Goal: Book appointment/travel/reservation

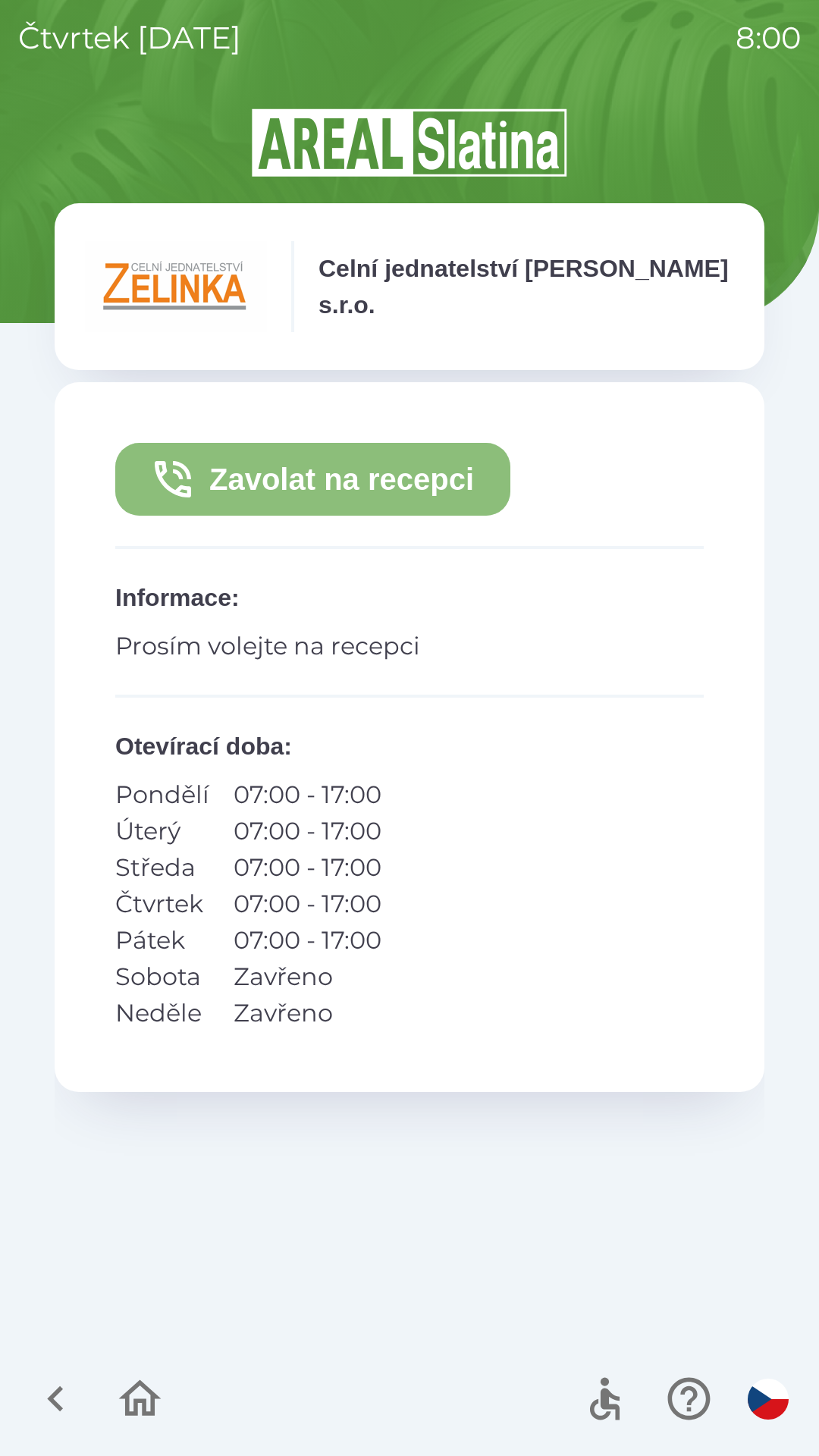
click at [367, 476] on button "Zavolat na recepci" at bounding box center [312, 479] width 395 height 73
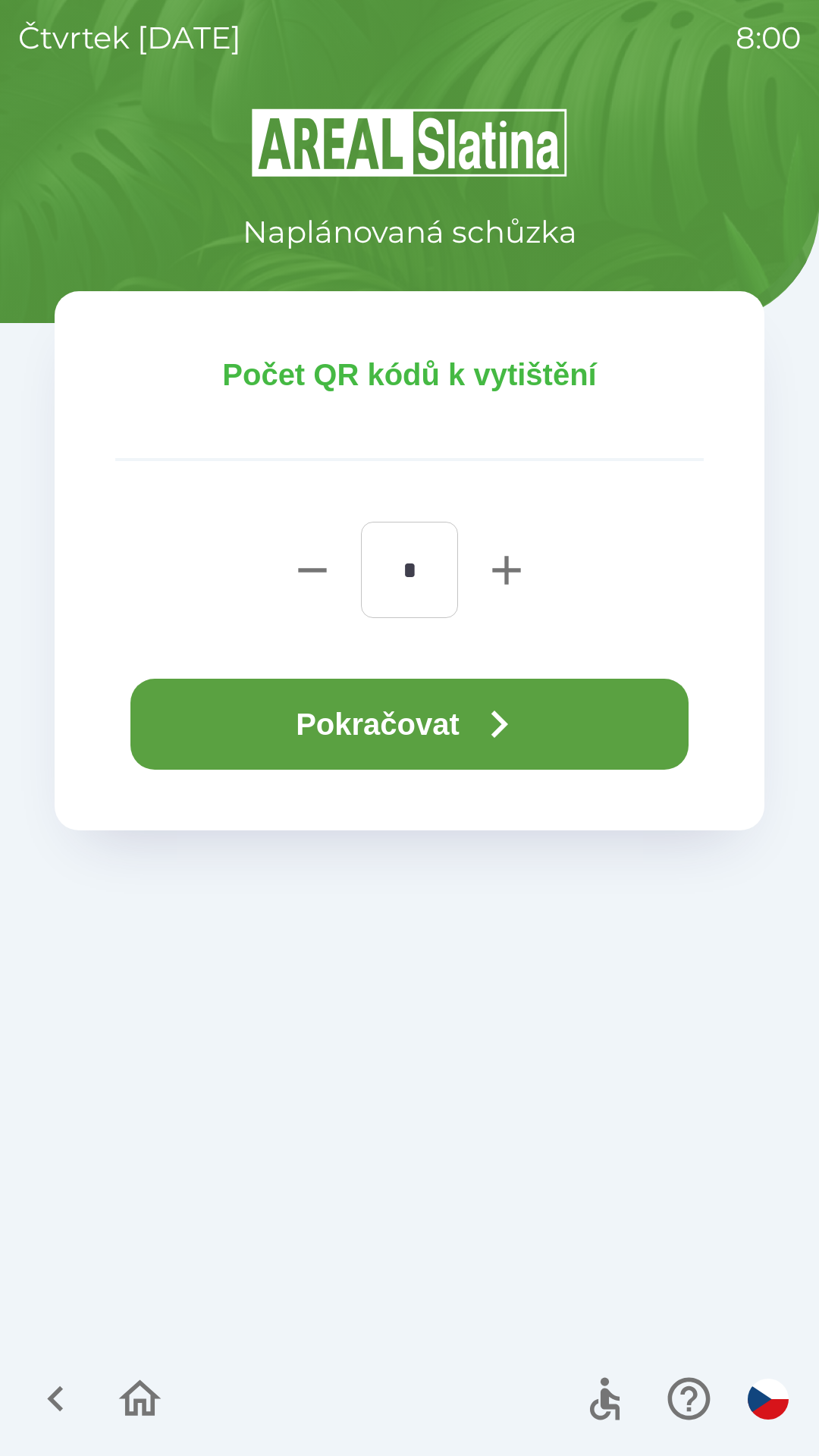
click at [503, 569] on icon "button" at bounding box center [506, 570] width 28 height 28
type input "*"
click at [461, 698] on button "Pokračovat" at bounding box center [410, 724] width 558 height 91
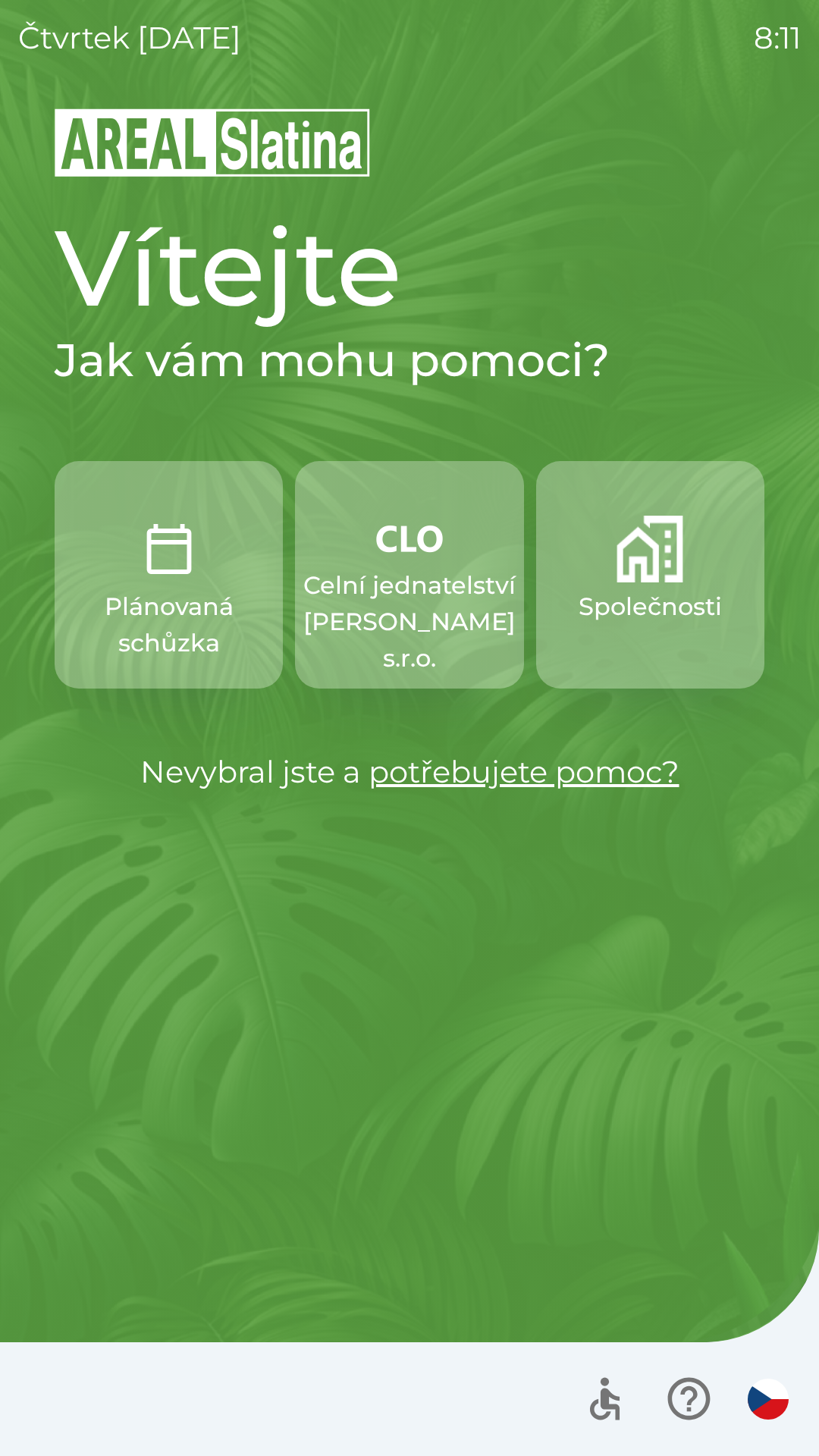
click at [385, 611] on p "Celní jednatelství [PERSON_NAME] s.r.o." at bounding box center [410, 622] width 213 height 109
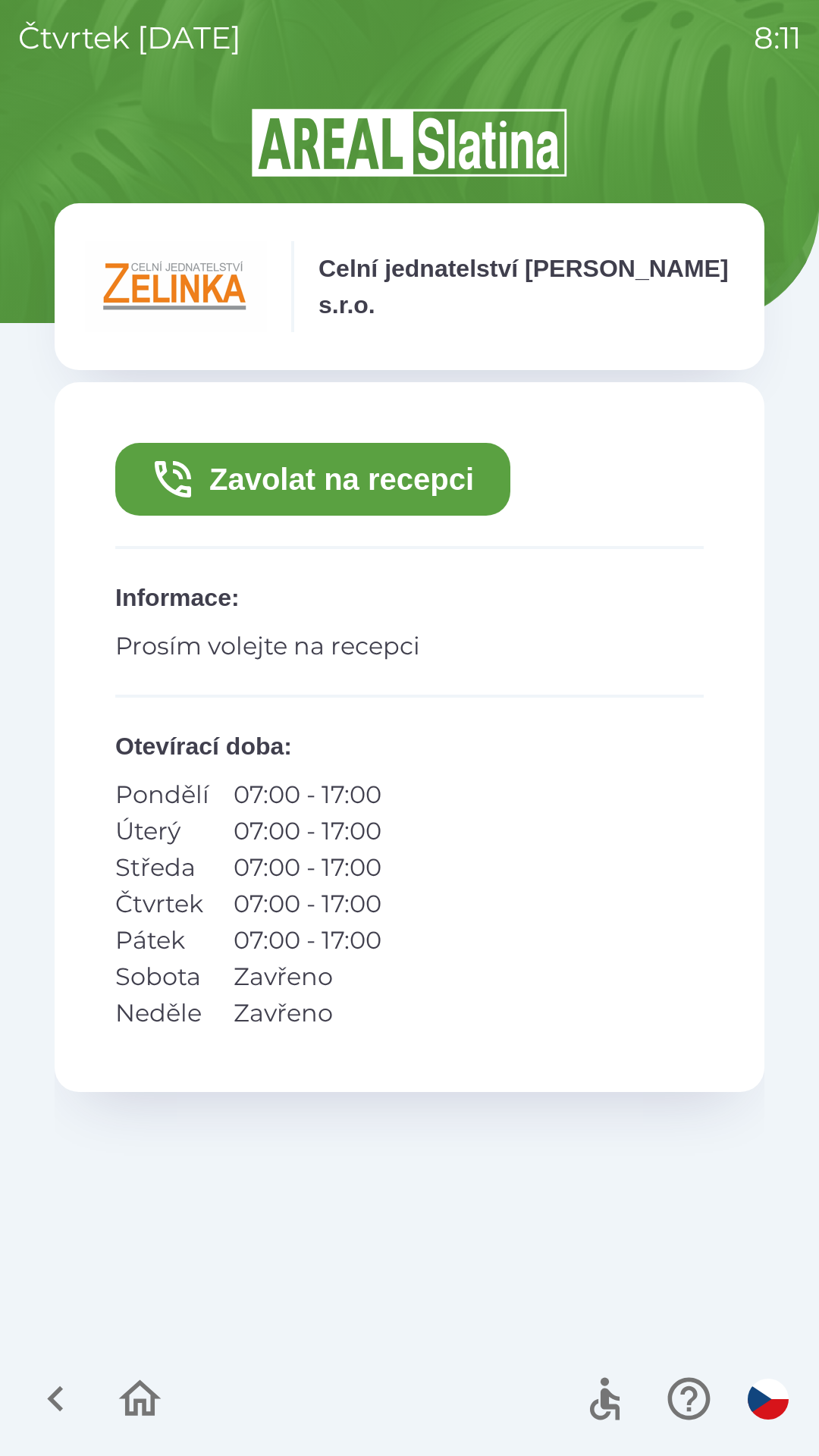
click at [299, 479] on button "Zavolat na recepci" at bounding box center [312, 479] width 395 height 73
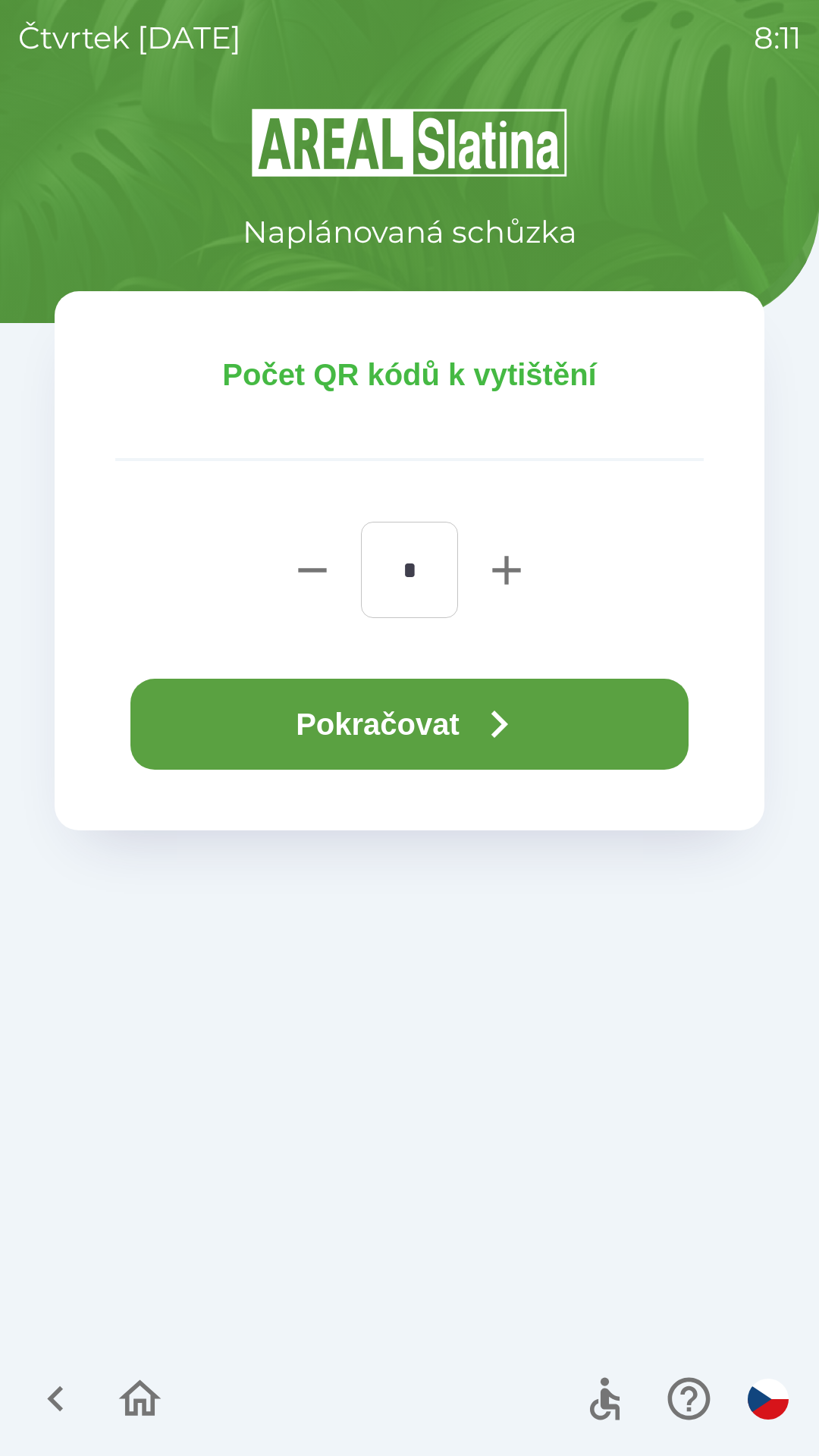
click at [287, 723] on button "Pokračovat" at bounding box center [410, 724] width 558 height 91
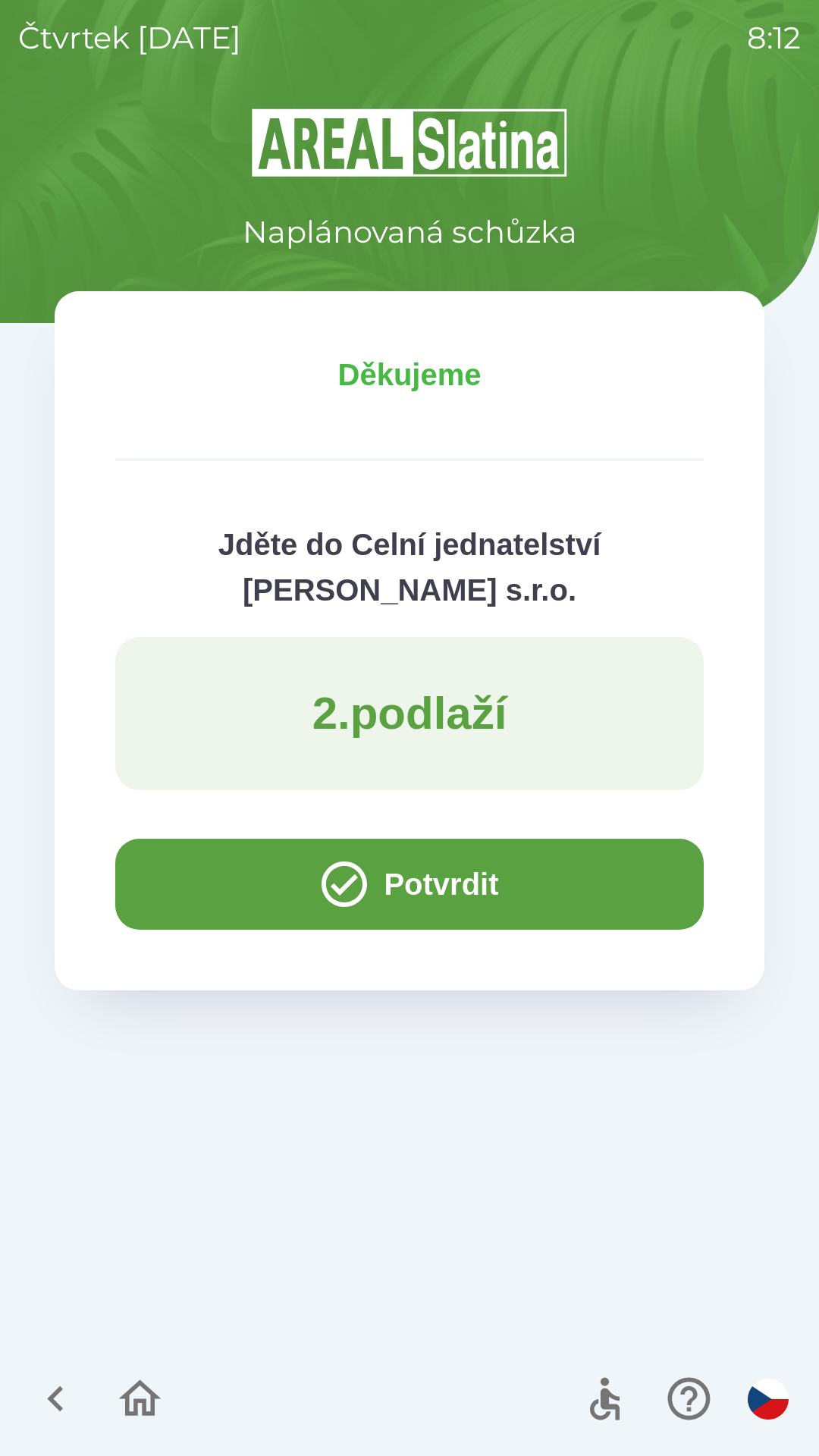
click at [178, 884] on button "Potvrdit" at bounding box center [409, 885] width 588 height 91
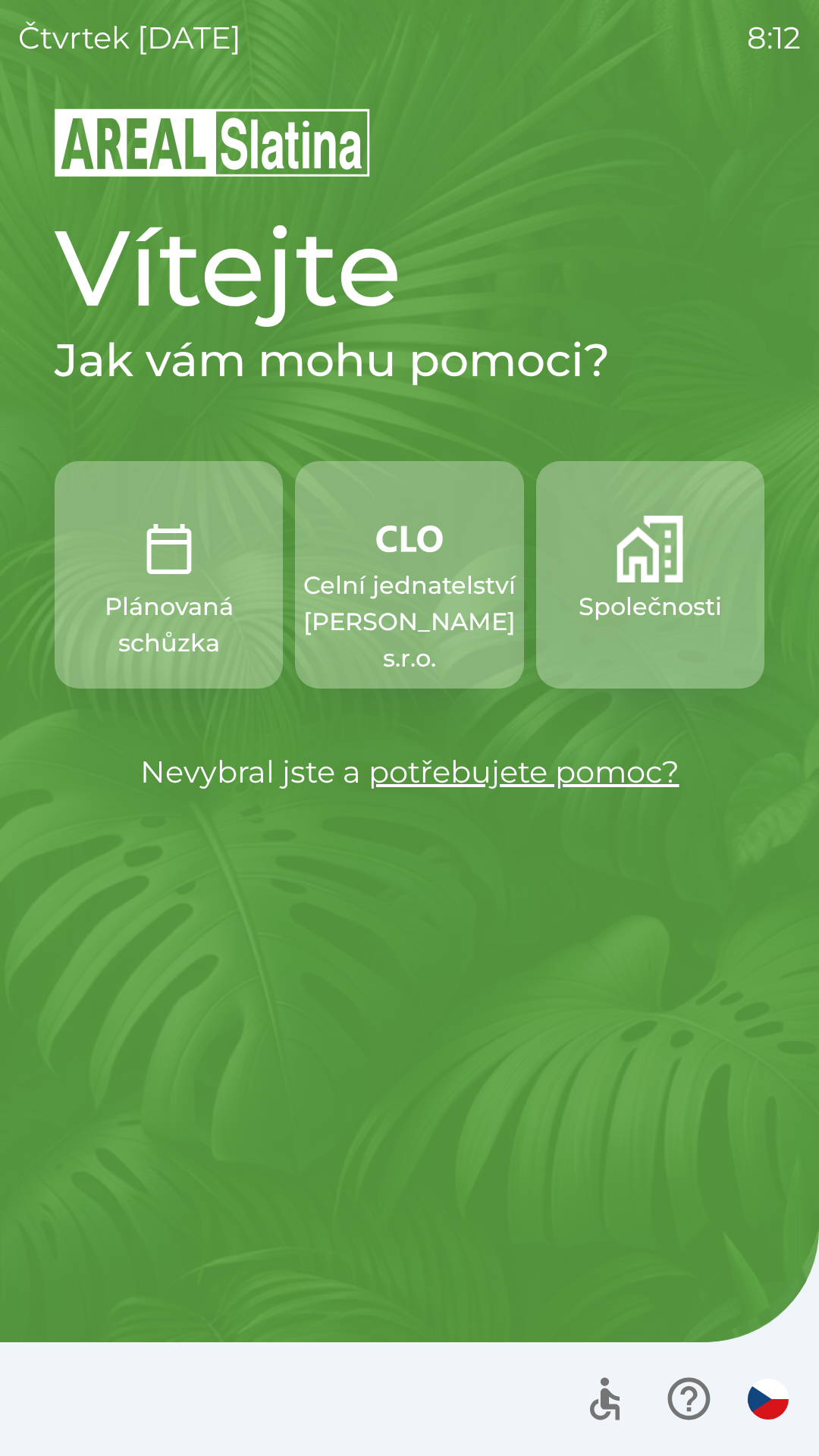
click at [641, 591] on p "Společnosti" at bounding box center [649, 607] width 143 height 36
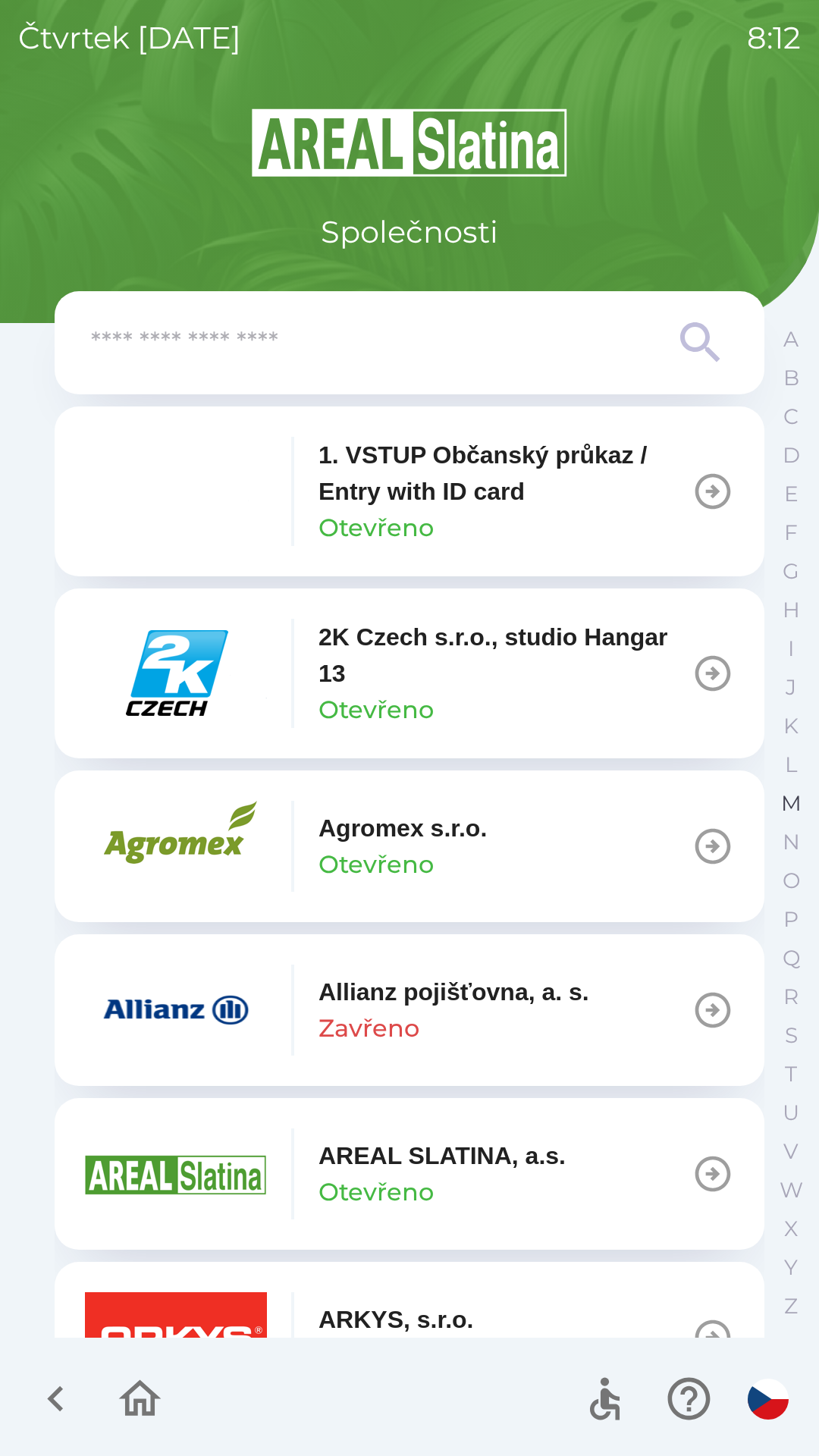
click at [779, 803] on button "M" at bounding box center [791, 804] width 38 height 39
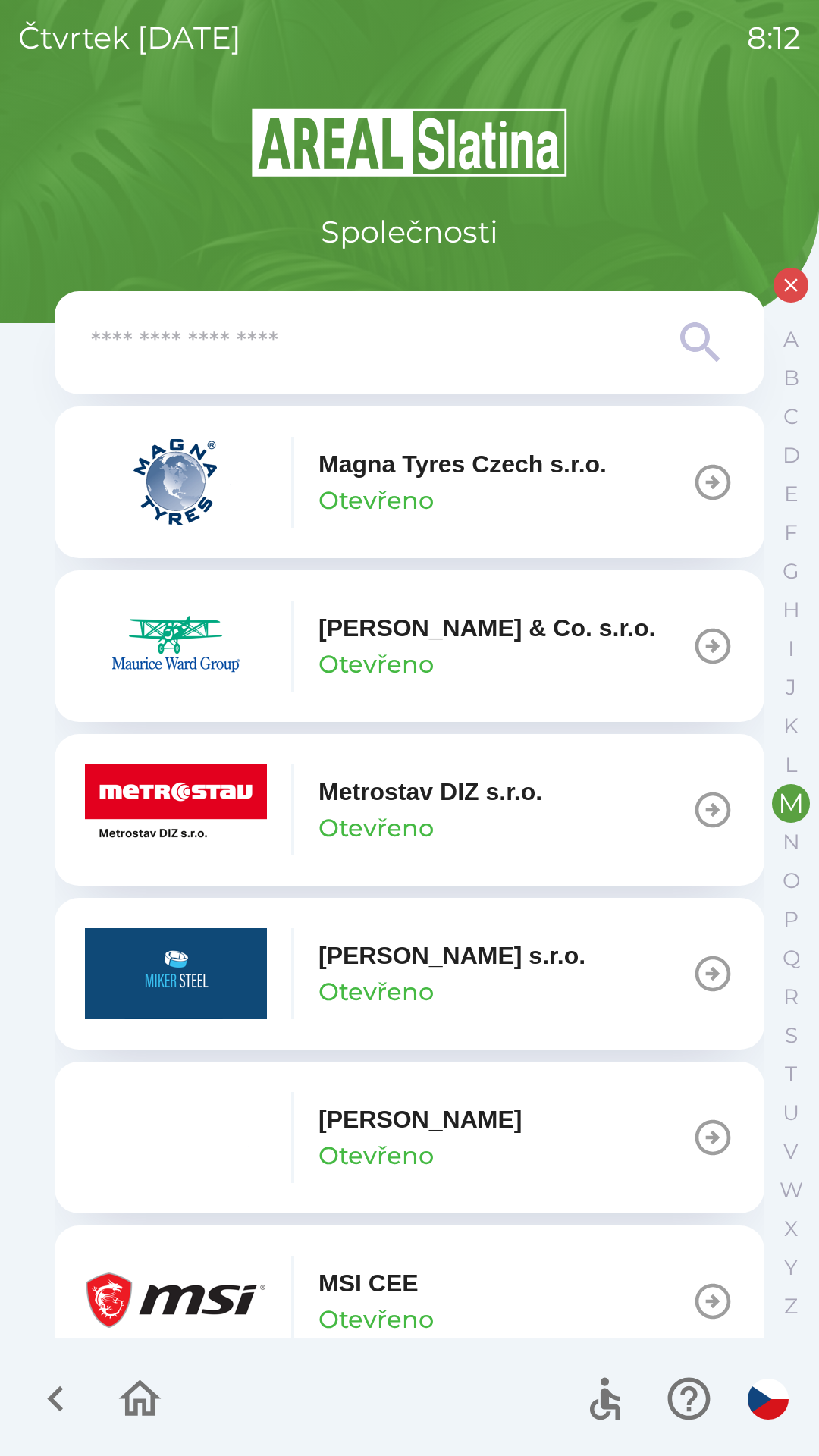
scroll to position [40, 0]
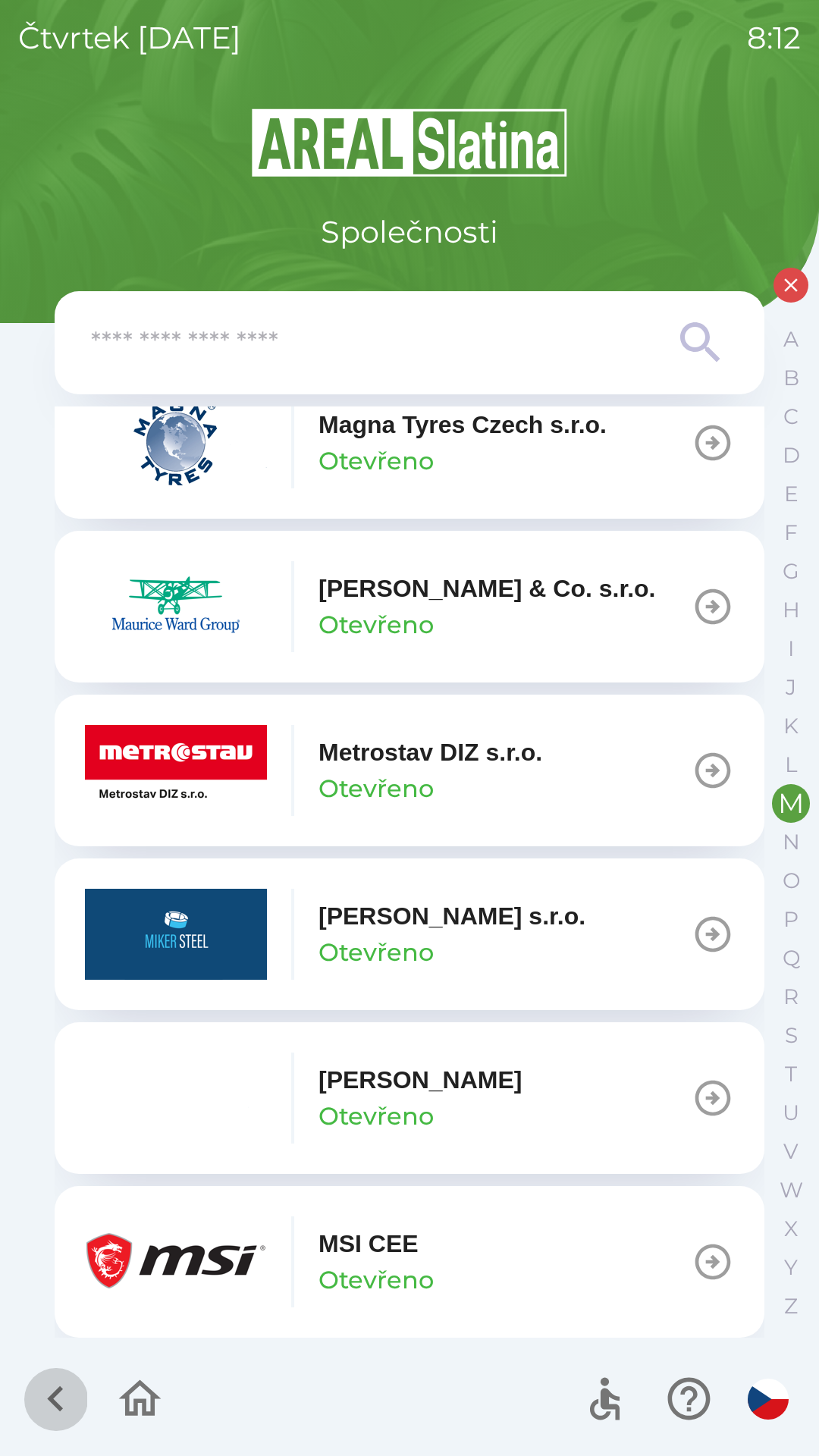
click at [34, 1389] on icon "button" at bounding box center [55, 1399] width 50 height 50
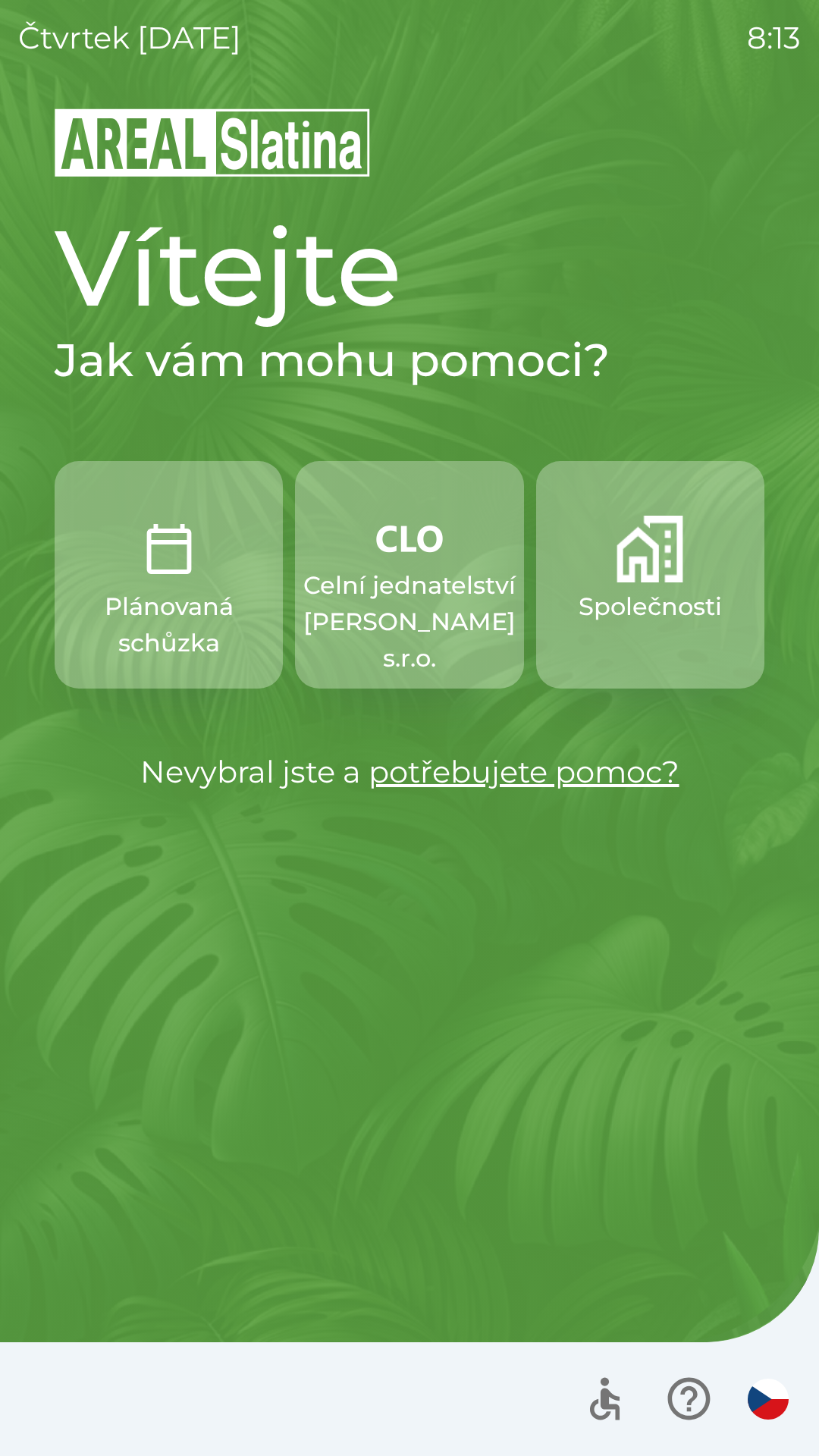
click at [164, 609] on p "Plánovaná schůzka" at bounding box center [169, 625] width 156 height 73
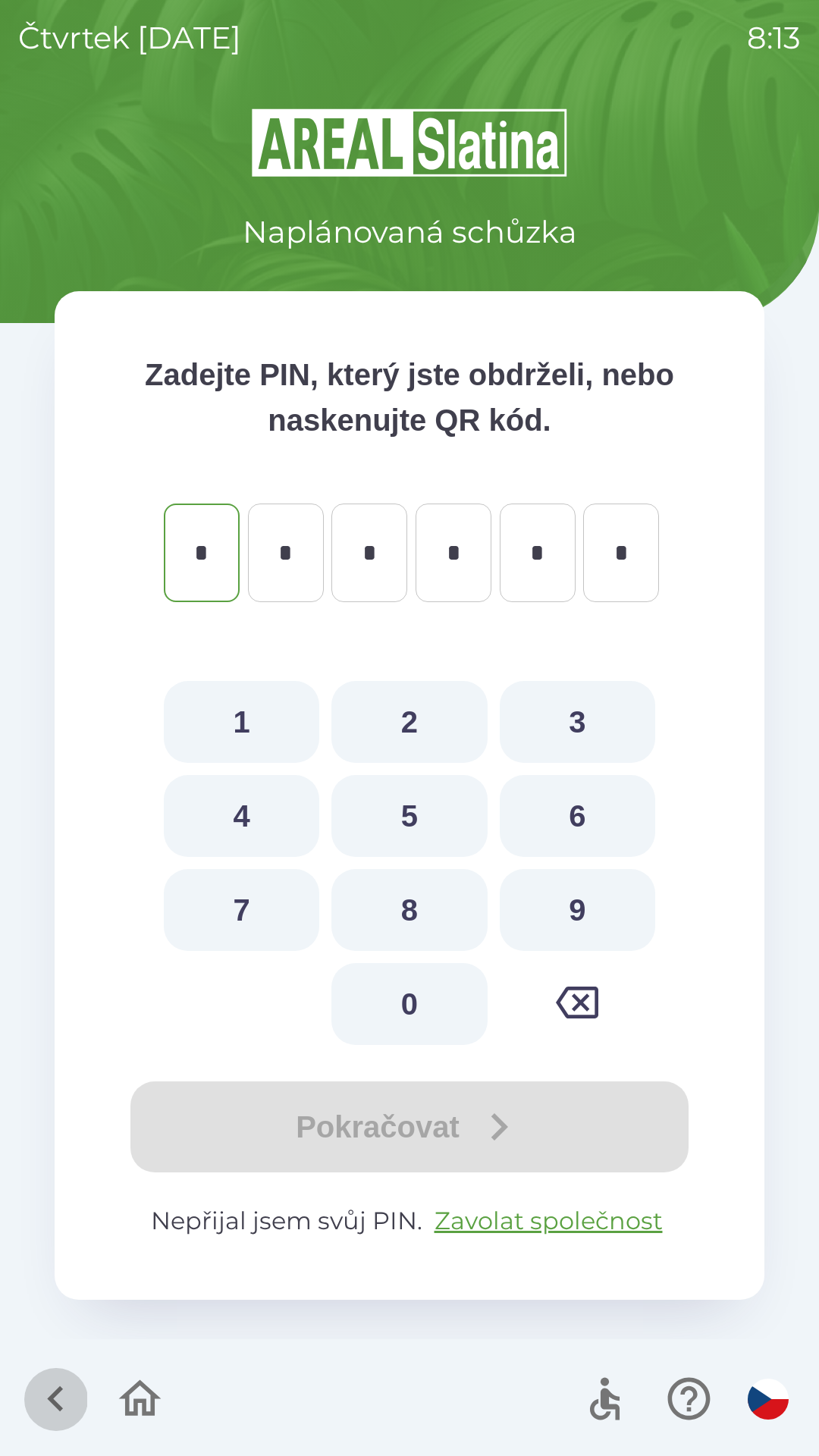
click at [55, 1396] on icon "button" at bounding box center [55, 1399] width 16 height 26
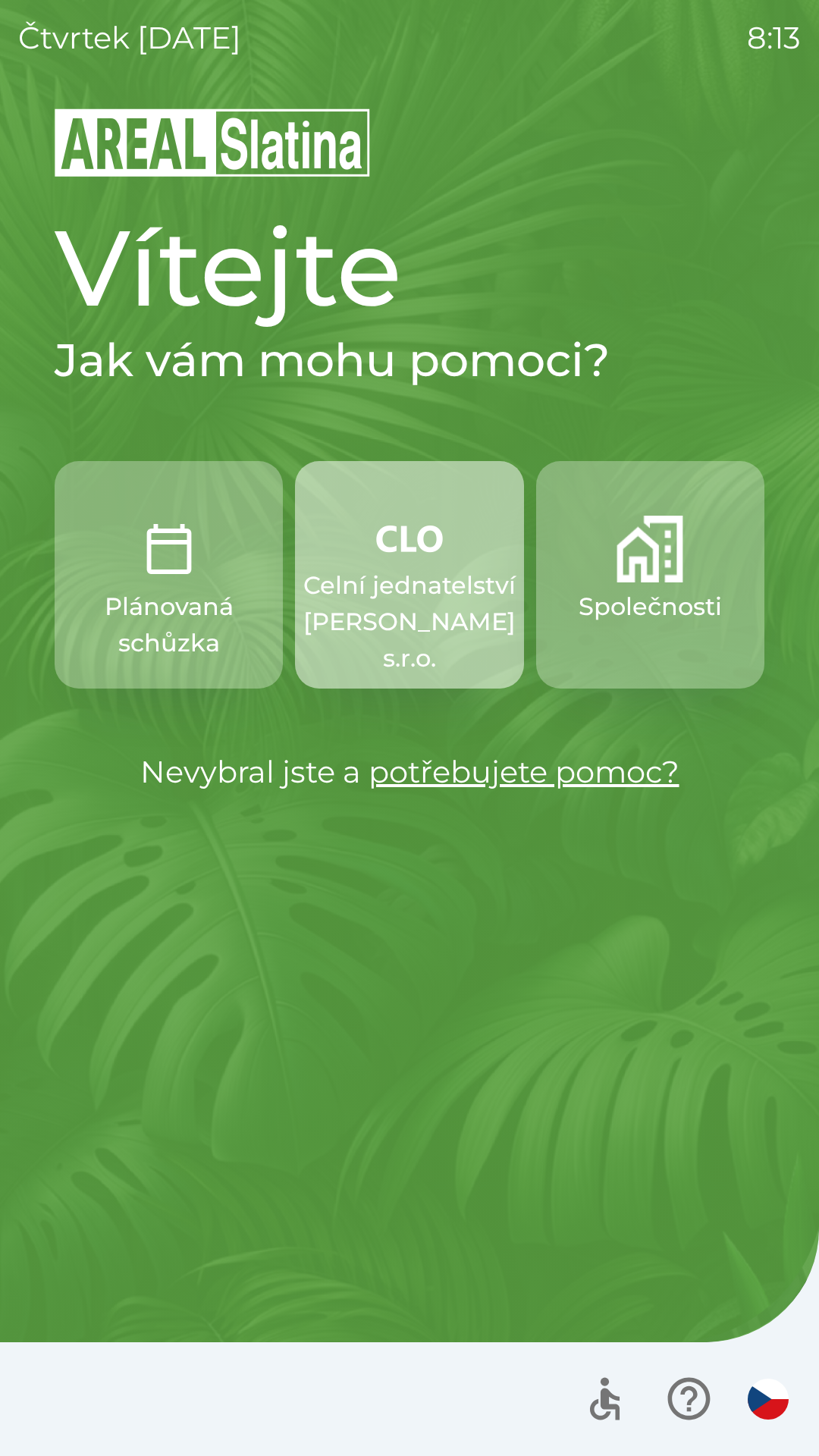
click at [398, 619] on p "Celní jednatelství [PERSON_NAME] s.r.o." at bounding box center [410, 622] width 213 height 109
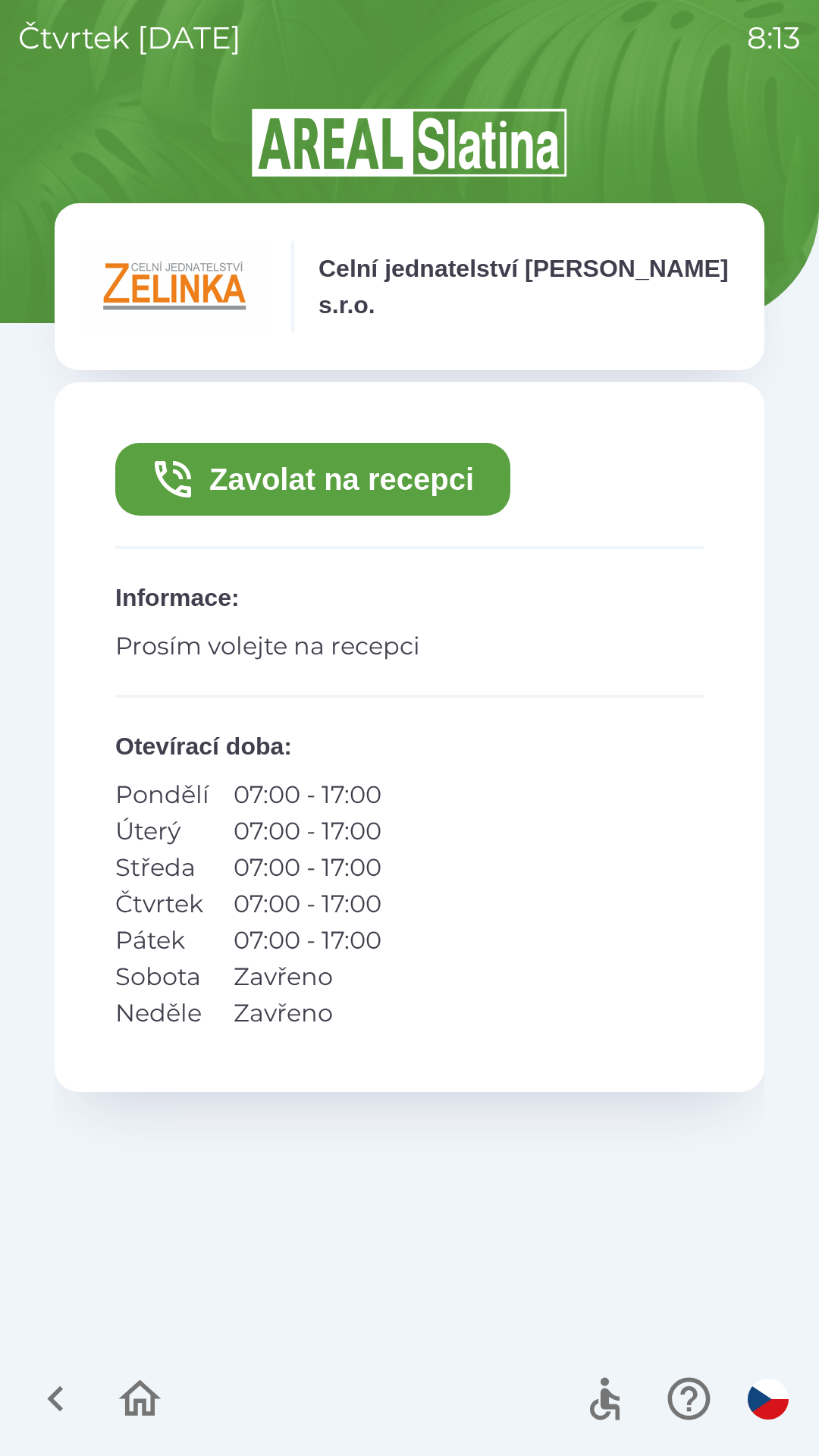
click at [351, 481] on button "Zavolat na recepci" at bounding box center [312, 479] width 395 height 73
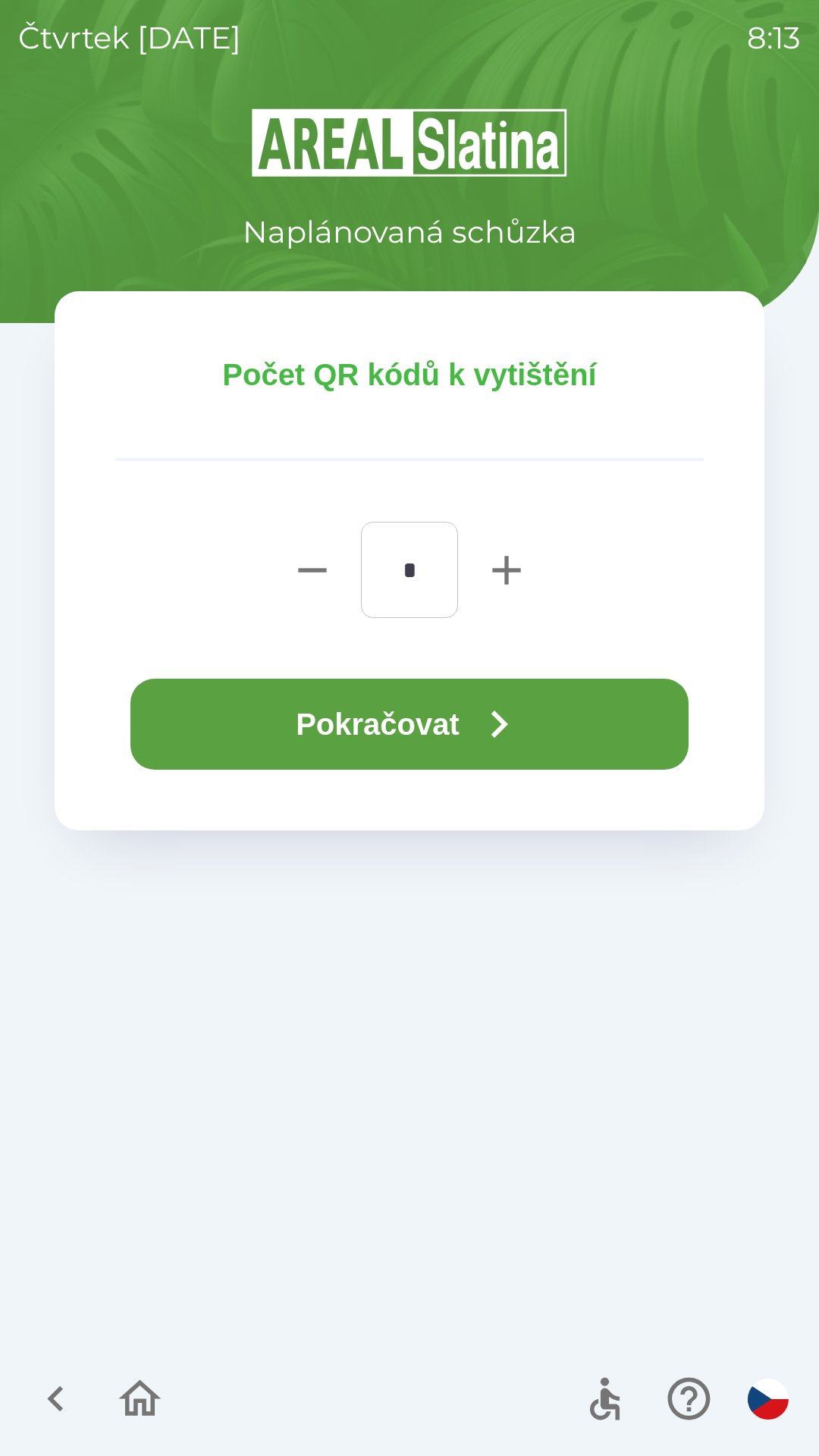
click at [366, 727] on button "Pokračovat" at bounding box center [410, 724] width 558 height 91
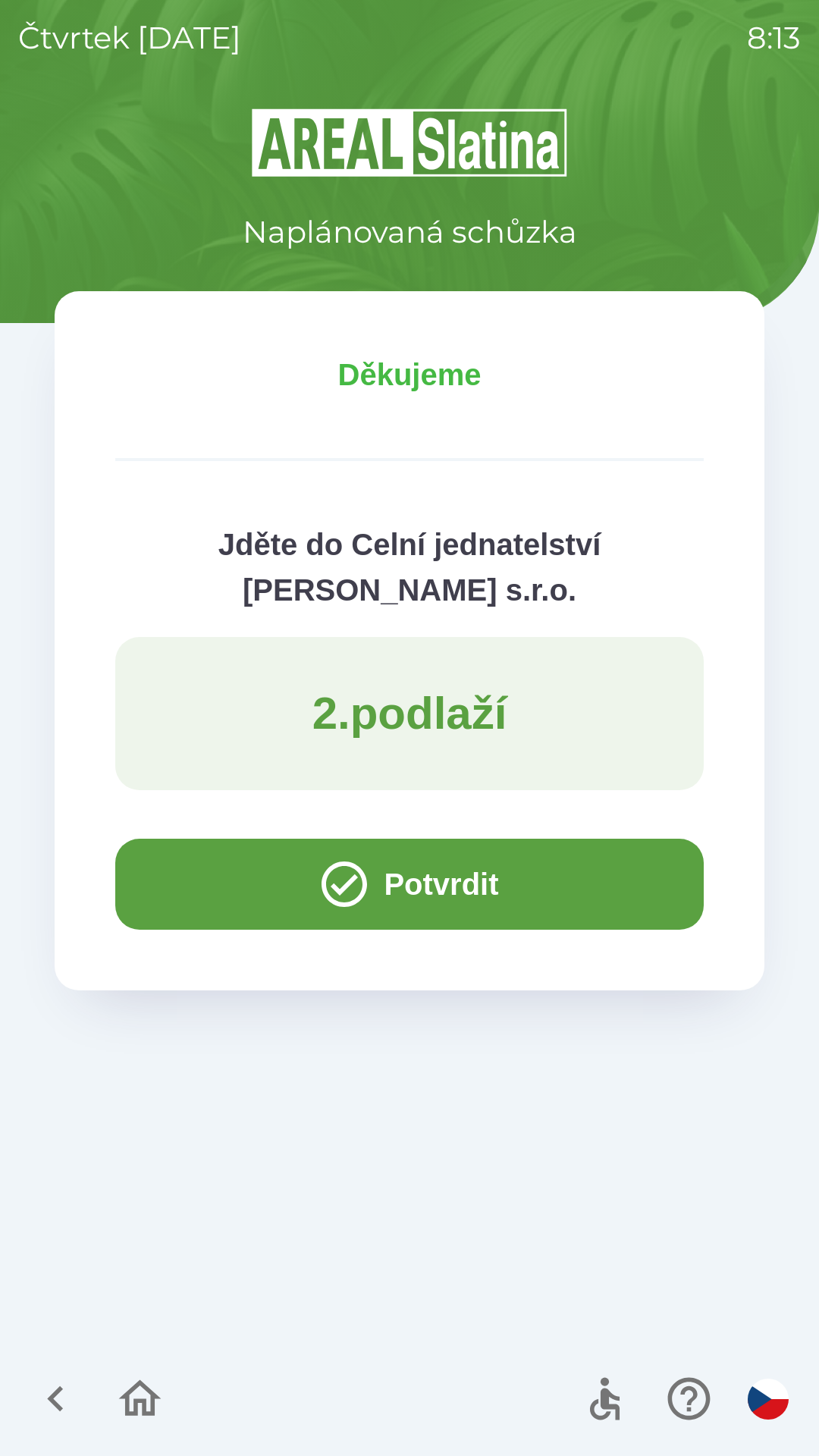
click at [184, 882] on button "Potvrdit" at bounding box center [409, 885] width 588 height 91
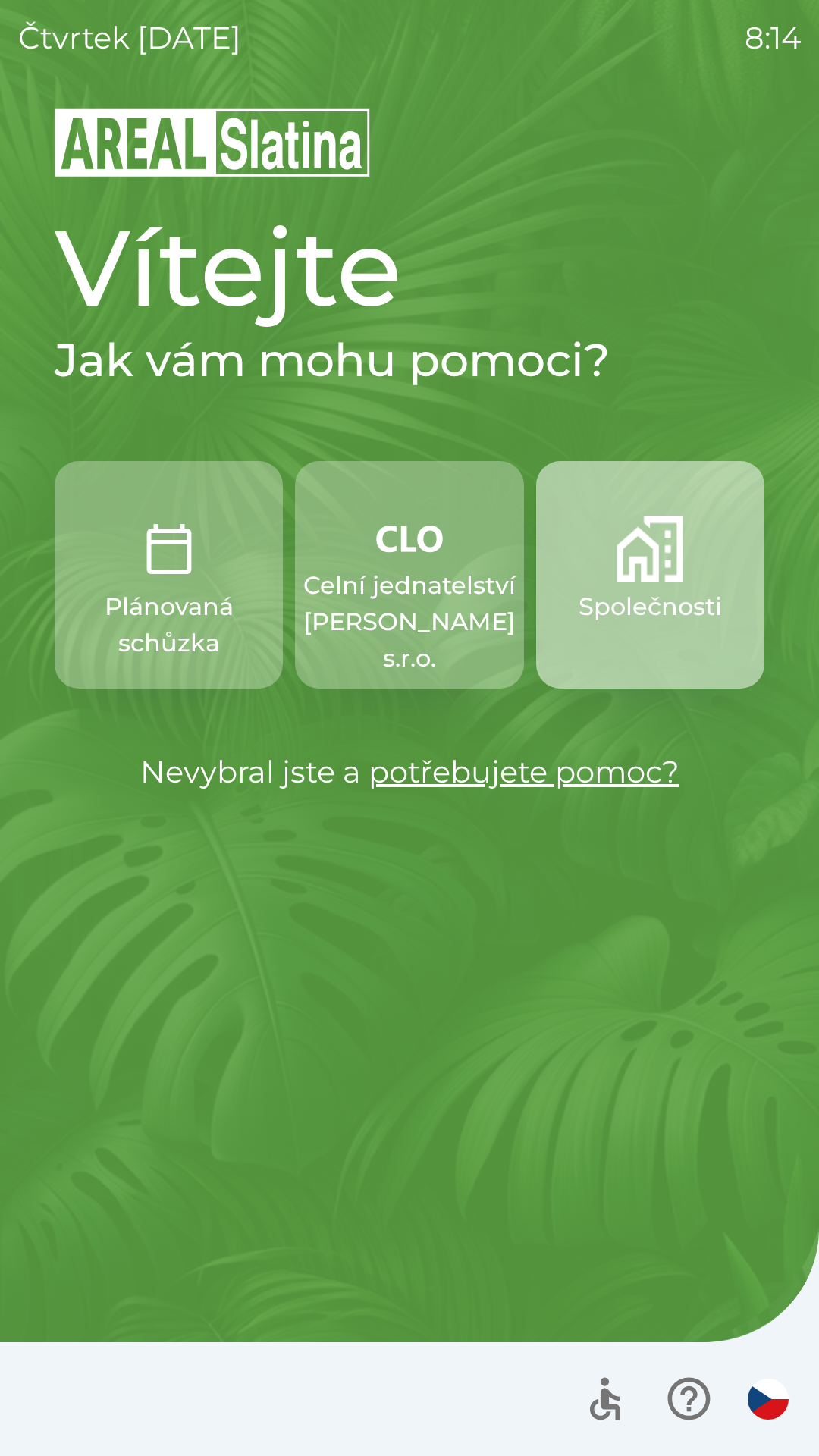
click at [630, 589] on p "Společnosti" at bounding box center [649, 607] width 143 height 36
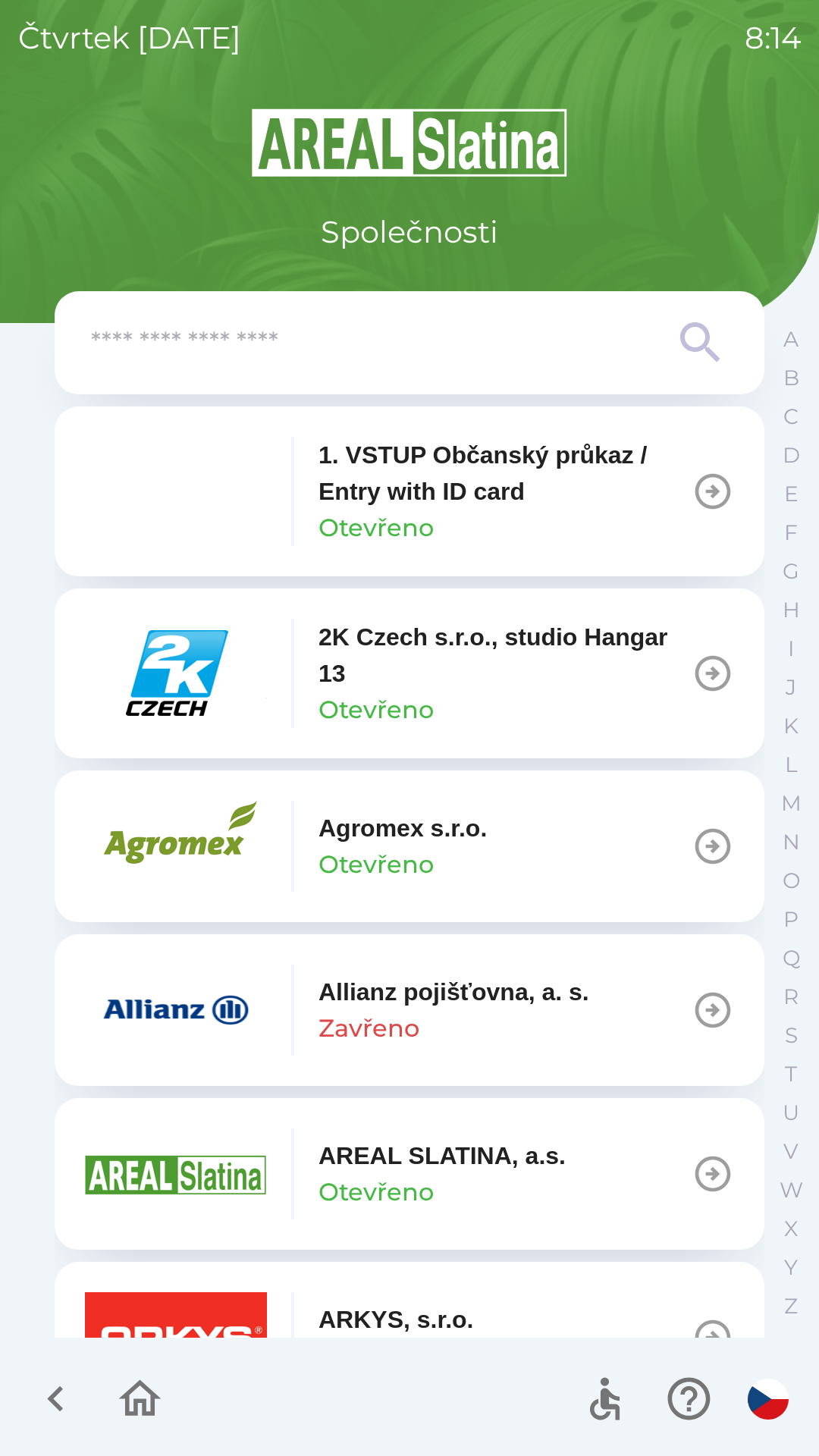
click at [55, 1392] on icon "button" at bounding box center [55, 1399] width 16 height 26
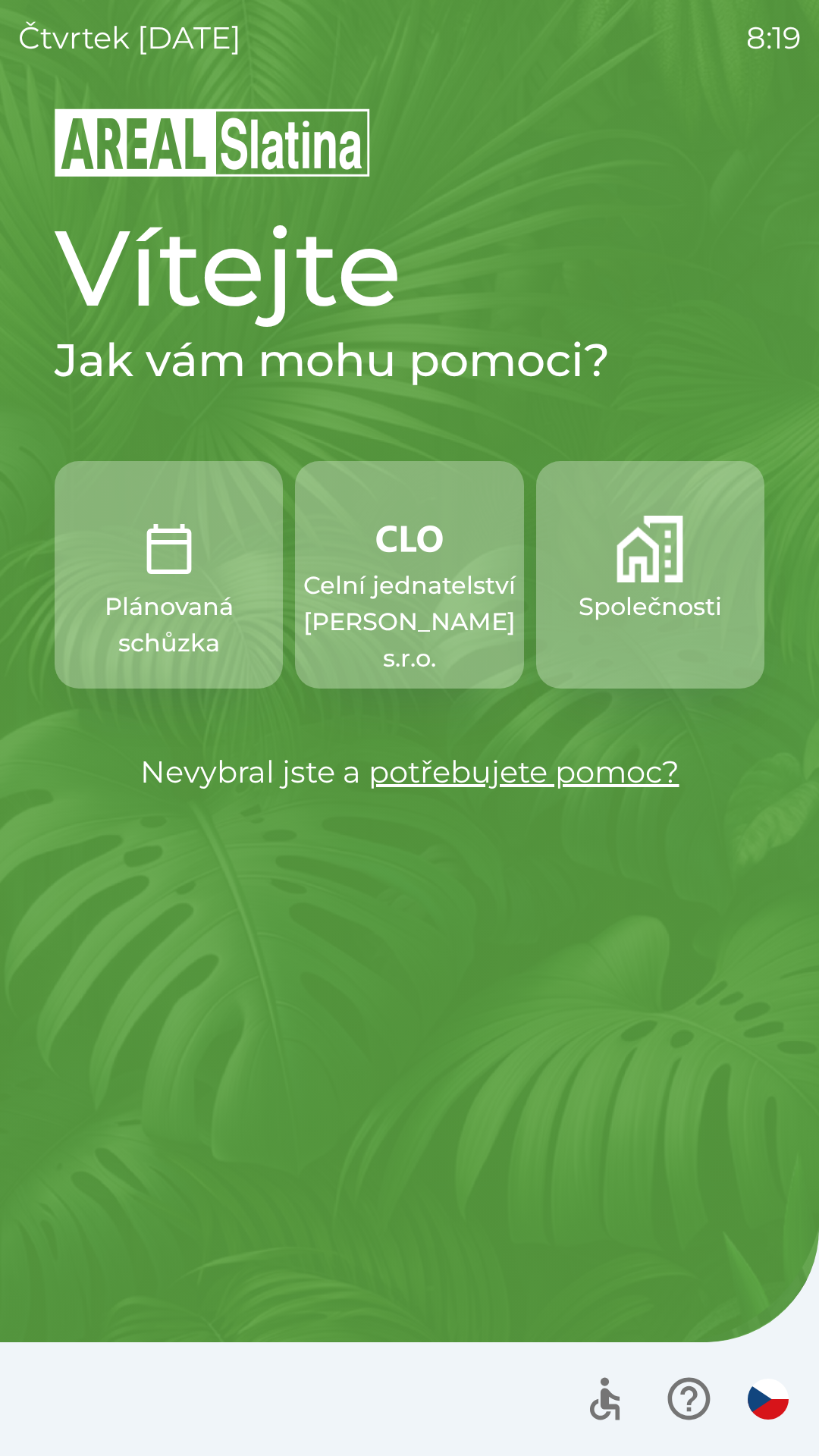
click at [757, 1397] on img "button" at bounding box center [768, 1399] width 41 height 41
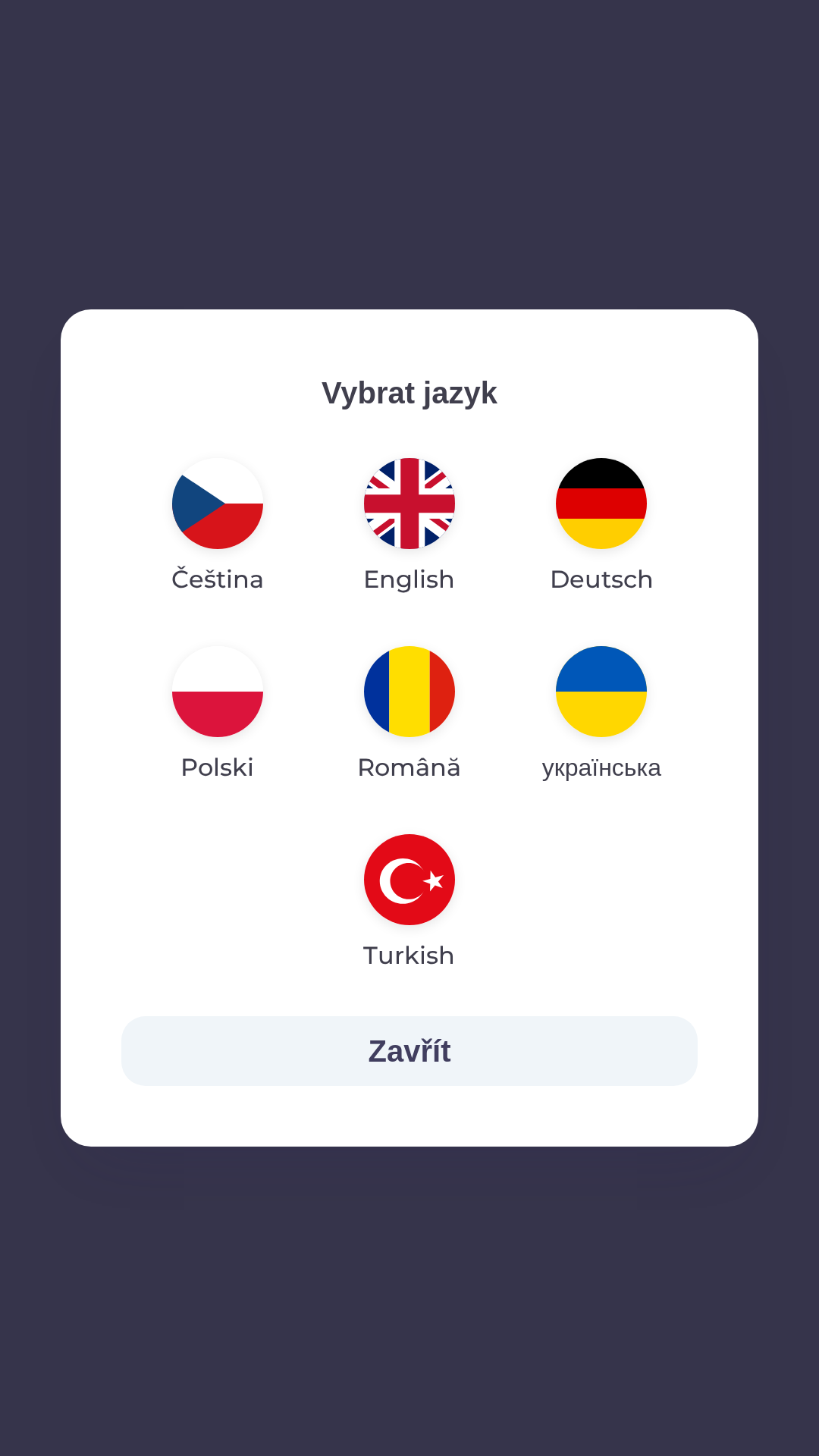
click at [215, 1039] on button "Zavřít" at bounding box center [410, 1051] width 576 height 70
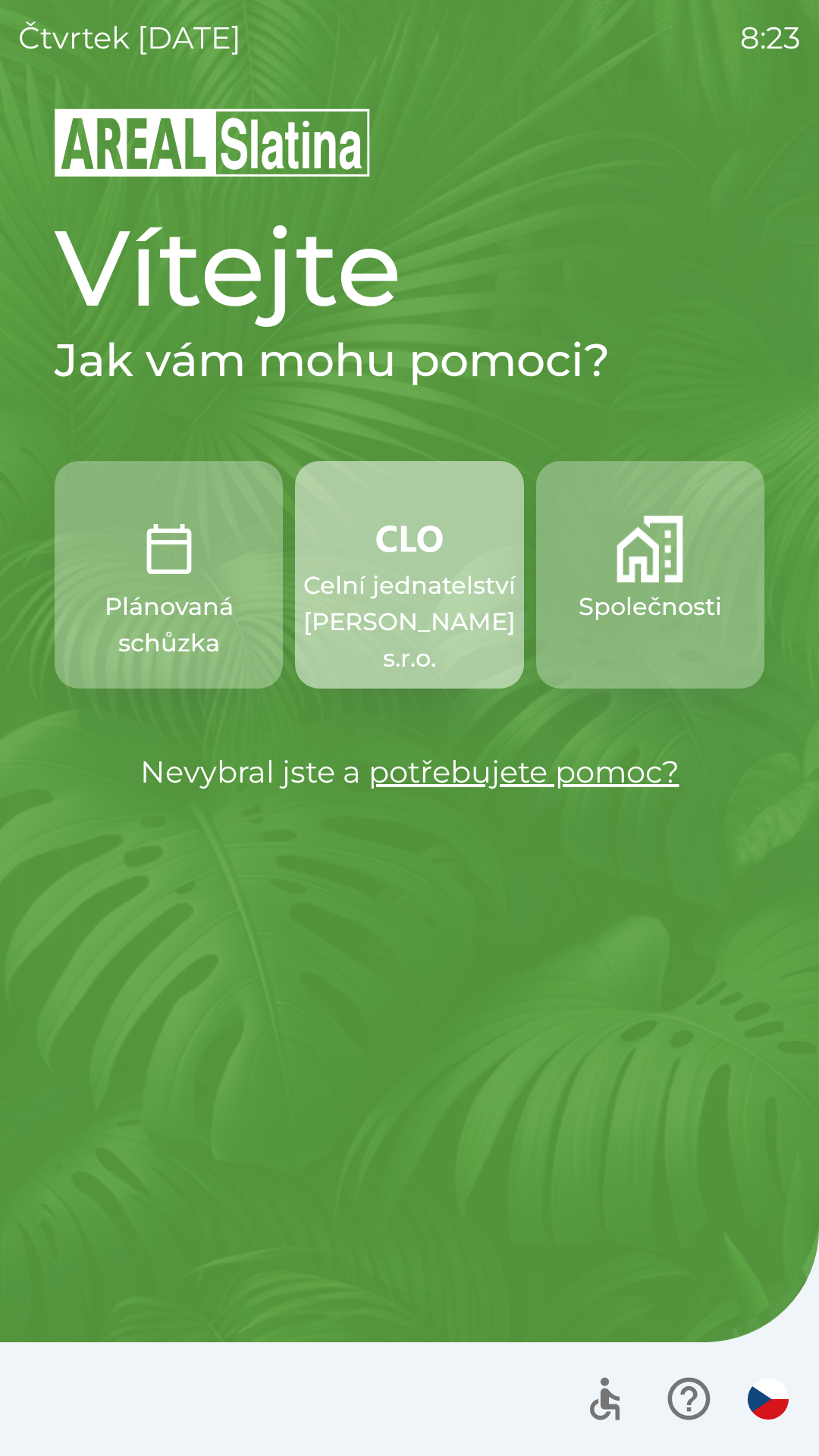
click at [426, 585] on p "Celní jednatelství [PERSON_NAME] s.r.o." at bounding box center [410, 622] width 213 height 109
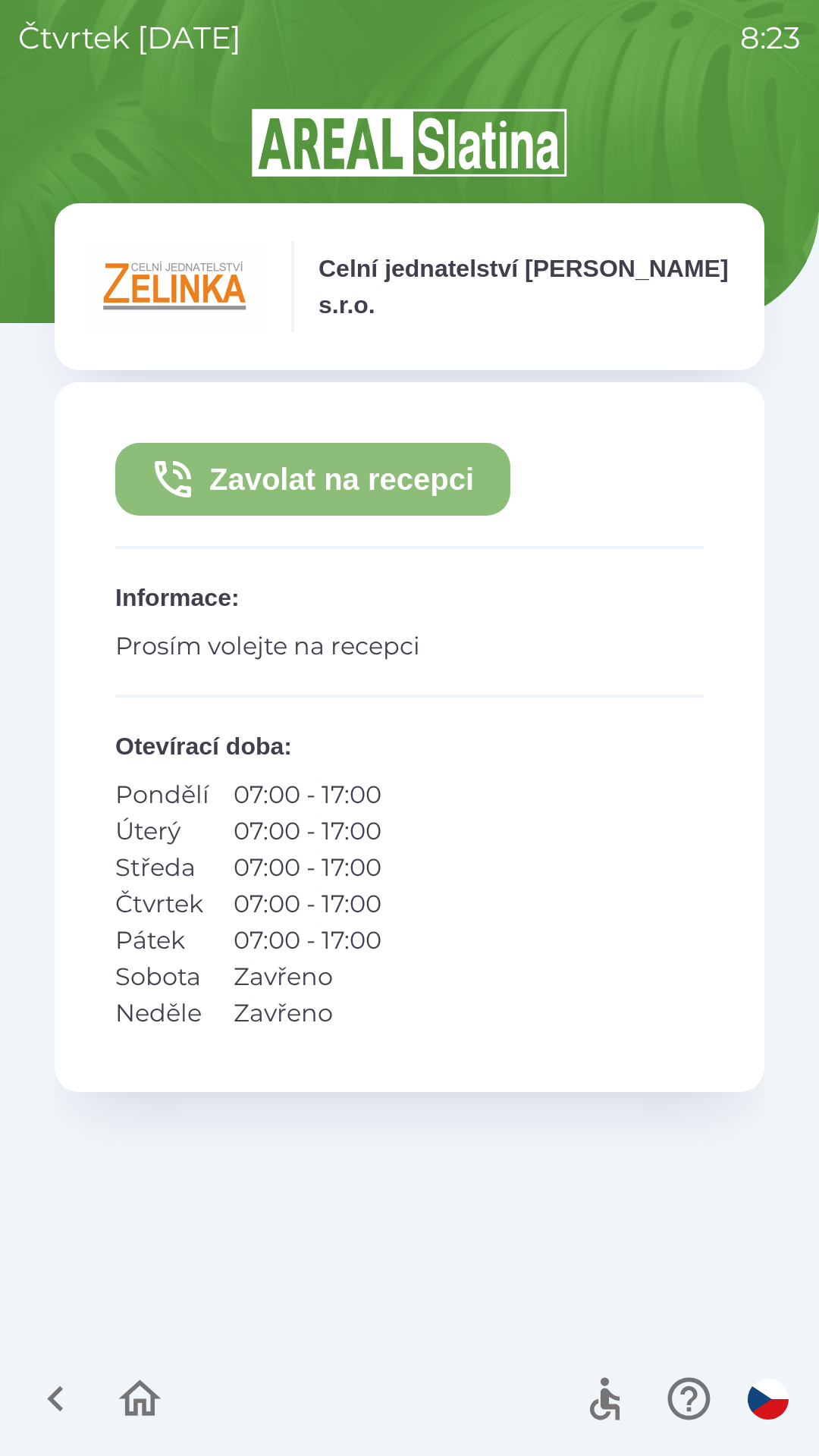
click at [457, 479] on button "Zavolat na recepci" at bounding box center [312, 479] width 395 height 73
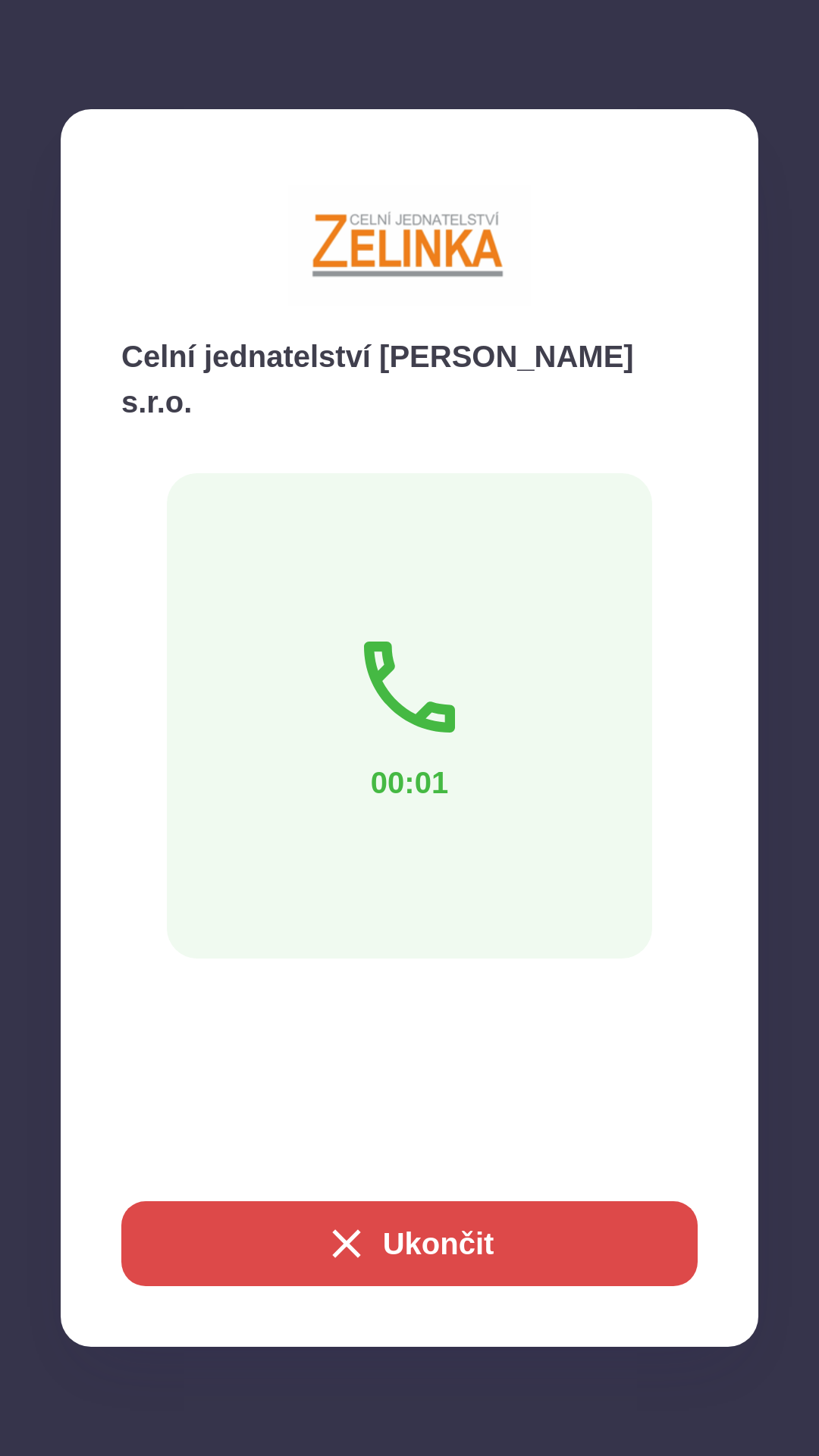
click at [440, 669] on icon at bounding box center [410, 687] width 122 height 122
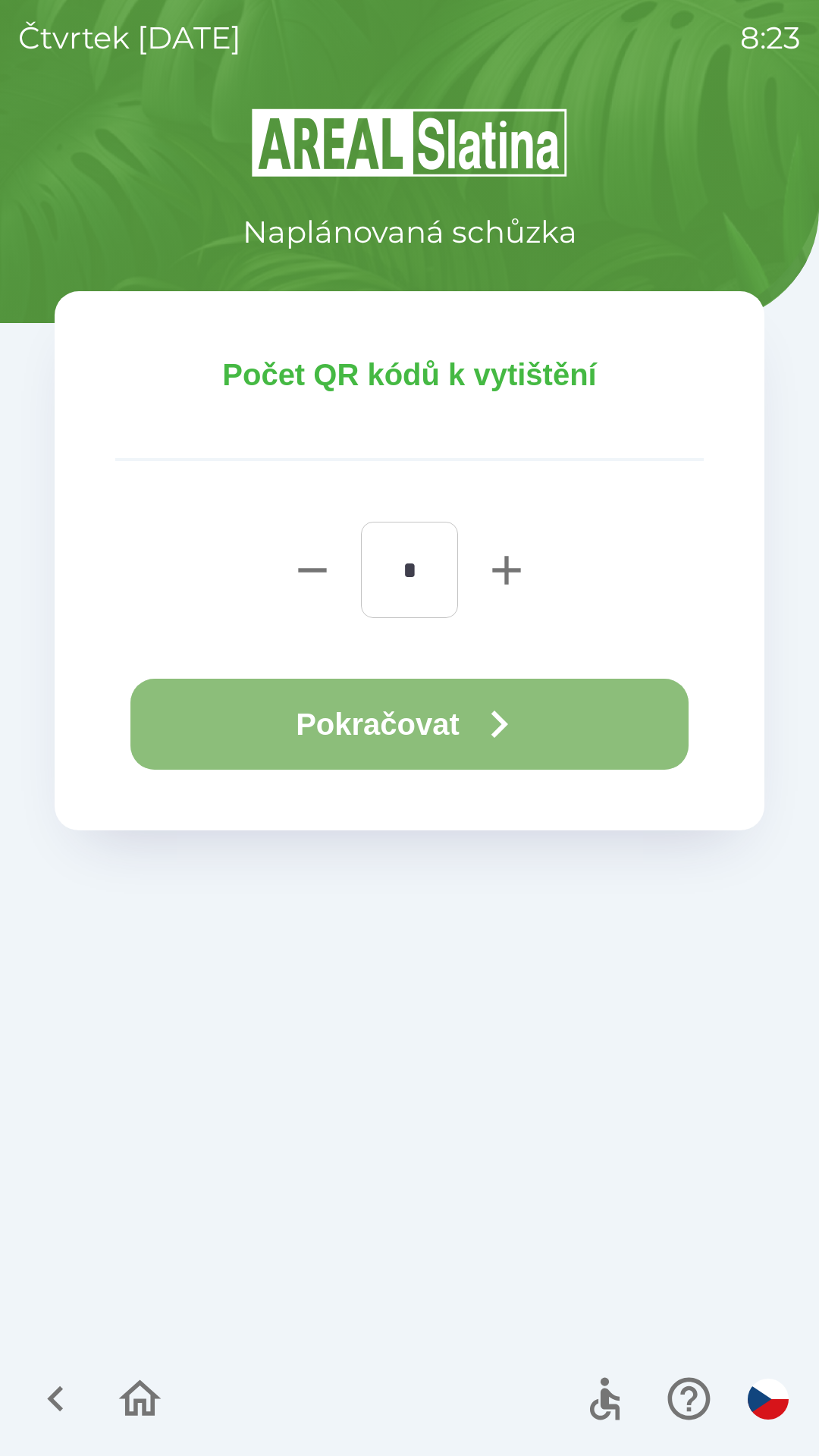
click at [505, 723] on icon "button" at bounding box center [500, 724] width 17 height 27
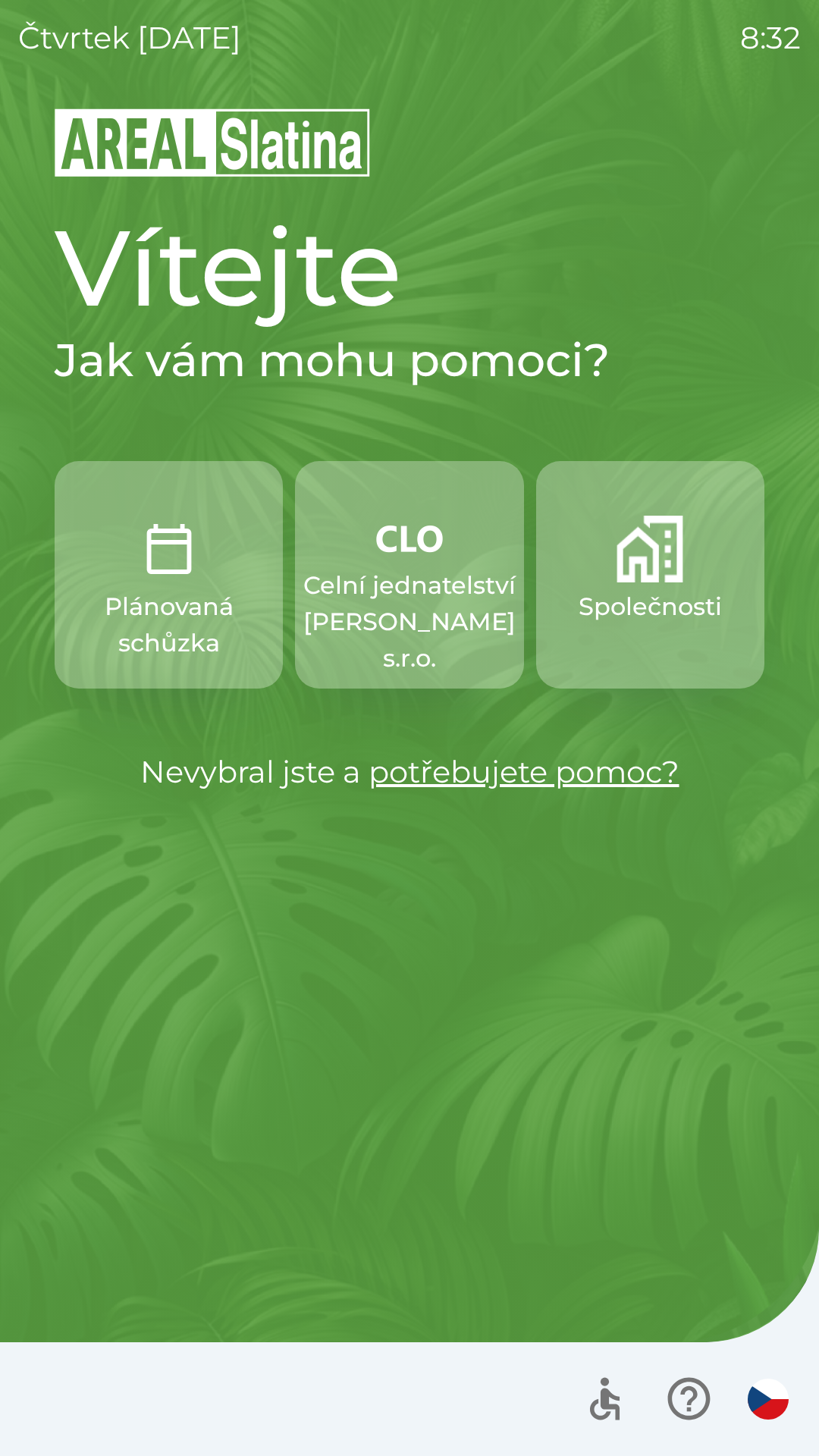
click at [630, 569] on img "button" at bounding box center [649, 549] width 67 height 67
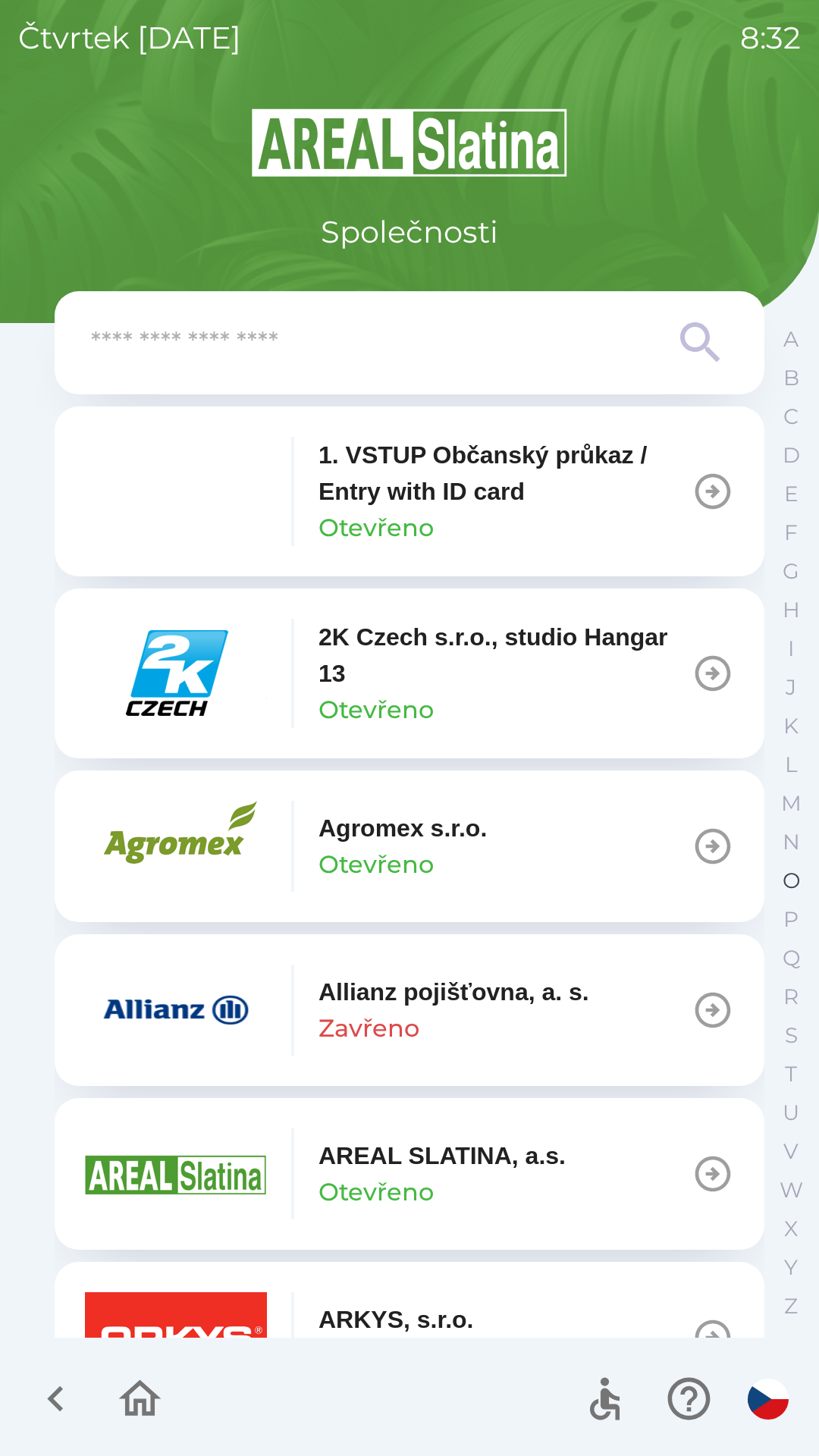
click at [784, 888] on p "O" at bounding box center [791, 881] width 17 height 26
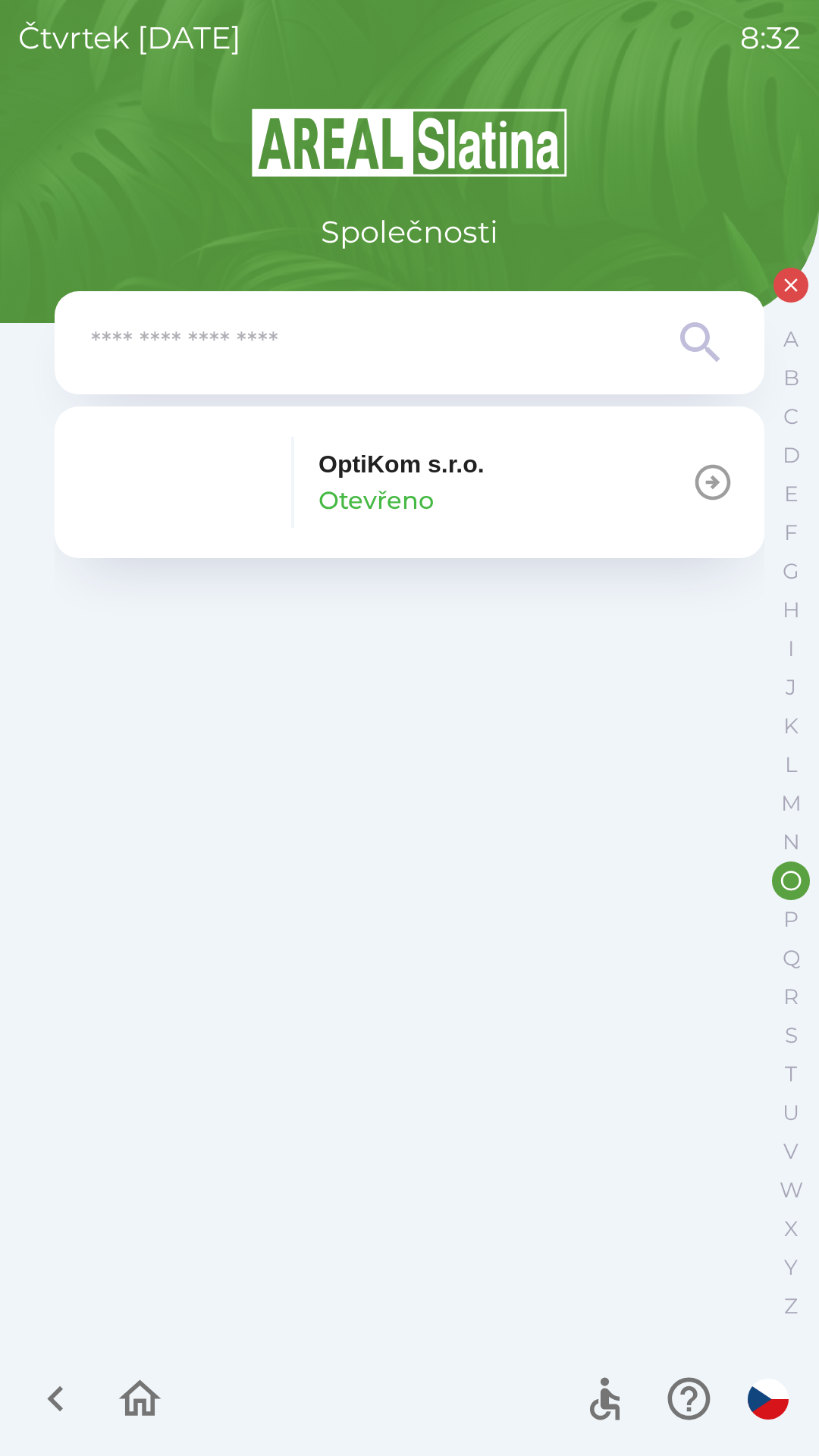
click at [485, 500] on div "OptiKom s.r.o. Otevřeno" at bounding box center [401, 483] width 166 height 73
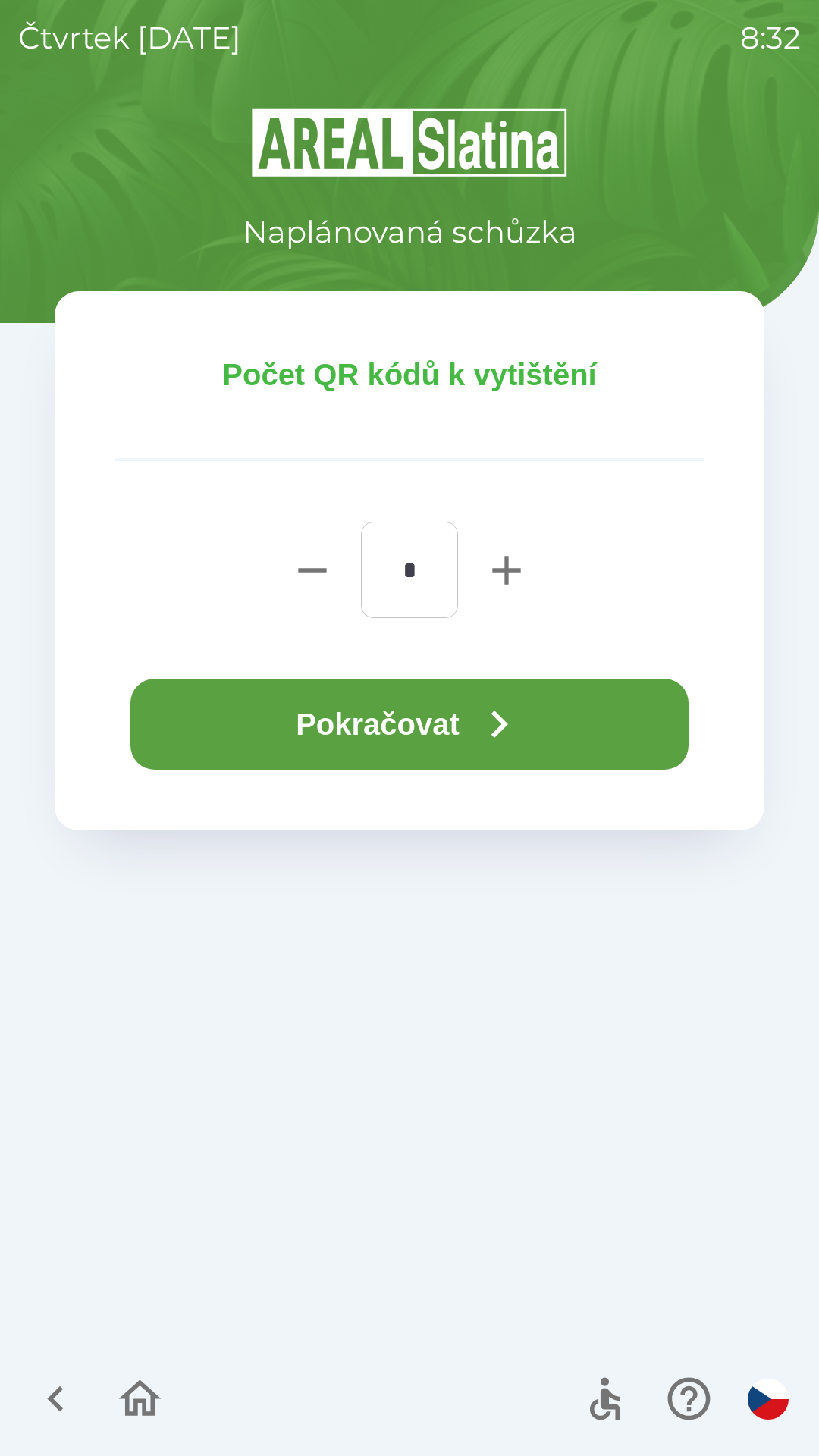
click at [445, 742] on button "Pokračovat" at bounding box center [410, 724] width 558 height 91
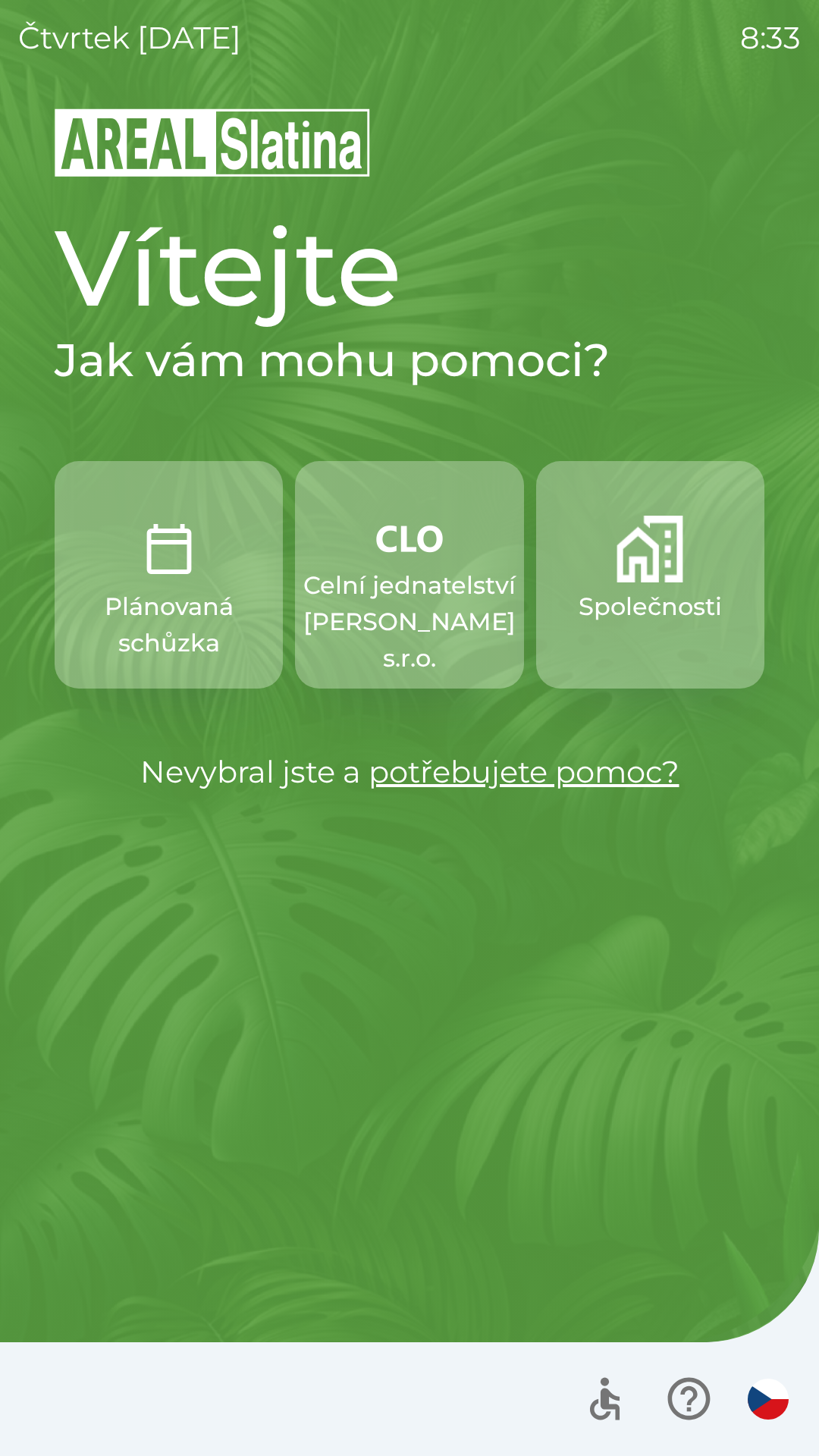
click at [666, 595] on p "Společnosti" at bounding box center [649, 607] width 143 height 36
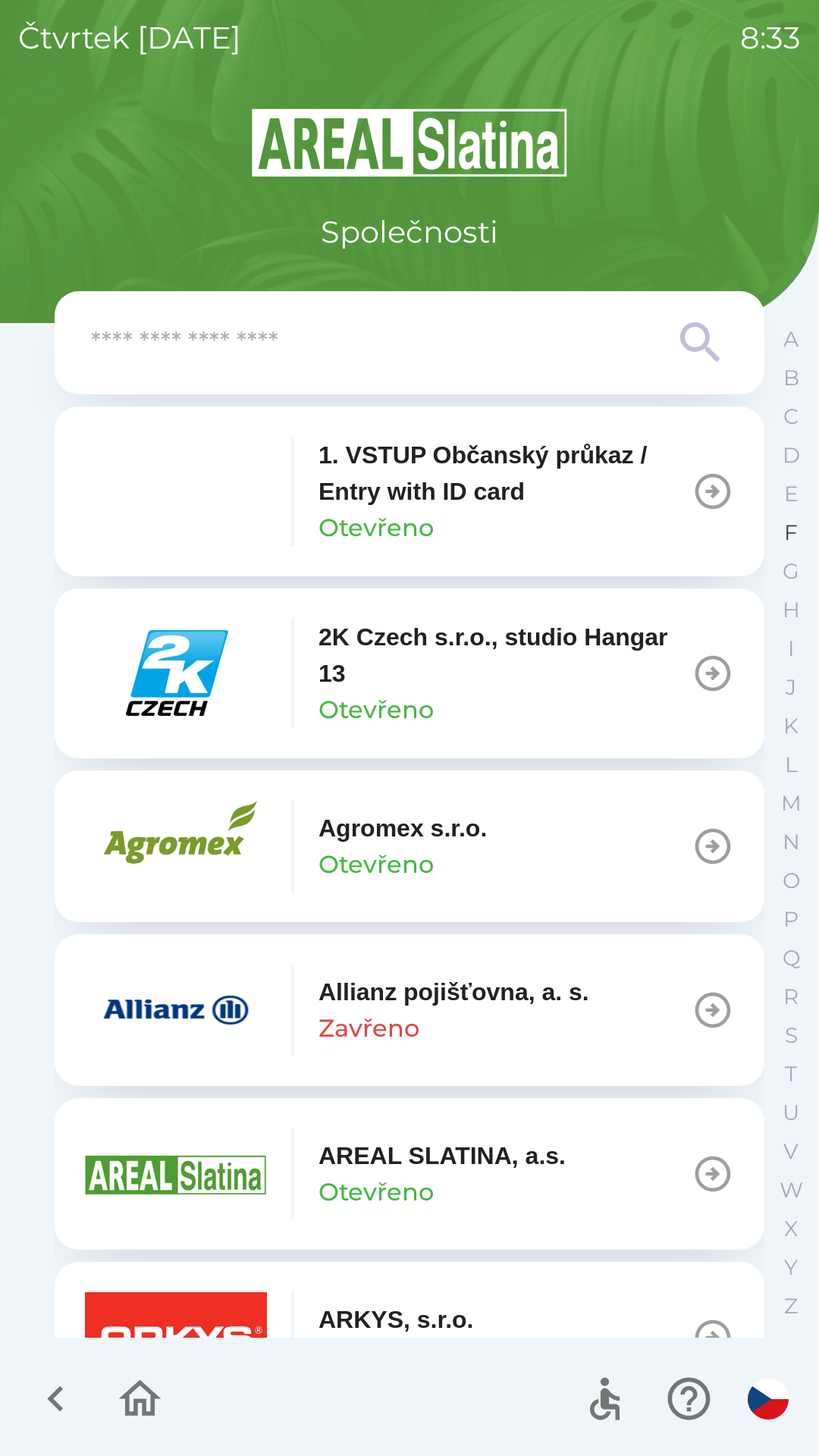
click at [798, 531] on button "F" at bounding box center [791, 532] width 38 height 39
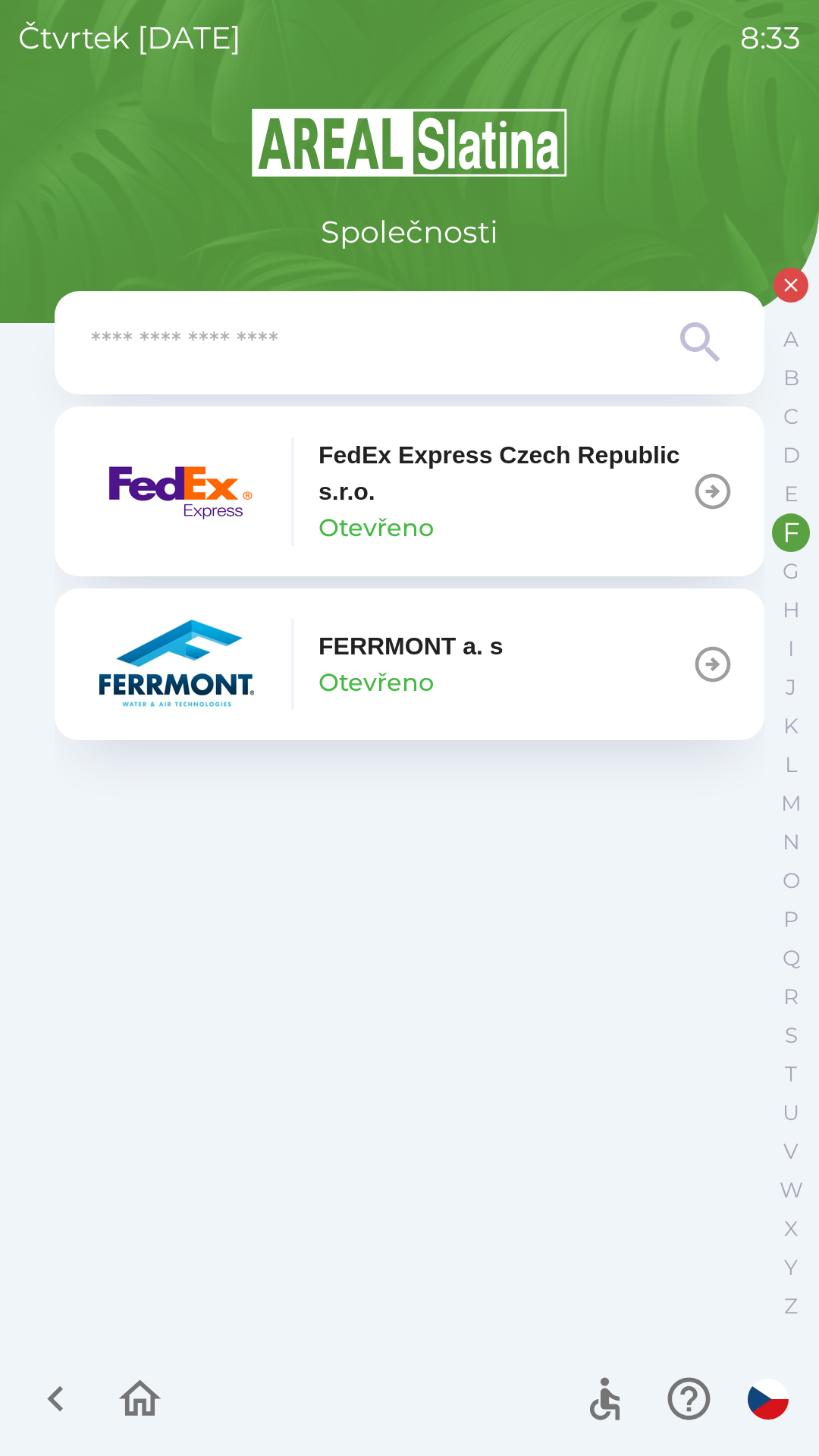
click at [413, 496] on p "FedEx Express Czech Republic s.r.o." at bounding box center [505, 473] width 373 height 73
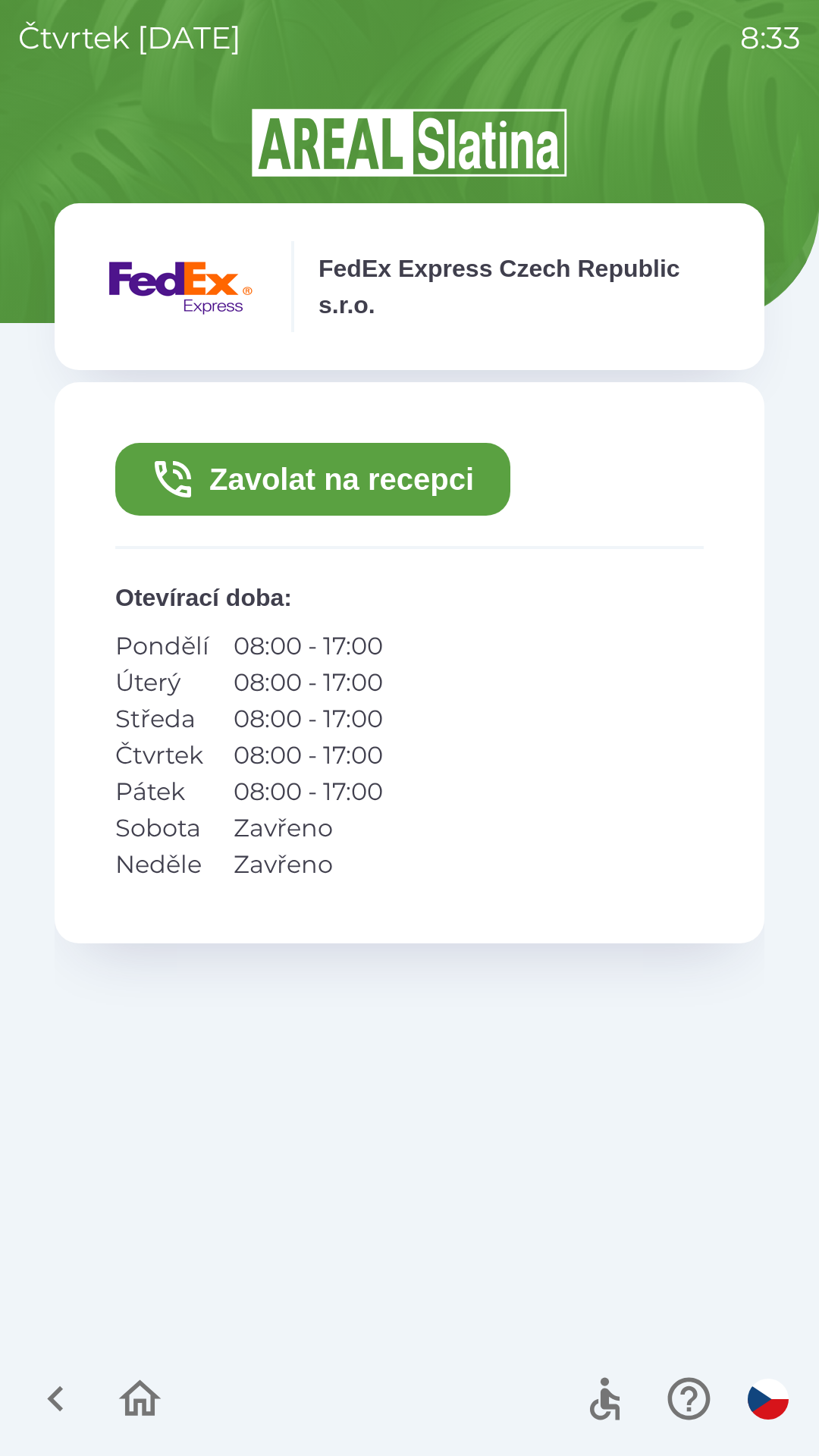
click at [403, 461] on button "Zavolat na recepci" at bounding box center [312, 479] width 395 height 73
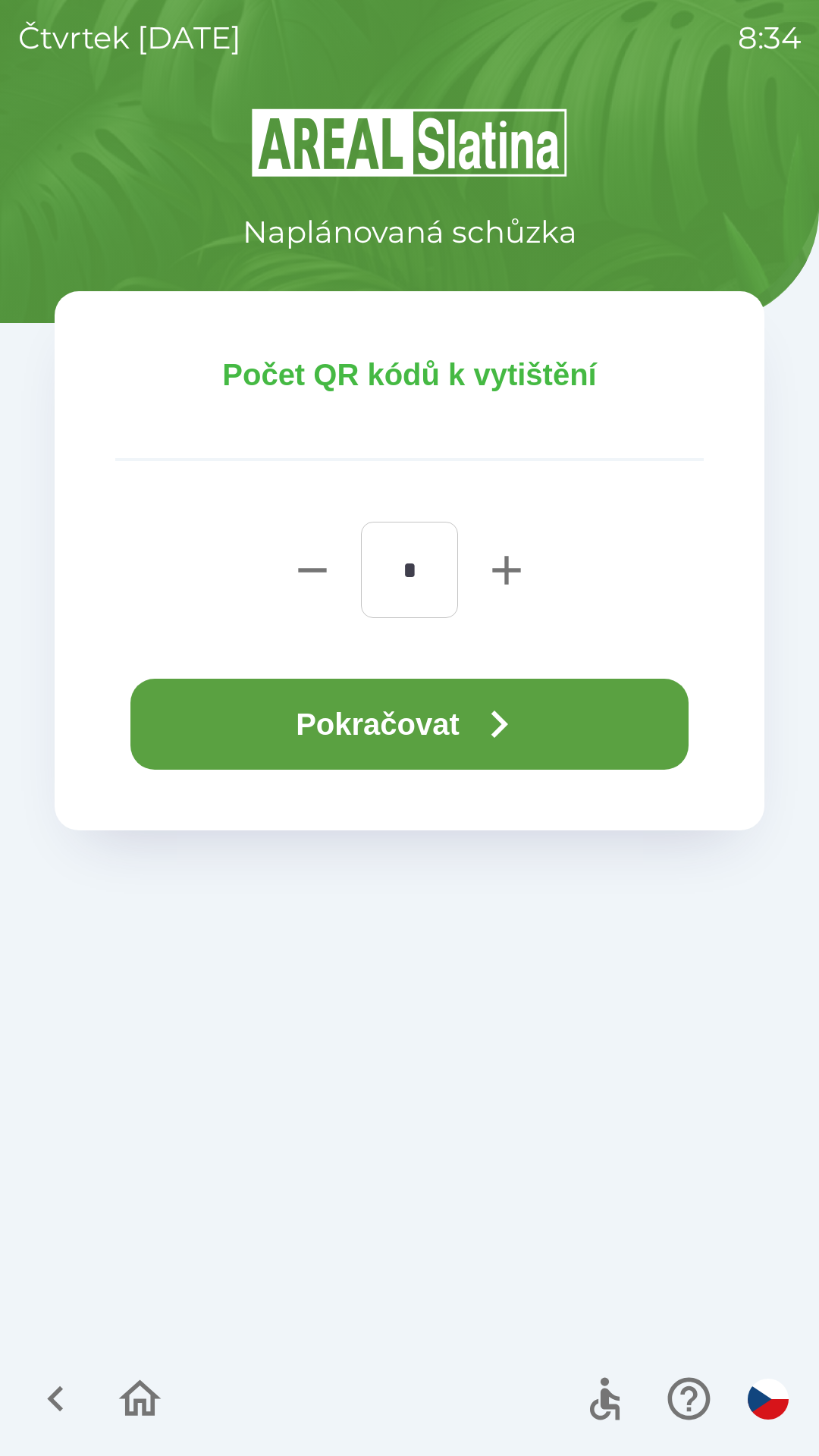
click at [367, 726] on button "Pokračovat" at bounding box center [410, 724] width 558 height 91
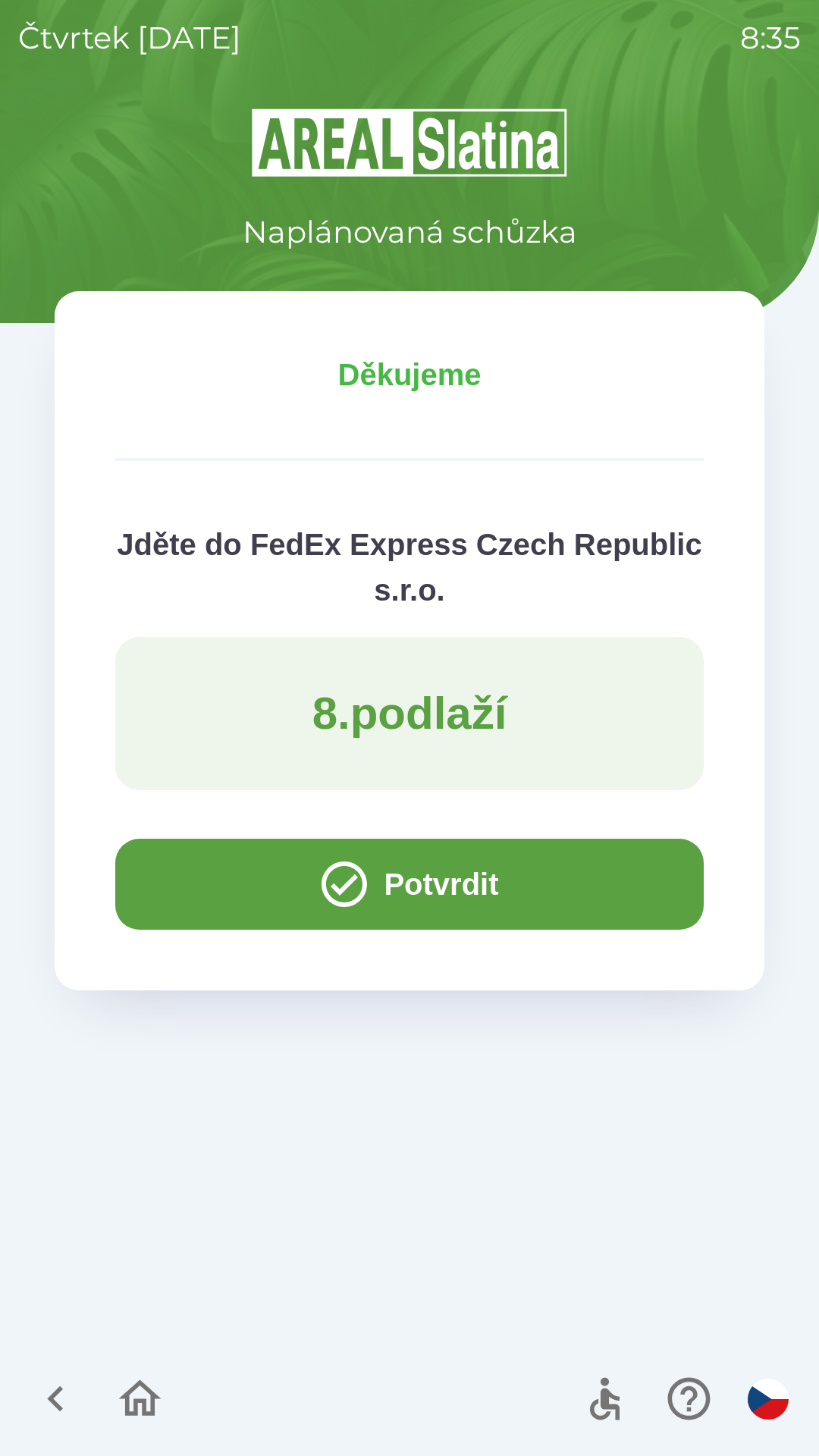
click at [195, 875] on button "Potvrdit" at bounding box center [409, 885] width 588 height 91
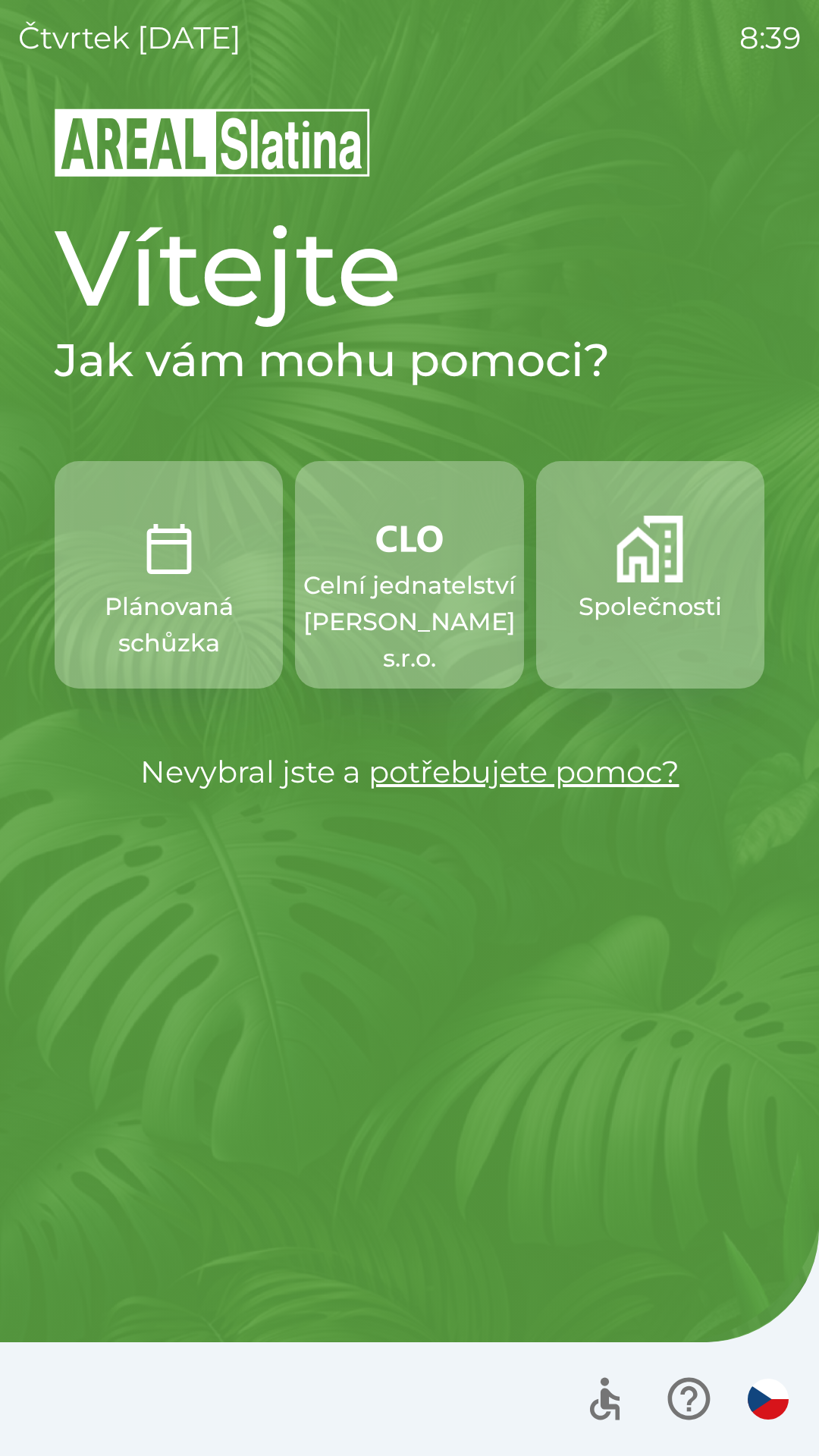
click at [614, 588] on button "Společnosti" at bounding box center [650, 574] width 228 height 228
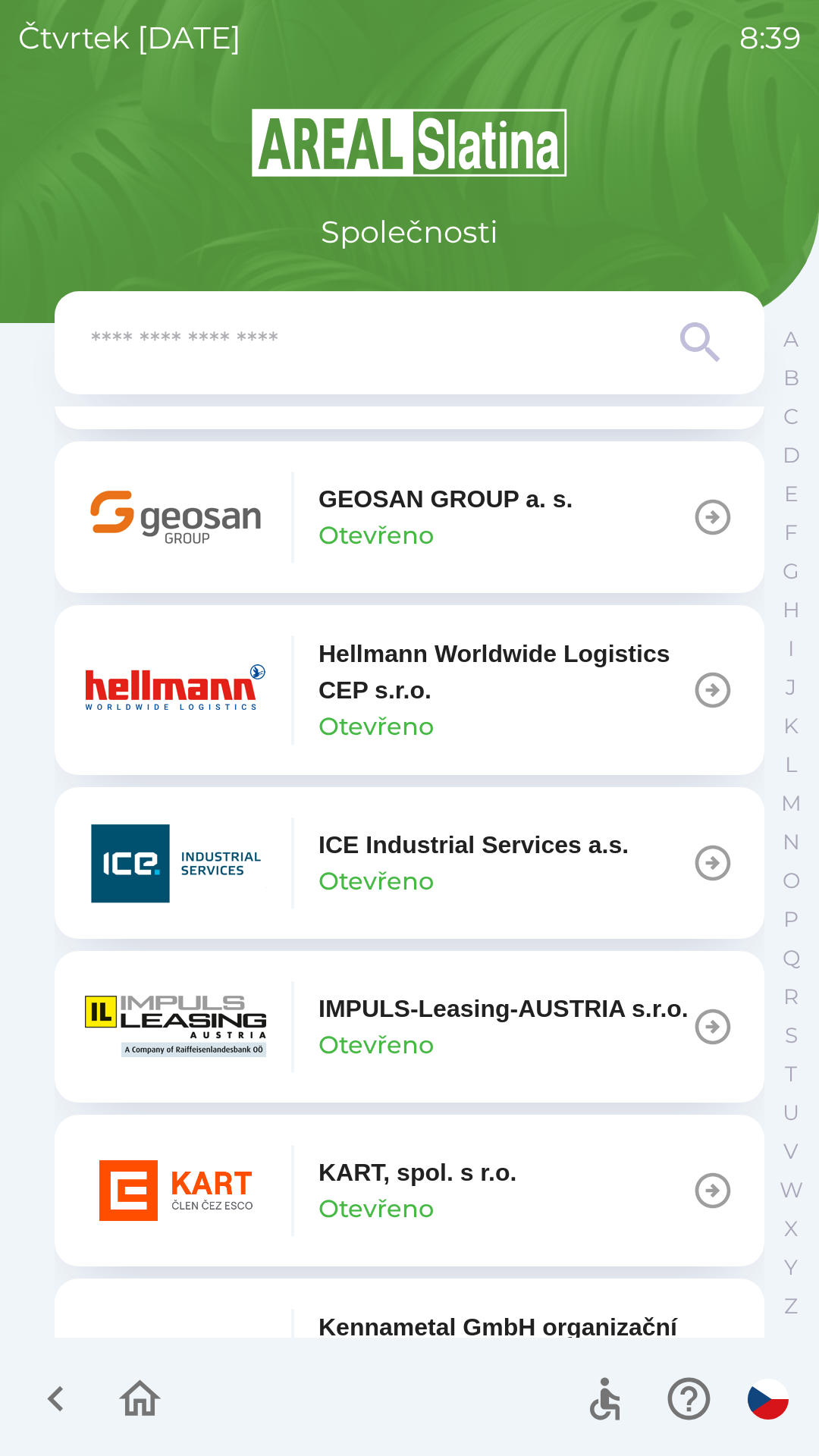
scroll to position [5246, 0]
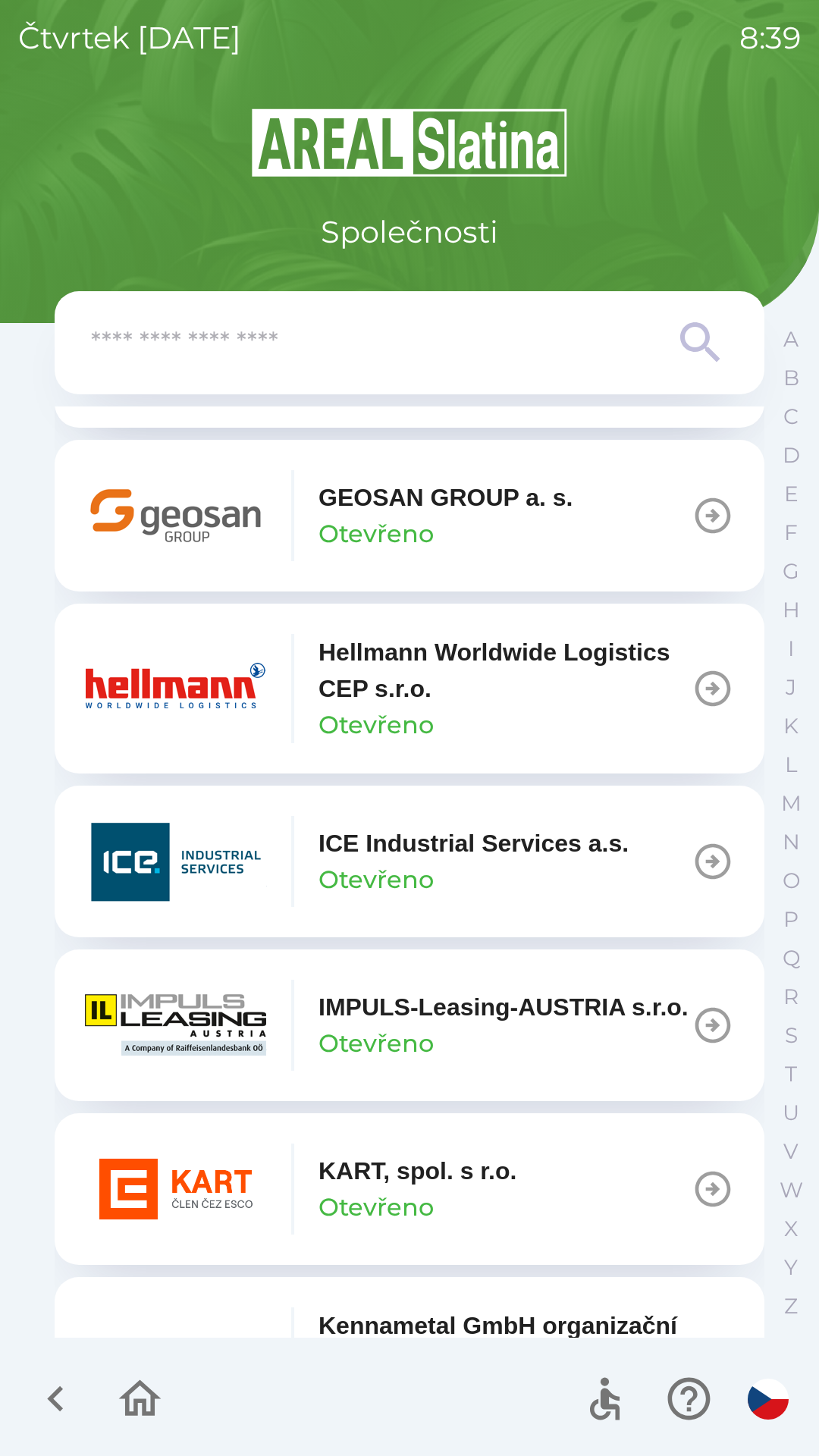
click at [400, 707] on p "Hellmann Worldwide Logistics CEP s.r.o." at bounding box center [505, 670] width 373 height 73
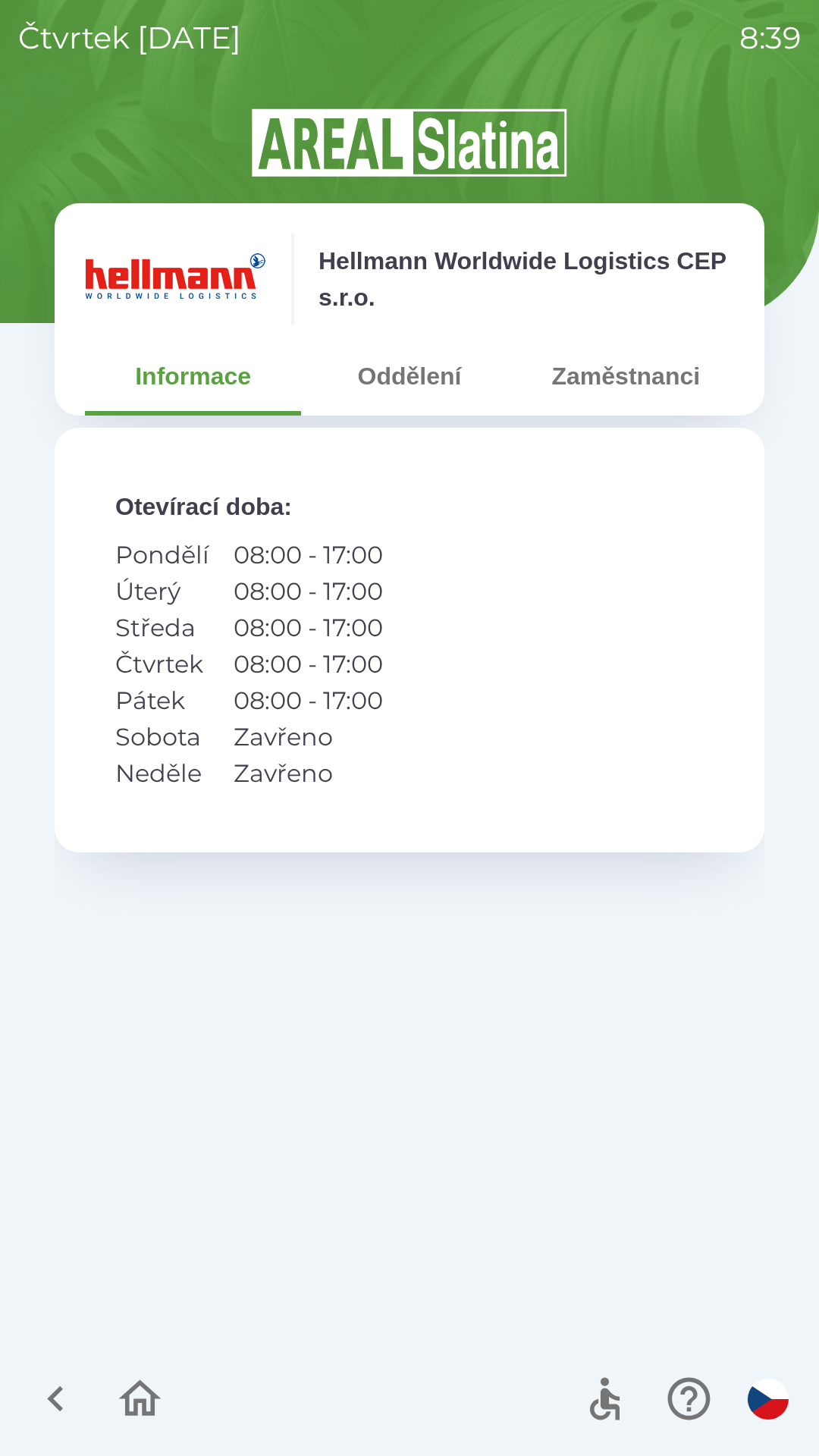
click at [409, 375] on button "Oddělení" at bounding box center [409, 377] width 216 height 55
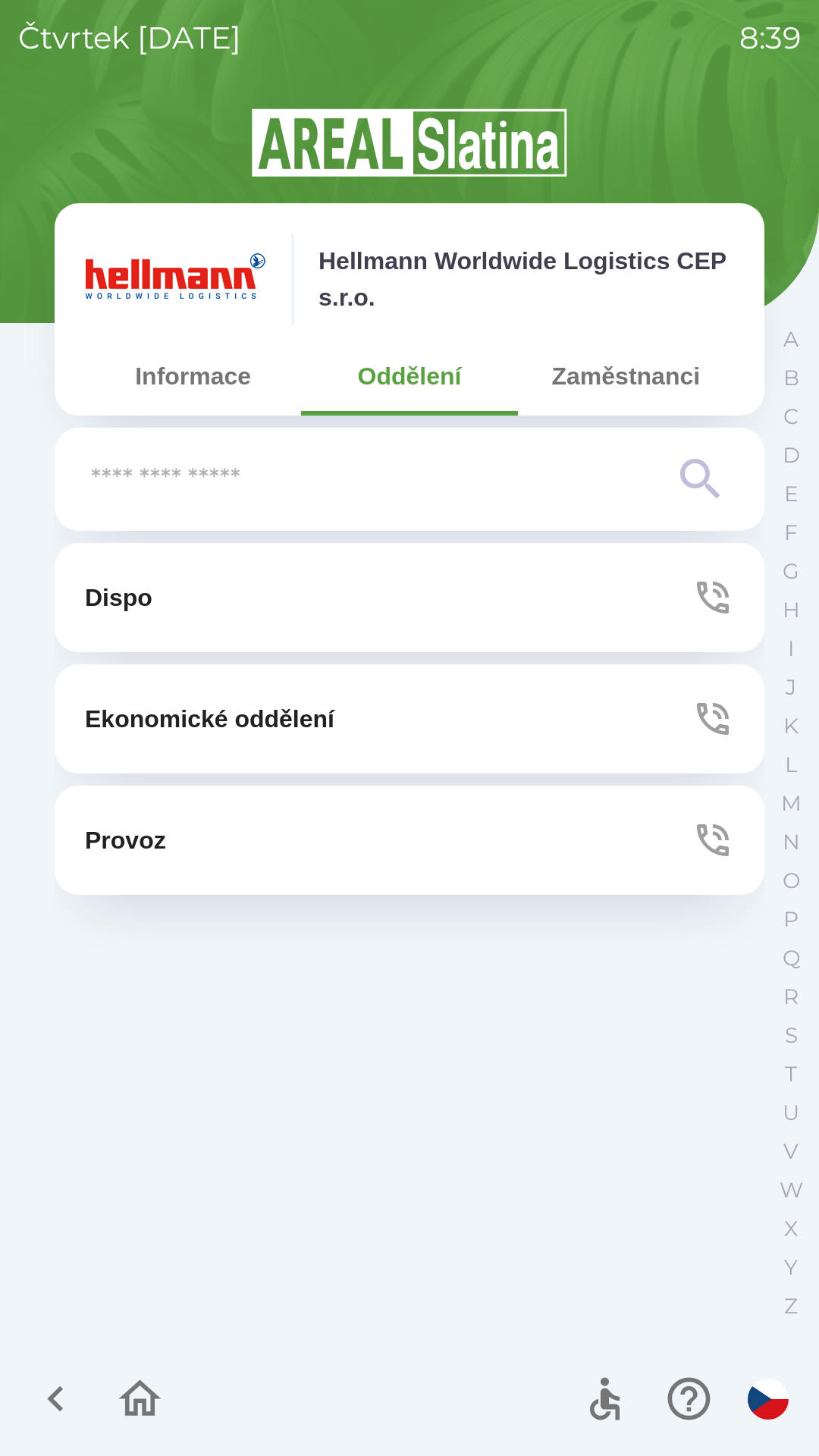
click at [441, 722] on button "Ekonomické oddělení" at bounding box center [410, 719] width 710 height 109
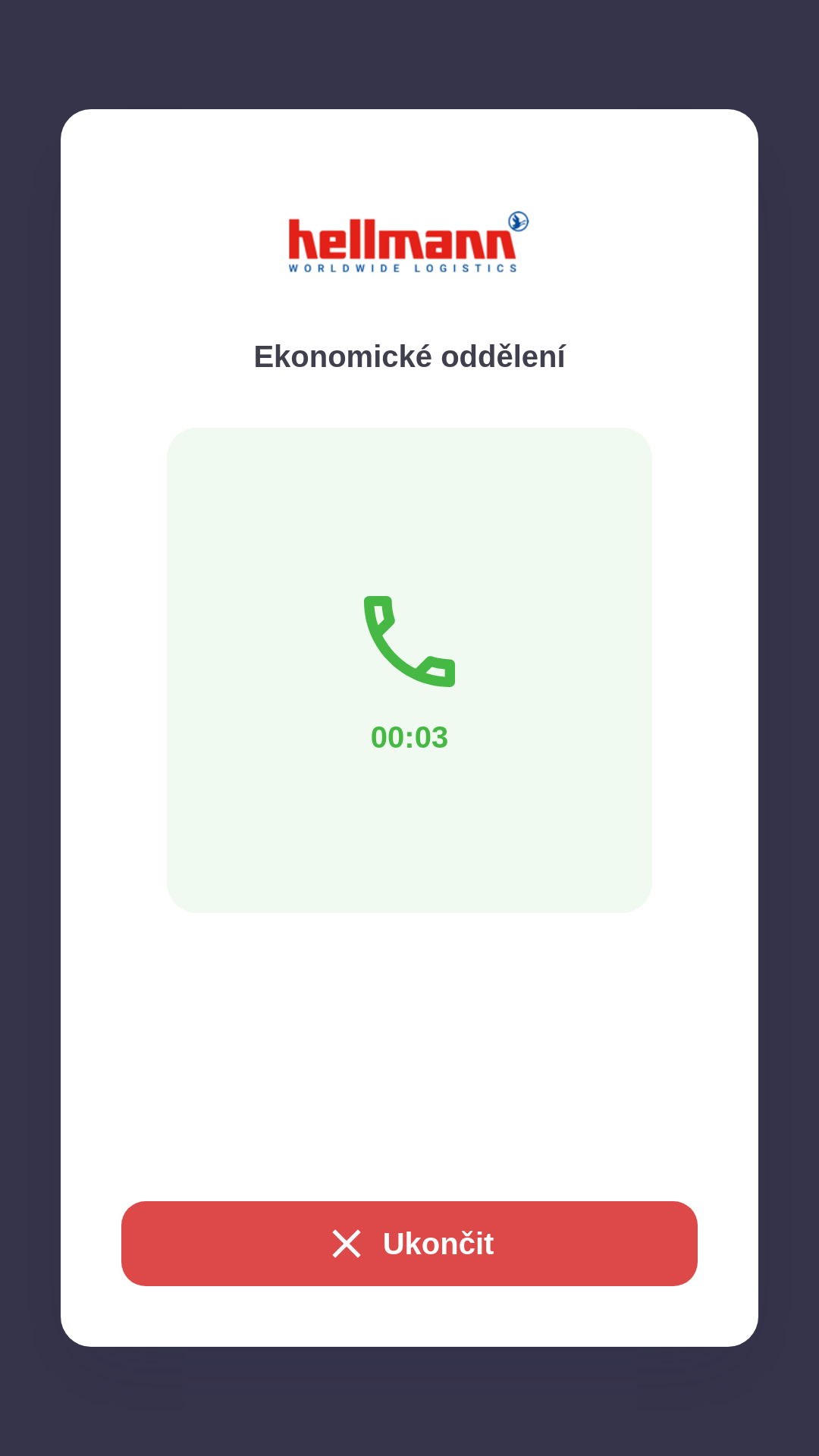
click at [489, 1241] on button "Ukončit" at bounding box center [410, 1244] width 576 height 85
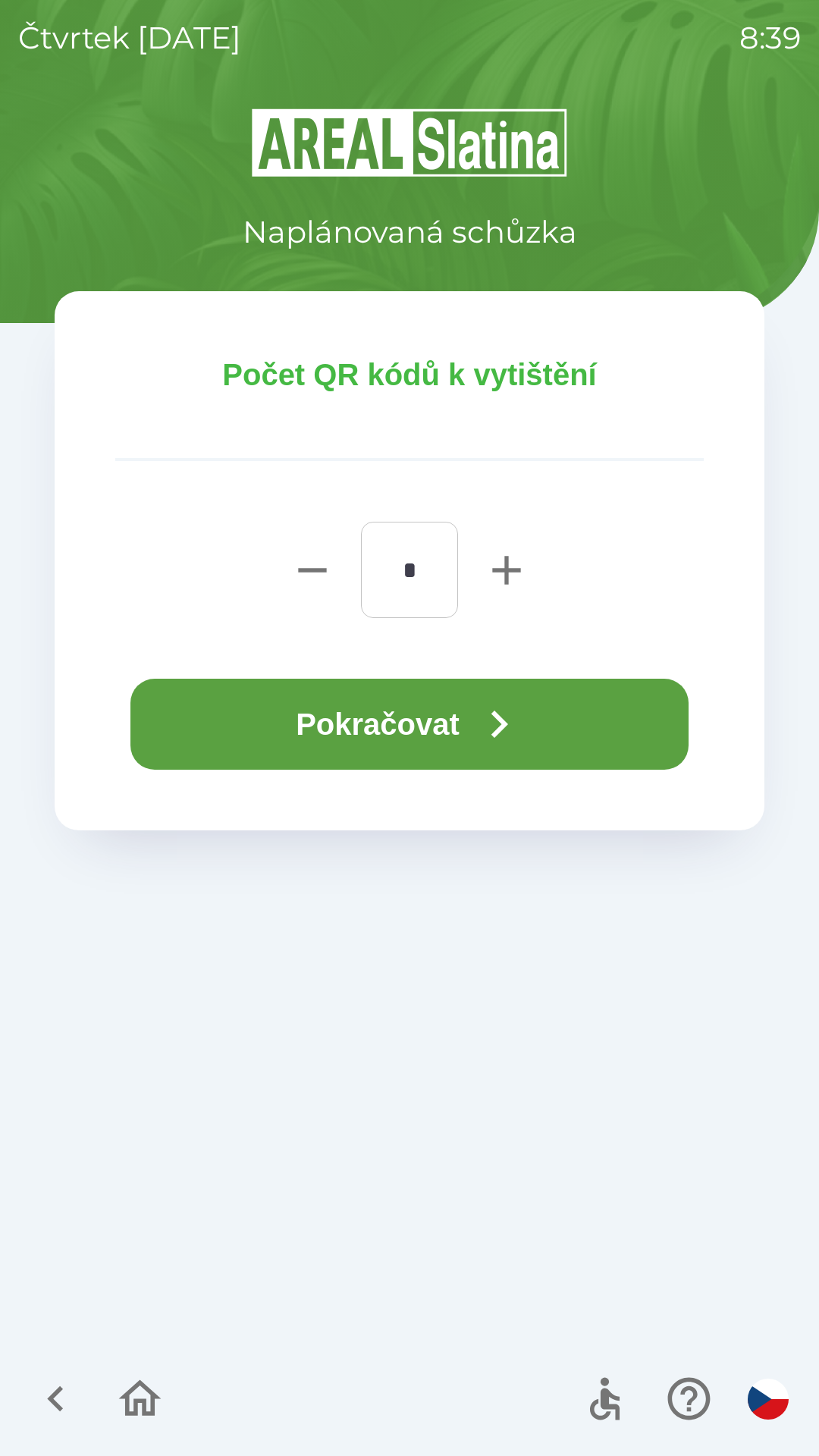
click at [414, 731] on button "Pokračovat" at bounding box center [410, 724] width 558 height 91
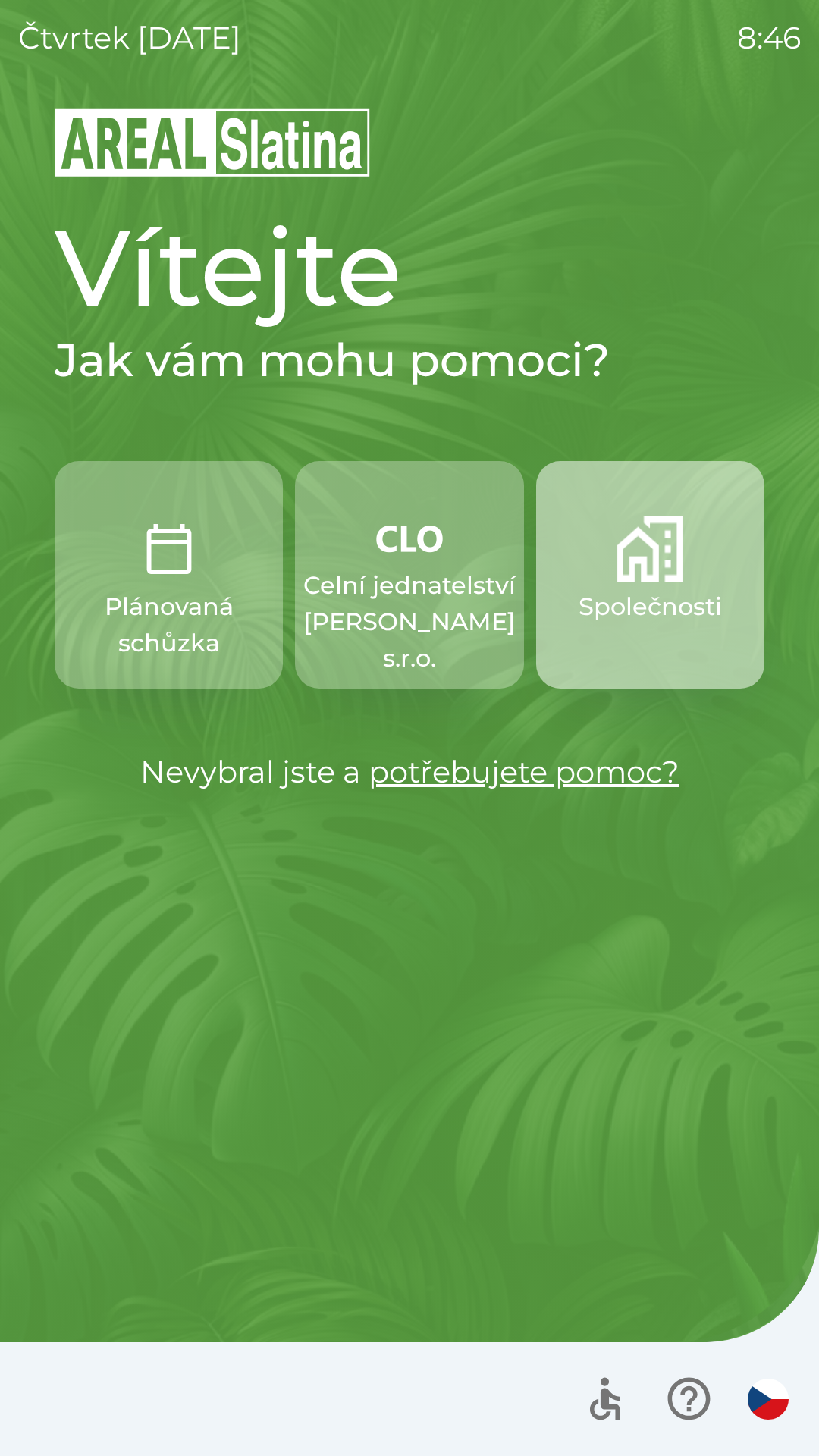
click at [626, 574] on img "button" at bounding box center [649, 549] width 67 height 67
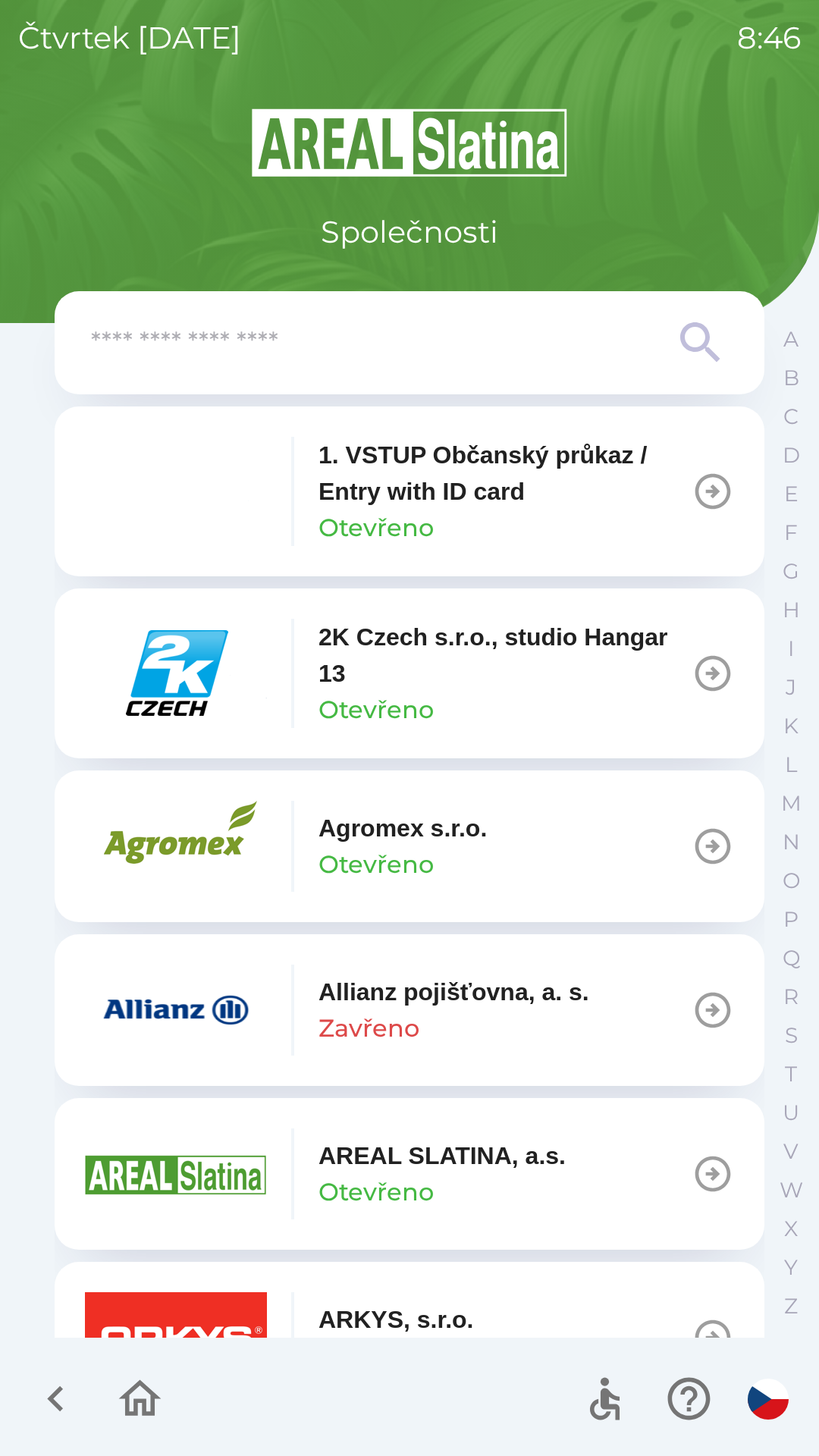
click at [443, 327] on input "text" at bounding box center [379, 343] width 576 height 41
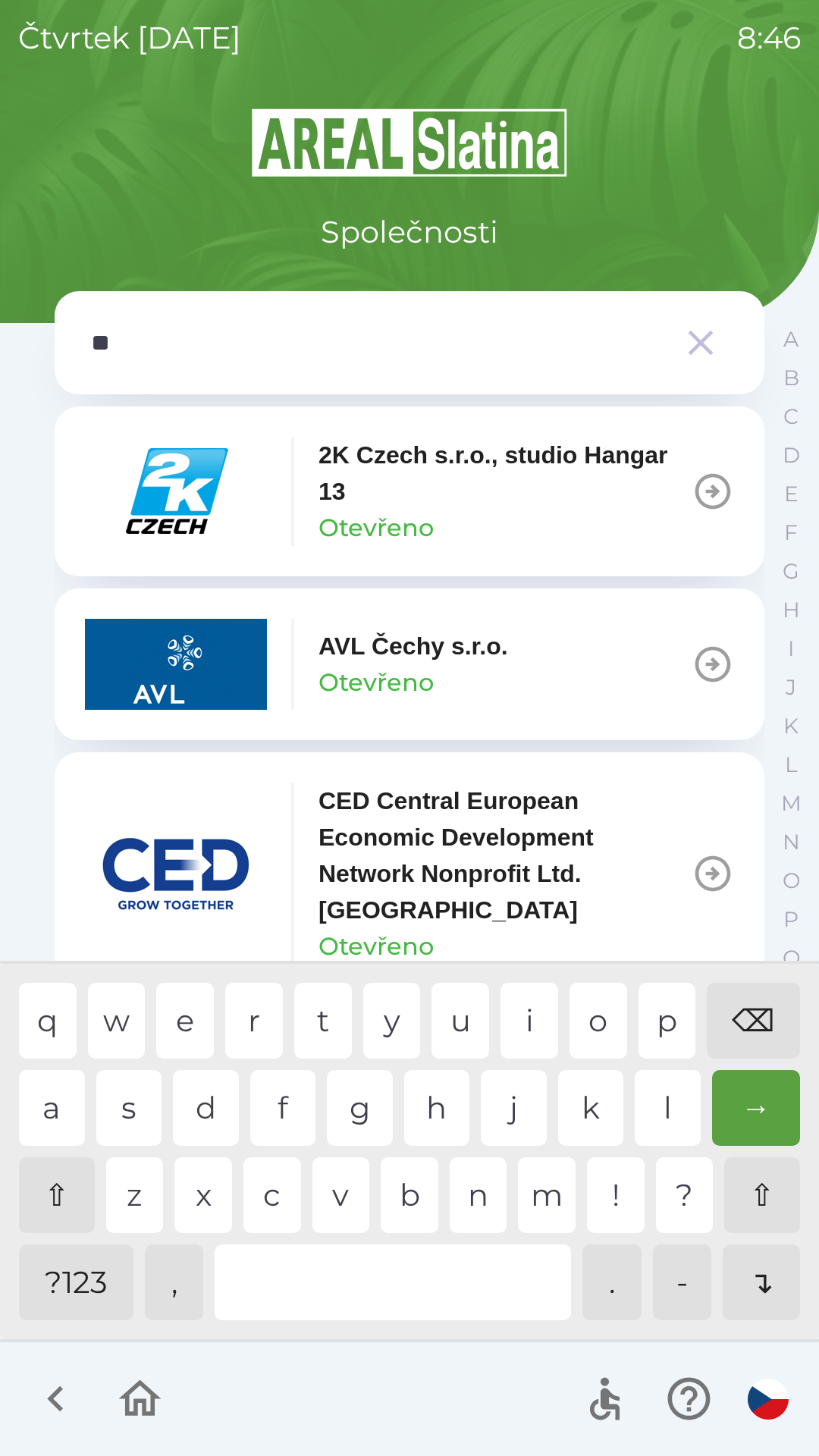
click at [271, 1187] on div "c" at bounding box center [272, 1195] width 58 height 76
type input "****"
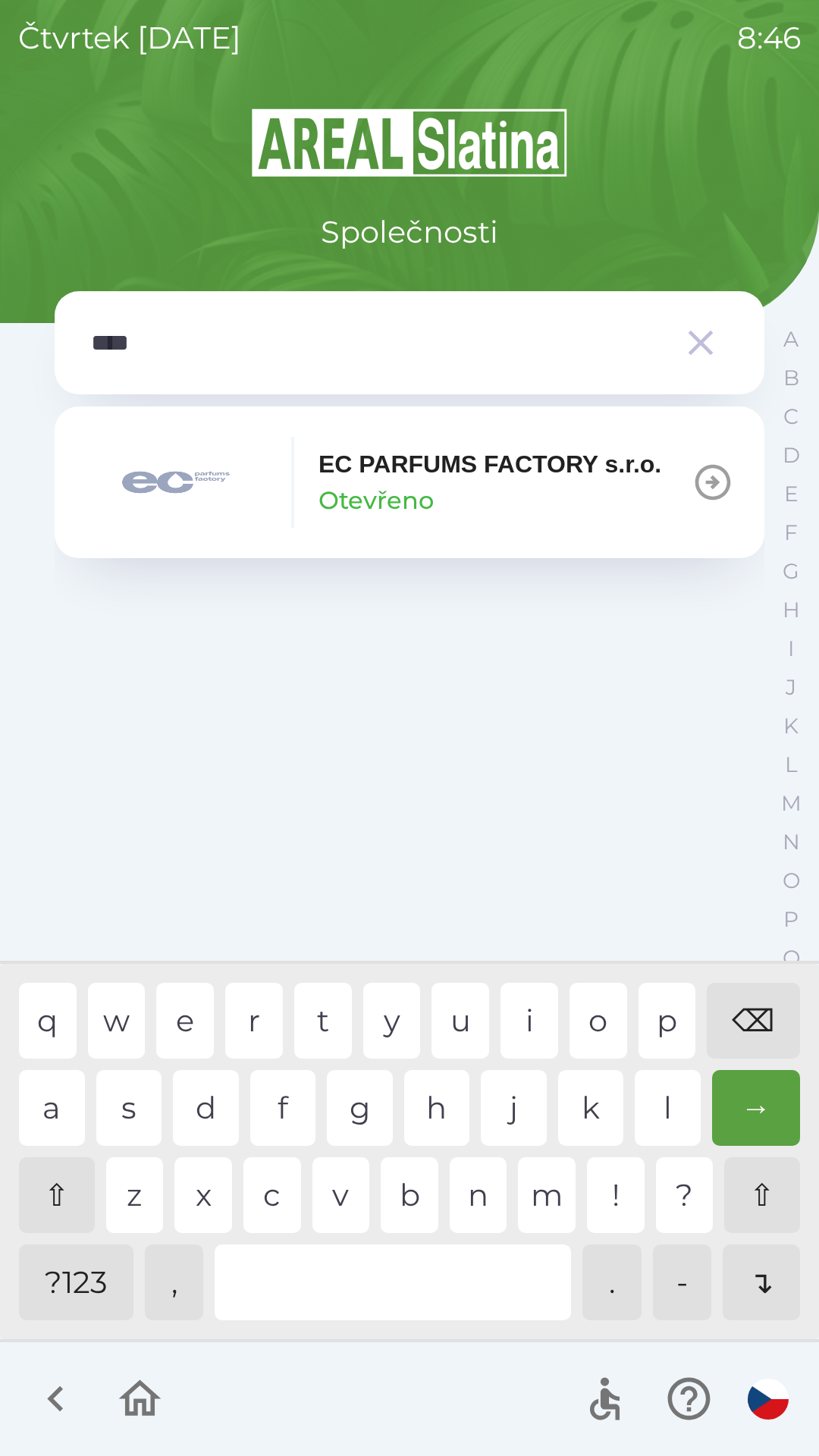
click at [414, 512] on p "Otevřeno" at bounding box center [376, 501] width 115 height 36
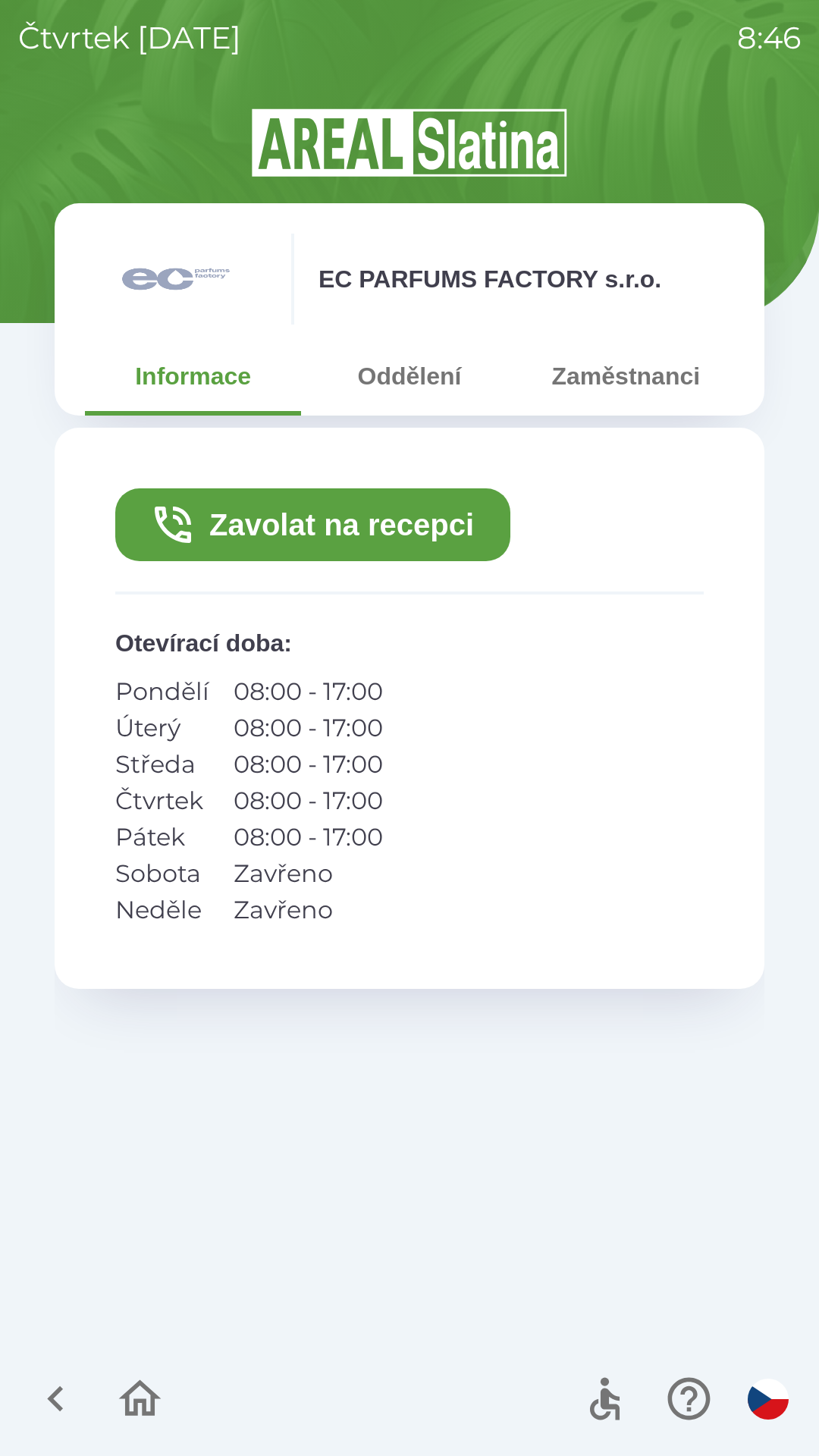
click at [619, 370] on button "Zaměstnanci" at bounding box center [625, 377] width 216 height 55
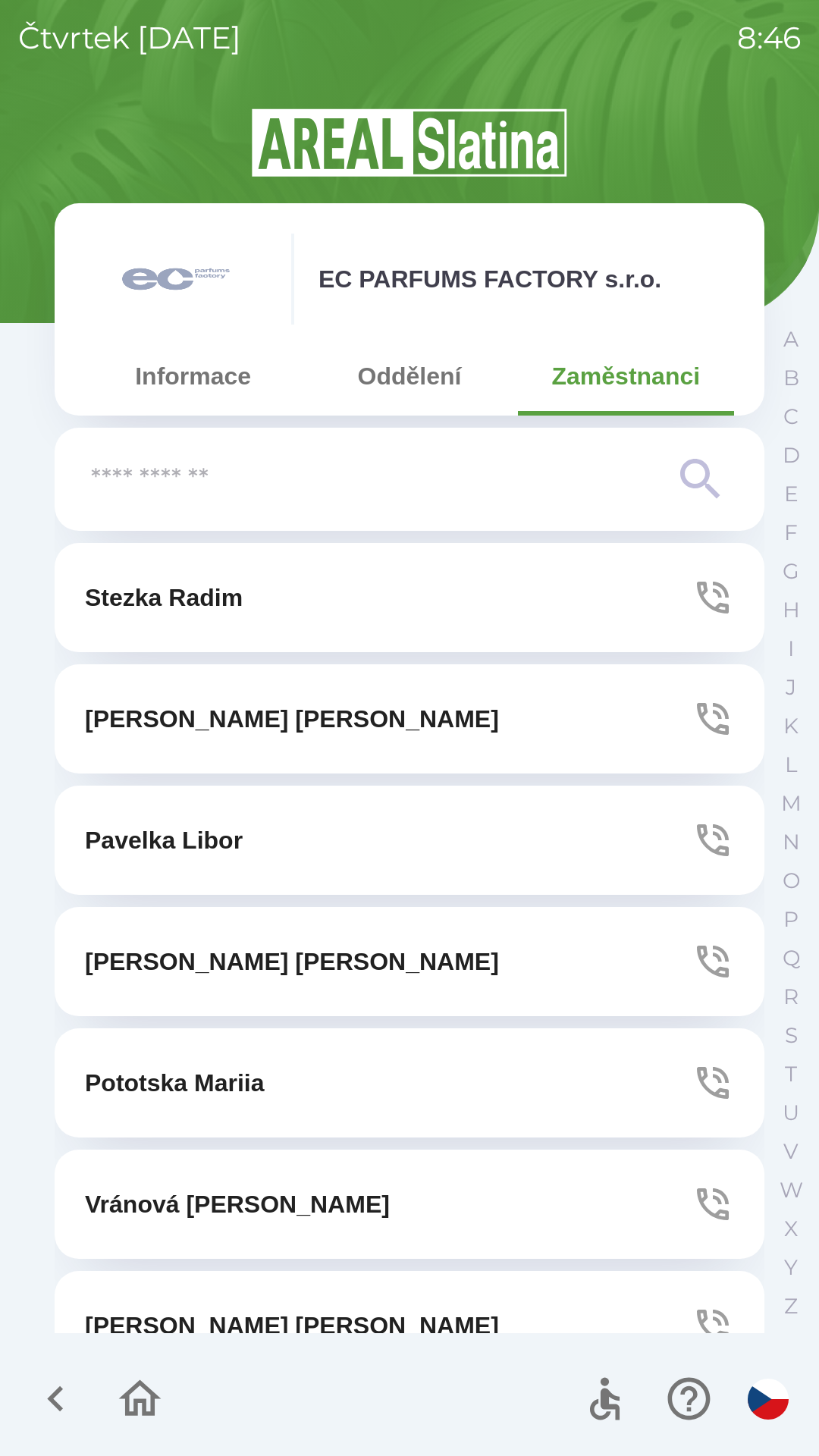
click at [288, 462] on input "text" at bounding box center [379, 479] width 576 height 41
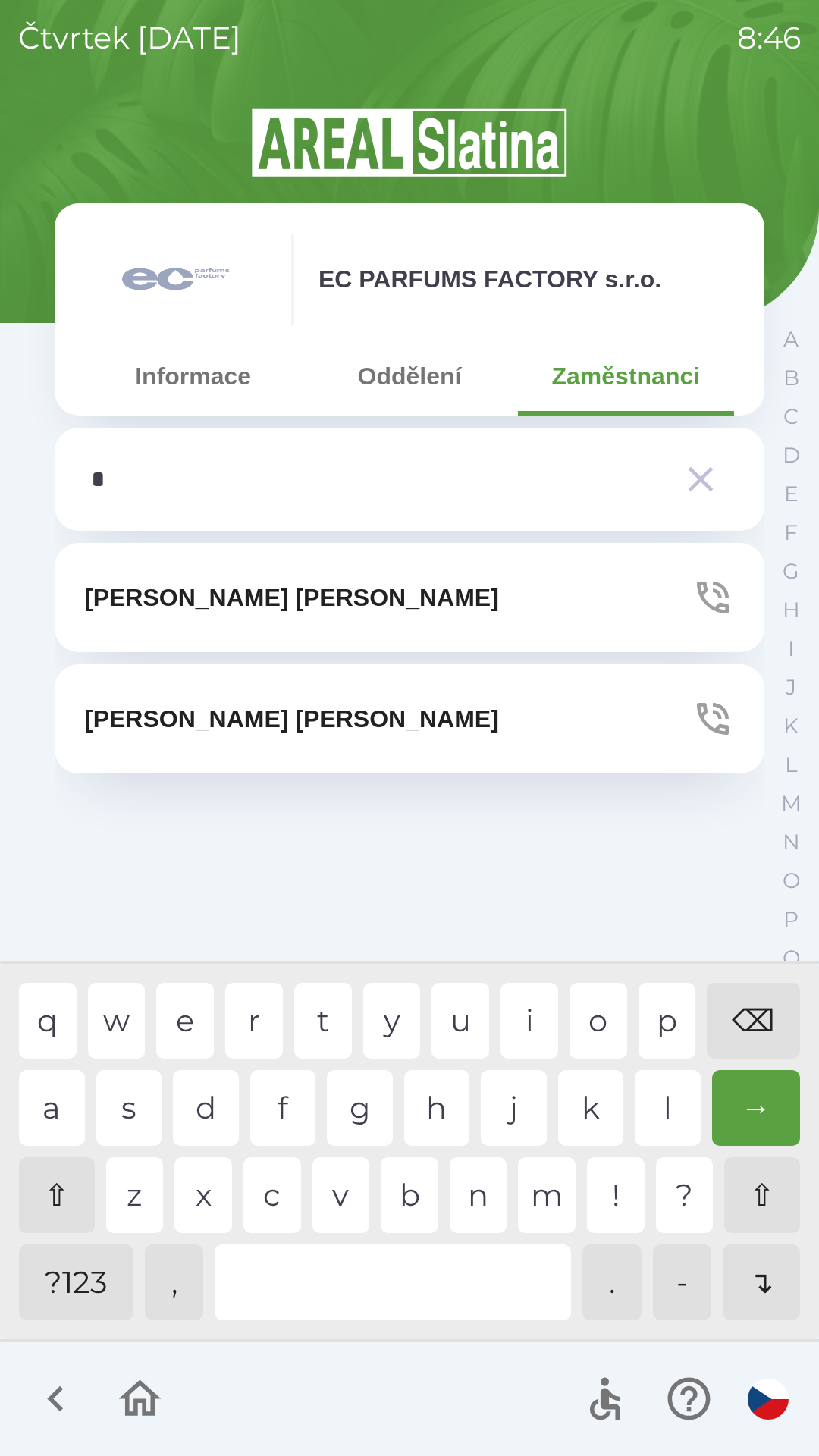
click at [274, 1087] on div "f" at bounding box center [283, 1108] width 66 height 76
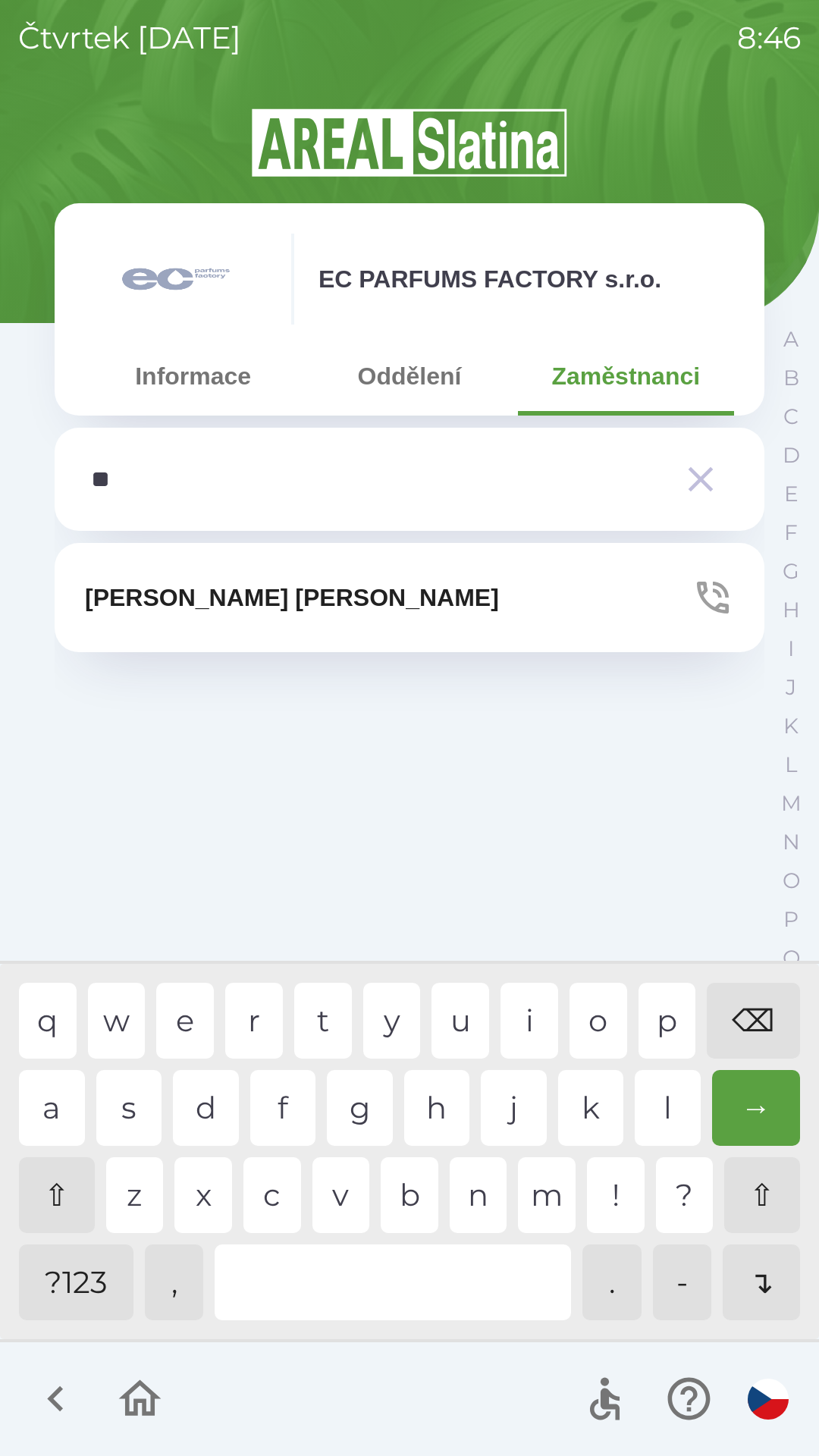
click at [45, 1072] on div "a" at bounding box center [52, 1108] width 66 height 76
type input "***"
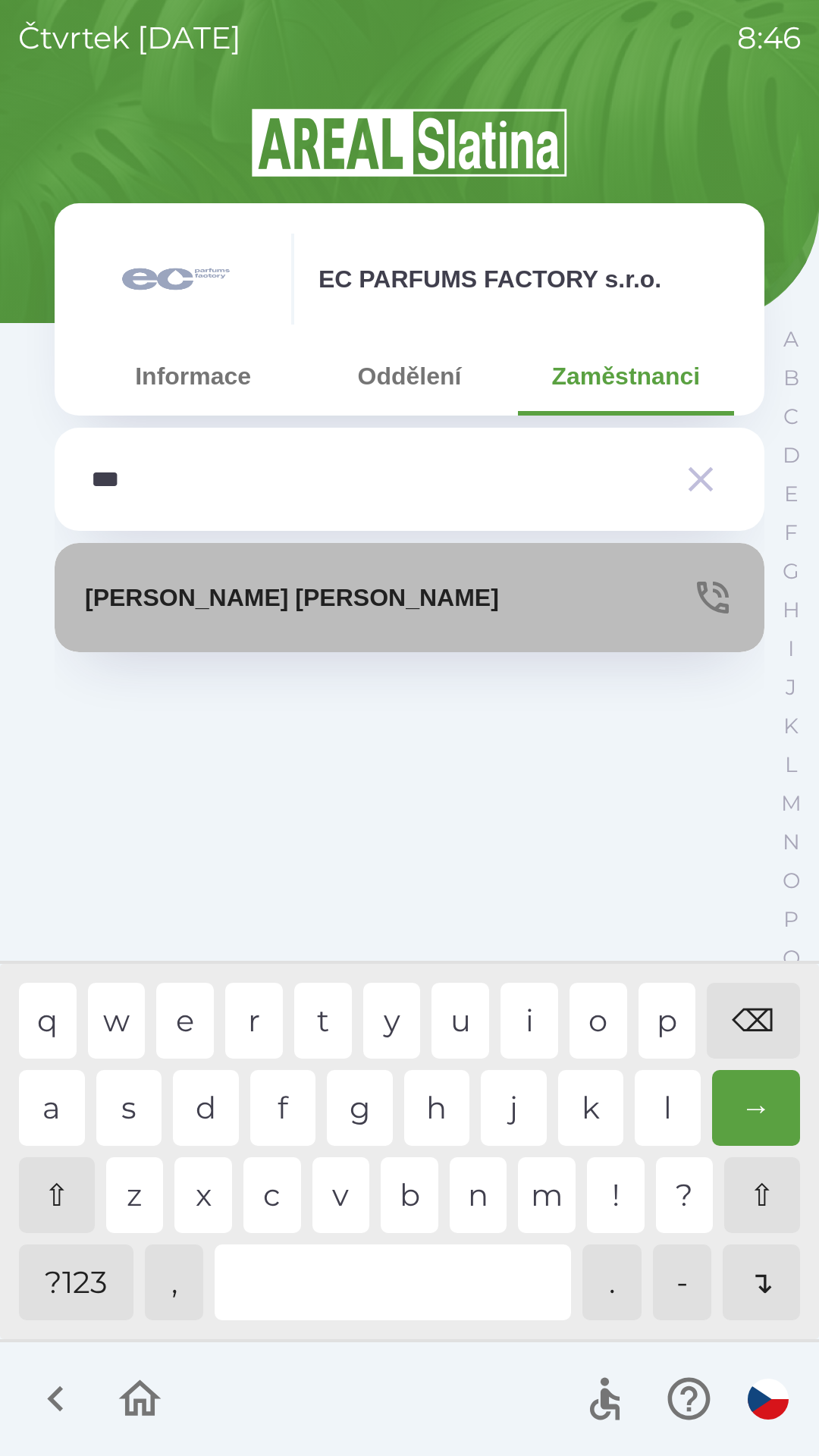
click at [258, 603] on p "[PERSON_NAME]" at bounding box center [292, 598] width 414 height 36
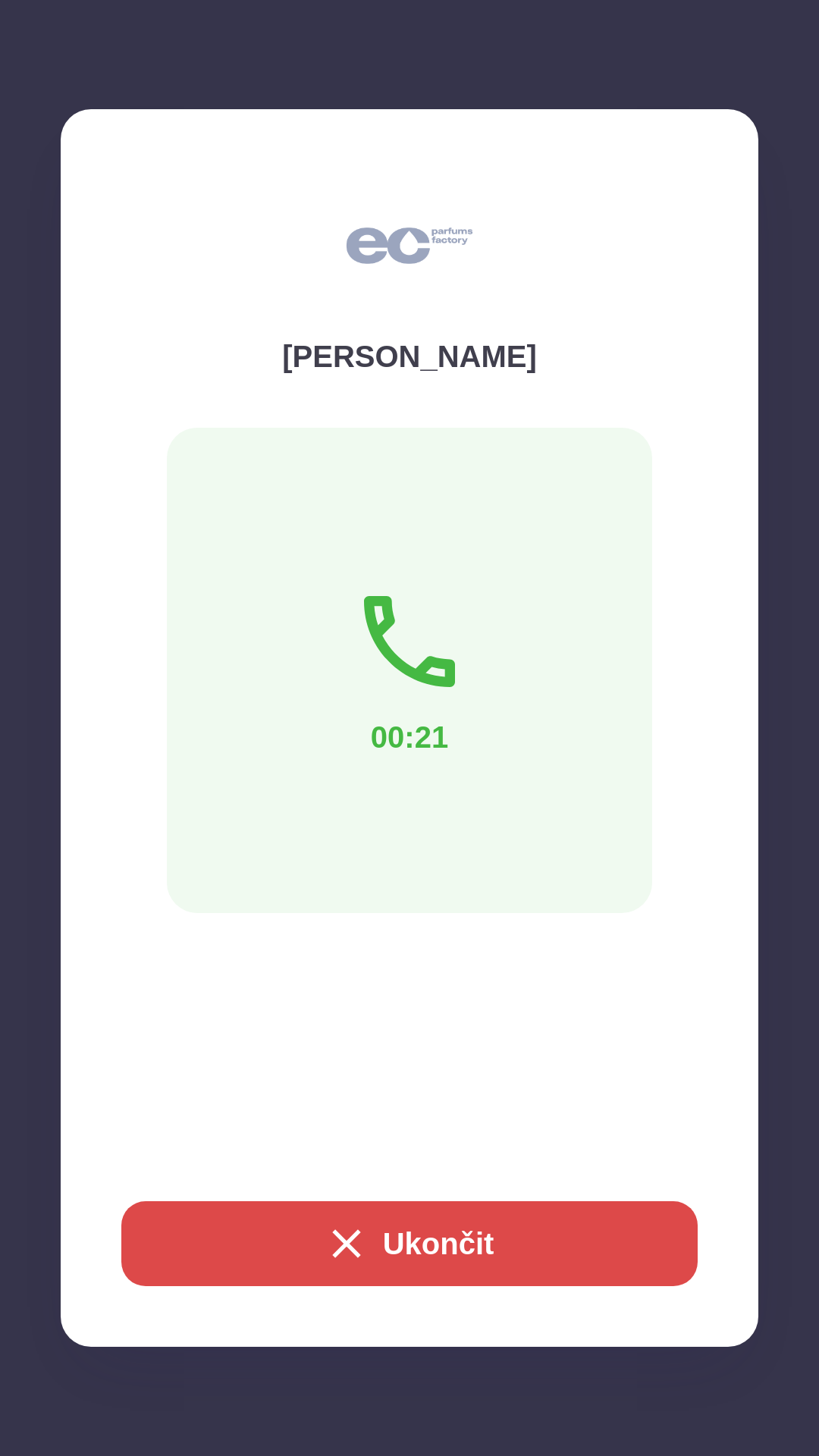
click at [347, 1233] on icon "button" at bounding box center [346, 1244] width 49 height 49
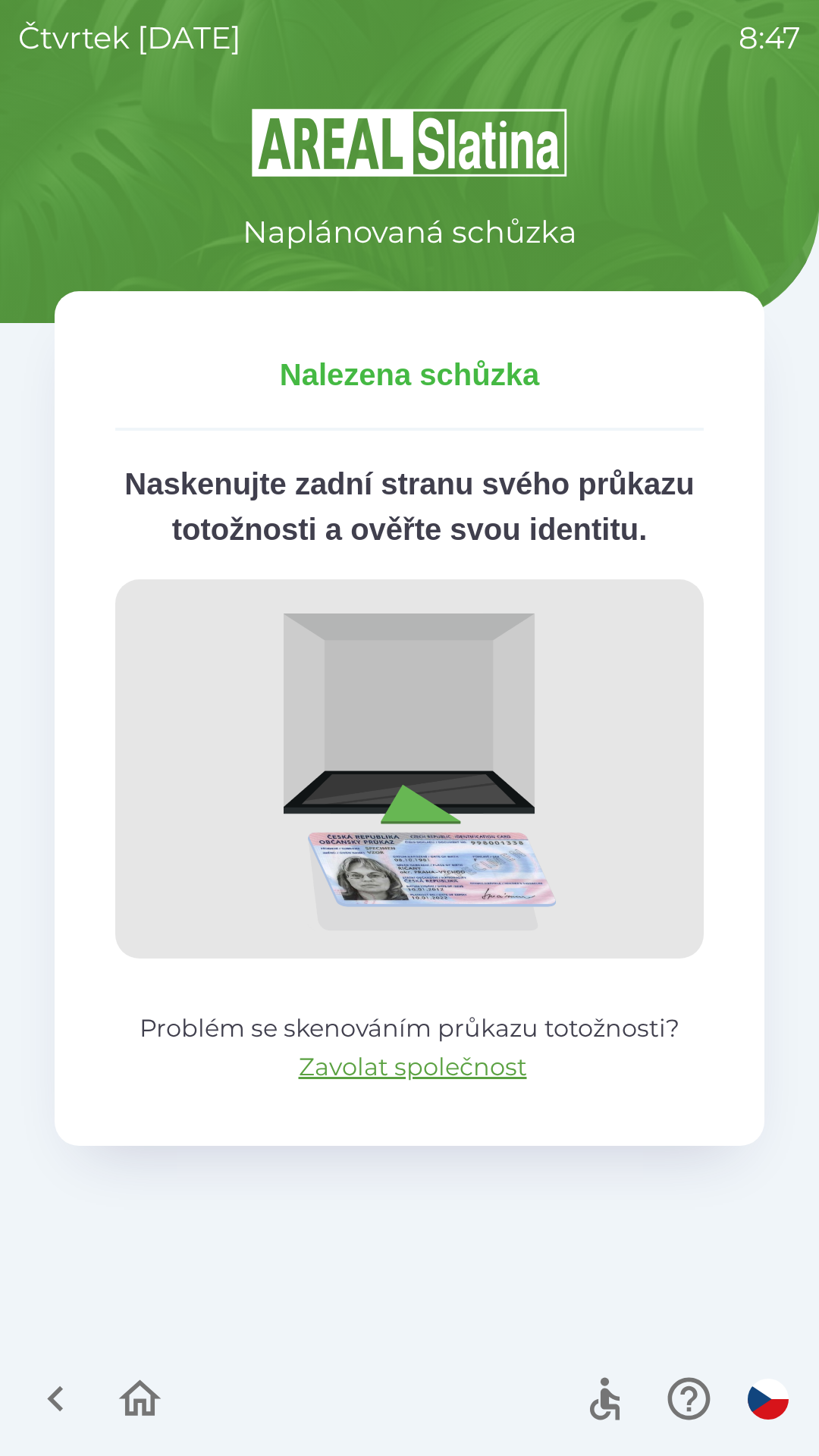
click at [36, 1392] on icon "button" at bounding box center [55, 1399] width 50 height 50
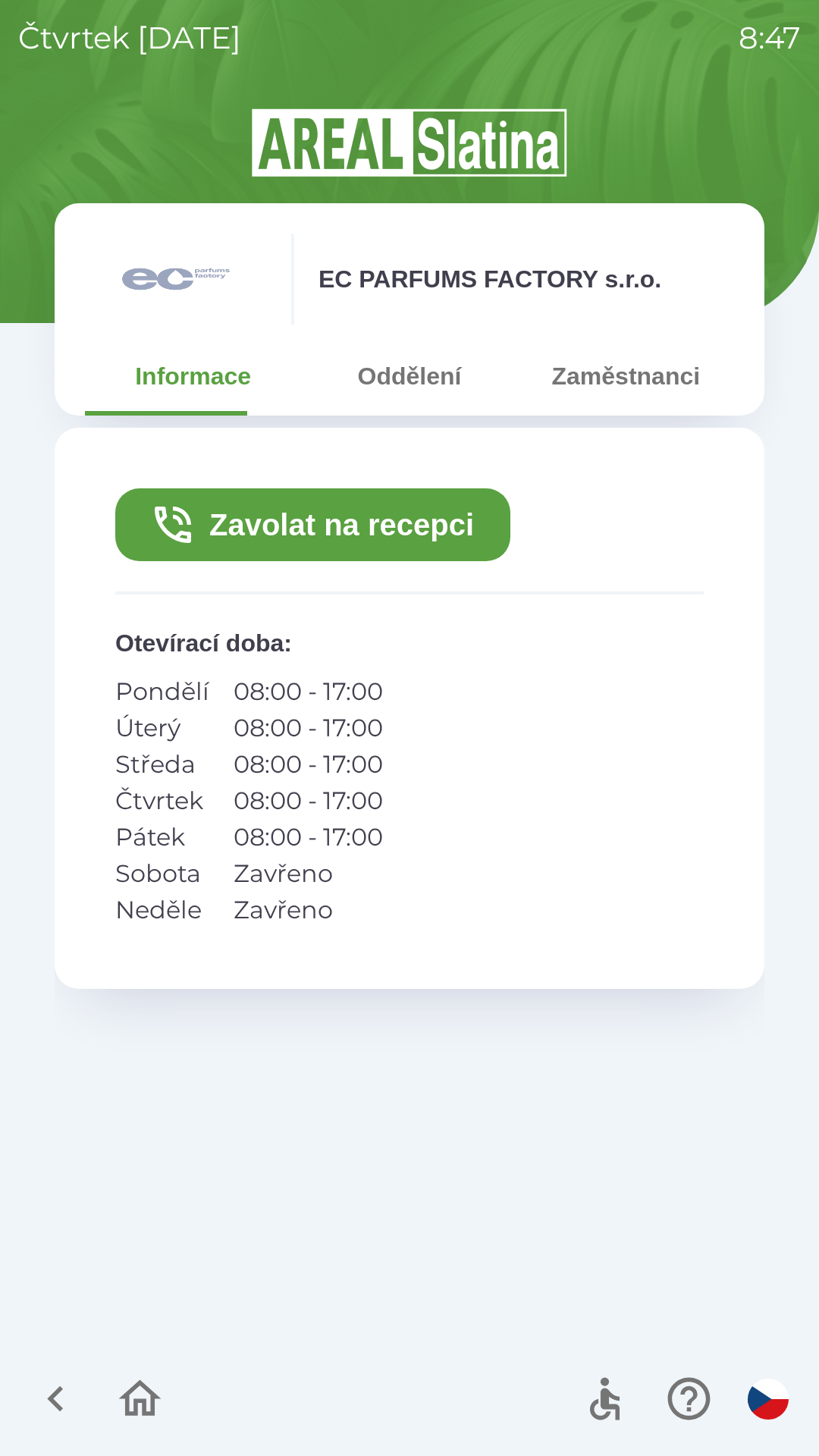
click at [44, 1396] on icon "button" at bounding box center [55, 1399] width 50 height 50
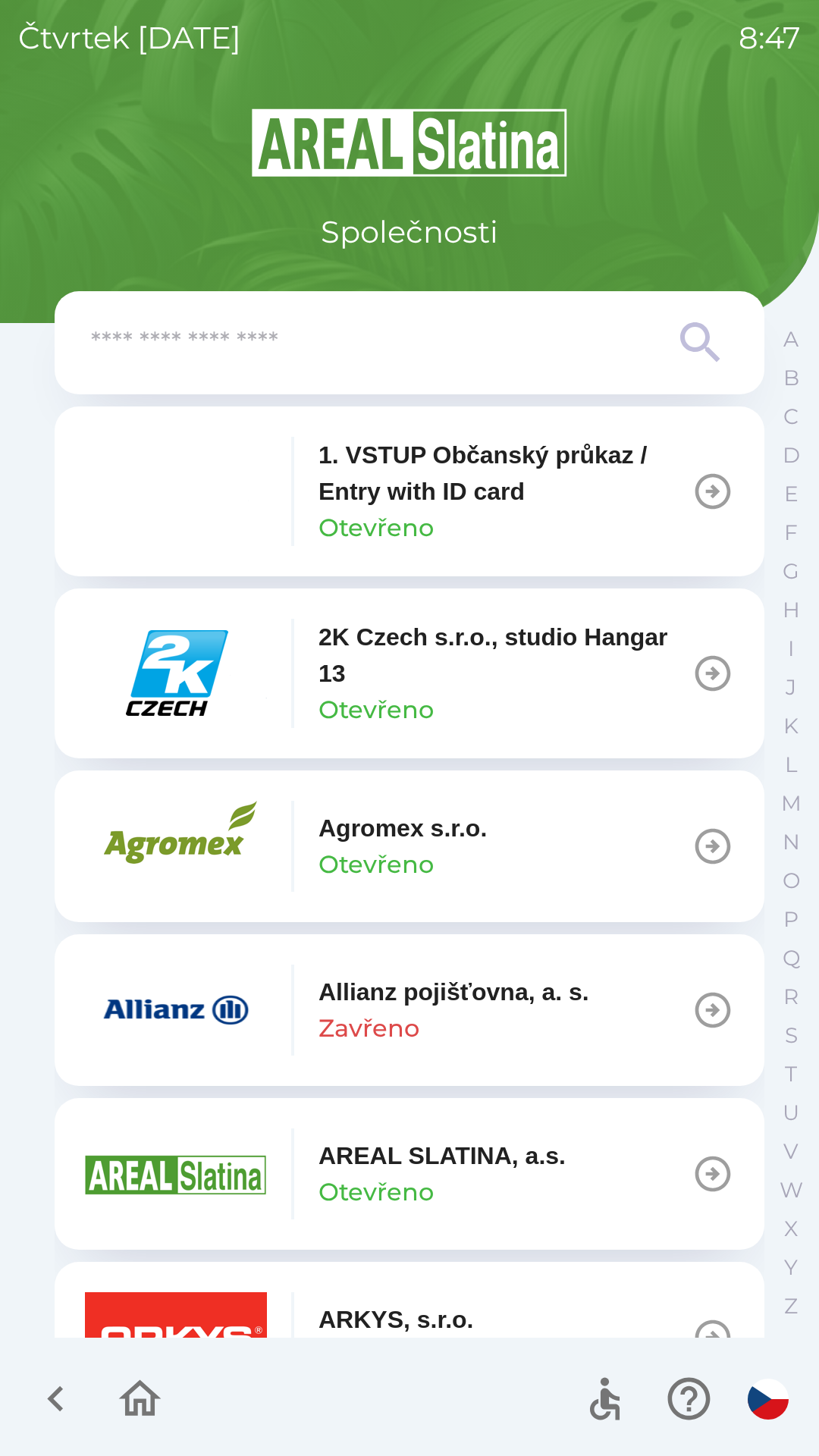
click at [41, 1399] on icon "button" at bounding box center [55, 1399] width 50 height 50
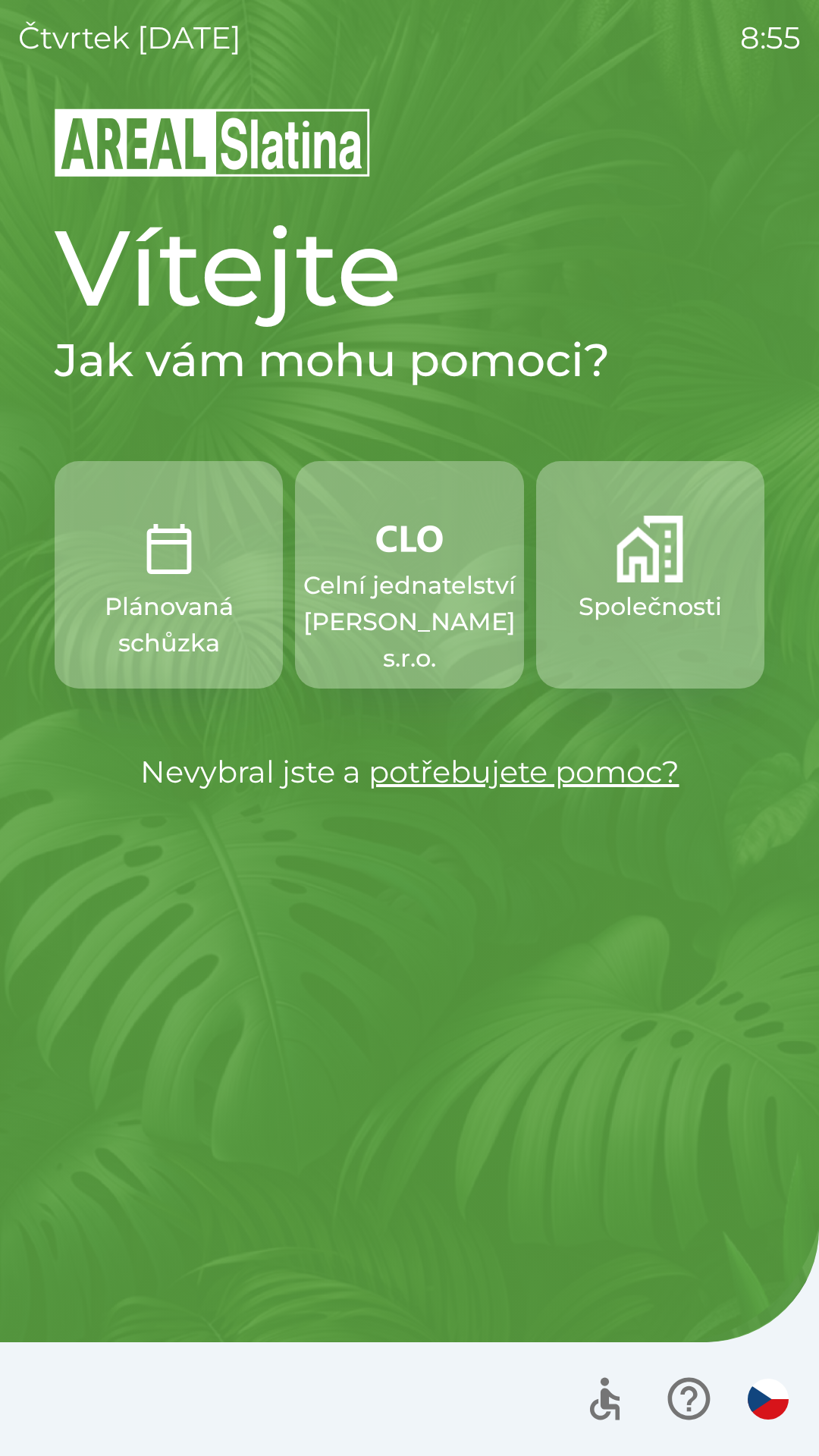
click at [618, 588] on button "Společnosti" at bounding box center [650, 574] width 228 height 228
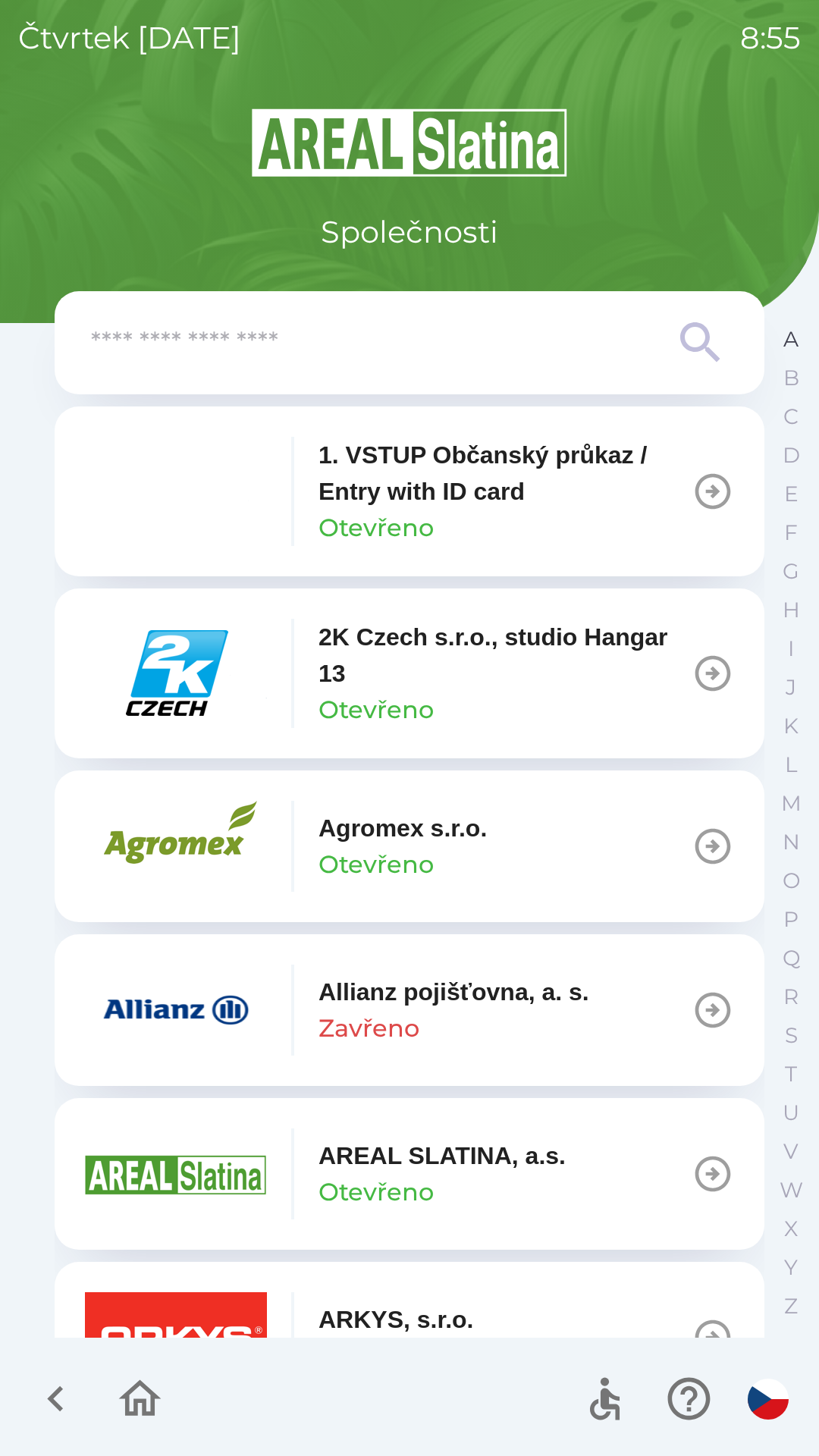
click at [799, 343] on button "A" at bounding box center [791, 339] width 38 height 39
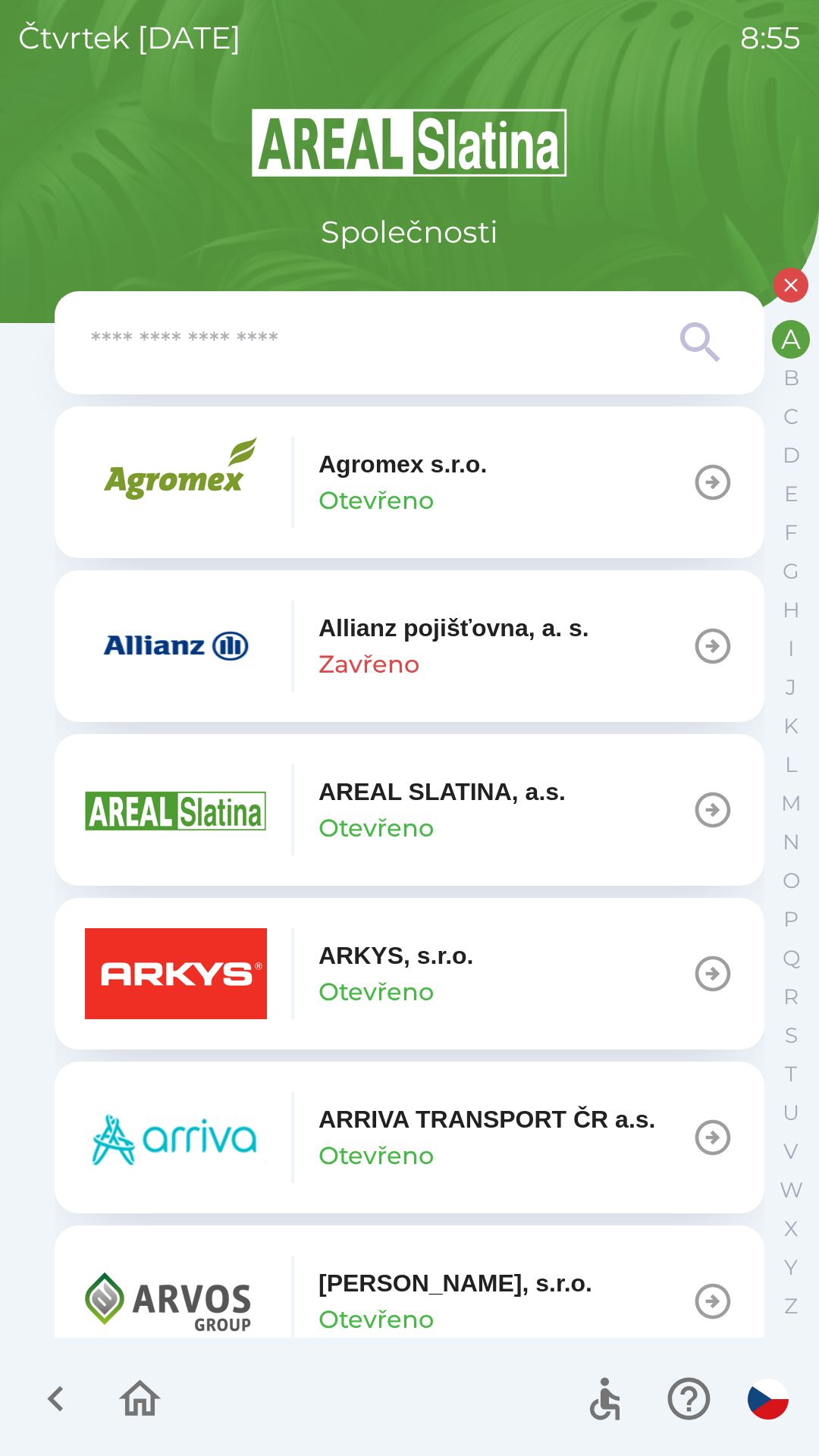
click at [487, 971] on button "ARKYS, s.r.o. Otevřeno" at bounding box center [410, 973] width 710 height 151
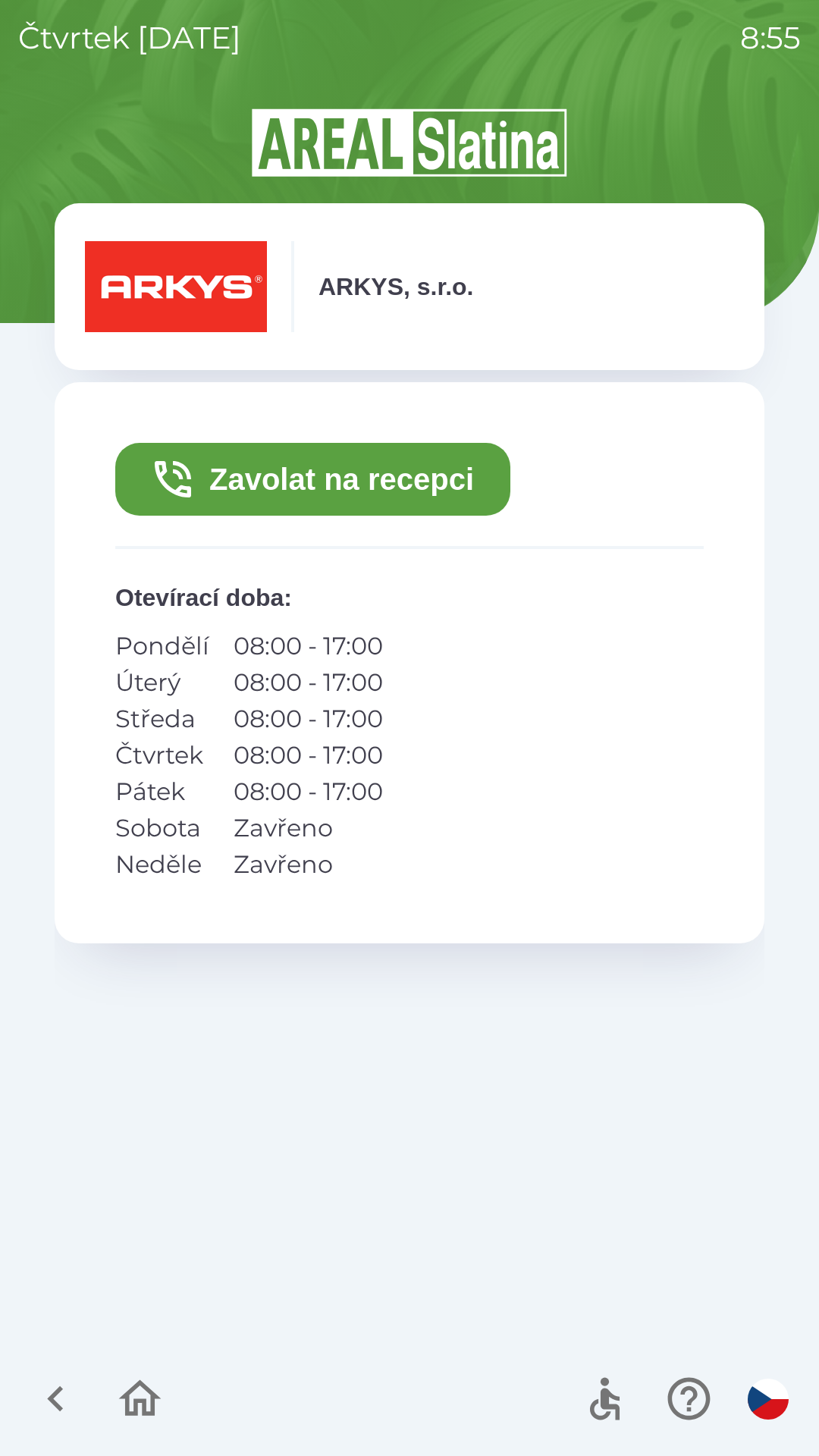
click at [417, 483] on button "Zavolat na recepci" at bounding box center [312, 479] width 395 height 73
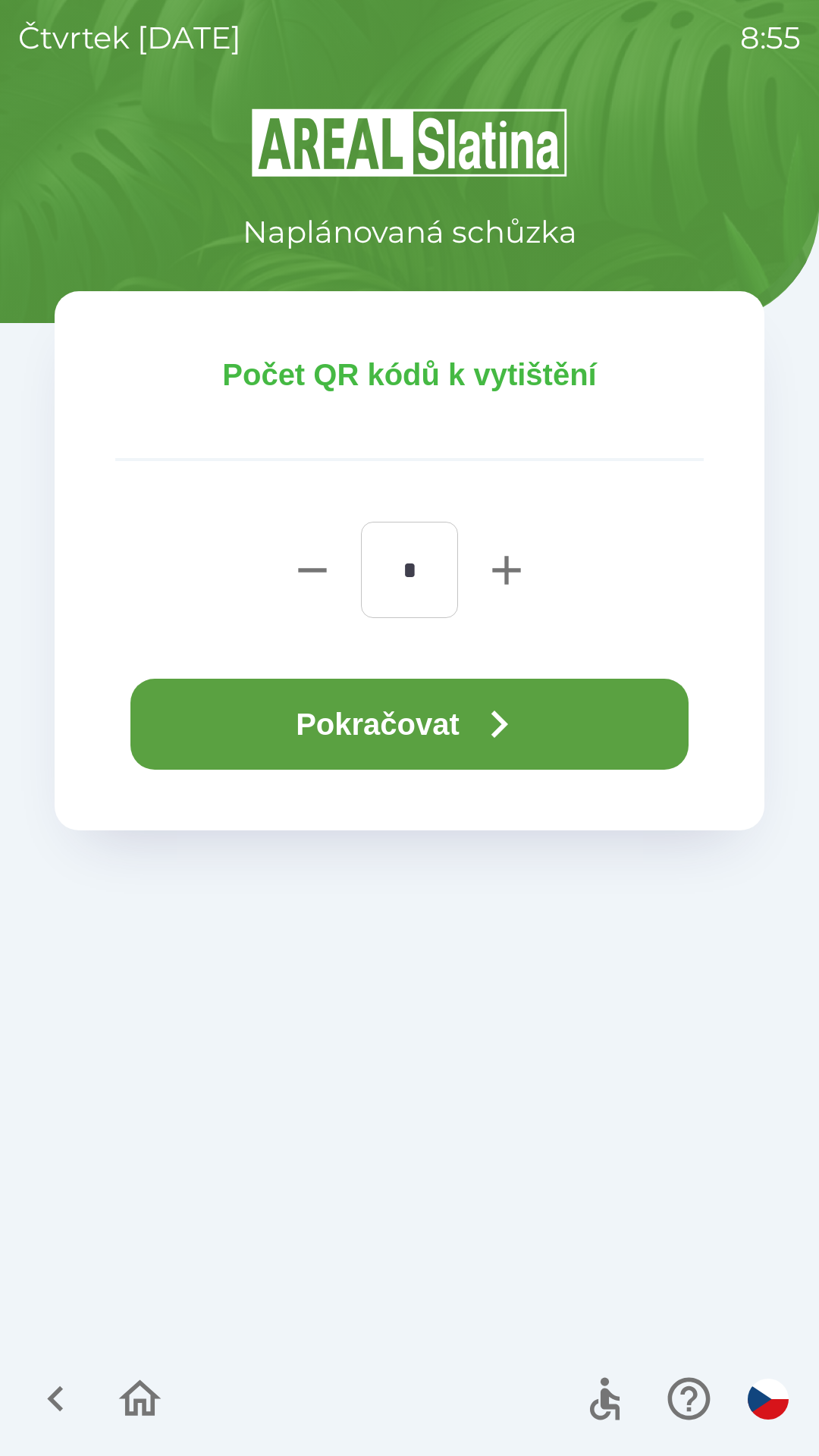
click at [417, 711] on button "Pokračovat" at bounding box center [410, 724] width 558 height 91
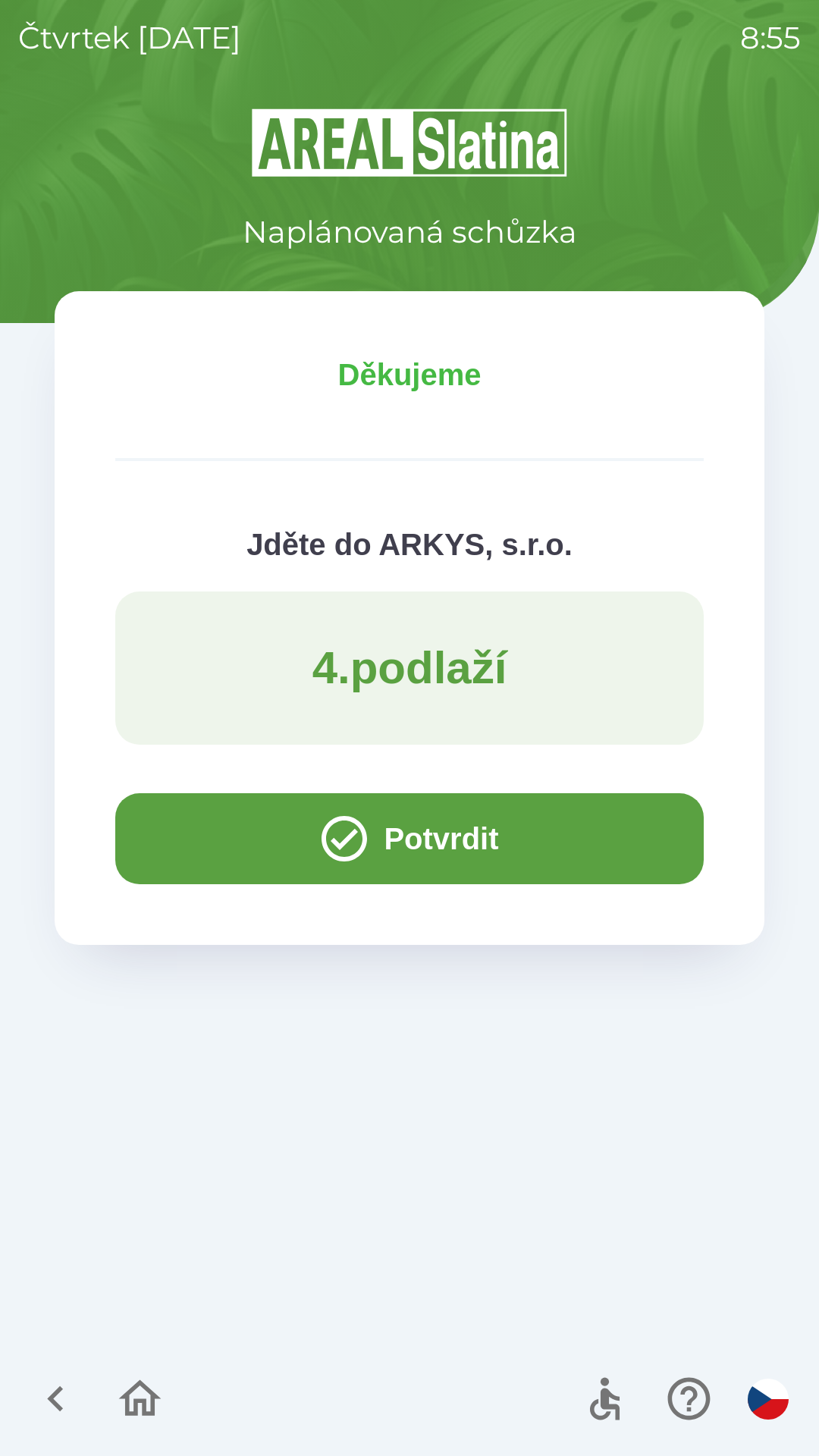
click at [170, 834] on button "Potvrdit" at bounding box center [409, 839] width 588 height 91
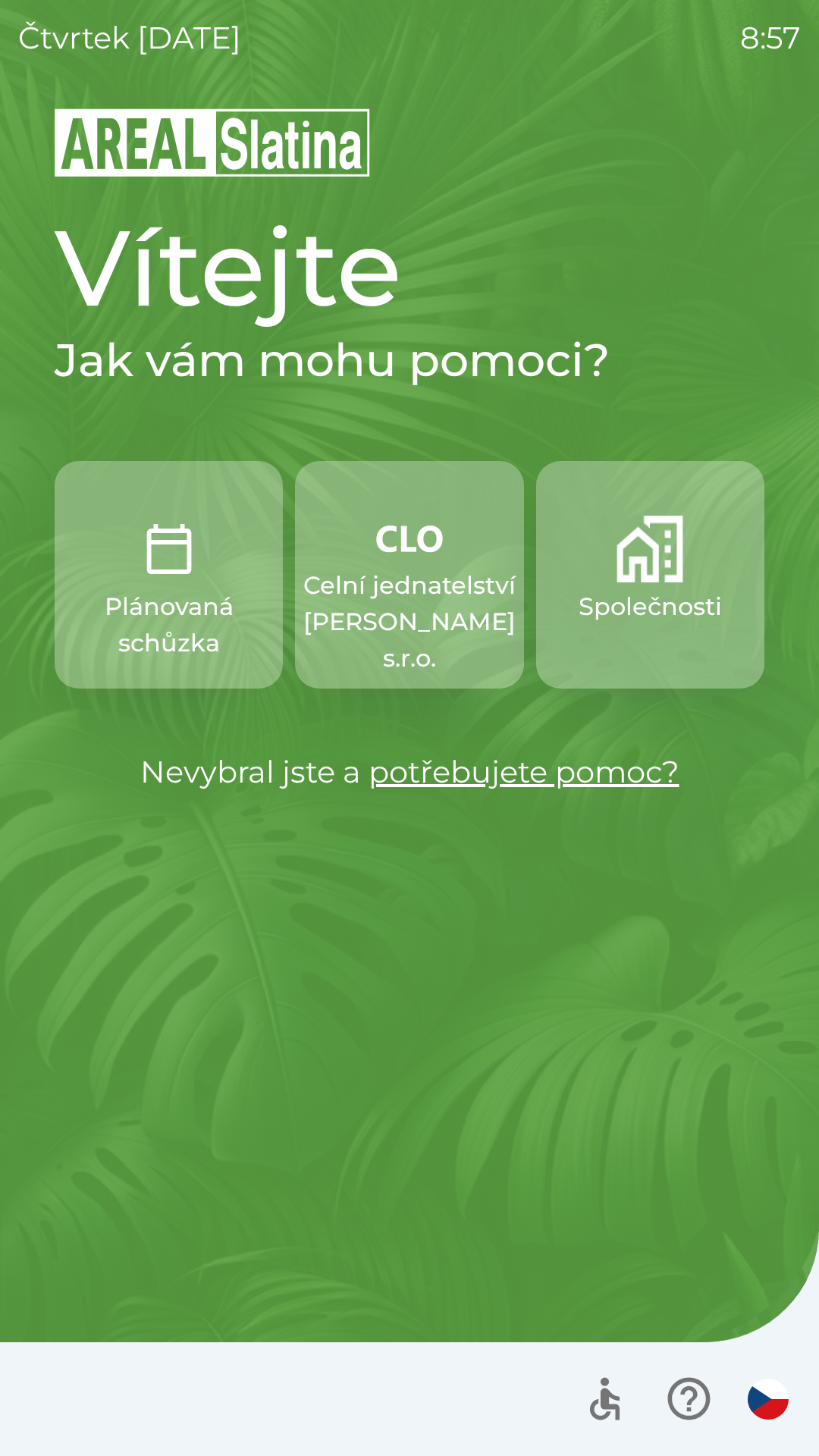
click at [603, 570] on button "Společnosti" at bounding box center [650, 574] width 228 height 228
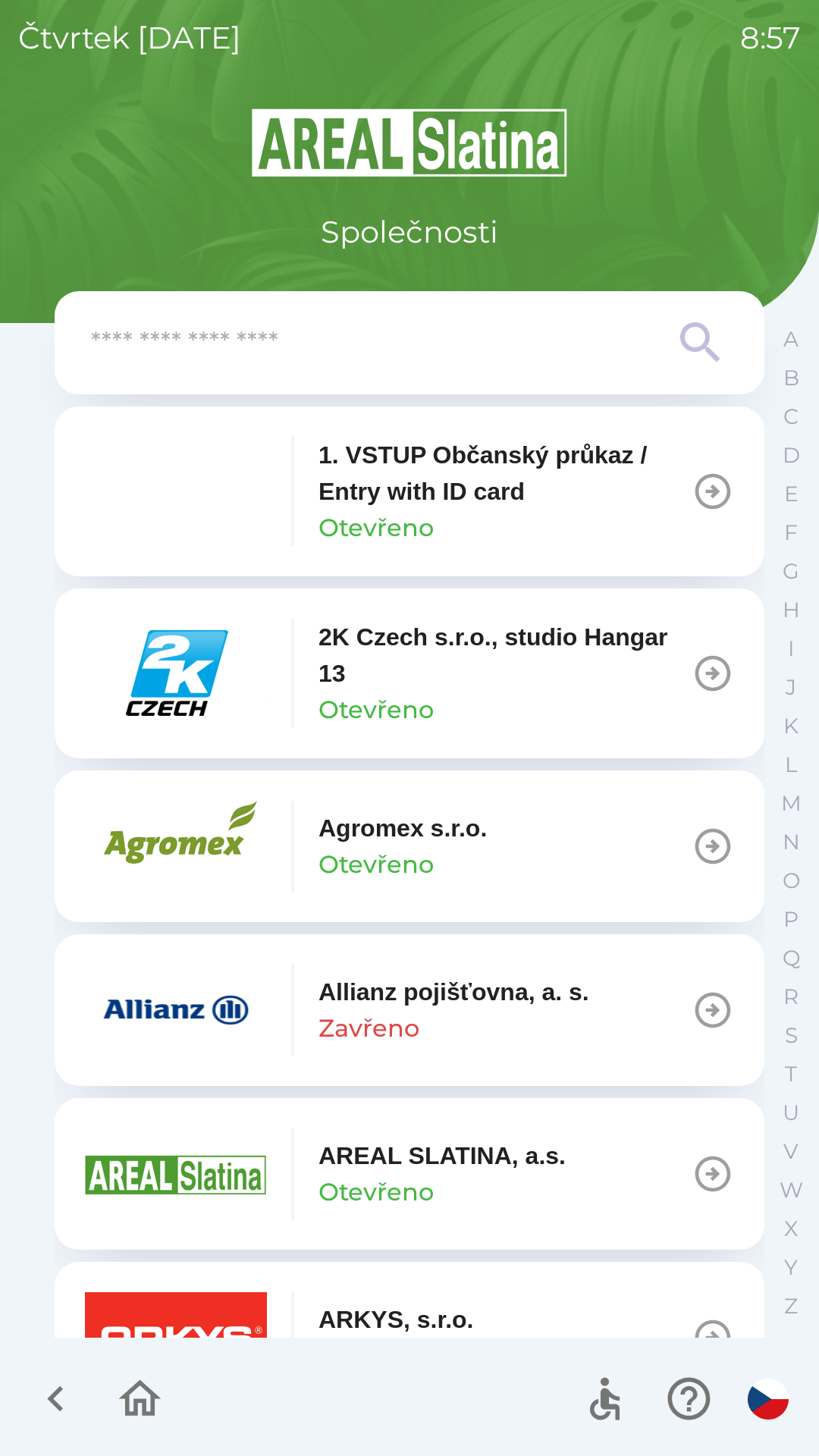
click at [195, 1002] on img "button" at bounding box center [176, 1011] width 182 height 91
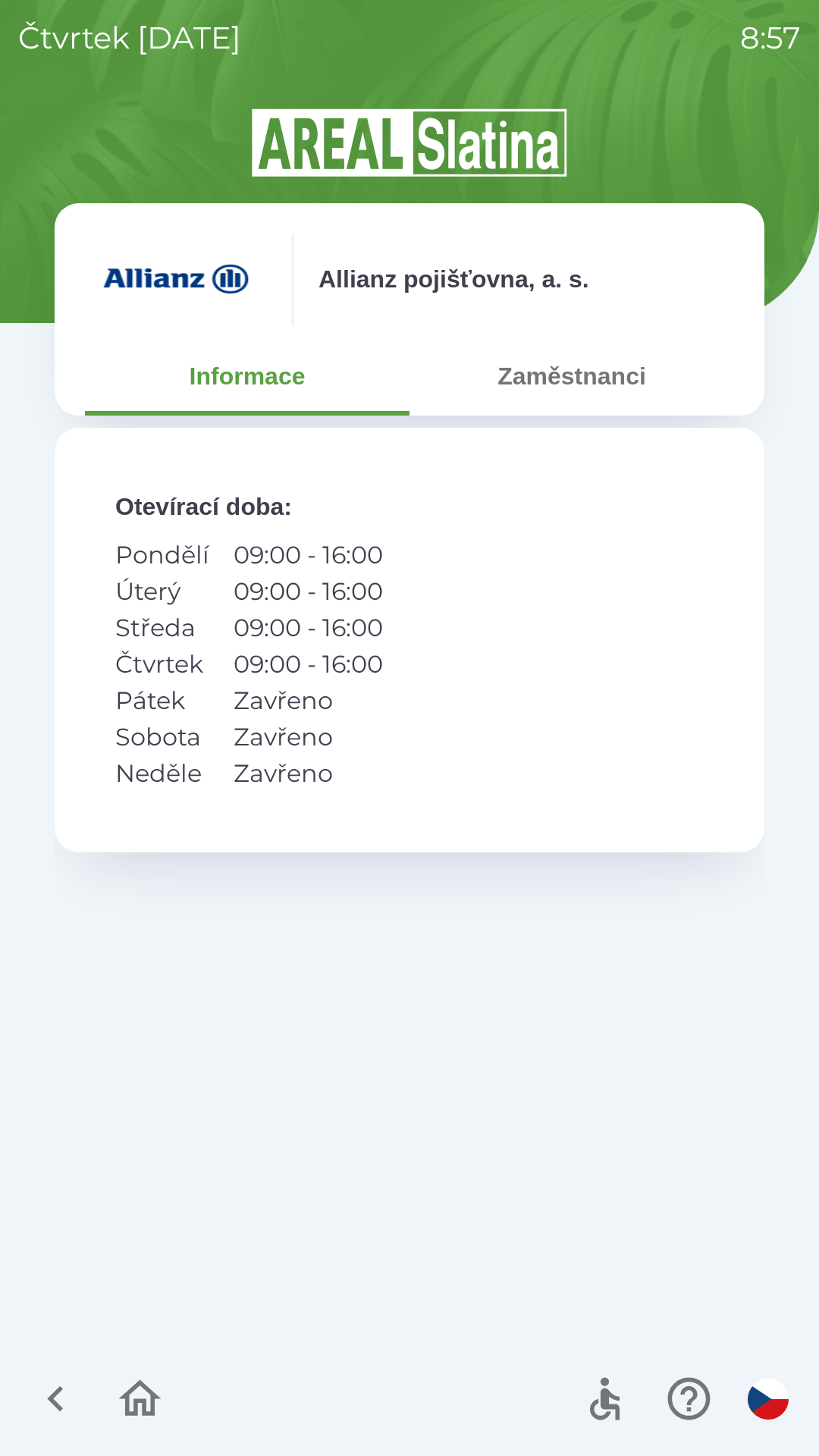
click at [565, 387] on button "Zaměstnanci" at bounding box center [572, 377] width 324 height 55
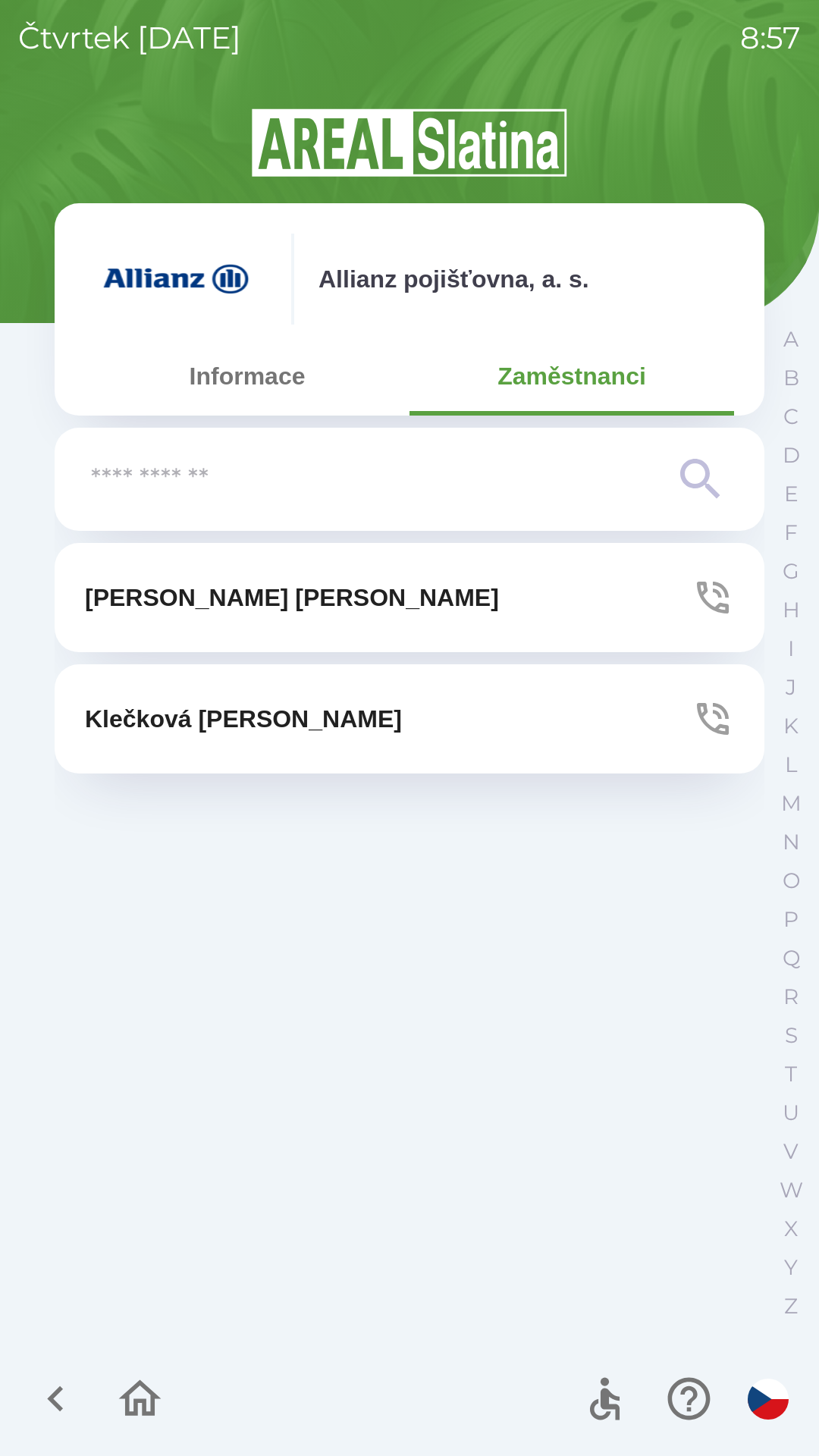
click at [709, 603] on icon "button" at bounding box center [712, 597] width 42 height 42
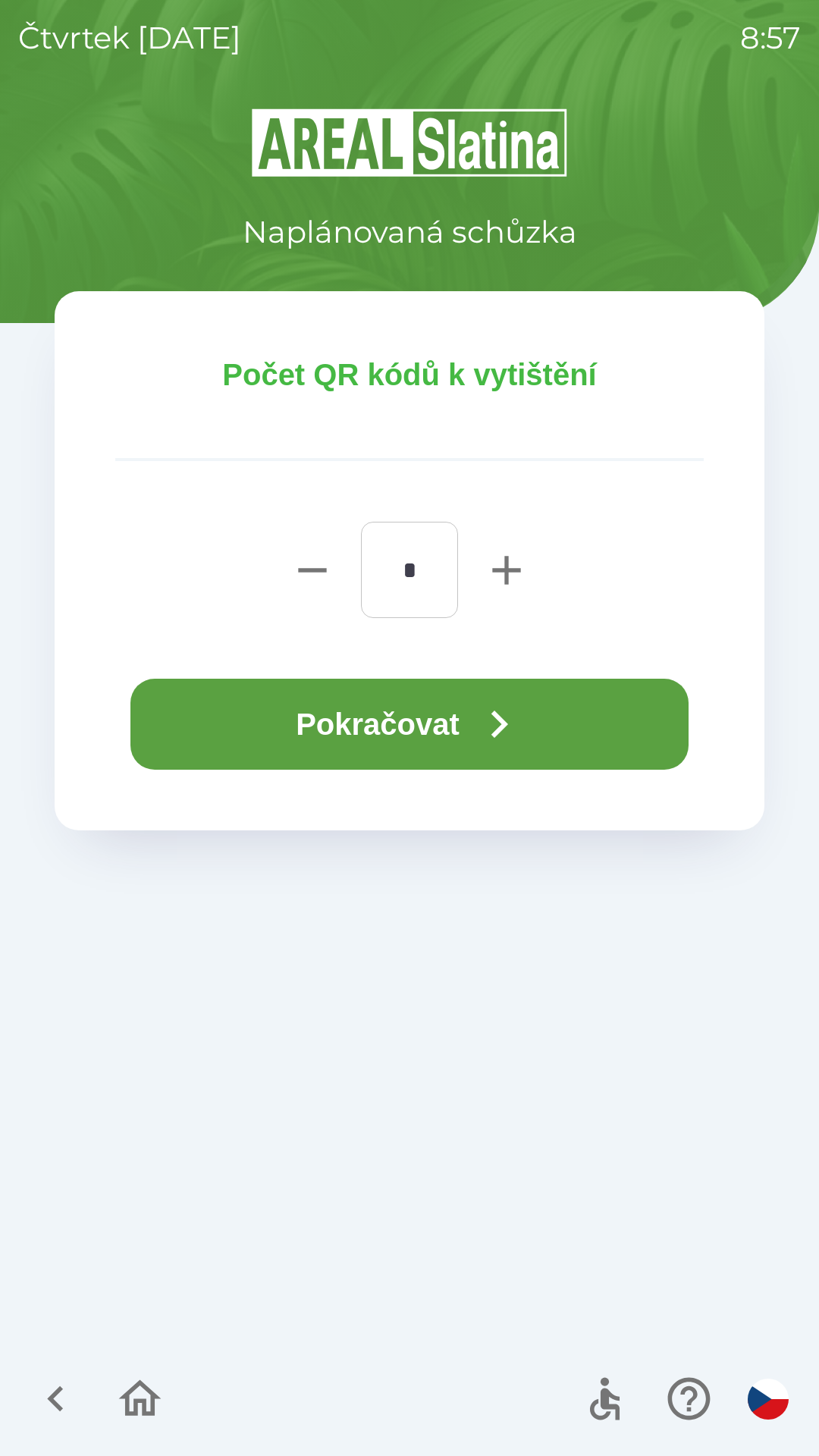
click at [459, 738] on button "Pokračovat" at bounding box center [410, 724] width 558 height 91
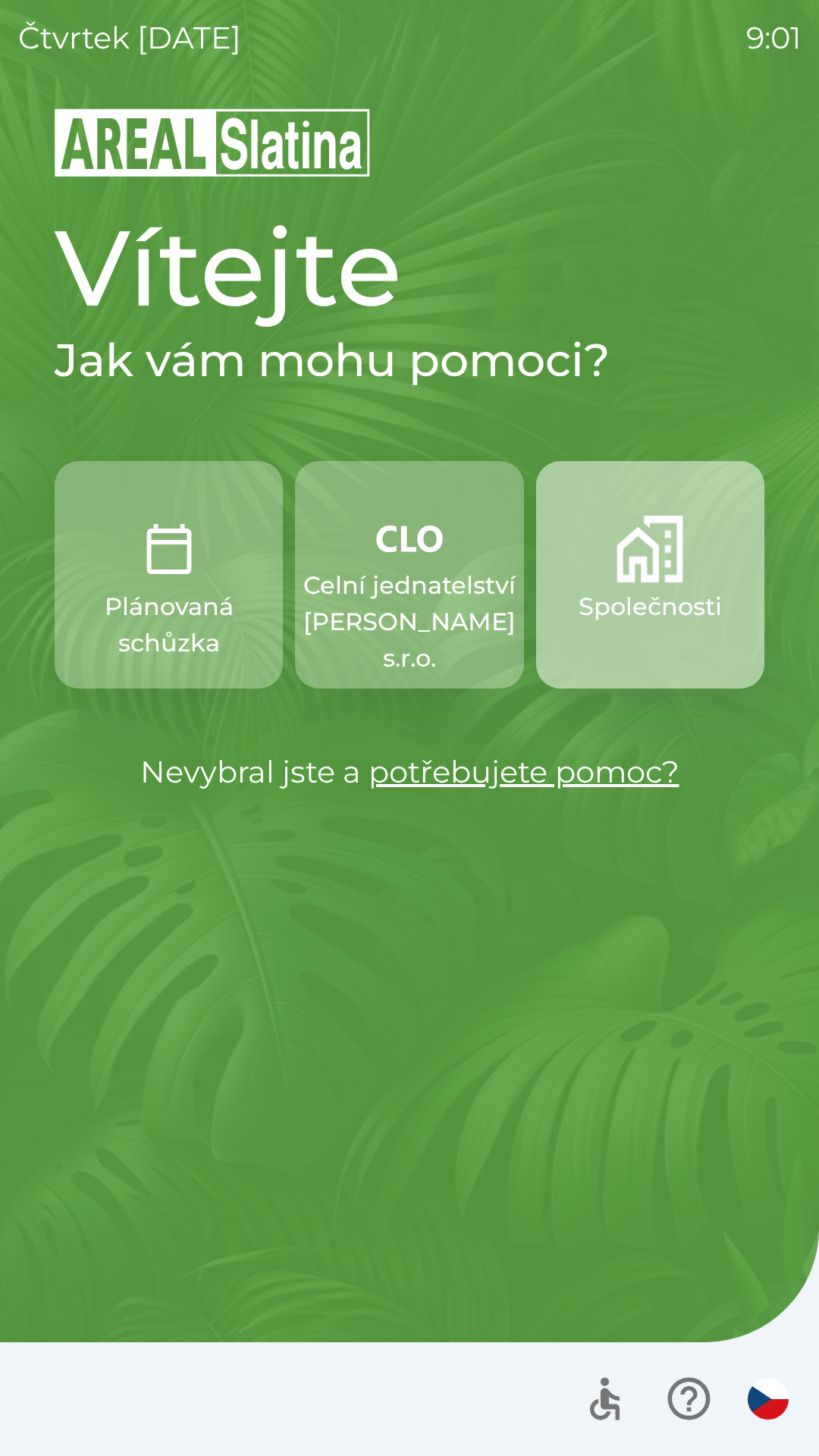
click at [675, 616] on p "Společnosti" at bounding box center [649, 607] width 143 height 36
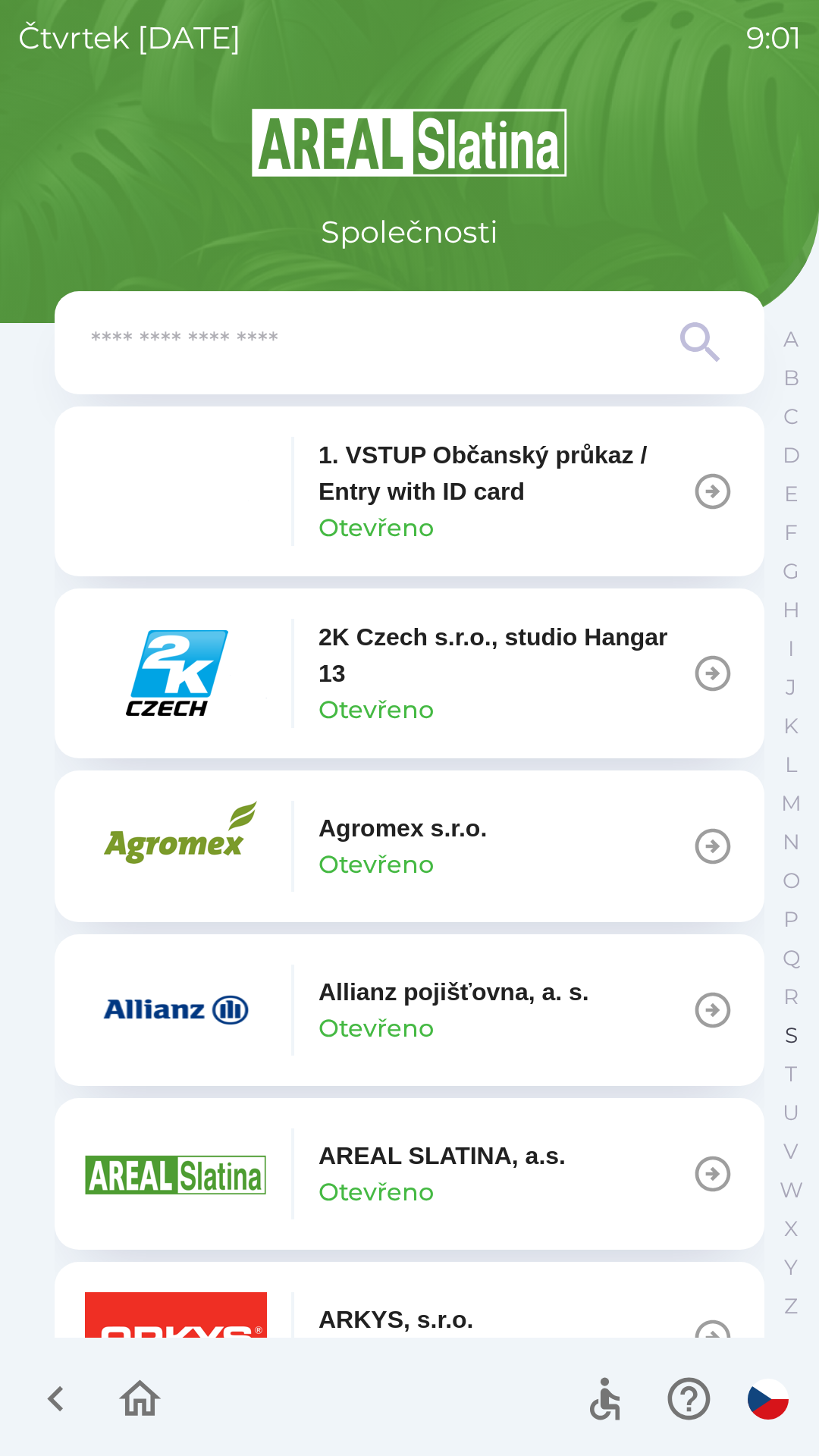
click at [782, 1021] on button "S" at bounding box center [791, 1036] width 38 height 39
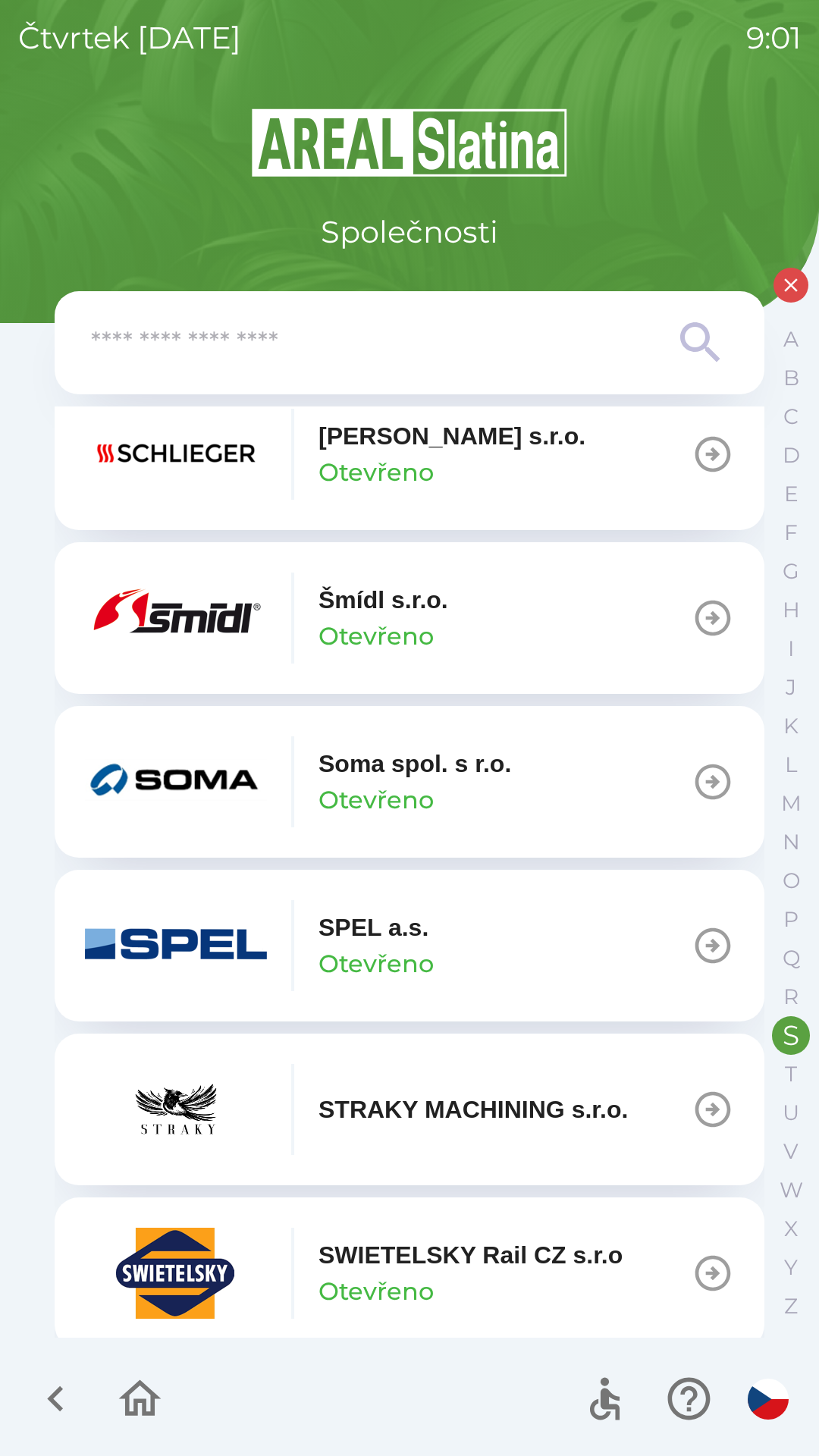
scroll to position [204, 0]
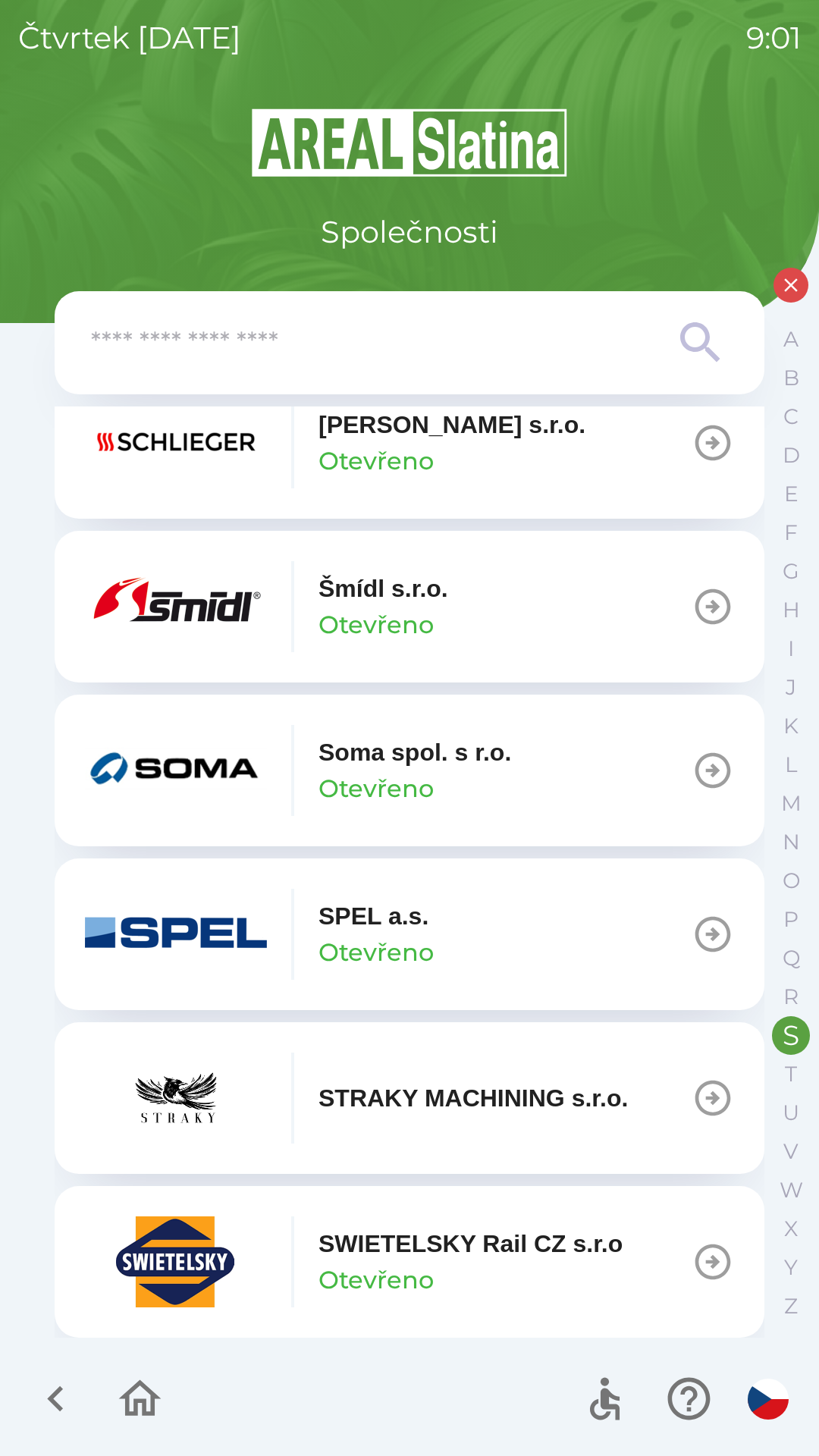
click at [502, 1249] on p "SWIETELSKY Rail CZ s.r.o" at bounding box center [470, 1244] width 304 height 36
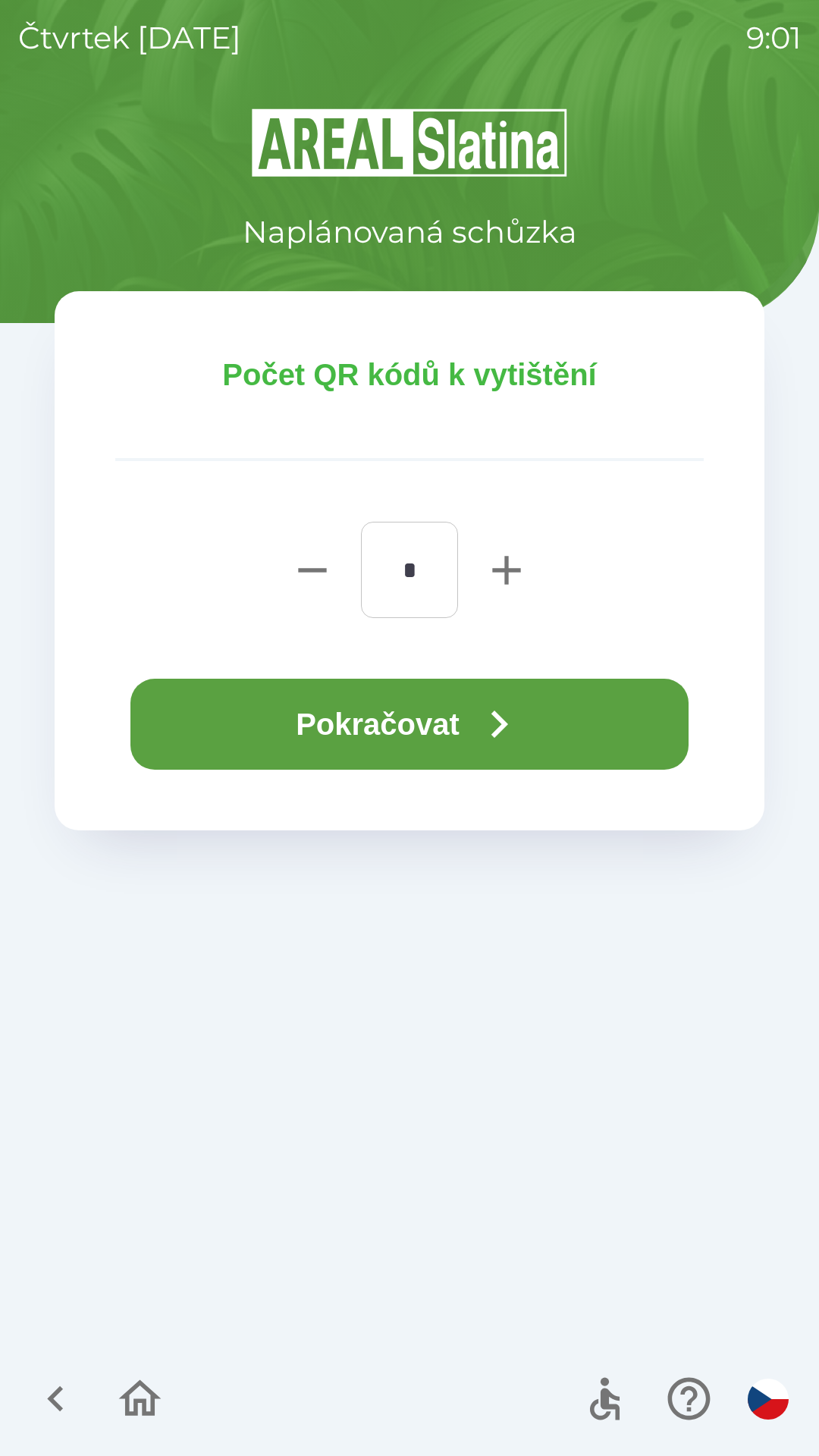
click at [381, 725] on button "Pokračovat" at bounding box center [410, 724] width 558 height 91
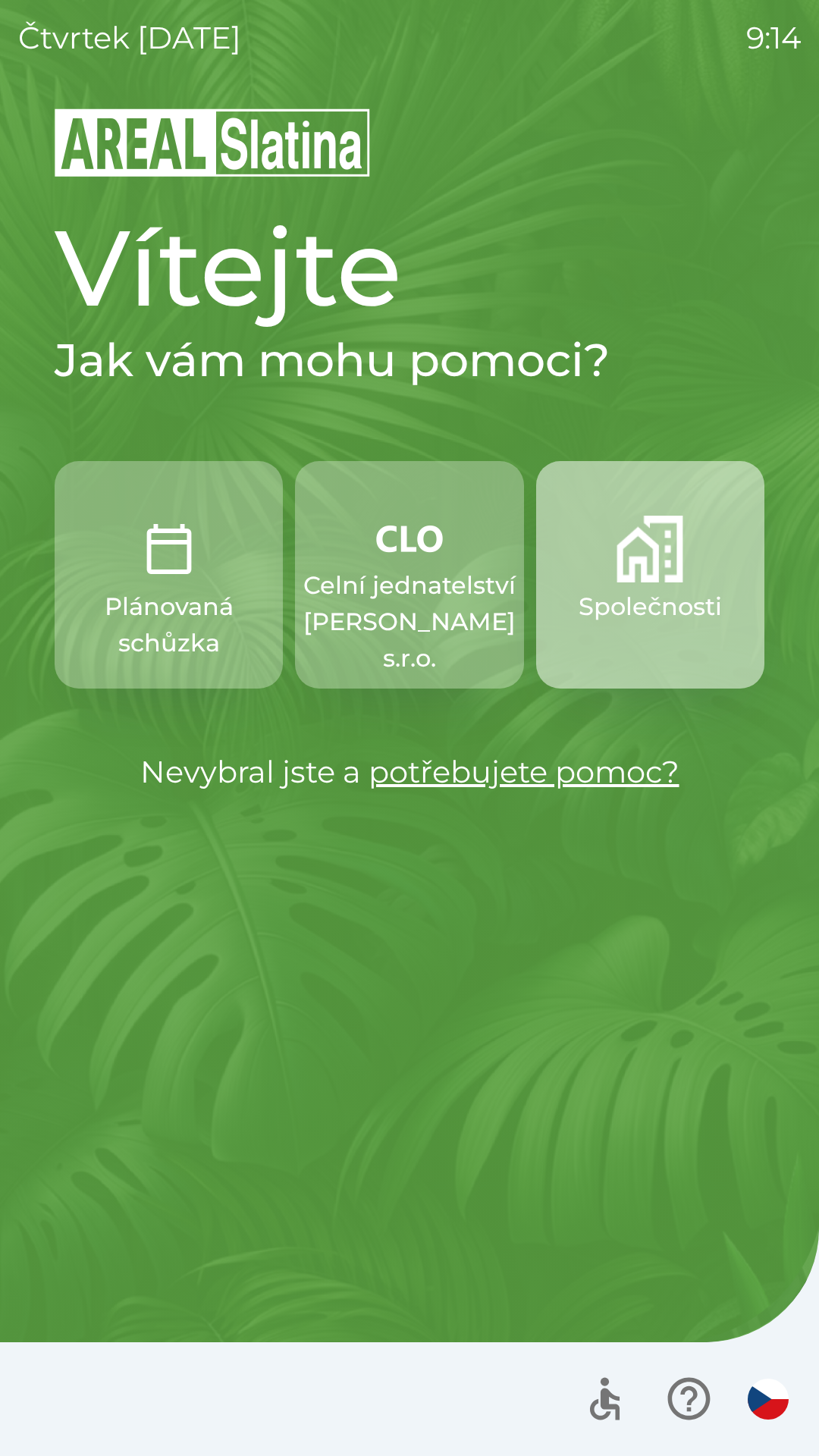
click at [659, 653] on button "Společnosti" at bounding box center [650, 574] width 228 height 228
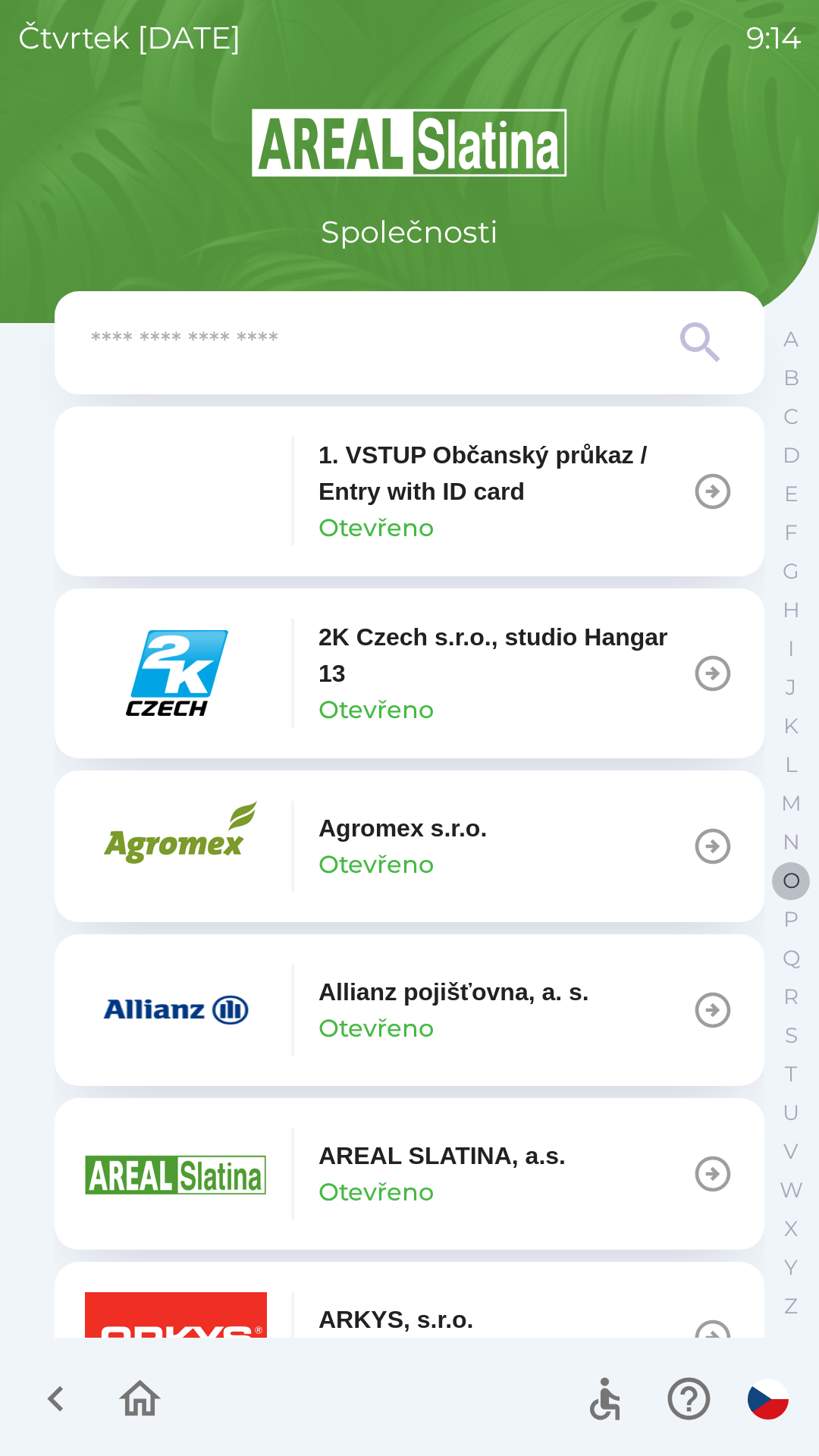
click at [783, 878] on p "O" at bounding box center [791, 881] width 17 height 26
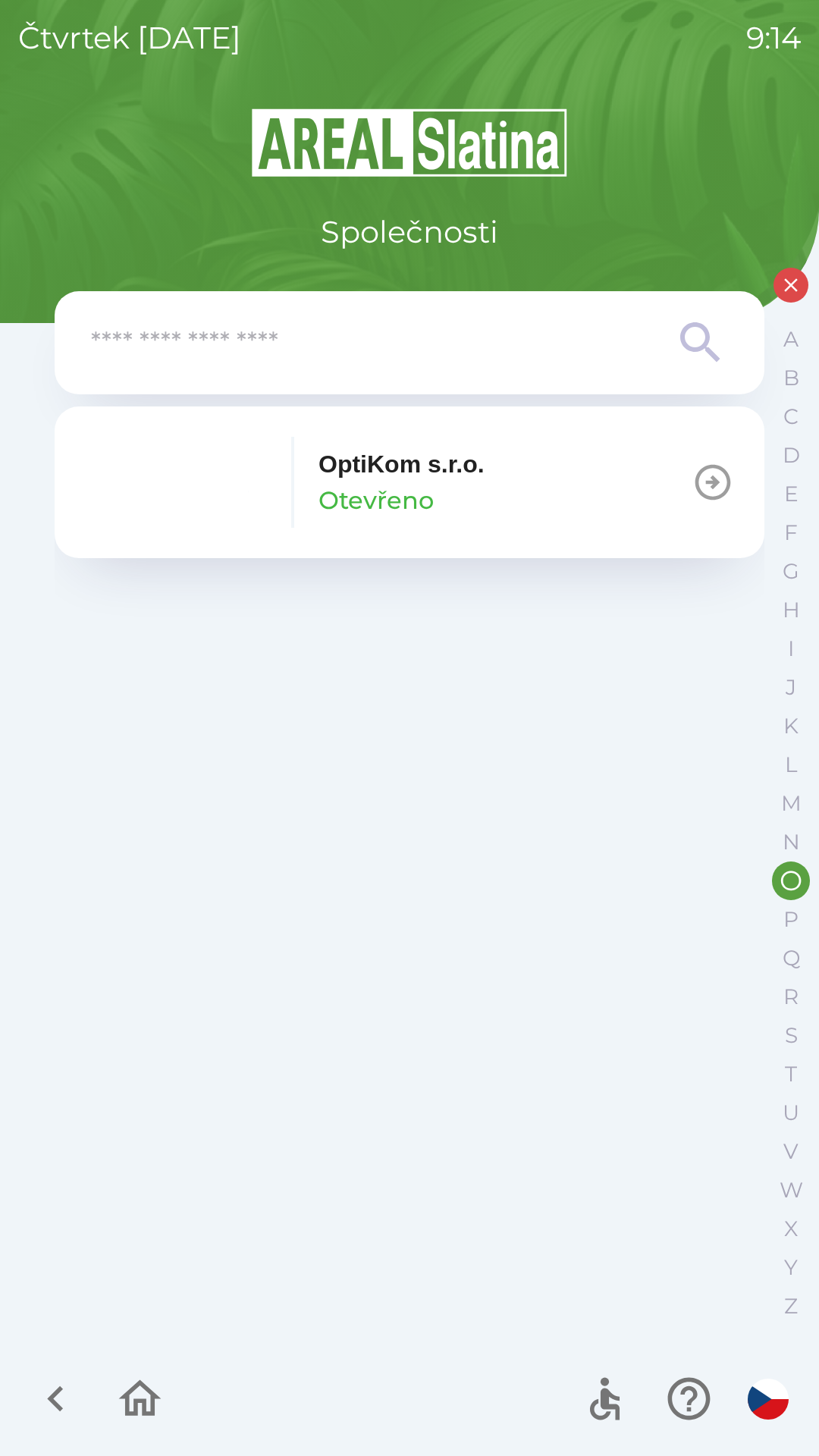
click at [505, 512] on button "OptiKom s.r.o. Otevřeno" at bounding box center [410, 482] width 710 height 151
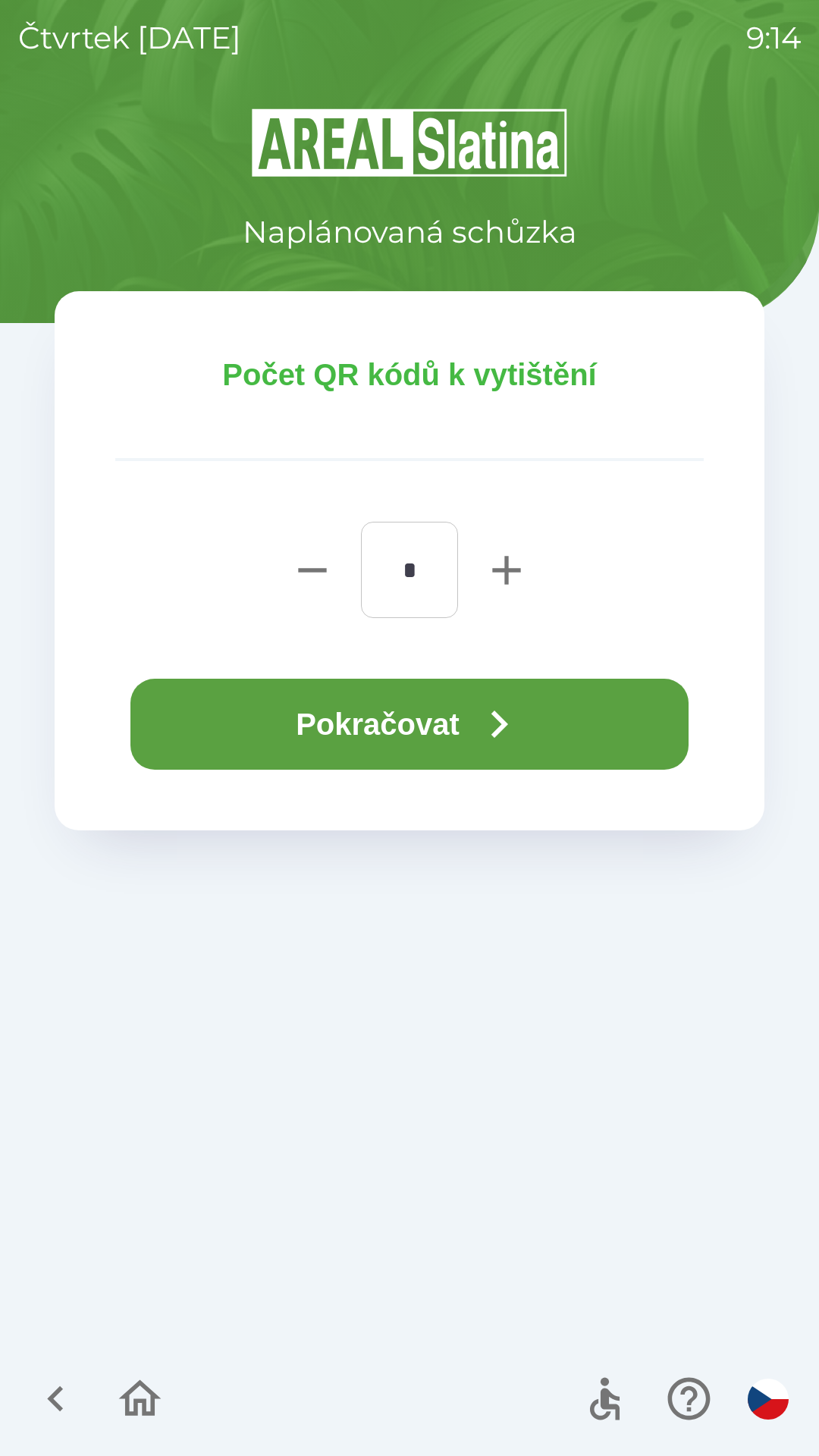
click at [534, 742] on button "Pokračovat" at bounding box center [410, 724] width 558 height 91
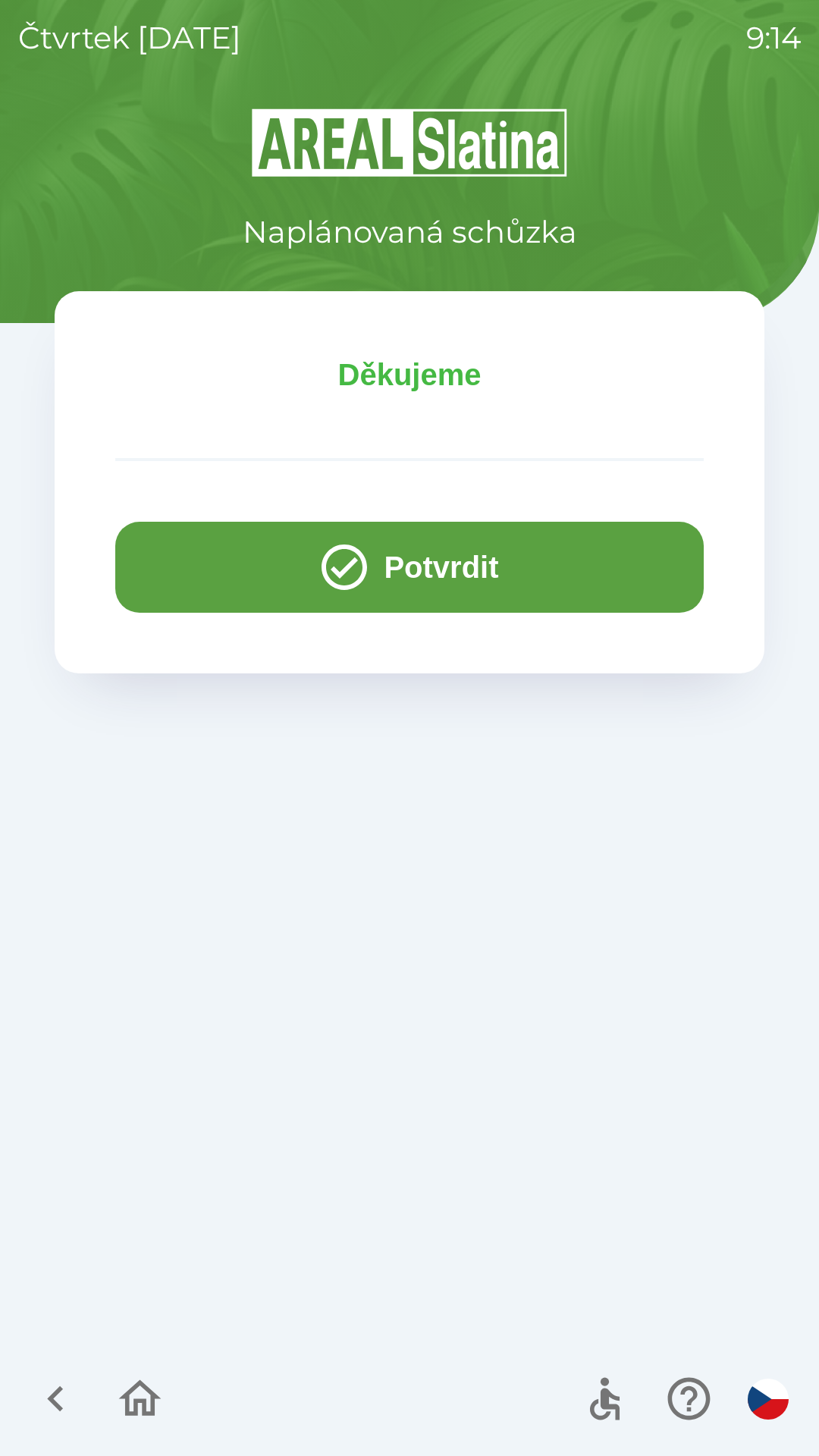
click at [163, 560] on button "Potvrdit" at bounding box center [409, 567] width 588 height 91
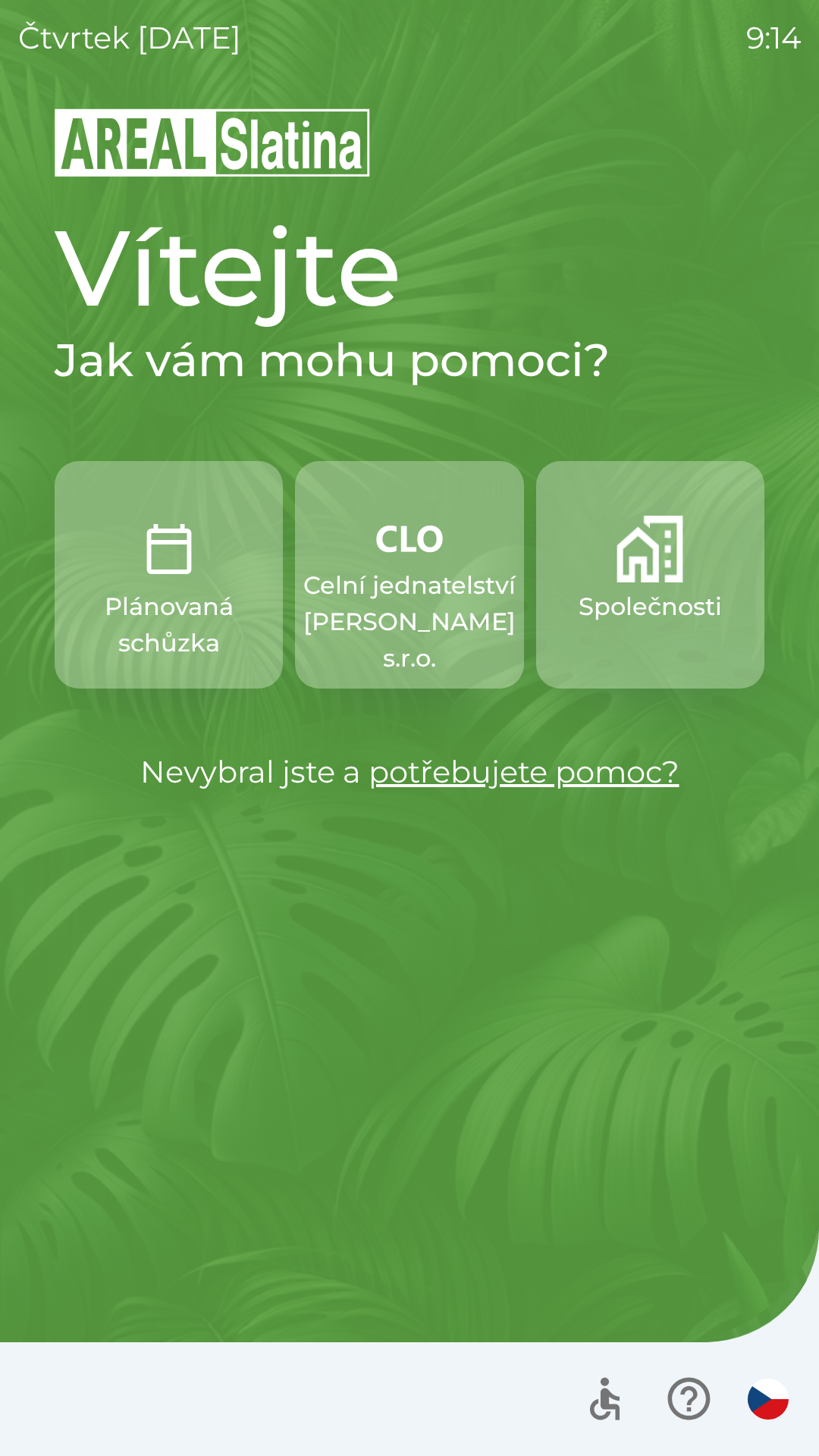
click at [614, 588] on button "Společnosti" at bounding box center [650, 574] width 228 height 228
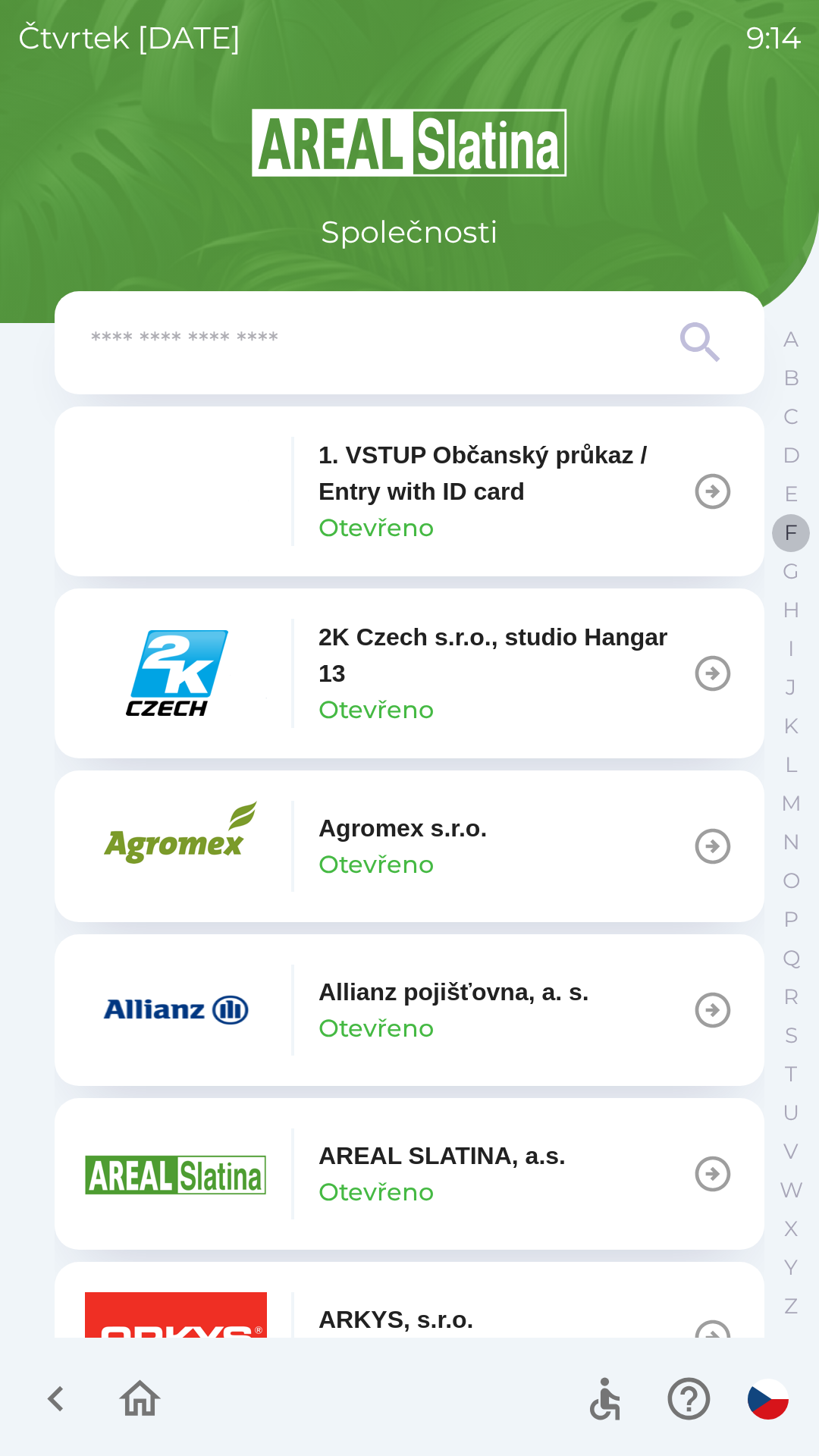
click at [794, 516] on button "F" at bounding box center [791, 532] width 38 height 39
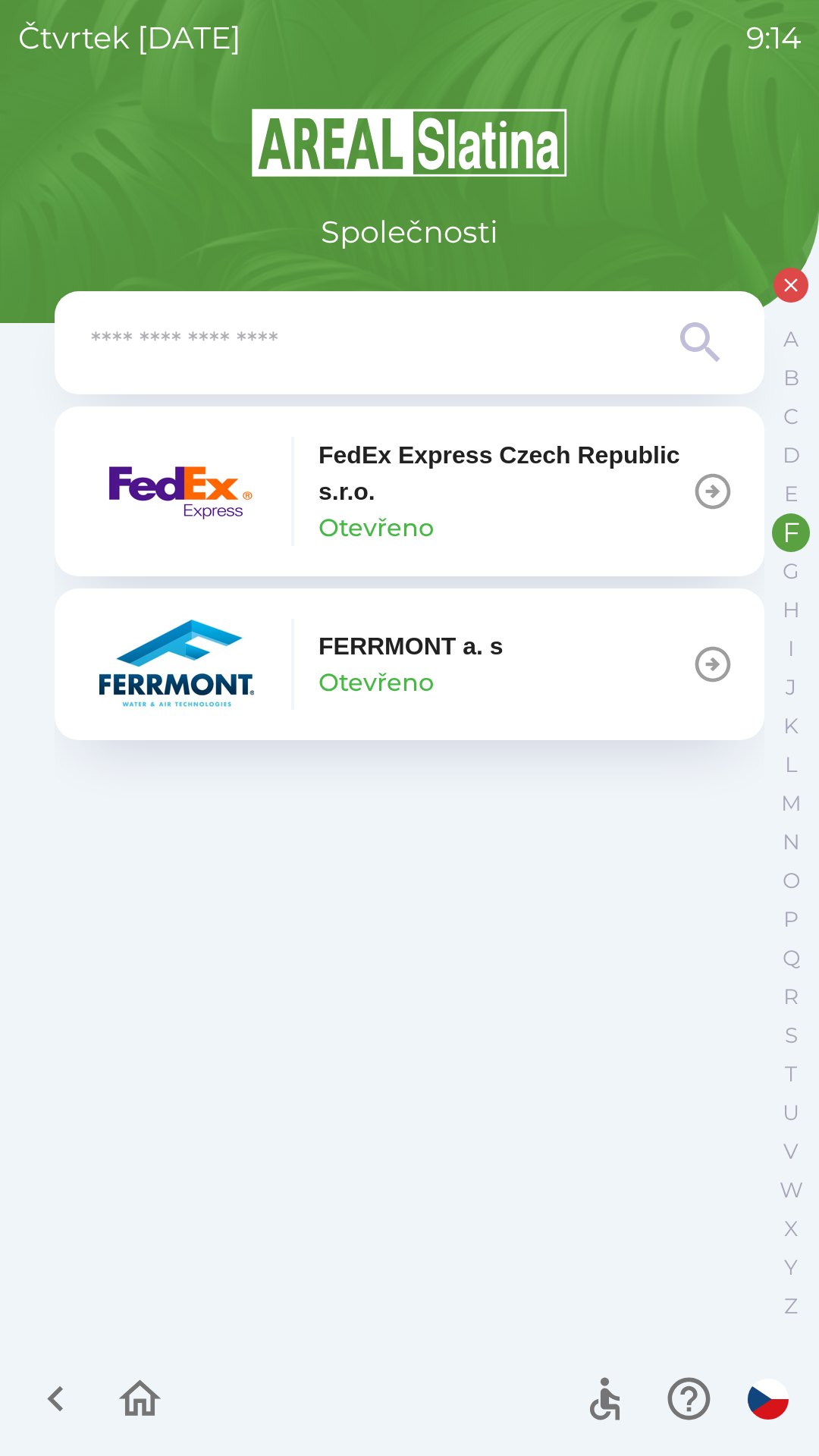
click at [367, 485] on p "FedEx Express Czech Republic s.r.o." at bounding box center [505, 473] width 373 height 73
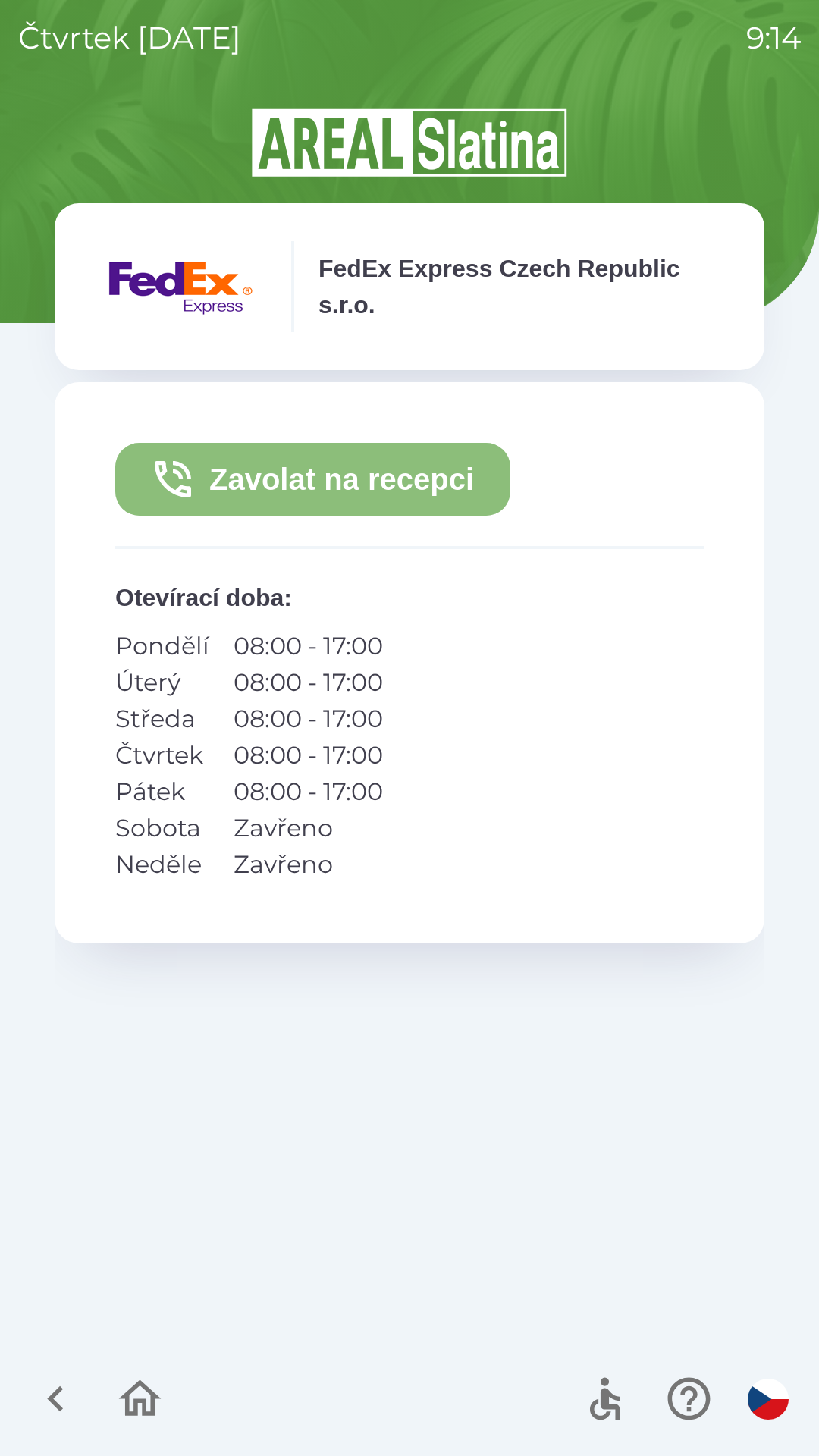
click at [231, 479] on button "Zavolat na recepci" at bounding box center [312, 479] width 395 height 73
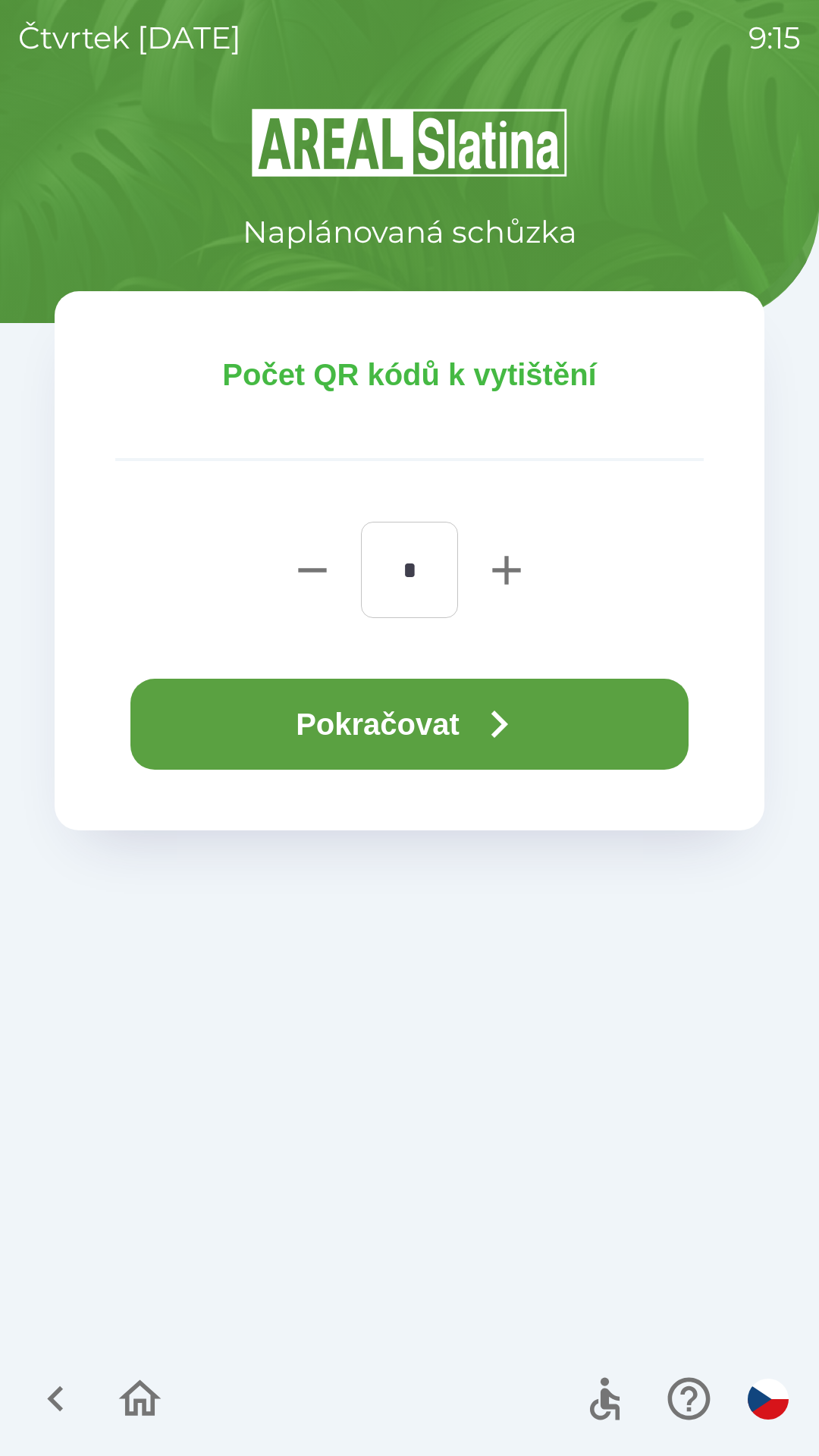
click at [493, 569] on icon "button" at bounding box center [506, 570] width 28 height 28
type input "*"
click at [247, 729] on button "Pokračovat" at bounding box center [410, 724] width 558 height 91
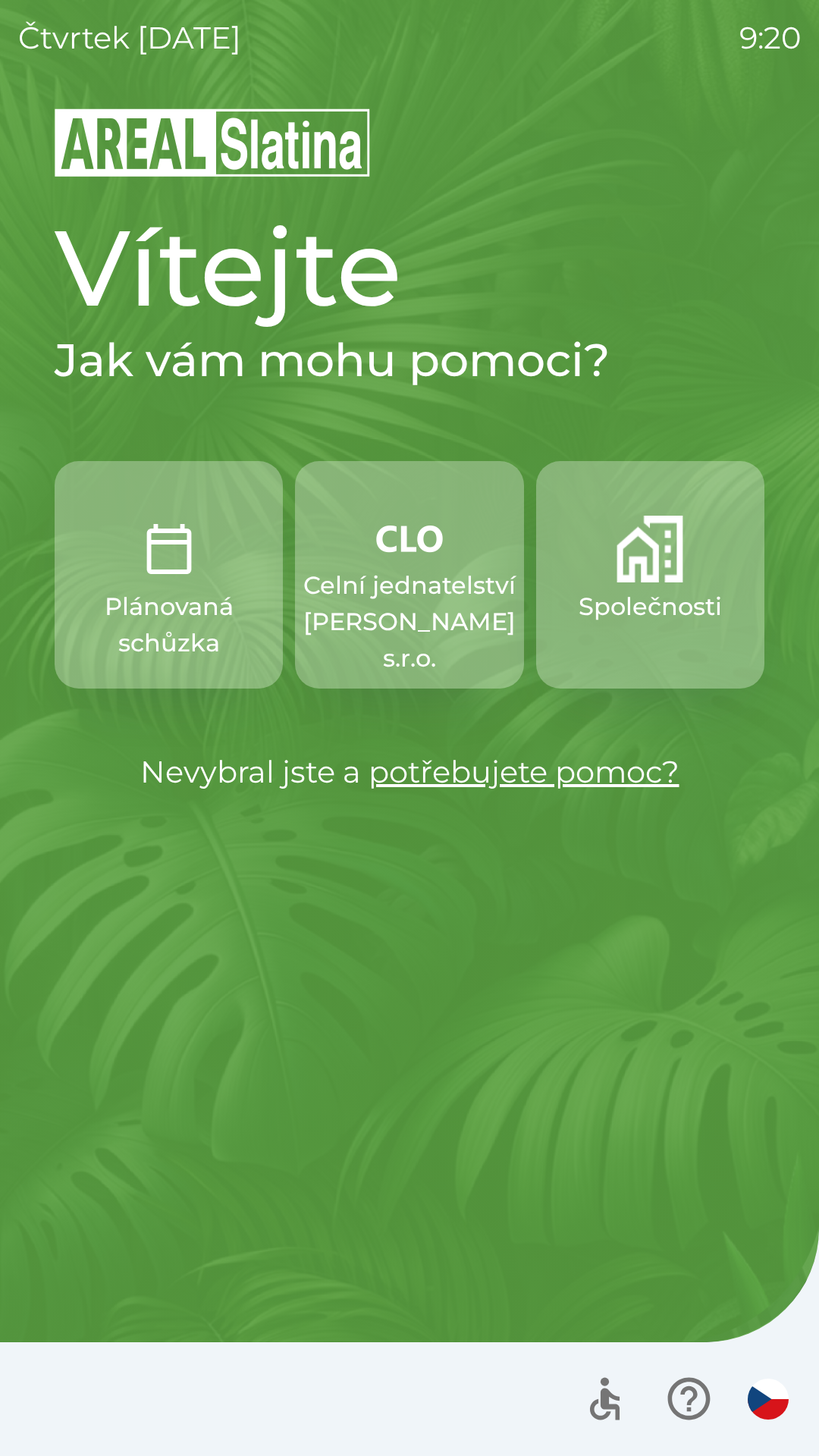
click at [635, 571] on img "button" at bounding box center [649, 549] width 67 height 67
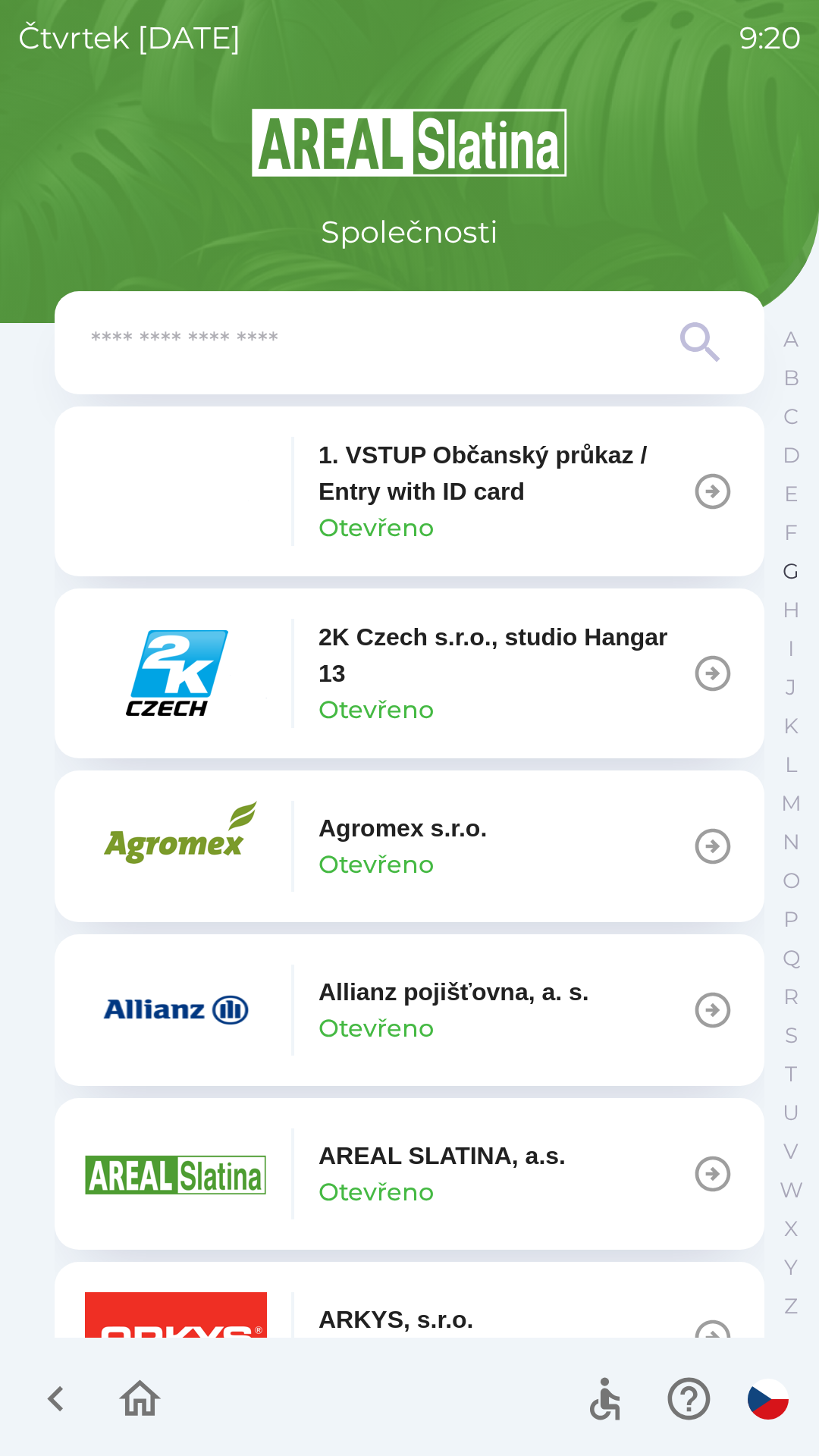
click at [788, 578] on p "G" at bounding box center [791, 571] width 17 height 26
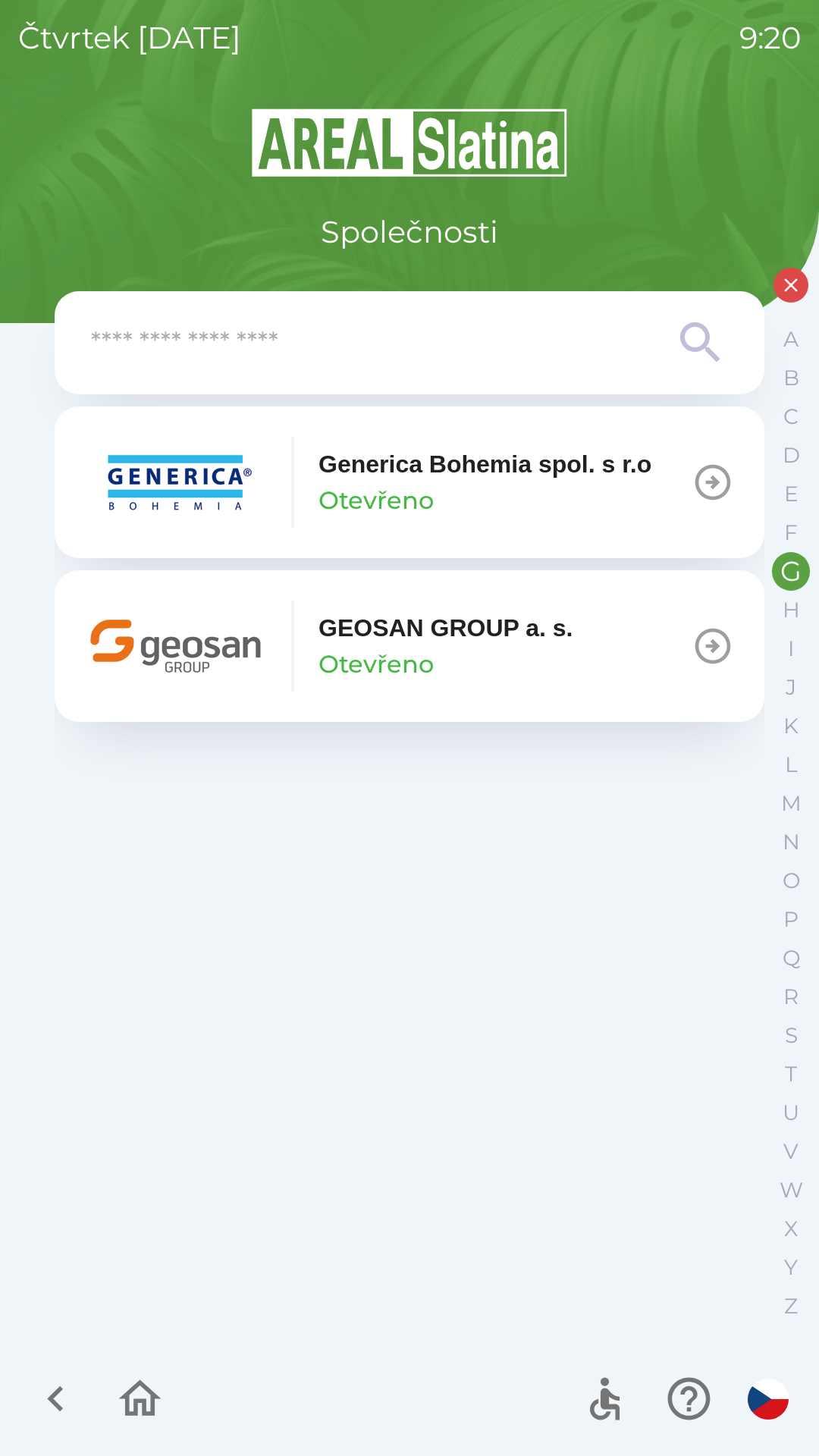
click at [57, 1396] on icon "button" at bounding box center [55, 1399] width 16 height 26
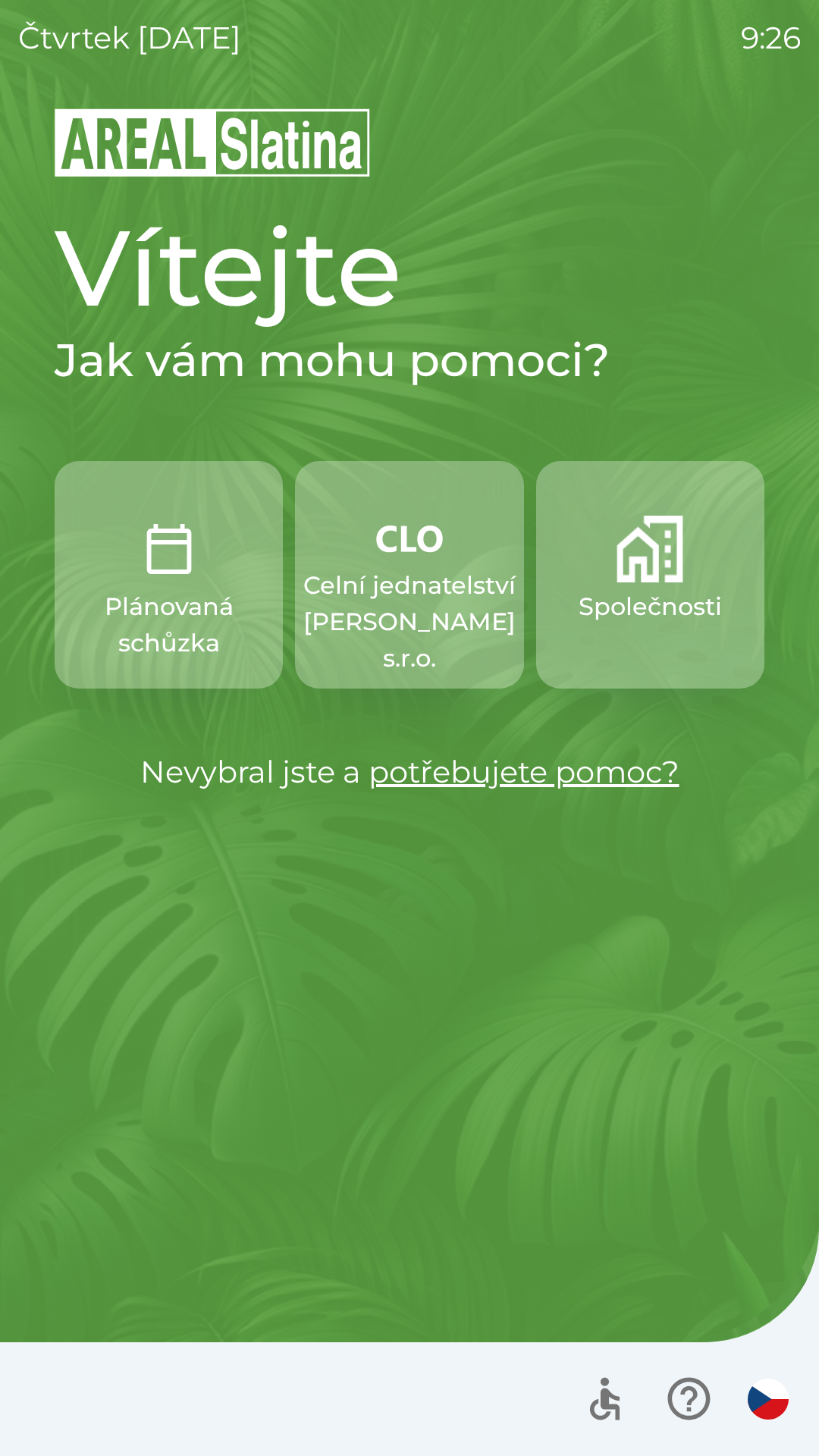
click at [387, 619] on p "Celní jednatelství [PERSON_NAME] s.r.o." at bounding box center [410, 622] width 213 height 109
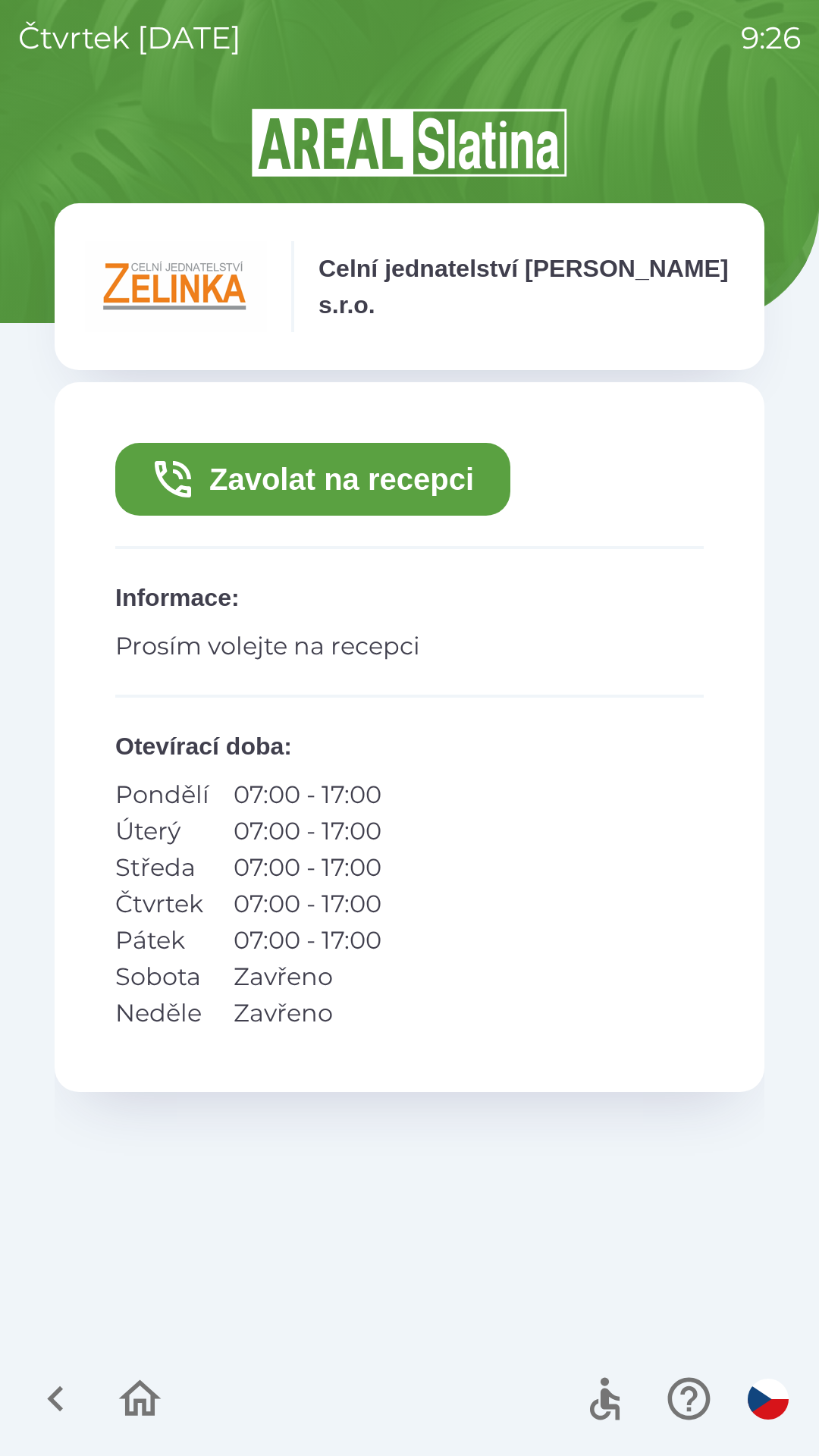
click at [398, 489] on button "Zavolat na recepci" at bounding box center [312, 479] width 395 height 73
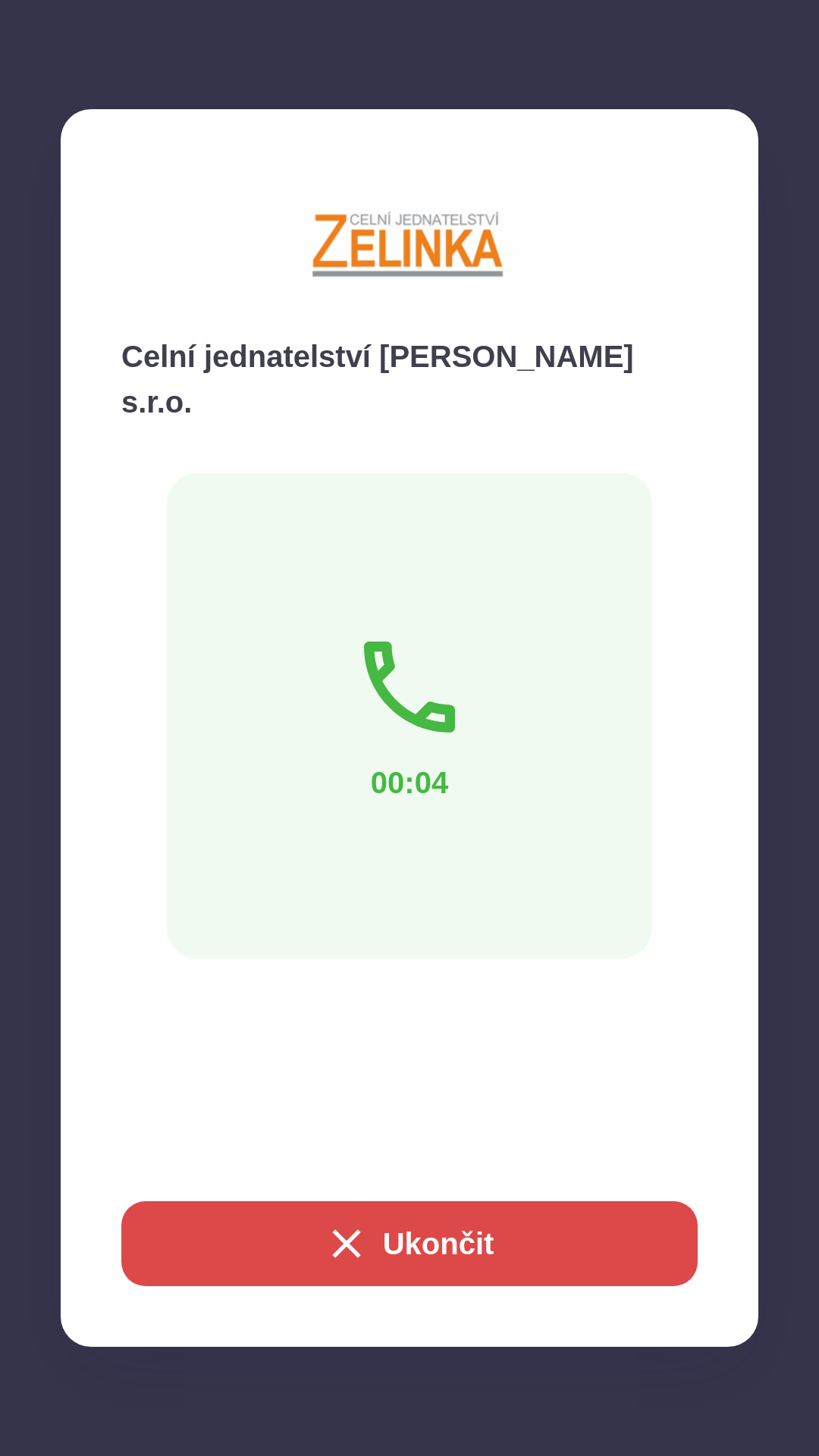
click at [531, 1248] on button "Ukončit" at bounding box center [410, 1244] width 576 height 85
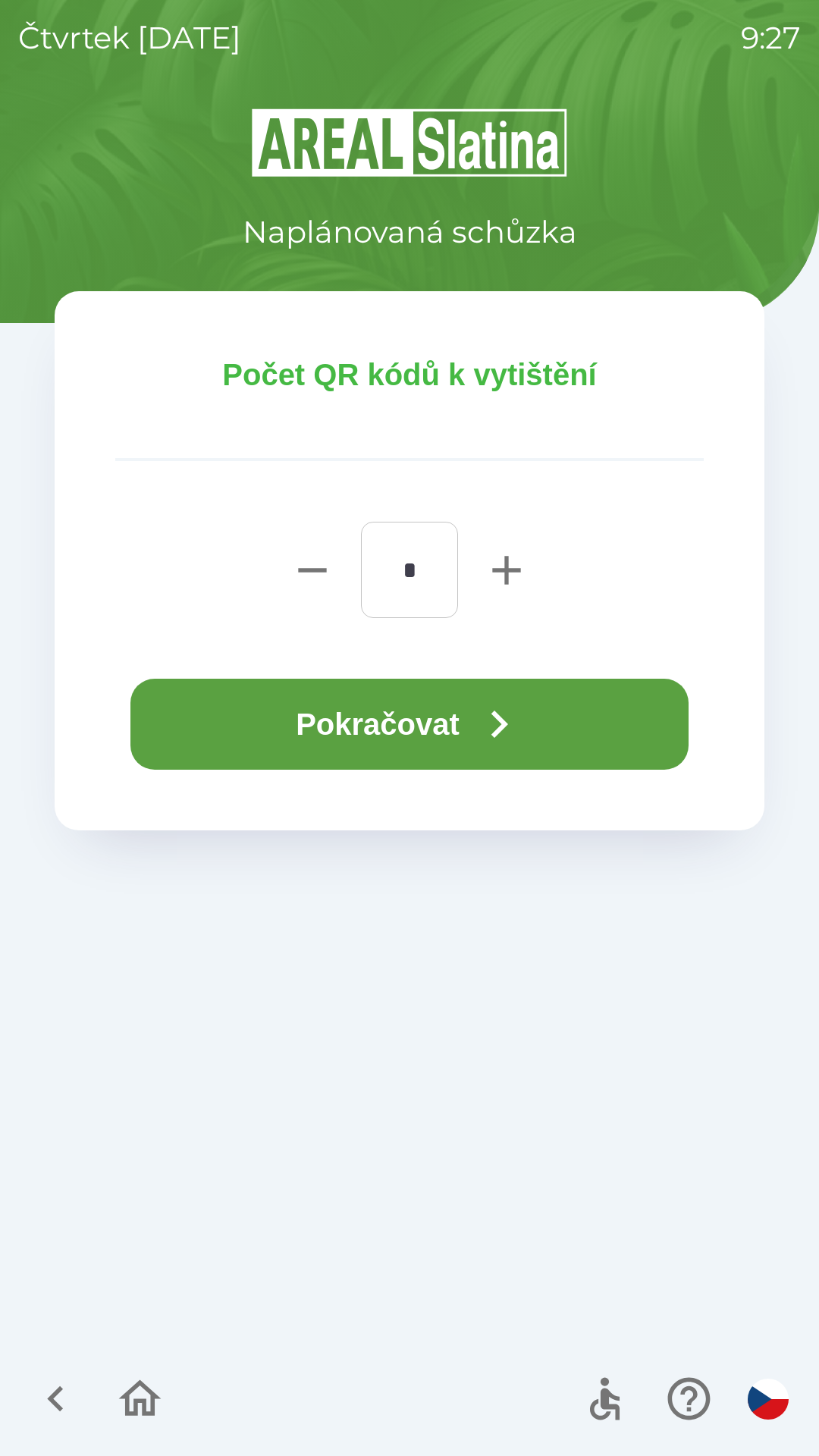
click at [486, 737] on icon "button" at bounding box center [499, 724] width 55 height 55
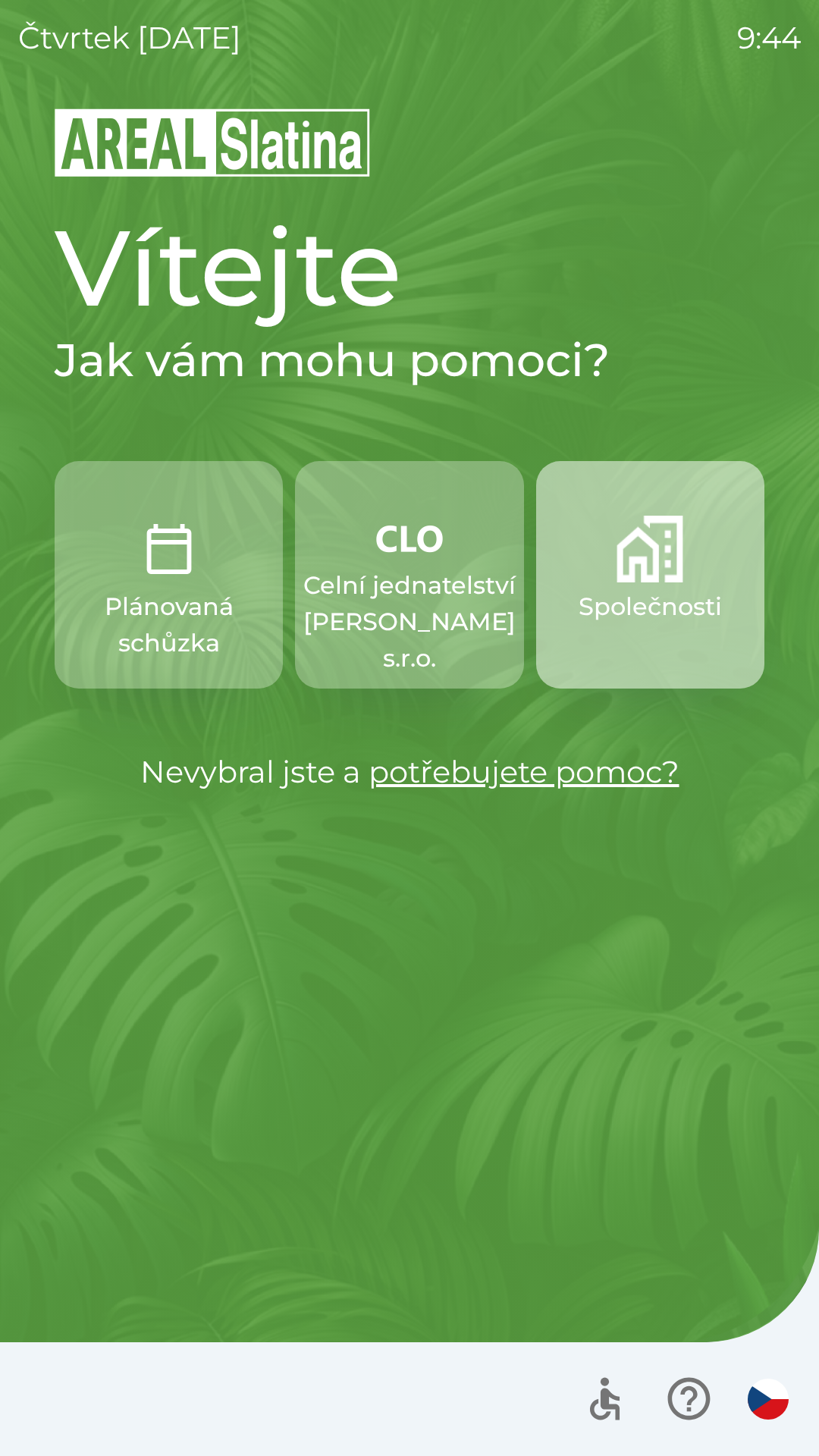
click at [599, 591] on p "Společnosti" at bounding box center [649, 607] width 143 height 36
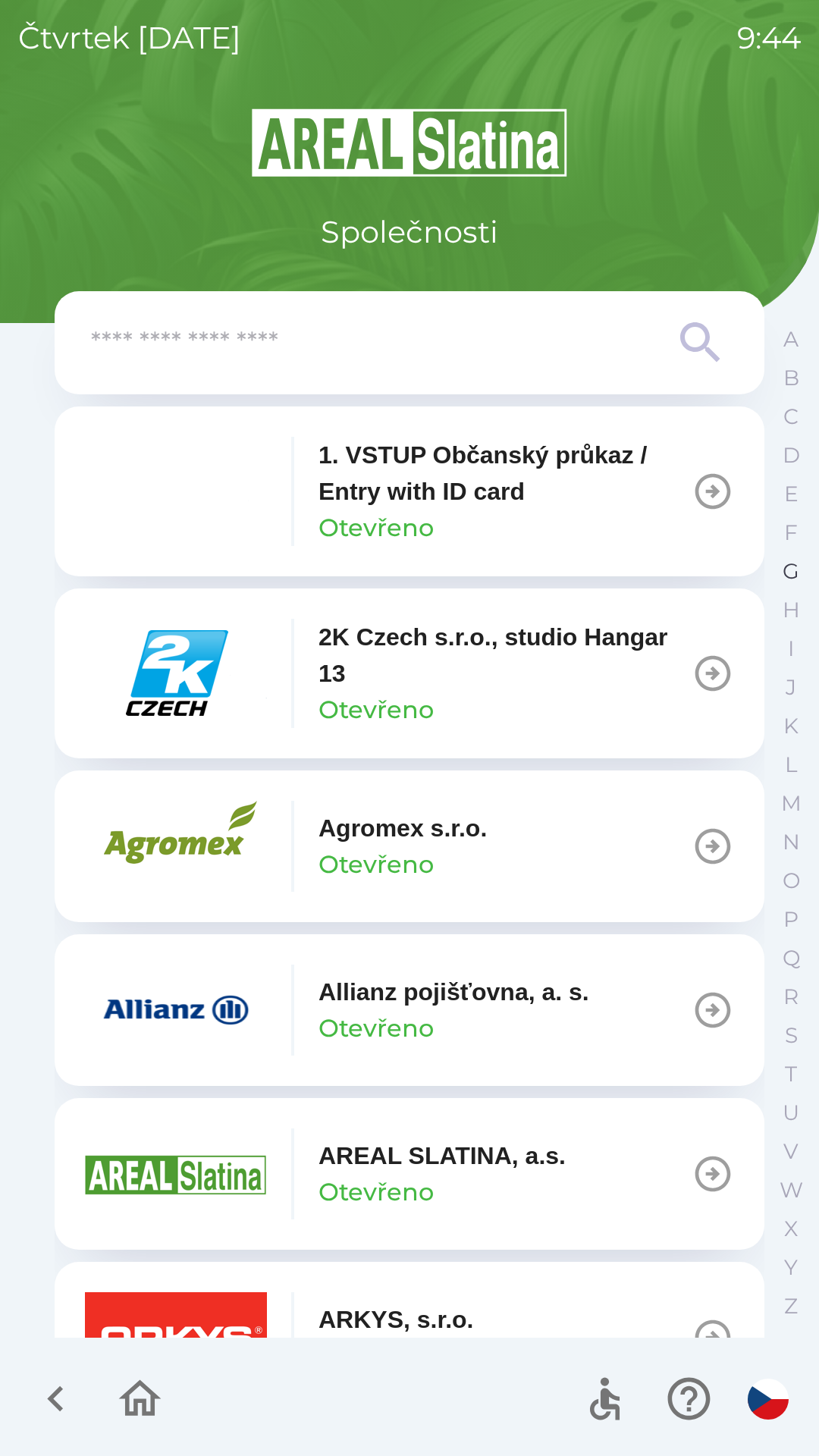
click at [796, 579] on p "G" at bounding box center [791, 571] width 17 height 26
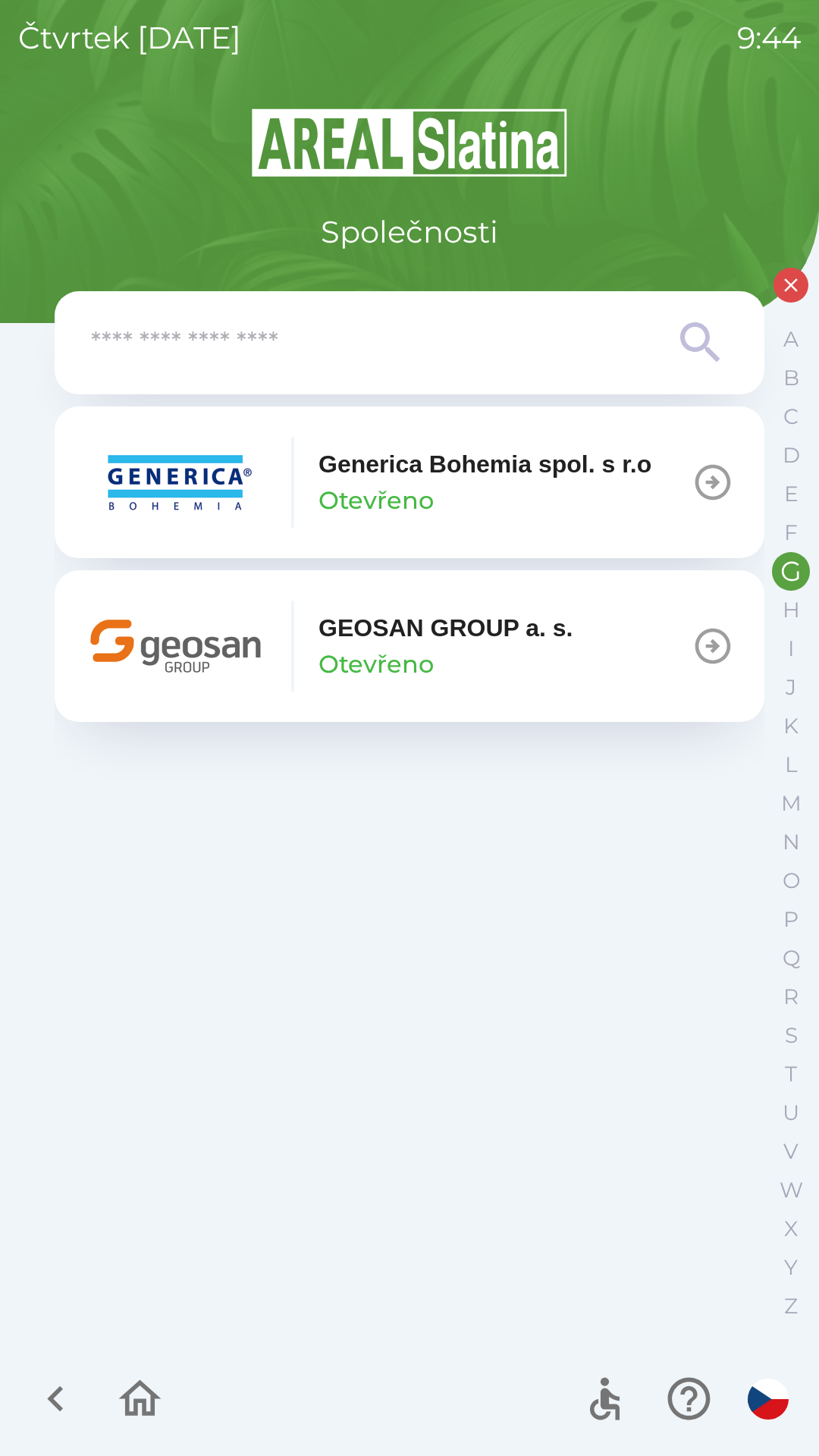
click at [553, 479] on p "Generica Bohemia spol. s r.o" at bounding box center [485, 464] width 333 height 36
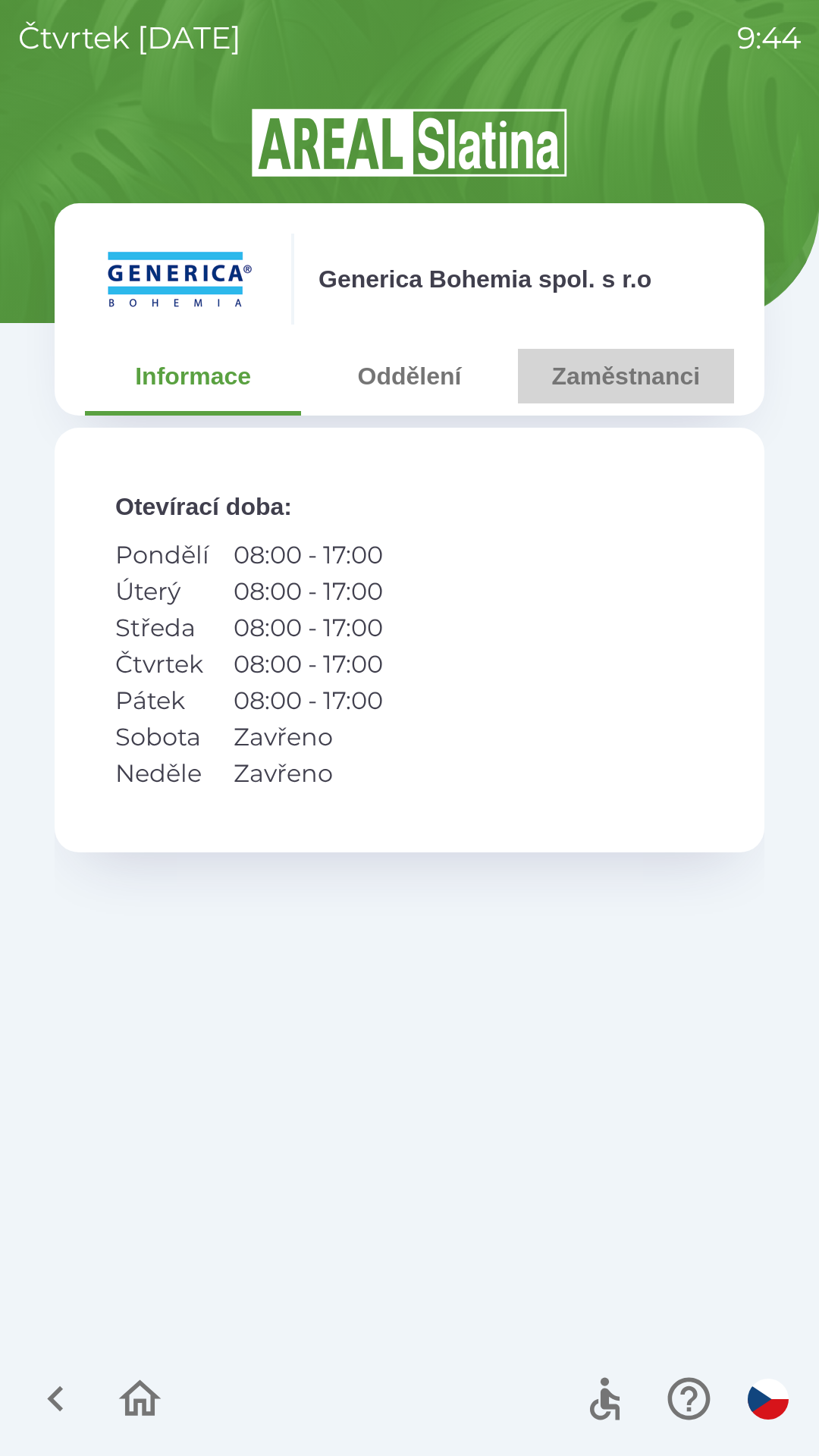
click at [630, 378] on button "Zaměstnanci" at bounding box center [625, 377] width 216 height 55
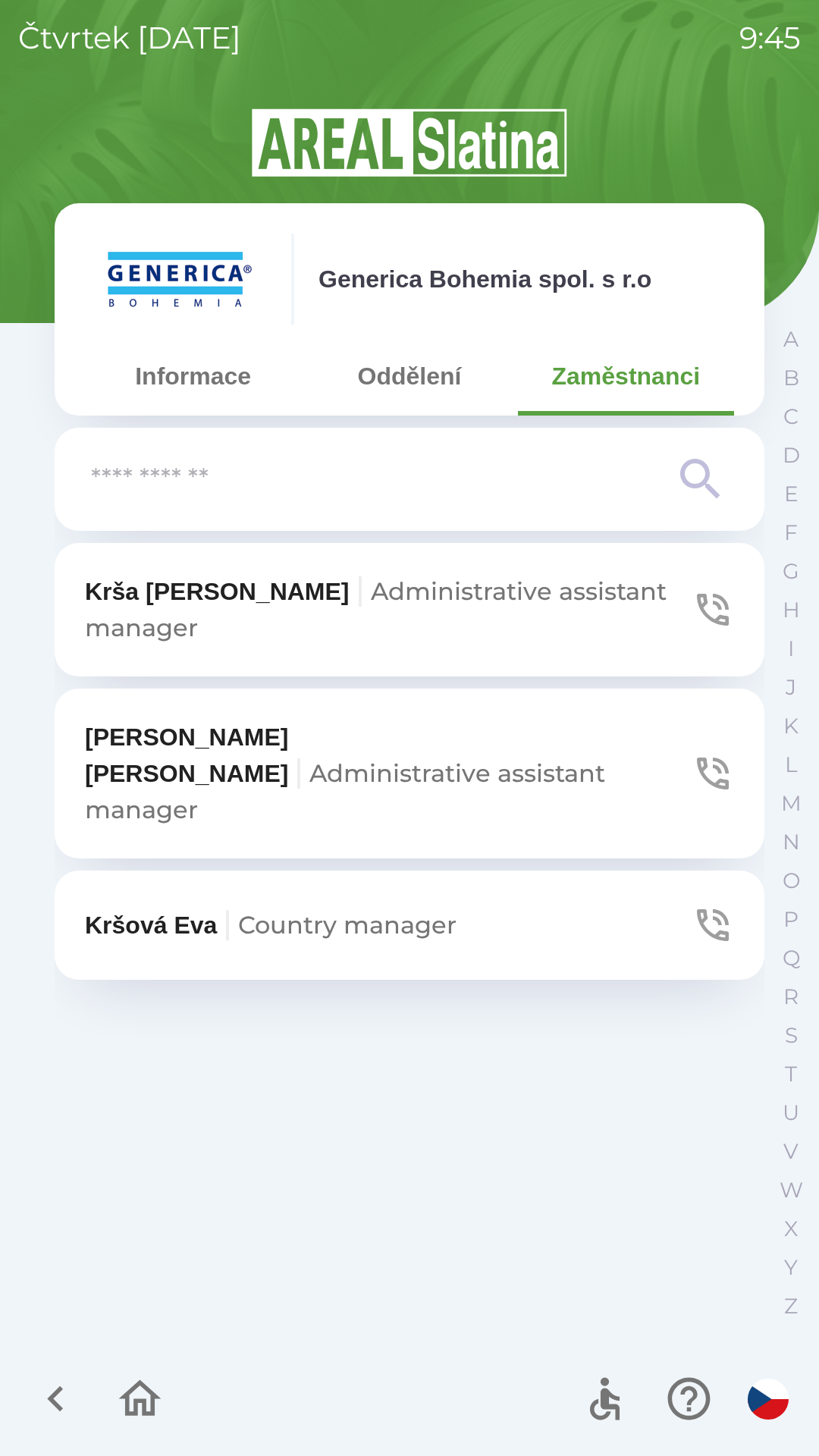
click at [64, 1393] on icon "button" at bounding box center [55, 1399] width 50 height 50
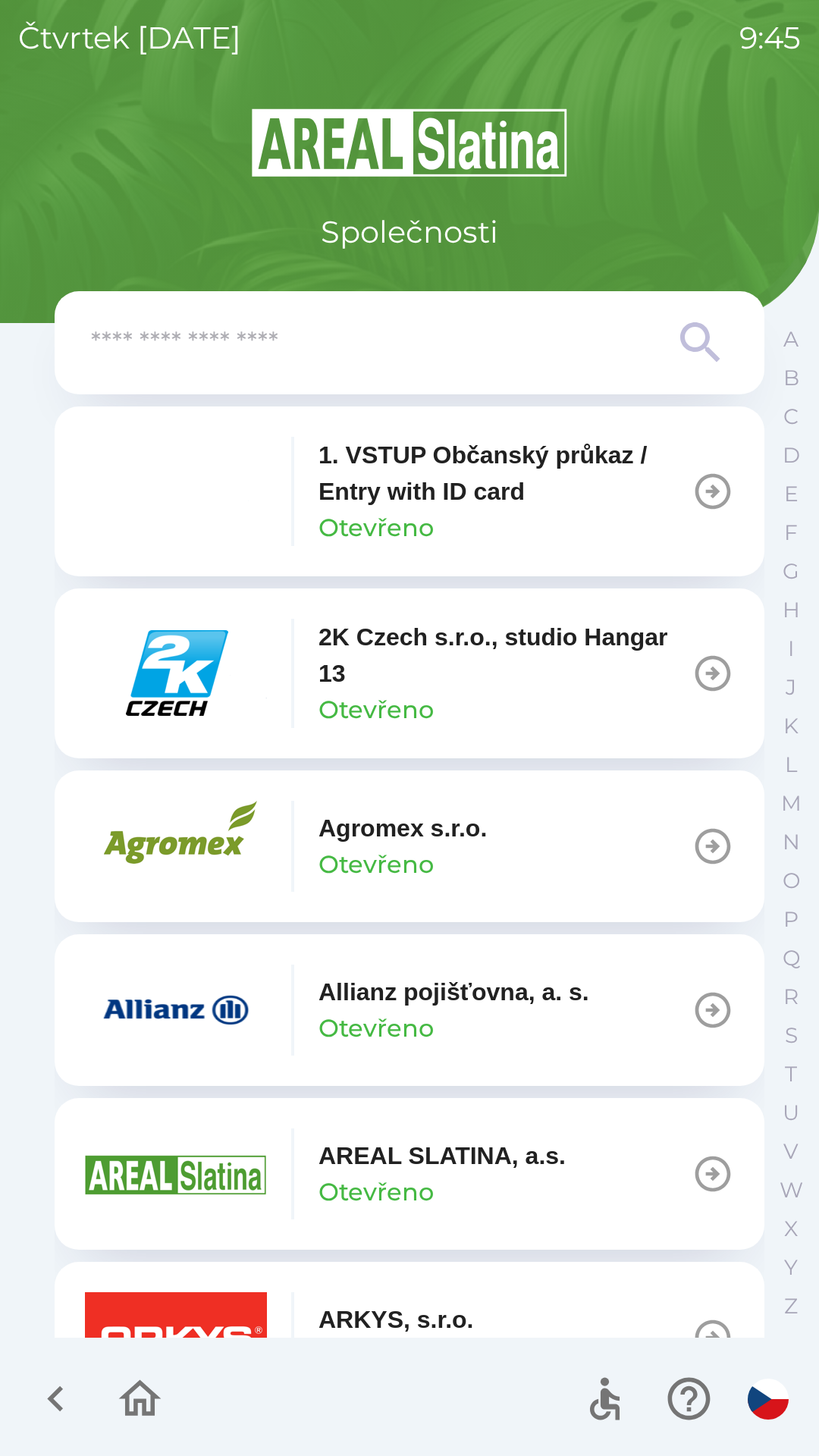
click at [60, 1391] on icon "button" at bounding box center [55, 1399] width 16 height 26
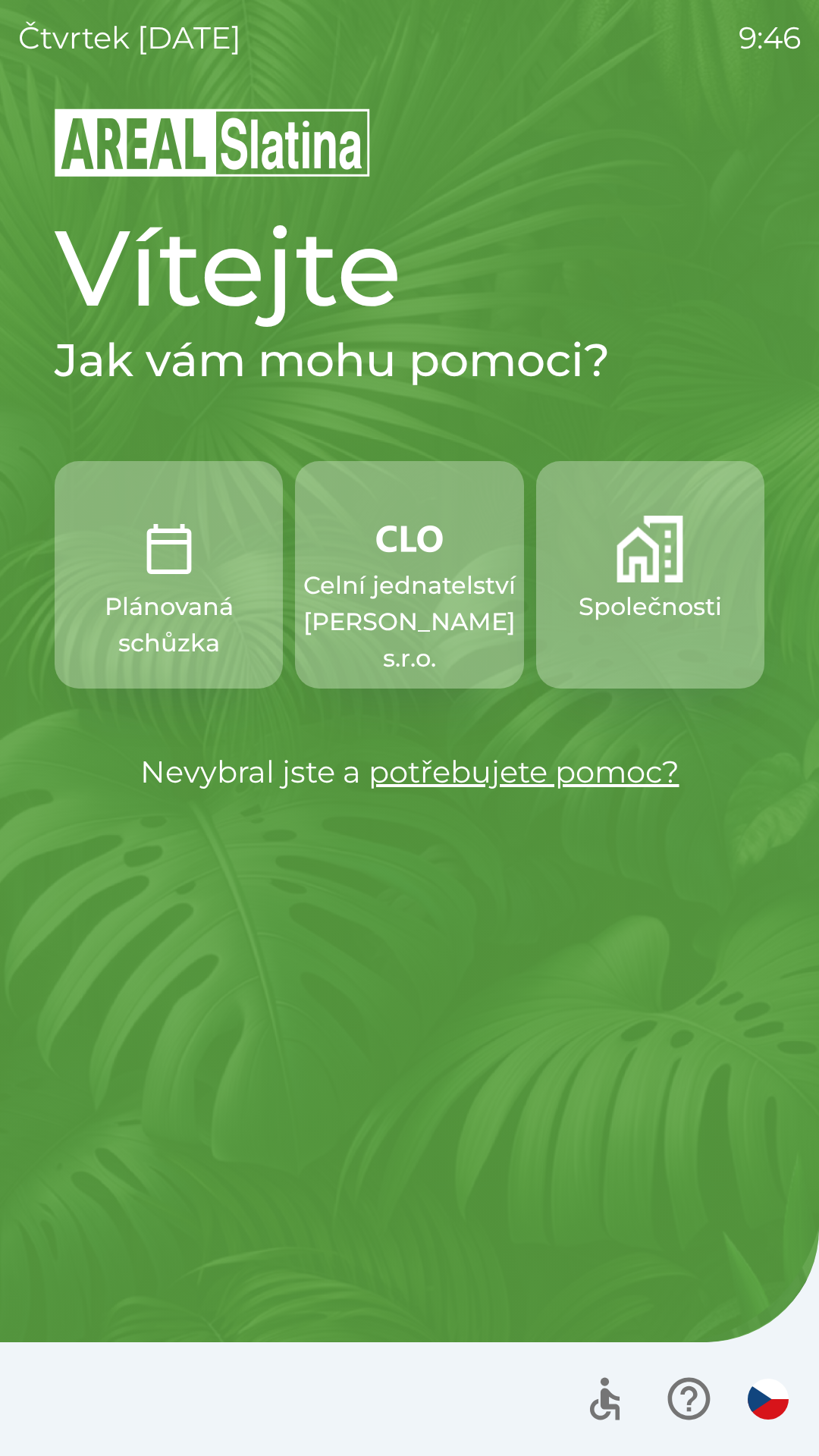
click at [612, 608] on p "Společnosti" at bounding box center [649, 607] width 143 height 36
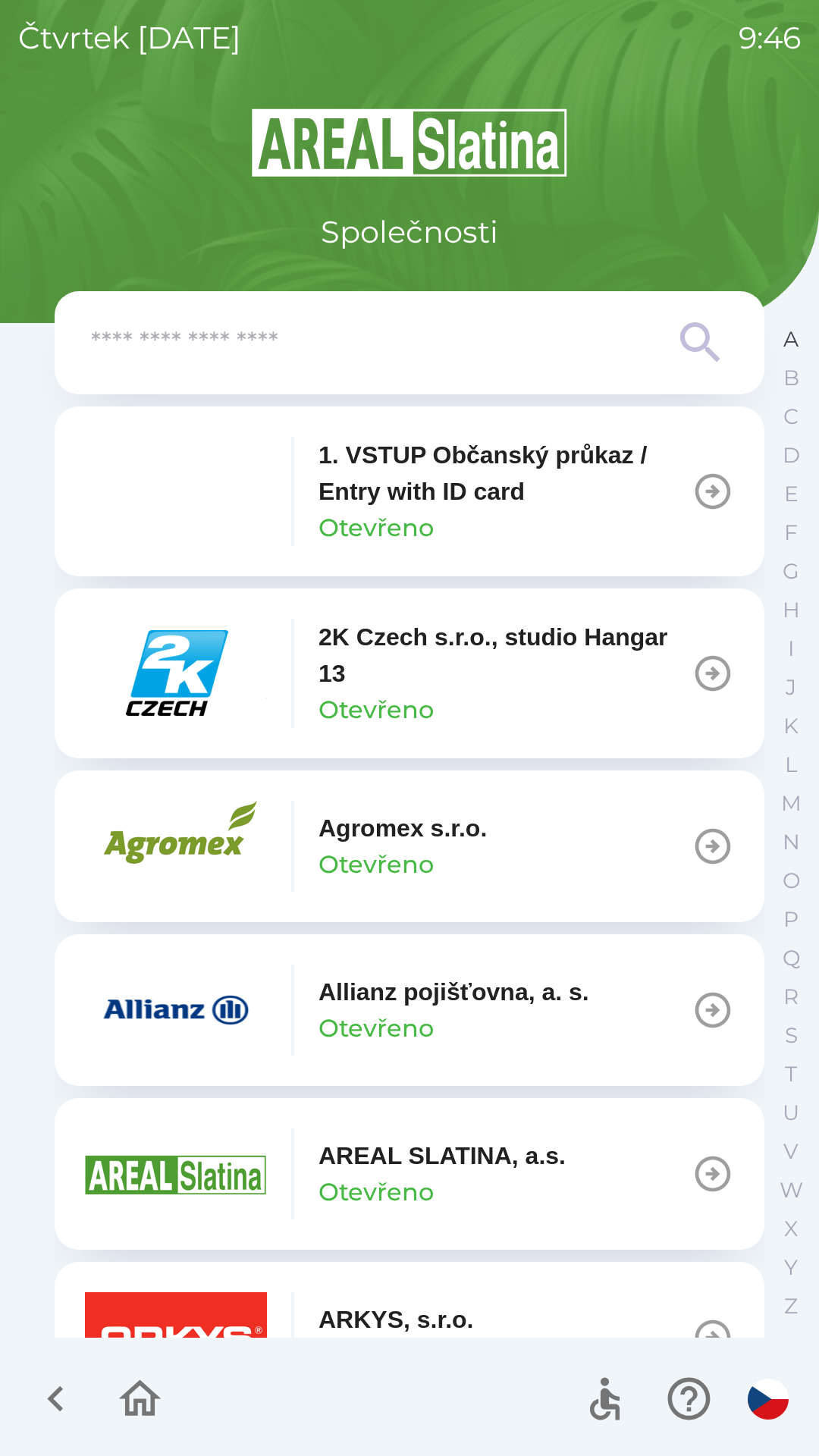
click at [774, 346] on button "A" at bounding box center [791, 339] width 38 height 39
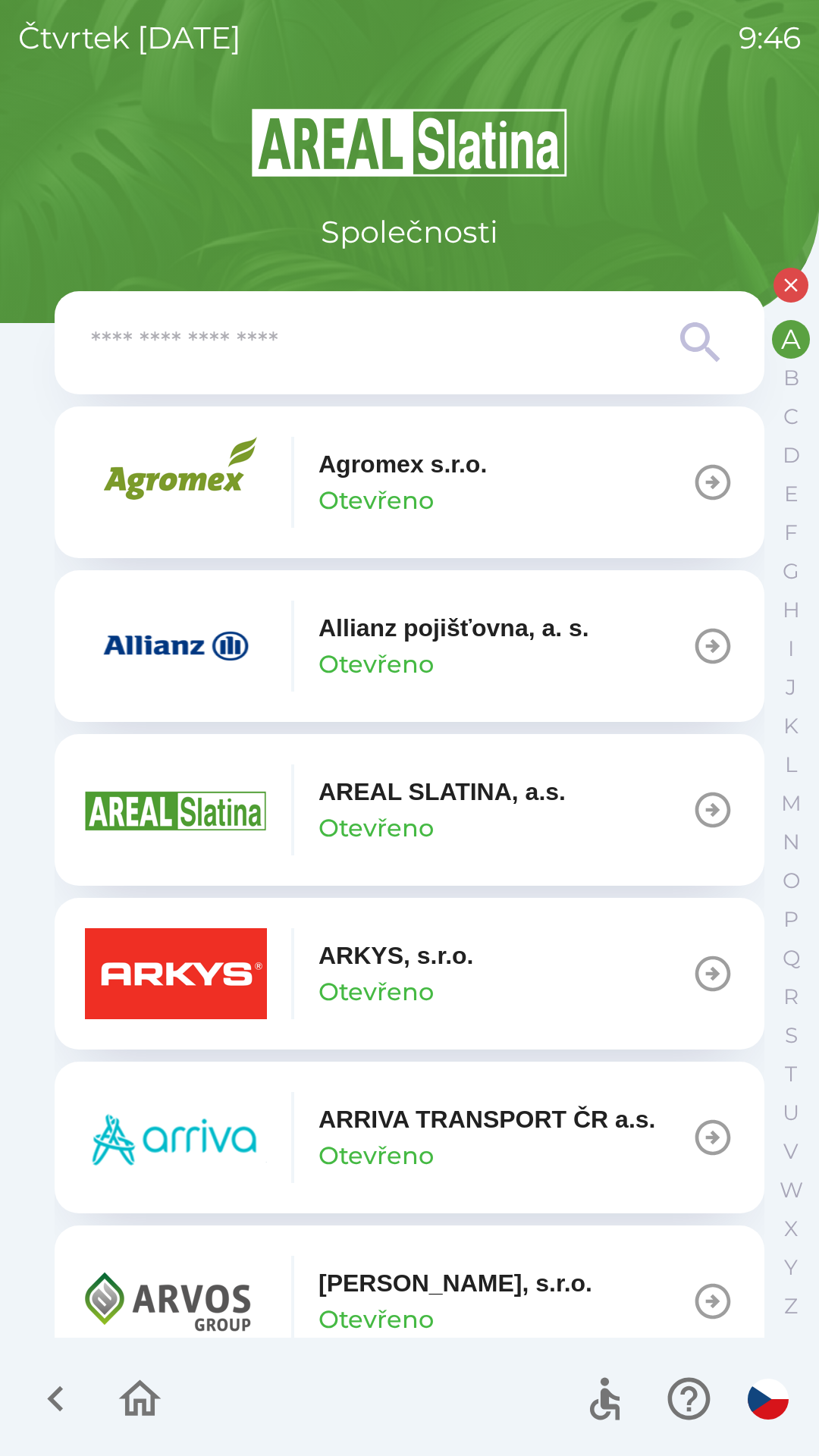
click at [397, 666] on p "Otevřeno" at bounding box center [376, 665] width 115 height 36
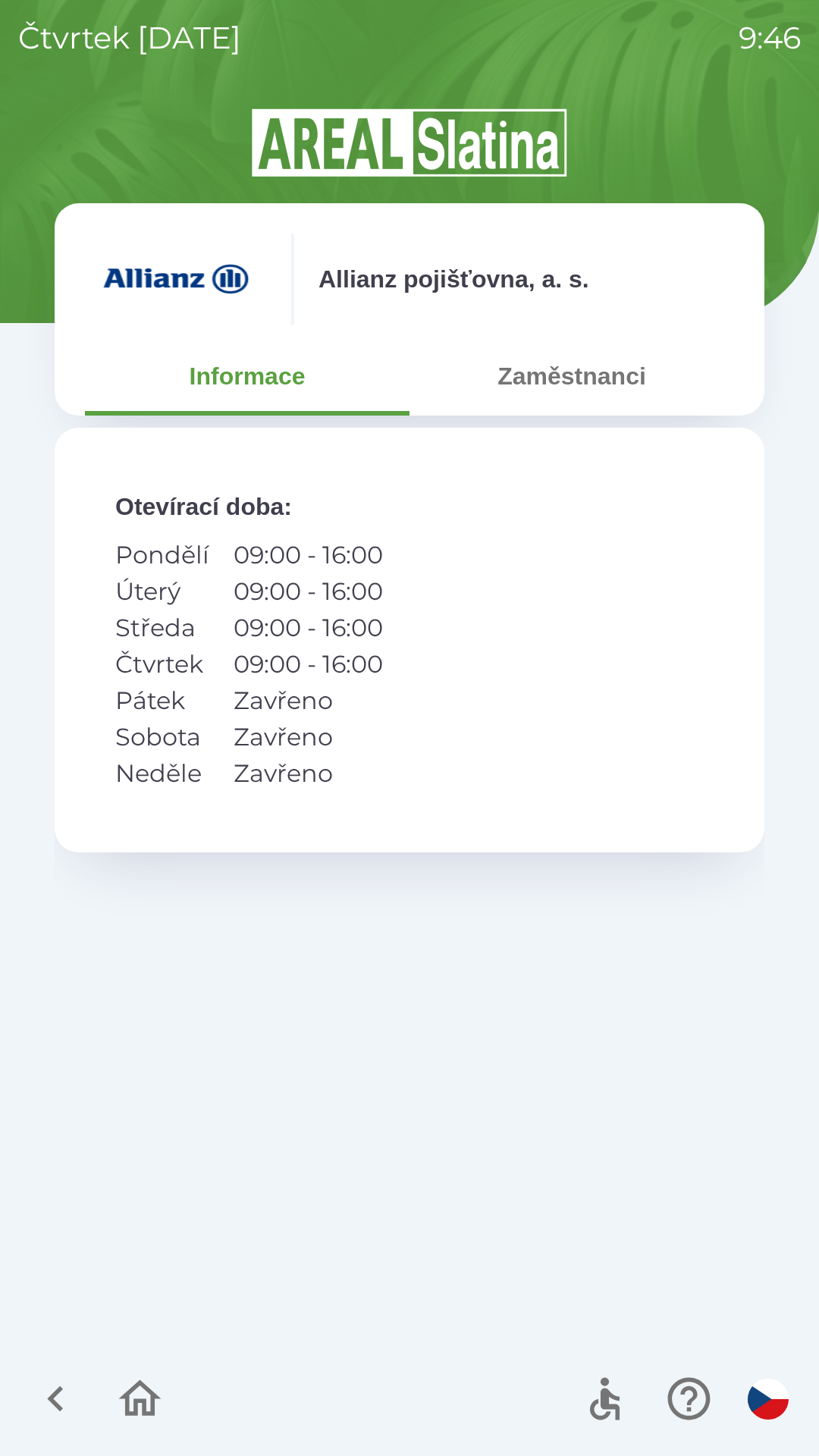
click at [527, 384] on button "Zaměstnanci" at bounding box center [572, 377] width 324 height 55
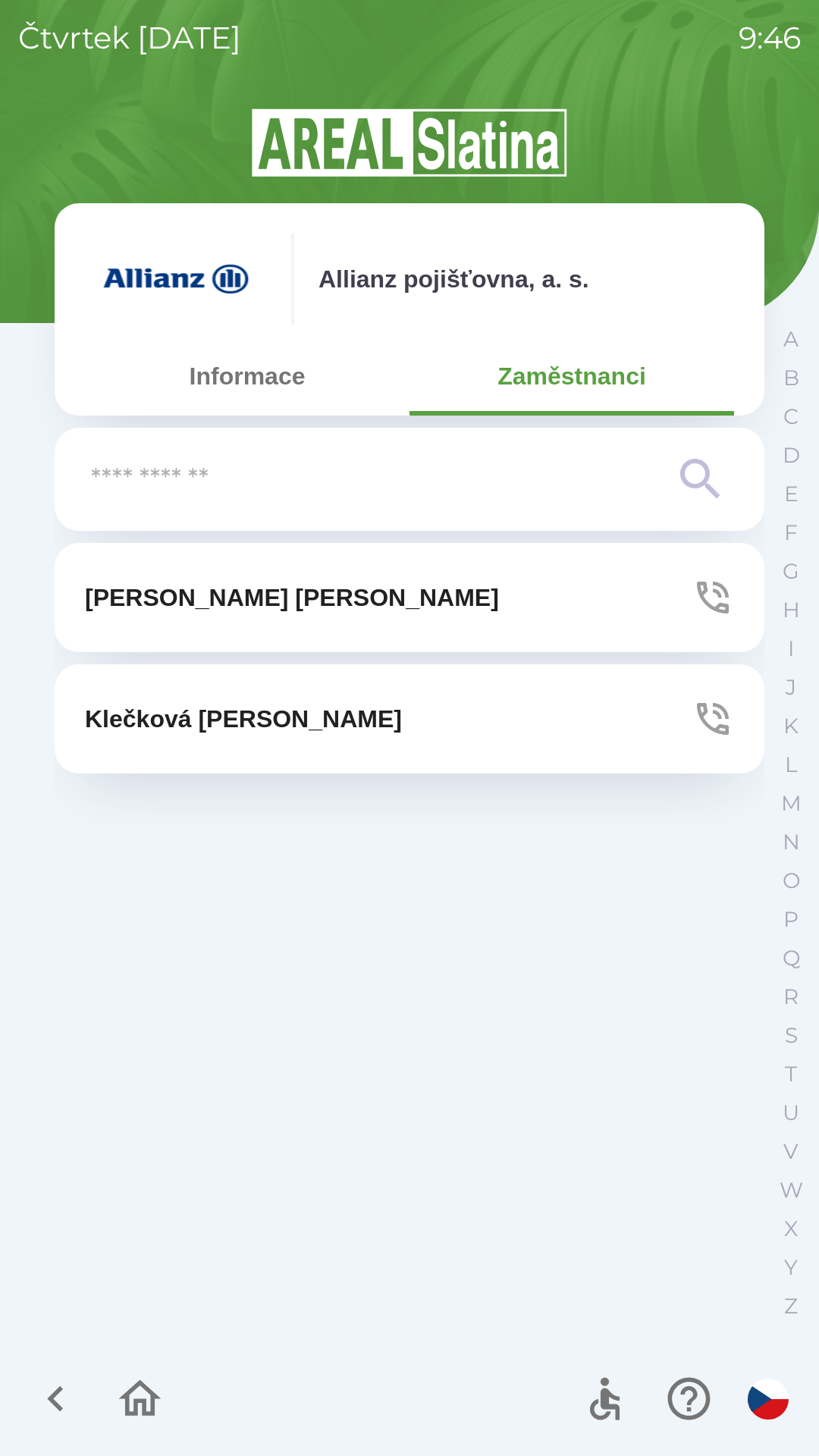
click at [462, 598] on button "[PERSON_NAME]" at bounding box center [410, 598] width 710 height 109
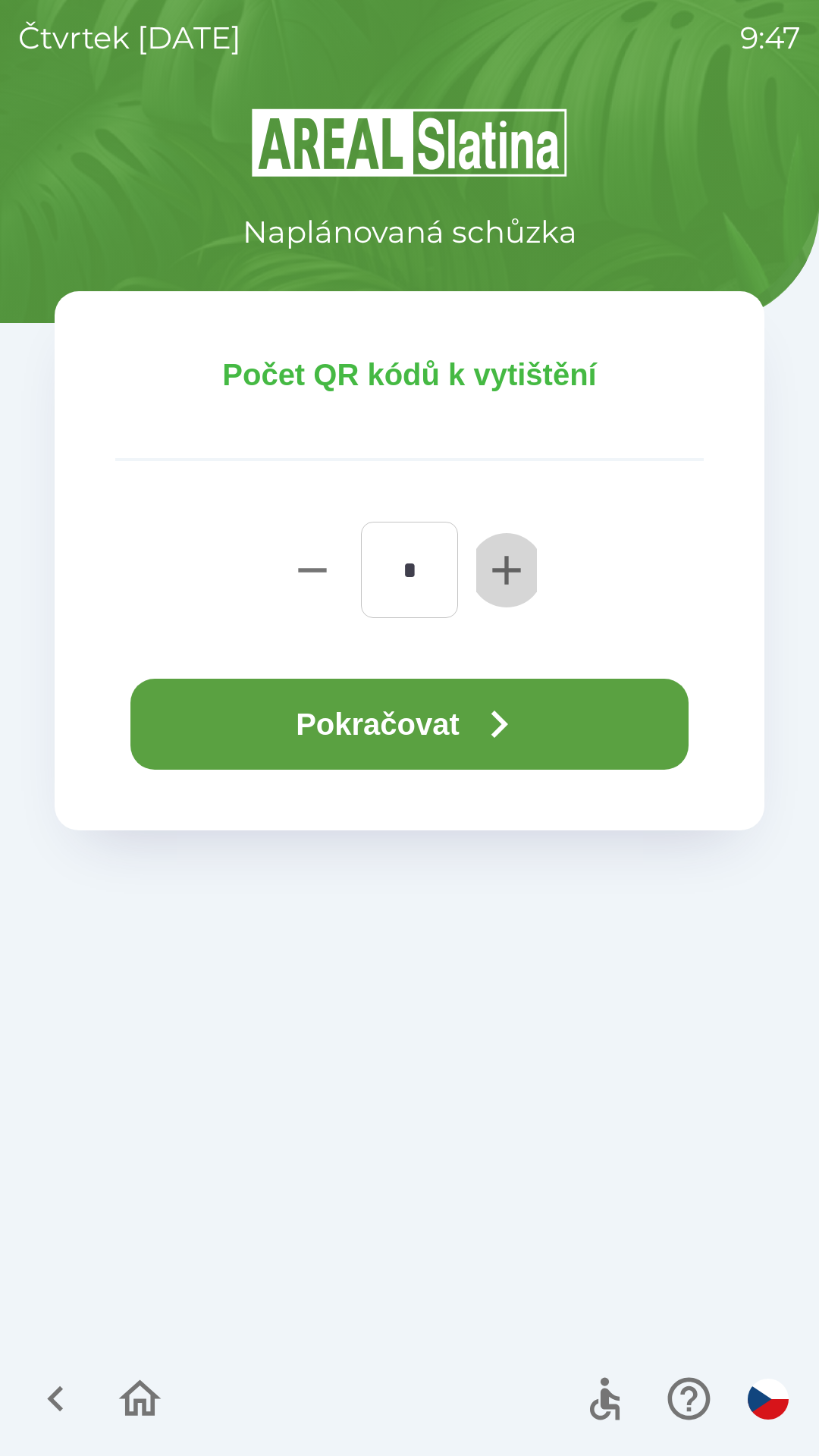
click at [503, 573] on icon "button" at bounding box center [506, 570] width 49 height 49
type input "*"
click at [266, 703] on button "Pokračovat" at bounding box center [410, 724] width 558 height 91
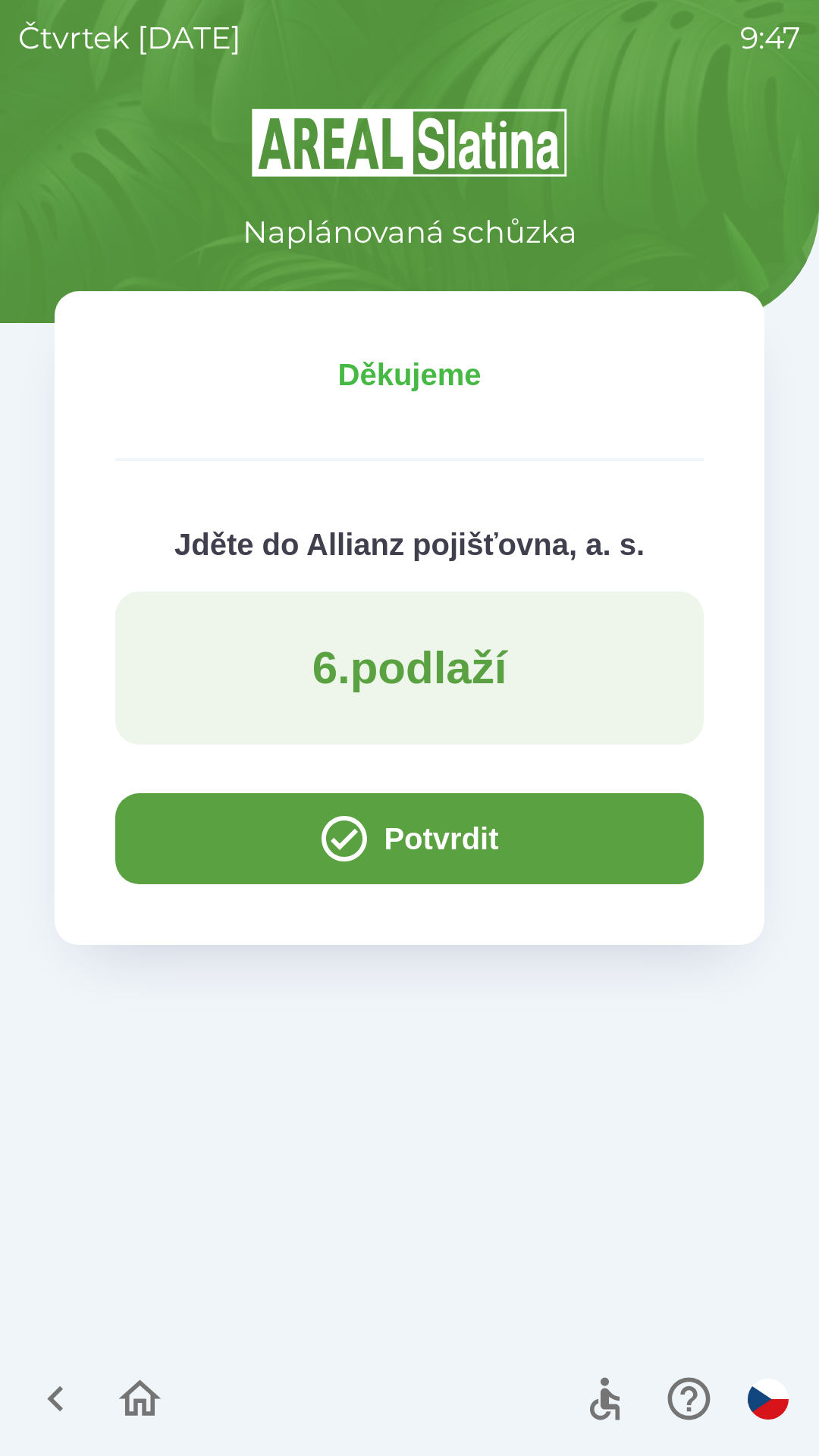
click at [152, 834] on button "Potvrdit" at bounding box center [409, 839] width 588 height 91
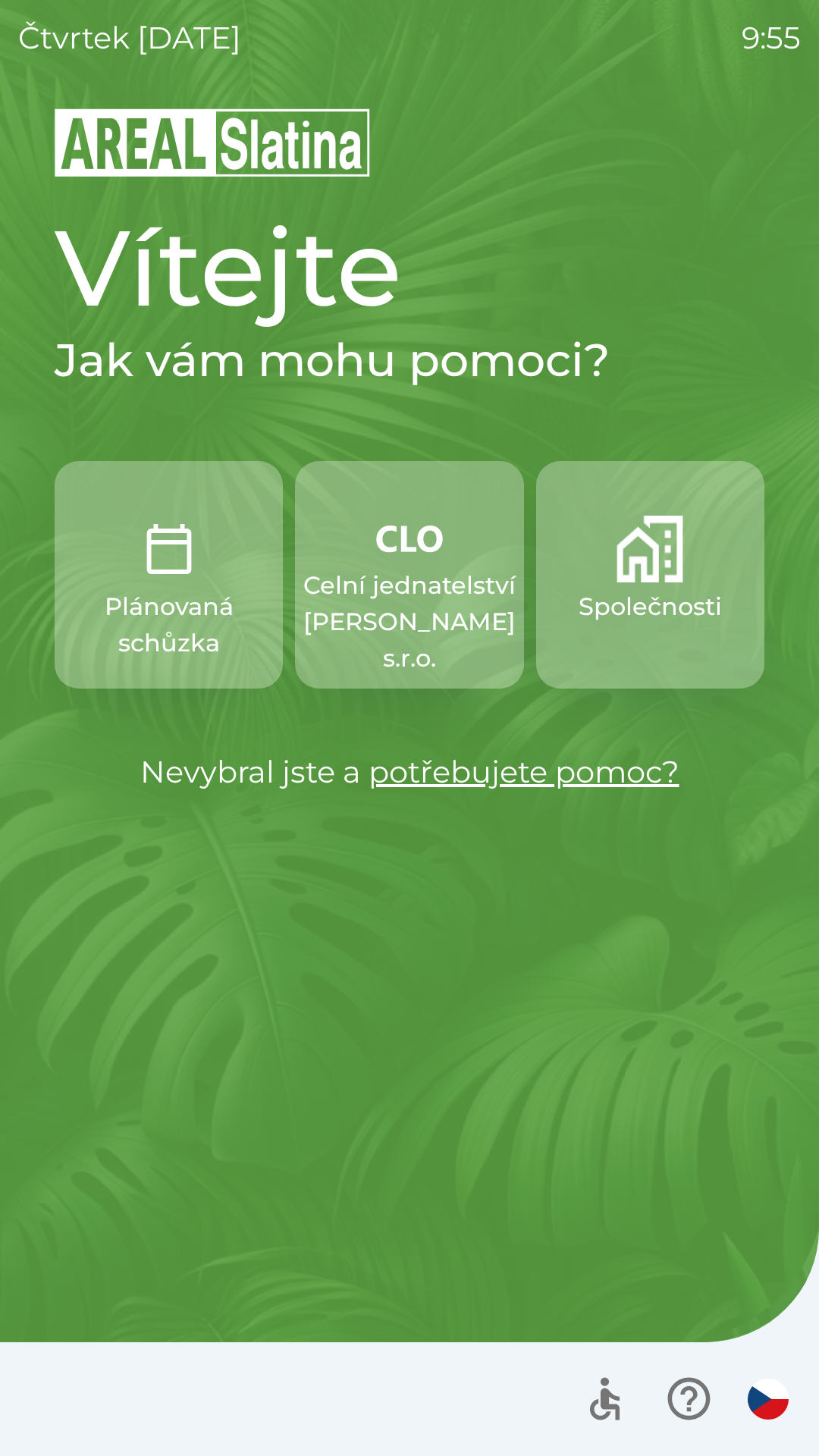
click at [132, 608] on p "Plánovaná schůzka" at bounding box center [169, 625] width 156 height 73
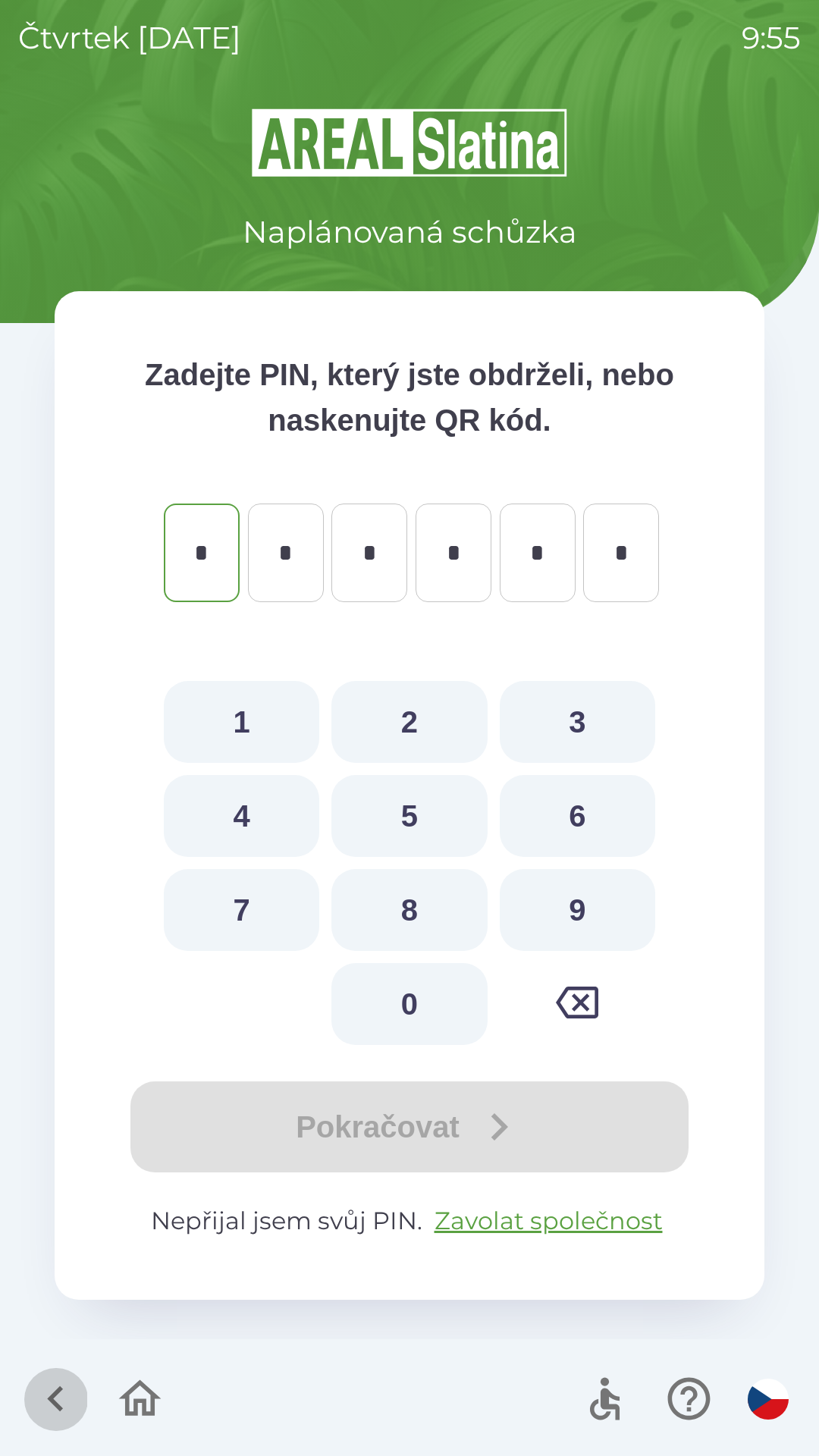
click at [46, 1396] on icon "button" at bounding box center [55, 1399] width 50 height 50
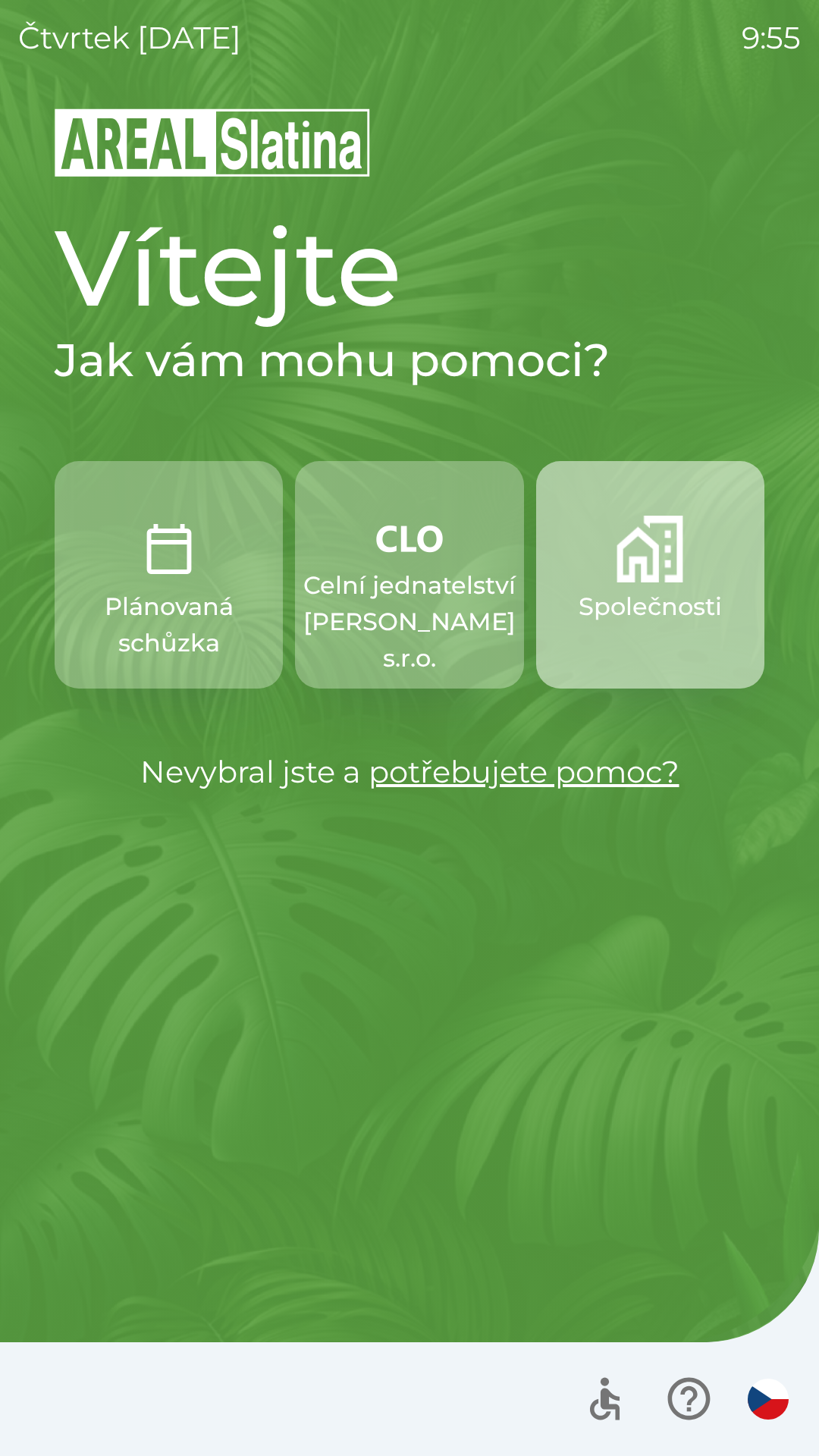
click at [658, 586] on button "Společnosti" at bounding box center [650, 574] width 228 height 228
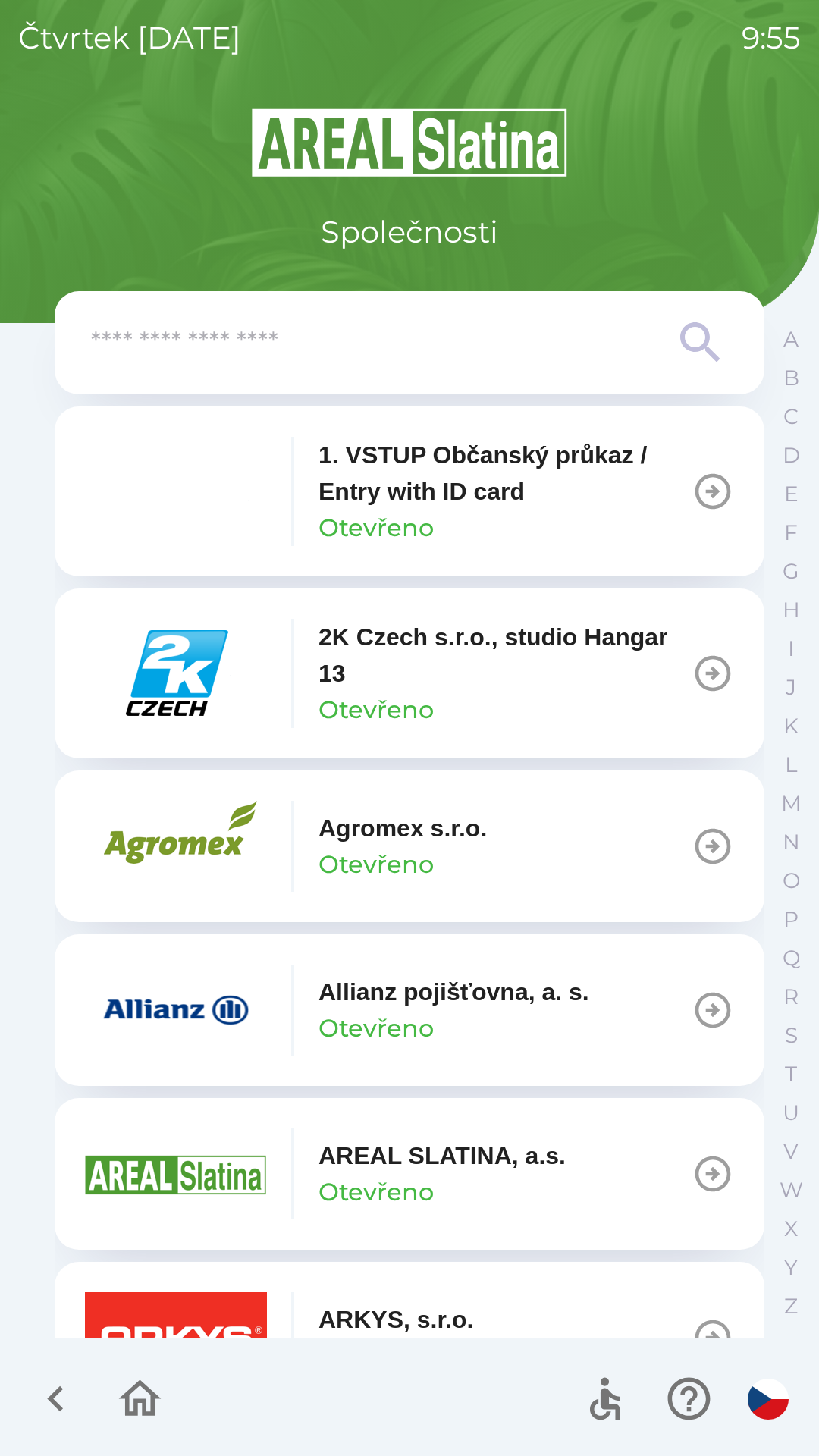
click at [179, 683] on img "button" at bounding box center [176, 674] width 182 height 91
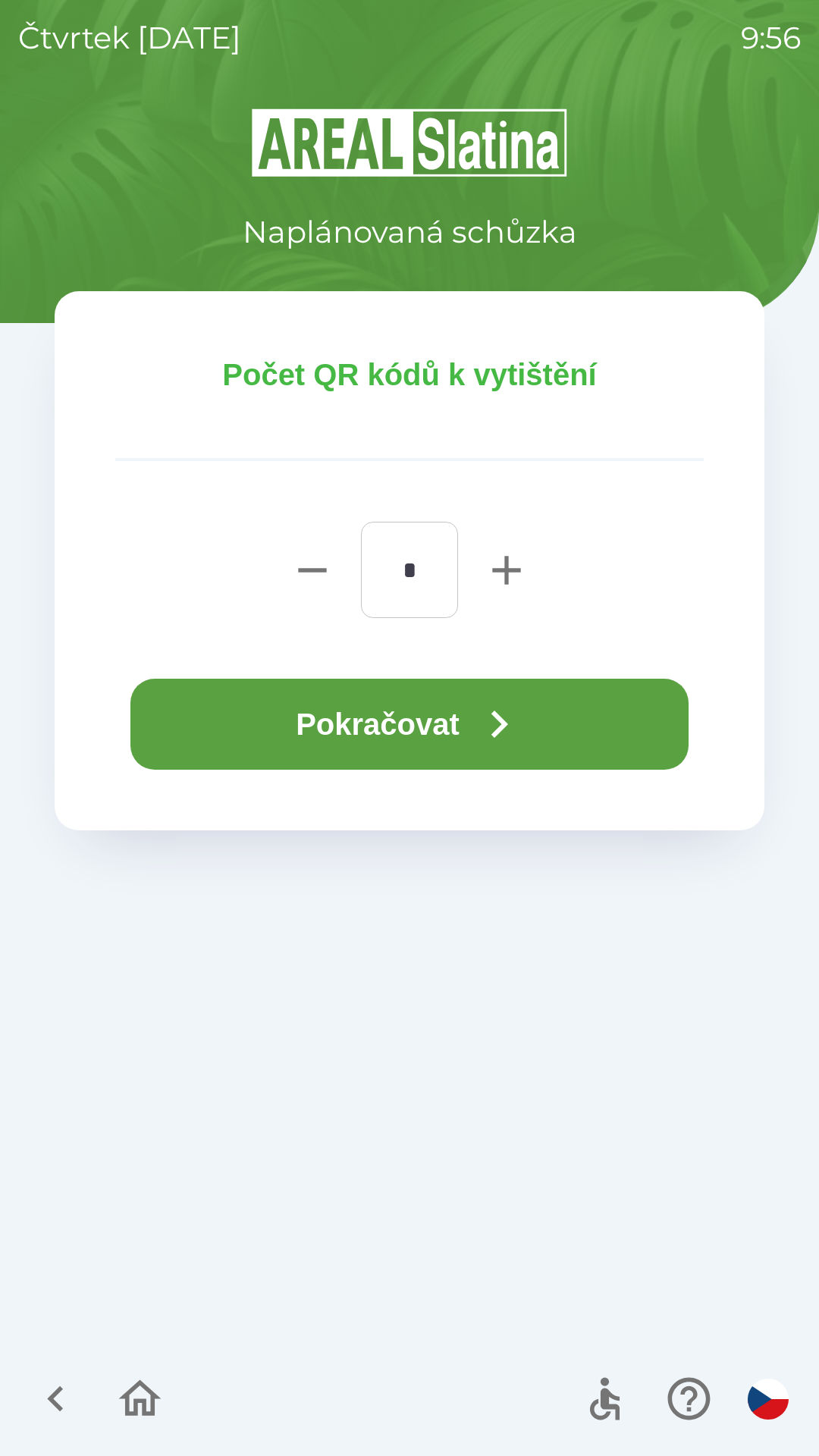
click at [504, 570] on icon "button" at bounding box center [506, 570] width 28 height 28
type input "*"
click at [443, 716] on button "Pokračovat" at bounding box center [410, 724] width 558 height 91
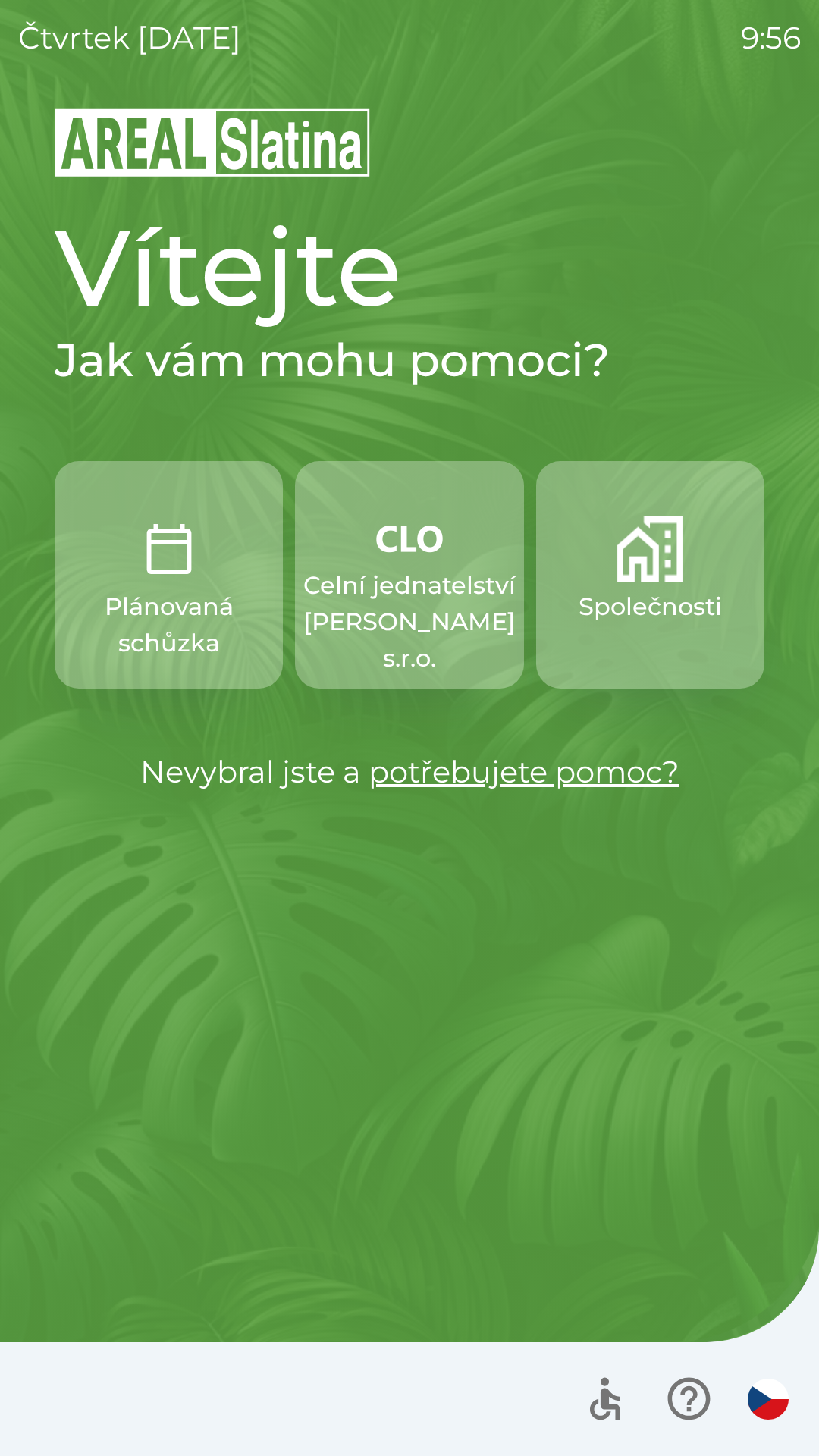
click at [663, 590] on p "Společnosti" at bounding box center [649, 607] width 143 height 36
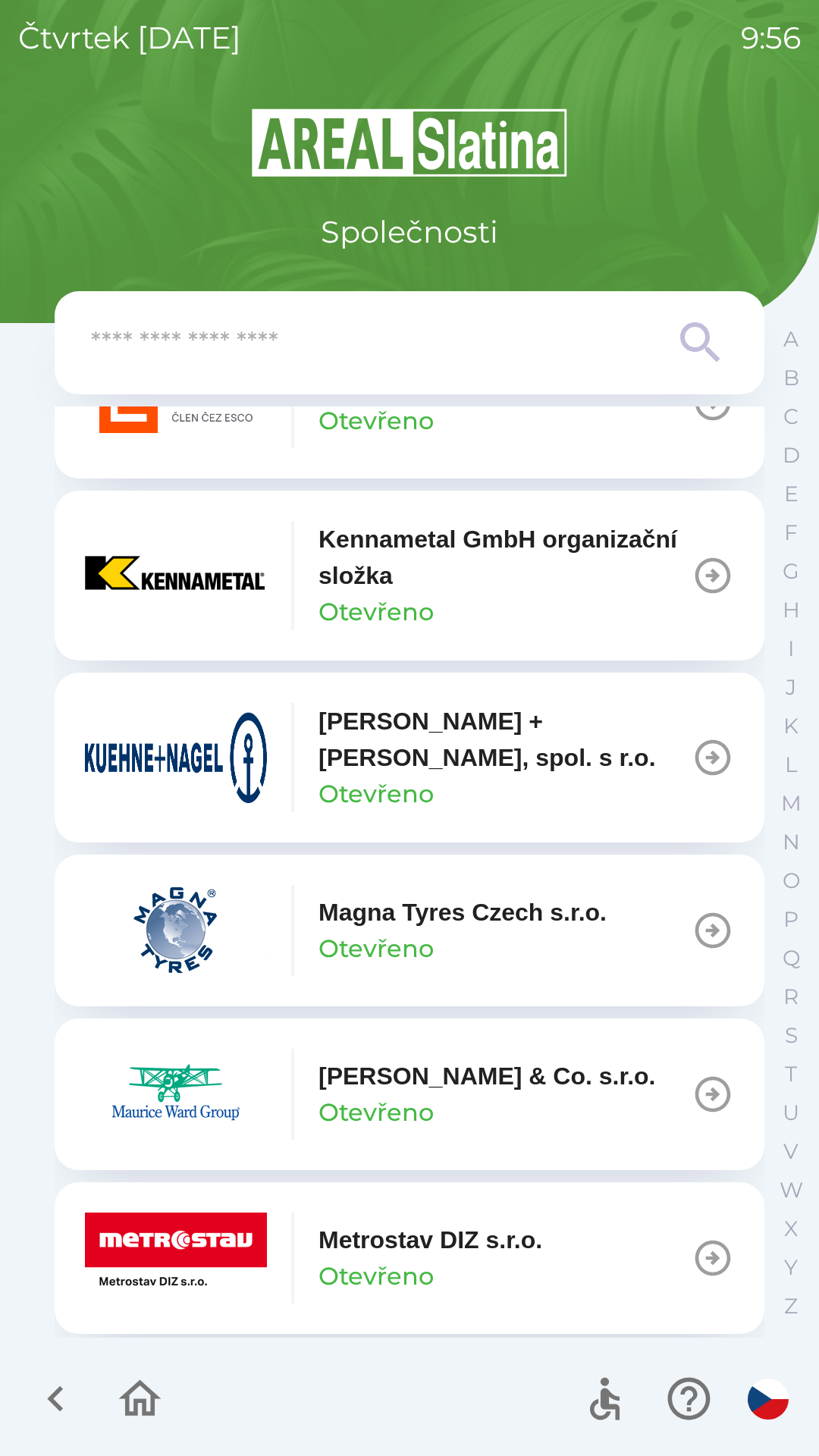
scroll to position [6035, 0]
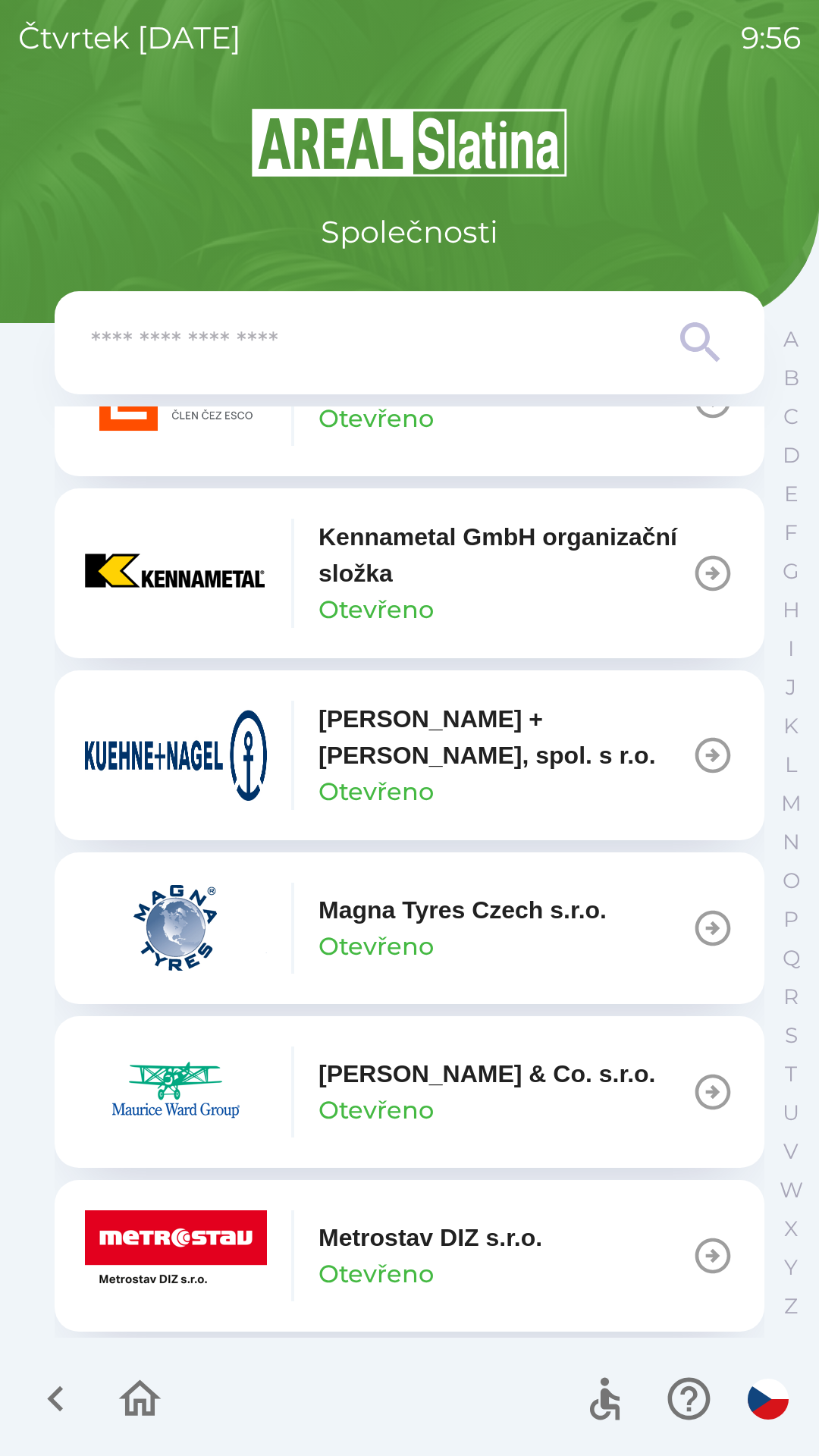
click at [586, 774] on p "[PERSON_NAME] + [PERSON_NAME], spol. s r.o." at bounding box center [505, 738] width 373 height 73
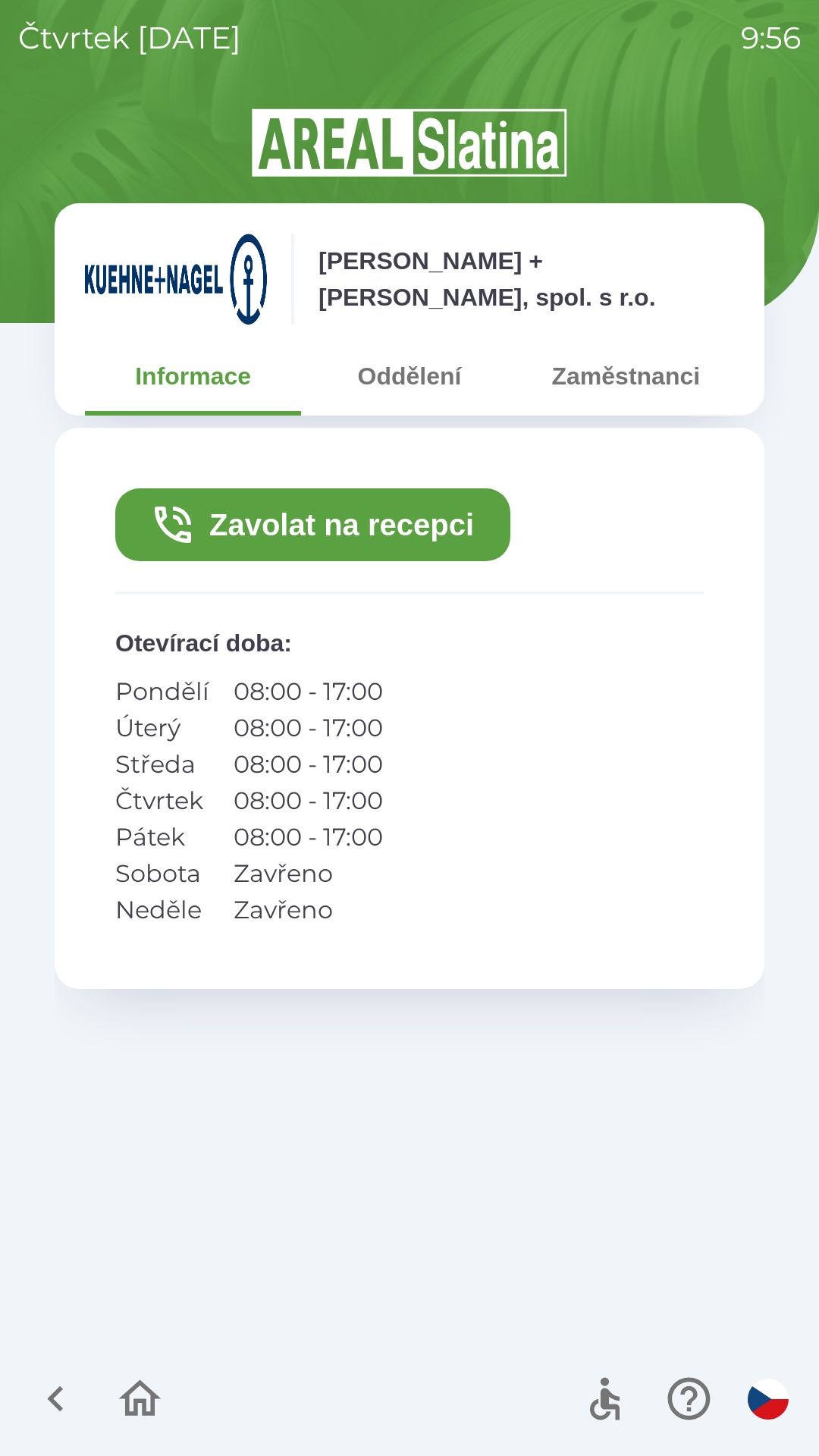
click at [372, 536] on button "Zavolat na recepci" at bounding box center [312, 525] width 395 height 73
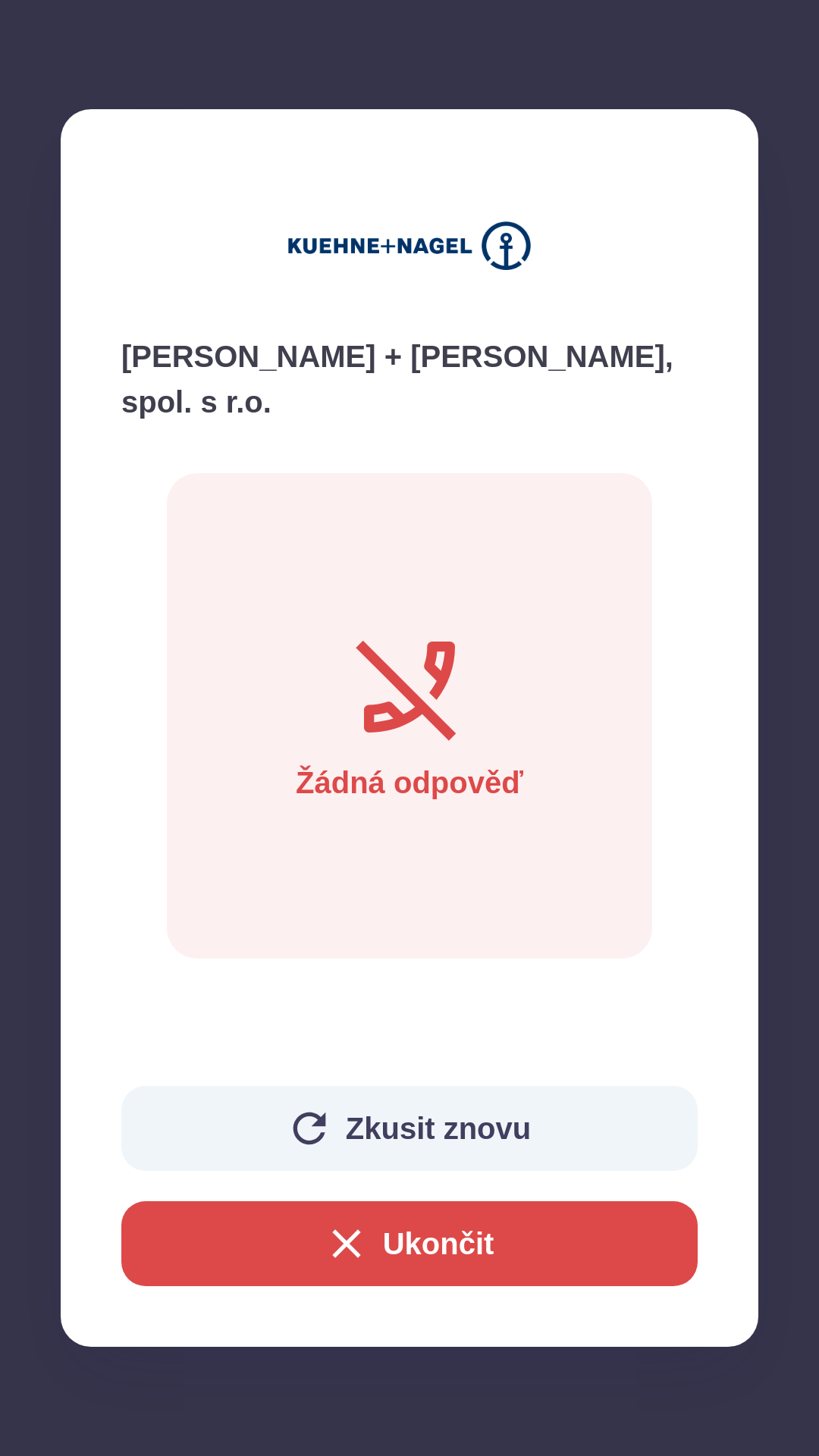
click at [521, 1113] on button "Zkusit znovu" at bounding box center [410, 1128] width 576 height 85
click at [447, 1226] on button "Ukončit" at bounding box center [410, 1244] width 576 height 85
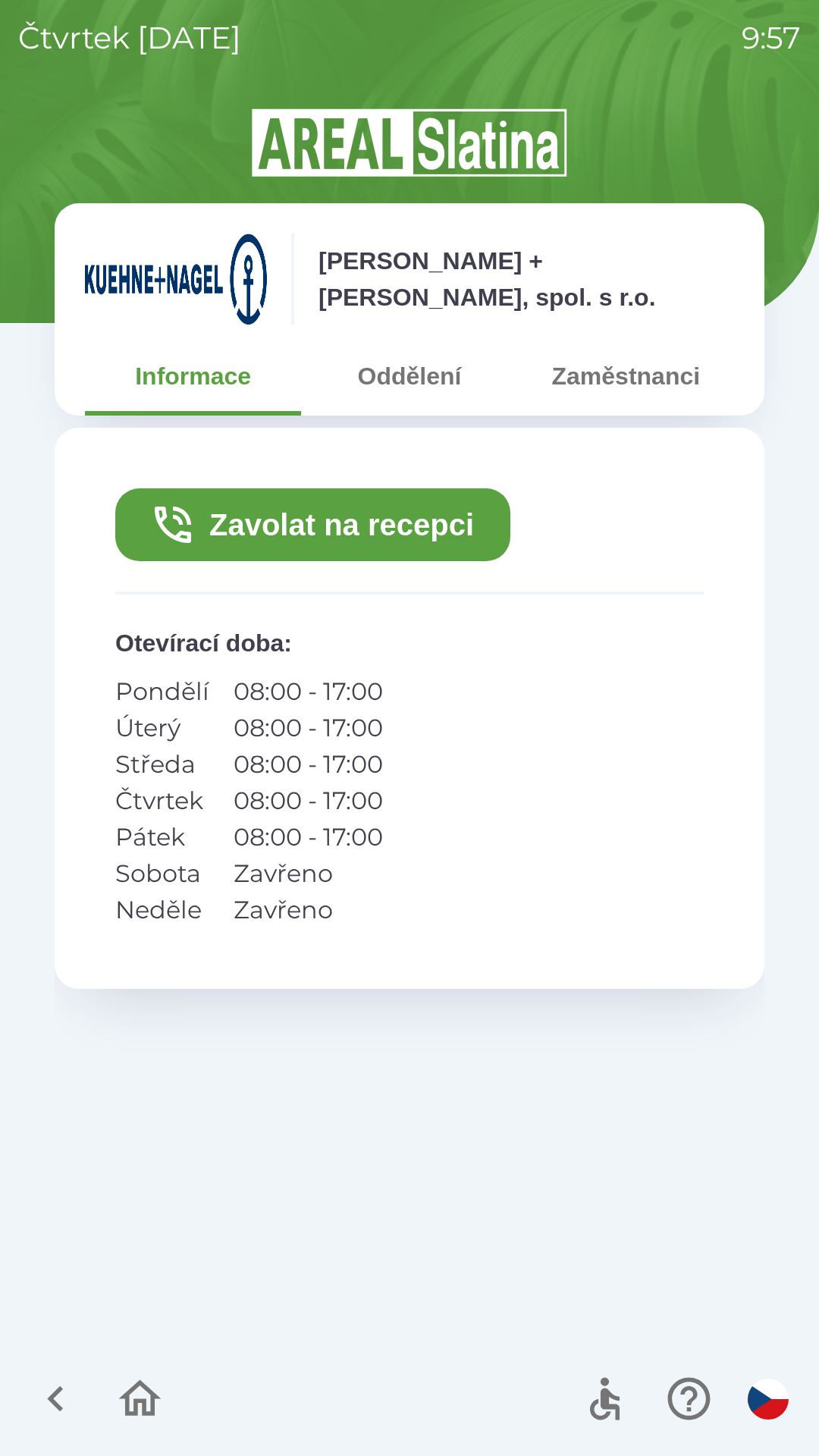
click at [43, 1377] on icon "button" at bounding box center [55, 1399] width 50 height 50
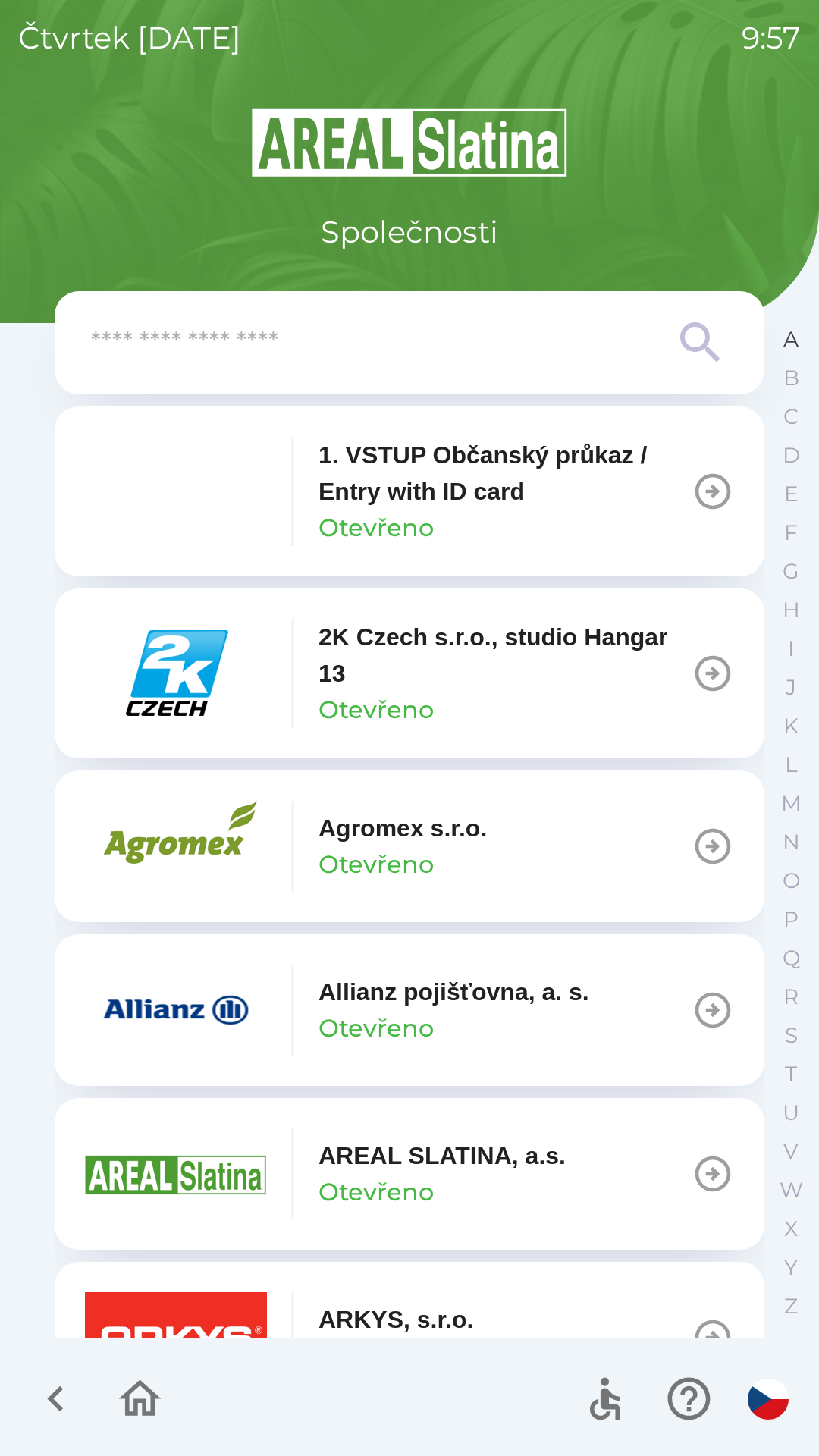
click at [783, 327] on p "A" at bounding box center [791, 339] width 15 height 26
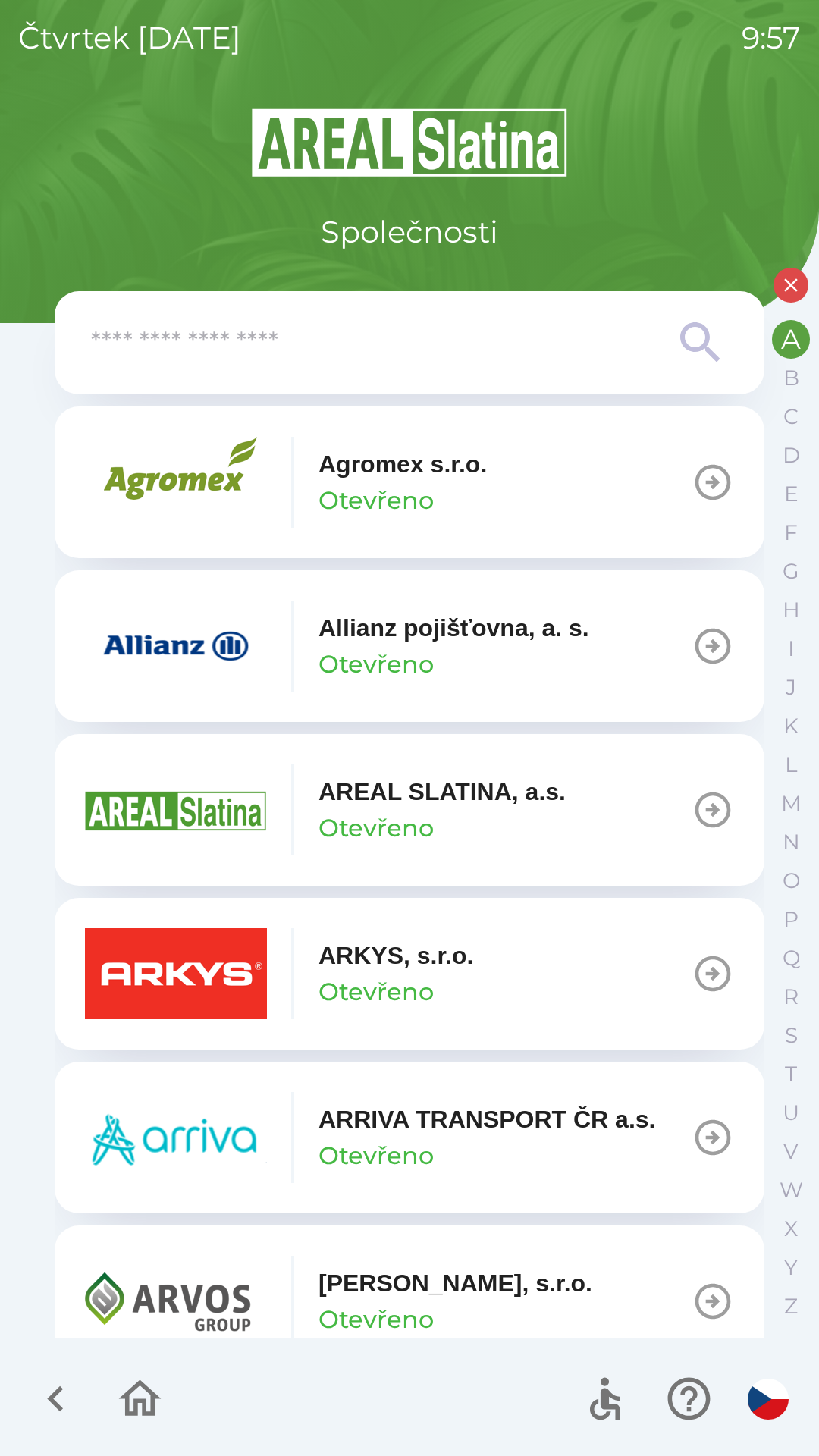
click at [356, 482] on p "Agromex s.r.o." at bounding box center [402, 464] width 168 height 36
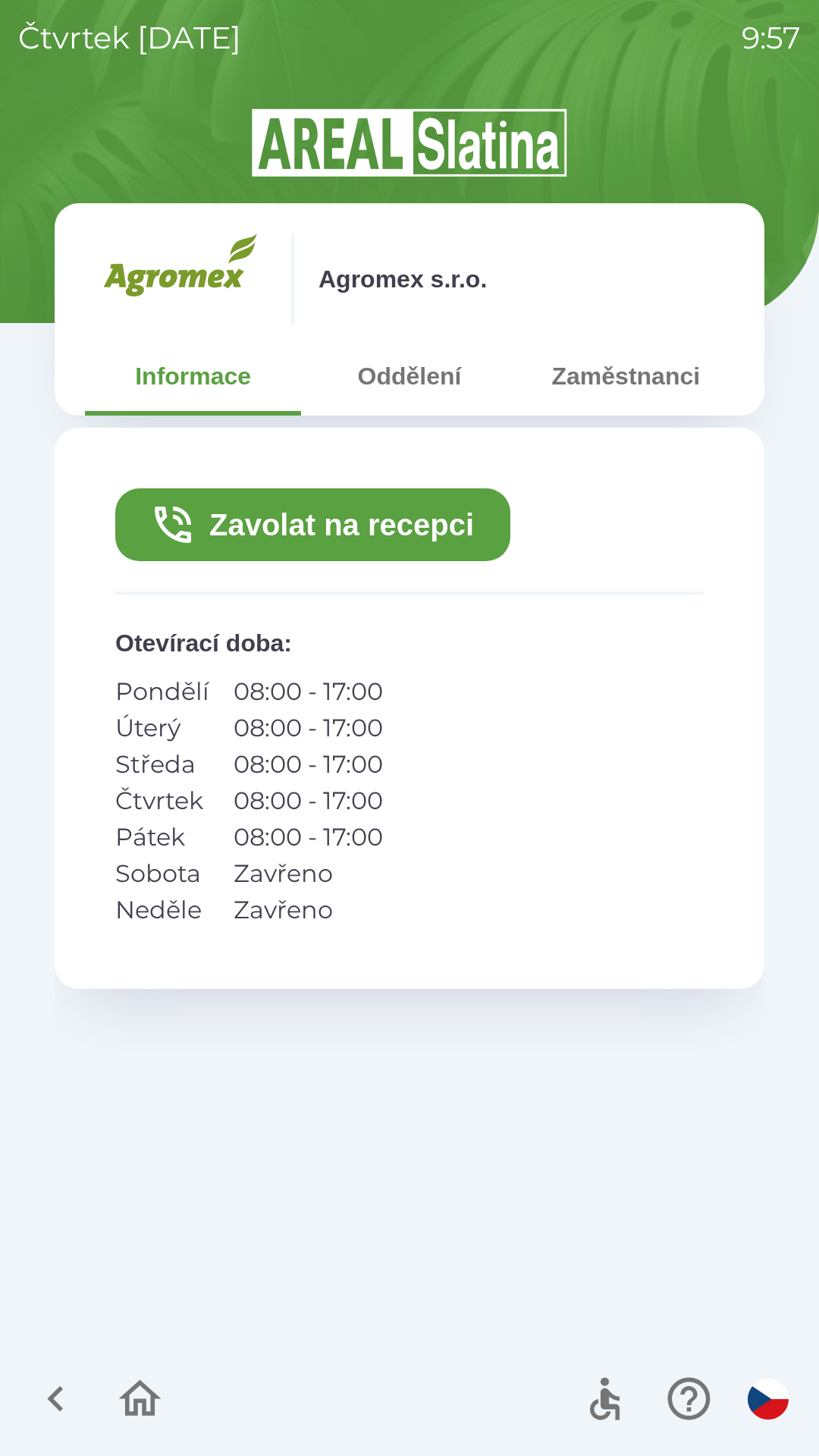
click at [318, 528] on button "Zavolat na recepci" at bounding box center [312, 525] width 395 height 73
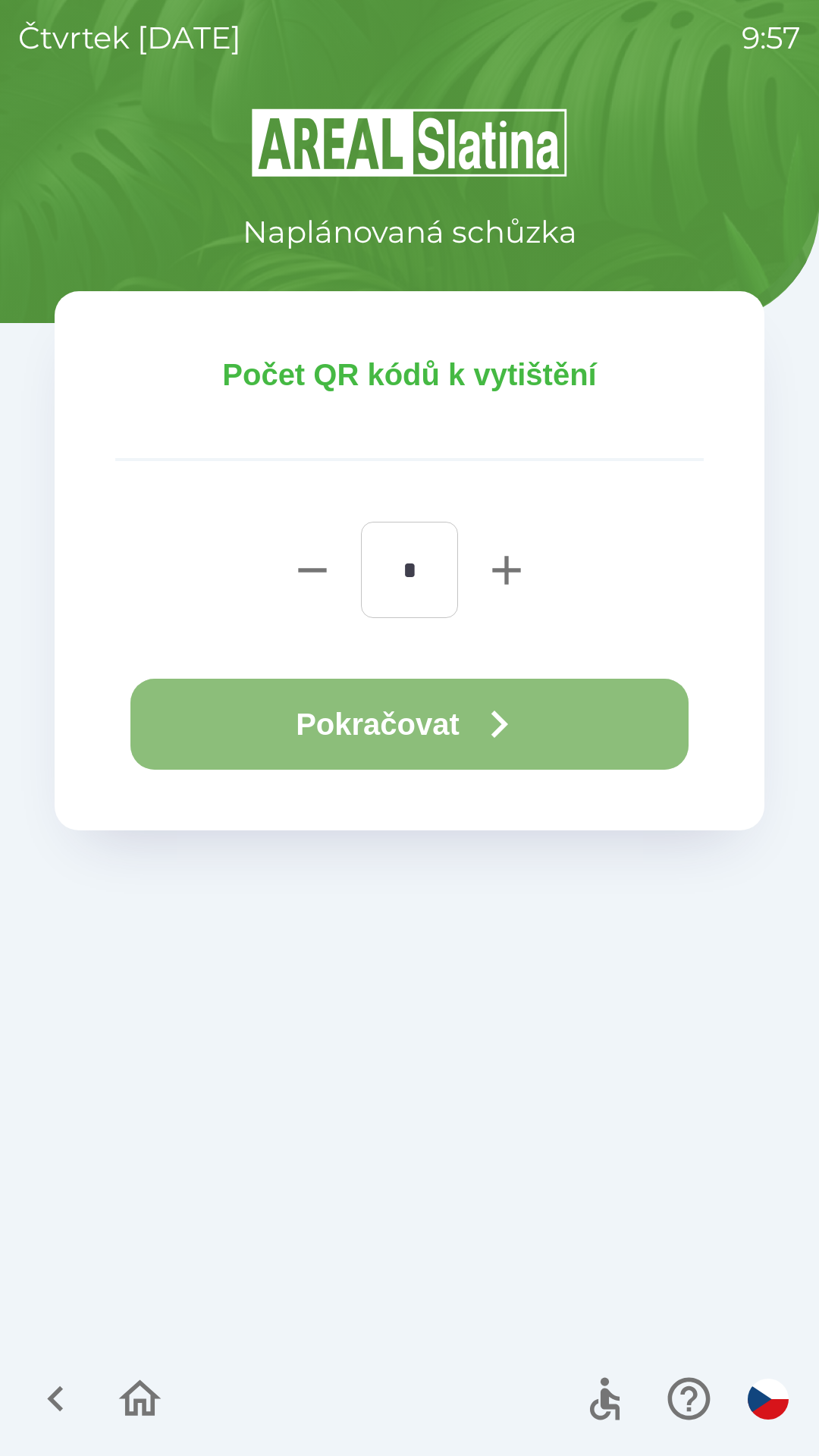
click at [433, 721] on button "Pokračovat" at bounding box center [410, 724] width 558 height 91
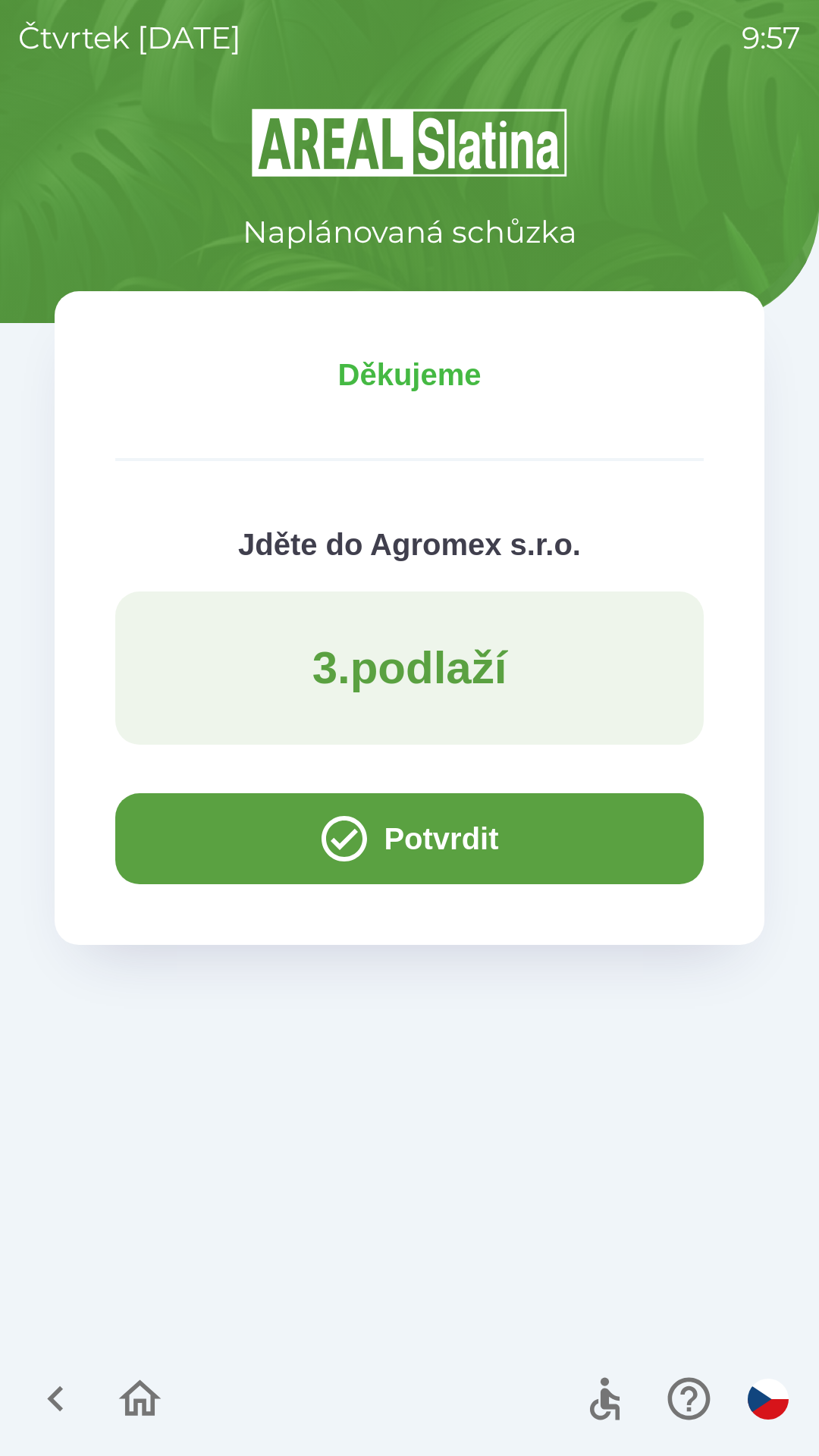
click at [62, 1403] on icon "button" at bounding box center [55, 1399] width 50 height 50
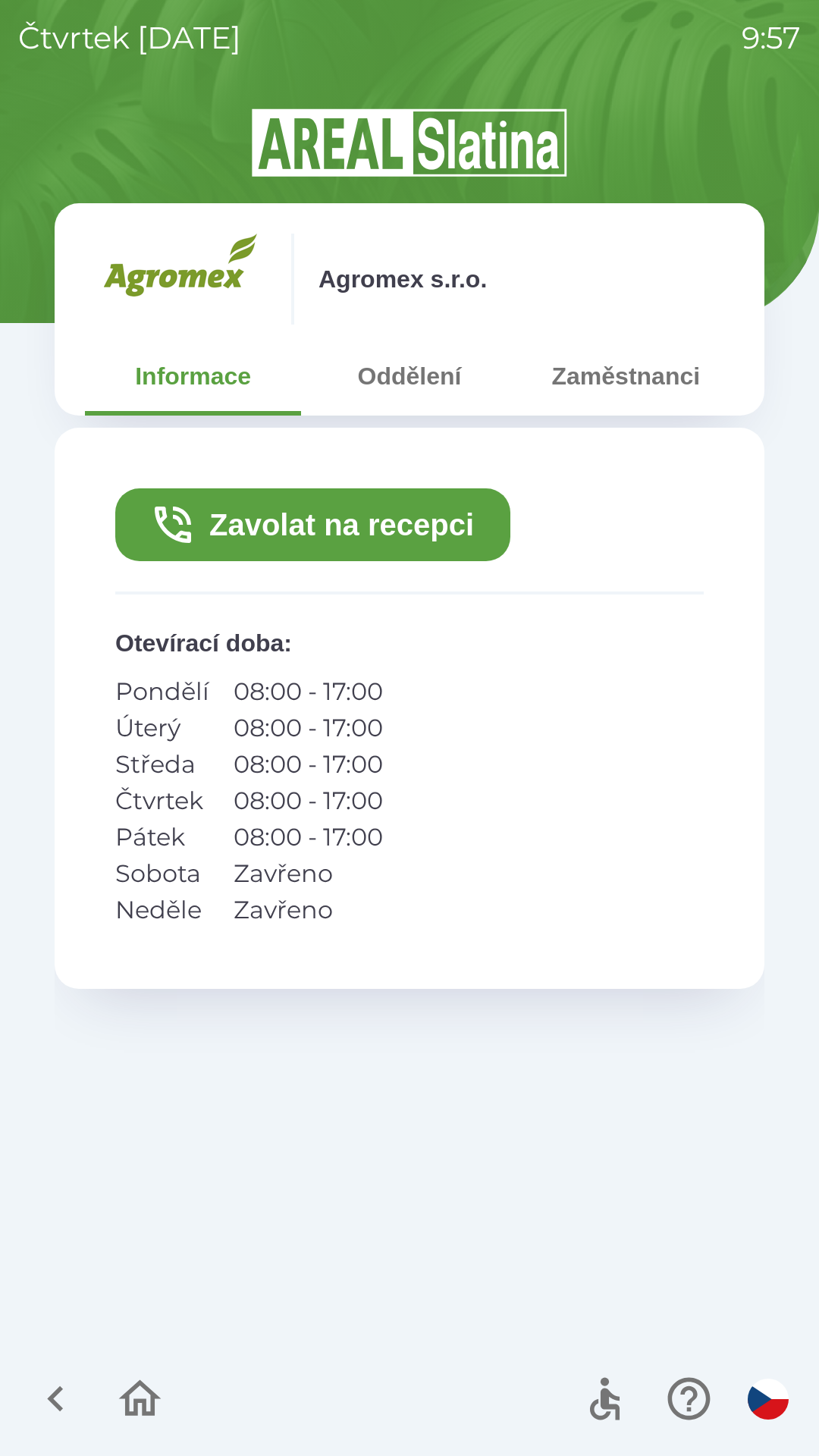
click at [55, 1391] on icon "button" at bounding box center [55, 1399] width 50 height 50
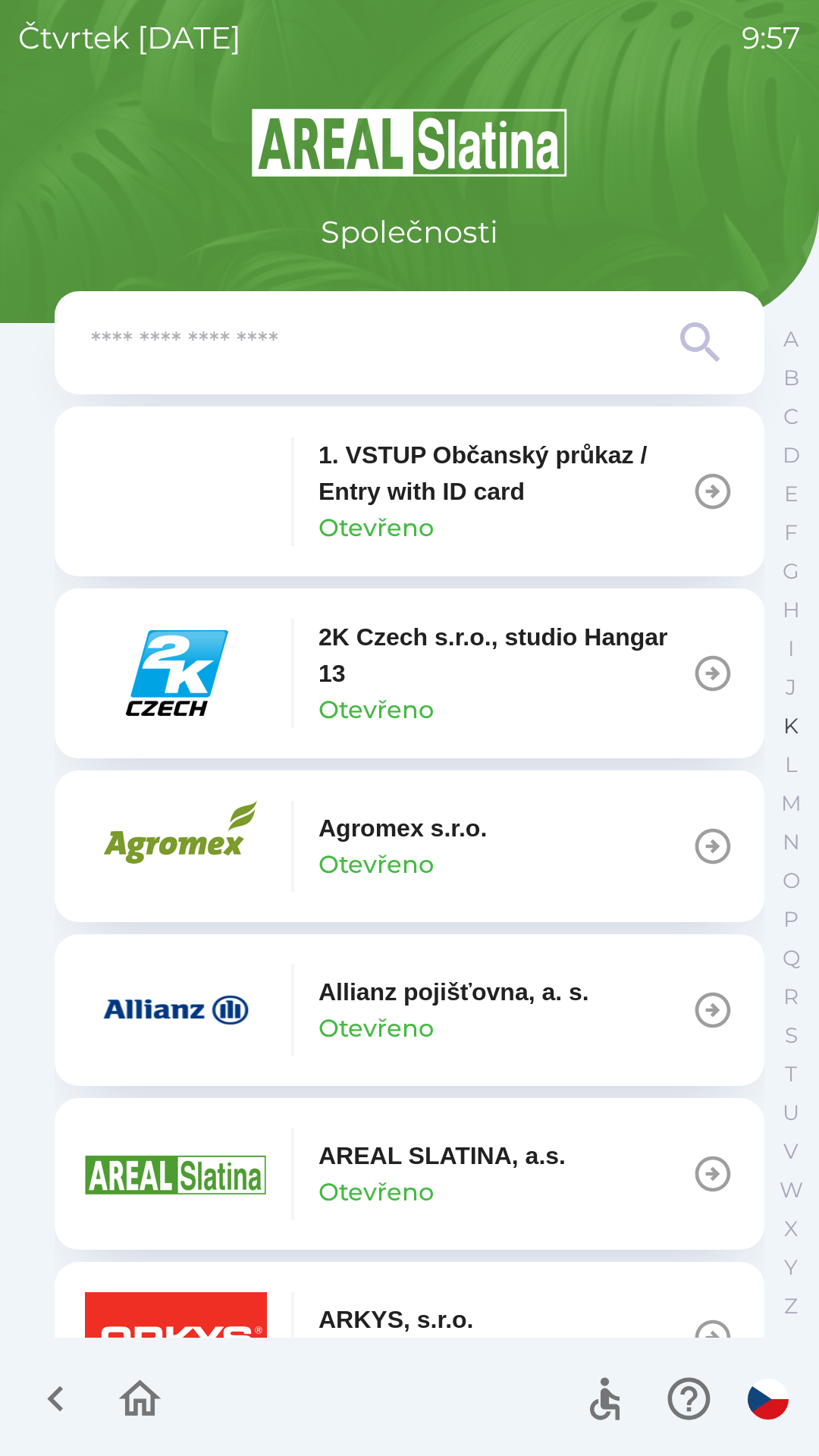
click at [795, 716] on p "K" at bounding box center [791, 726] width 15 height 26
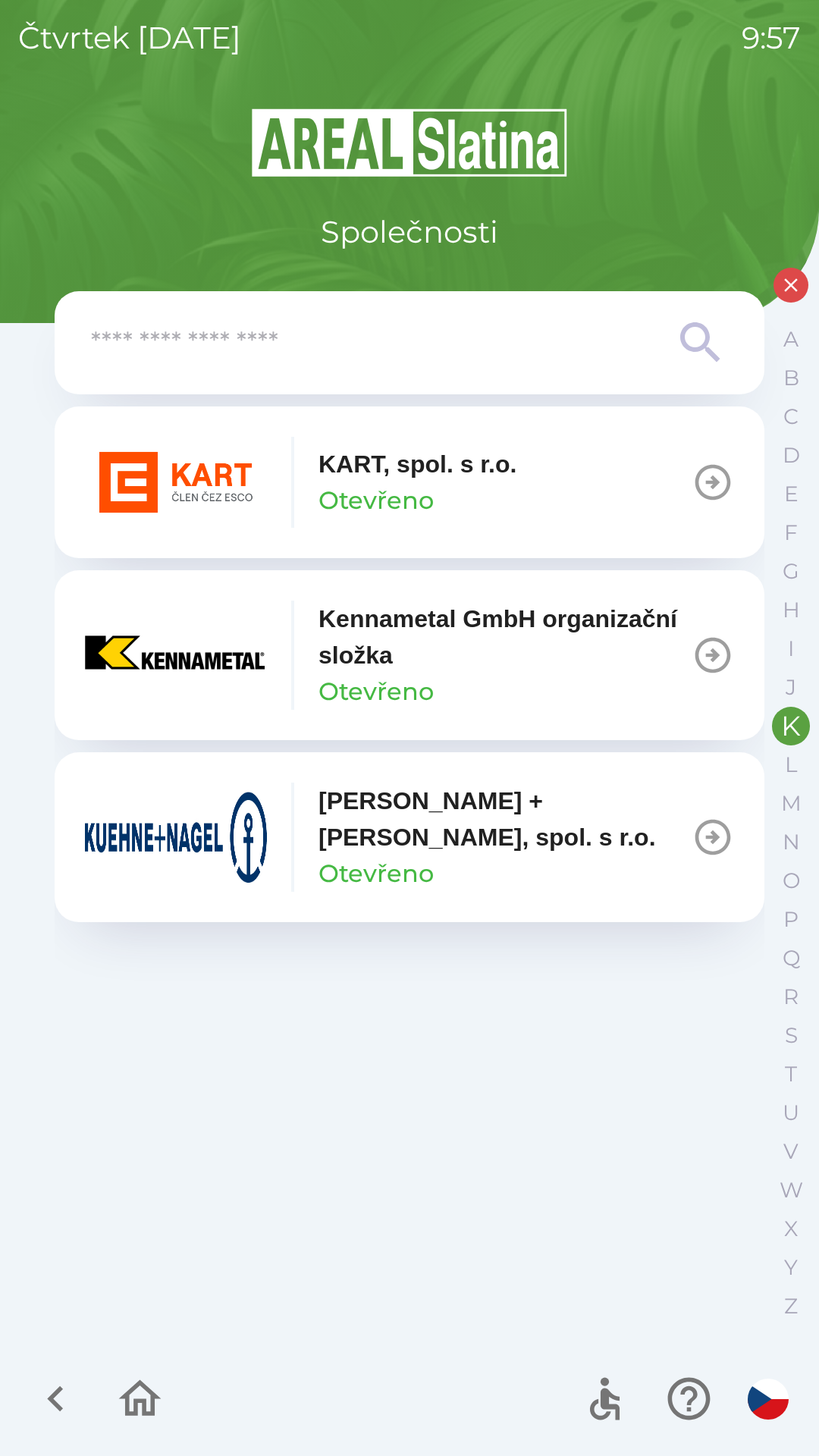
click at [629, 834] on div "[PERSON_NAME] + [PERSON_NAME], spol. s [PERSON_NAME]" at bounding box center [505, 838] width 373 height 109
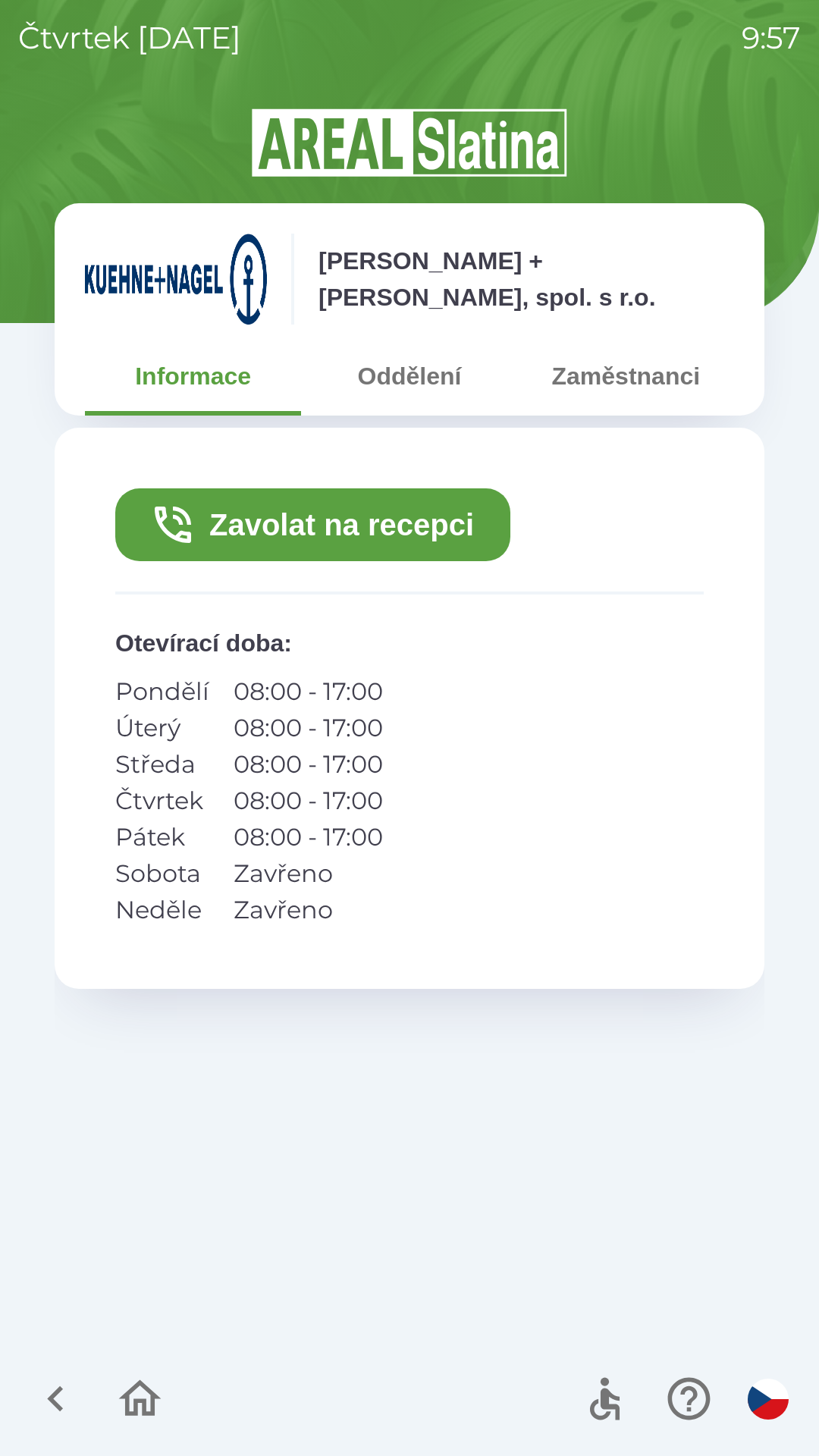
click at [442, 529] on button "Zavolat na recepci" at bounding box center [312, 525] width 395 height 73
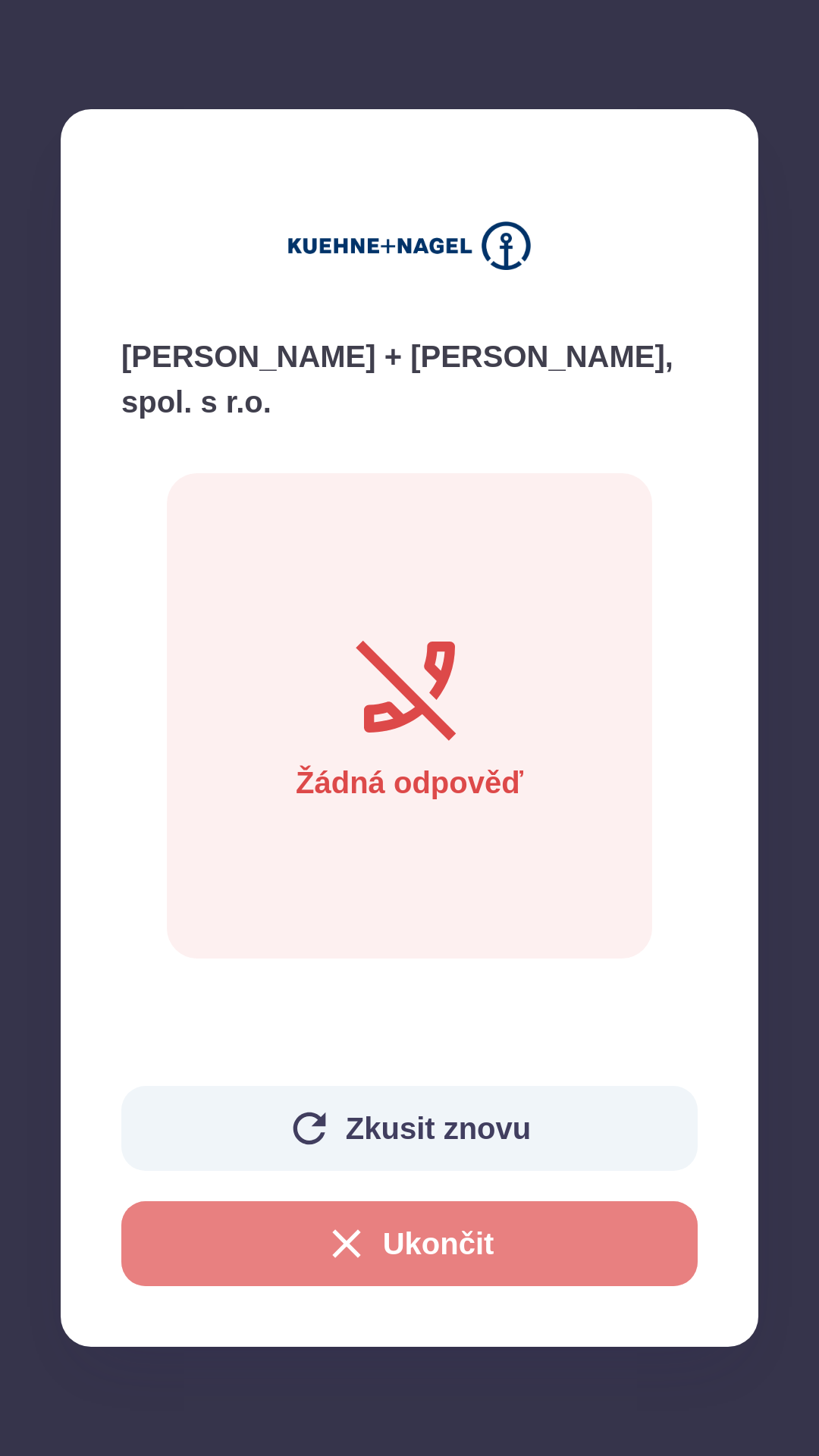
click at [354, 1245] on icon "button" at bounding box center [346, 1244] width 49 height 49
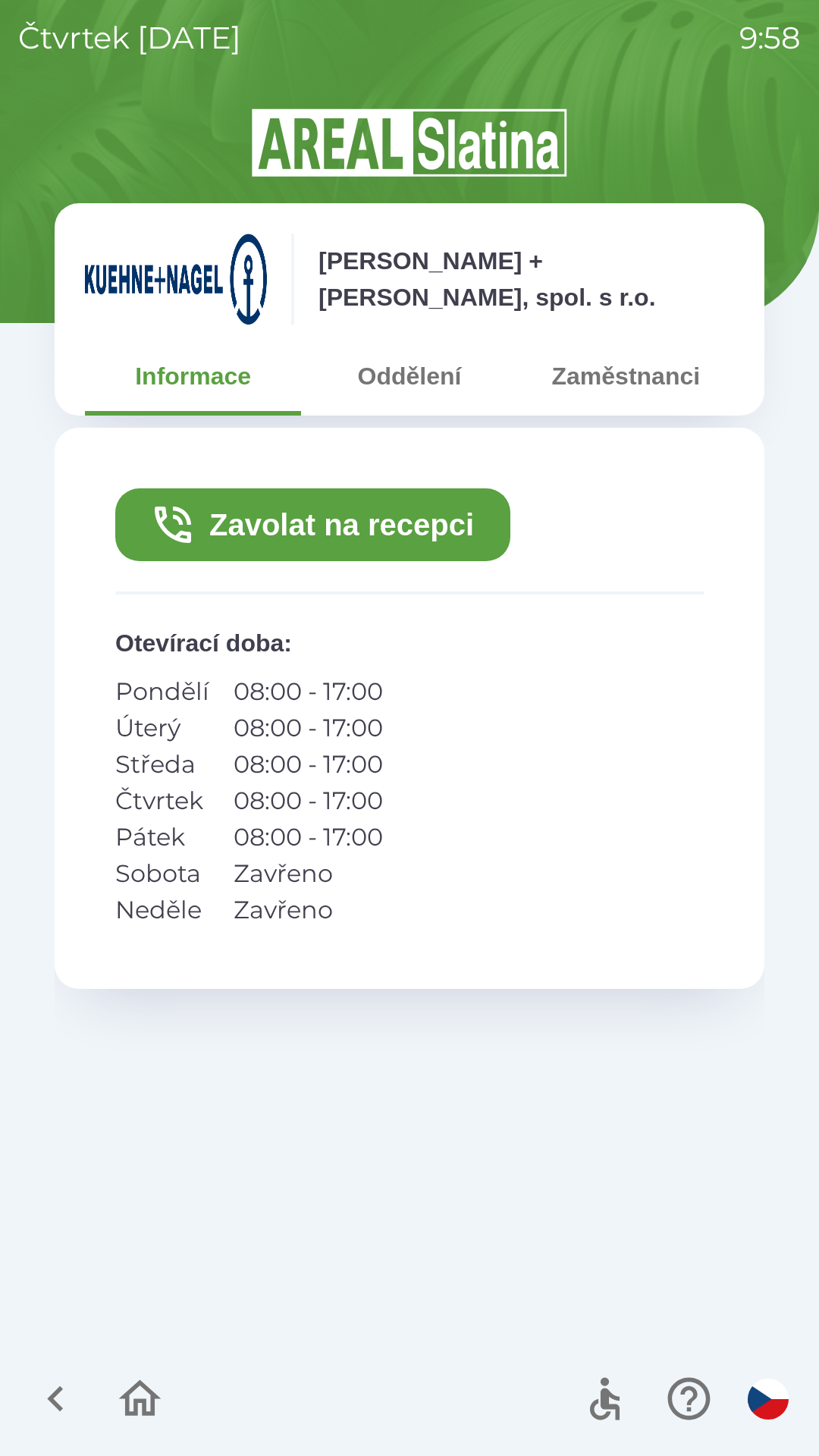
click at [44, 1382] on icon "button" at bounding box center [55, 1399] width 50 height 50
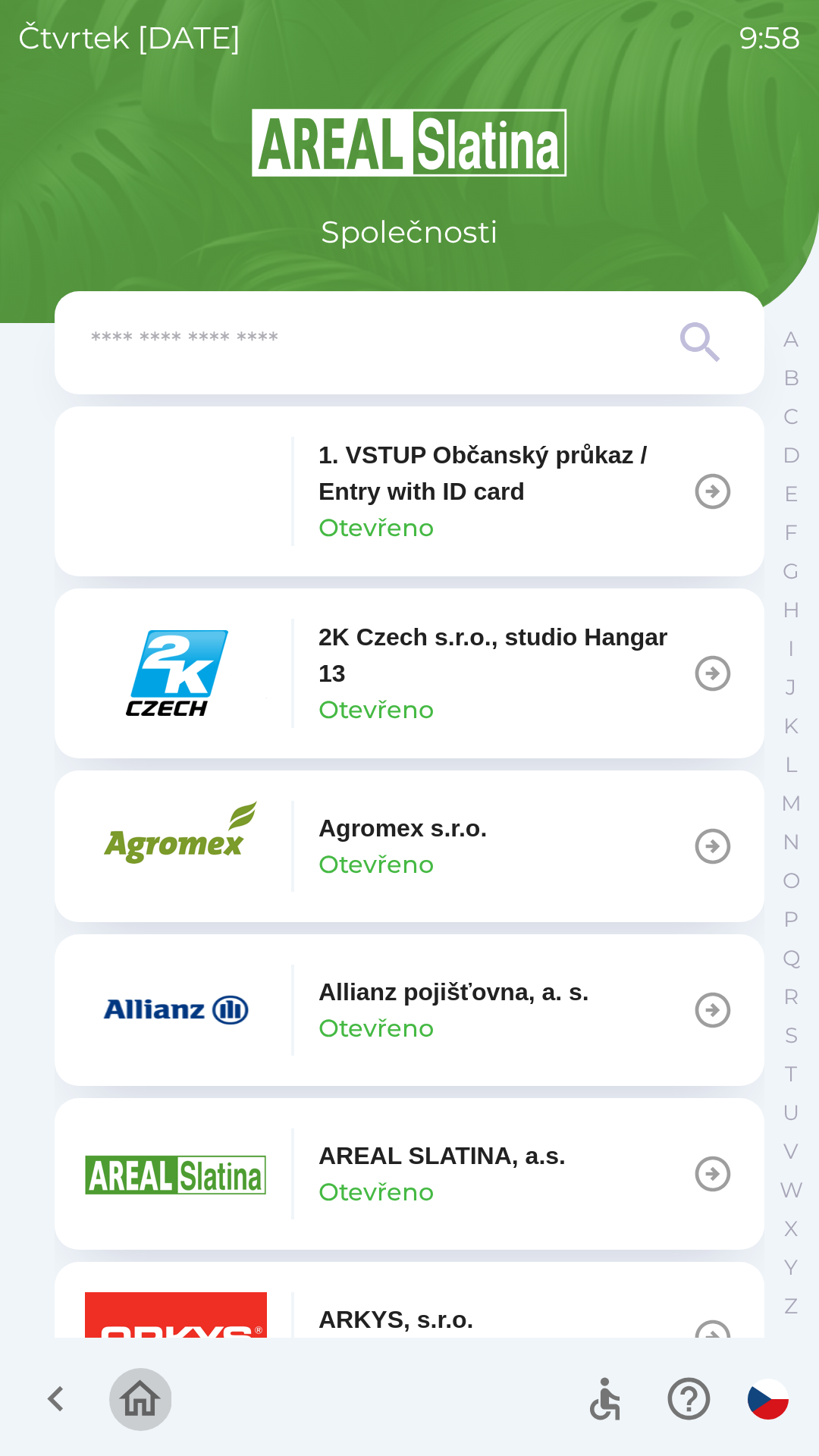
click at [132, 1389] on icon "button" at bounding box center [140, 1399] width 42 height 36
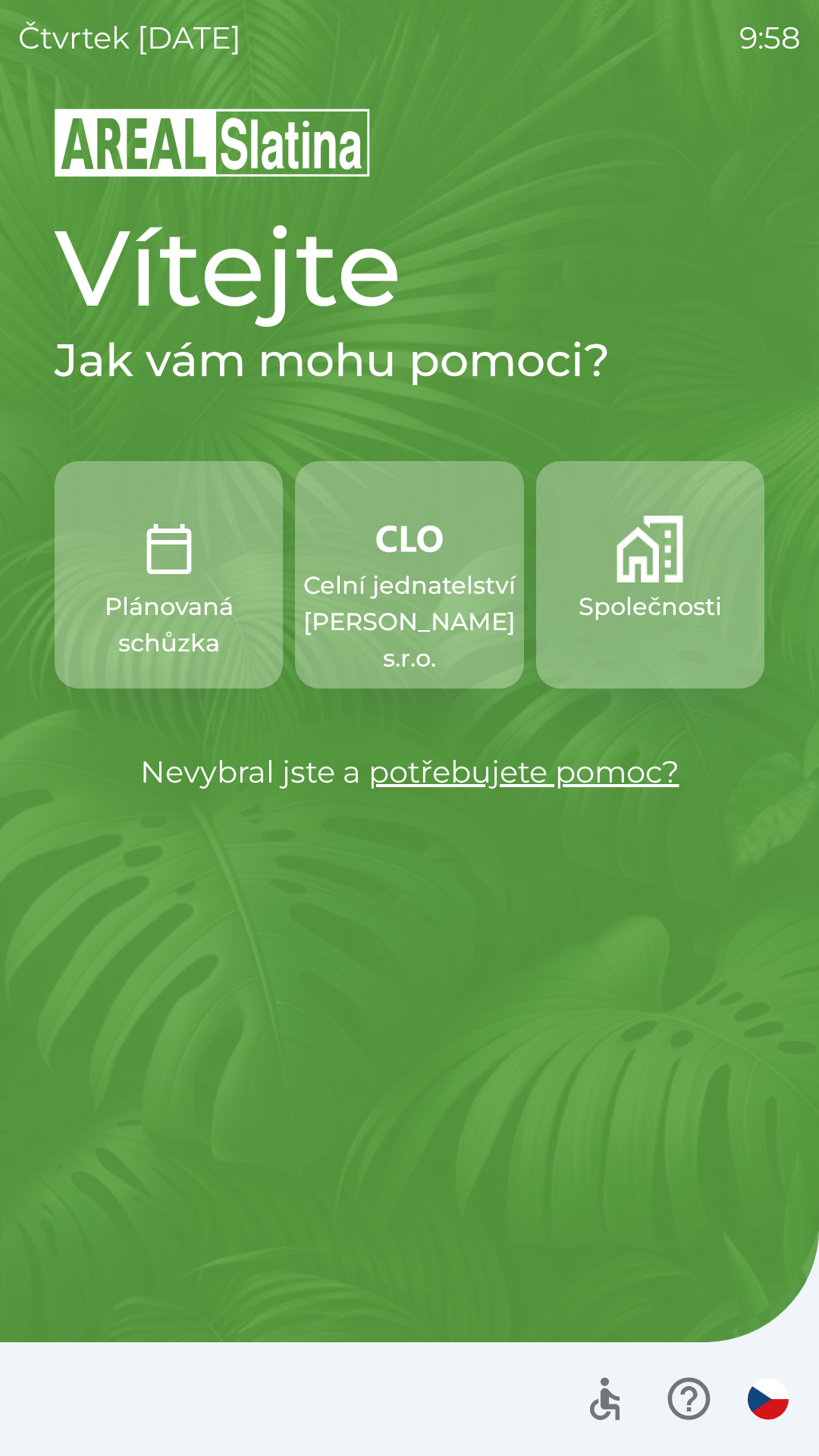
click at [156, 576] on img "button" at bounding box center [169, 549] width 67 height 67
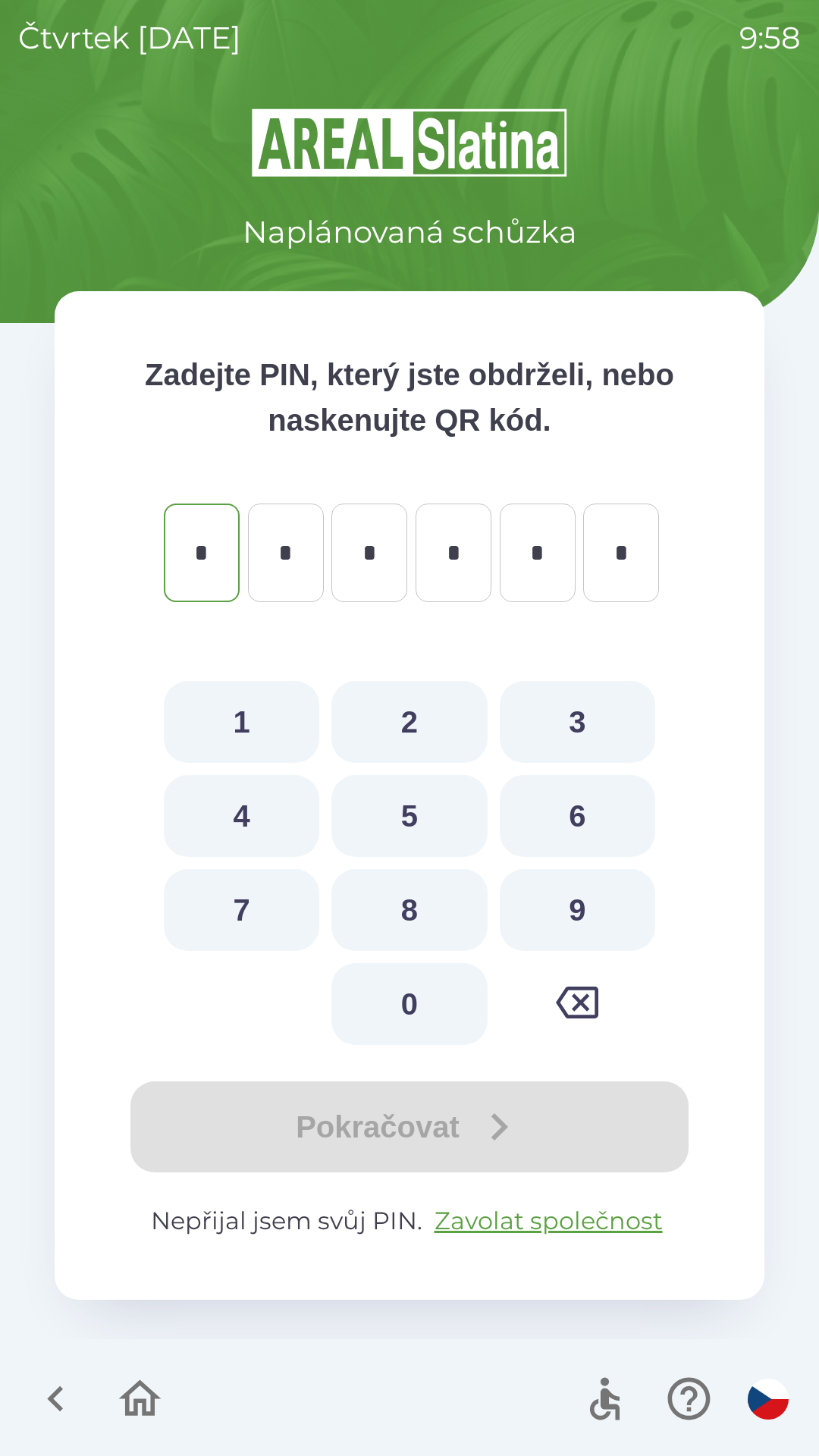
click at [46, 1402] on icon "button" at bounding box center [55, 1399] width 50 height 50
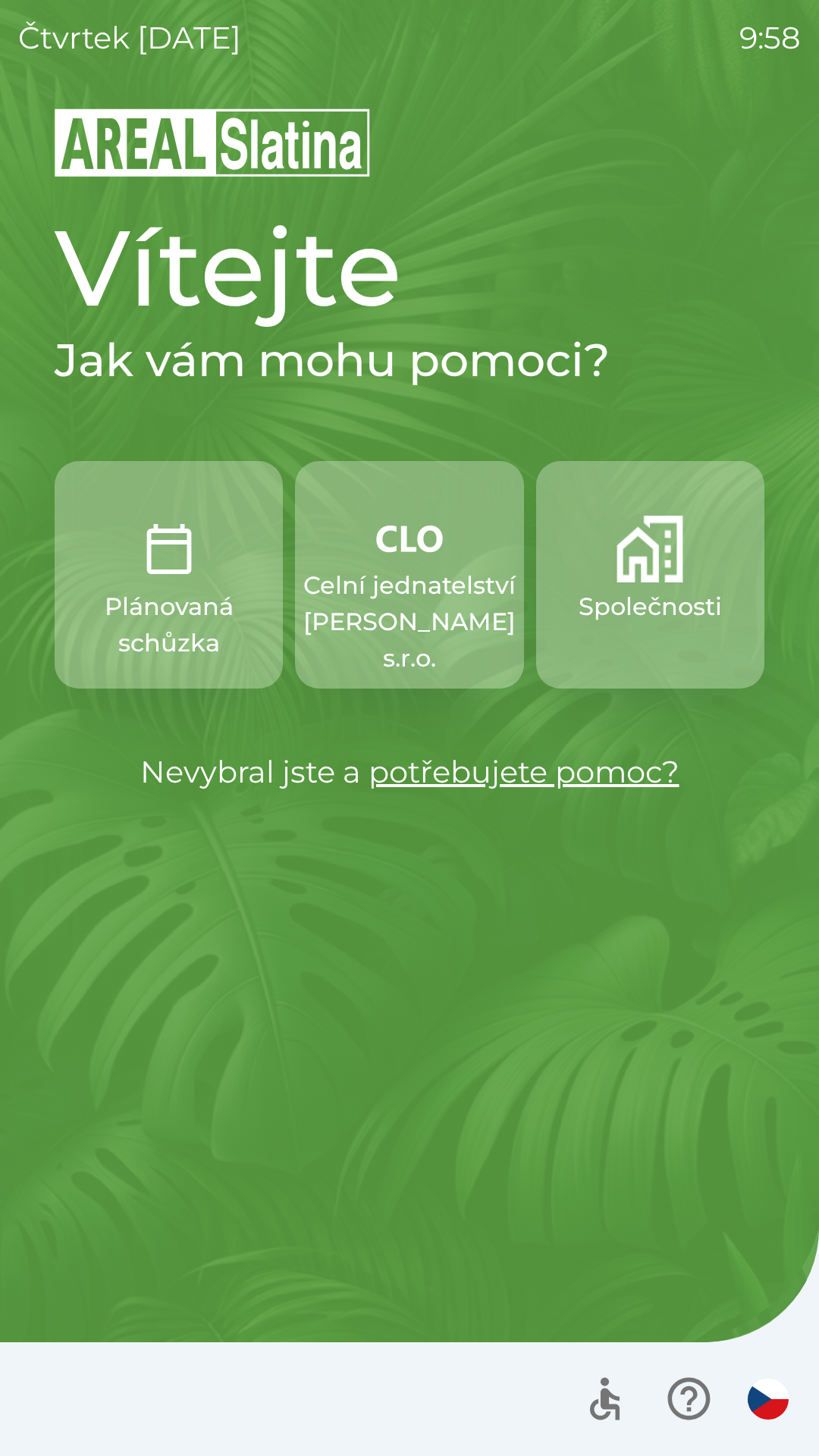
click at [643, 598] on p "Společnosti" at bounding box center [649, 607] width 143 height 36
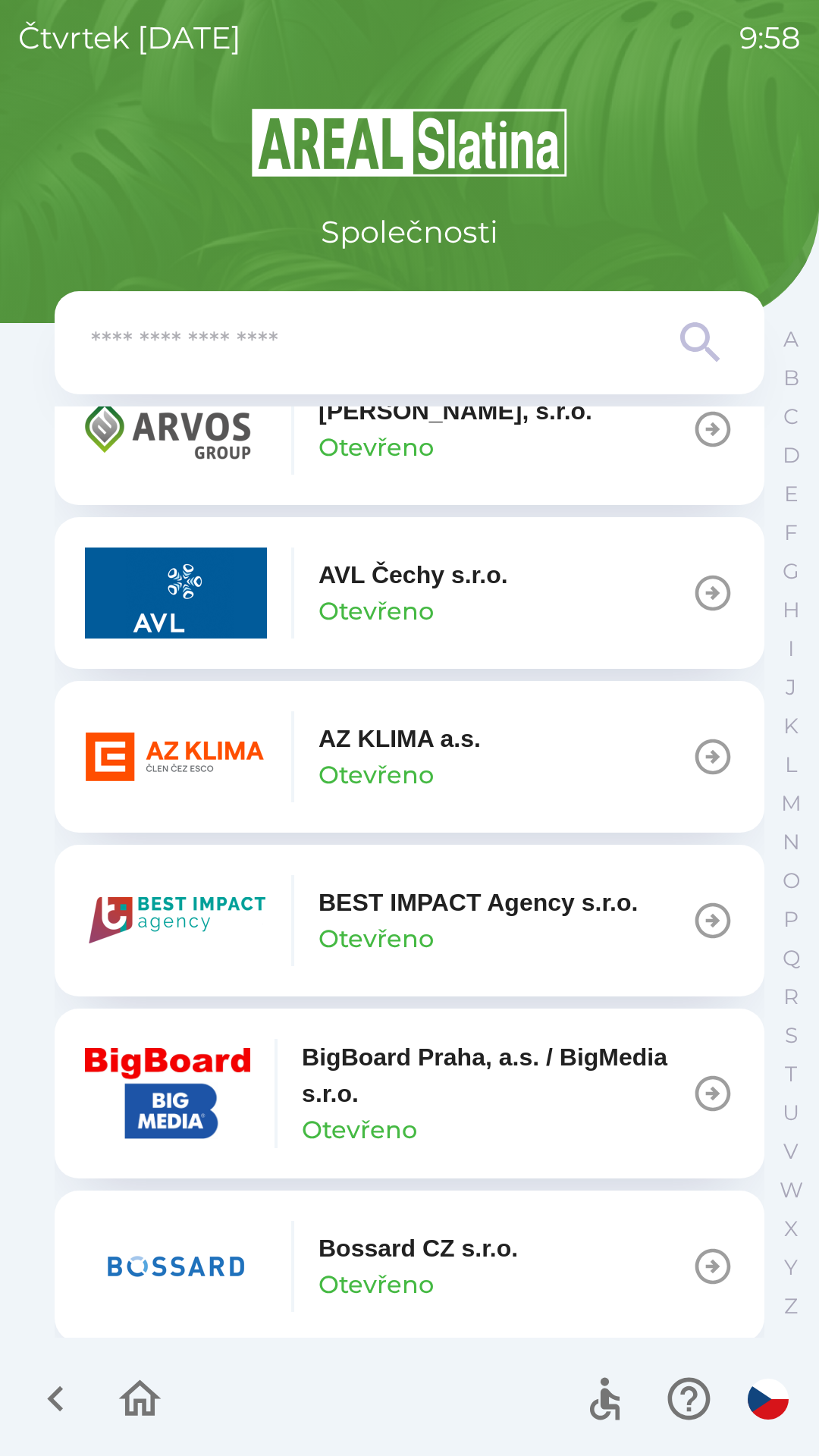
scroll to position [1239, 0]
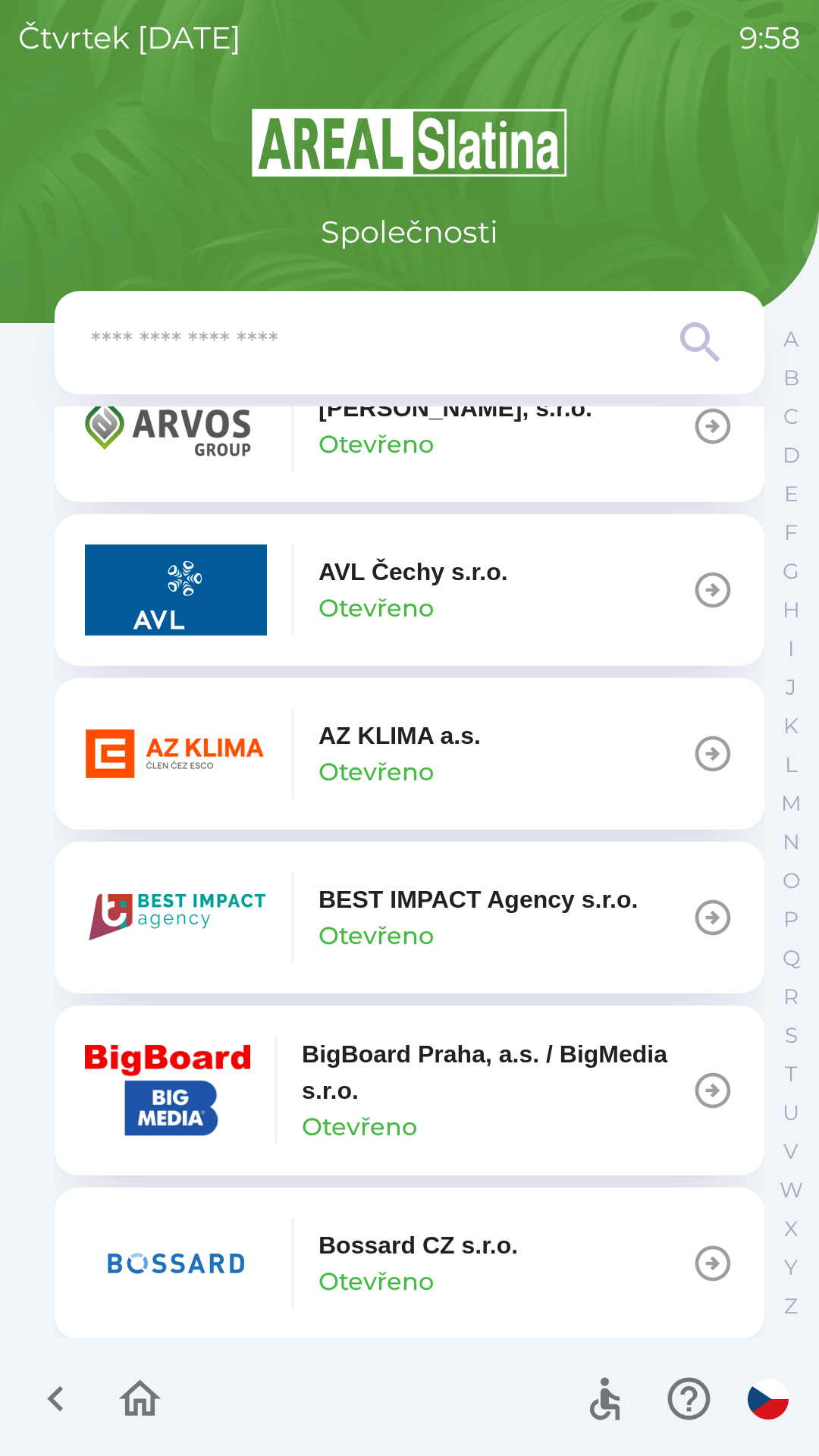
click at [410, 755] on p "Otevřeno" at bounding box center [376, 772] width 115 height 36
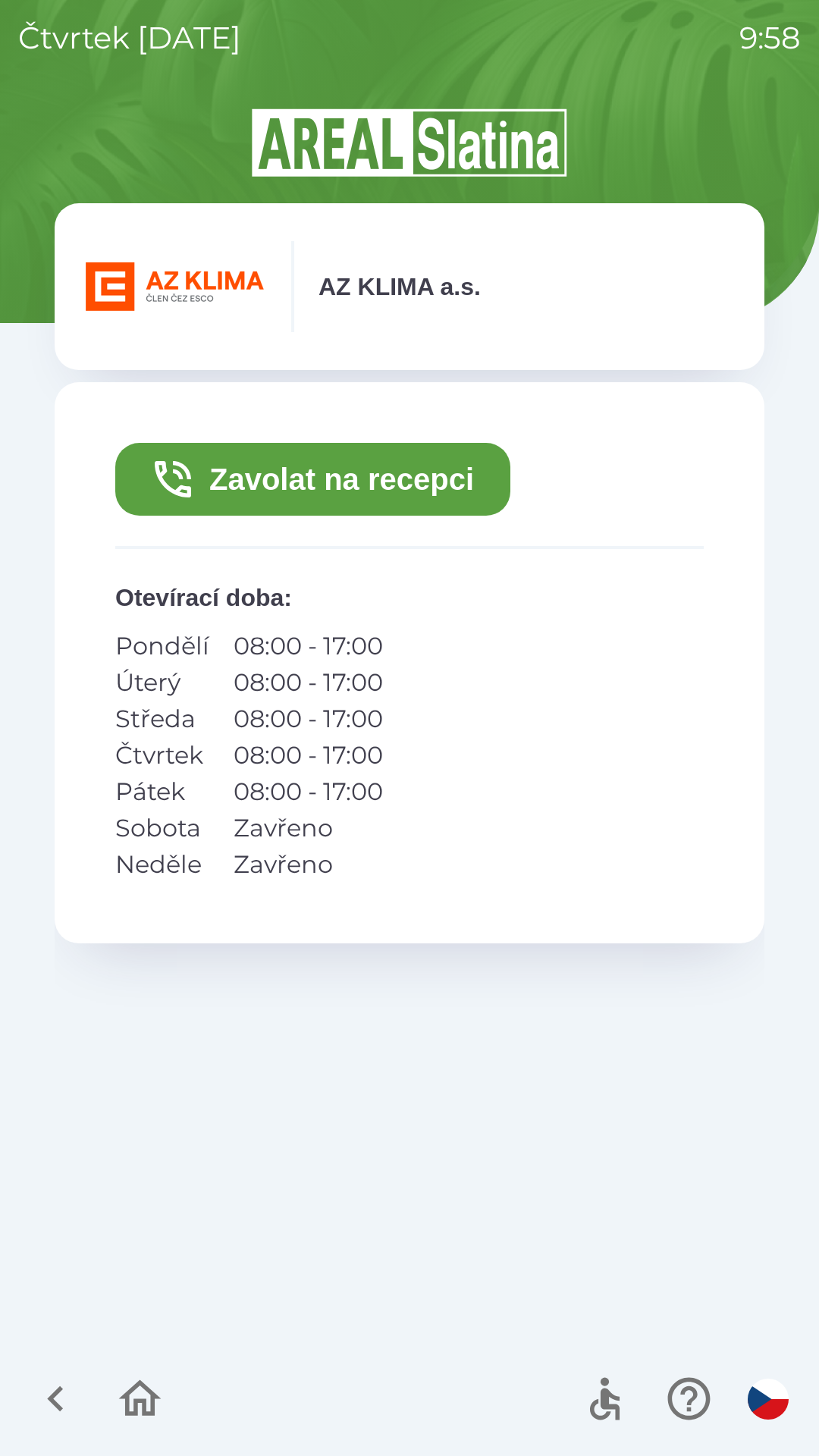
click at [351, 490] on button "Zavolat na recepci" at bounding box center [312, 479] width 395 height 73
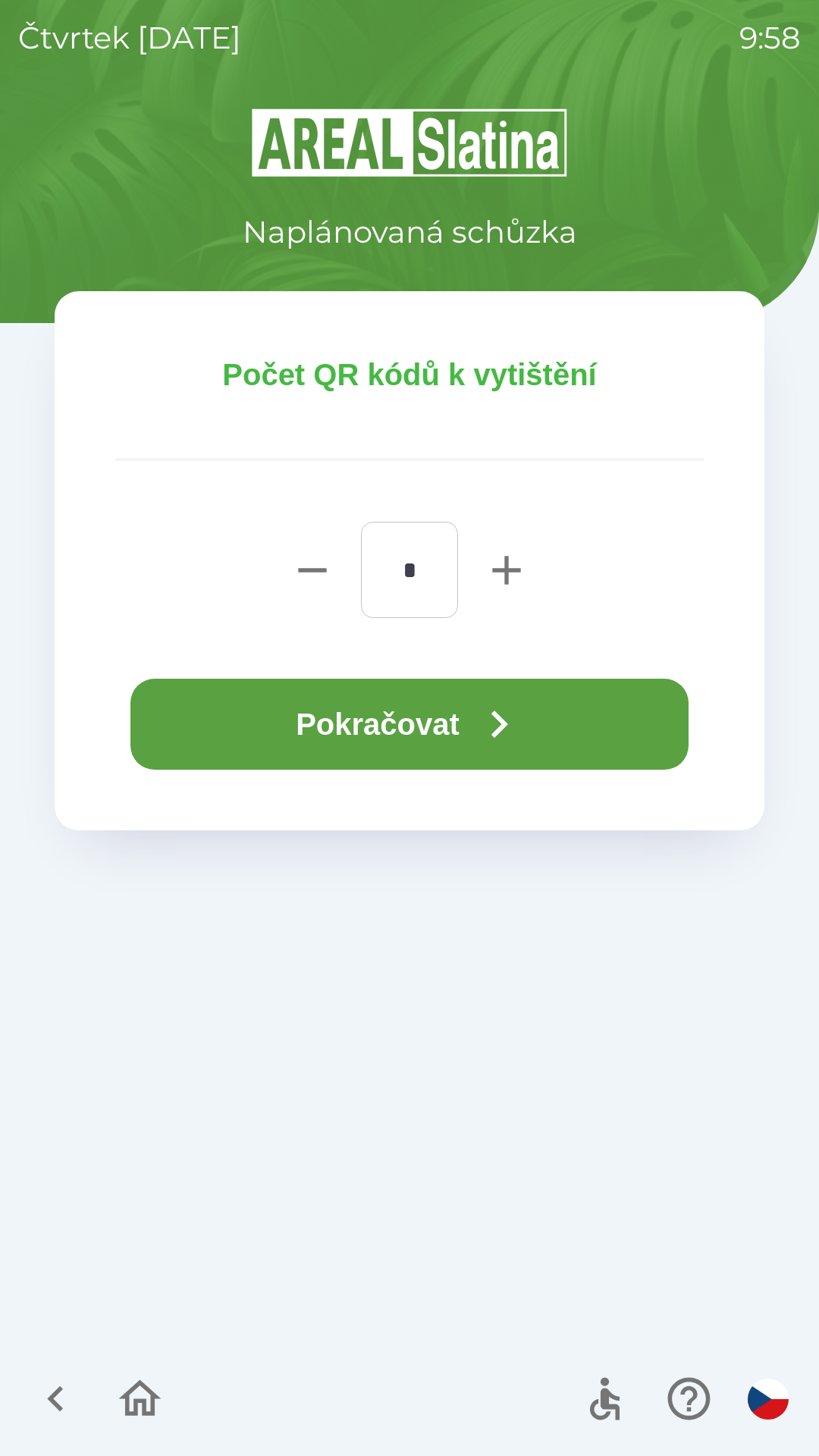
click at [505, 555] on icon "button" at bounding box center [506, 570] width 49 height 49
click at [503, 574] on icon "button" at bounding box center [506, 570] width 49 height 49
click at [506, 574] on icon "button" at bounding box center [506, 570] width 28 height 28
type input "*"
click at [458, 706] on button "Pokračovat" at bounding box center [410, 724] width 558 height 91
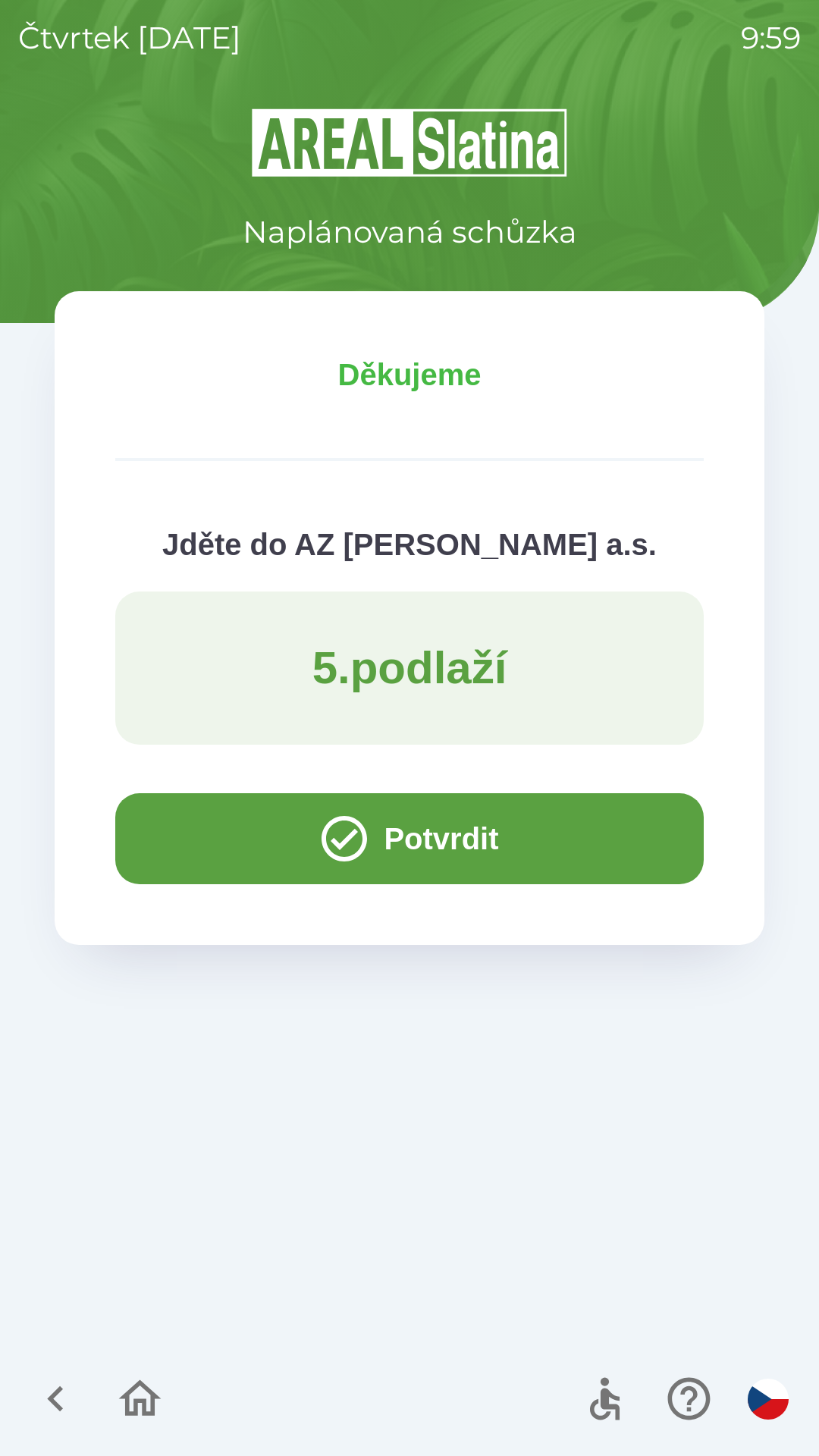
click at [60, 1410] on icon "button" at bounding box center [55, 1399] width 16 height 26
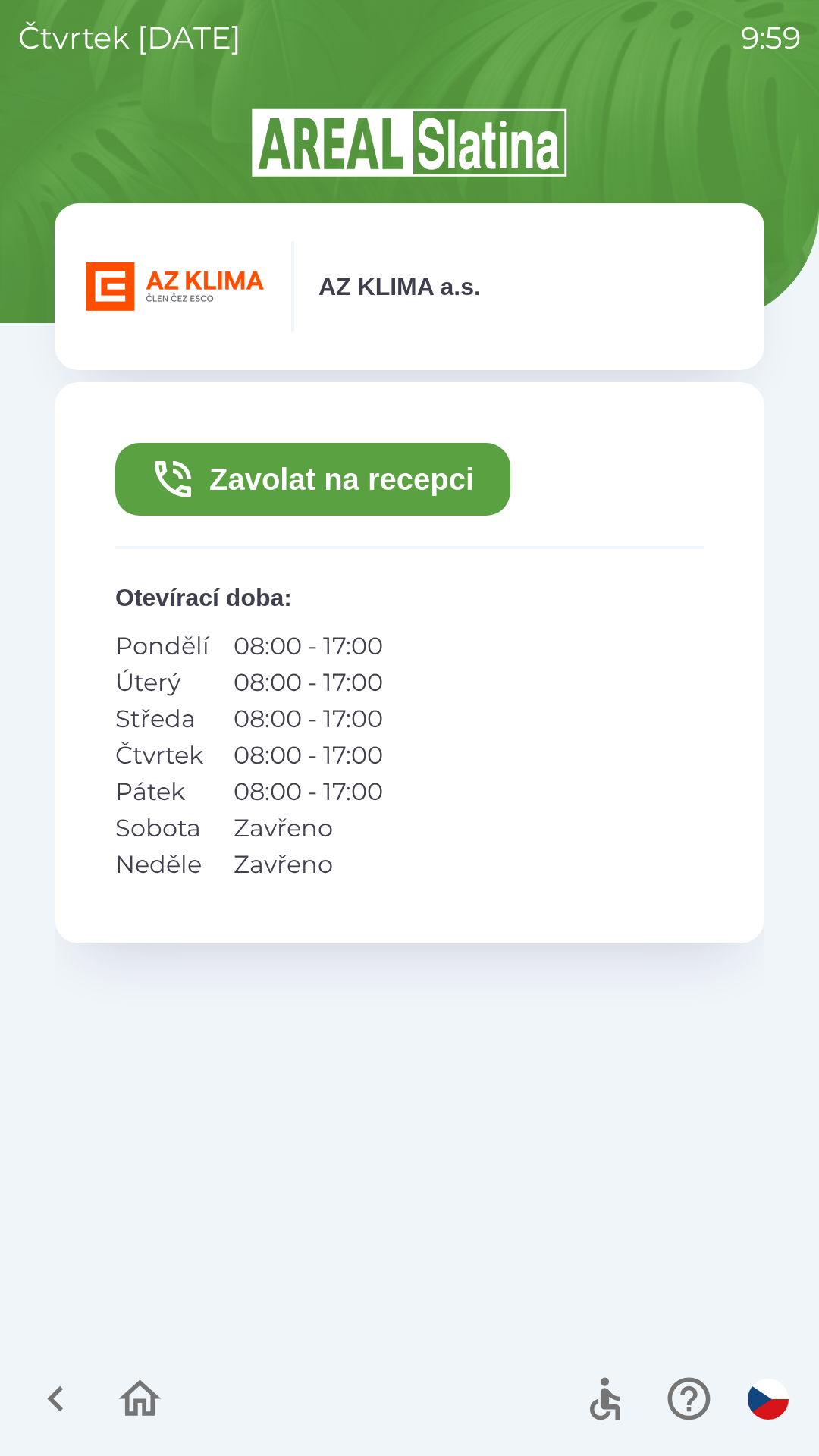
click at [62, 1390] on icon "button" at bounding box center [55, 1399] width 16 height 26
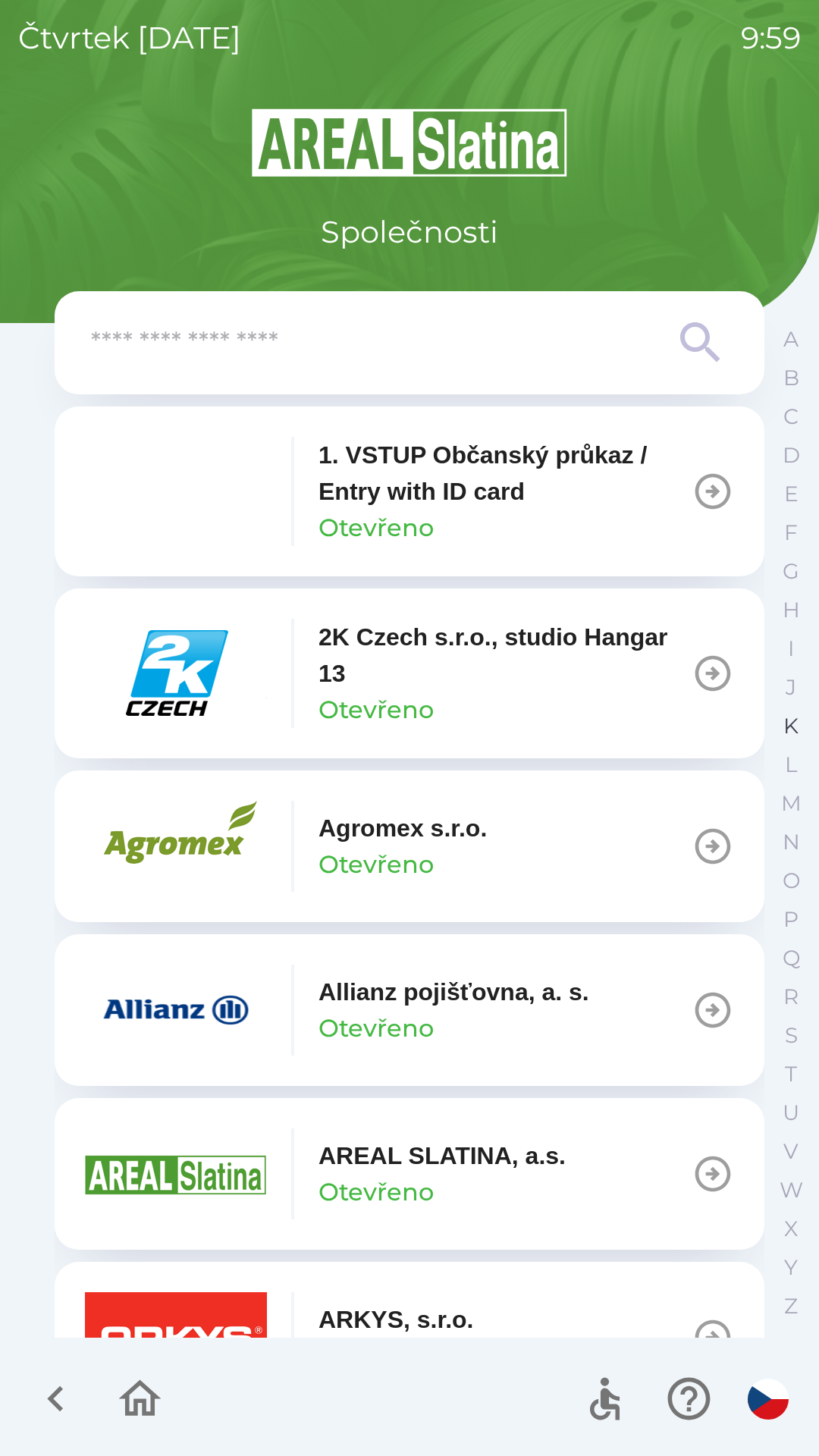
click at [788, 729] on p "K" at bounding box center [791, 726] width 15 height 26
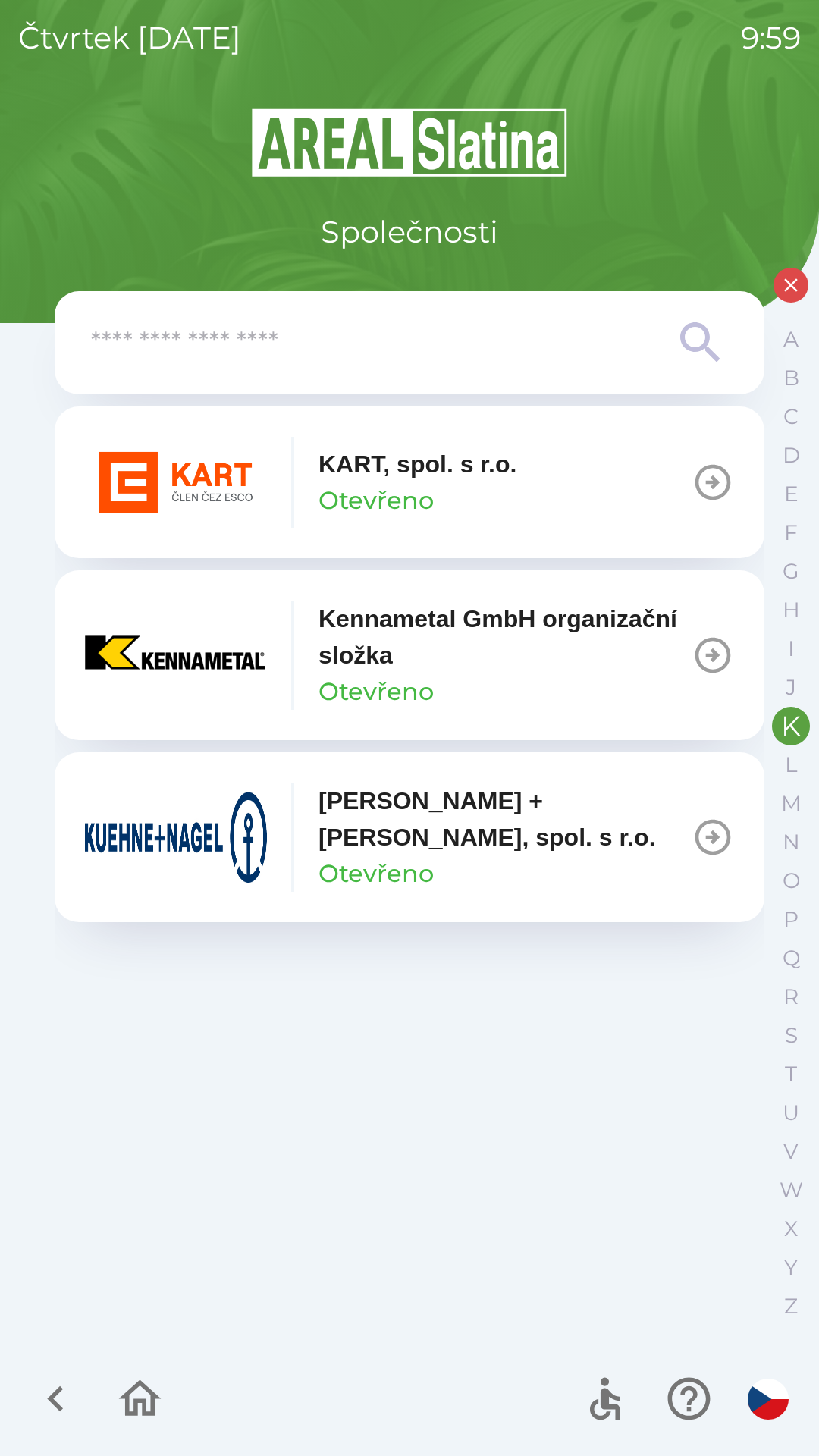
click at [577, 839] on div "[PERSON_NAME] + [PERSON_NAME], spol. s [PERSON_NAME]" at bounding box center [505, 838] width 373 height 109
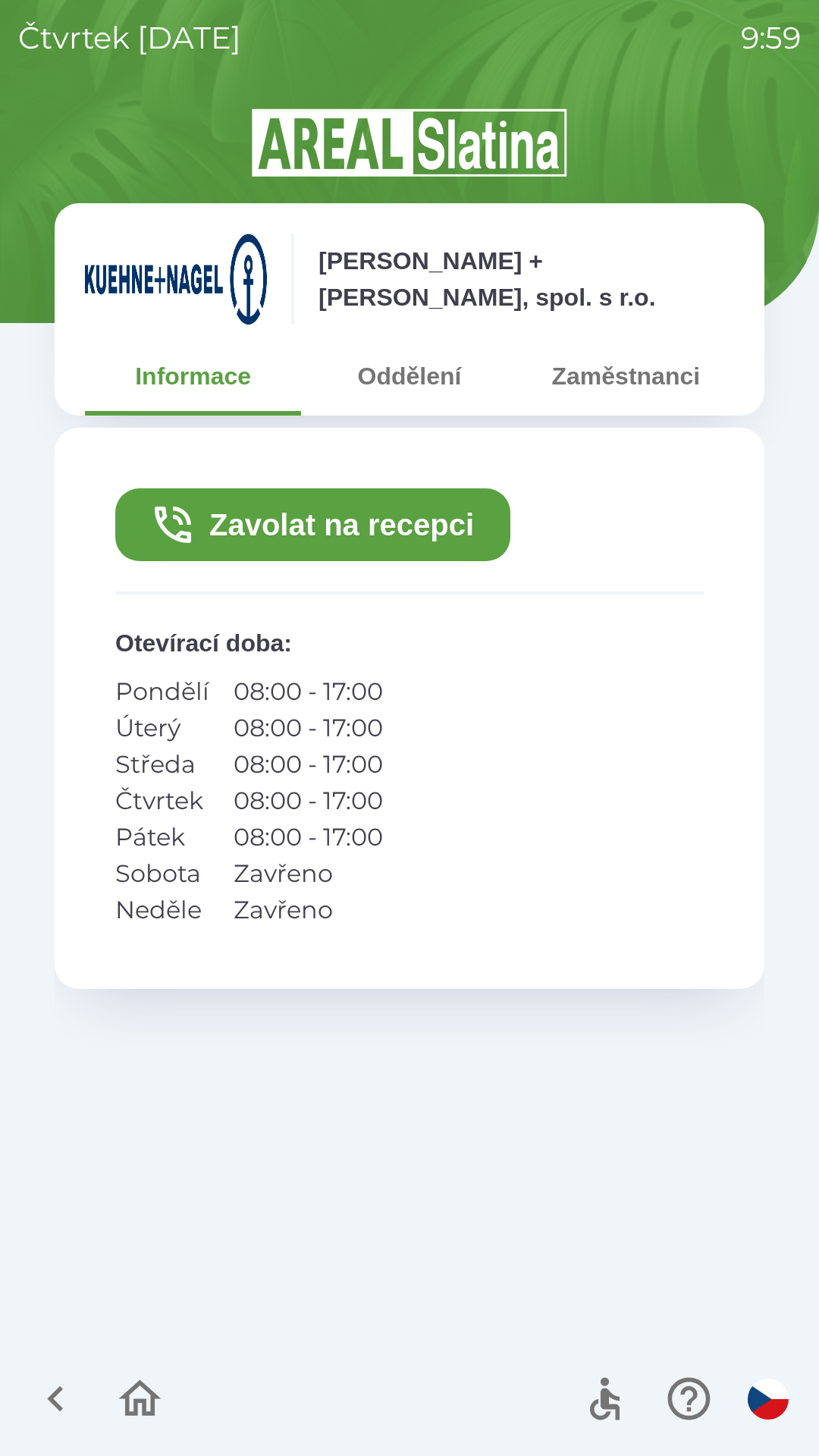
click at [444, 525] on button "Zavolat na recepci" at bounding box center [312, 525] width 395 height 73
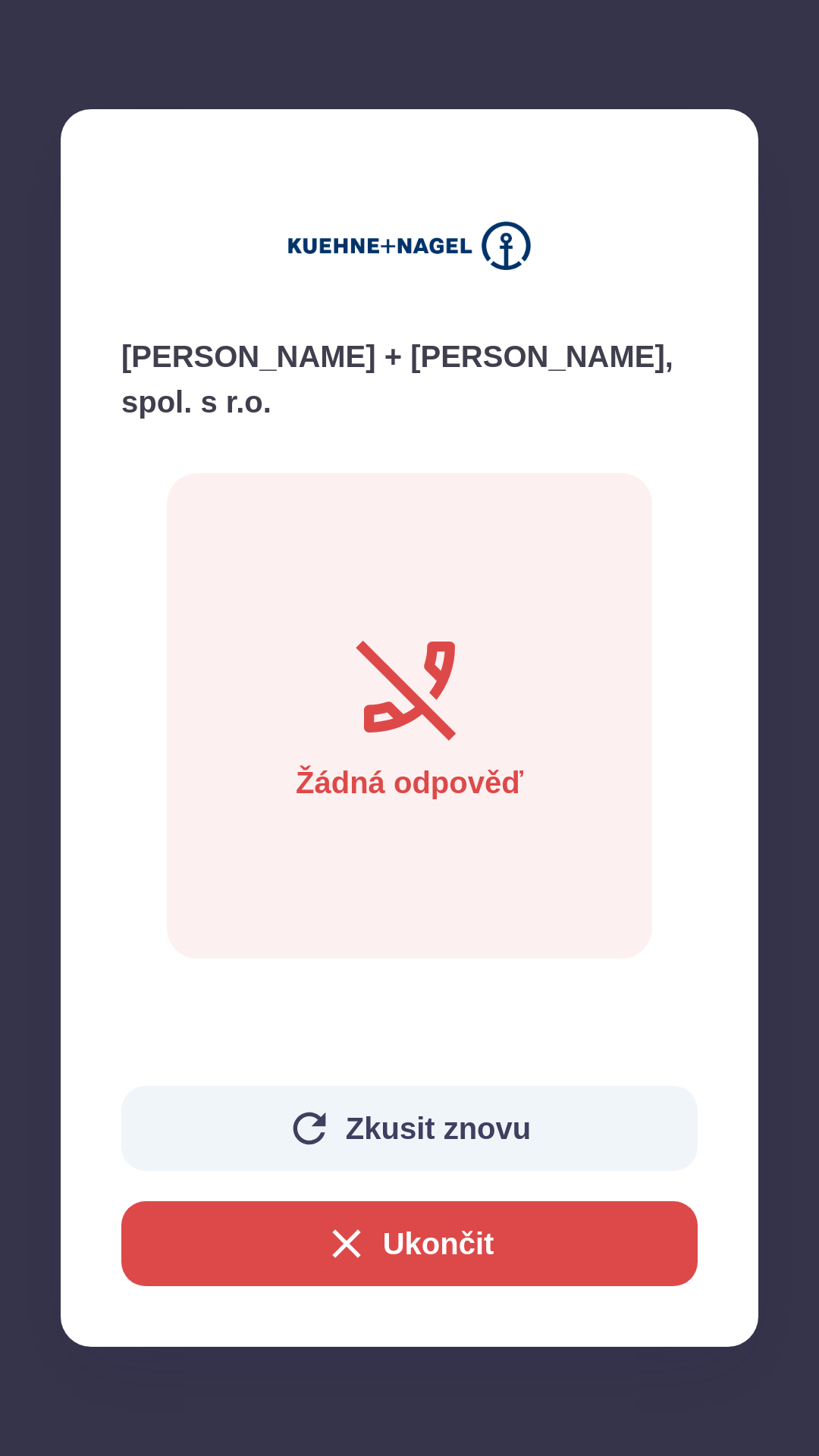
click at [536, 1131] on button "Zkusit znovu" at bounding box center [410, 1128] width 576 height 85
click at [520, 1242] on button "Ukončit" at bounding box center [410, 1244] width 576 height 85
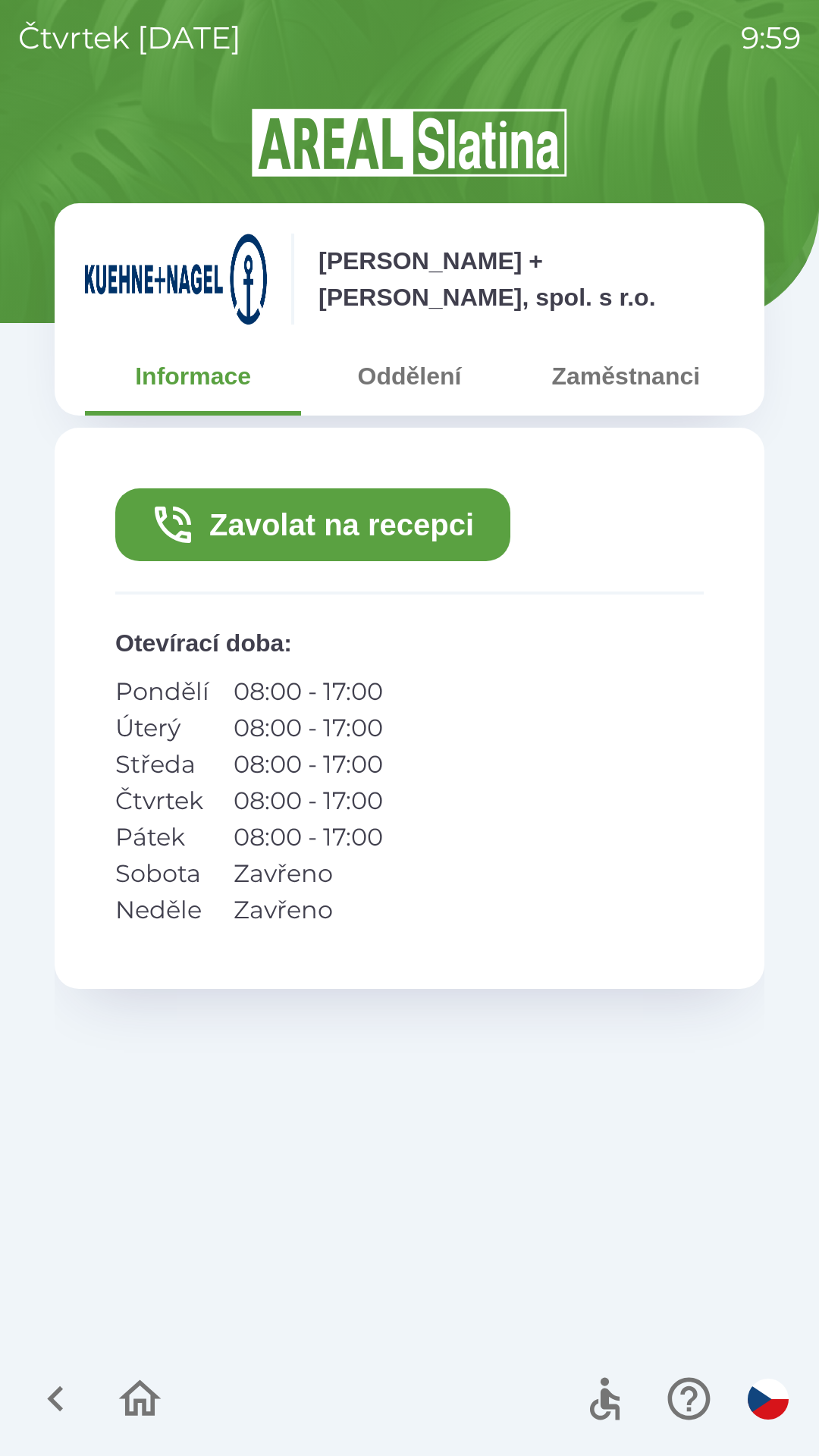
click at [431, 396] on button "Oddělení" at bounding box center [409, 377] width 216 height 55
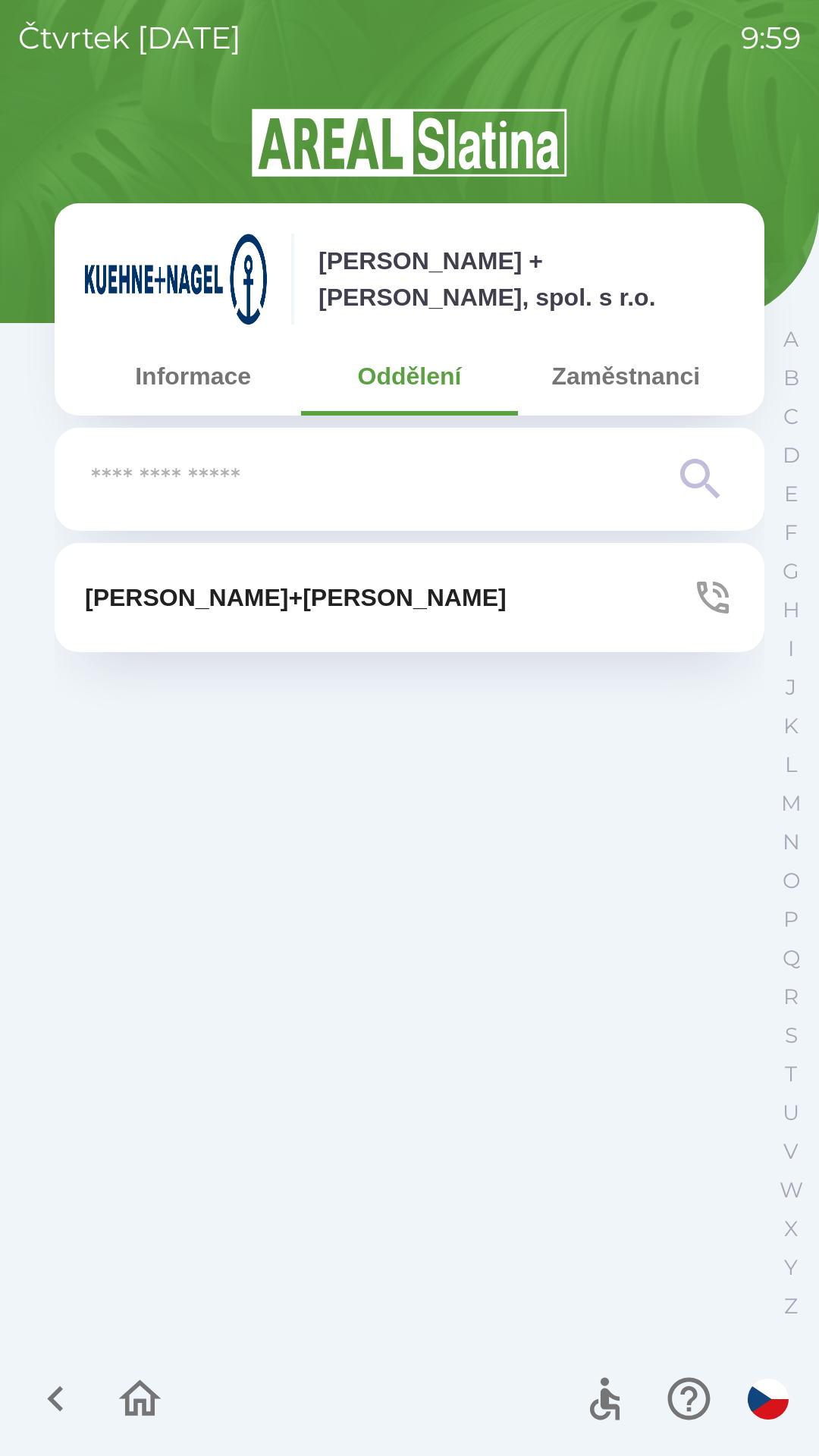
click at [596, 382] on button "Zaměstnanci" at bounding box center [625, 377] width 216 height 55
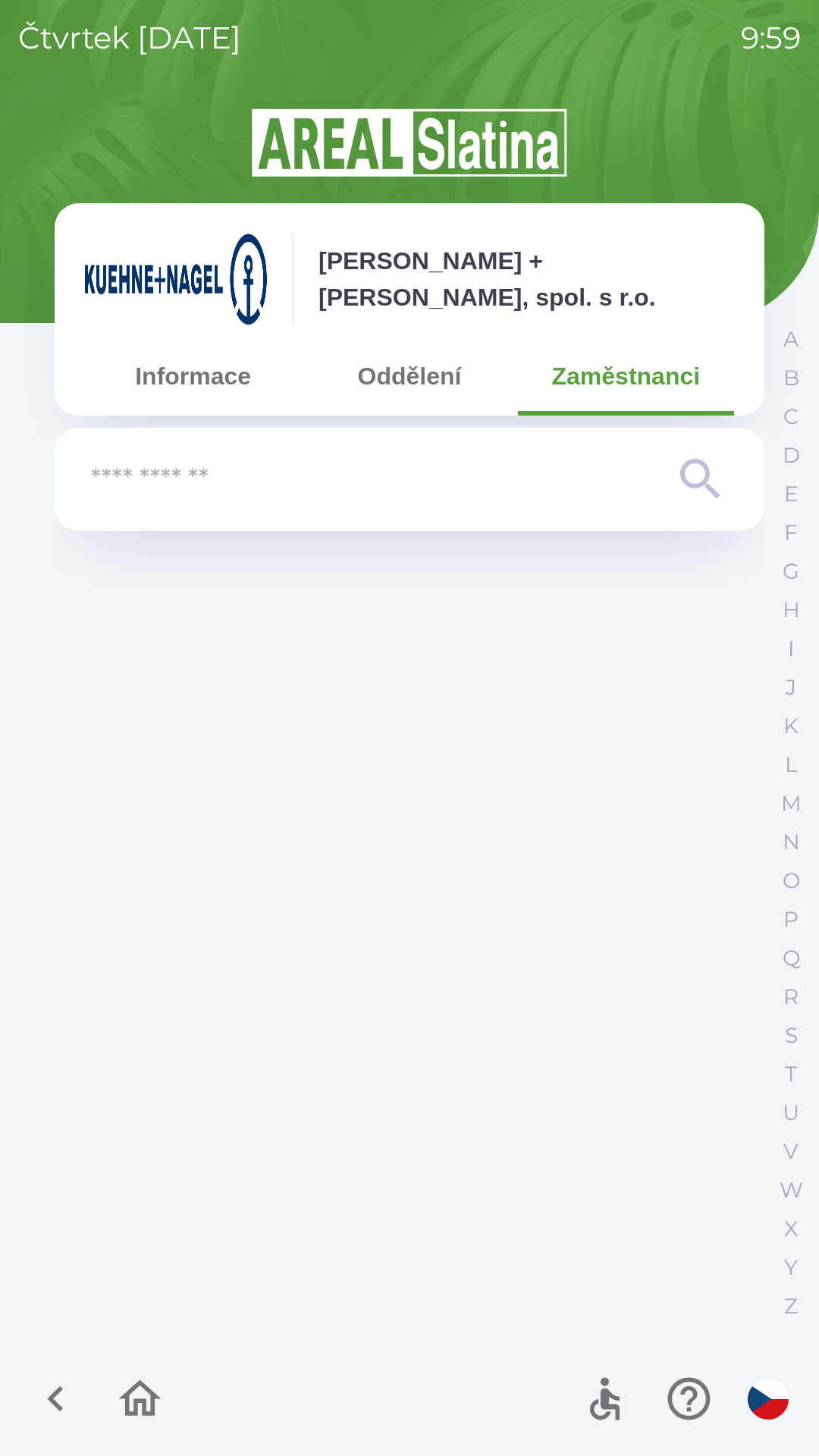
click at [213, 374] on button "Informace" at bounding box center [193, 377] width 216 height 55
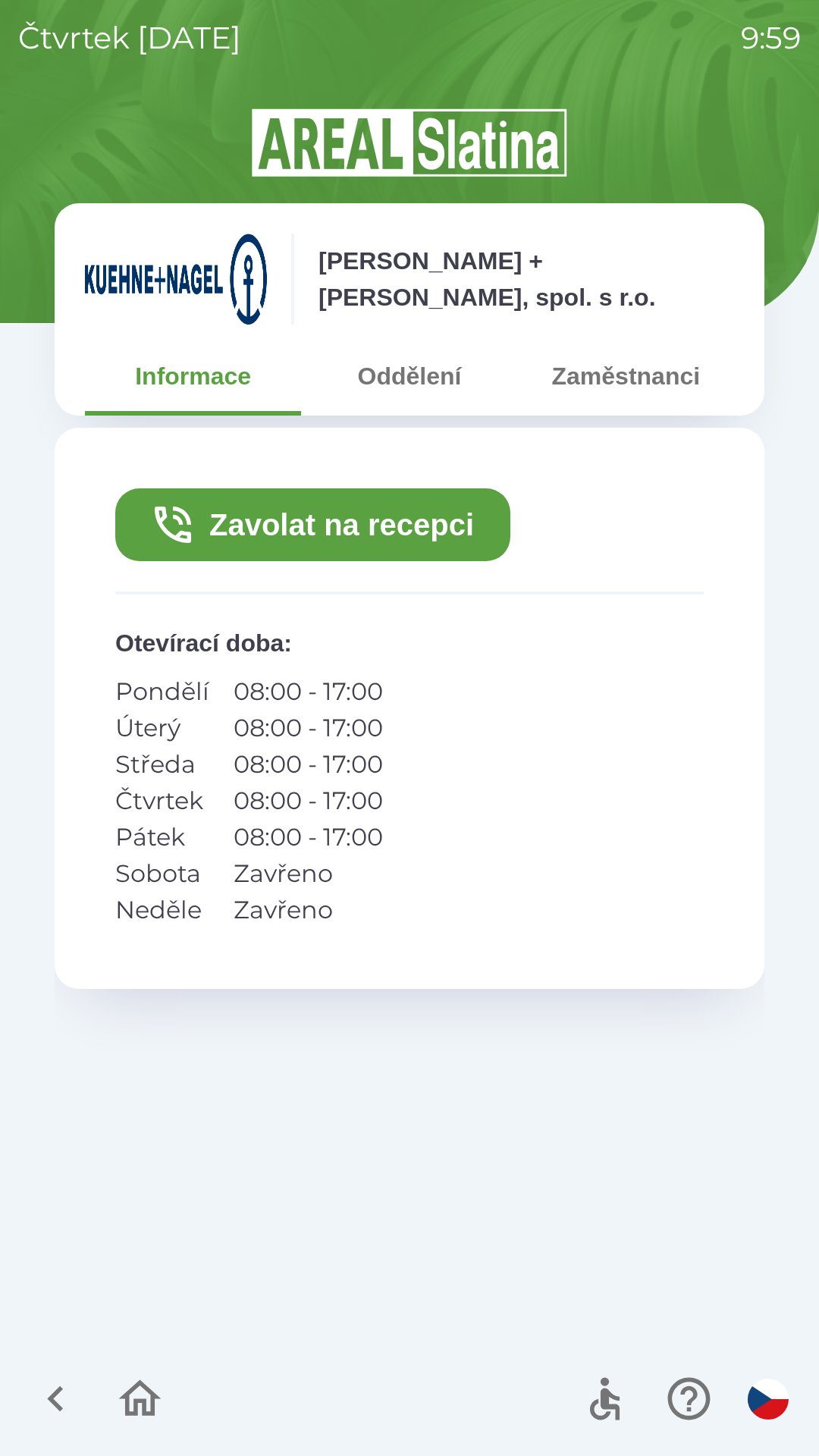
click at [410, 520] on button "Zavolat na recepci" at bounding box center [312, 525] width 395 height 73
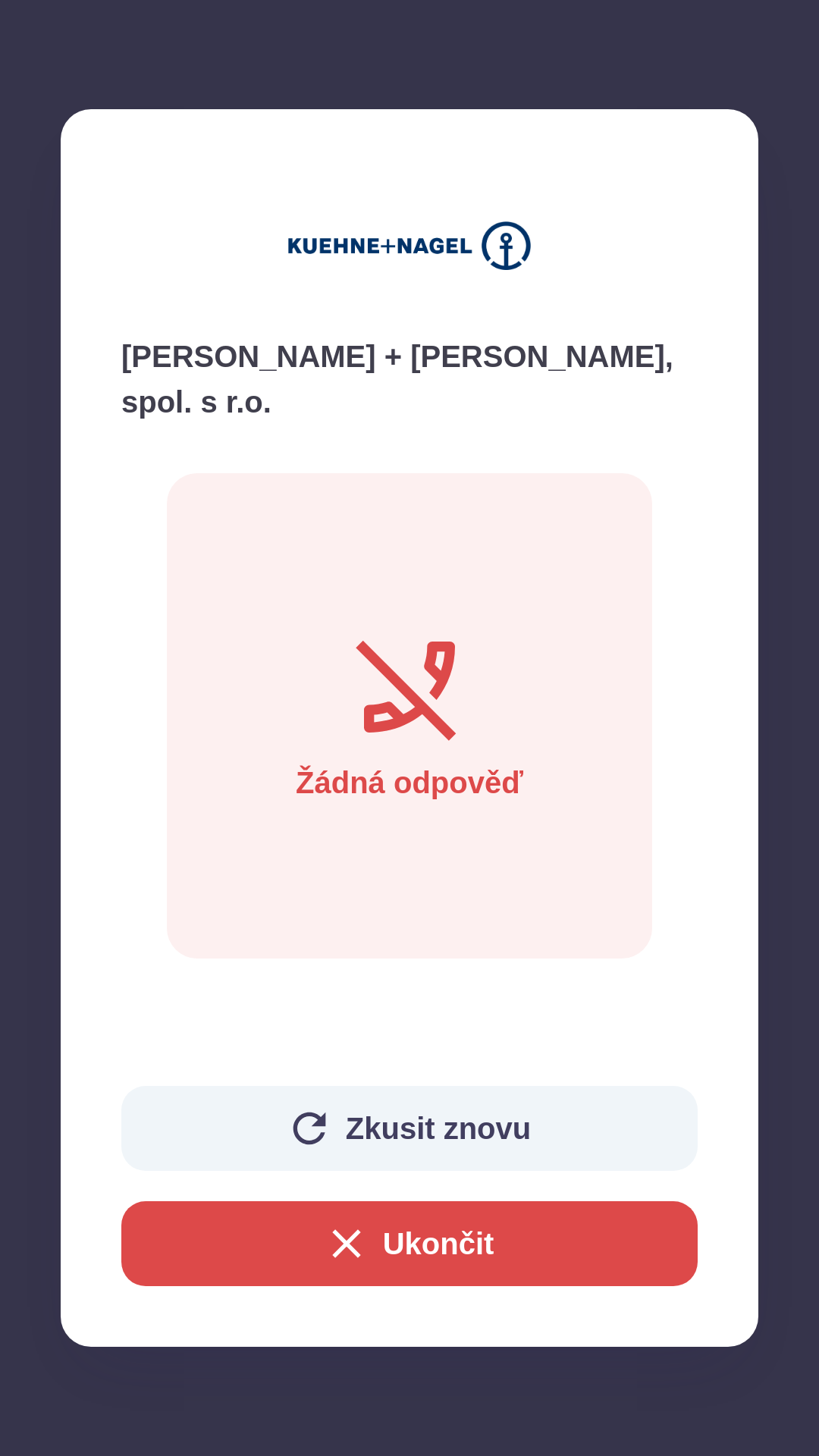
click at [529, 1252] on button "Ukončit" at bounding box center [410, 1244] width 576 height 85
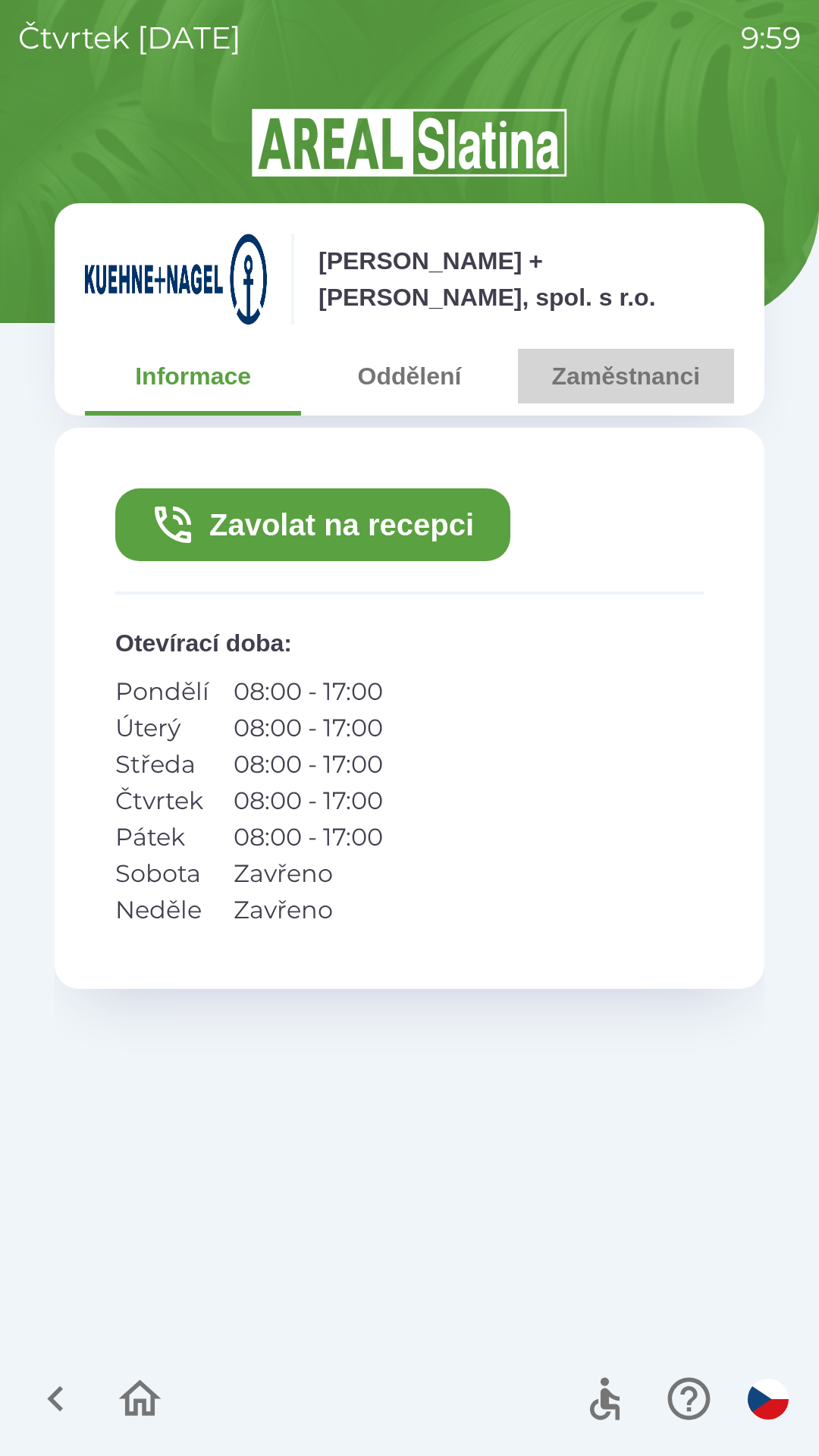
click at [628, 377] on button "Zaměstnanci" at bounding box center [625, 377] width 216 height 55
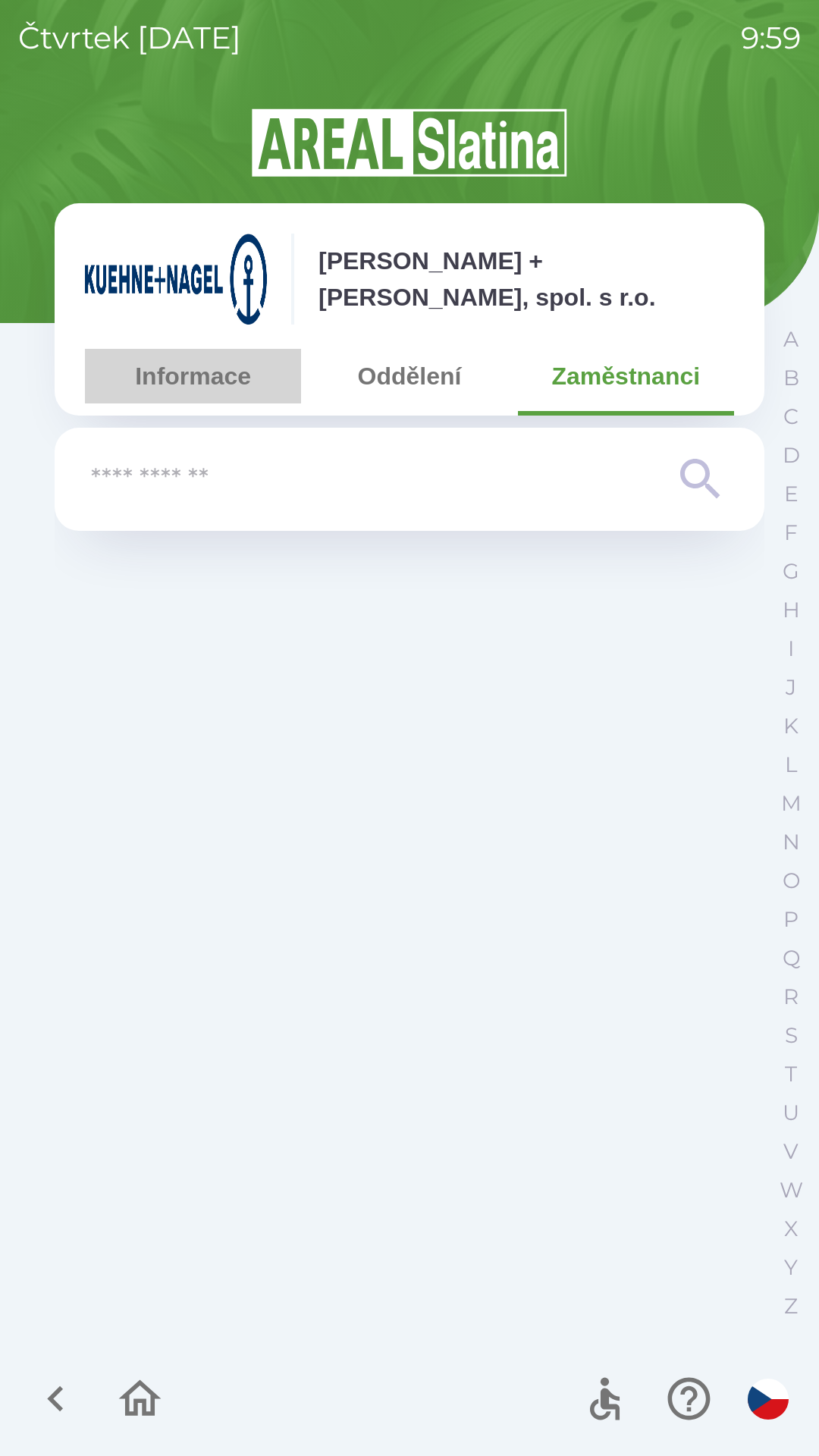
click at [179, 374] on button "Informace" at bounding box center [193, 377] width 216 height 55
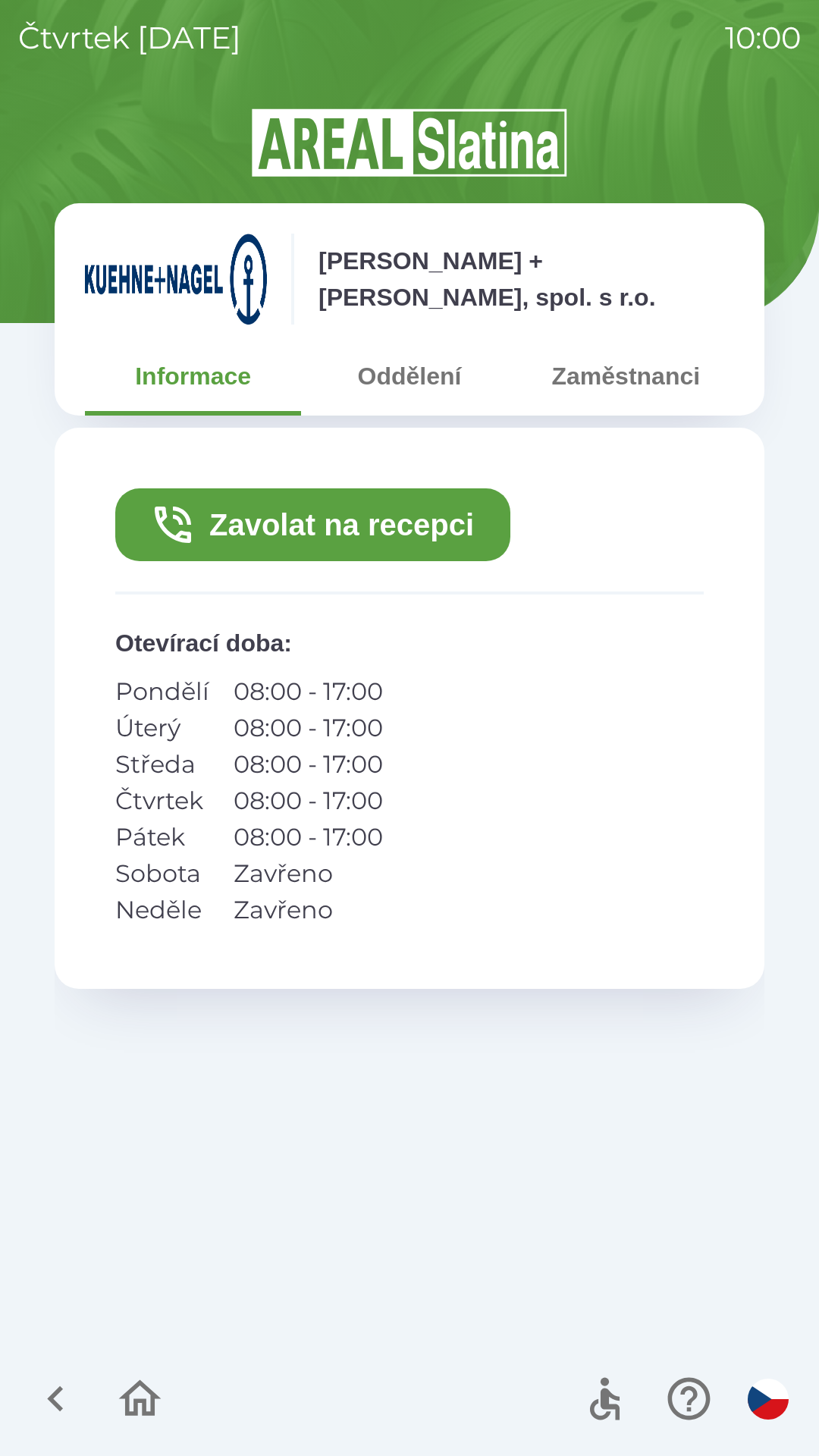
click at [45, 1396] on icon "button" at bounding box center [55, 1399] width 50 height 50
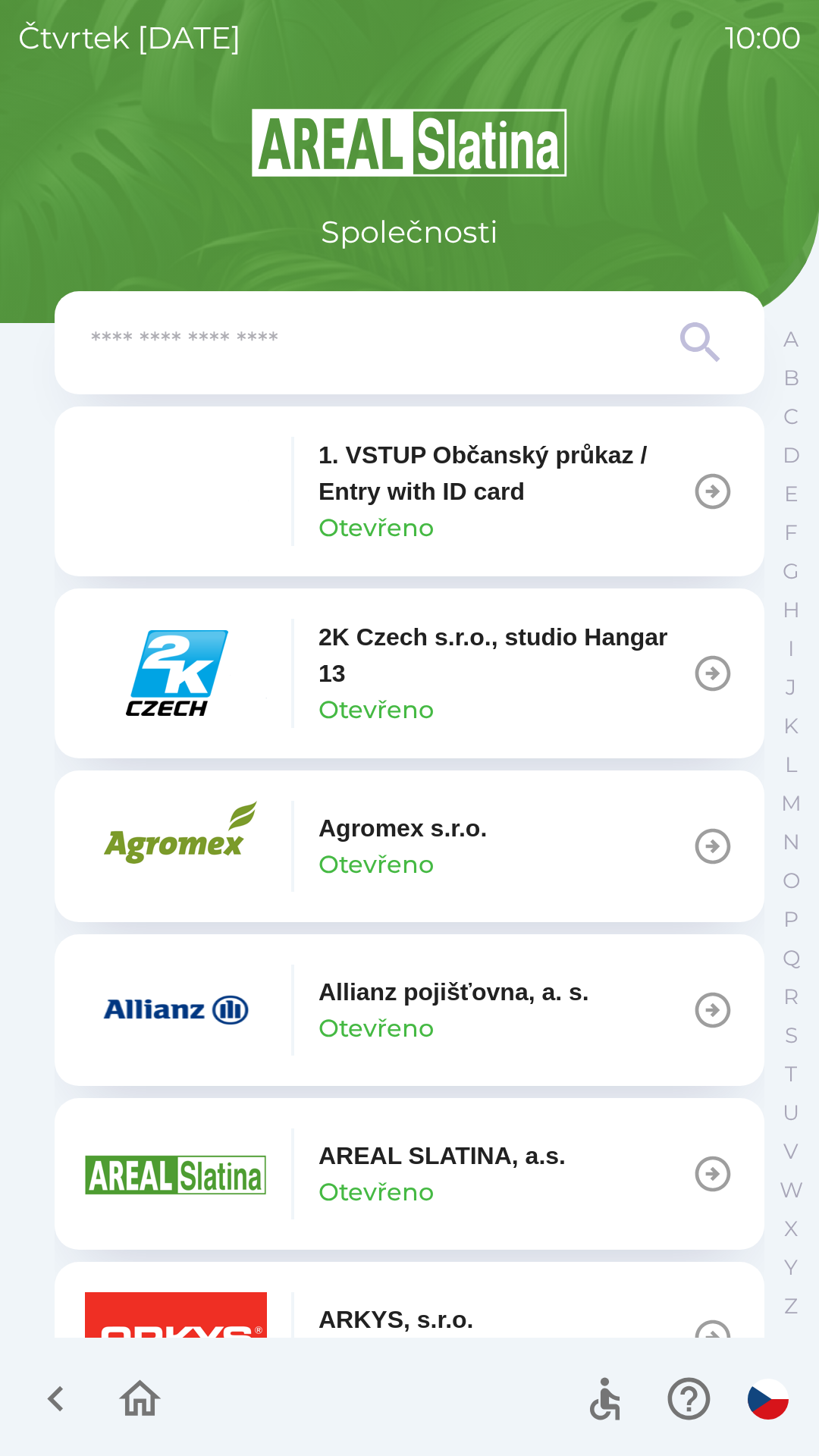
click at [60, 1409] on icon "button" at bounding box center [55, 1399] width 16 height 26
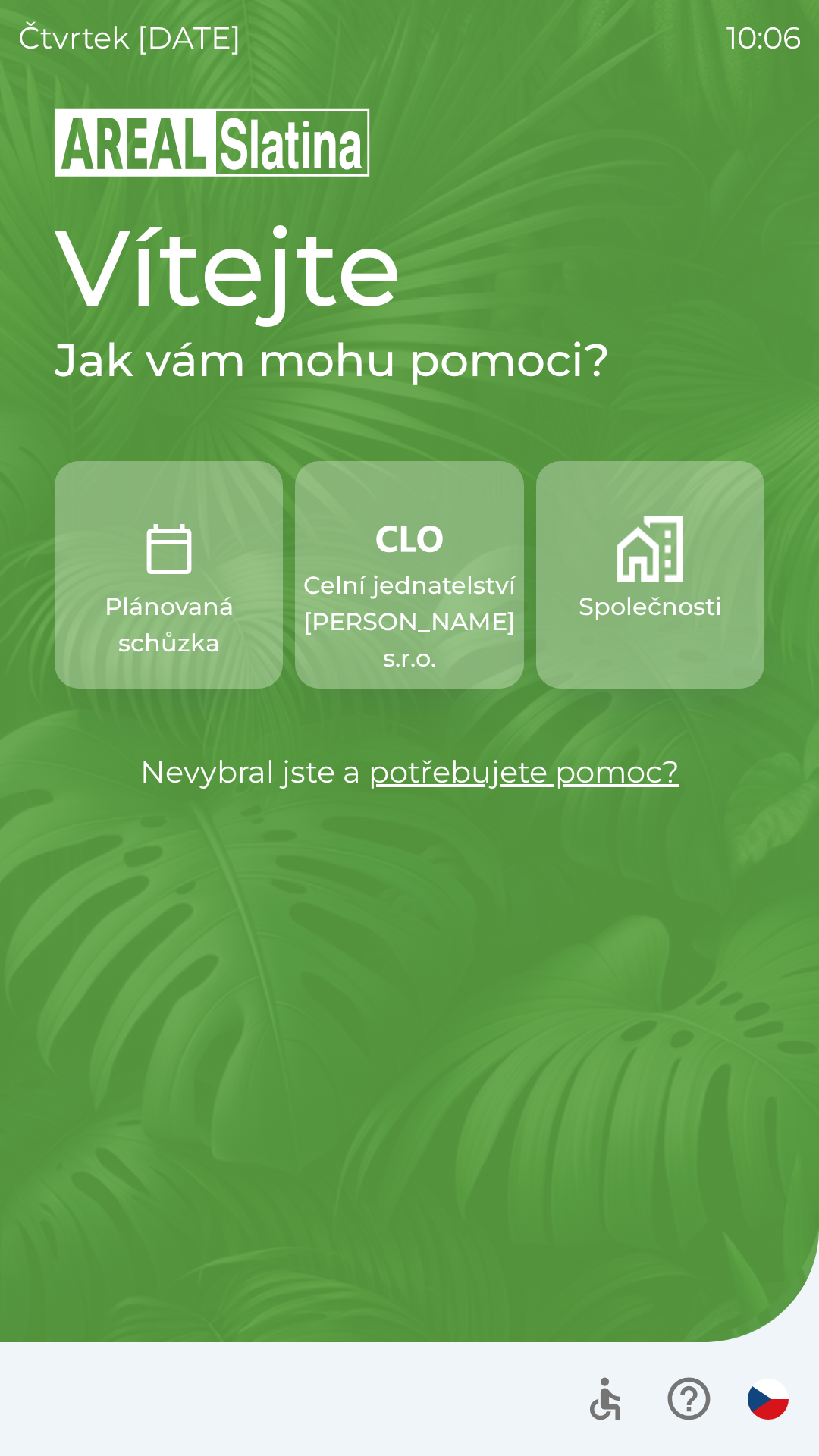
click at [462, 586] on p "Celní jednatelství [PERSON_NAME] s.r.o." at bounding box center [410, 622] width 213 height 109
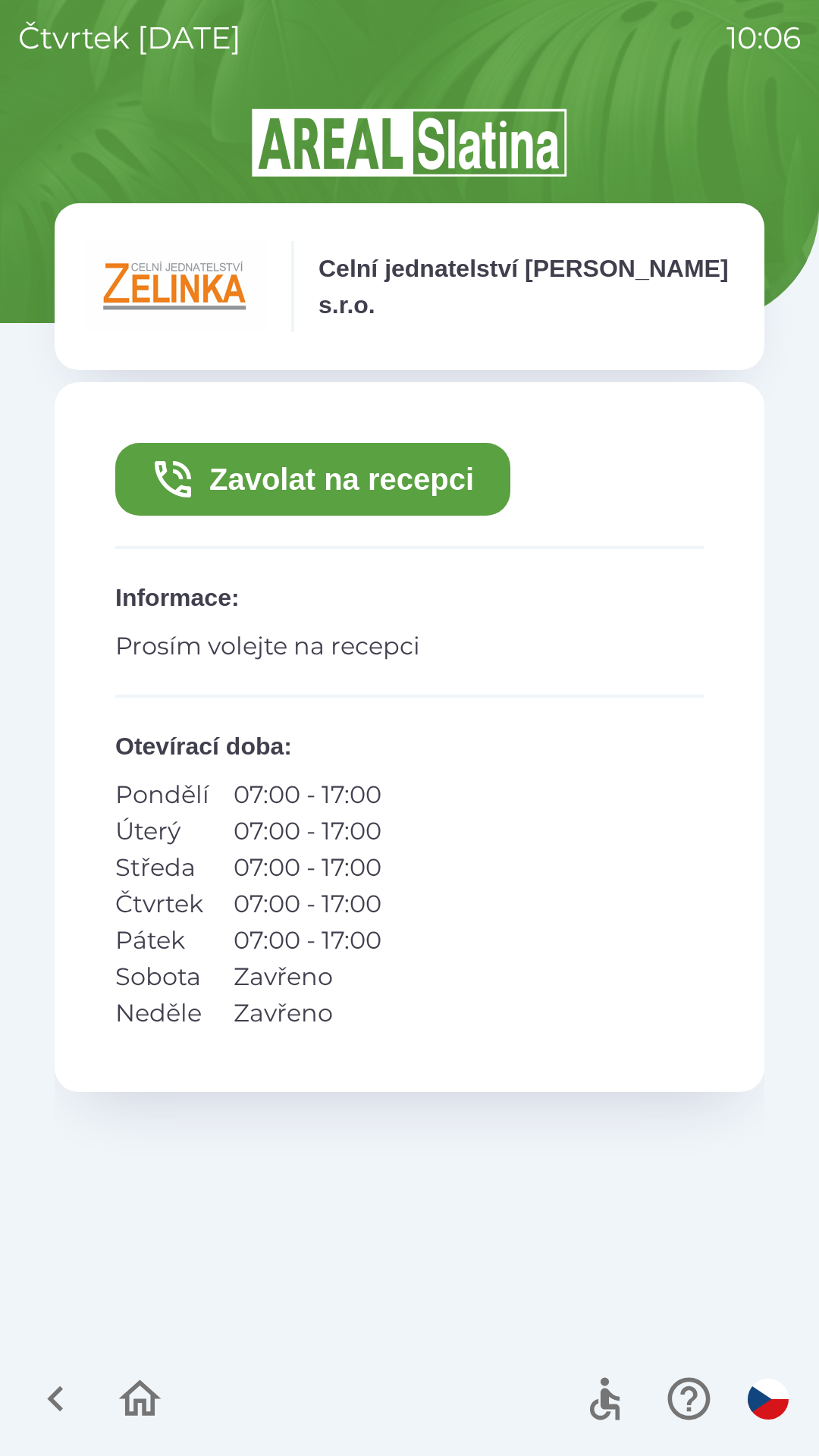
click at [433, 483] on button "Zavolat na recepci" at bounding box center [312, 479] width 395 height 73
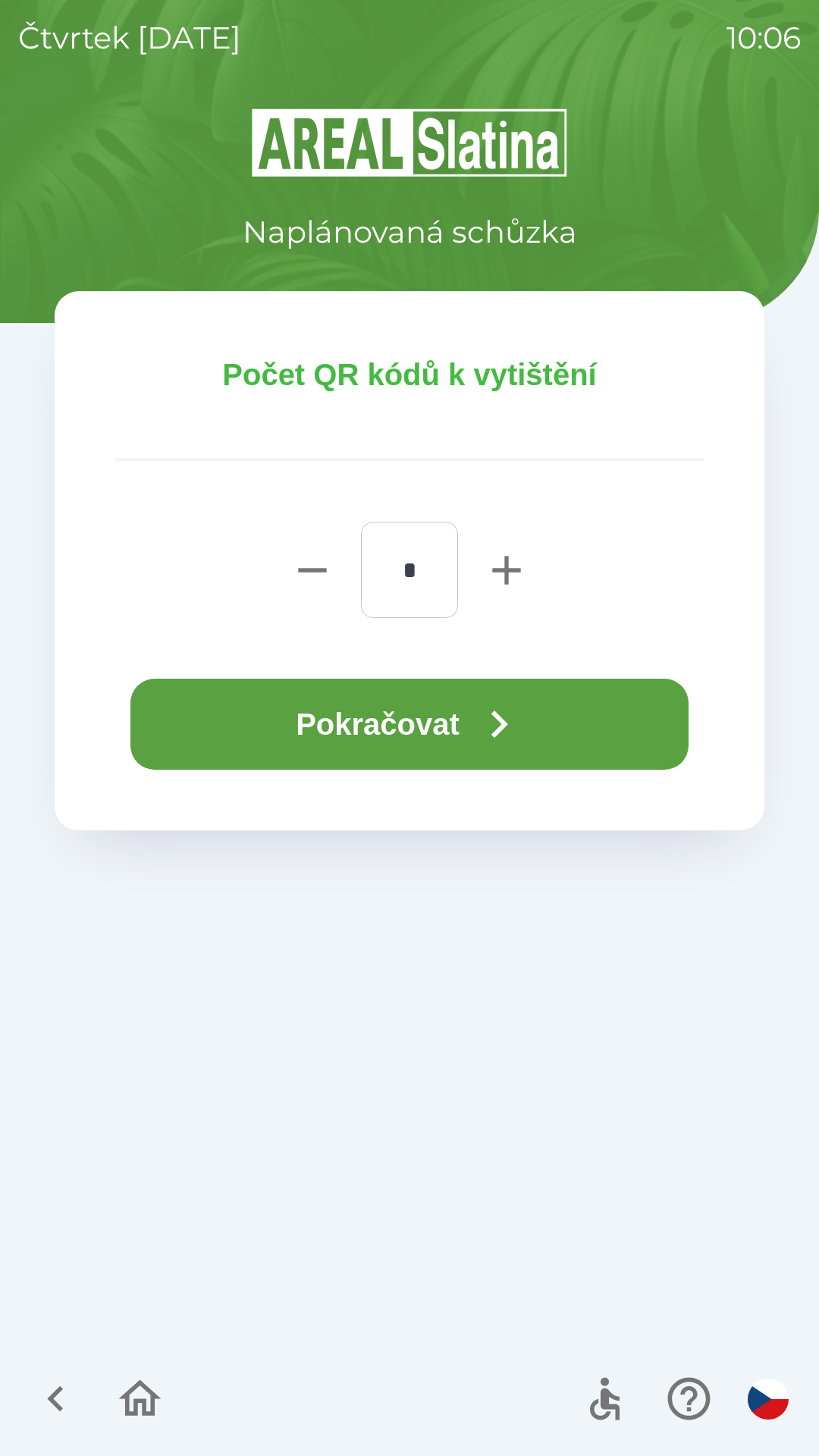
click at [426, 723] on button "Pokračovat" at bounding box center [410, 724] width 558 height 91
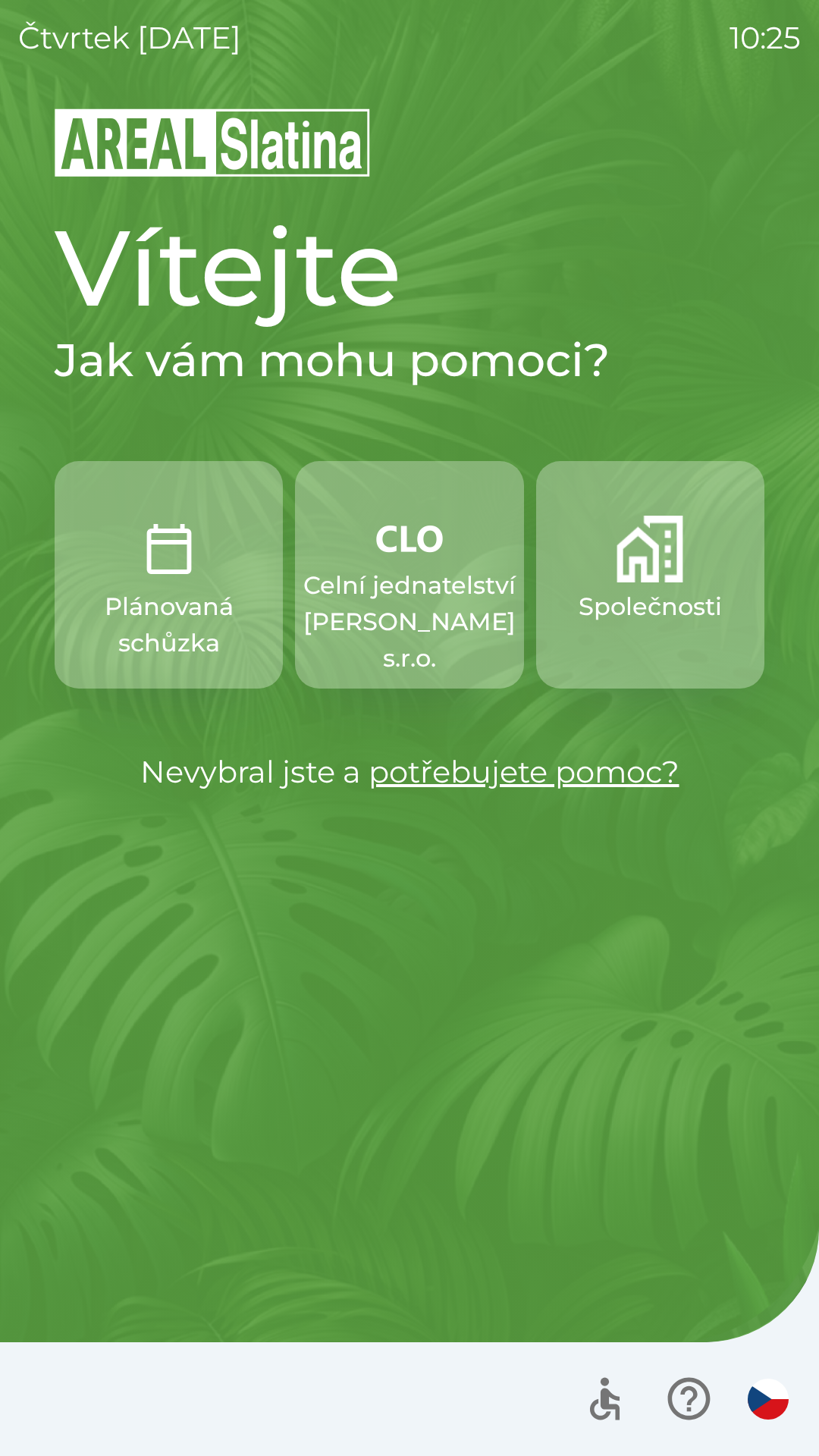
click at [418, 602] on p "Celní jednatelství [PERSON_NAME] s.r.o." at bounding box center [410, 622] width 213 height 109
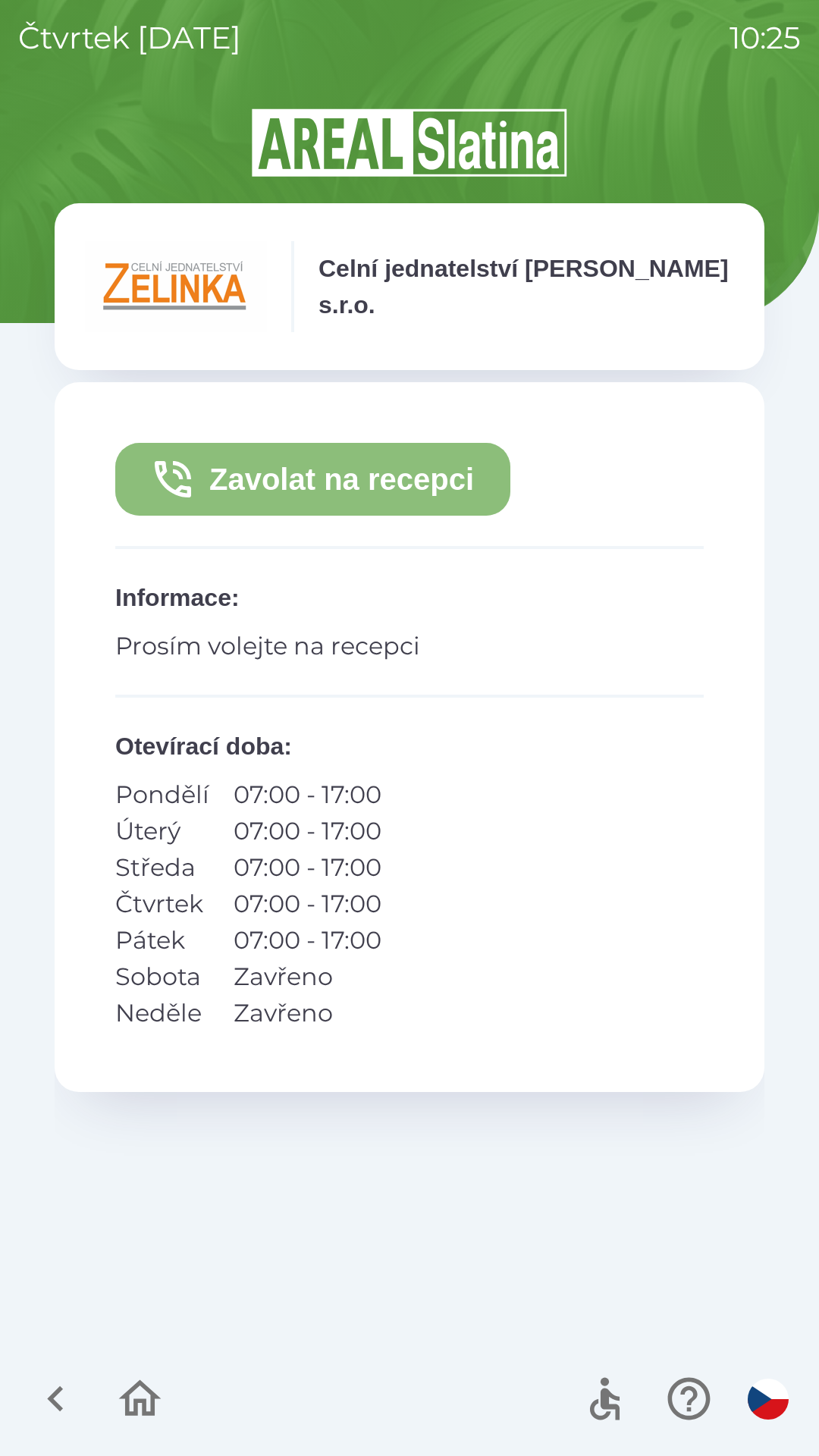
click at [257, 481] on button "Zavolat na recepci" at bounding box center [312, 479] width 395 height 73
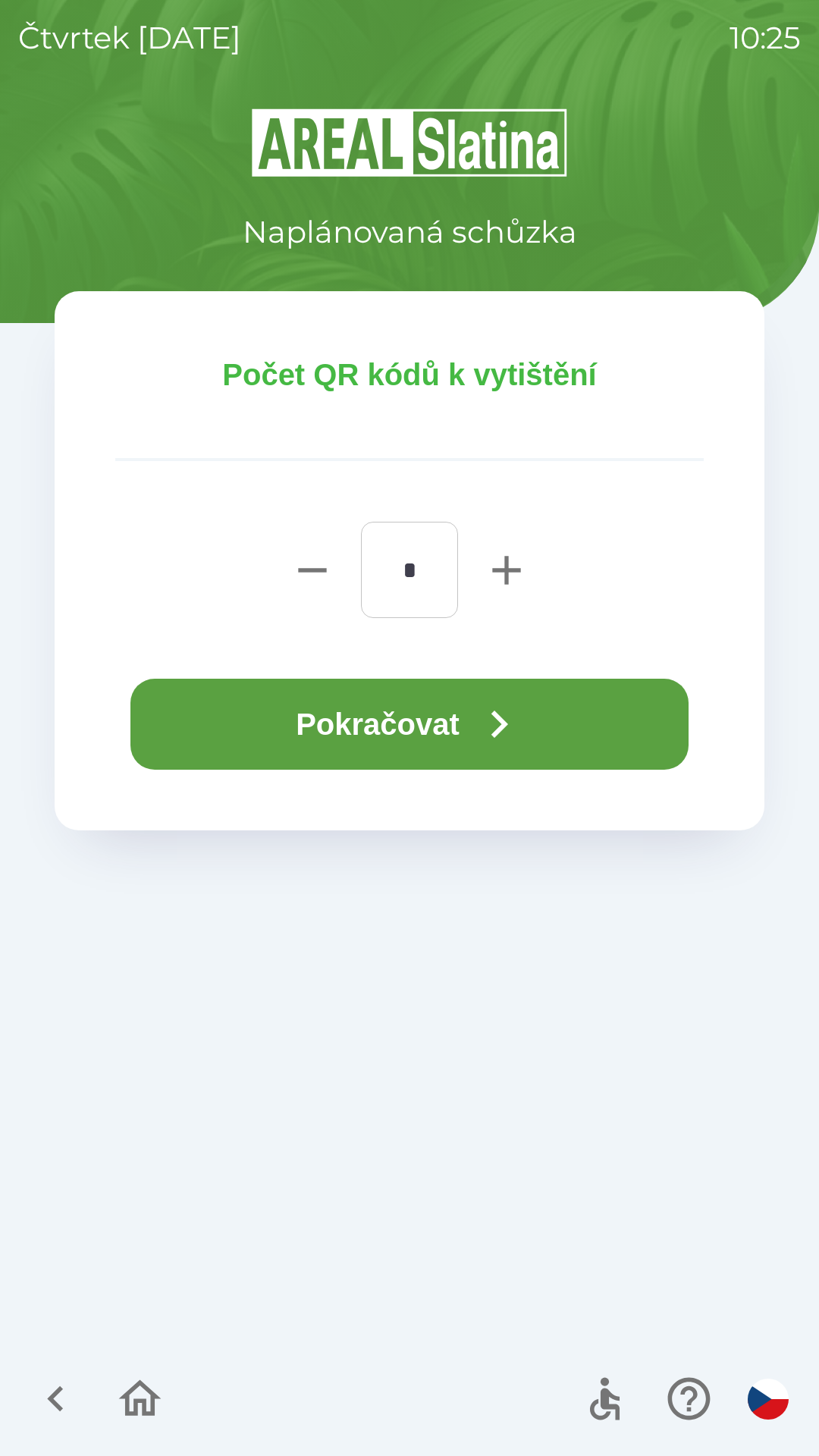
click at [170, 718] on button "Pokračovat" at bounding box center [410, 724] width 558 height 91
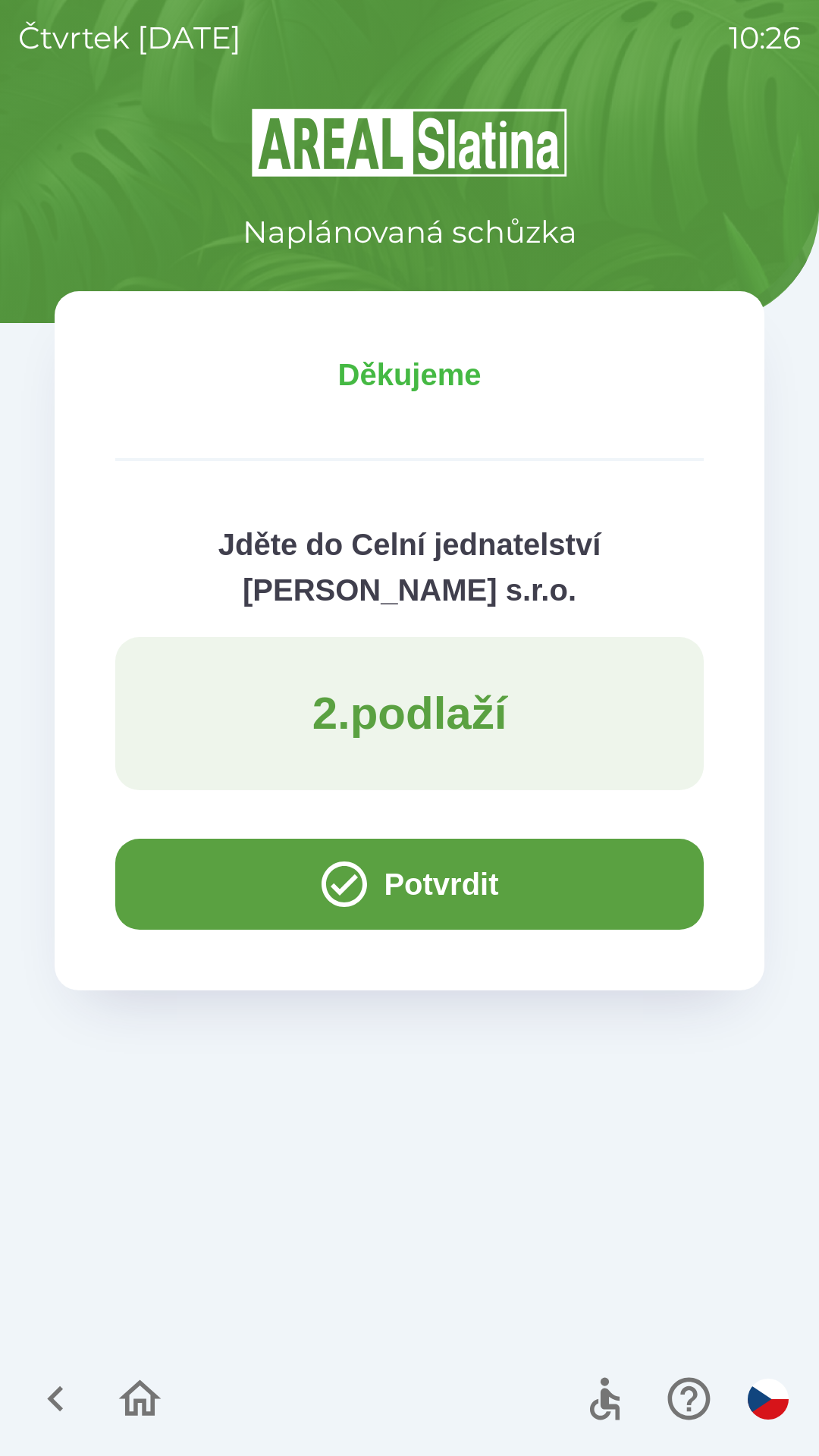
click at [208, 867] on button "Potvrdit" at bounding box center [409, 885] width 588 height 91
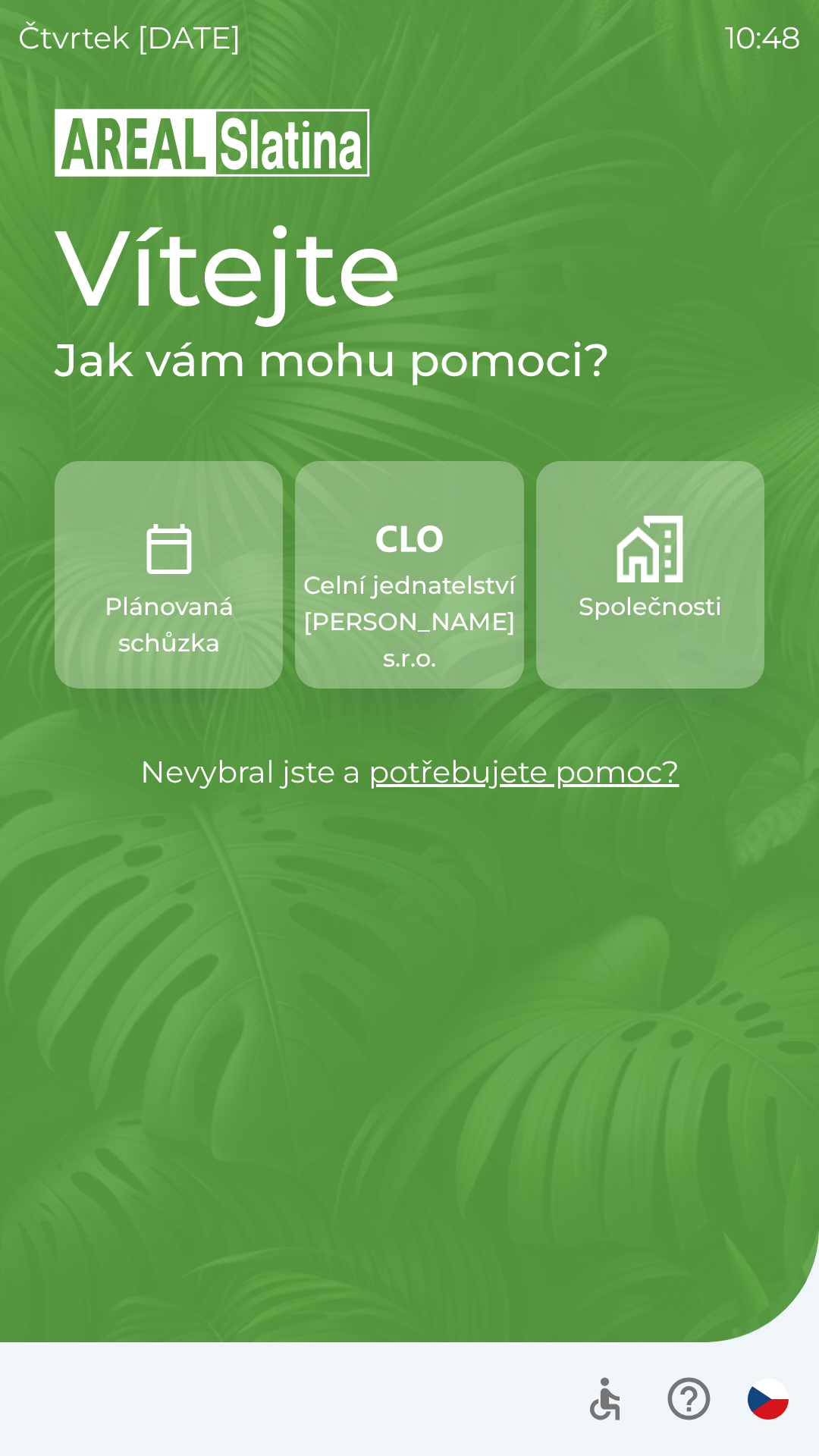
click at [754, 1418] on button "button" at bounding box center [768, 1400] width 53 height 53
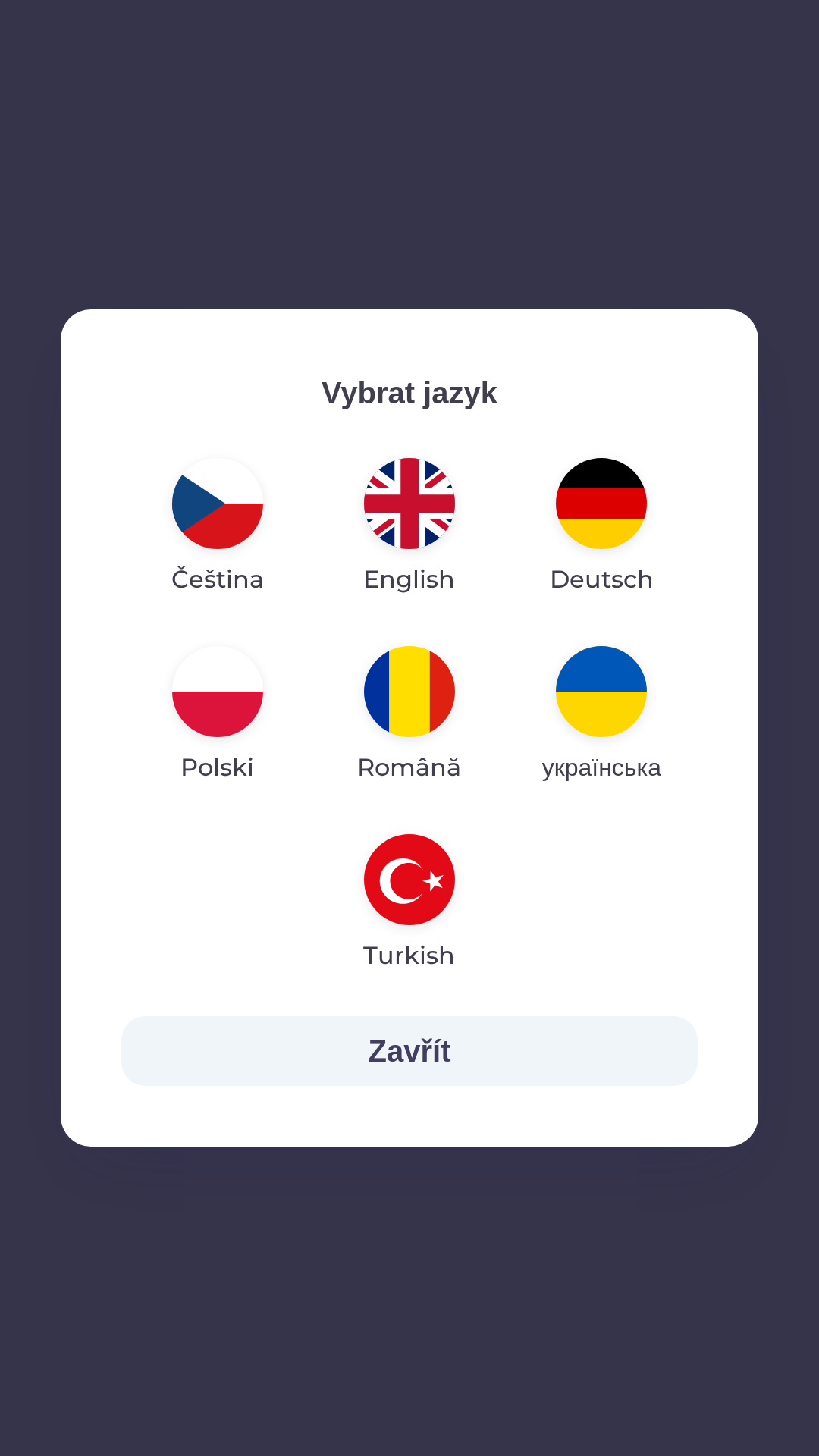
click at [397, 508] on img "button" at bounding box center [410, 503] width 91 height 91
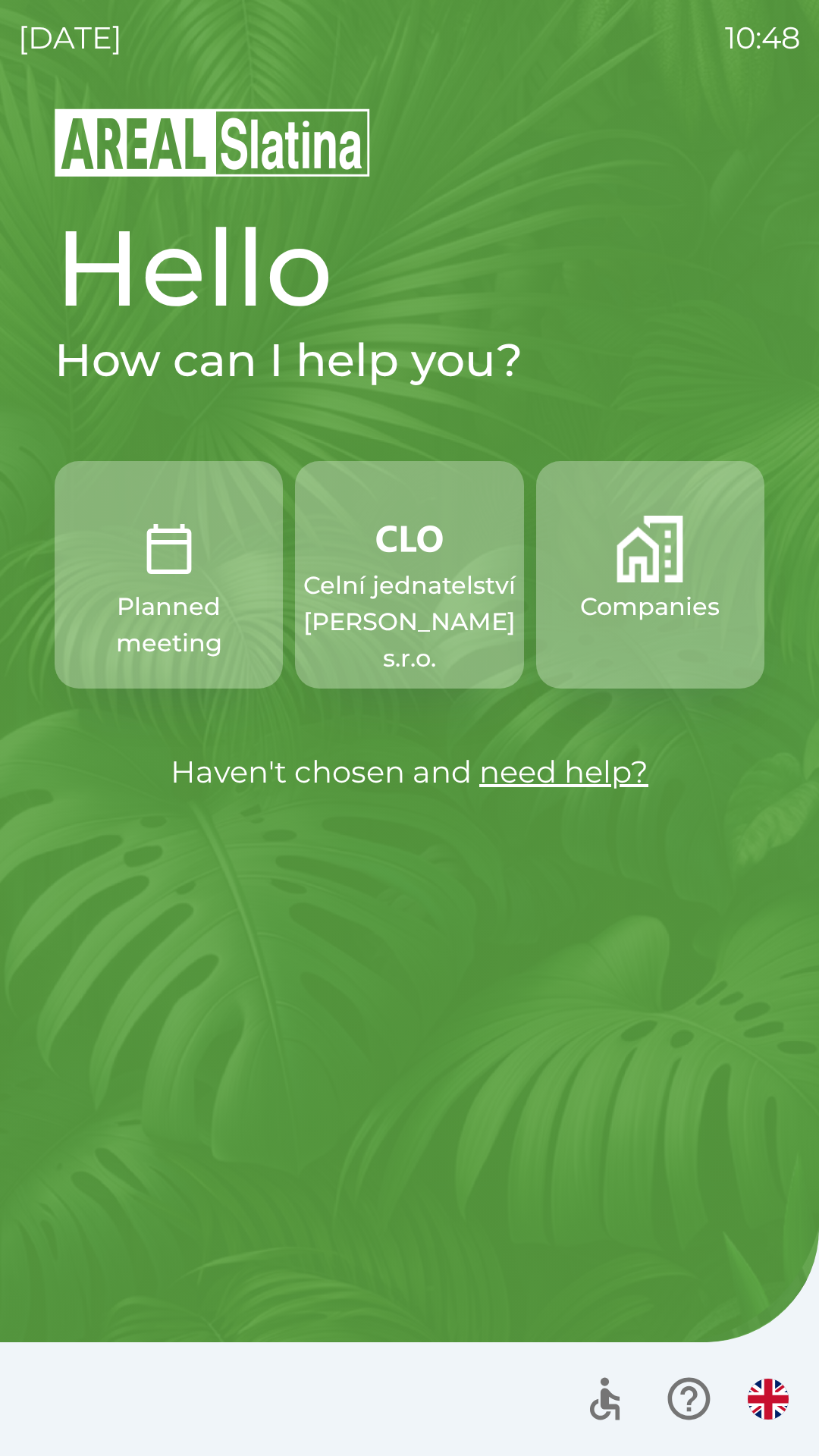
click at [630, 615] on p "Companies" at bounding box center [649, 607] width 140 height 36
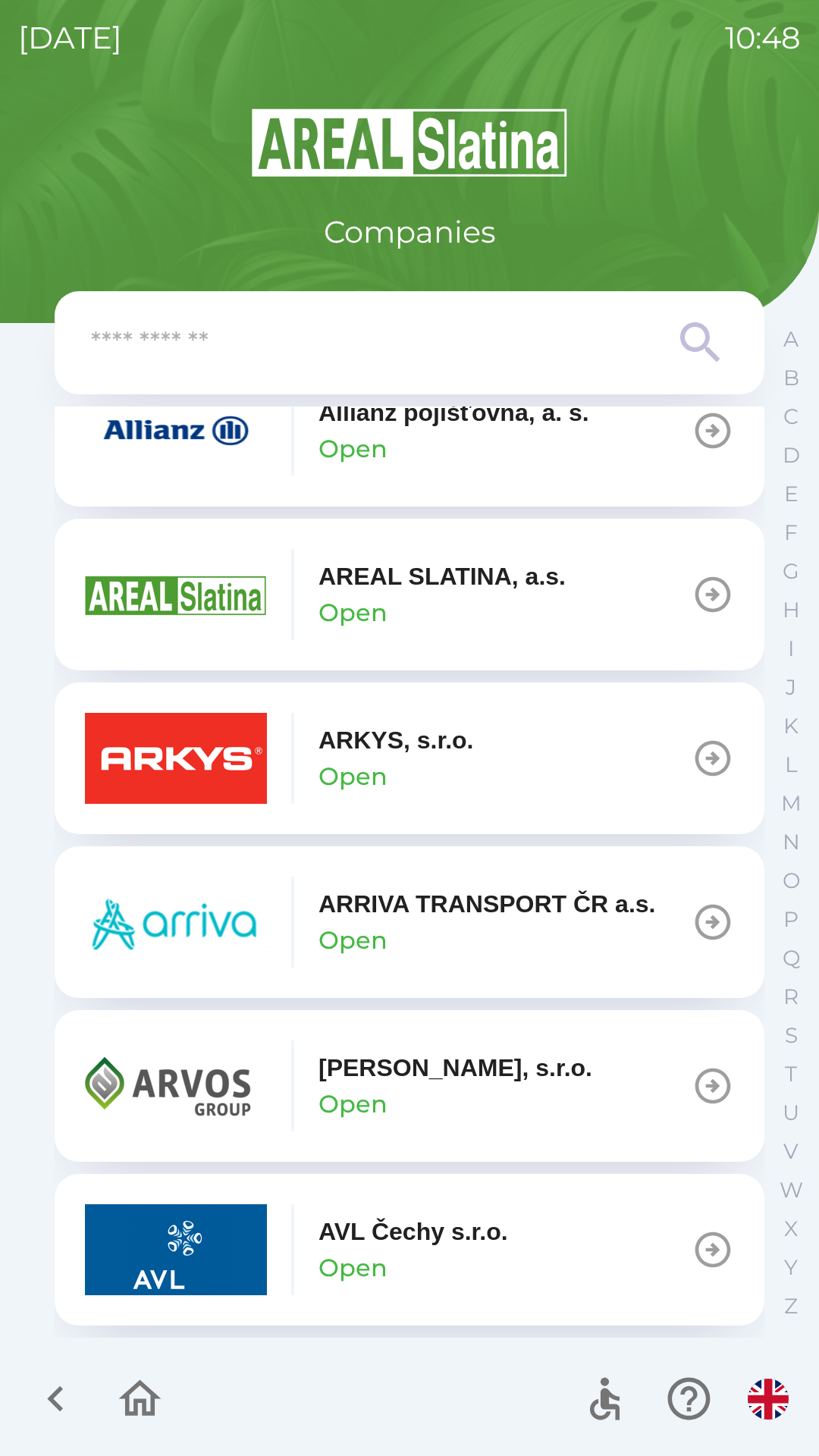
scroll to position [598, 0]
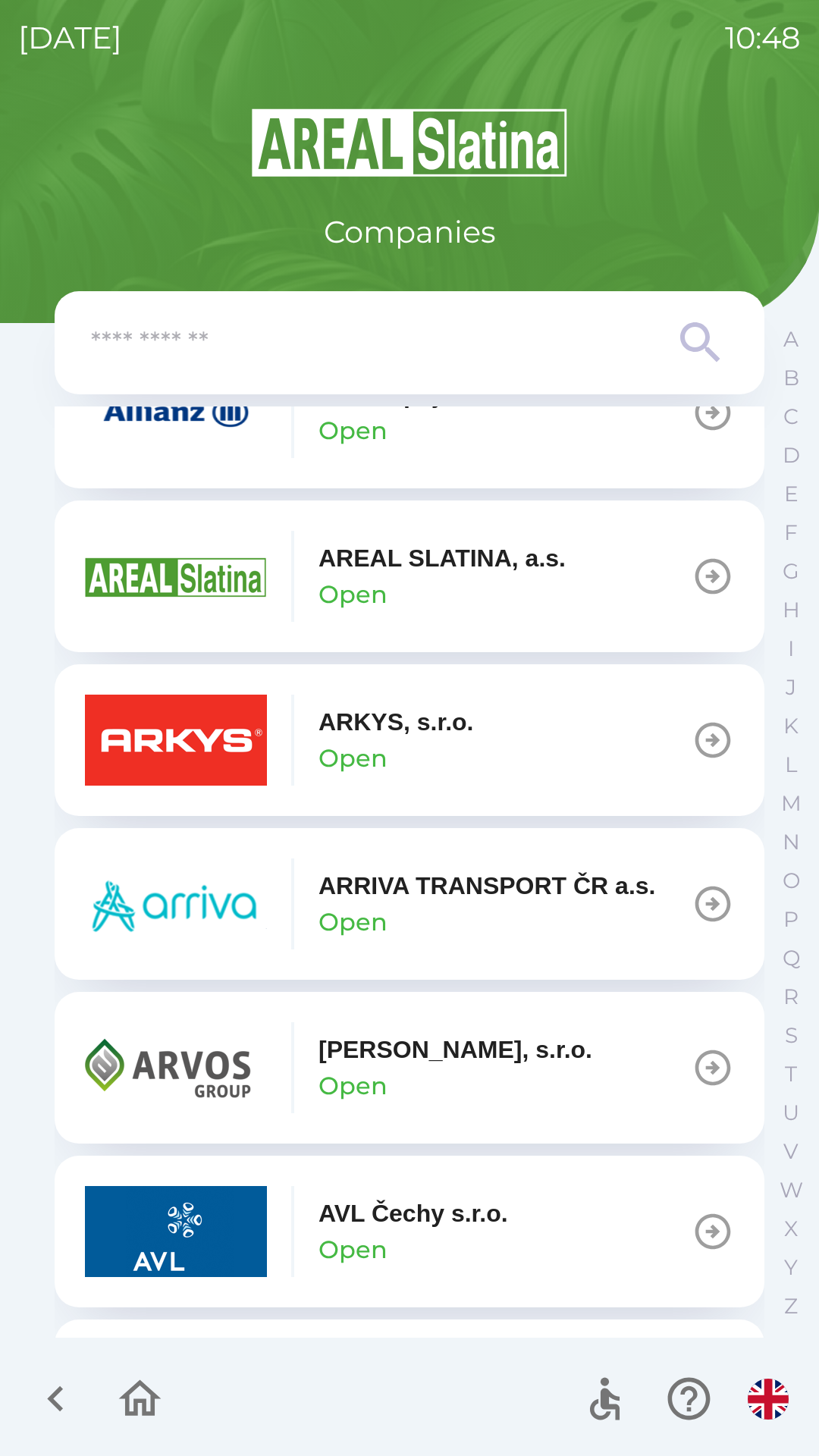
click at [194, 336] on input "text" at bounding box center [379, 343] width 576 height 41
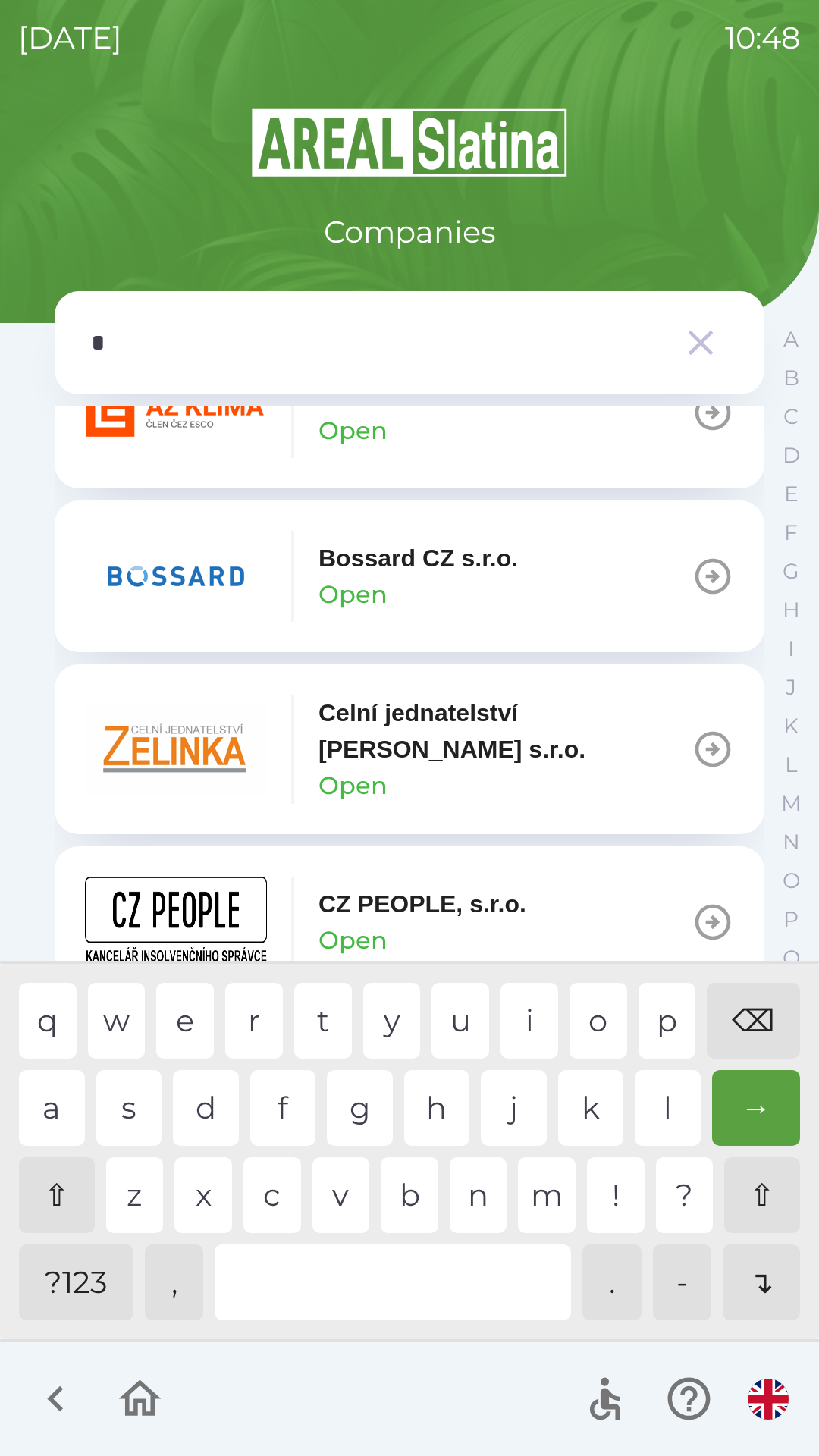
type input "**"
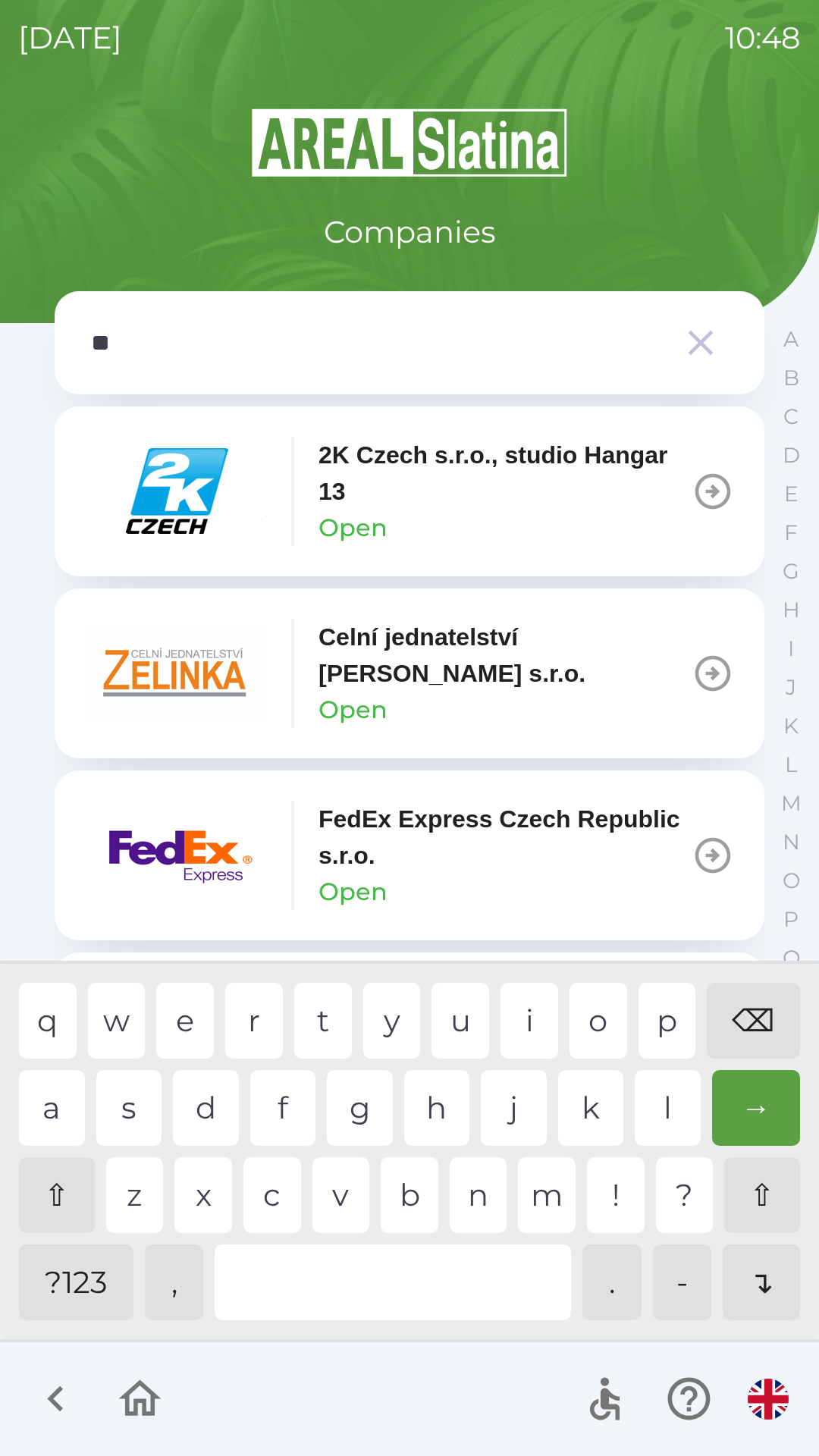
click at [43, 1393] on icon "button" at bounding box center [55, 1399] width 50 height 50
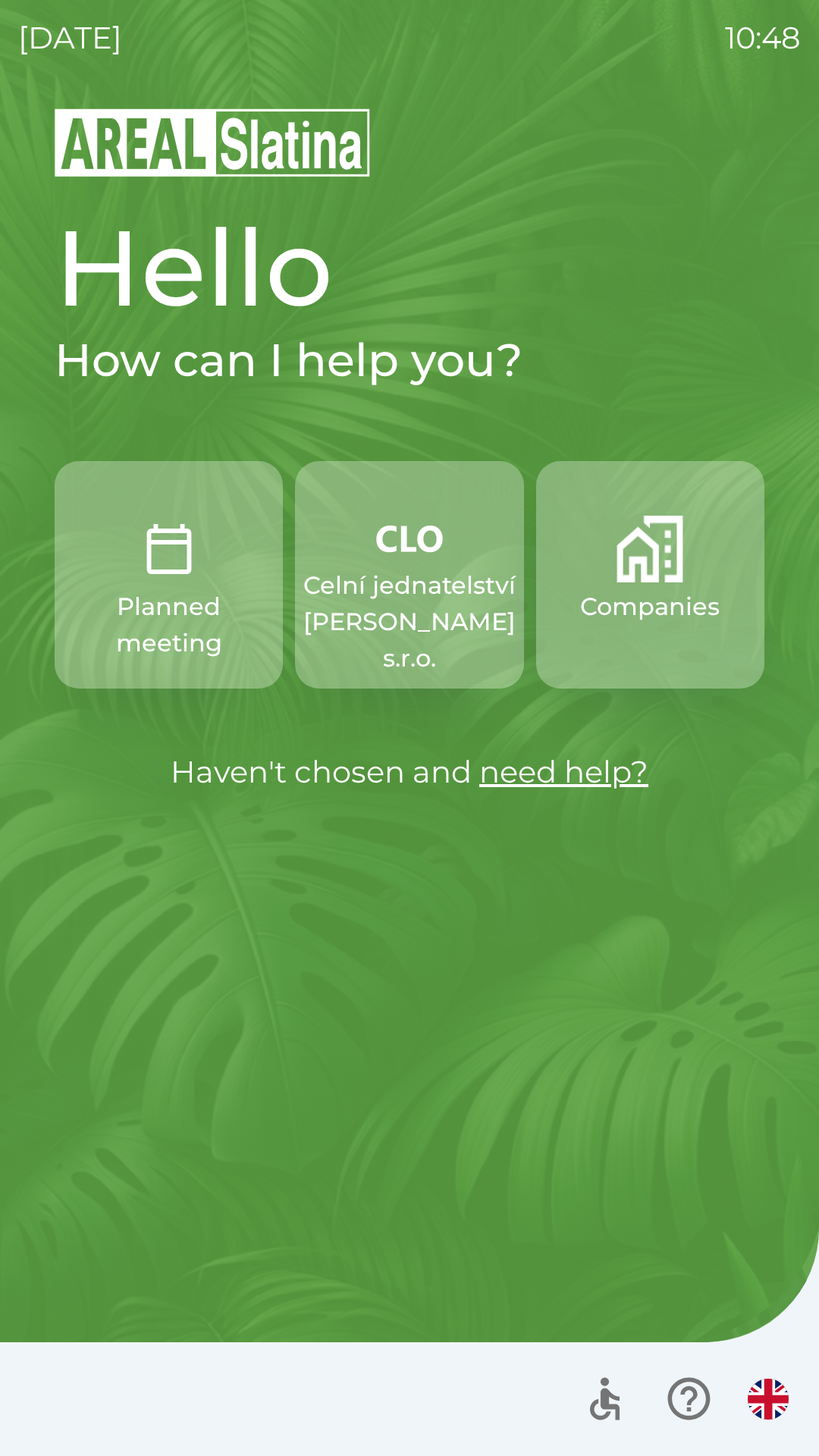
click at [400, 603] on p "Celní jednatelství [PERSON_NAME] s.r.o." at bounding box center [410, 622] width 213 height 109
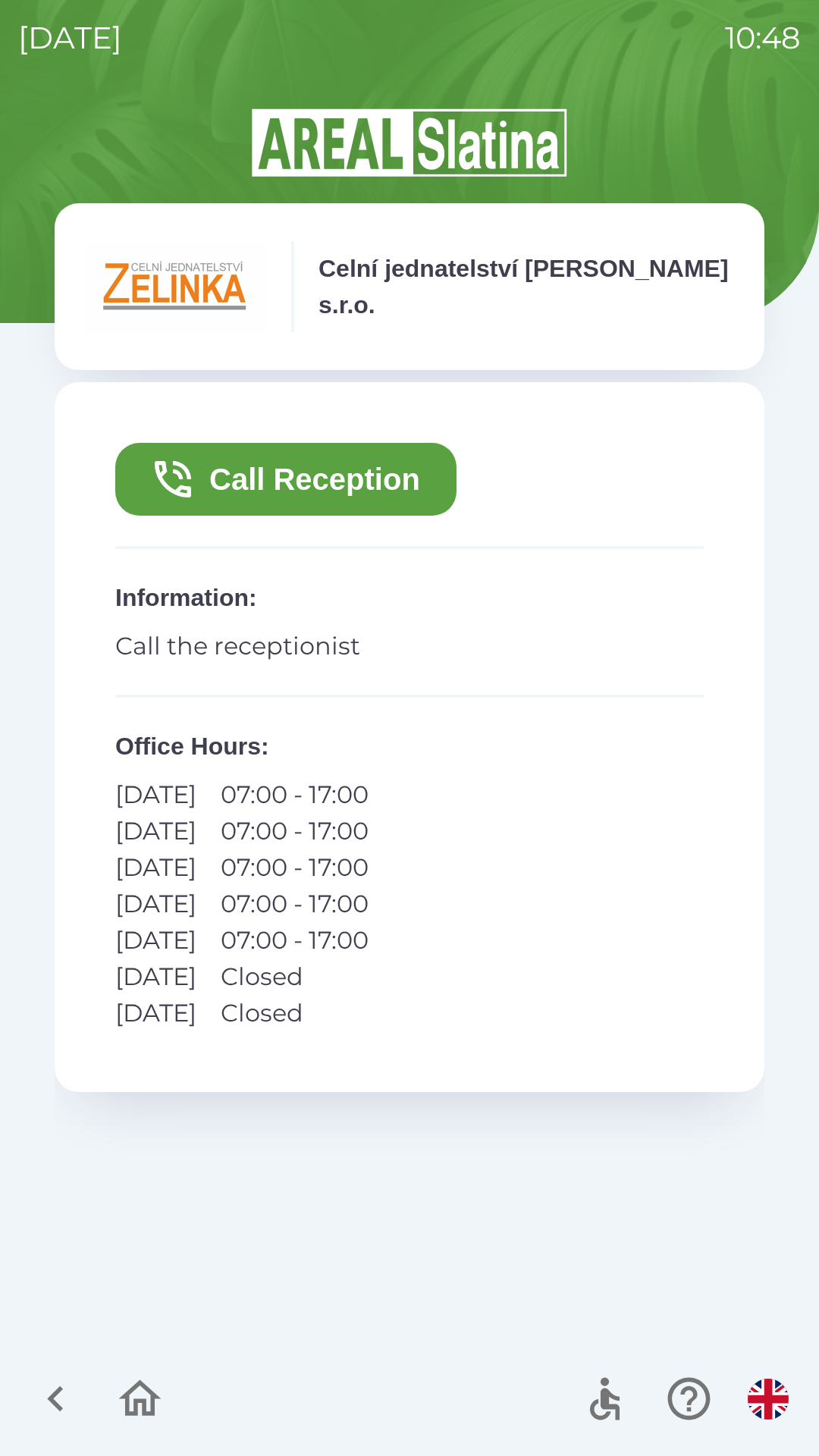
click at [271, 478] on button "Call Reception" at bounding box center [285, 479] width 341 height 73
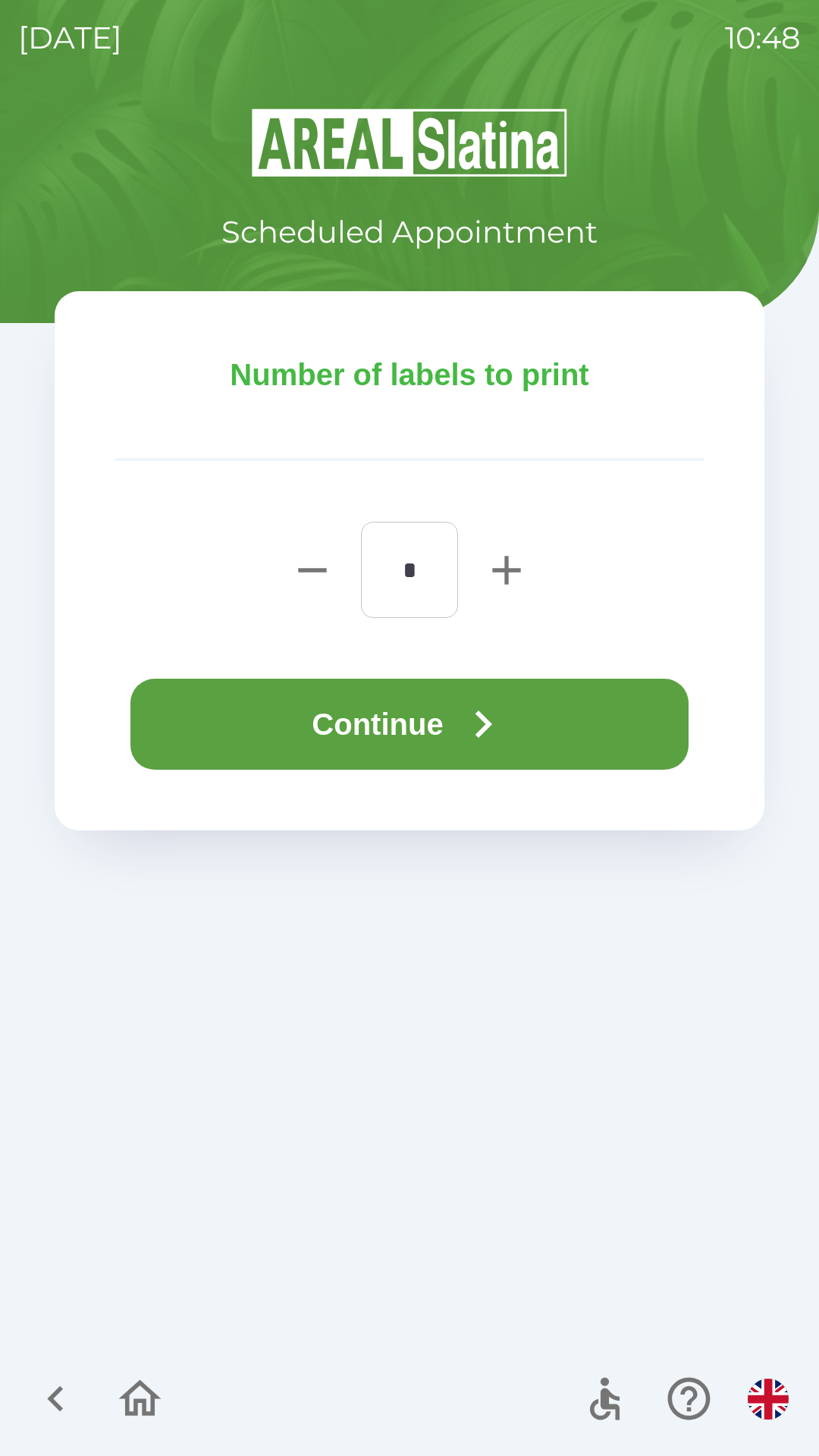
click at [285, 724] on button "Continue" at bounding box center [410, 724] width 558 height 91
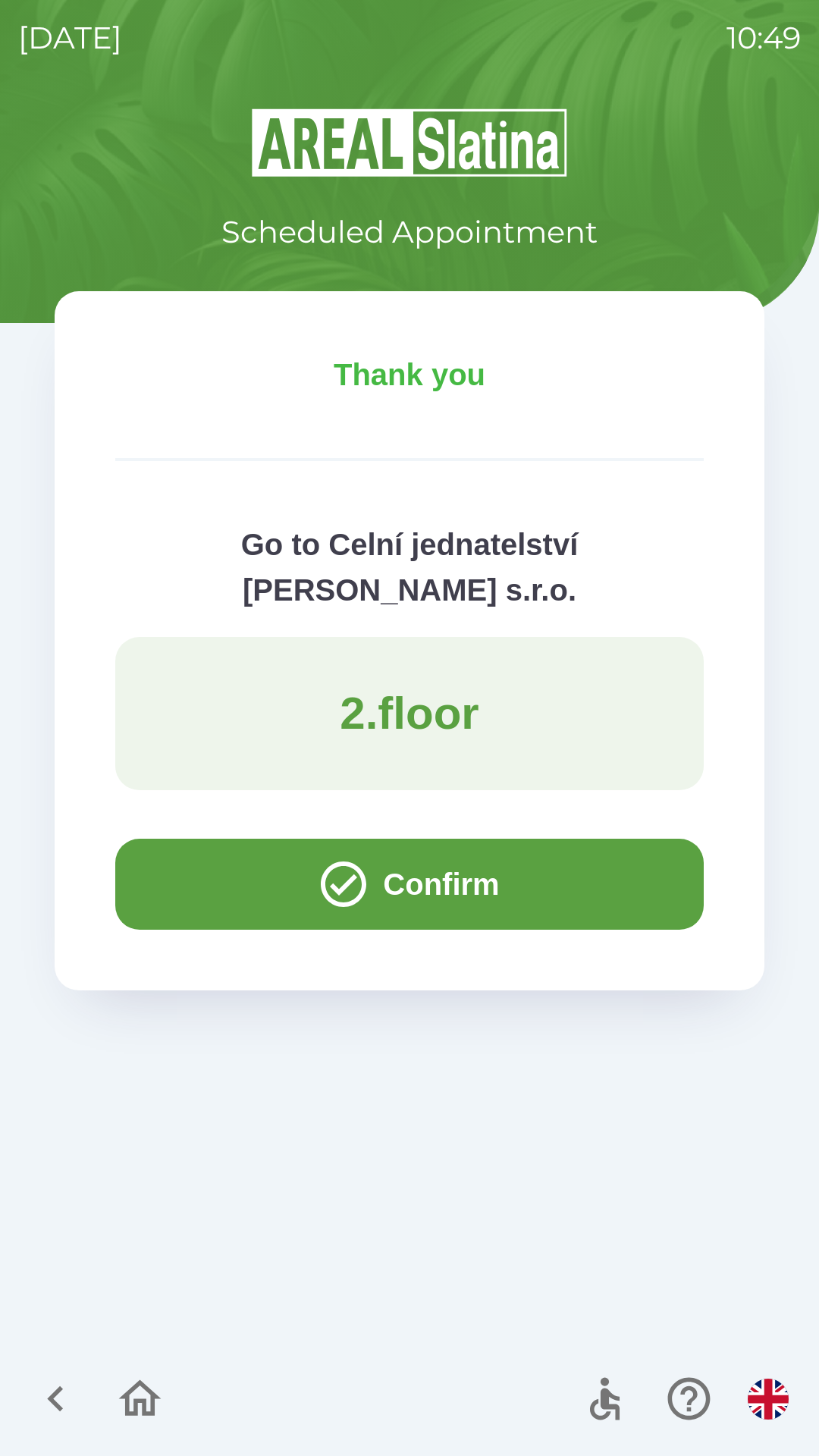
click at [745, 1396] on button "button" at bounding box center [768, 1400] width 53 height 53
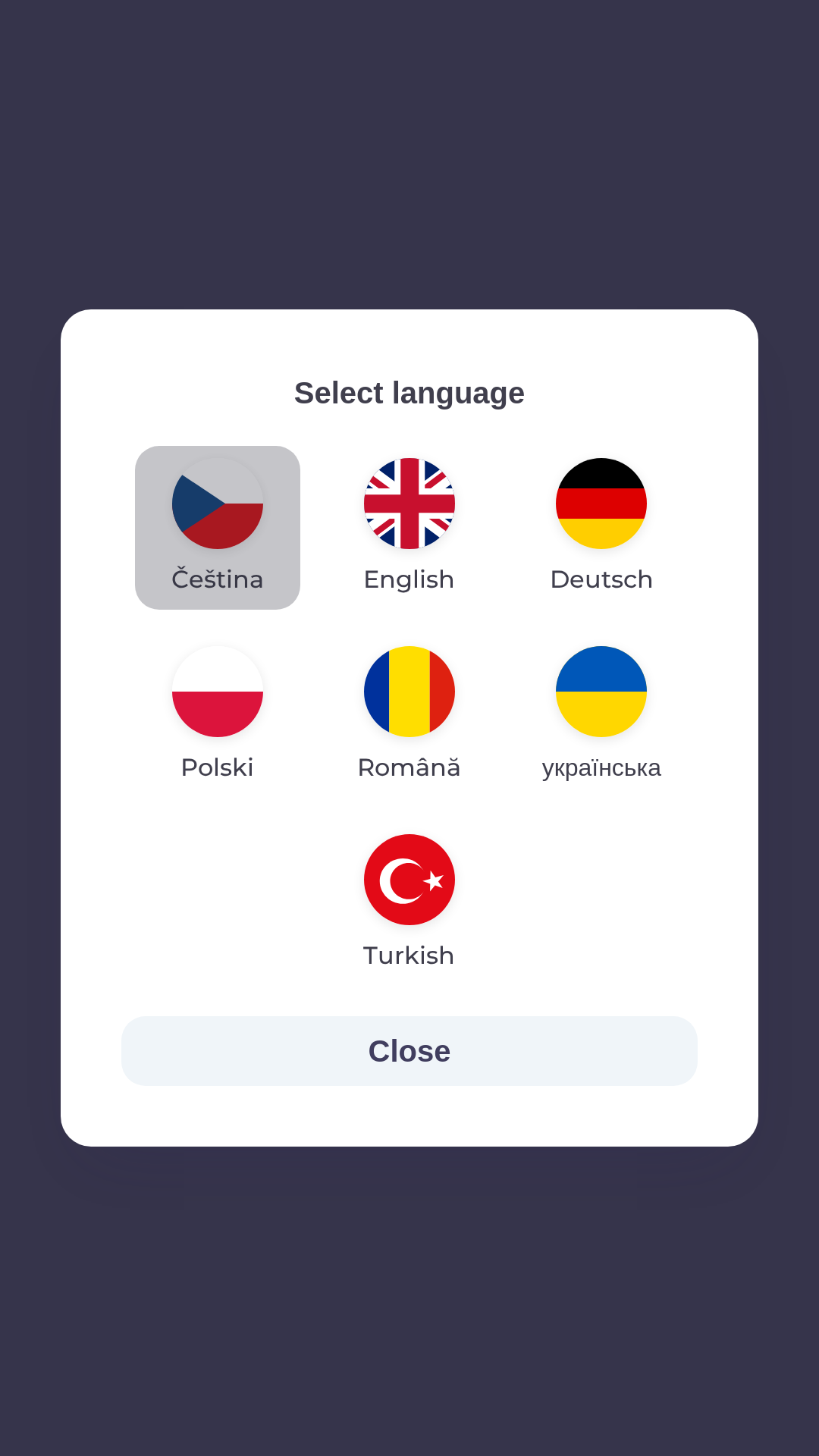
click at [198, 510] on img "button" at bounding box center [218, 503] width 91 height 91
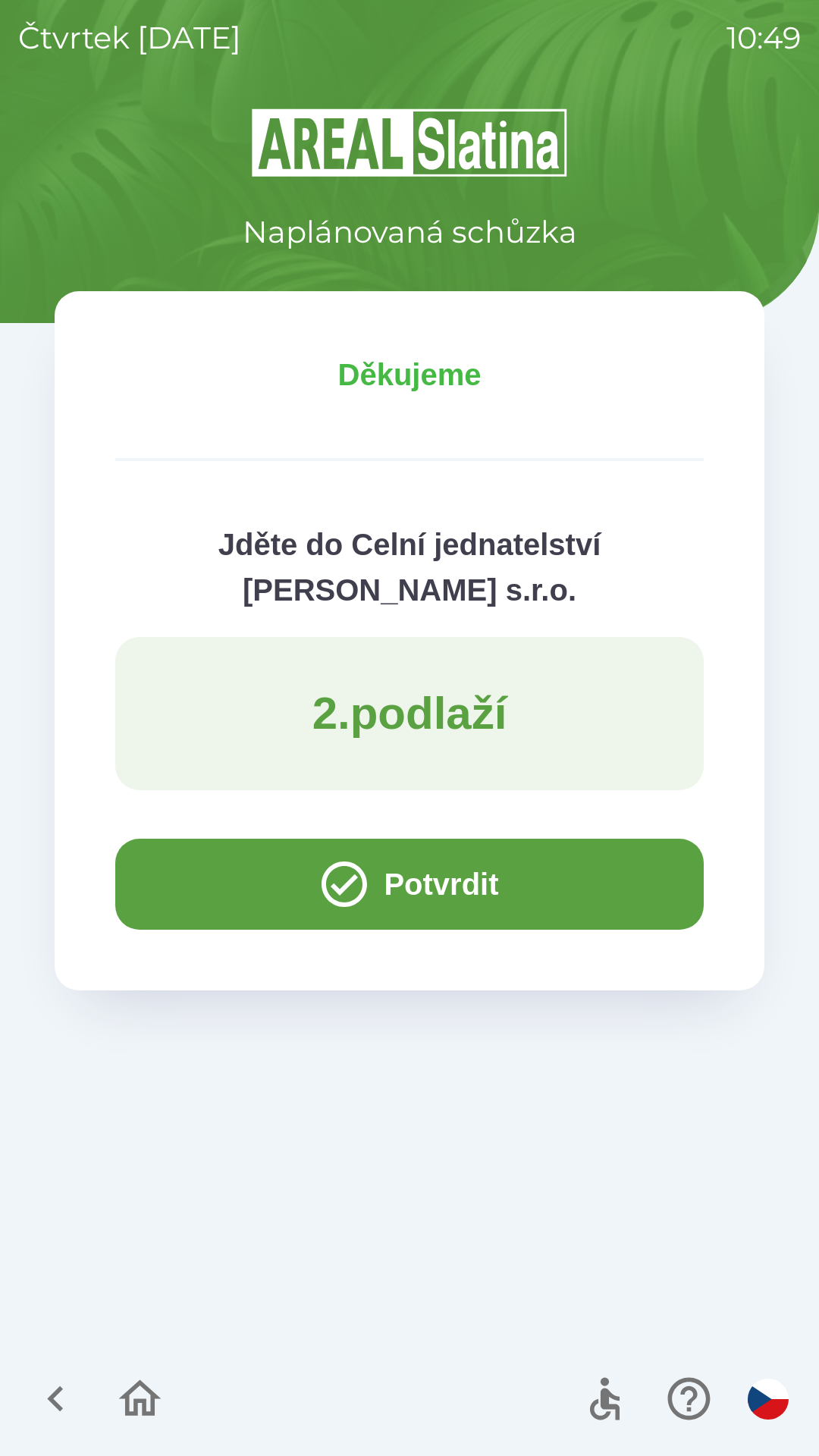
click at [179, 869] on button "Potvrdit" at bounding box center [409, 885] width 588 height 91
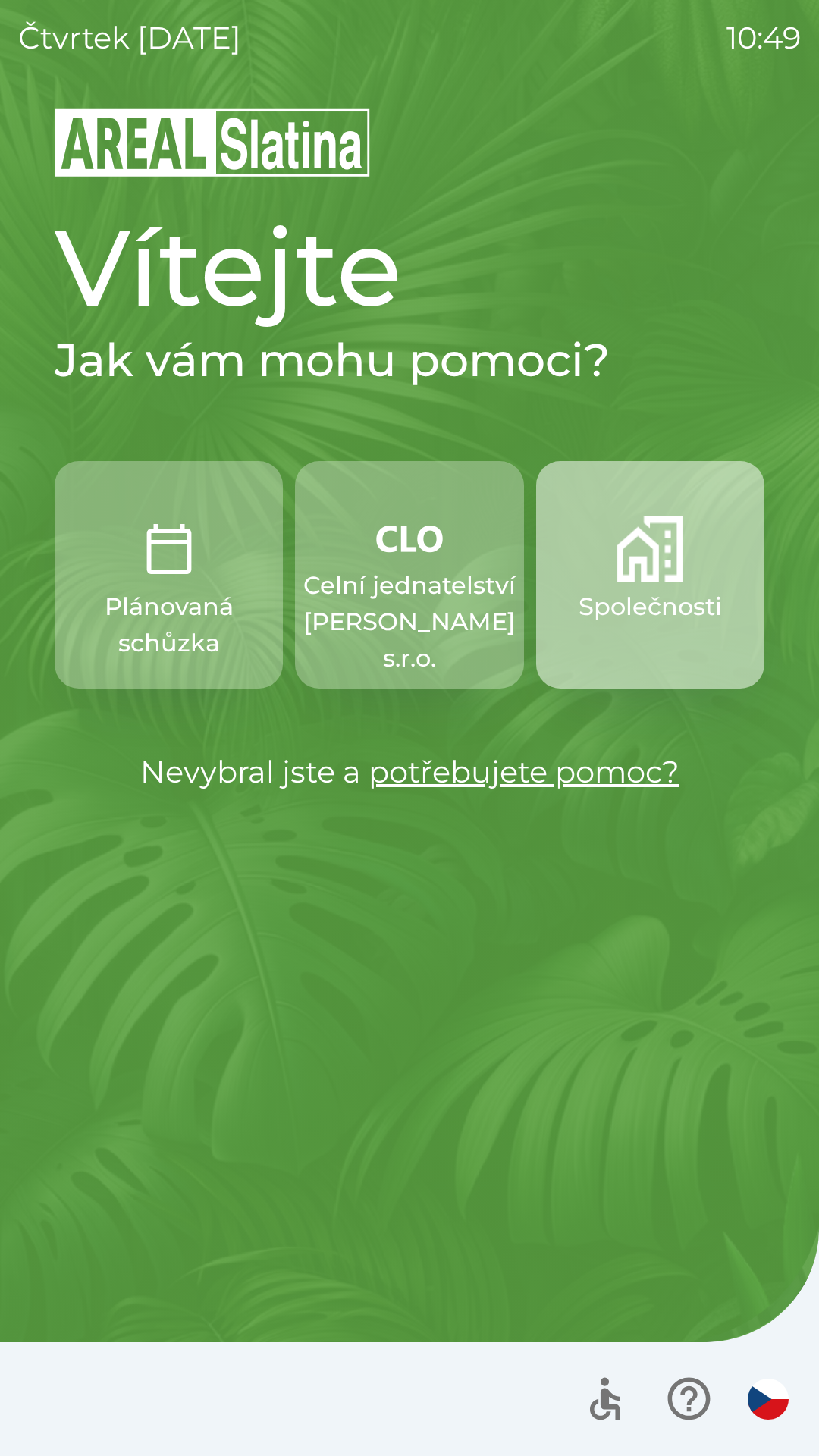
click at [655, 605] on p "Společnosti" at bounding box center [649, 607] width 143 height 36
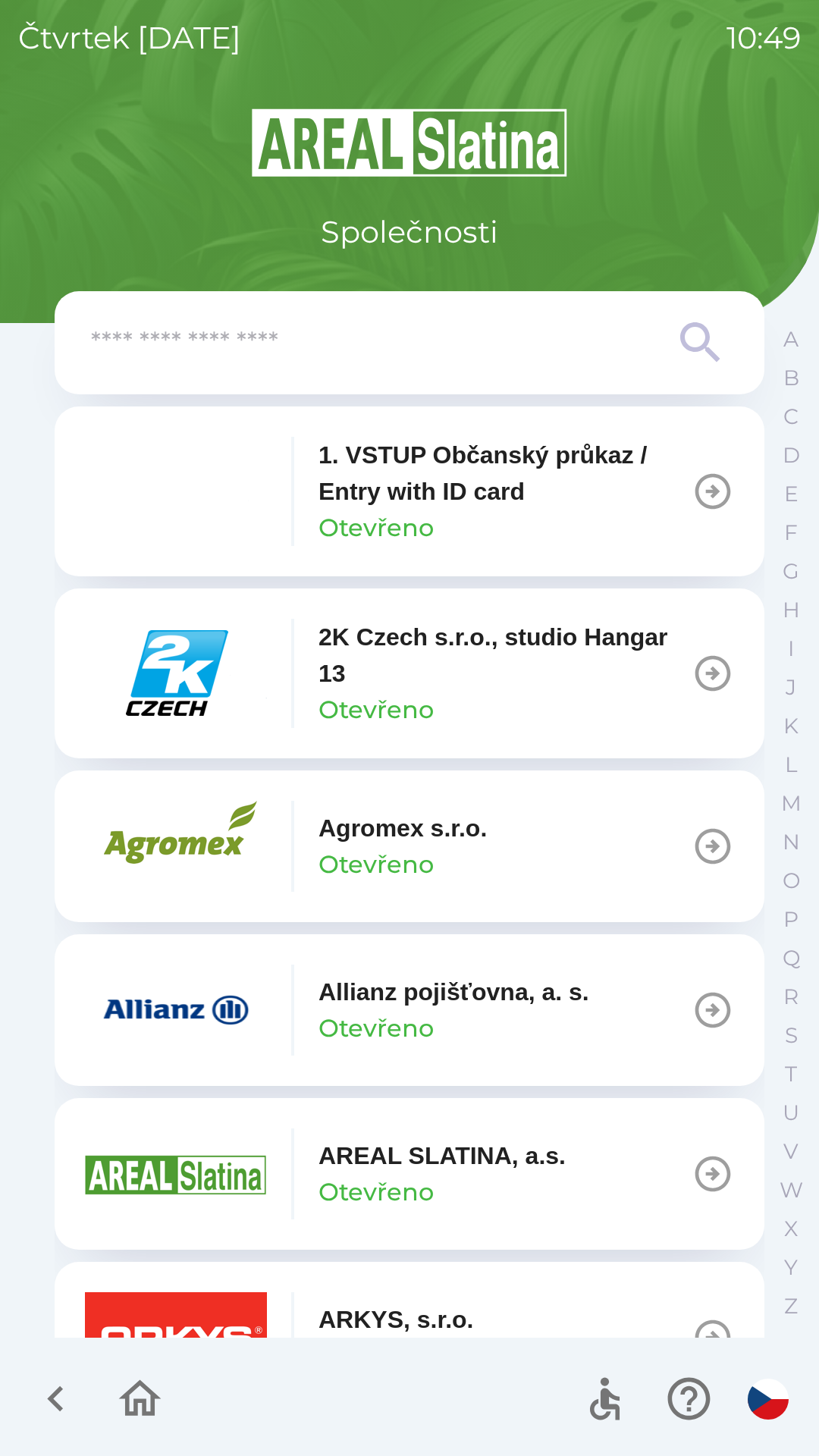
click at [462, 1006] on p "Allianz pojišťovna, a. s." at bounding box center [453, 992] width 271 height 36
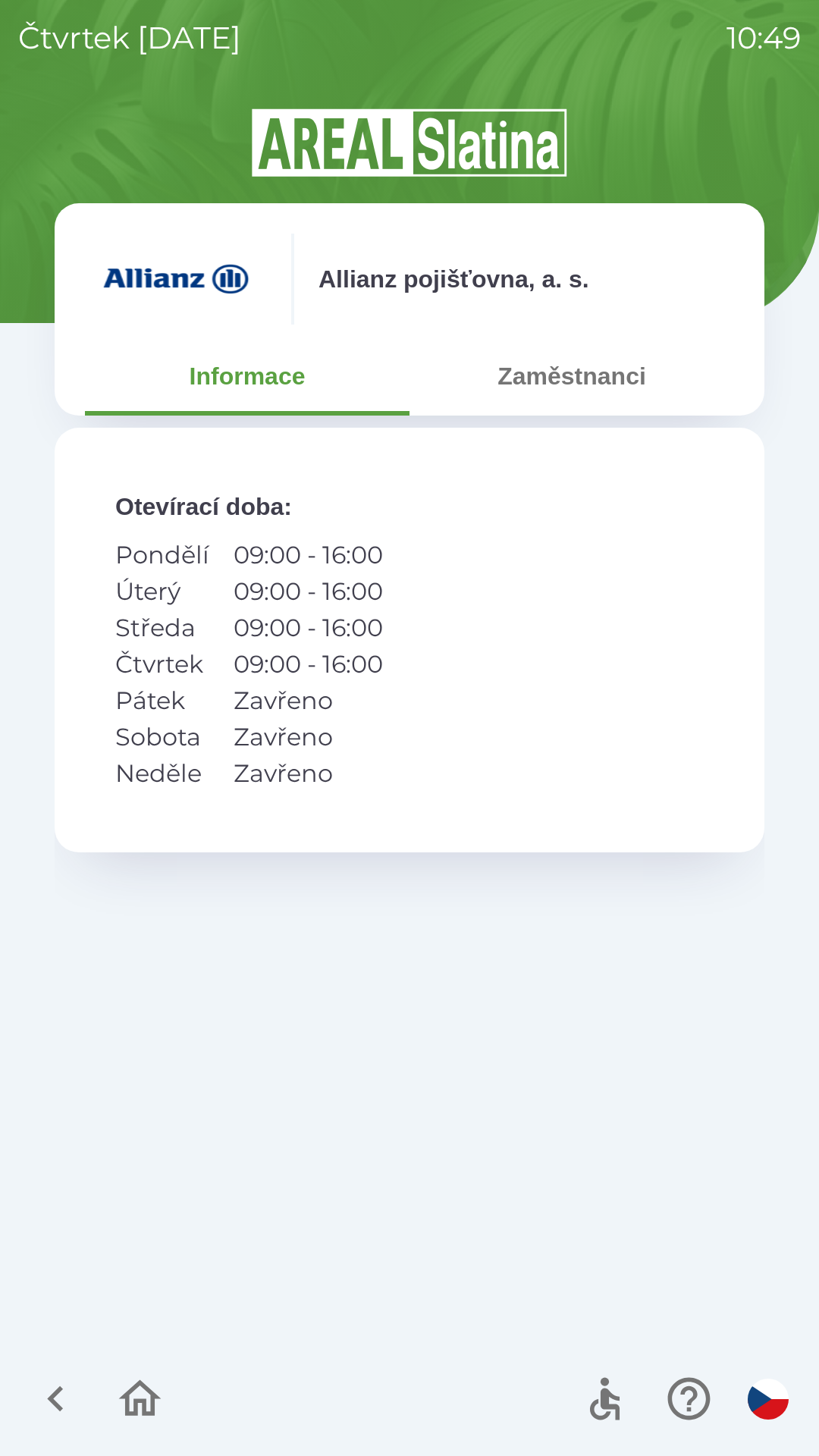
click at [626, 374] on button "Zaměstnanci" at bounding box center [572, 377] width 324 height 55
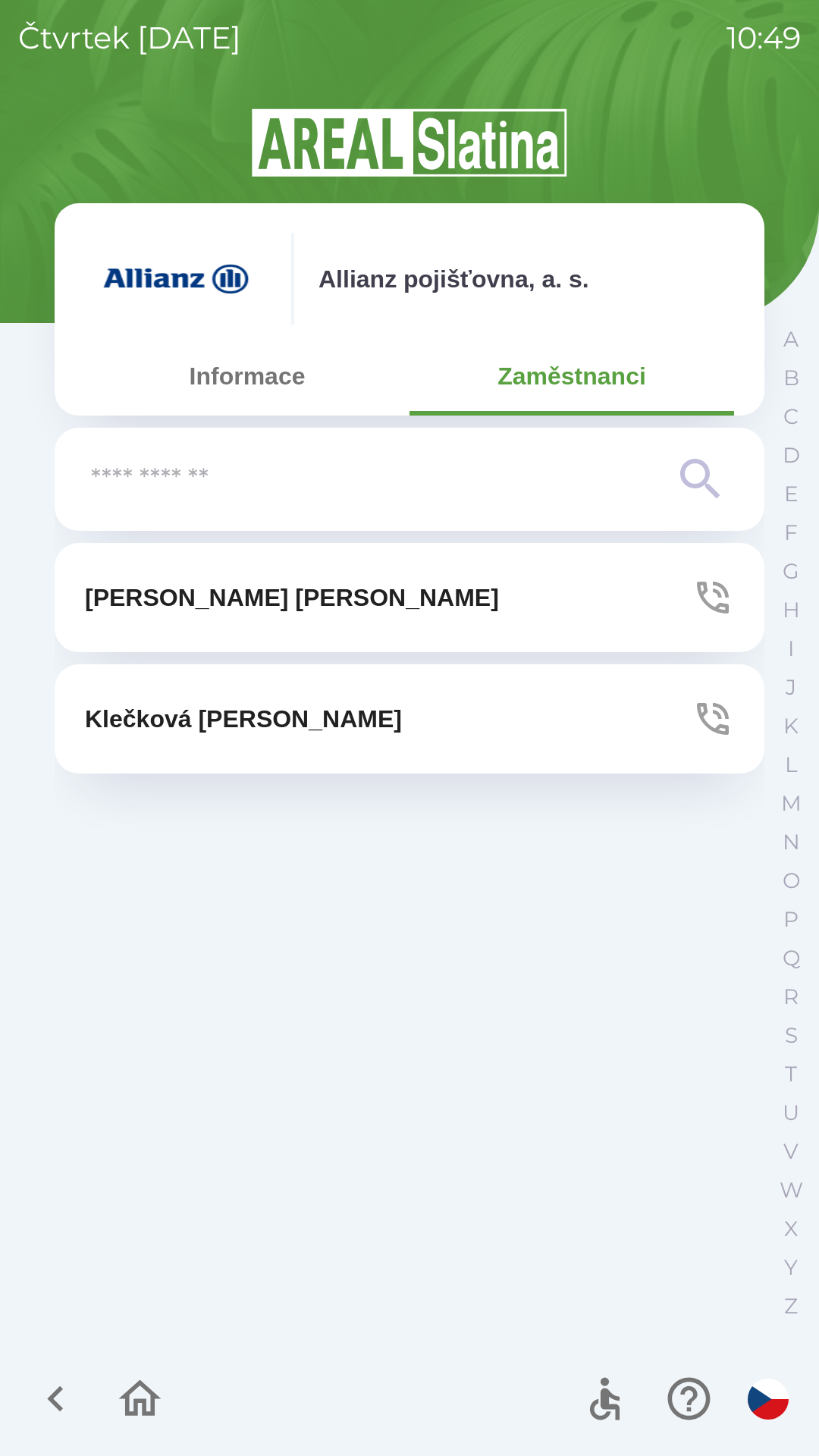
click at [550, 593] on button "[PERSON_NAME]" at bounding box center [410, 598] width 710 height 109
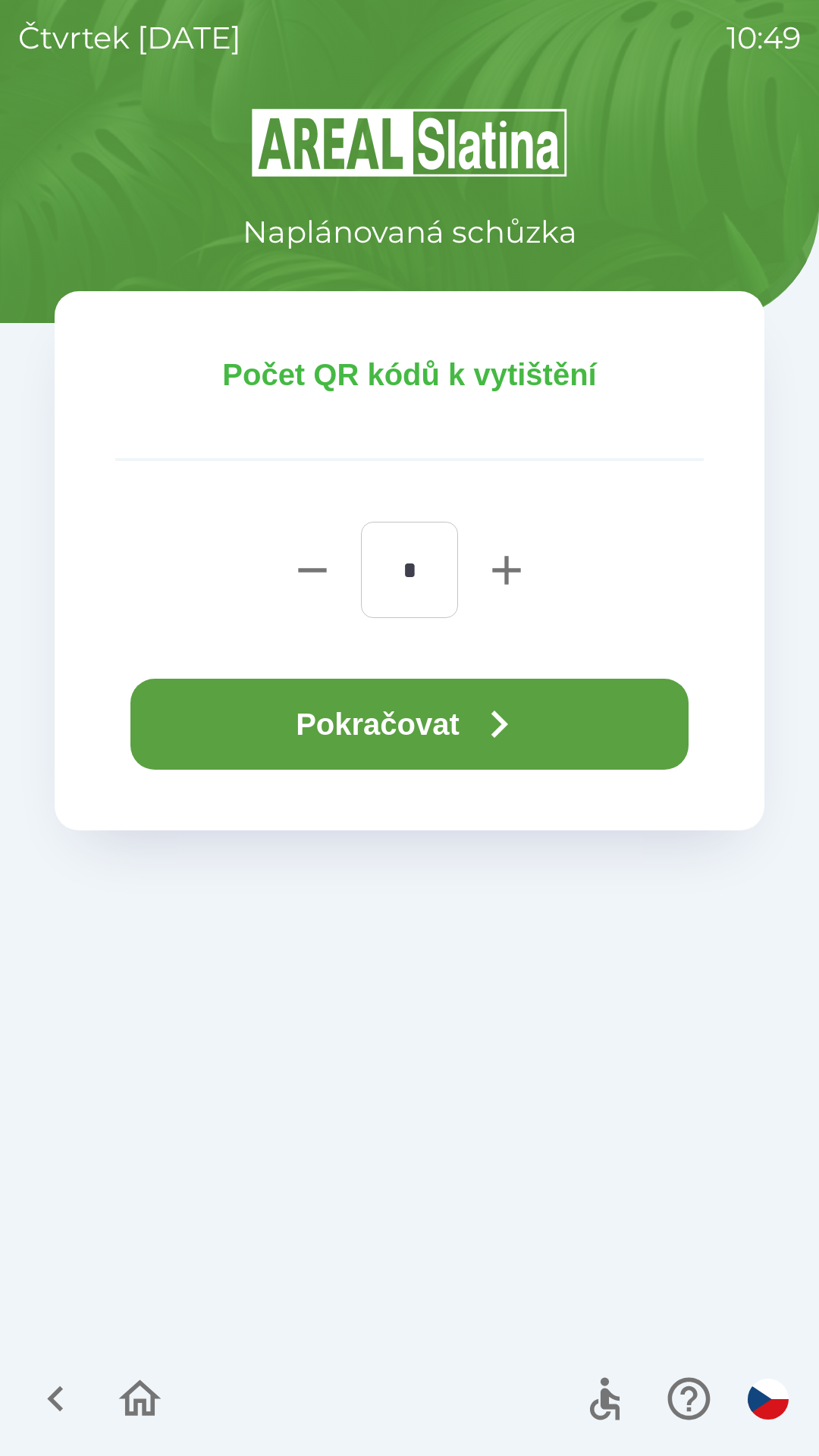
click at [414, 725] on button "Pokračovat" at bounding box center [410, 724] width 558 height 91
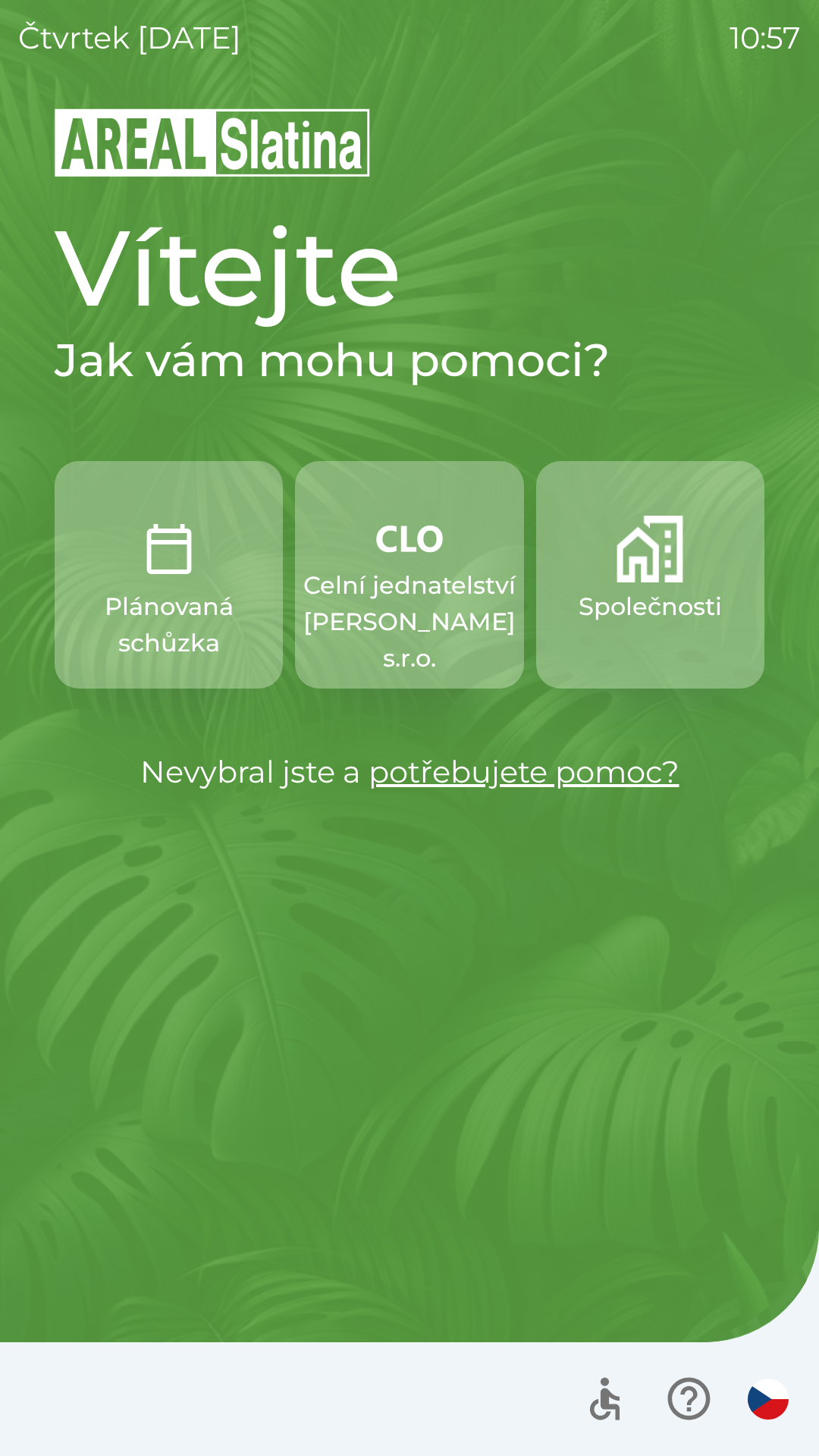
click at [640, 564] on img "button" at bounding box center [649, 549] width 67 height 67
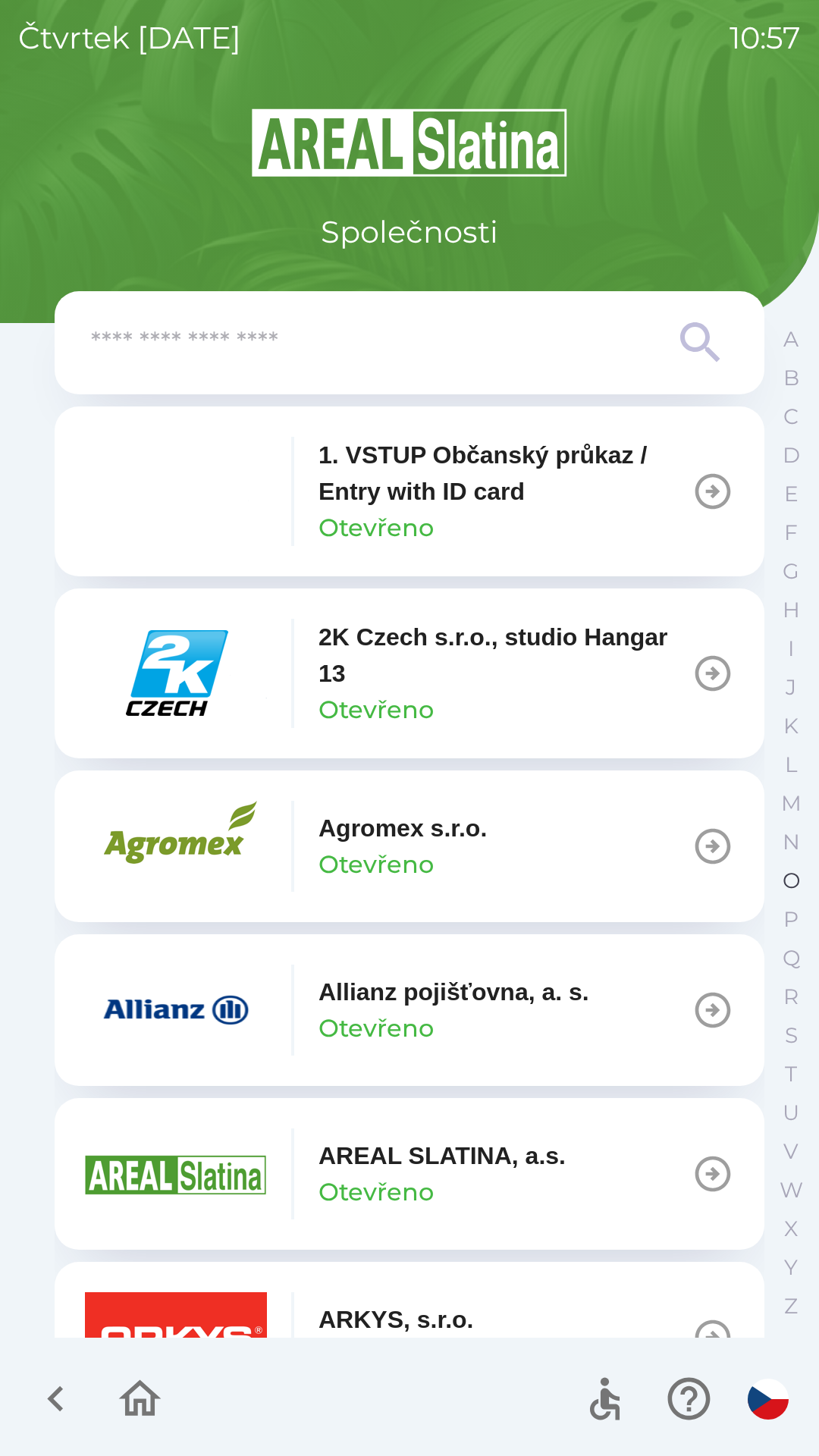
click at [785, 871] on p "O" at bounding box center [791, 881] width 17 height 26
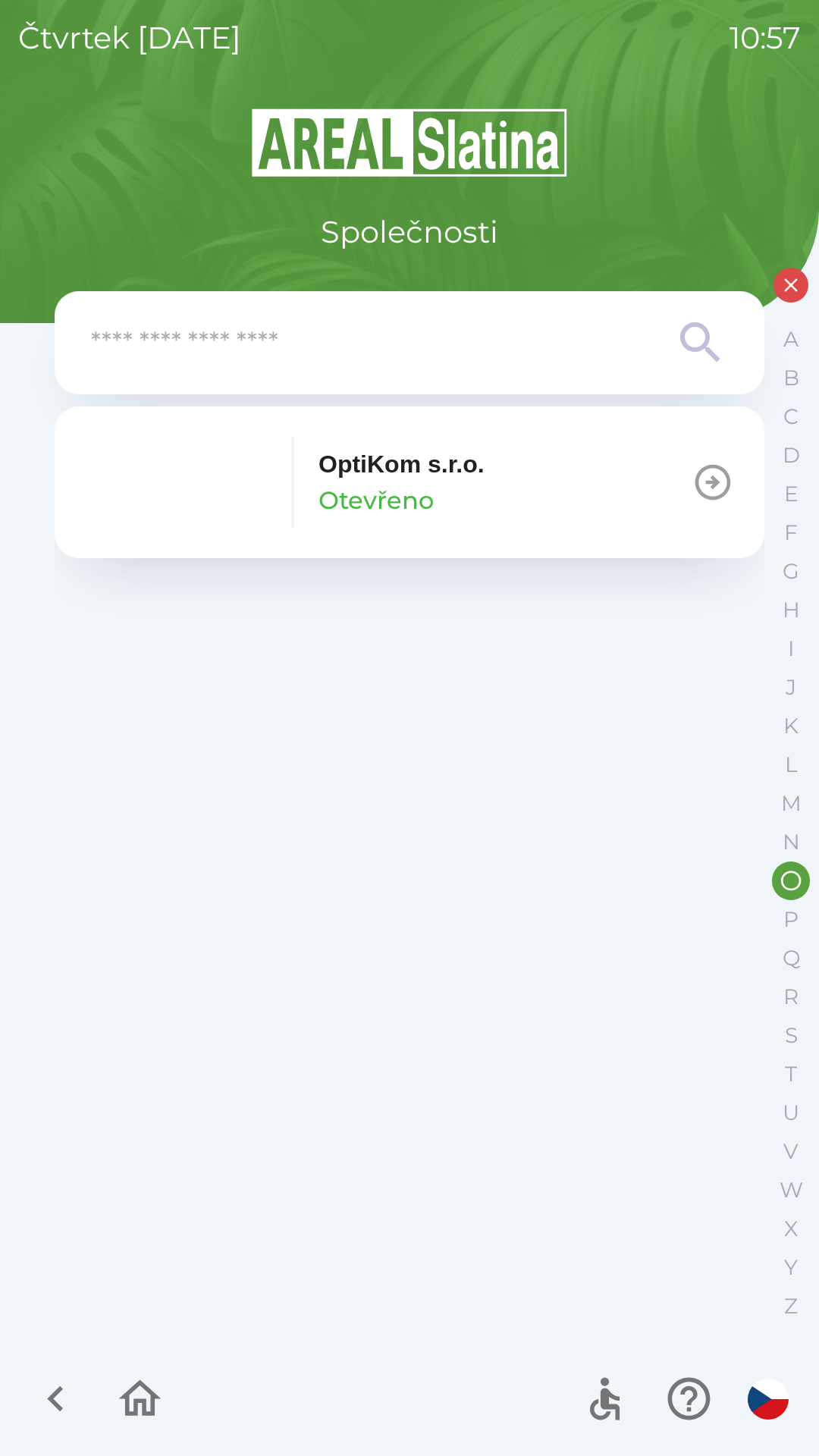
click at [462, 463] on p "OptiKom s.r.o." at bounding box center [401, 464] width 166 height 36
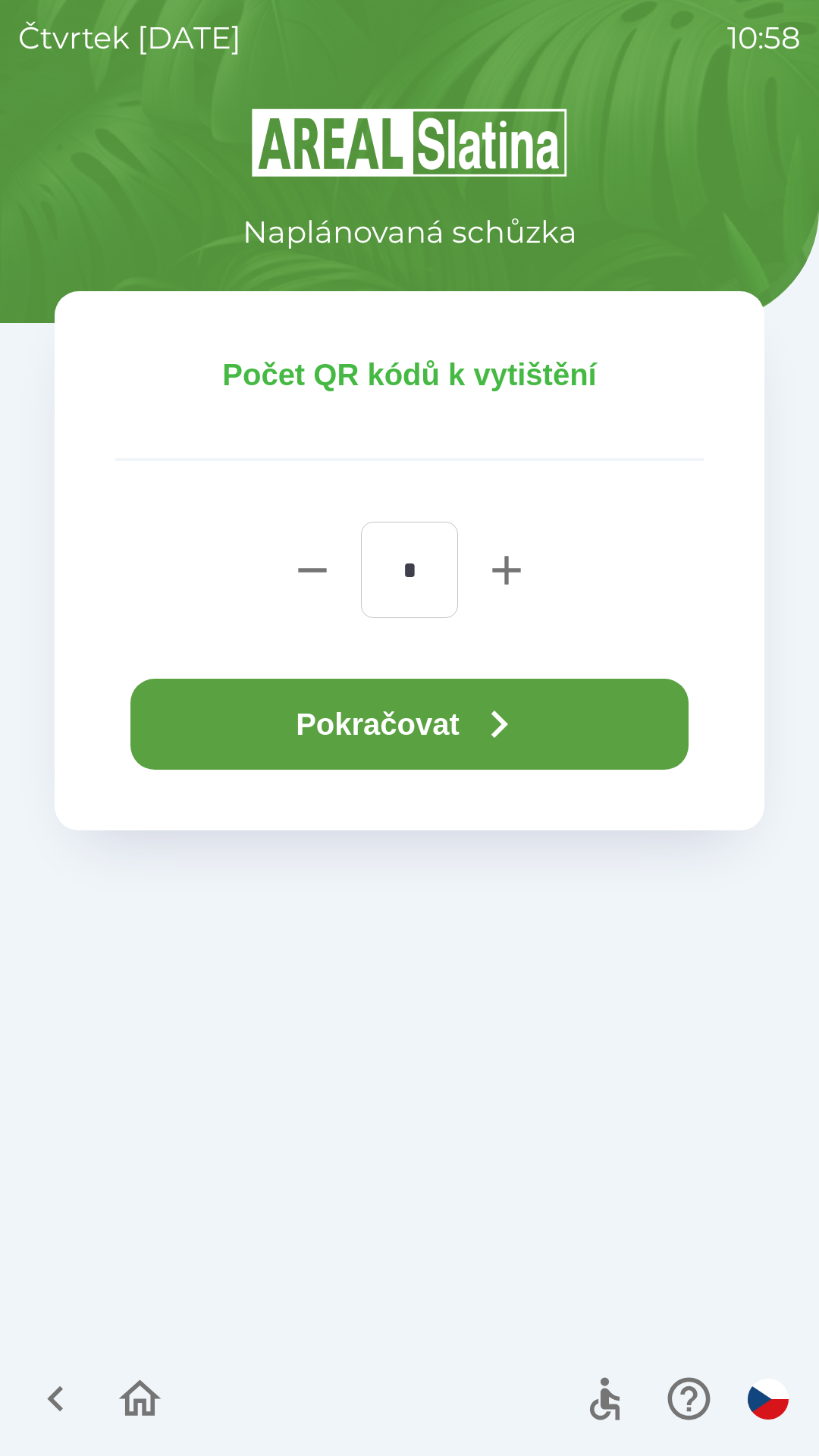
click at [471, 742] on button "Pokračovat" at bounding box center [410, 724] width 558 height 91
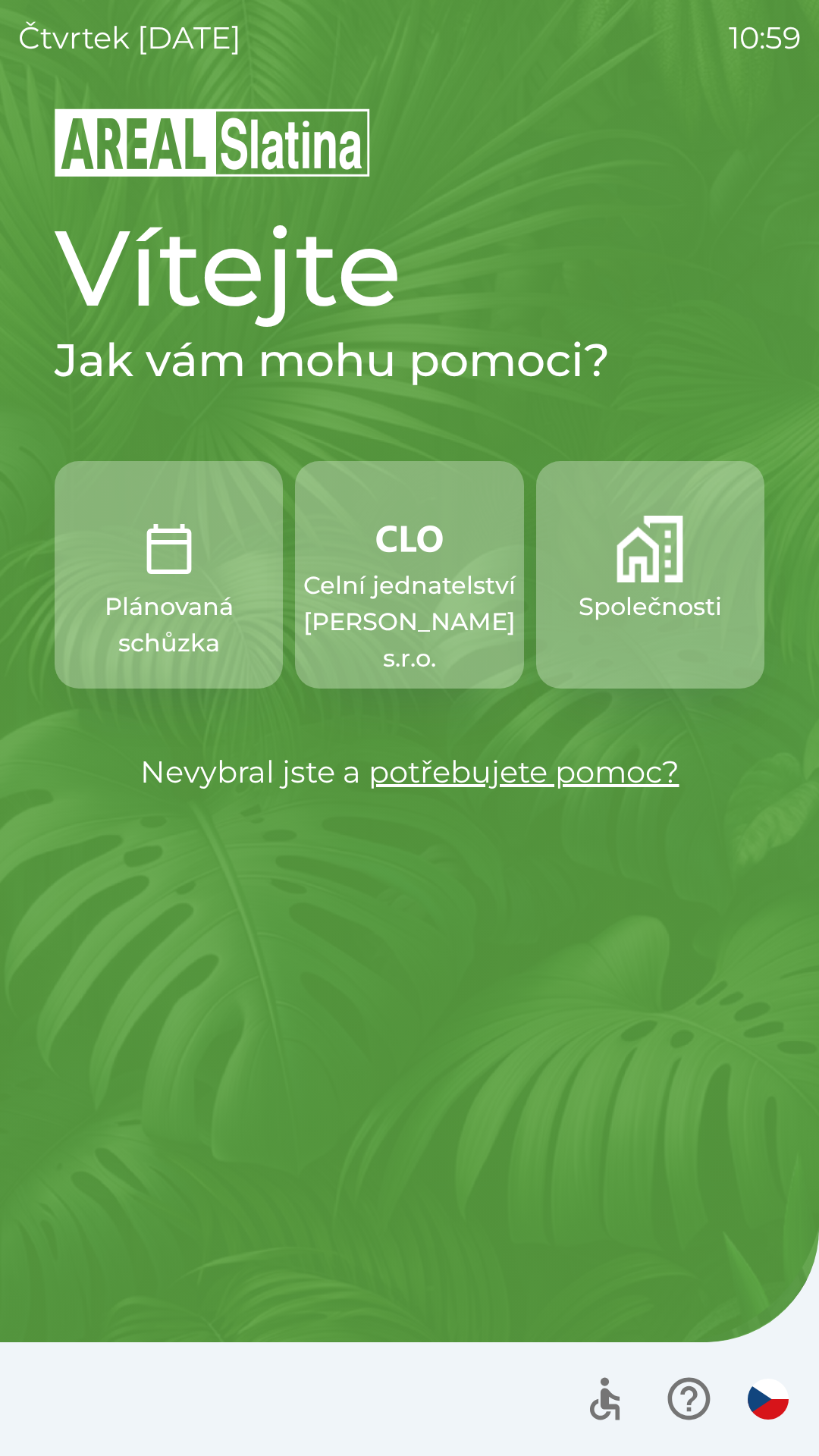
click at [228, 615] on p "Plánovaná schůzka" at bounding box center [169, 625] width 156 height 73
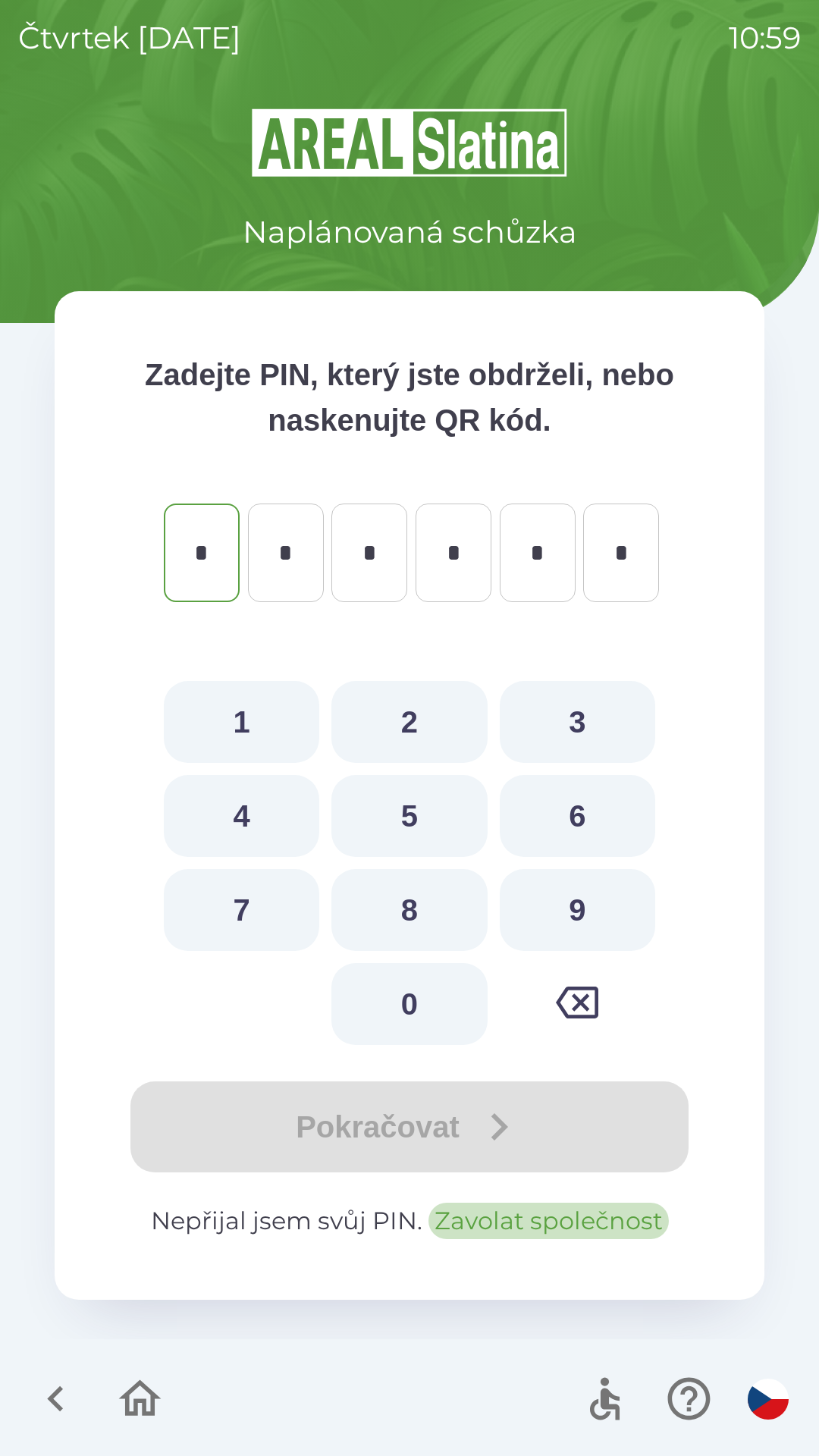
click at [512, 1223] on button "Zavolat společnost" at bounding box center [548, 1221] width 240 height 36
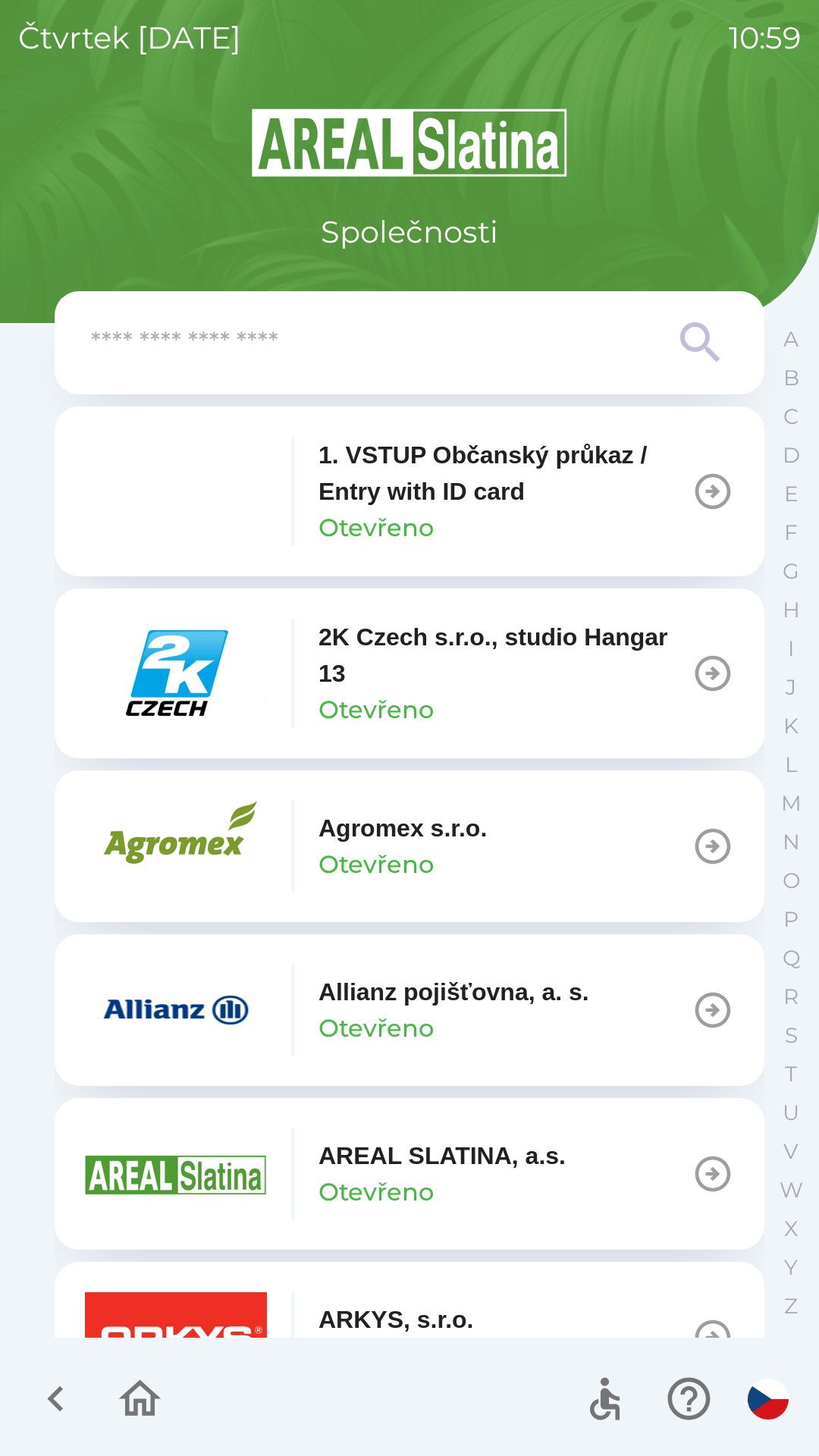
click at [446, 344] on input "text" at bounding box center [379, 343] width 576 height 41
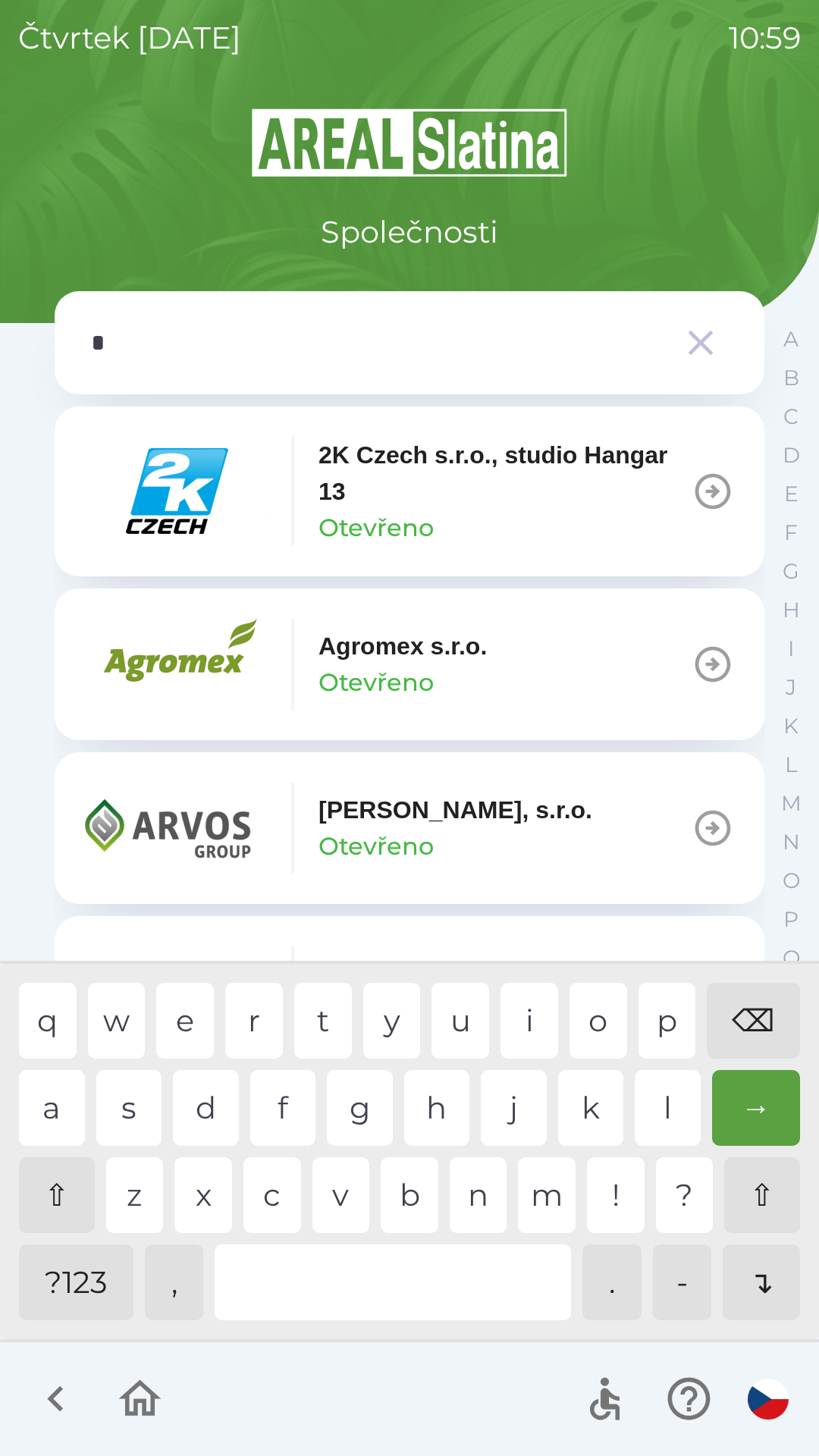
click at [348, 1114] on div "g" at bounding box center [360, 1108] width 66 height 76
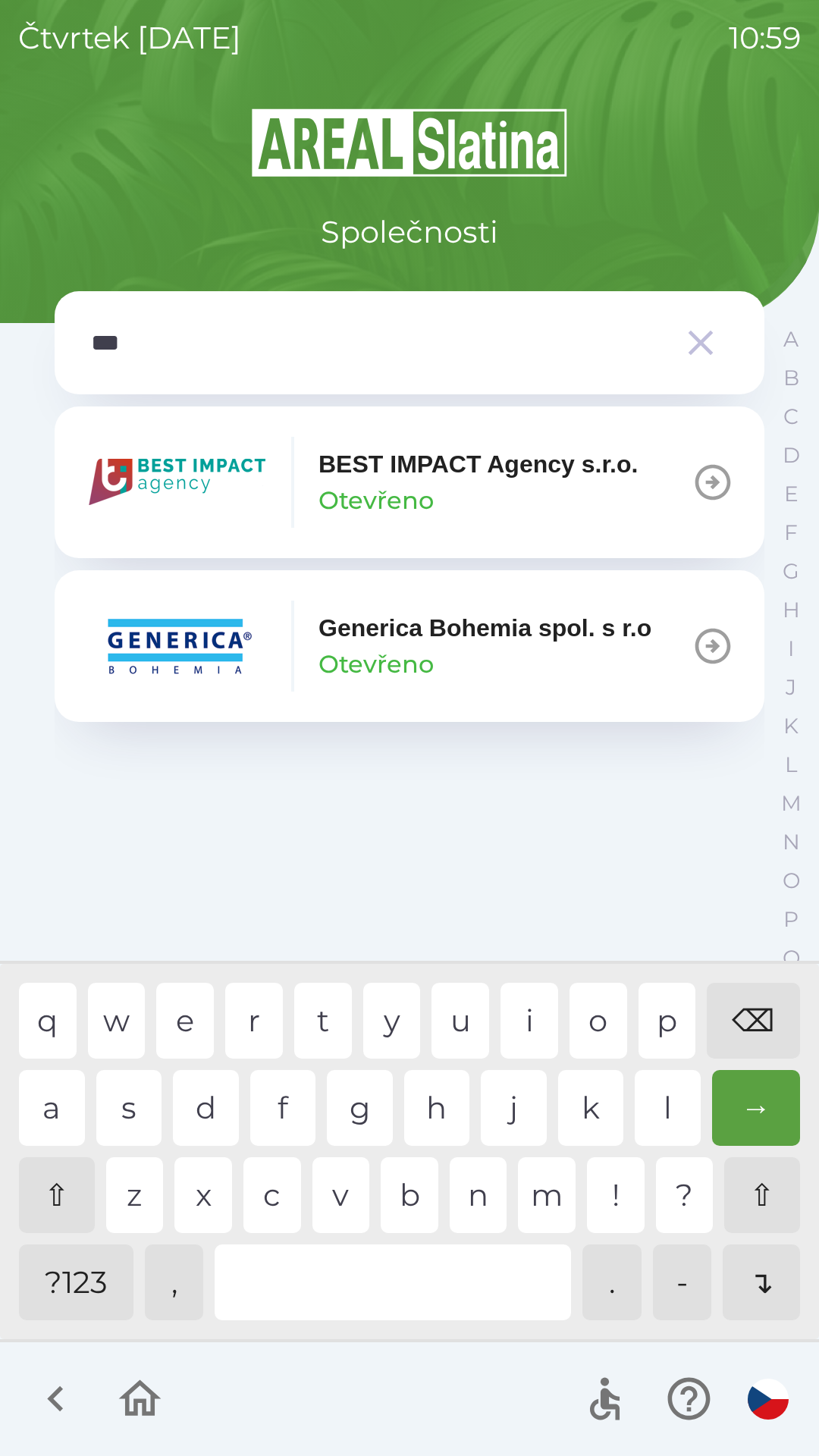
click at [476, 1193] on div "n" at bounding box center [478, 1195] width 58 height 76
type input "****"
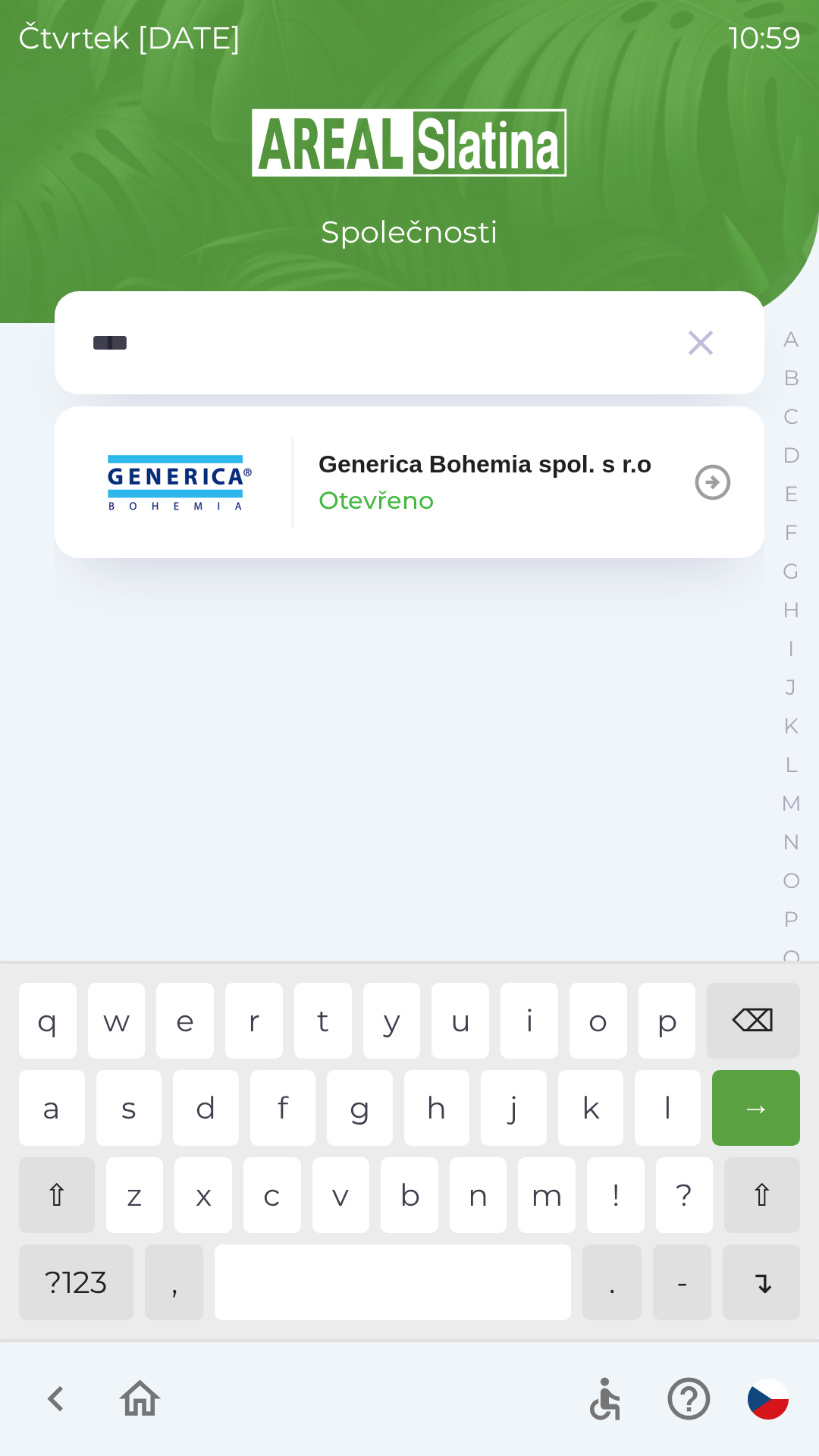
click at [169, 1018] on div "e" at bounding box center [185, 1021] width 58 height 76
click at [478, 485] on div "Generica Bohemia spol. s r.o Otevřeno" at bounding box center [485, 483] width 333 height 73
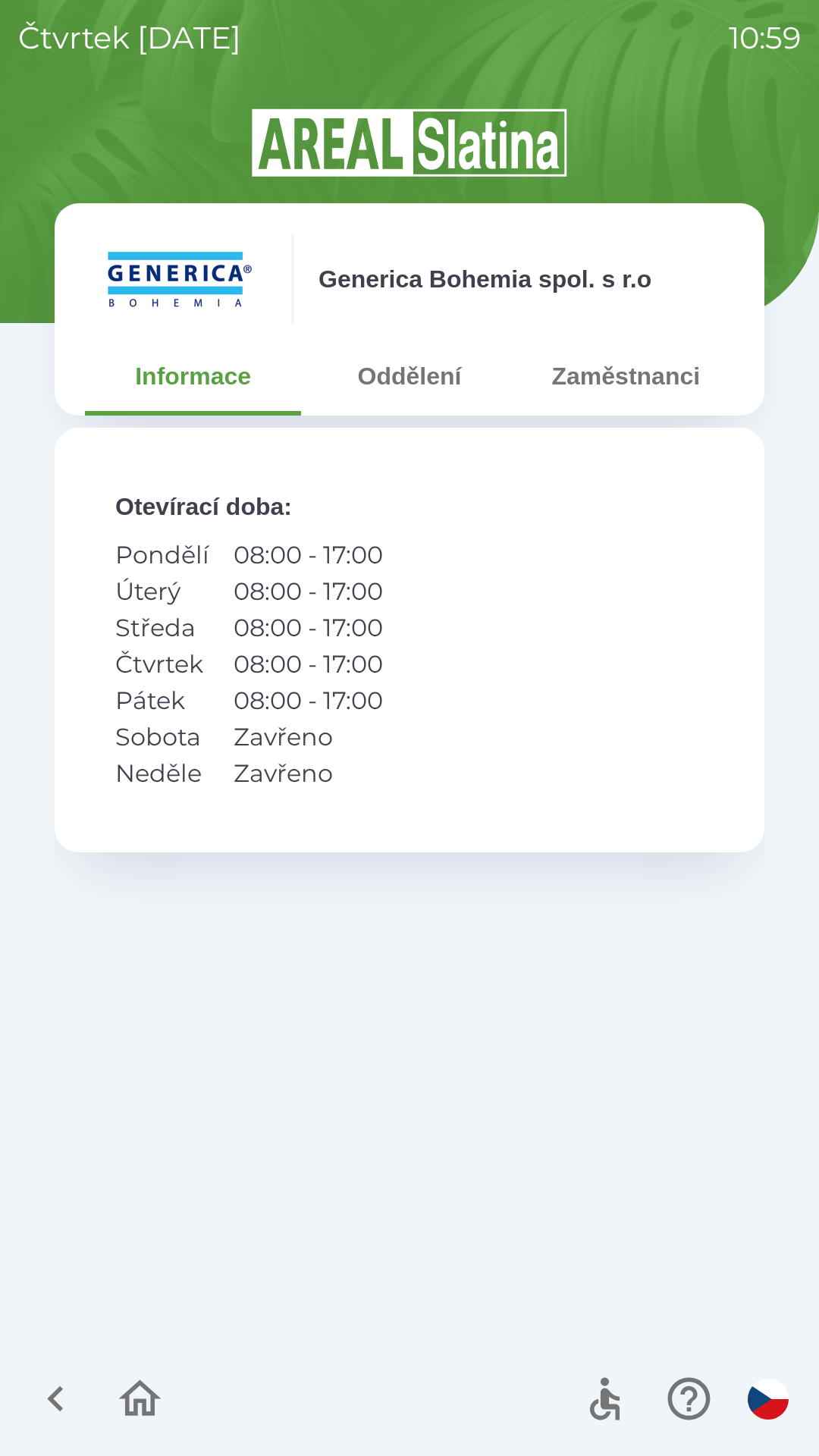
click at [621, 390] on button "Zaměstnanci" at bounding box center [625, 377] width 216 height 55
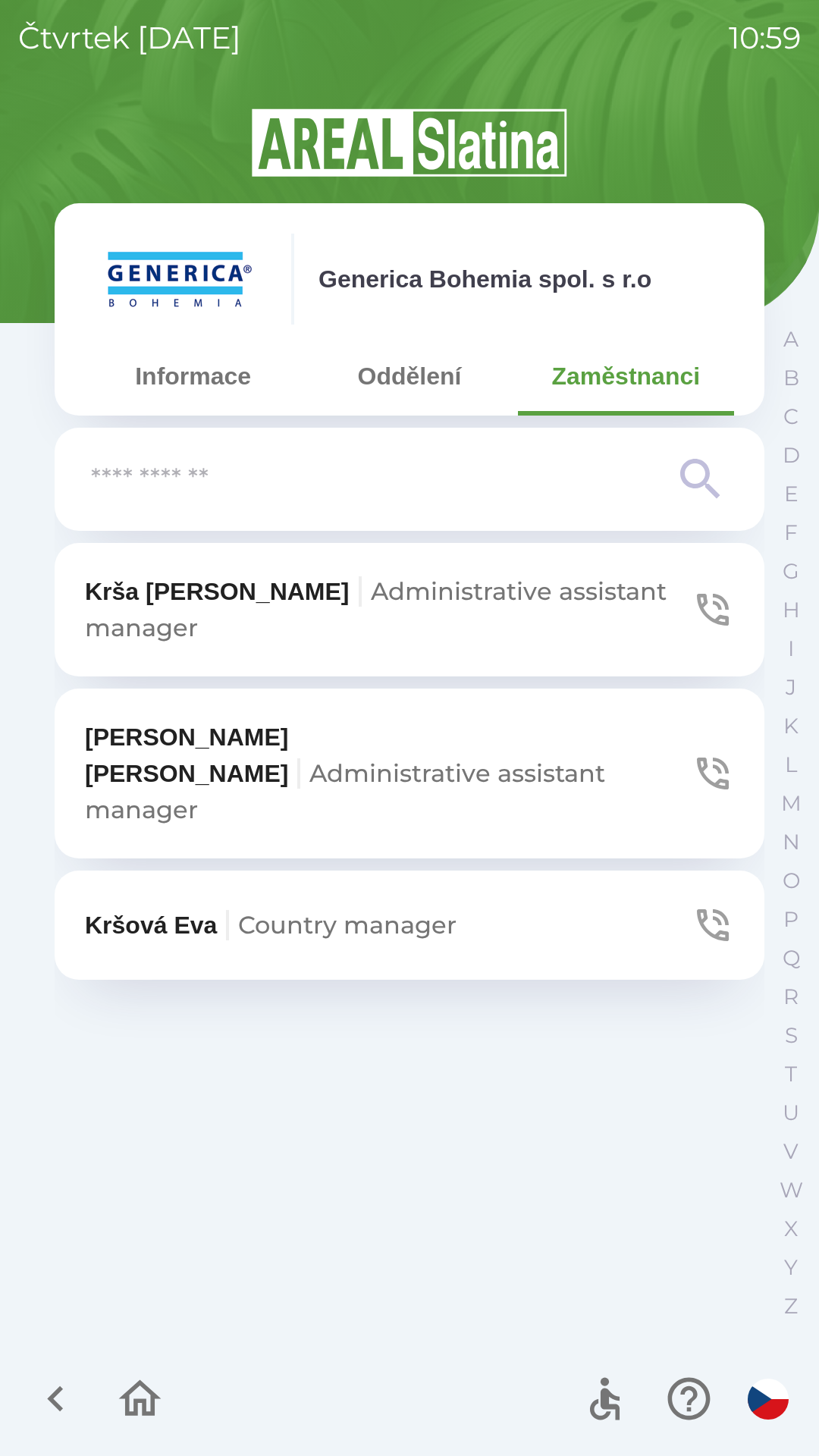
click at [410, 758] on span "Administrative assistant manager" at bounding box center [345, 791] width 520 height 66
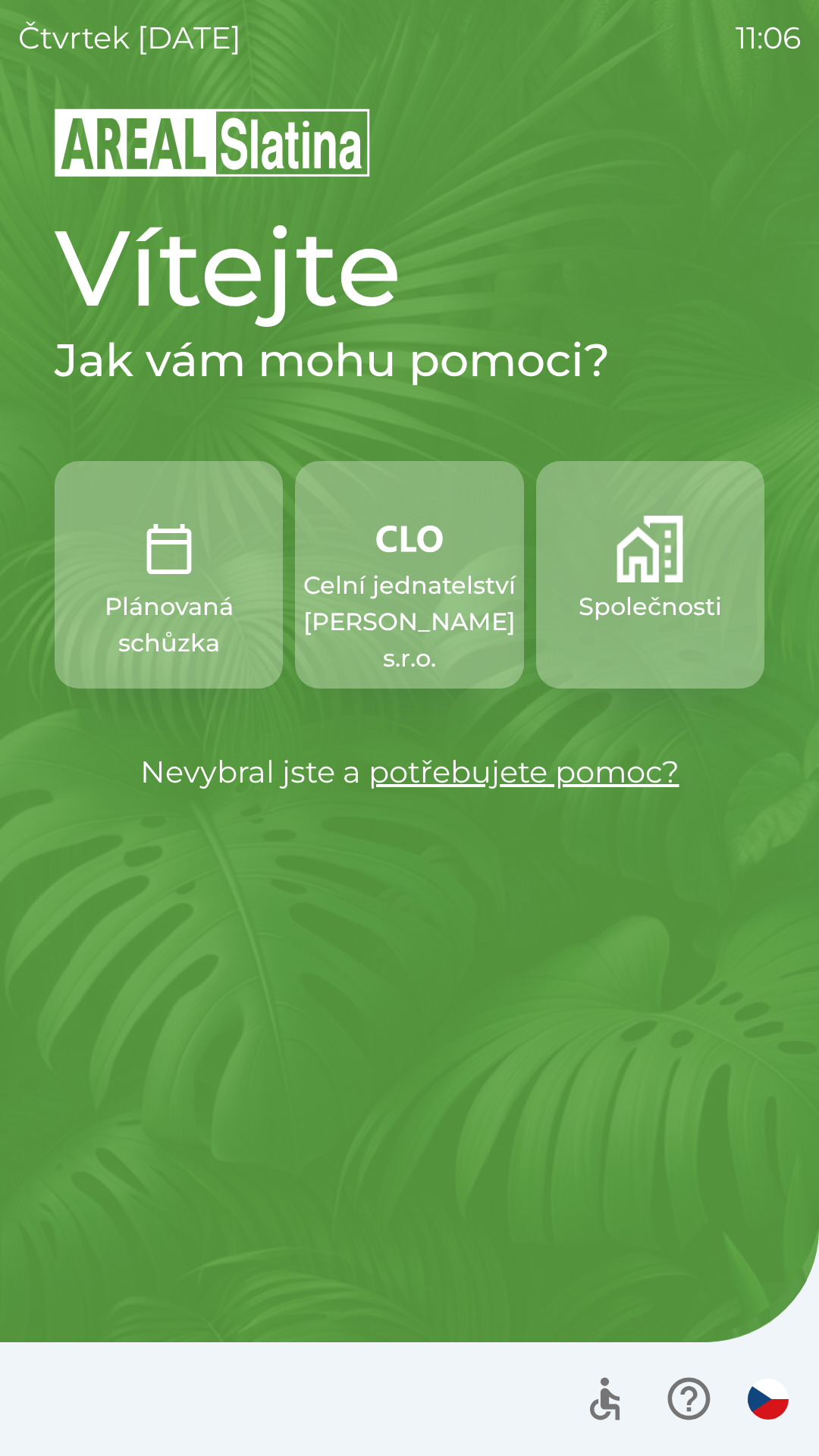
click at [399, 610] on p "Celní jednatelství [PERSON_NAME] s.r.o." at bounding box center [410, 622] width 213 height 109
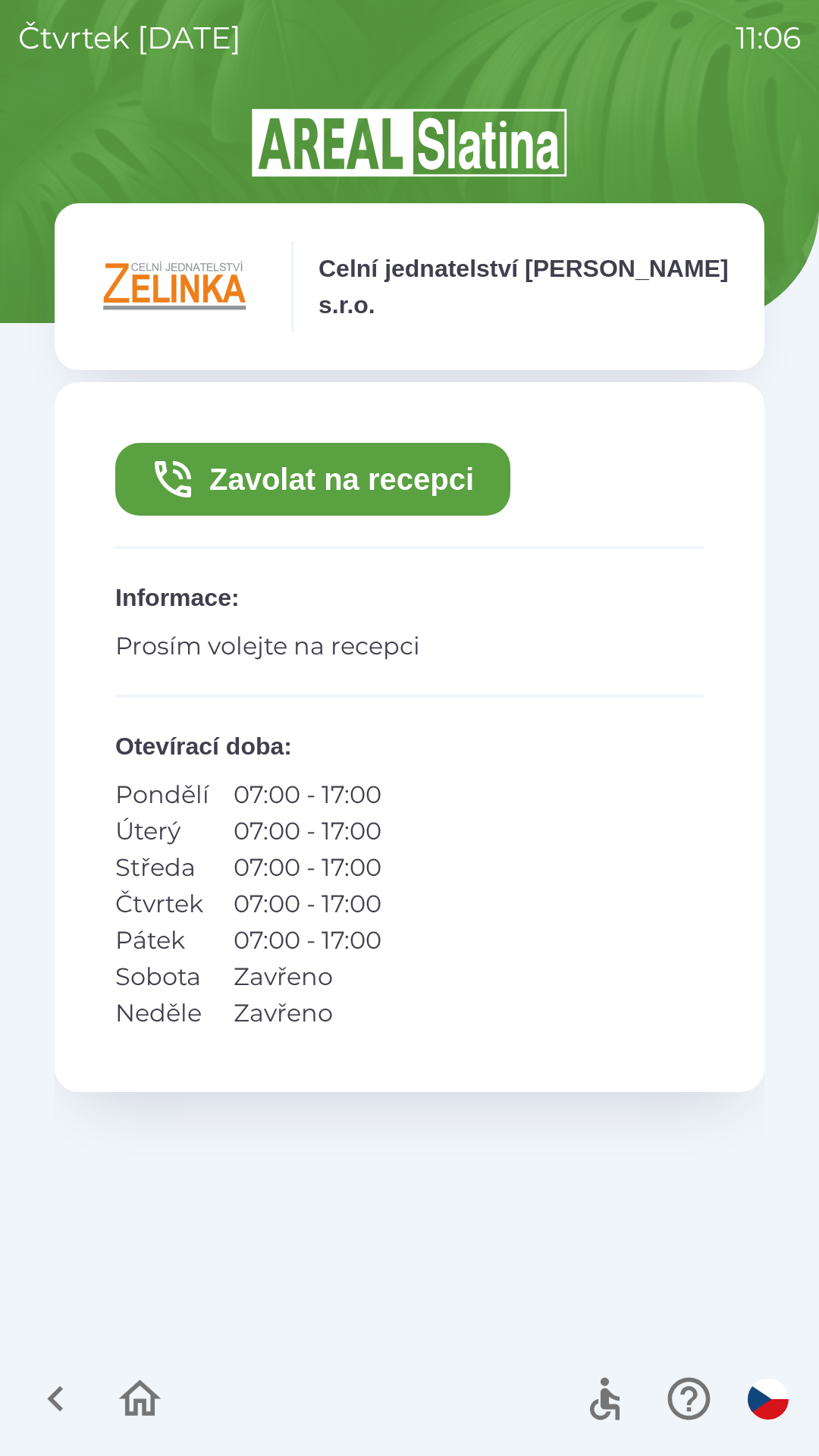
click at [307, 475] on button "Zavolat na recepci" at bounding box center [312, 479] width 395 height 73
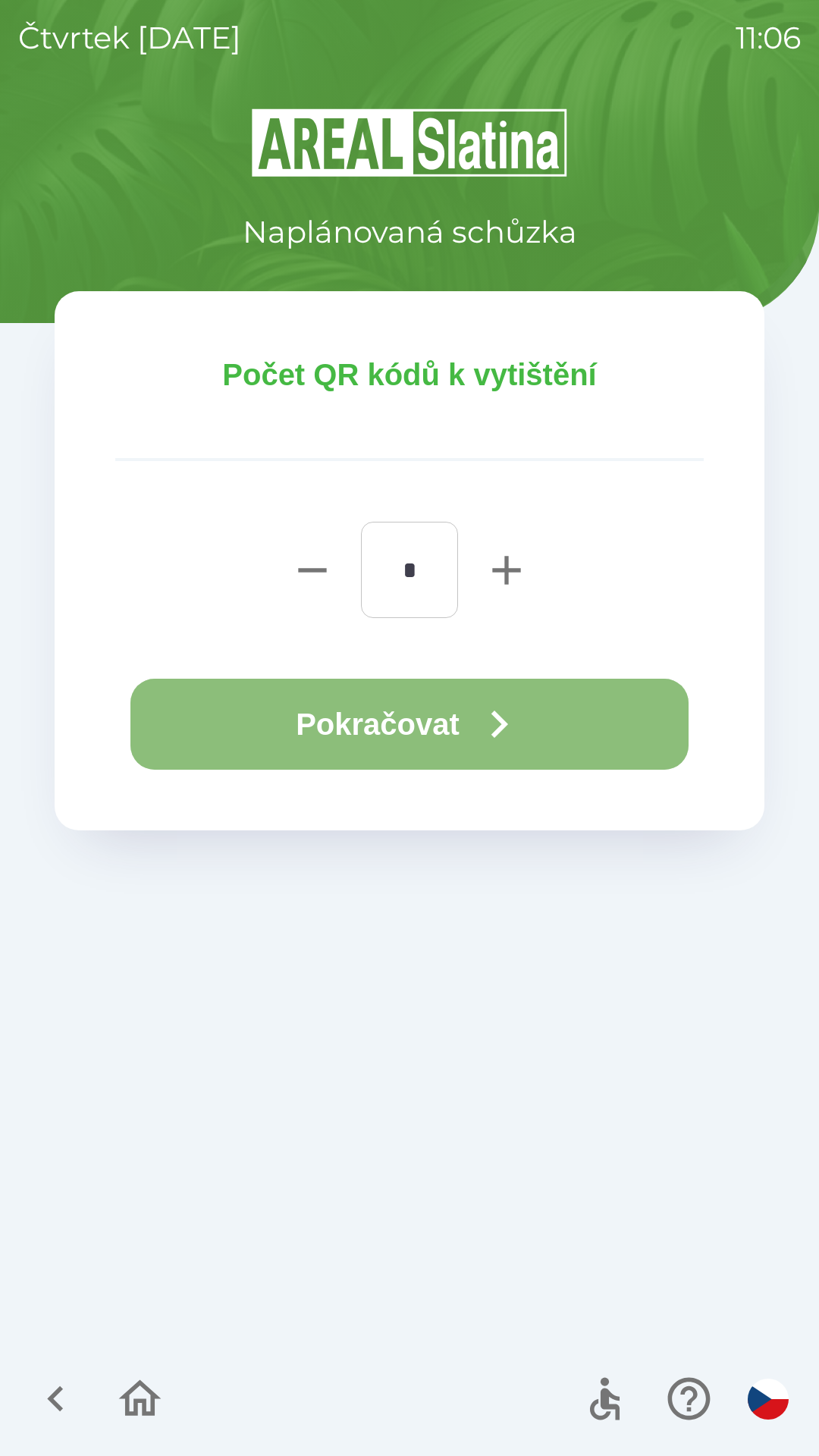
click at [224, 730] on button "Pokračovat" at bounding box center [410, 724] width 558 height 91
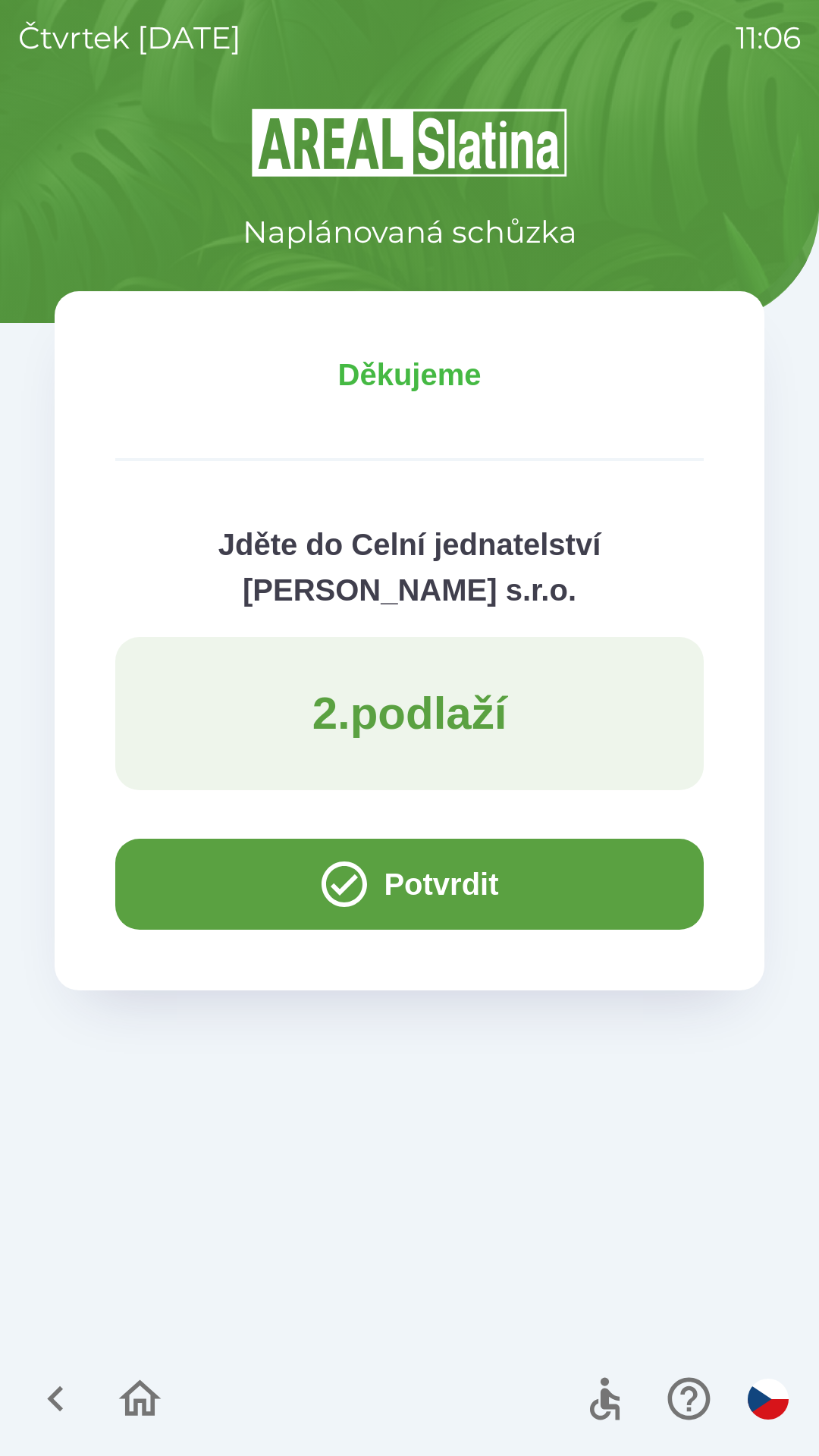
click at [196, 892] on button "Potvrdit" at bounding box center [409, 885] width 588 height 91
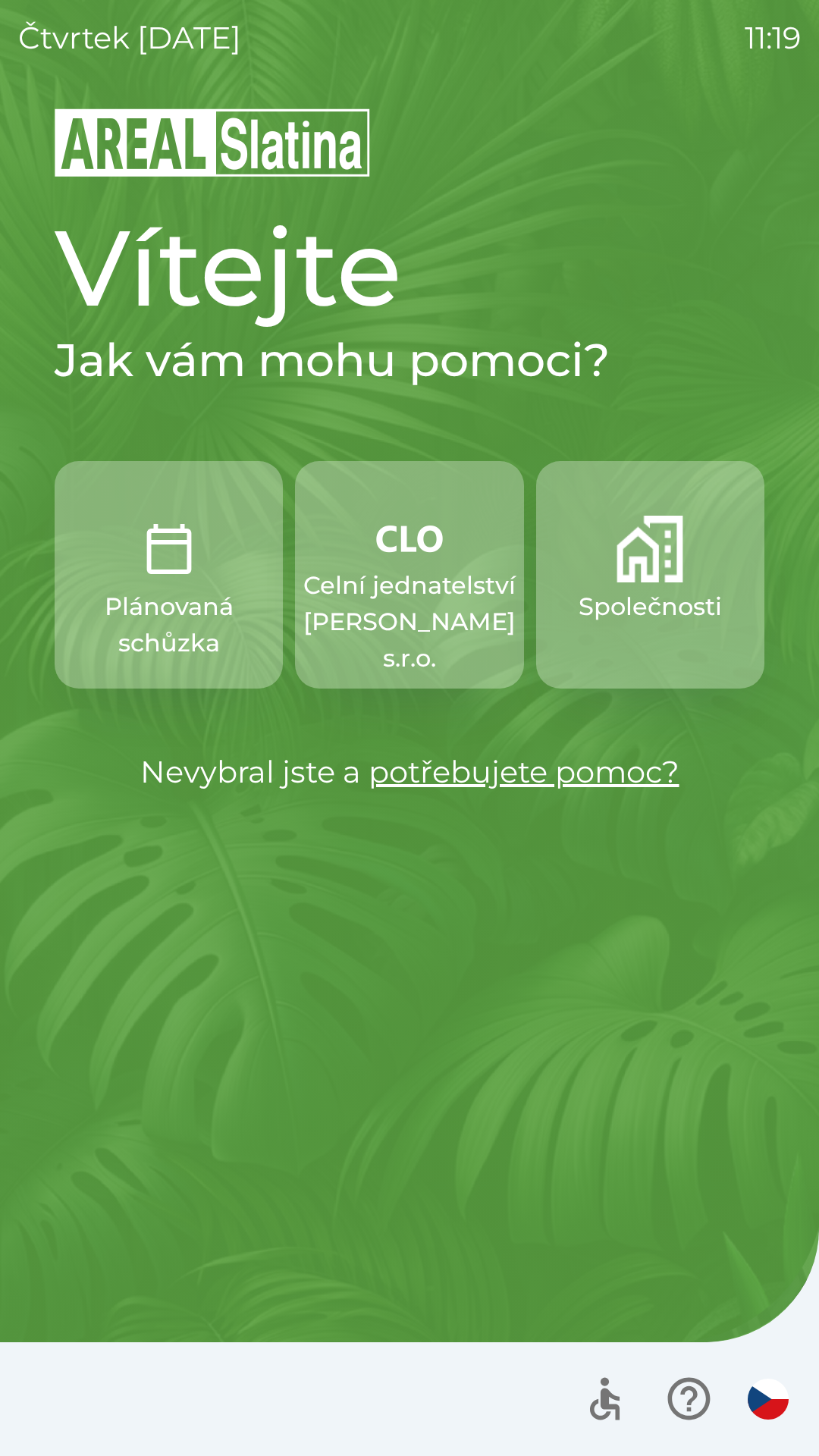
click at [414, 618] on p "Celní jednatelství [PERSON_NAME] s.r.o." at bounding box center [410, 622] width 213 height 109
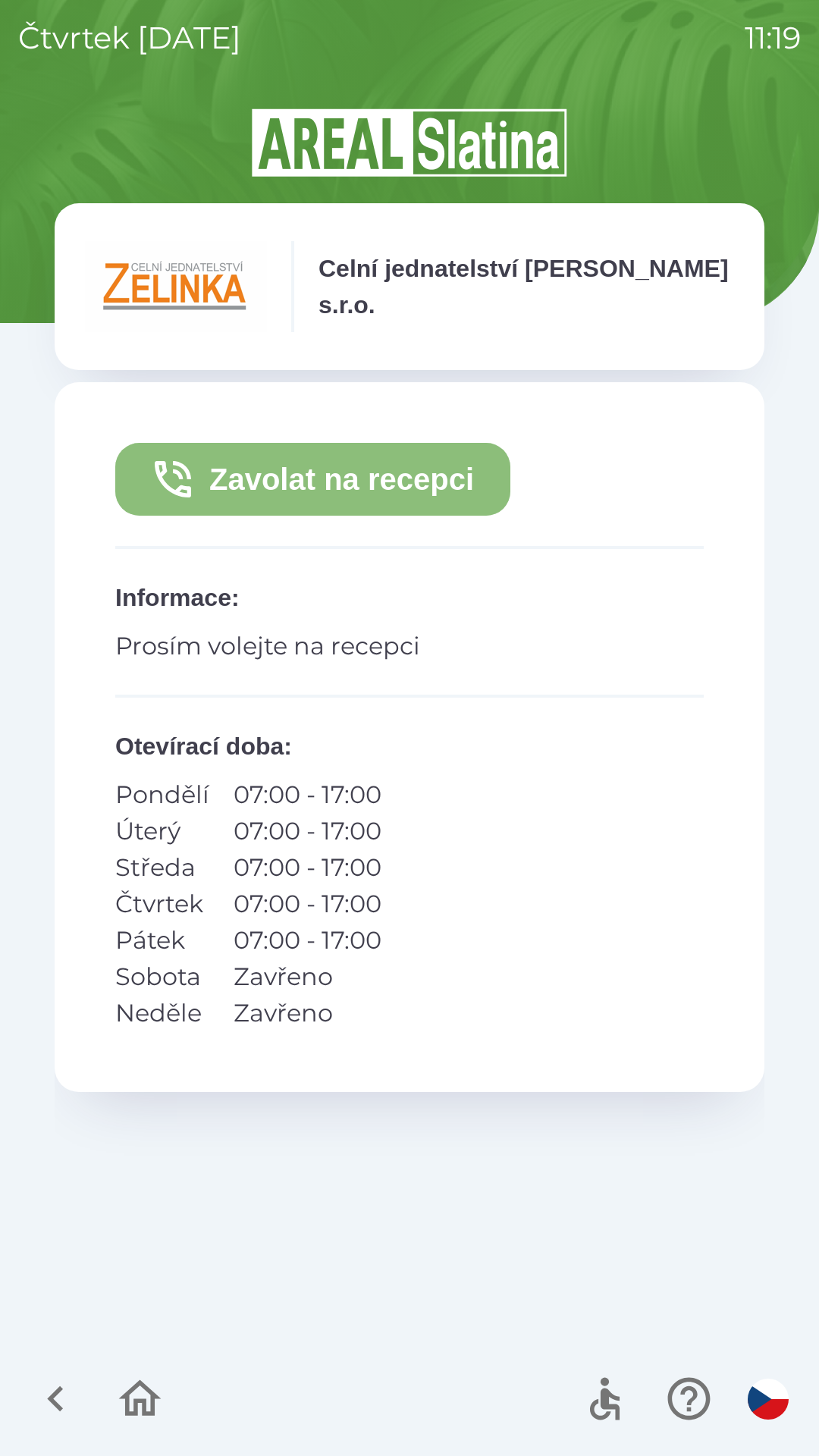
click at [462, 475] on button "Zavolat na recepci" at bounding box center [312, 479] width 395 height 73
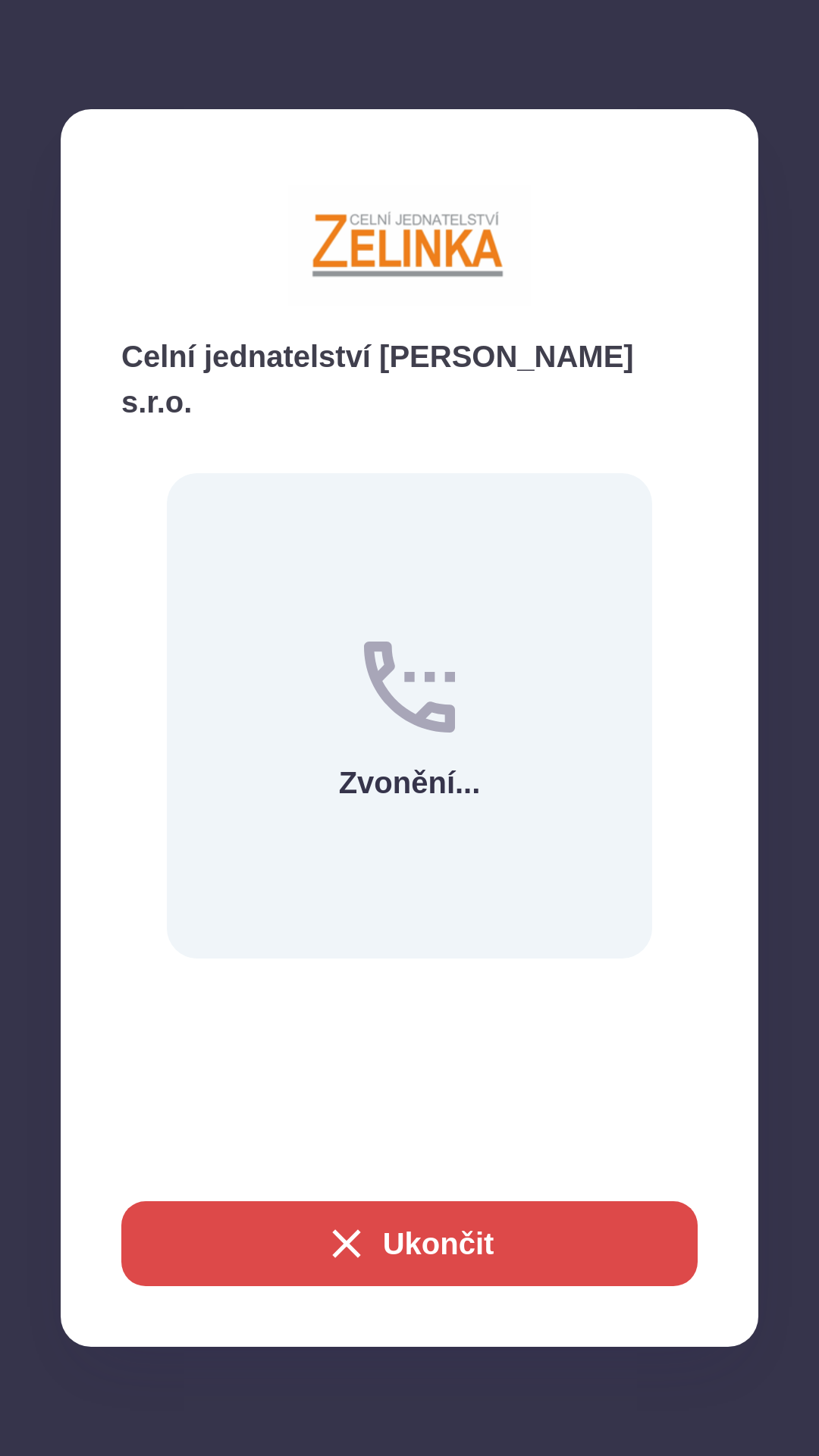
click at [456, 1238] on button "Ukončit" at bounding box center [410, 1244] width 576 height 85
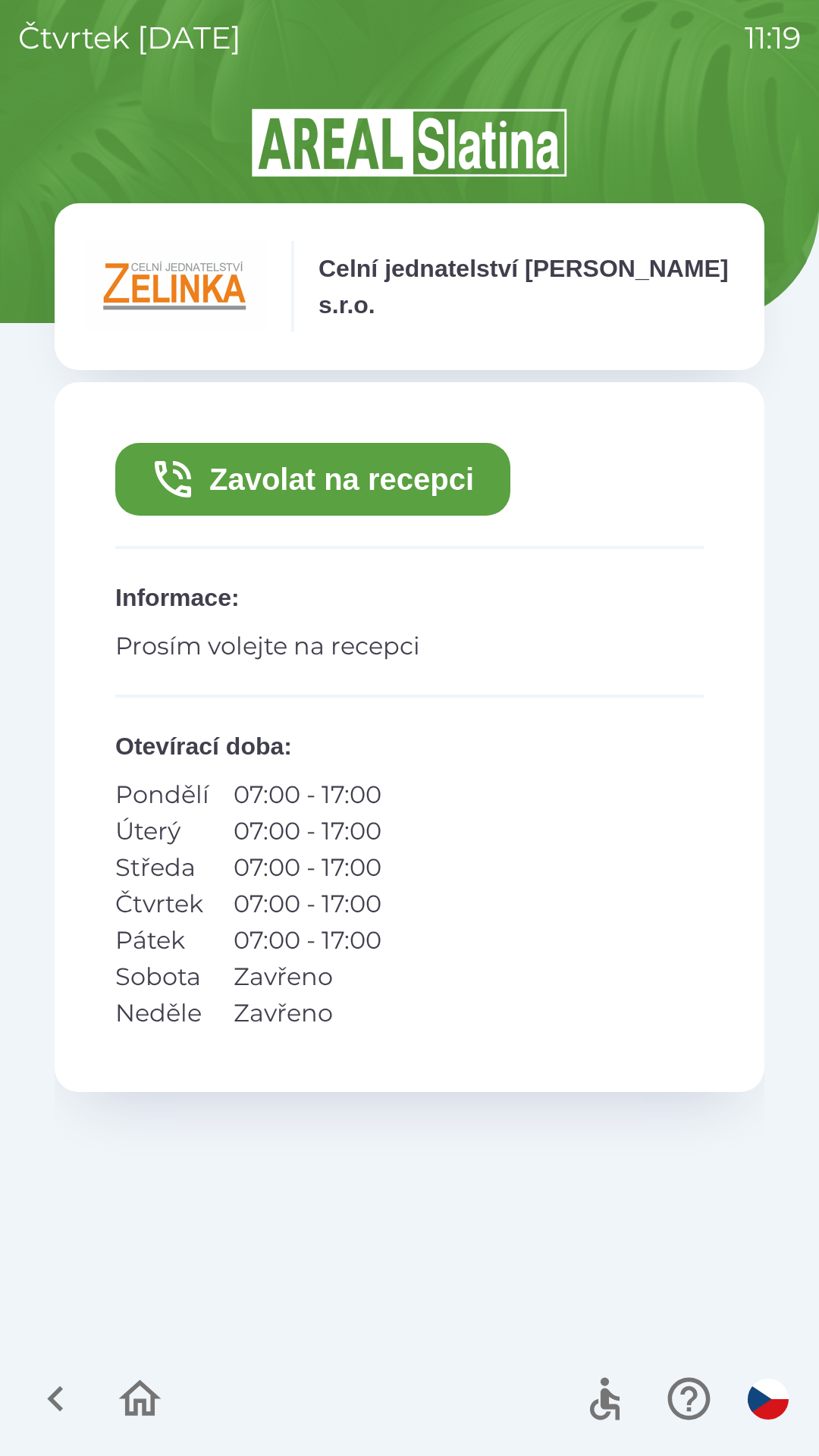
click at [427, 482] on button "Zavolat na recepci" at bounding box center [312, 479] width 395 height 73
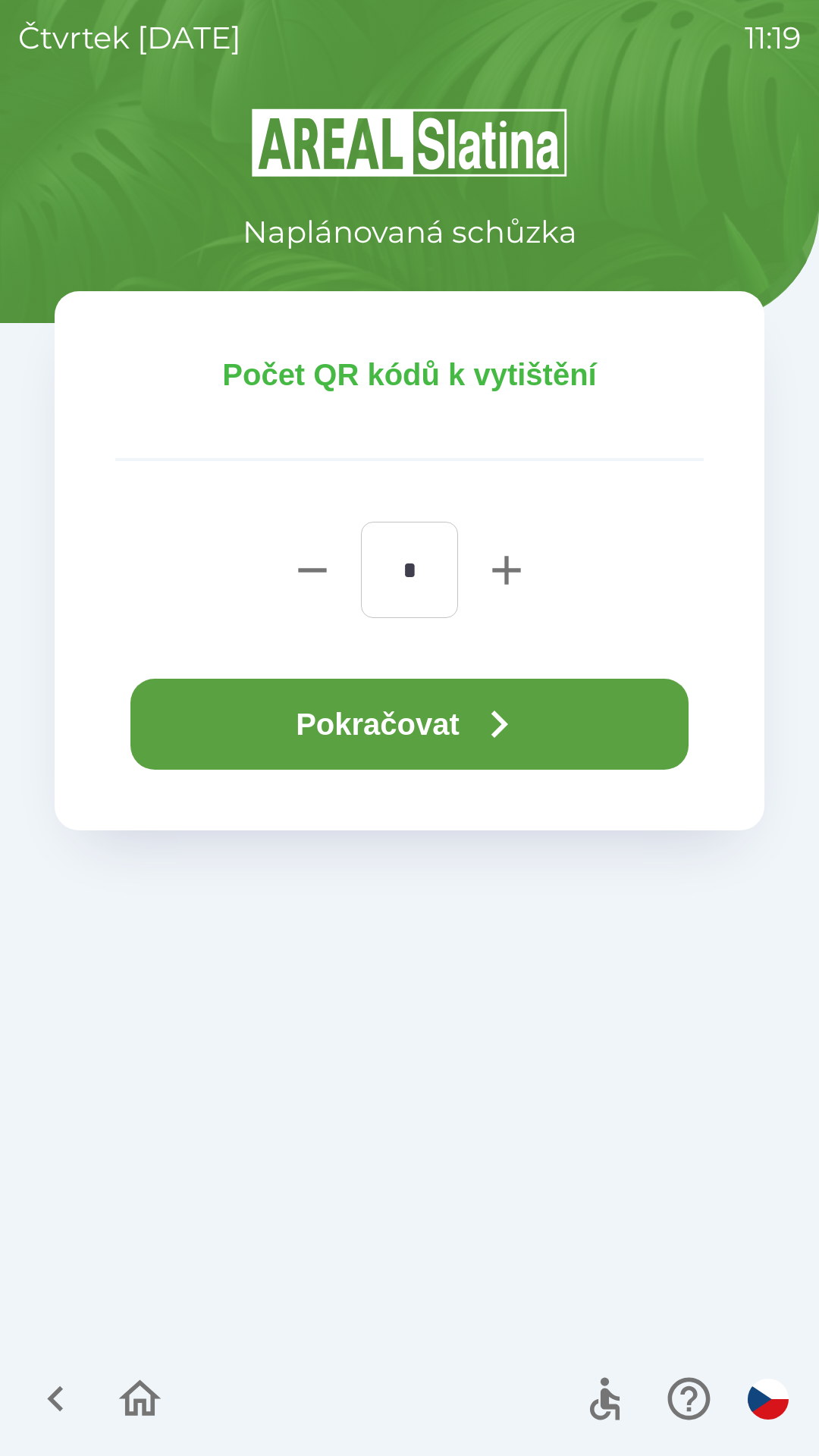
click at [464, 700] on button "Pokračovat" at bounding box center [410, 724] width 558 height 91
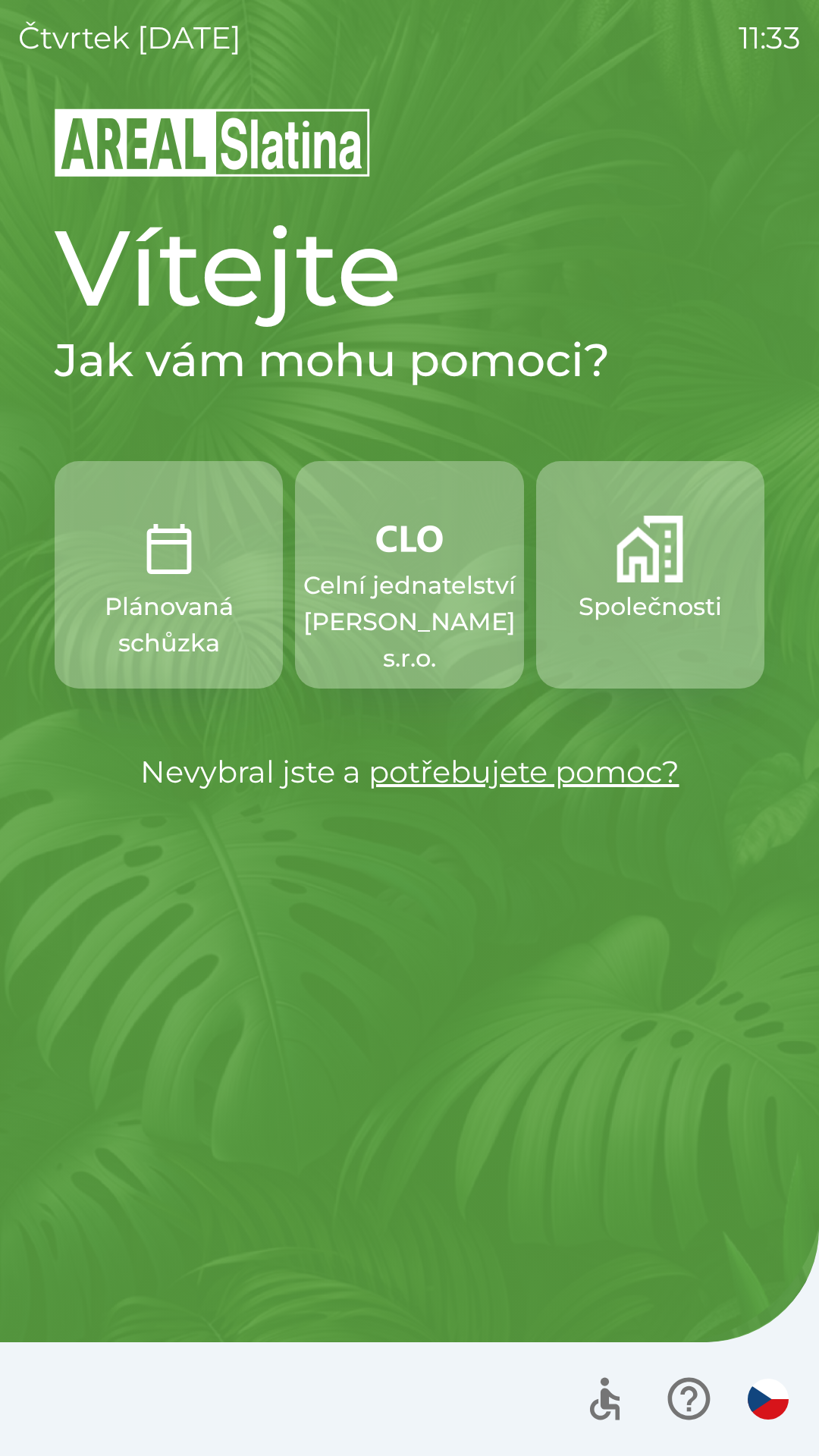
click at [418, 590] on p "Celní jednatelství [PERSON_NAME] s.r.o." at bounding box center [410, 622] width 213 height 109
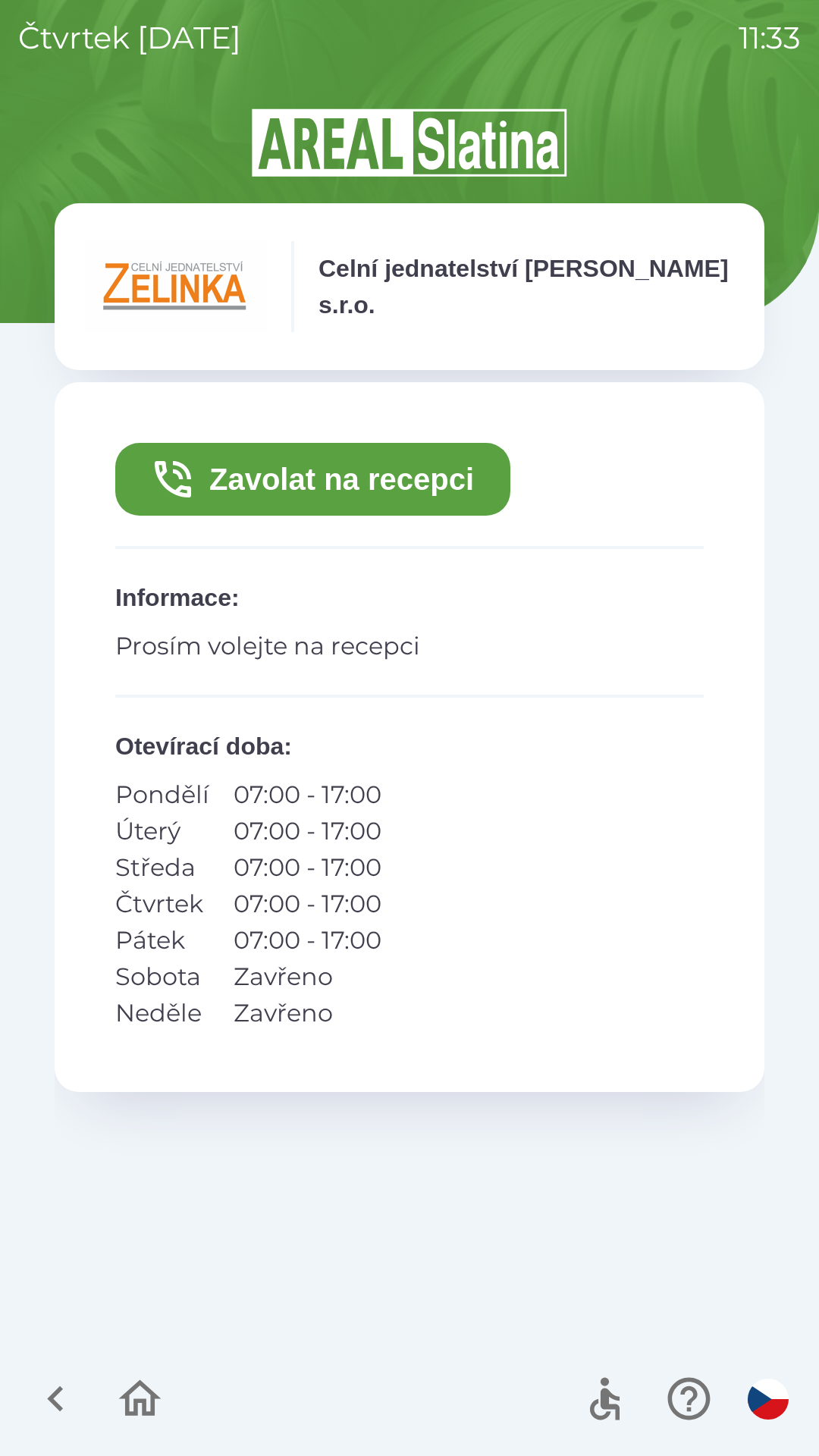
click at [417, 463] on button "Zavolat na recepci" at bounding box center [312, 479] width 395 height 73
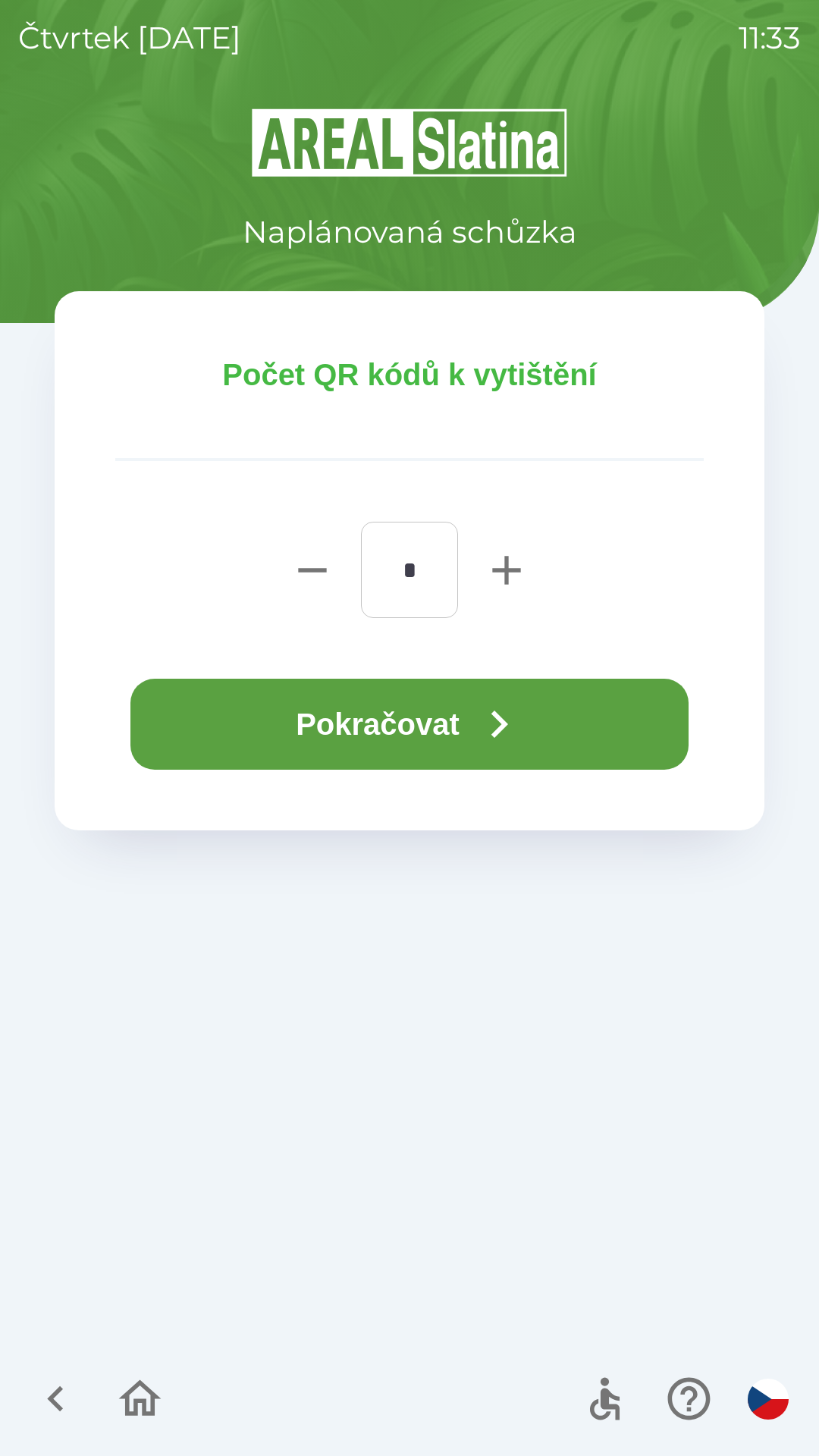
click at [464, 716] on button "Pokračovat" at bounding box center [410, 724] width 558 height 91
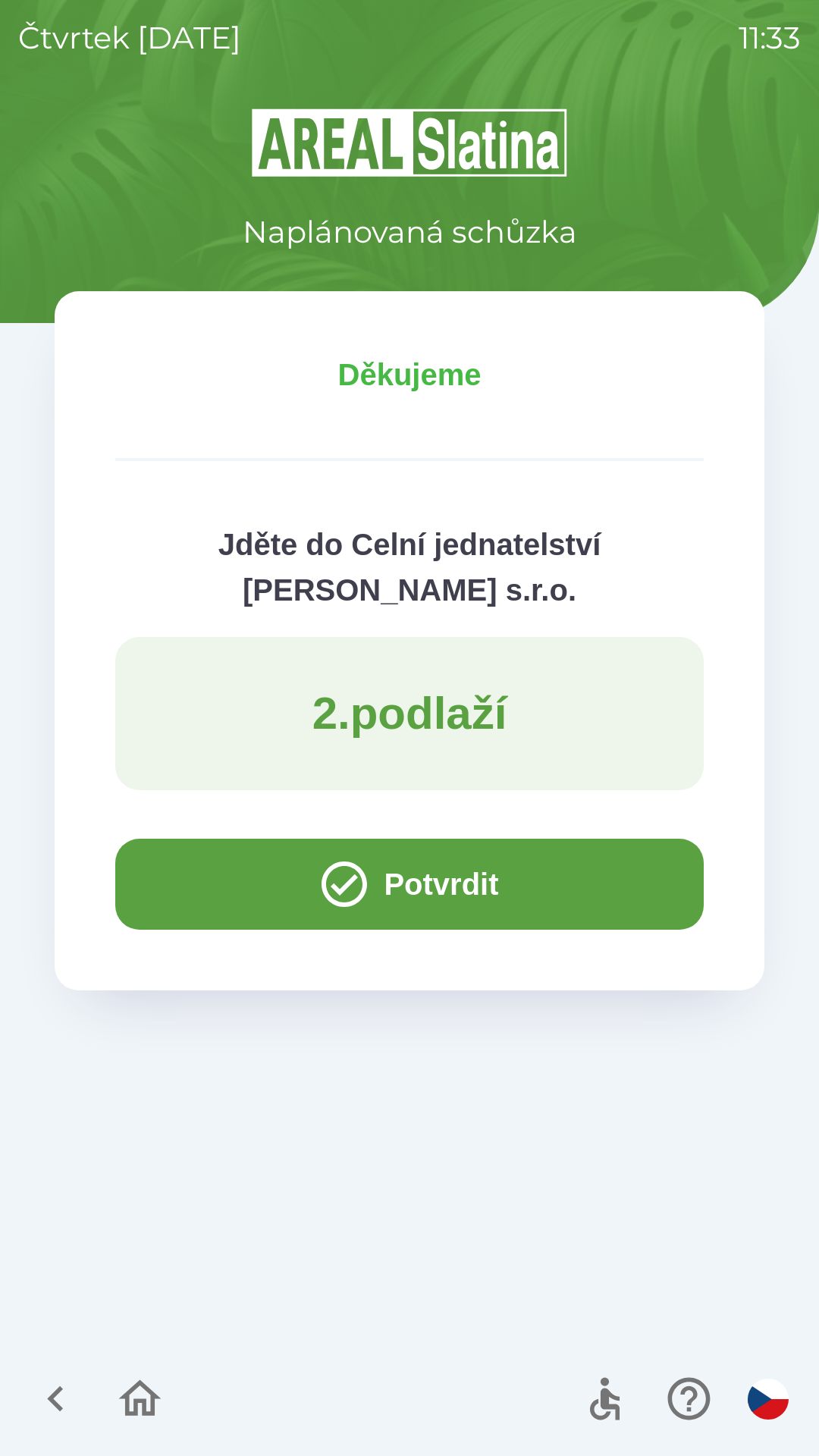
click at [180, 866] on button "Potvrdit" at bounding box center [409, 885] width 588 height 91
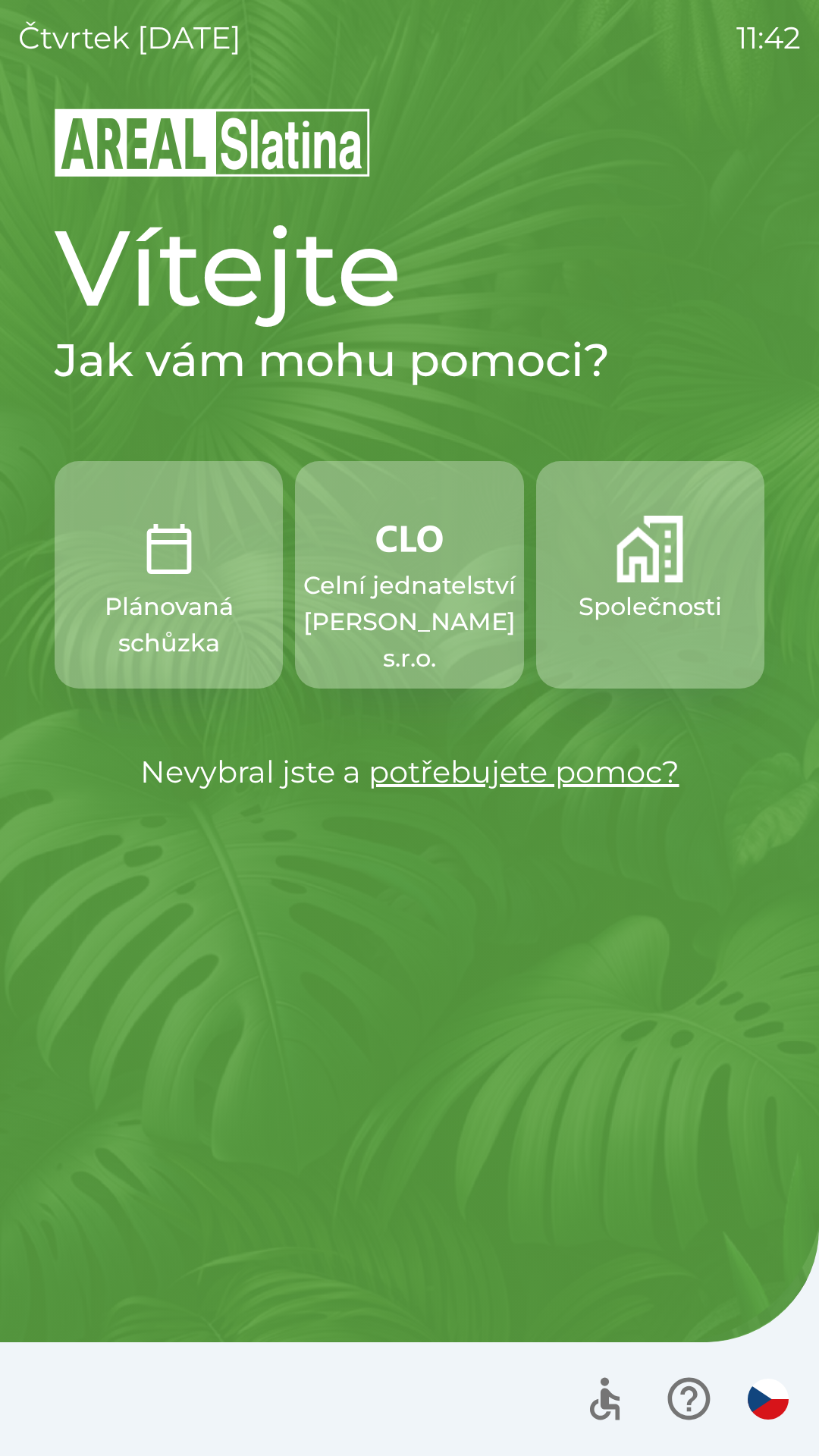
click at [419, 606] on p "Celní jednatelství [PERSON_NAME] s.r.o." at bounding box center [410, 622] width 213 height 109
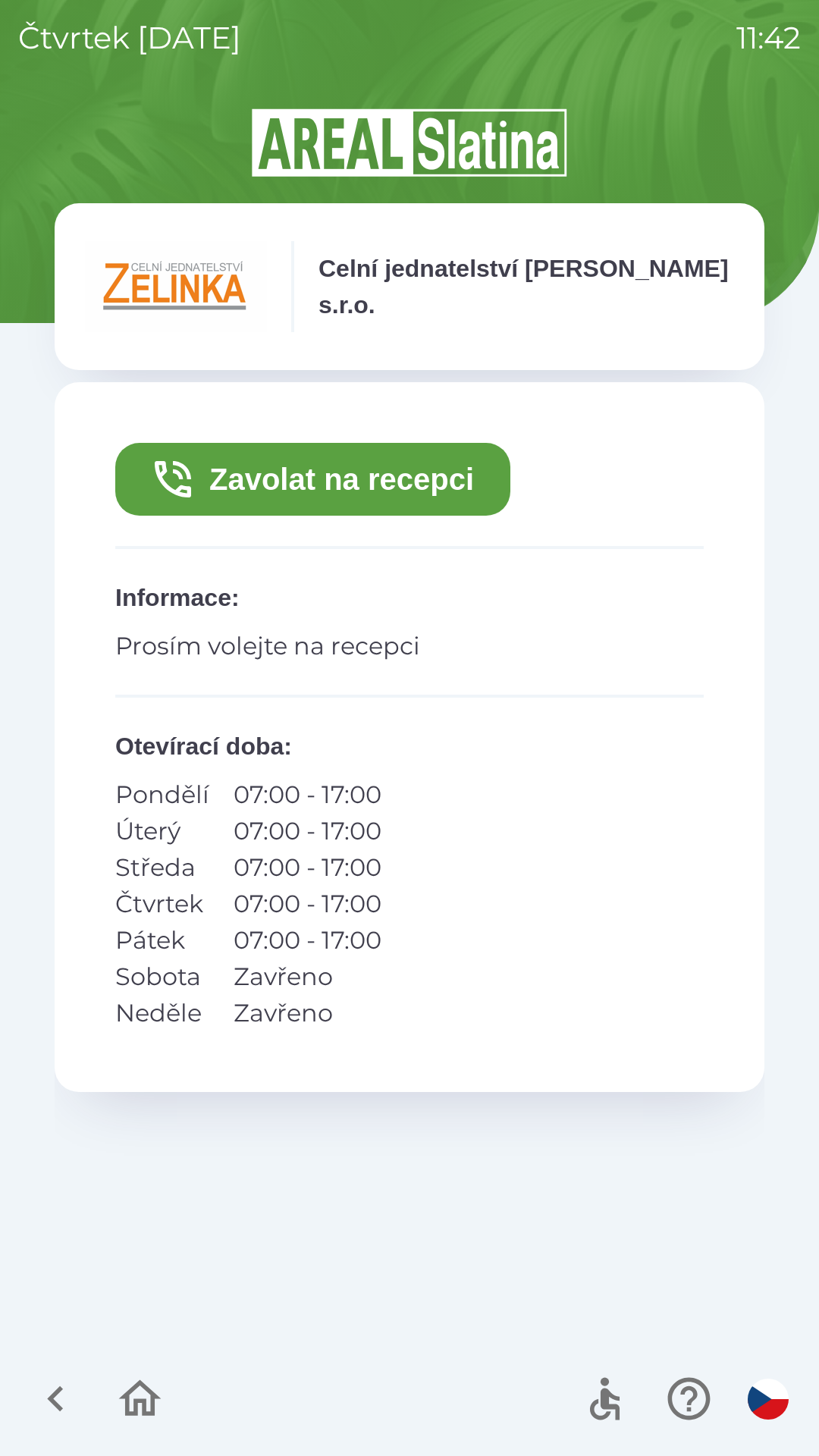
click at [412, 465] on button "Zavolat na recepci" at bounding box center [312, 479] width 395 height 73
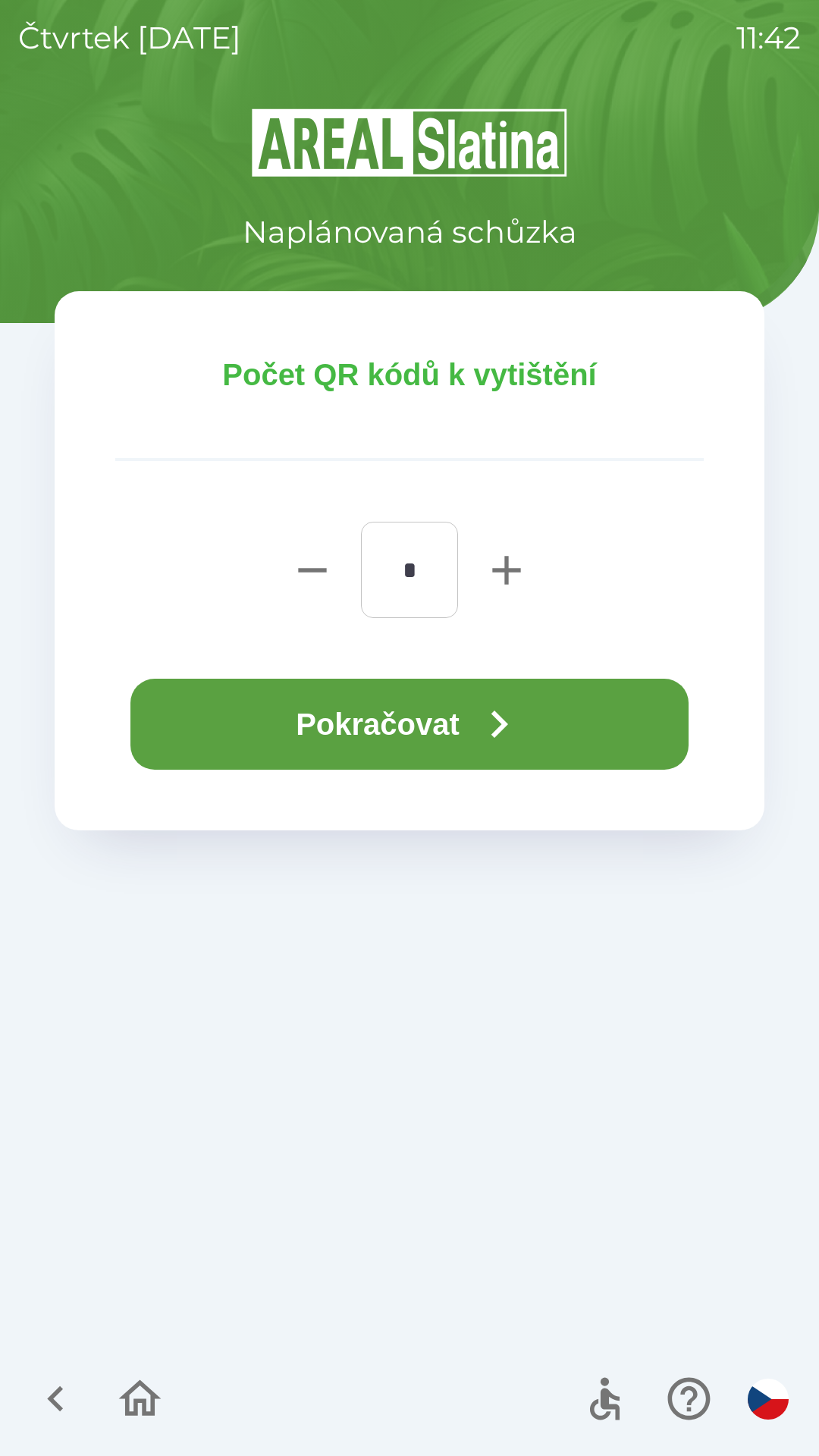
click at [429, 701] on button "Pokračovat" at bounding box center [410, 724] width 558 height 91
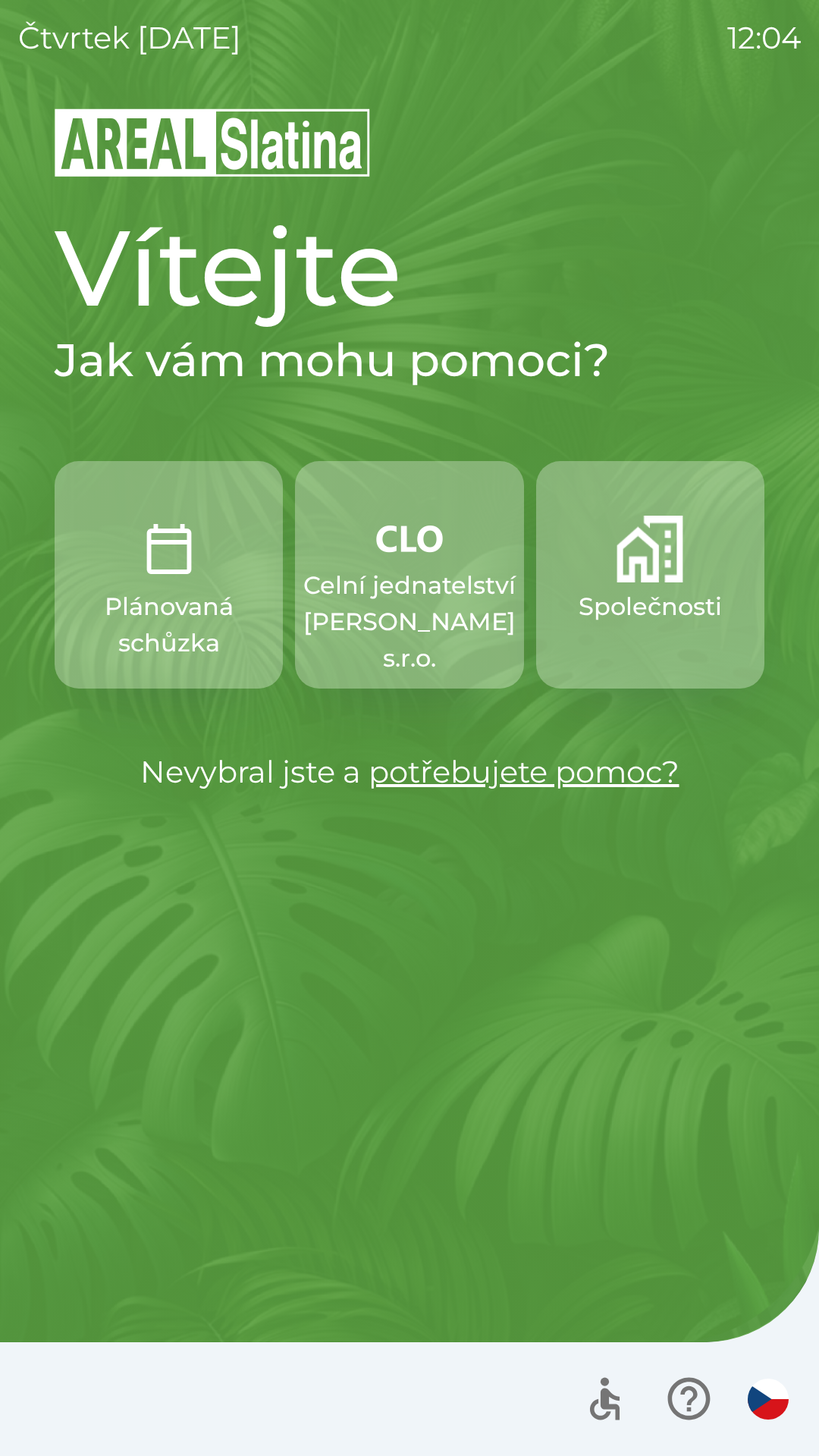
click at [628, 558] on img "button" at bounding box center [649, 549] width 67 height 67
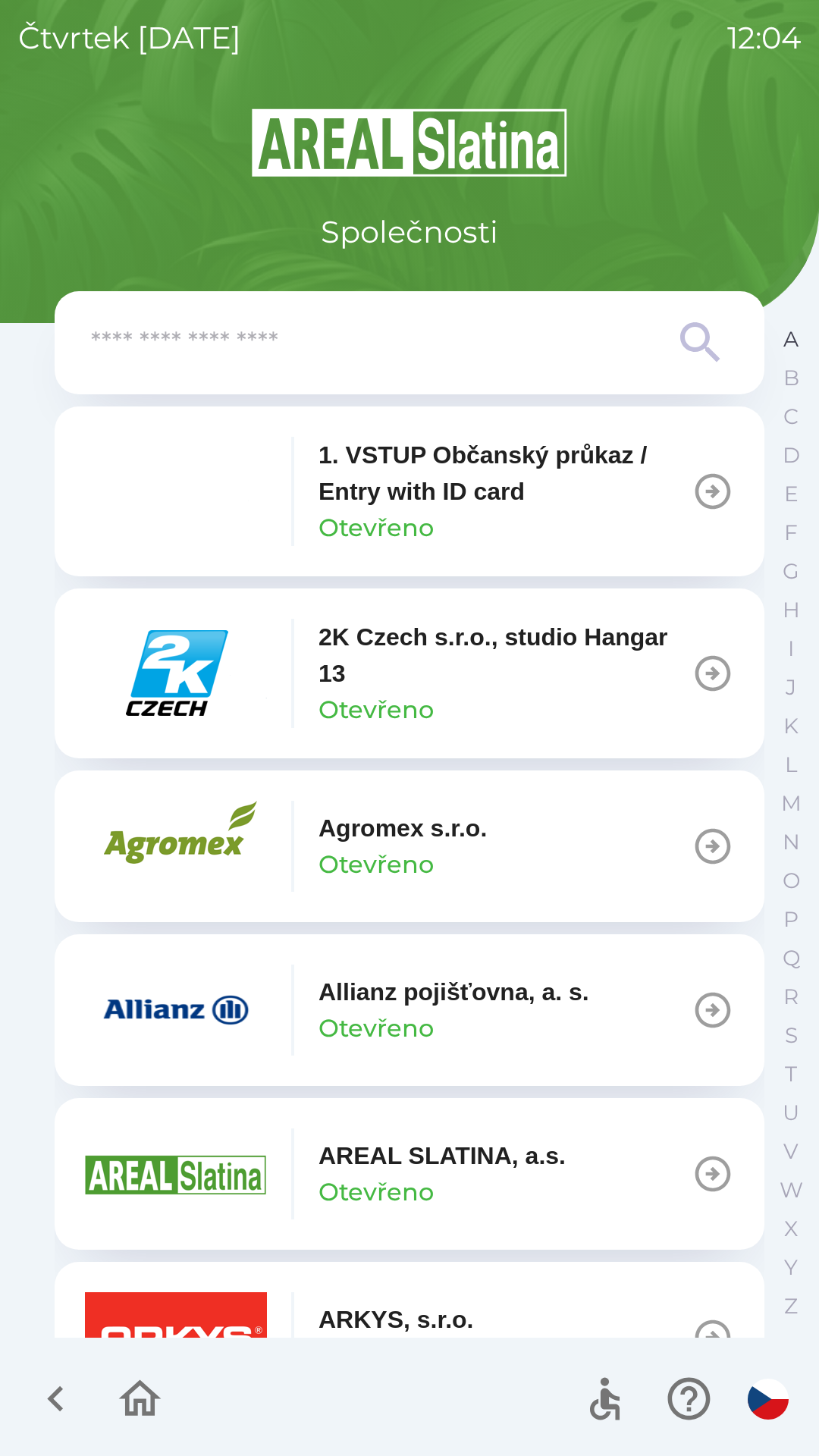
click at [779, 345] on button "A" at bounding box center [791, 339] width 38 height 39
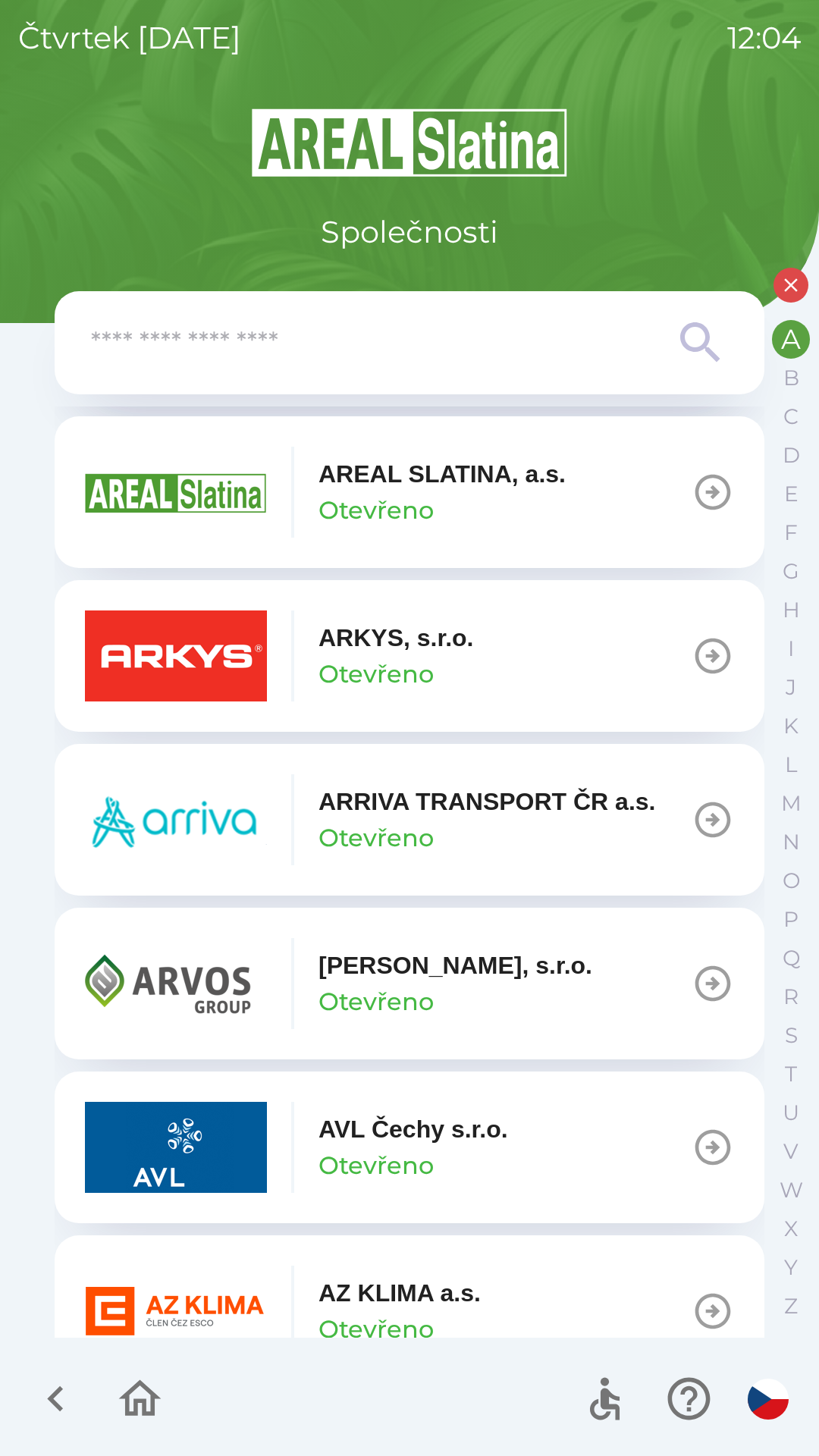
scroll to position [368, 0]
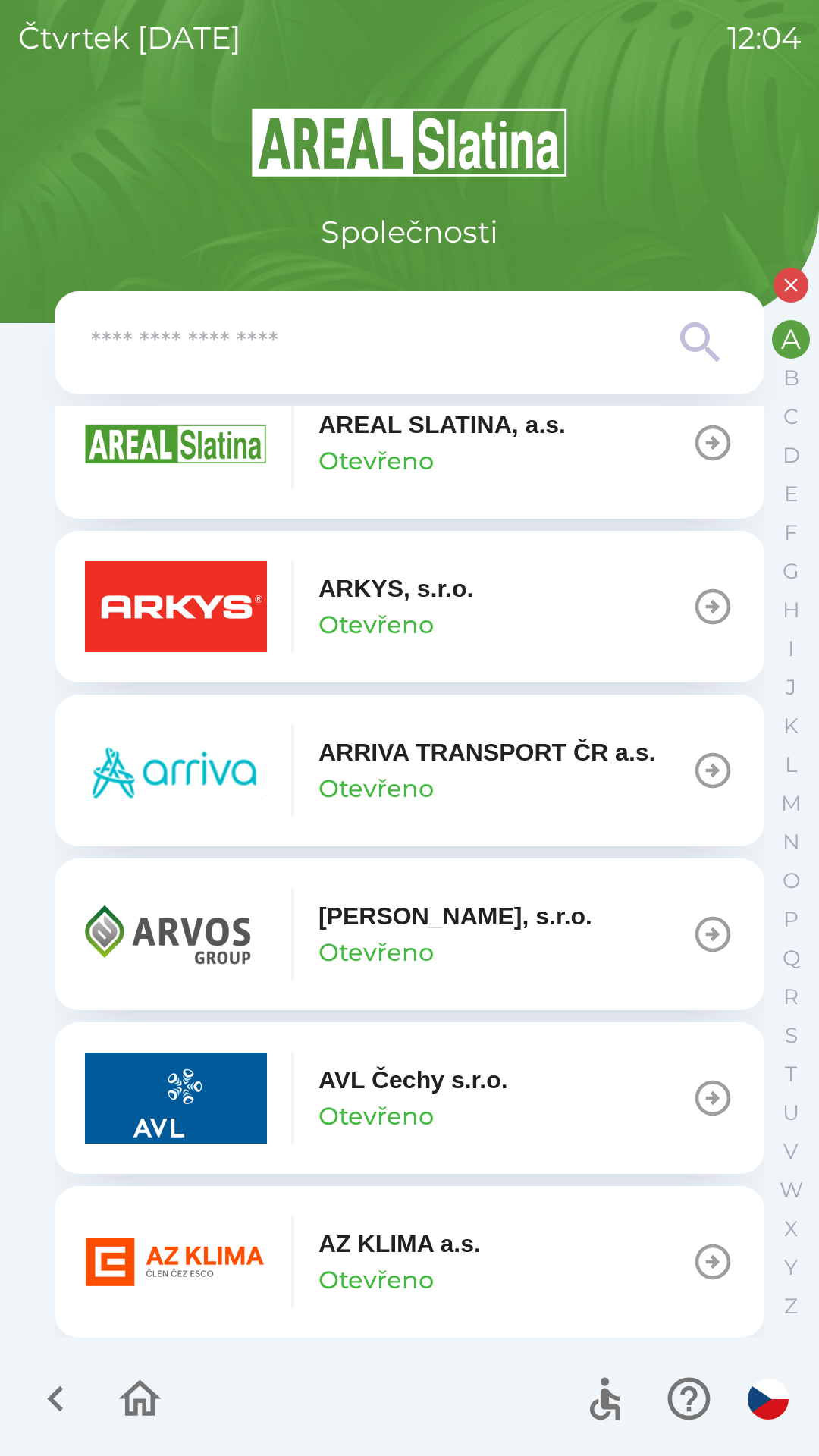
click at [424, 1238] on p "AZ KLIMA a.s." at bounding box center [400, 1244] width 162 height 36
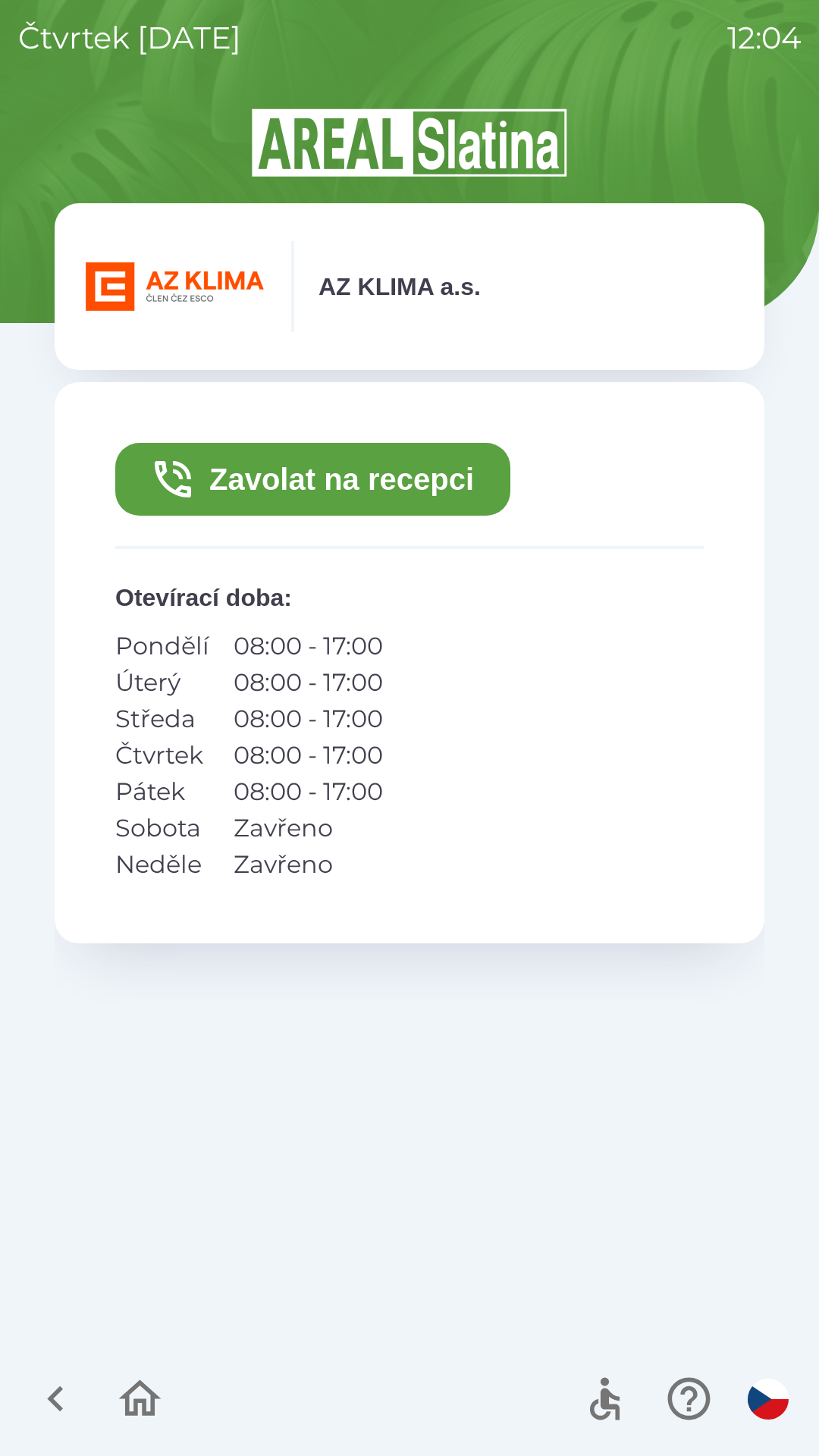
click at [381, 478] on button "Zavolat na recepci" at bounding box center [312, 479] width 395 height 73
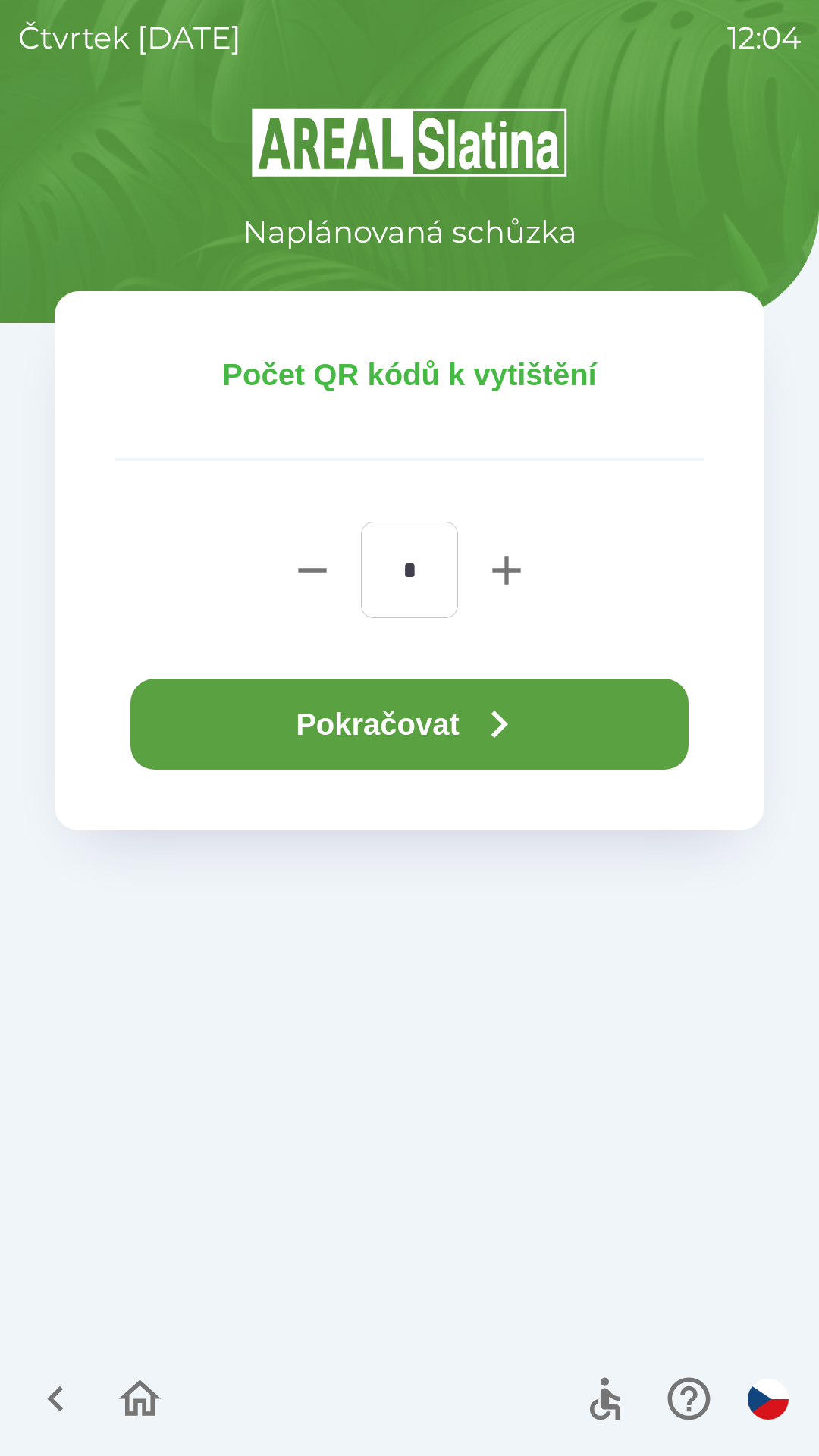
click at [400, 729] on button "Pokračovat" at bounding box center [410, 724] width 558 height 91
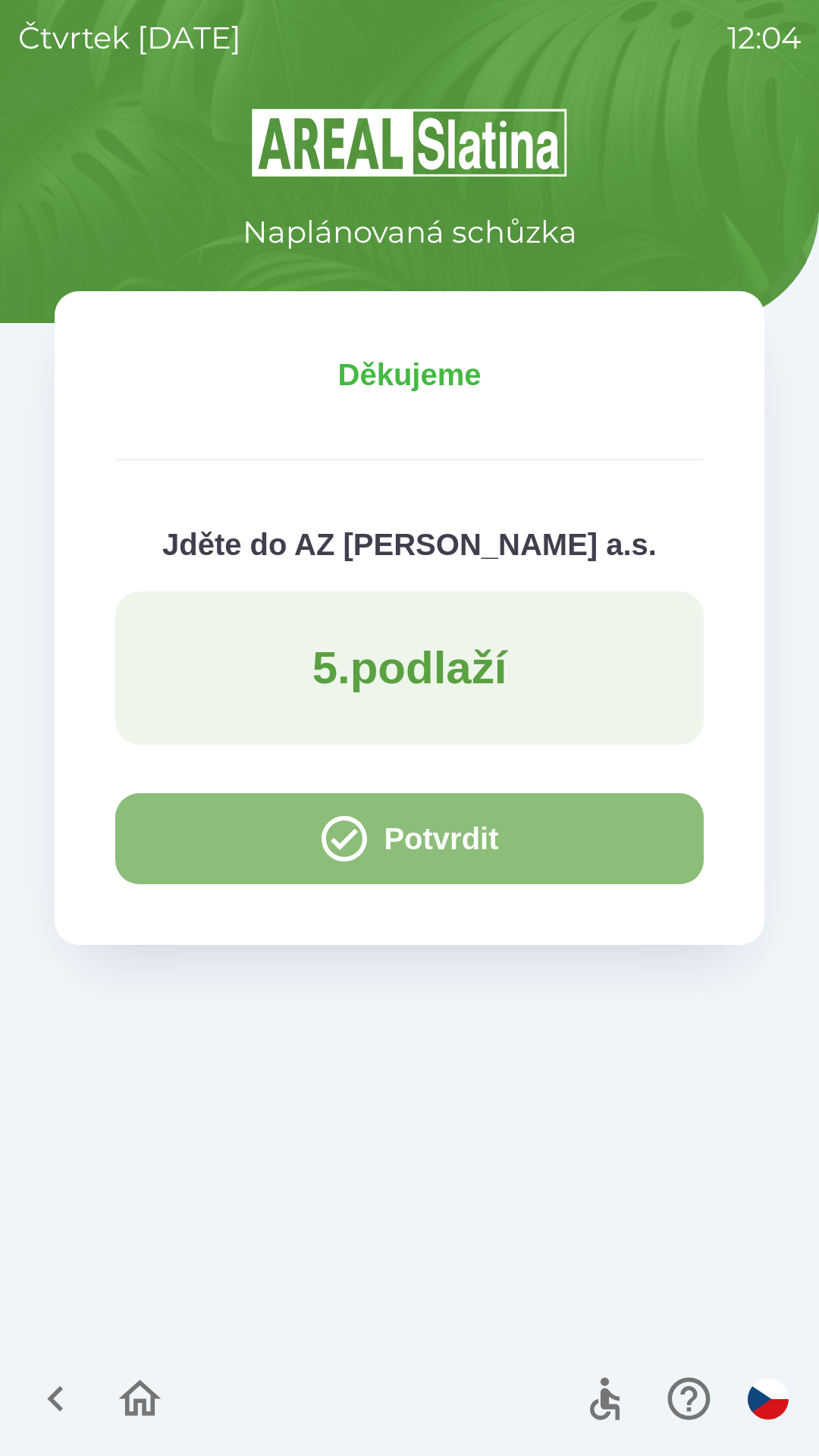
click at [187, 847] on button "Potvrdit" at bounding box center [409, 839] width 588 height 91
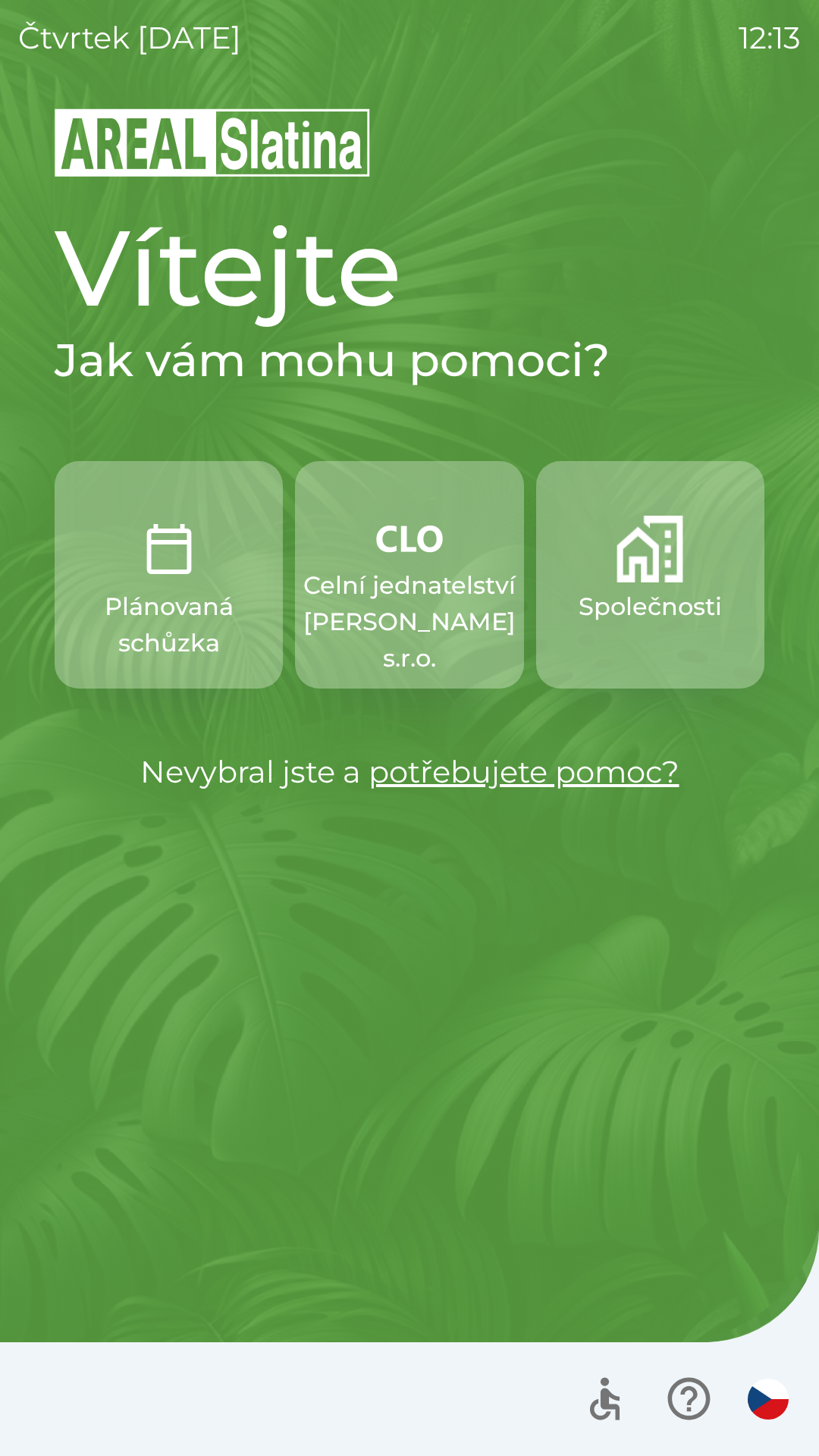
click at [618, 567] on img "button" at bounding box center [649, 549] width 67 height 67
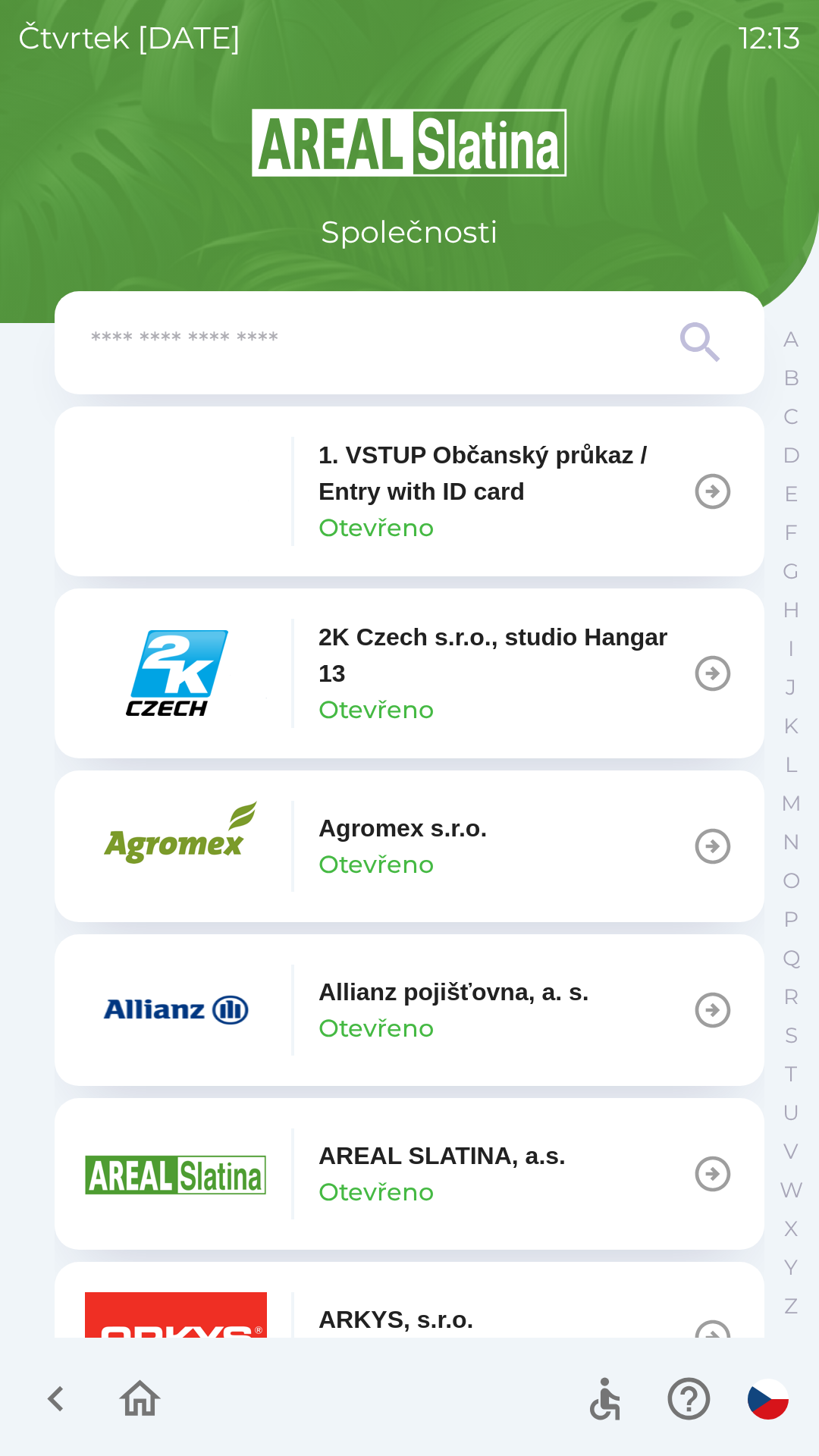
click at [168, 342] on input "text" at bounding box center [379, 343] width 576 height 41
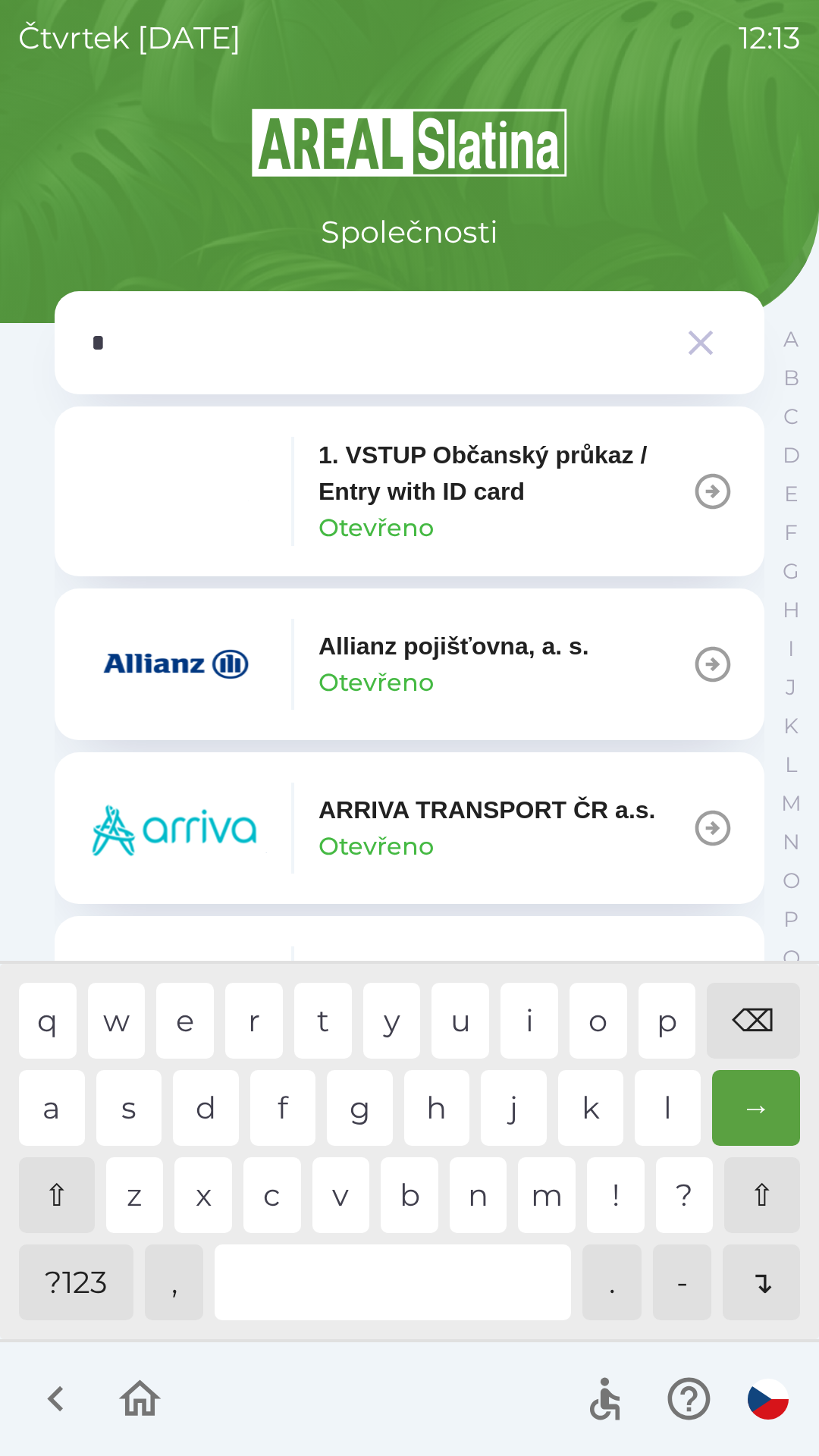
click at [657, 1021] on div "p" at bounding box center [668, 1021] width 58 height 76
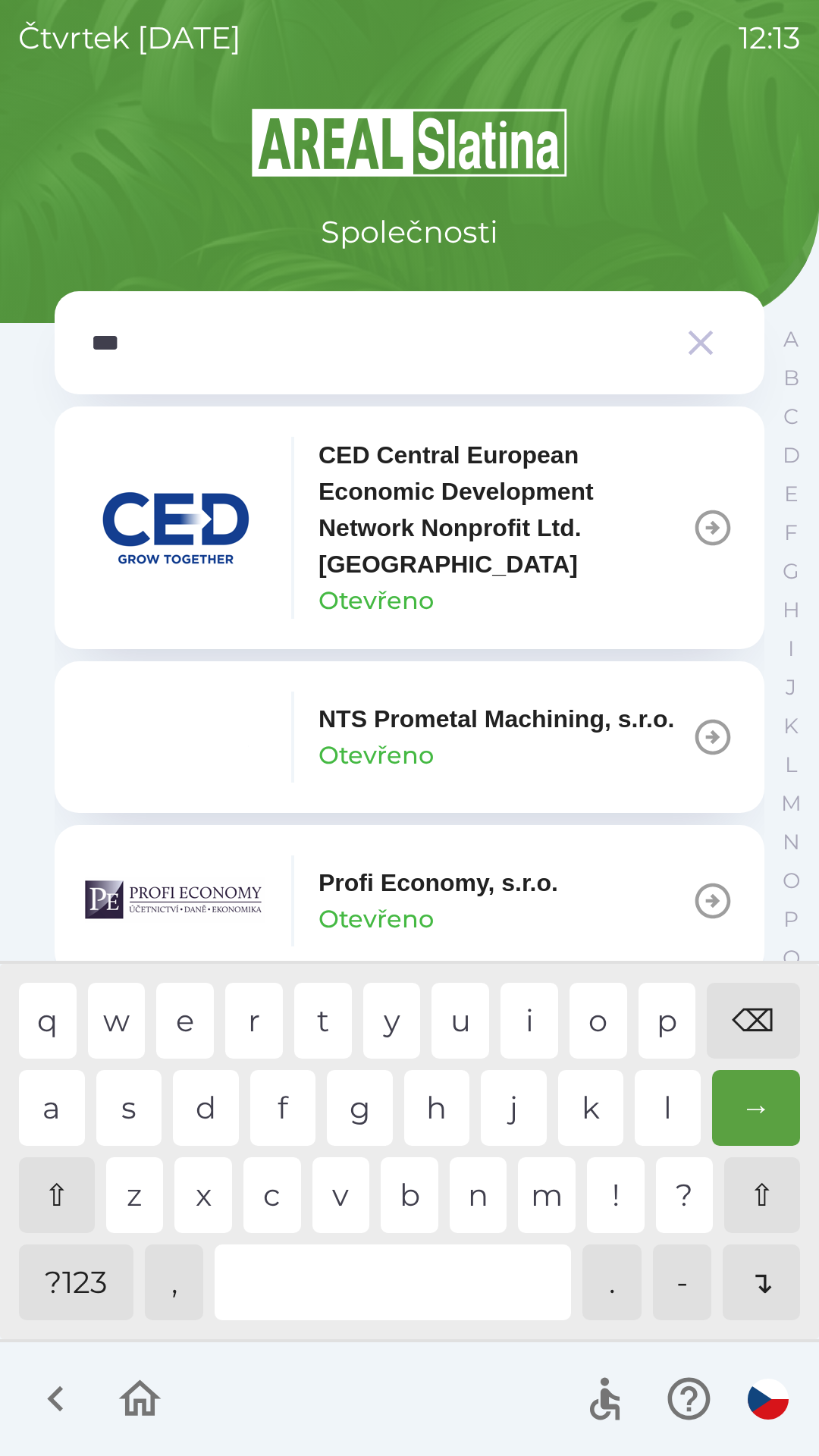
click at [601, 1021] on div "o" at bounding box center [598, 1021] width 58 height 76
type input "****"
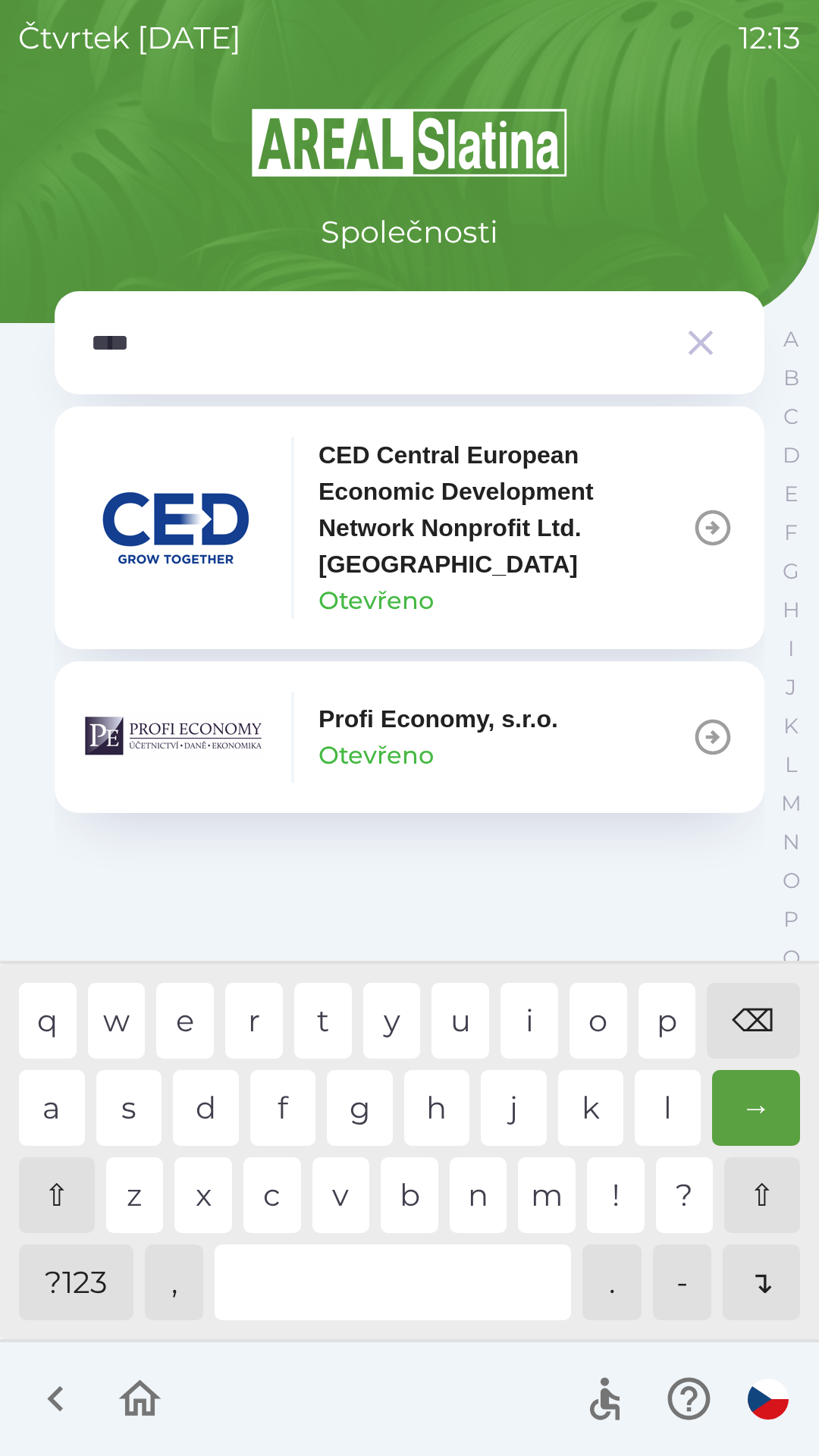
click at [279, 1113] on div "f" at bounding box center [283, 1108] width 66 height 76
click at [240, 739] on img "button" at bounding box center [176, 738] width 182 height 91
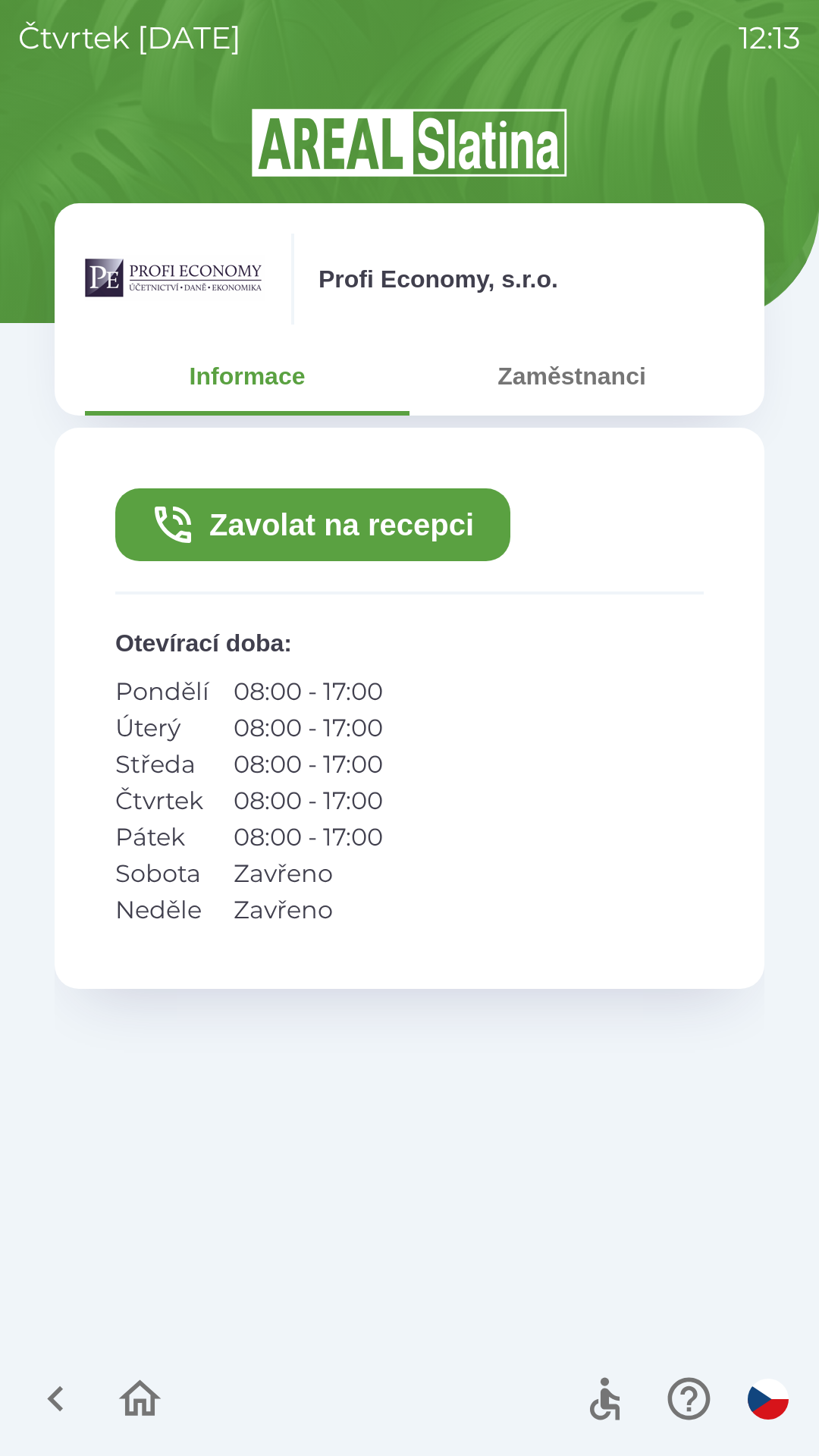
click at [494, 385] on button "Zaměstnanci" at bounding box center [572, 377] width 324 height 55
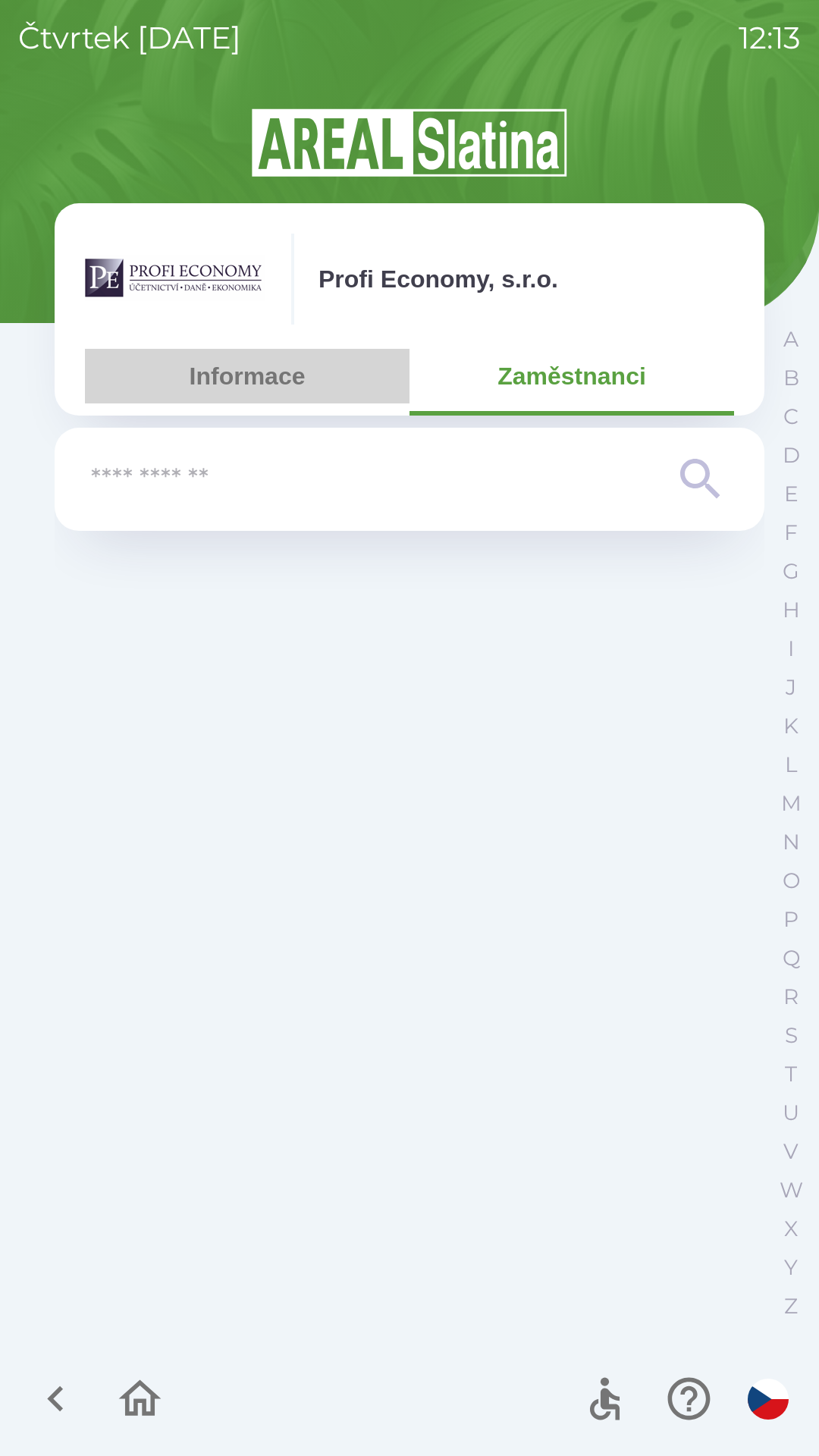
click at [247, 372] on button "Informace" at bounding box center [247, 377] width 324 height 55
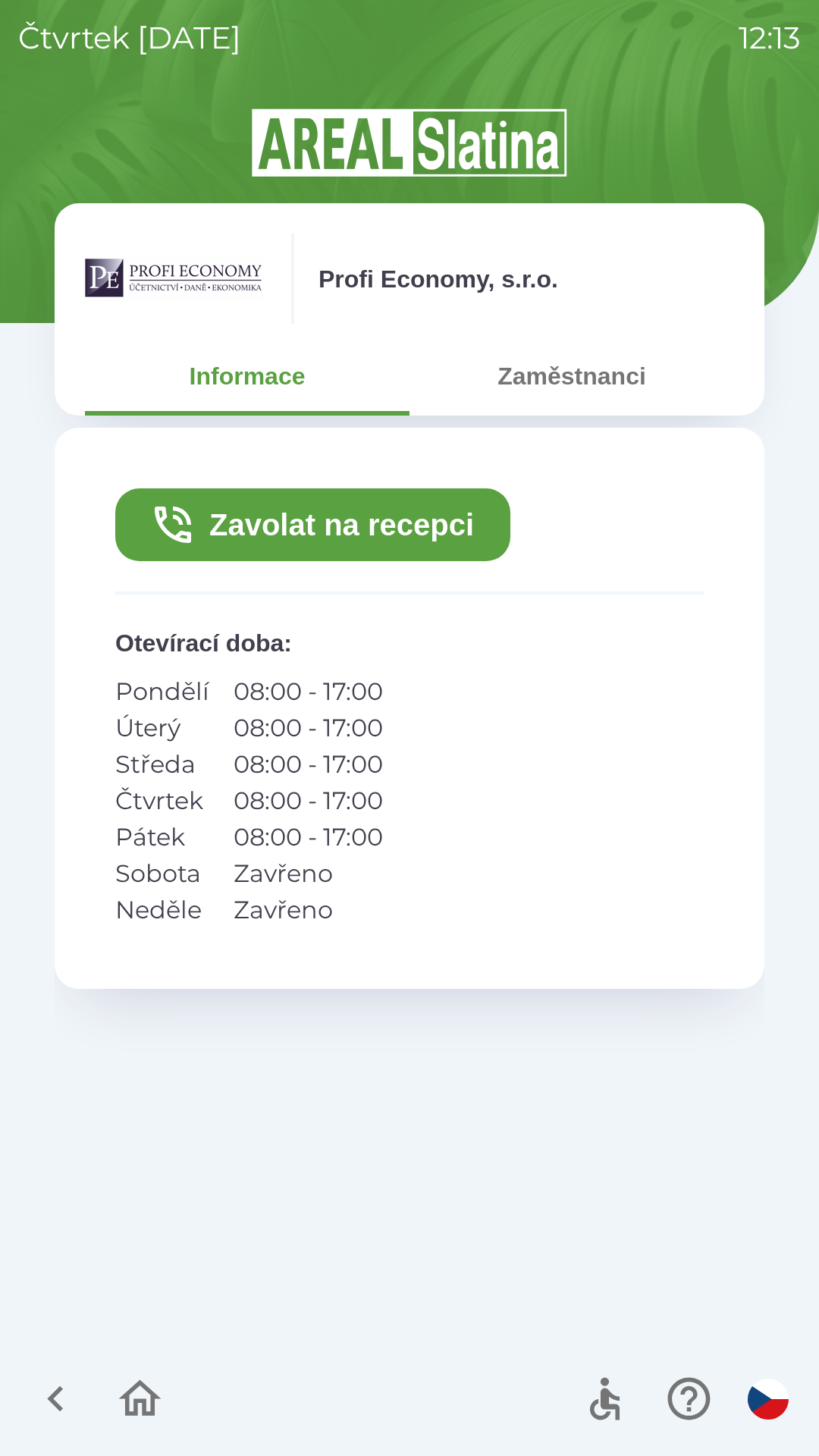
click at [242, 524] on button "Zavolat na recepci" at bounding box center [312, 525] width 395 height 73
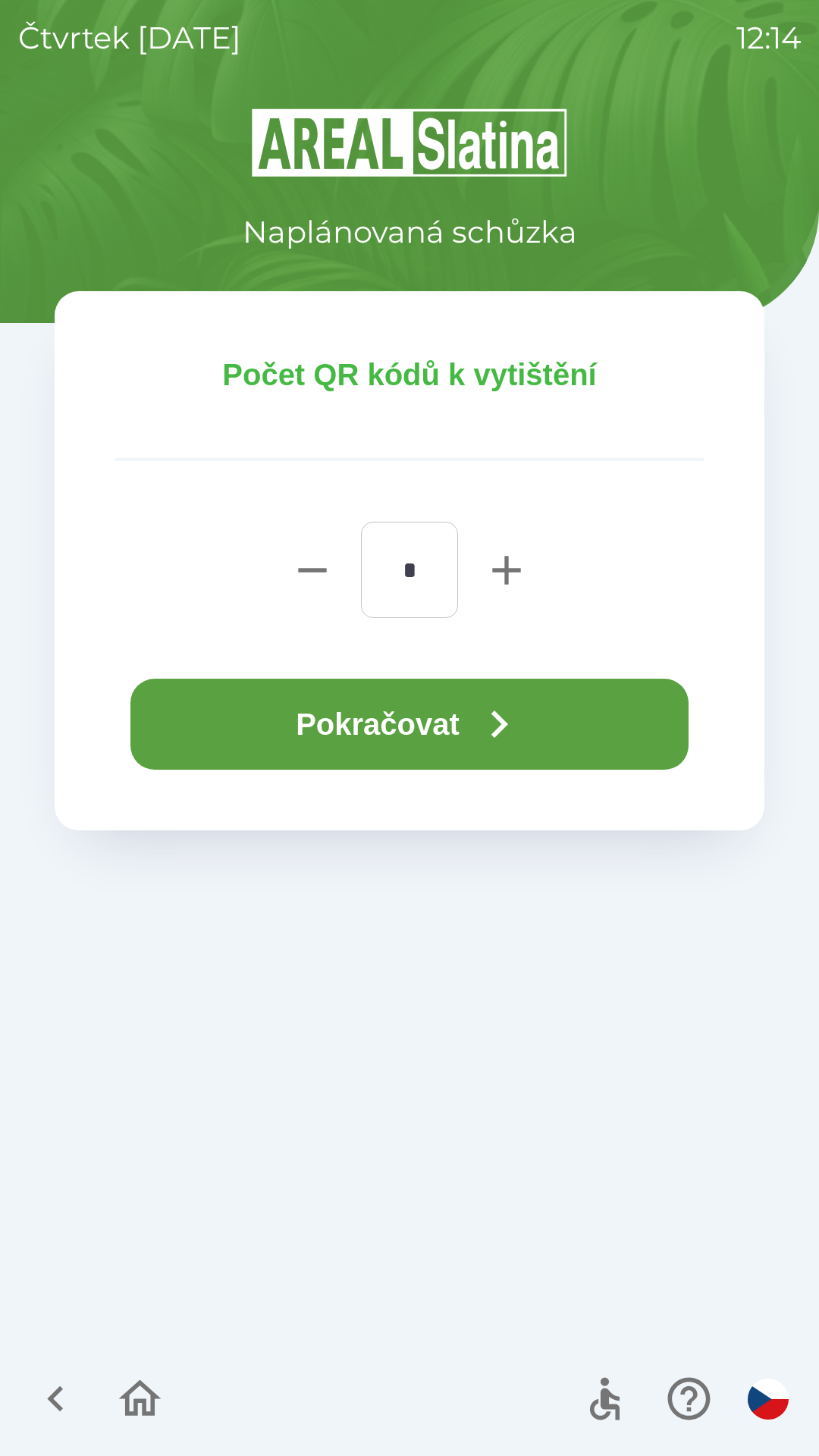
click at [404, 710] on button "Pokračovat" at bounding box center [410, 724] width 558 height 91
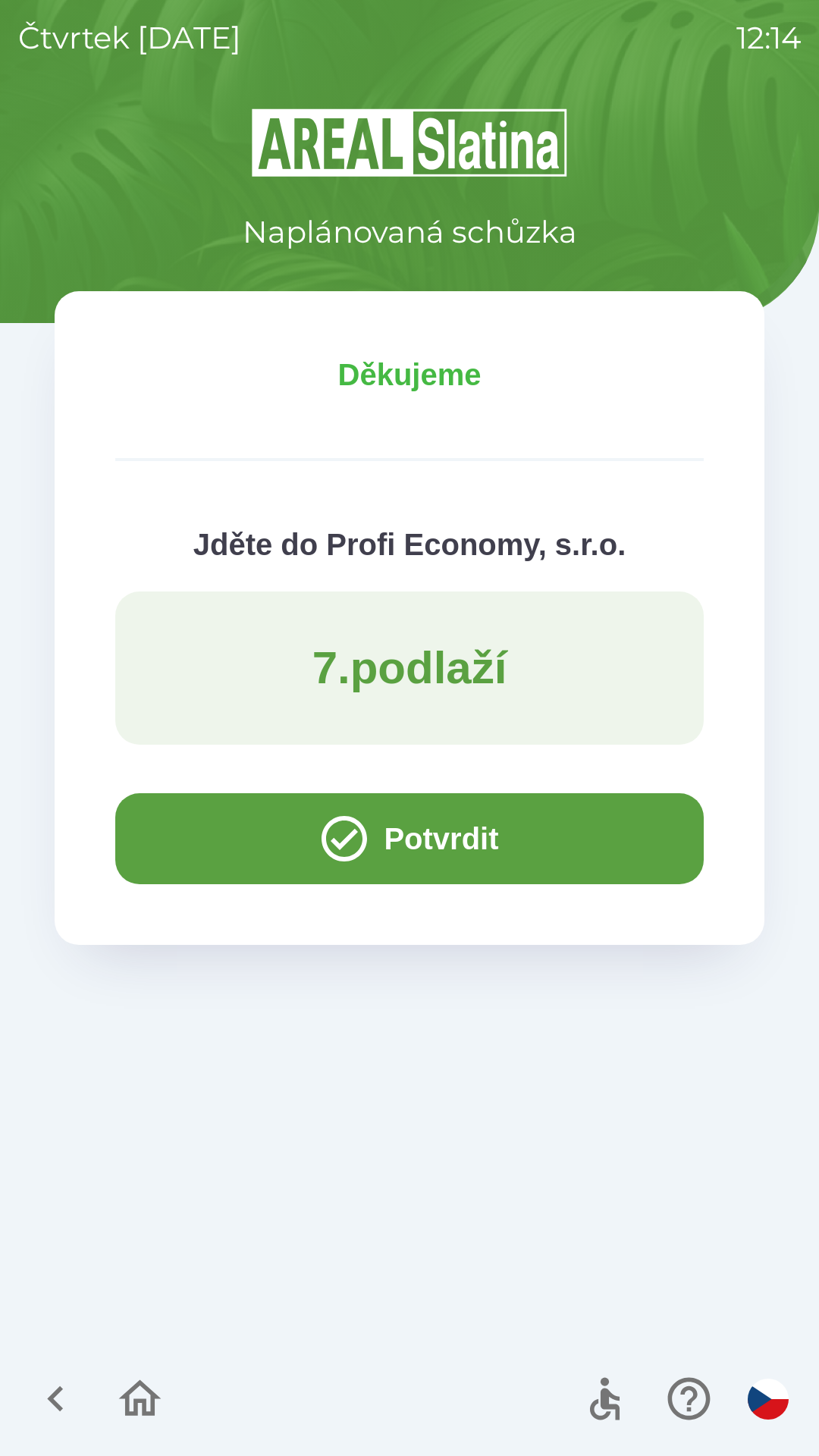
click at [428, 824] on button "Potvrdit" at bounding box center [409, 839] width 588 height 91
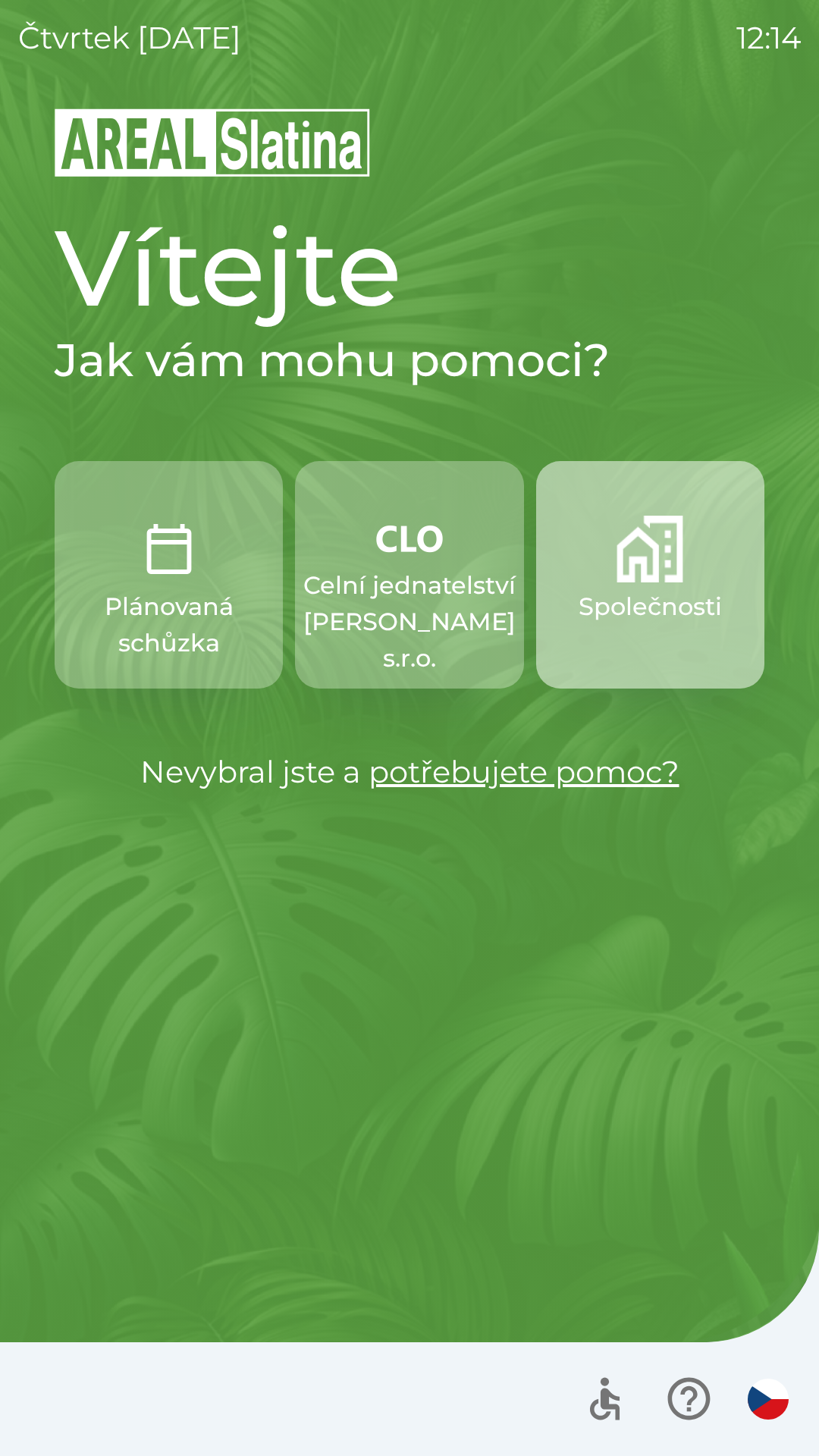
click at [689, 615] on p "Společnosti" at bounding box center [649, 607] width 143 height 36
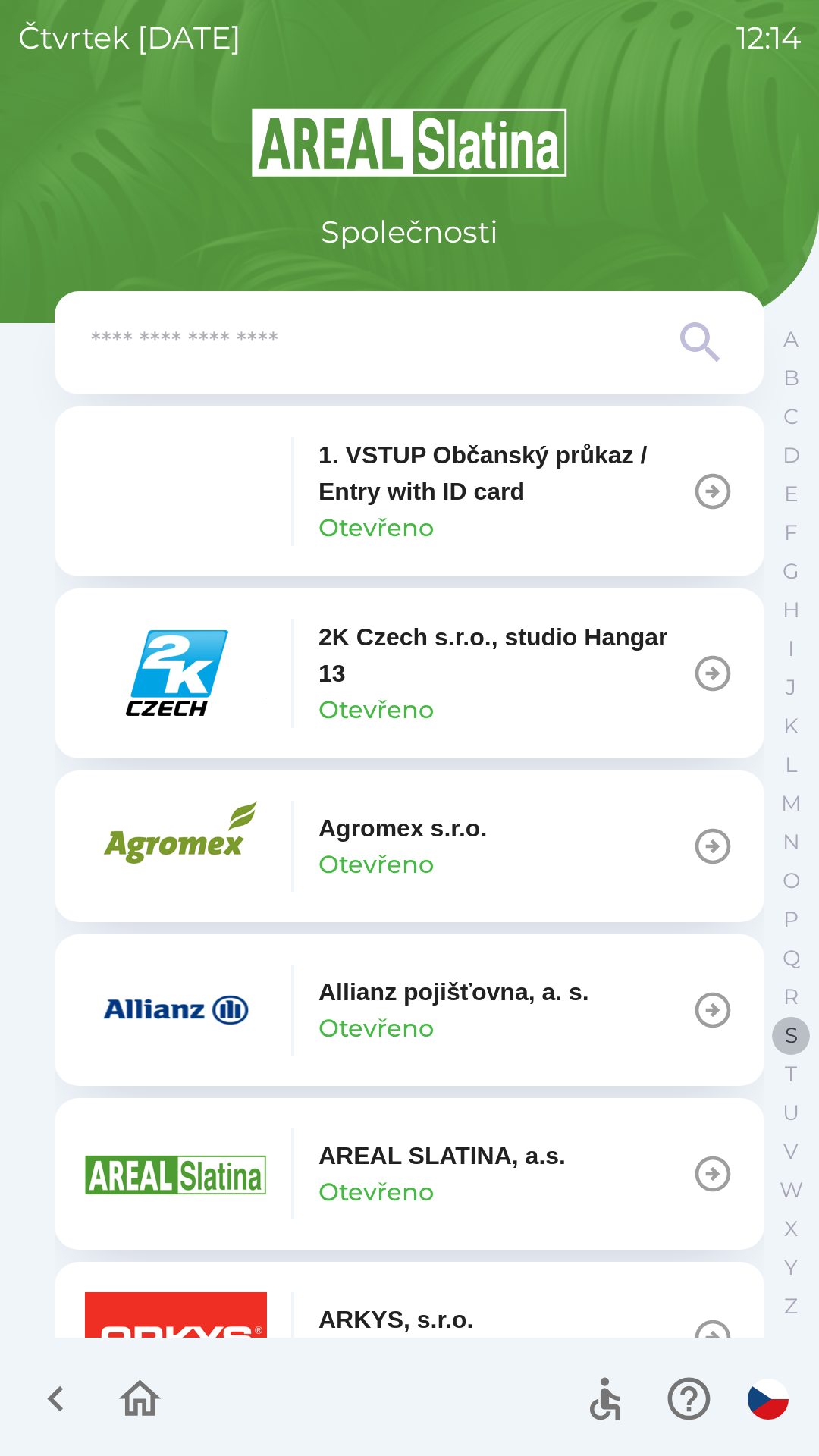
click at [785, 1037] on p "S" at bounding box center [791, 1036] width 13 height 26
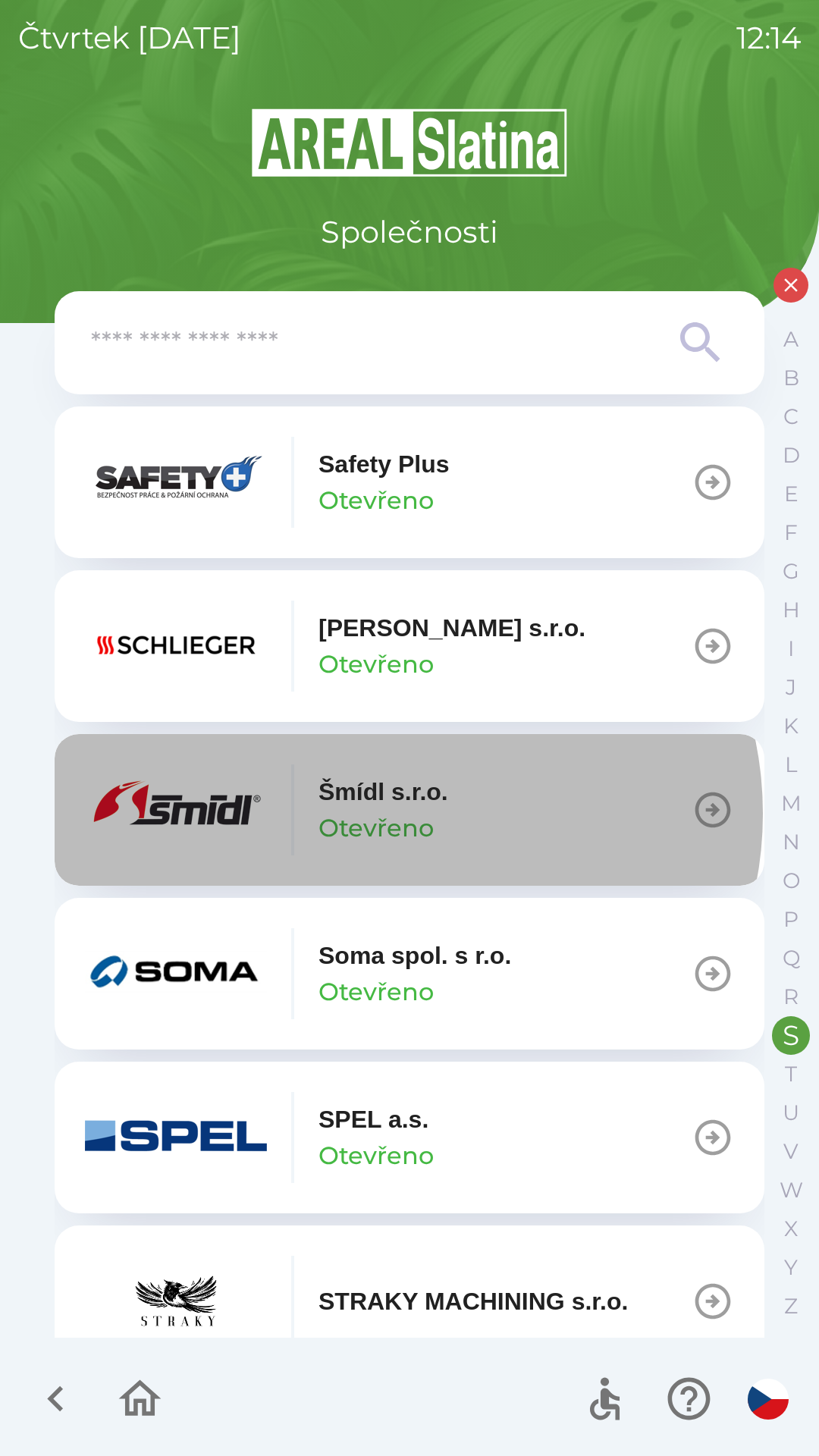
click at [399, 814] on p "Otevřeno" at bounding box center [376, 829] width 115 height 36
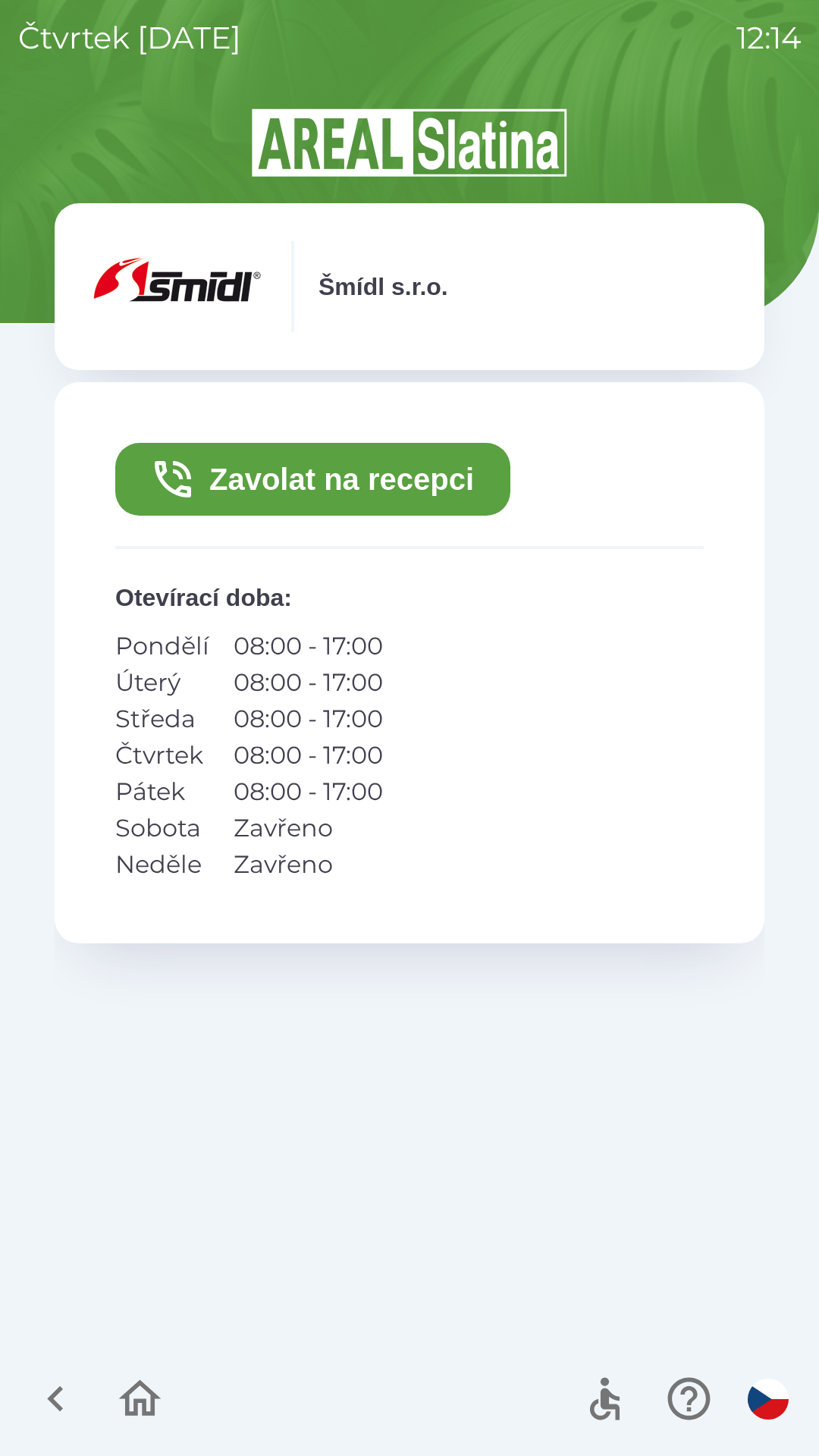
click at [365, 491] on button "Zavolat na recepci" at bounding box center [312, 479] width 395 height 73
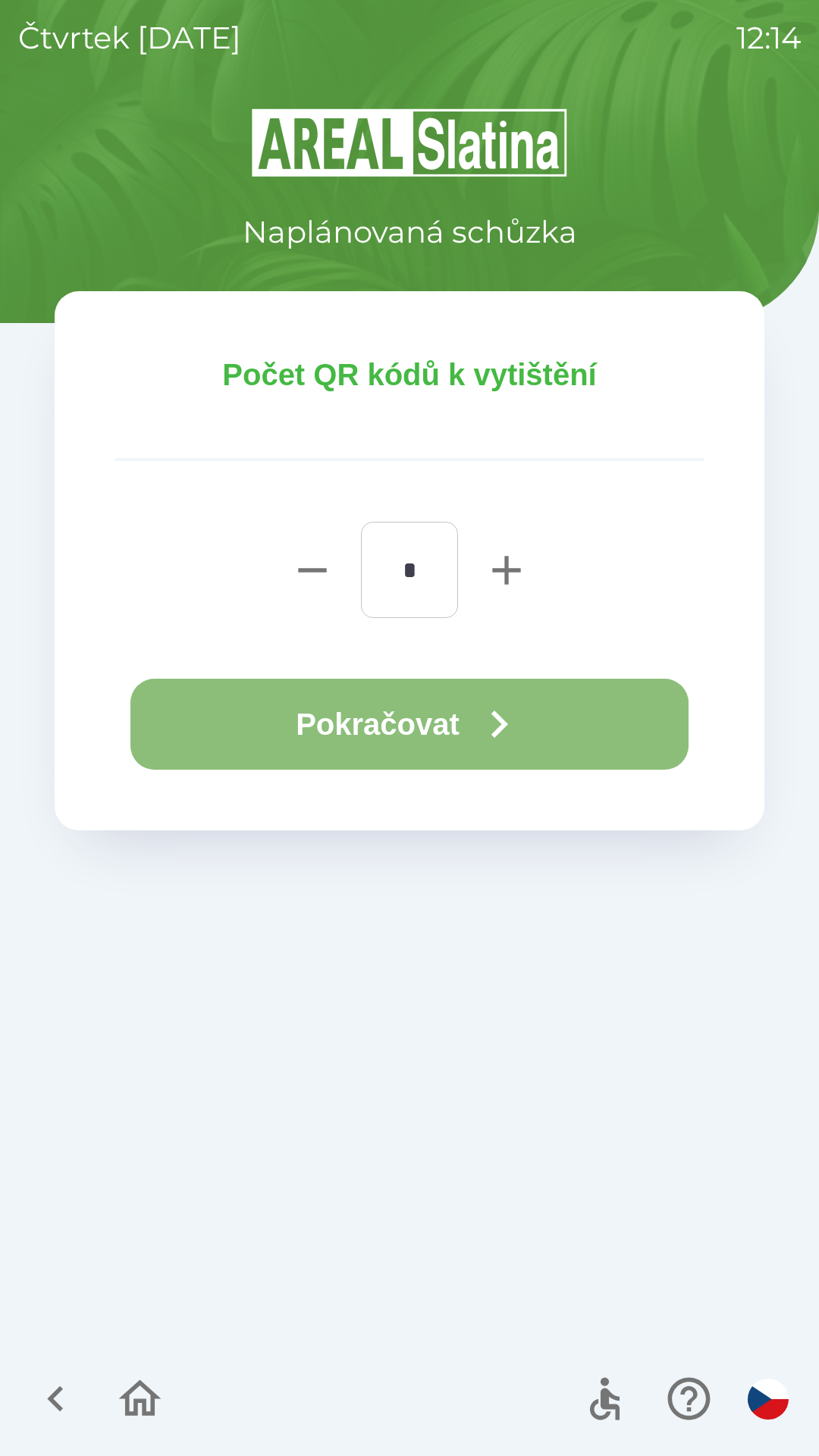
click at [430, 709] on button "Pokračovat" at bounding box center [410, 724] width 558 height 91
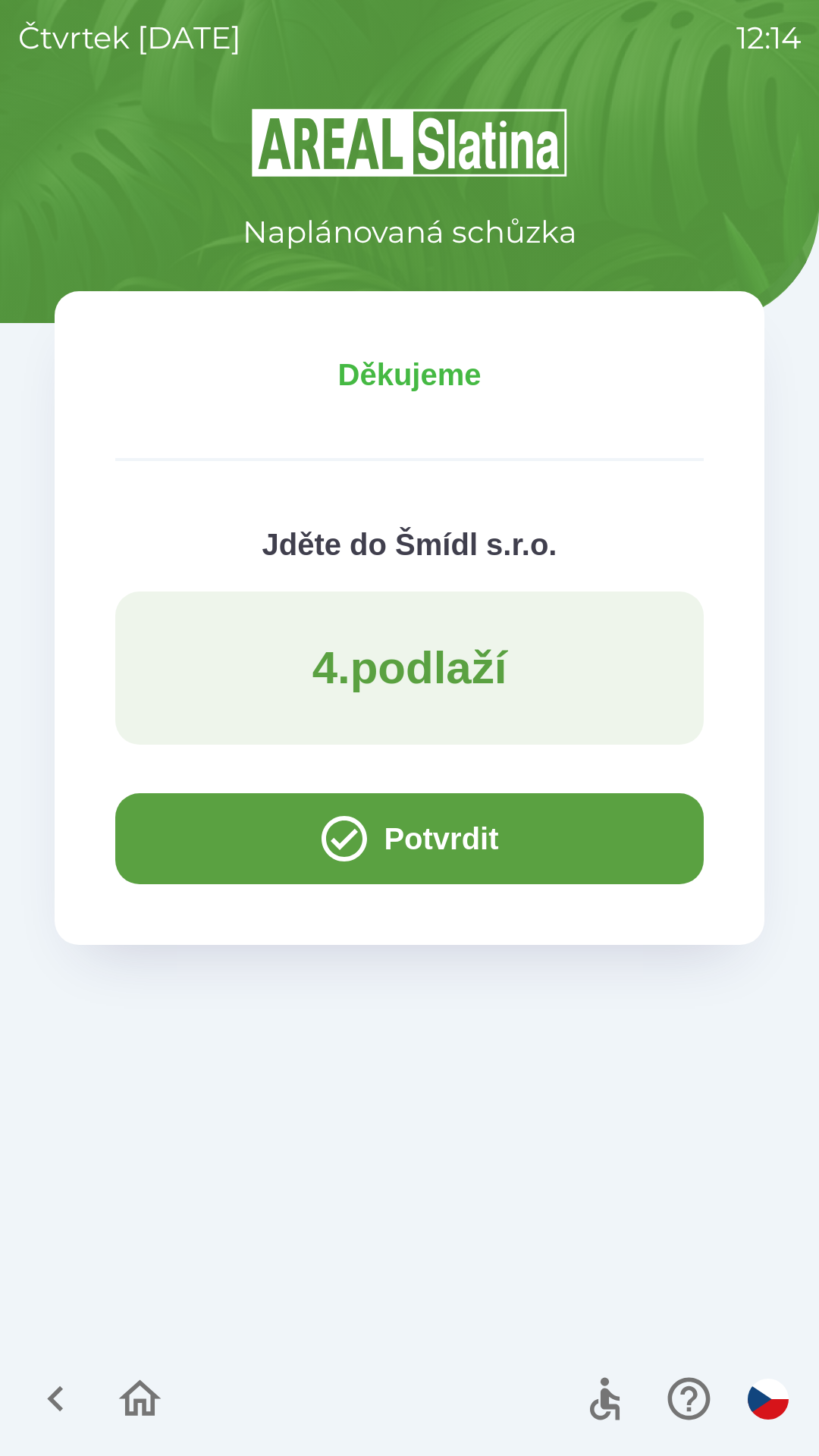
click at [444, 833] on button "Potvrdit" at bounding box center [409, 839] width 588 height 91
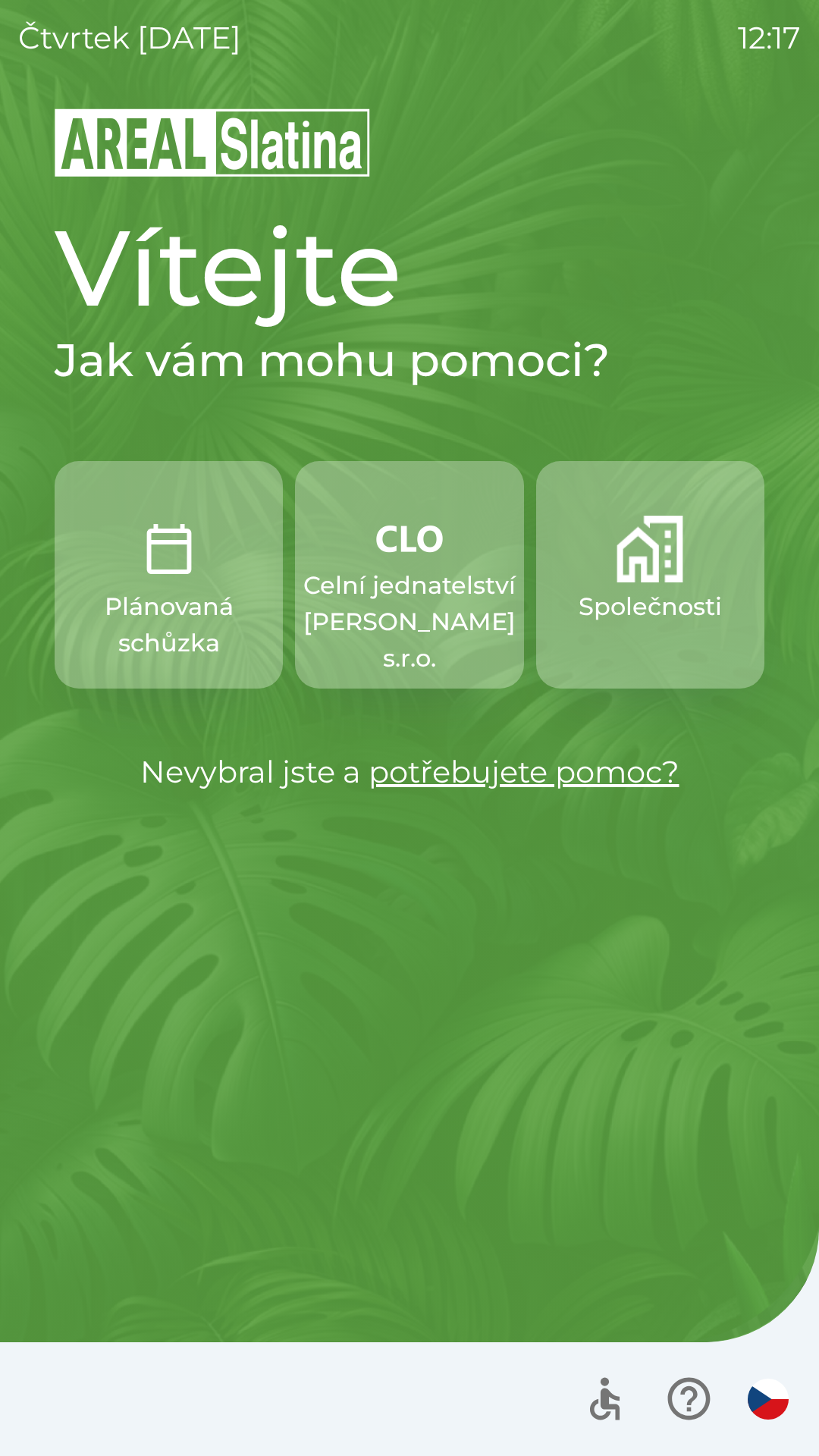
click at [385, 619] on p "Celní jednatelství [PERSON_NAME] s.r.o." at bounding box center [410, 622] width 213 height 109
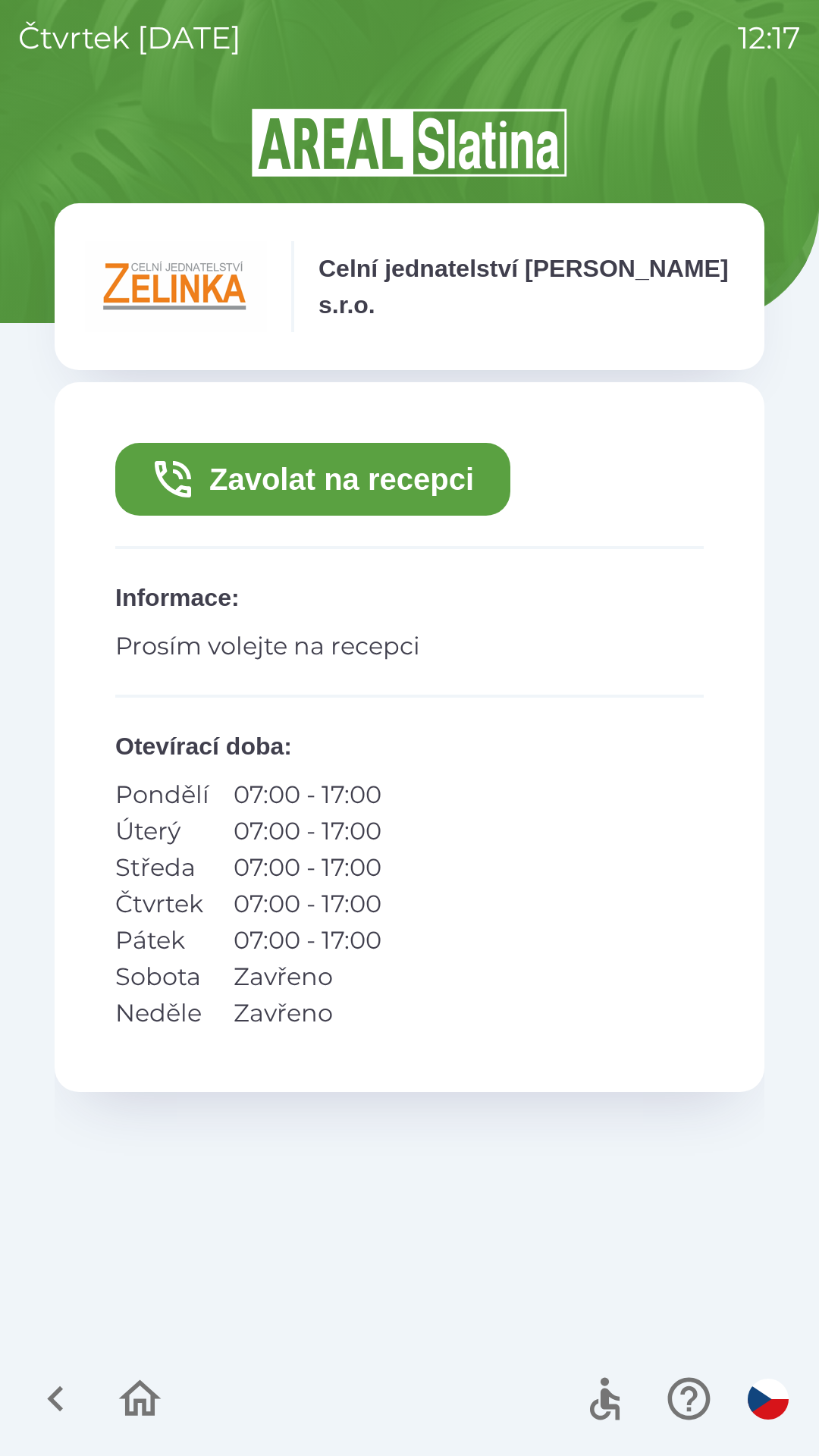
click at [397, 482] on button "Zavolat na recepci" at bounding box center [312, 479] width 395 height 73
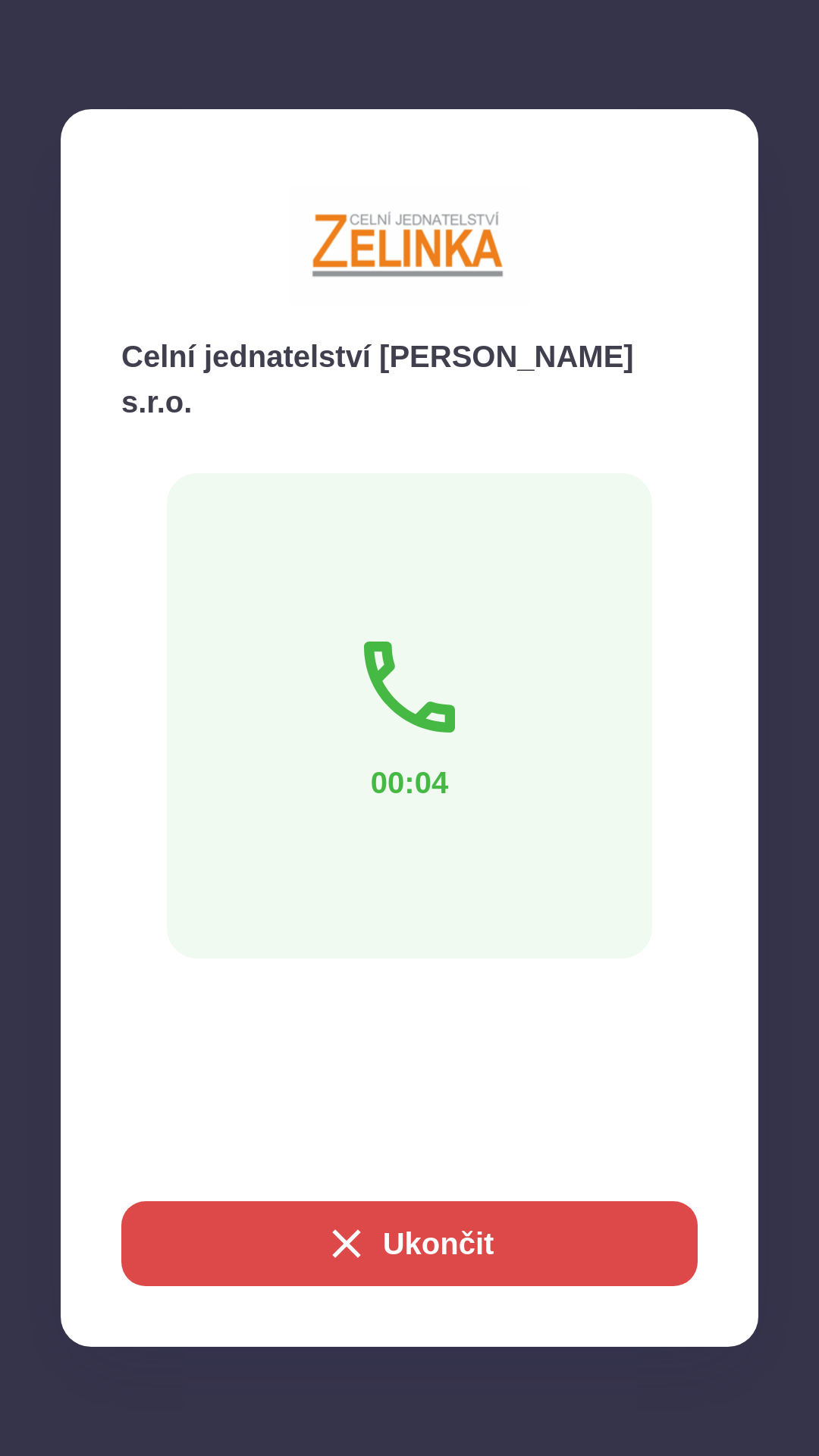
click at [395, 1241] on button "Ukončit" at bounding box center [410, 1244] width 576 height 85
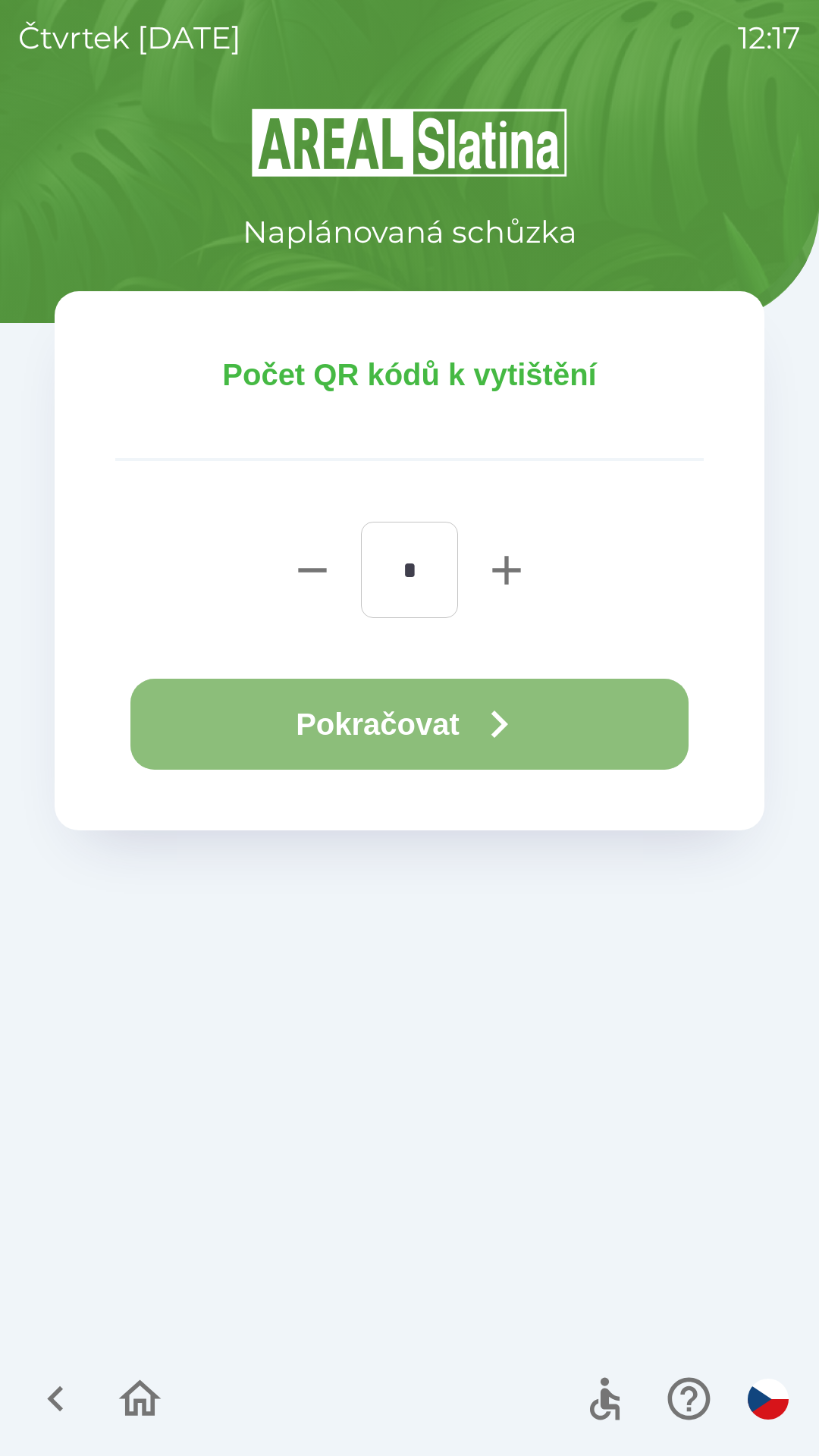
click at [367, 742] on button "Pokračovat" at bounding box center [410, 724] width 558 height 91
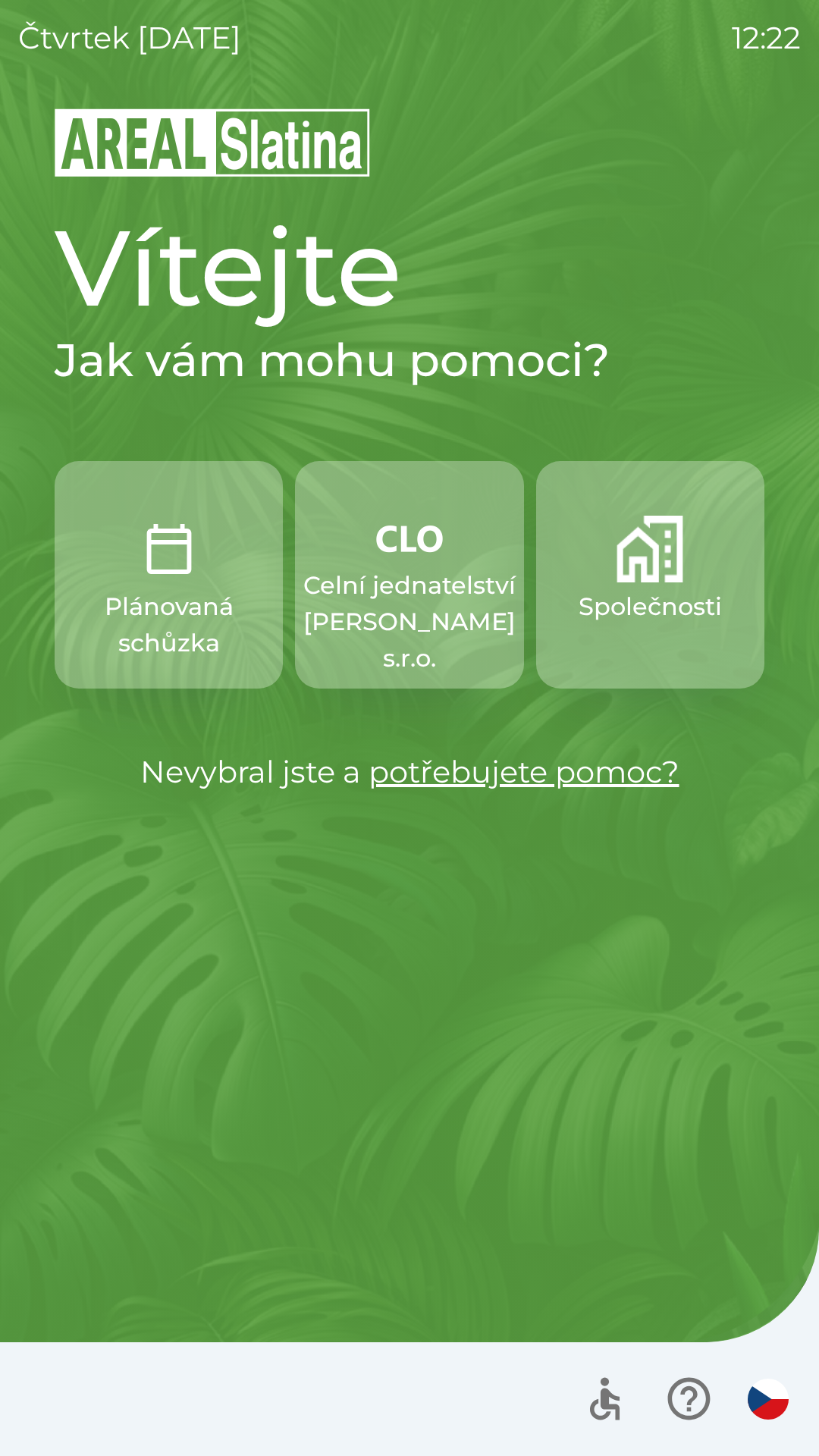
click at [643, 602] on p "Společnosti" at bounding box center [649, 607] width 143 height 36
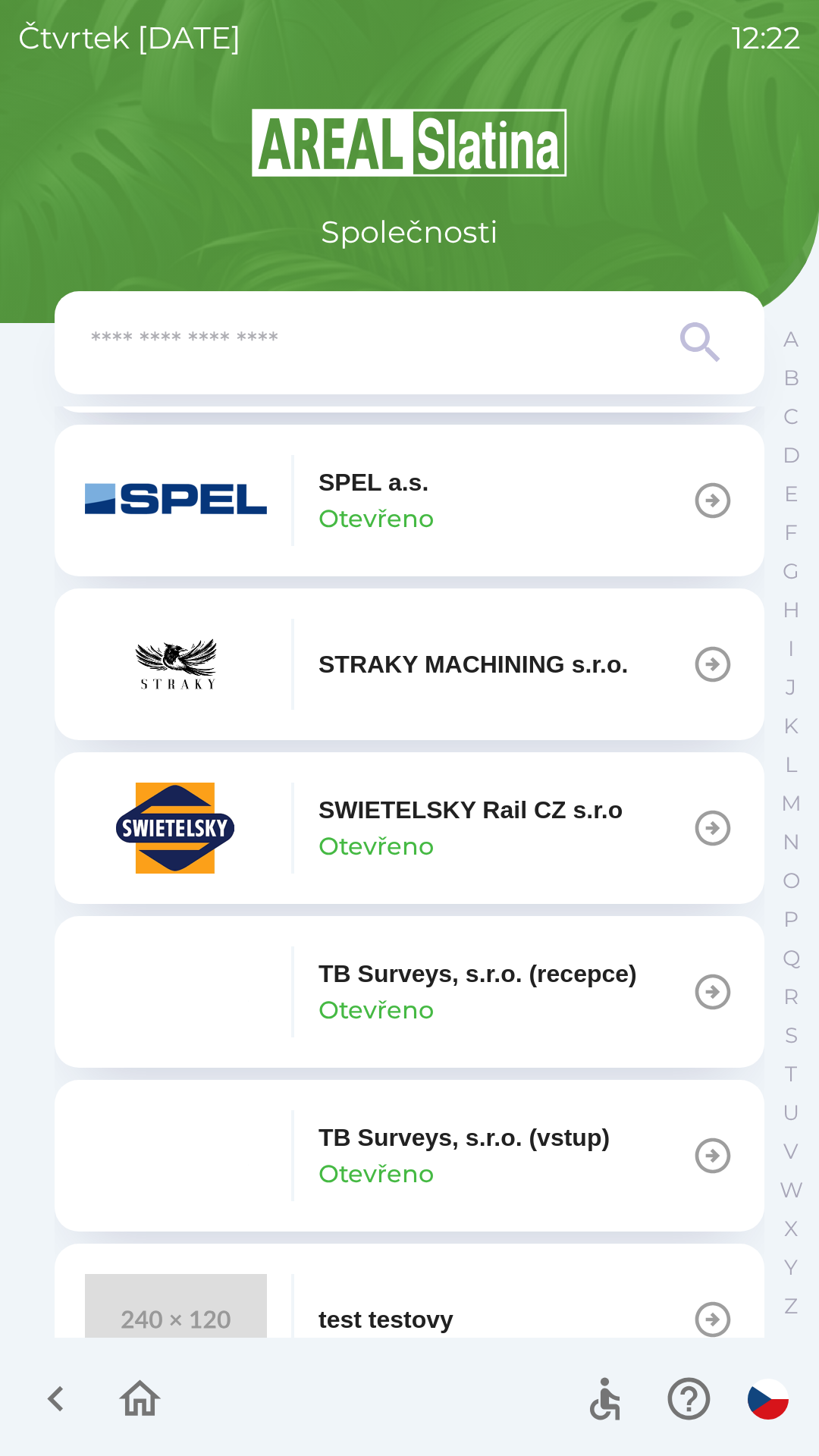
scroll to position [9395, 0]
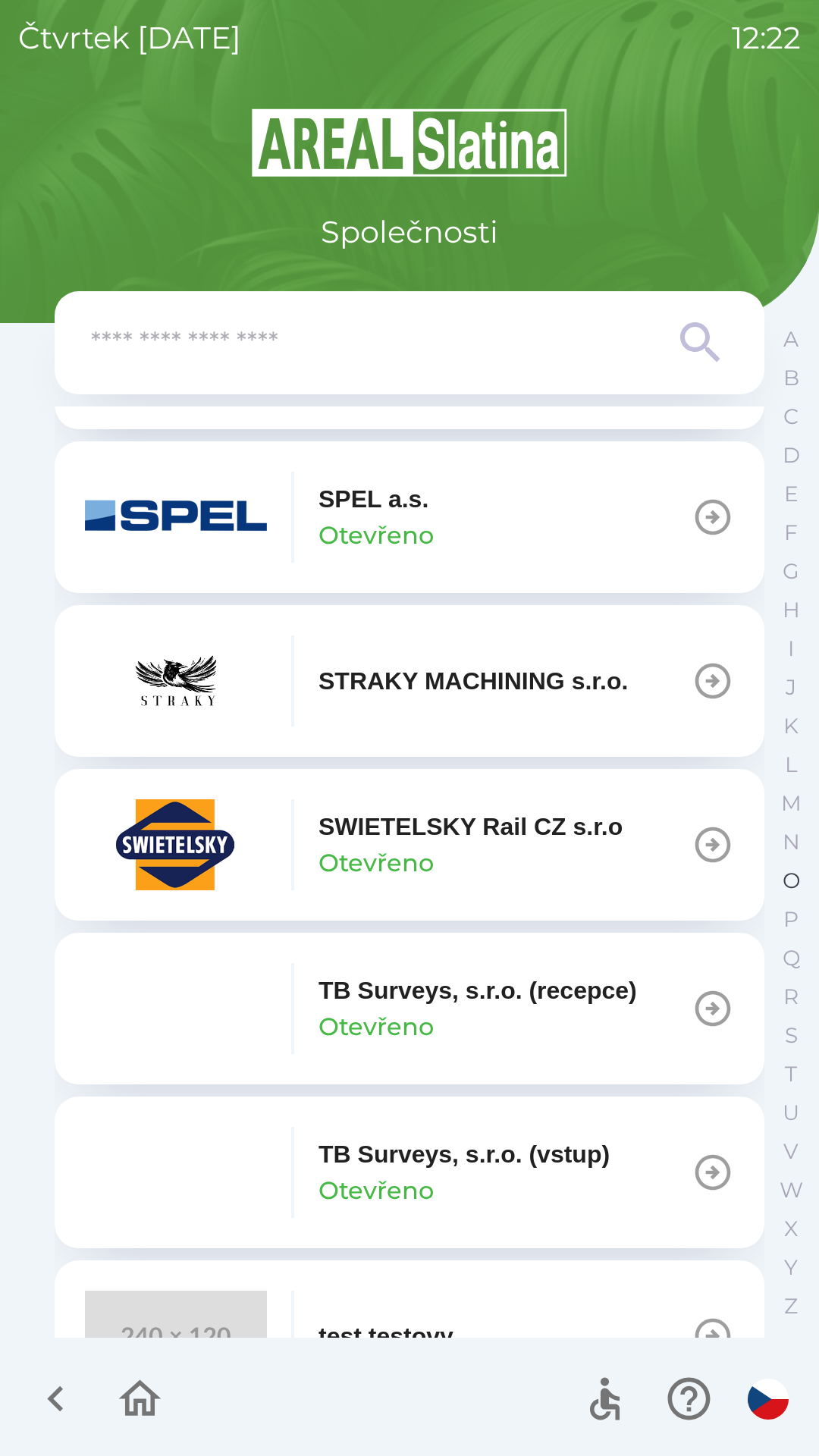
click at [780, 884] on button "O" at bounding box center [791, 881] width 38 height 39
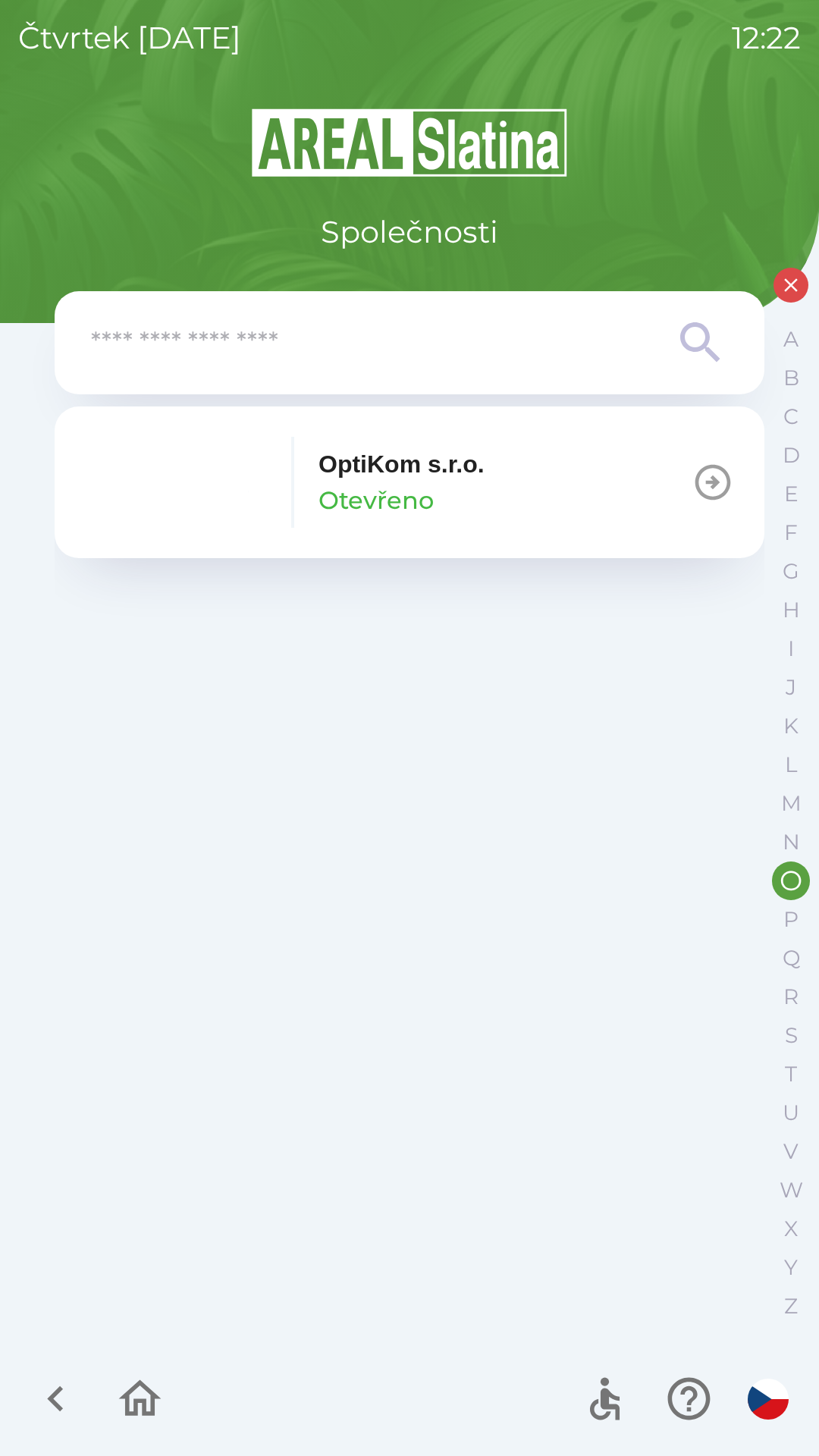
scroll to position [0, 0]
click at [457, 509] on div "OptiKom s.r.o. Otevřeno" at bounding box center [401, 483] width 166 height 73
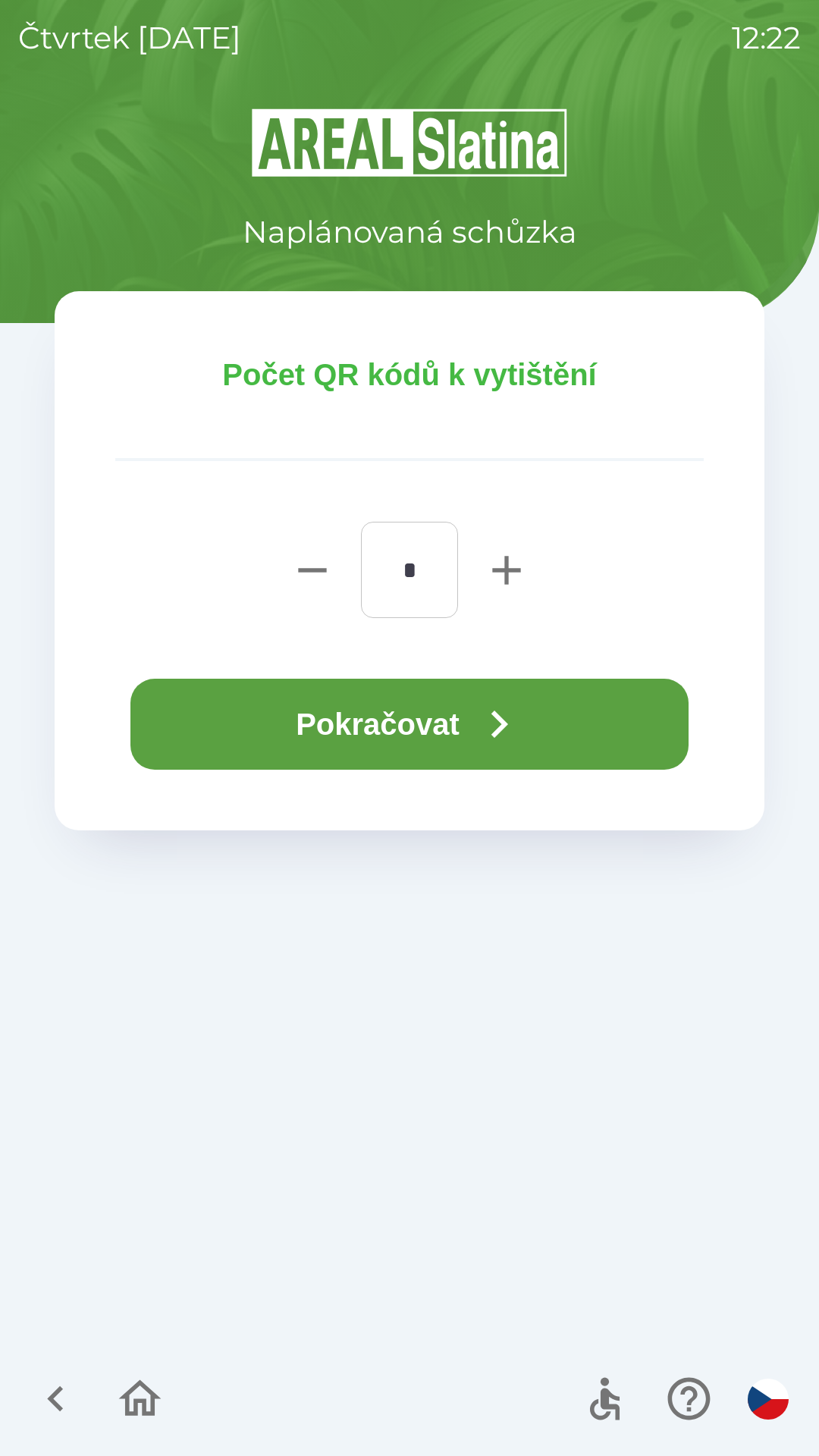
click at [432, 741] on button "Pokračovat" at bounding box center [410, 724] width 558 height 91
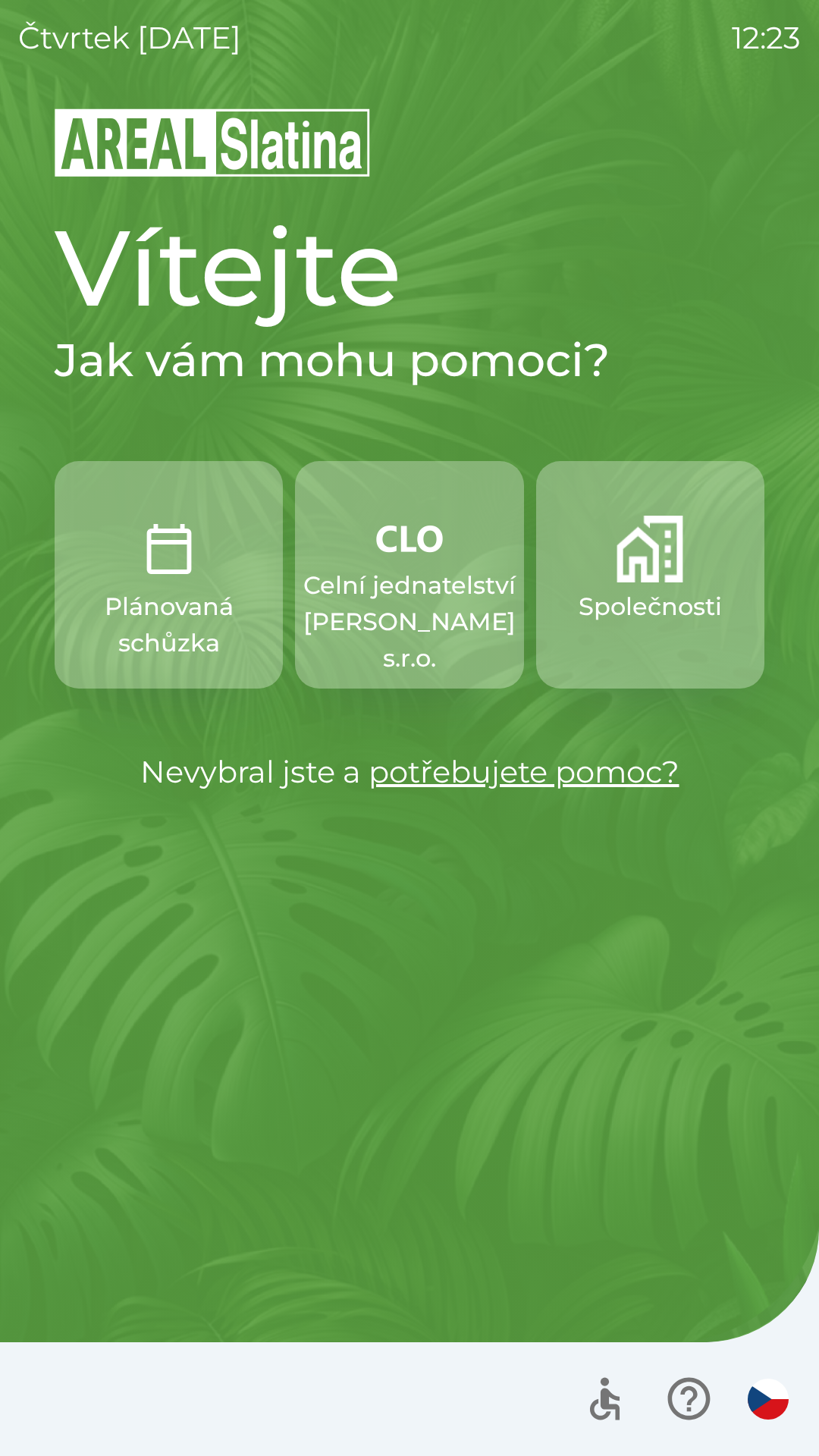
click at [591, 638] on button "Společnosti" at bounding box center [650, 574] width 228 height 228
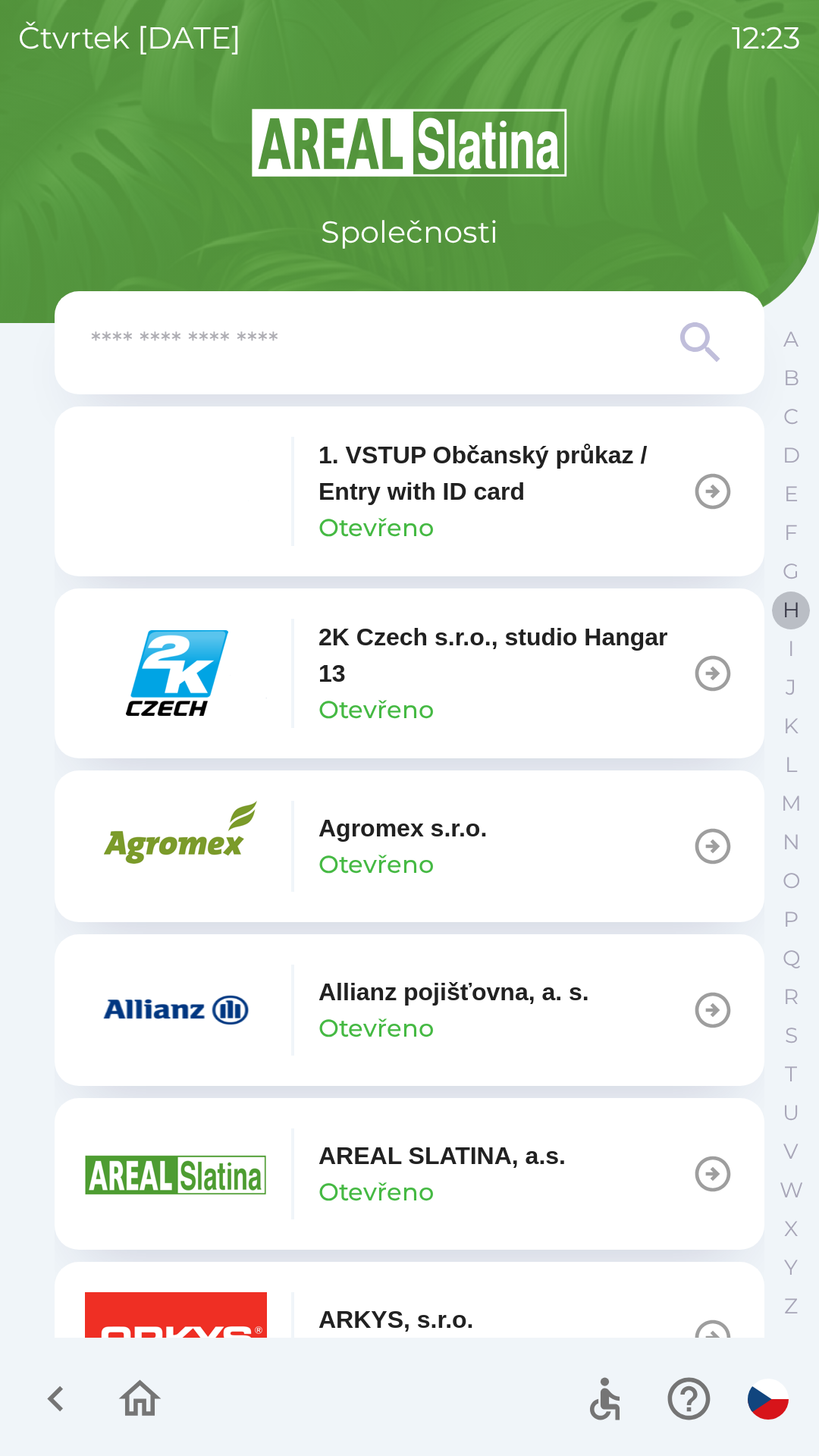
click at [774, 613] on button "H" at bounding box center [791, 610] width 38 height 39
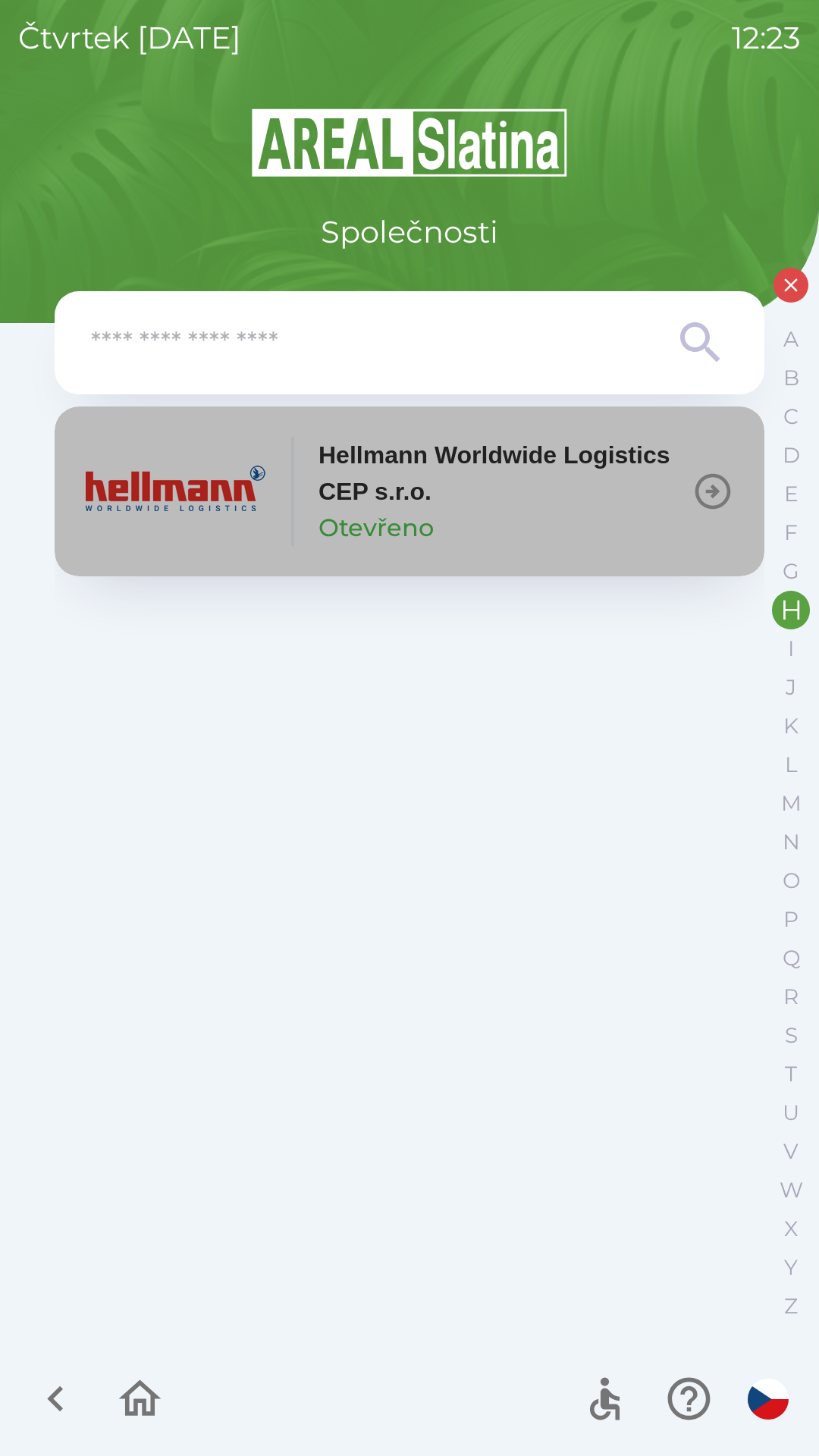
click at [366, 489] on p "Hellmann Worldwide Logistics CEP s.r.o." at bounding box center [505, 473] width 373 height 73
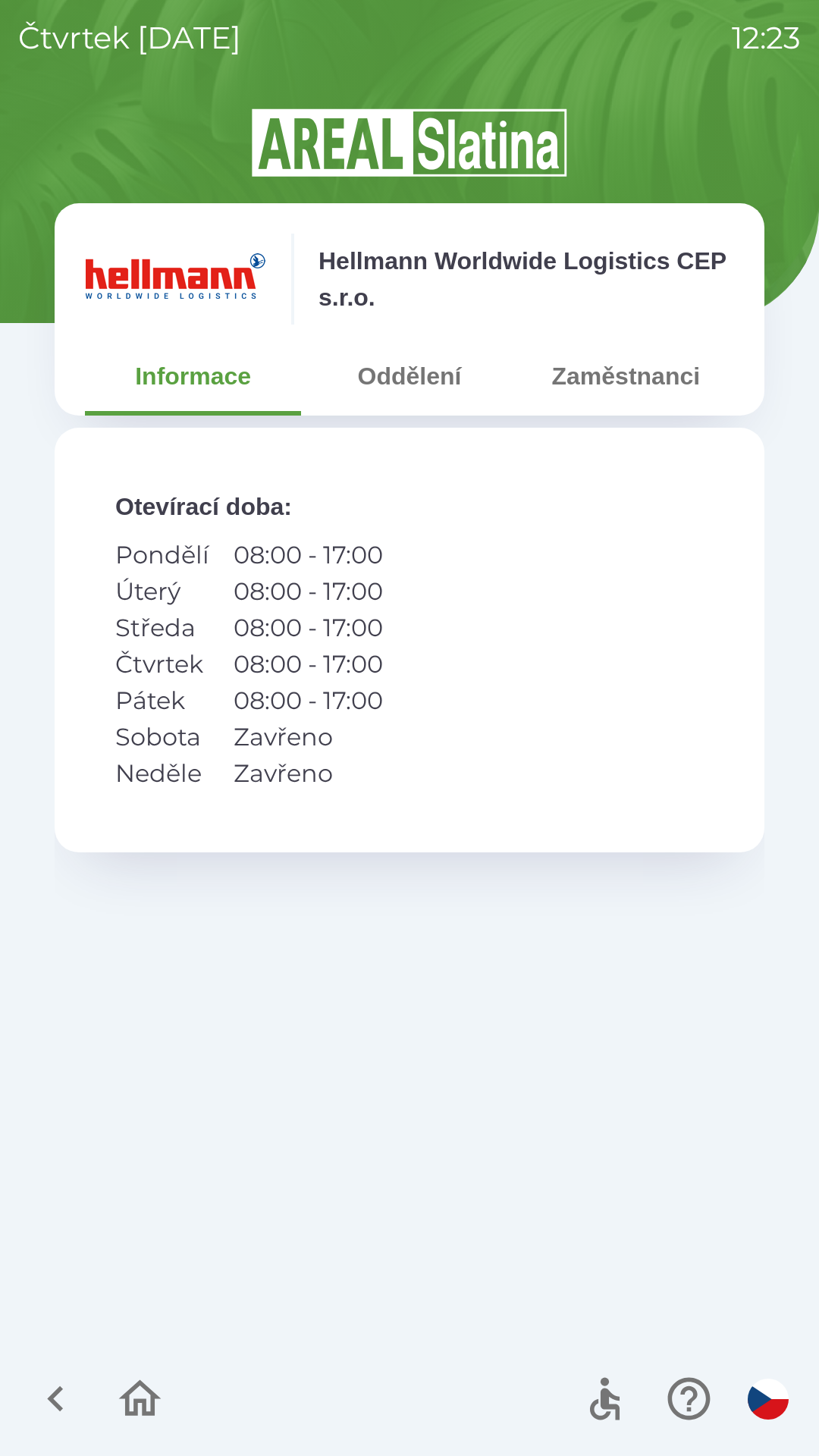
click at [582, 377] on button "Zaměstnanci" at bounding box center [625, 377] width 216 height 55
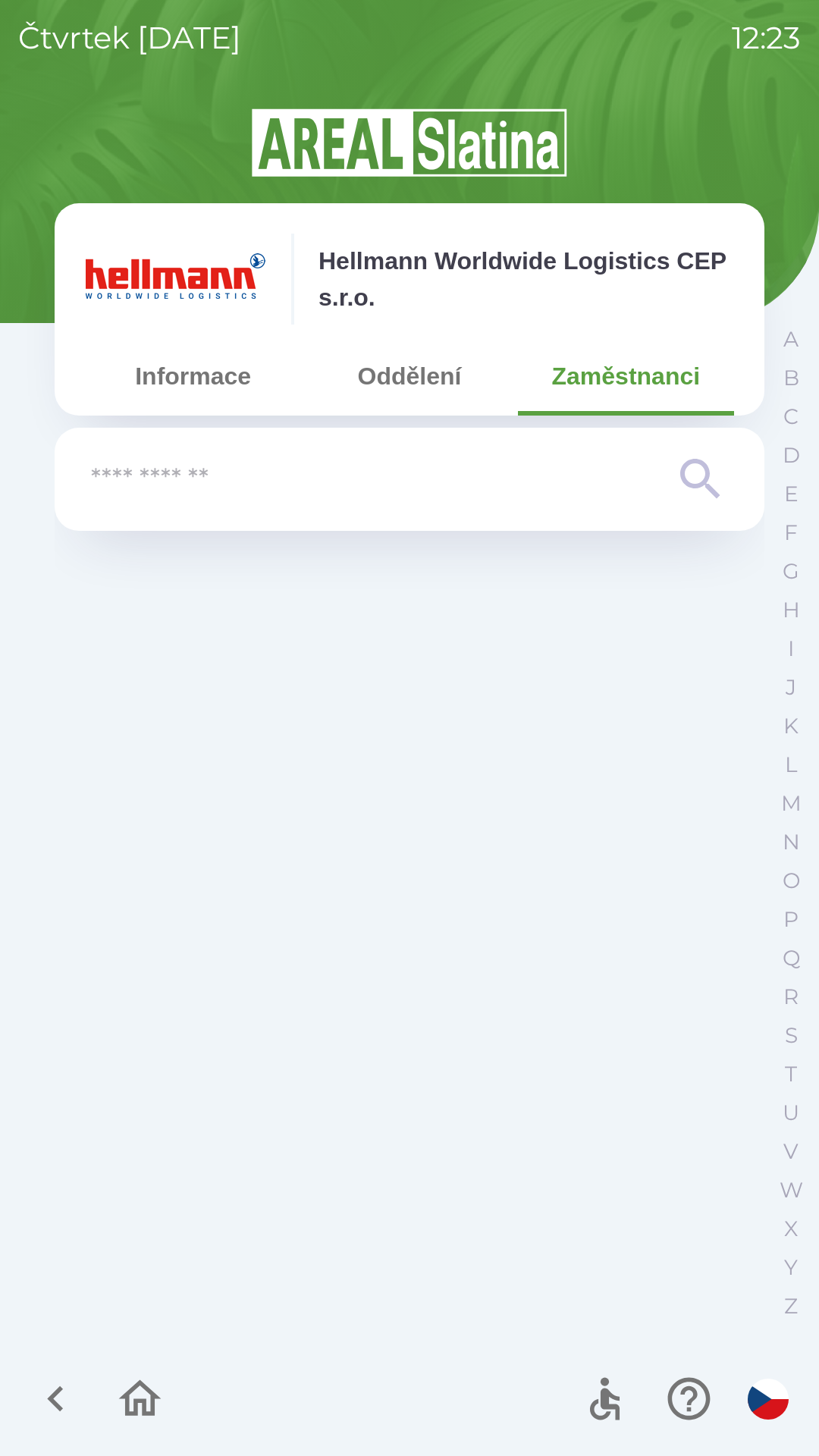
click at [154, 383] on button "Informace" at bounding box center [193, 377] width 216 height 55
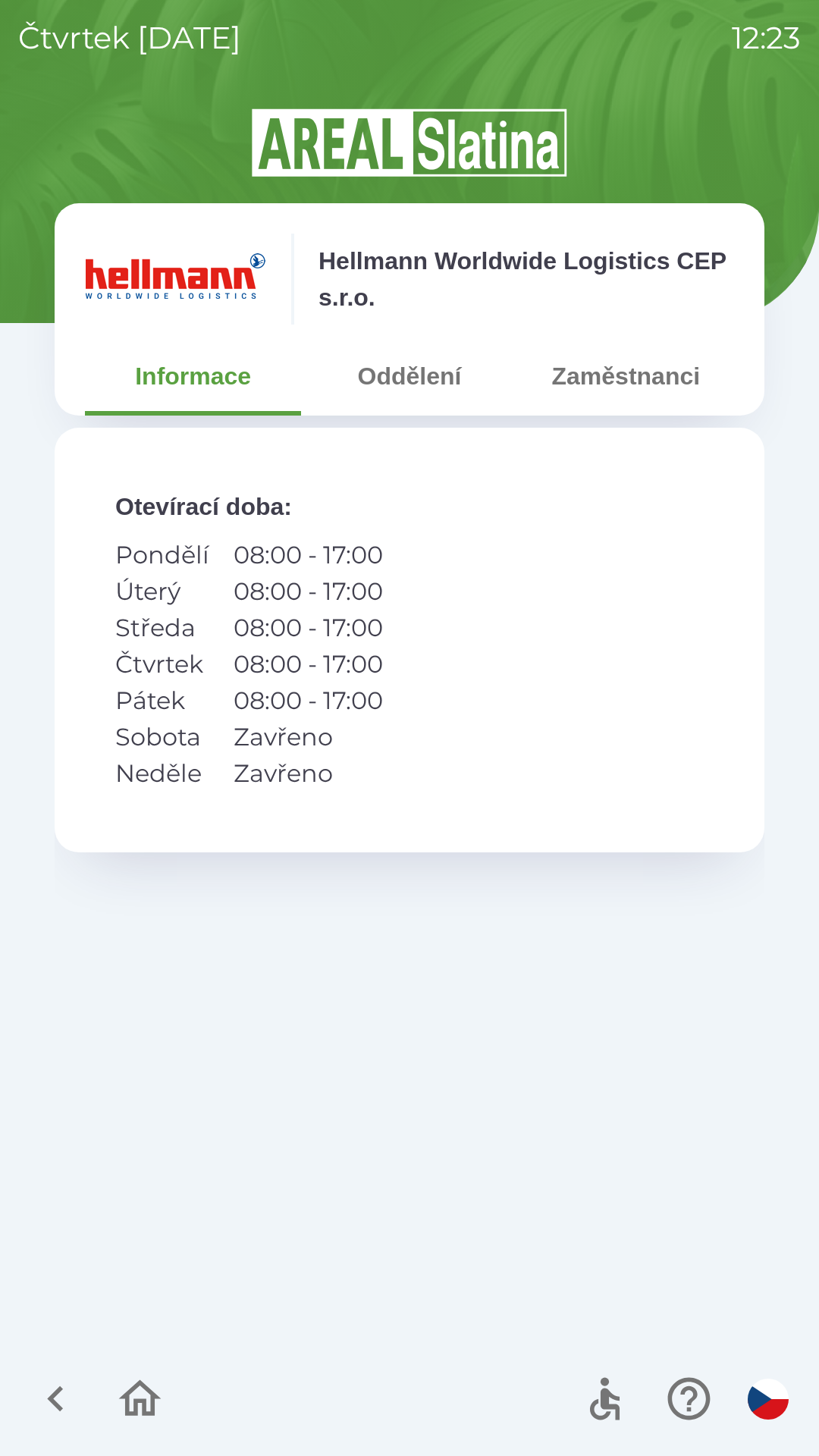
click at [381, 376] on button "Oddělení" at bounding box center [409, 377] width 216 height 55
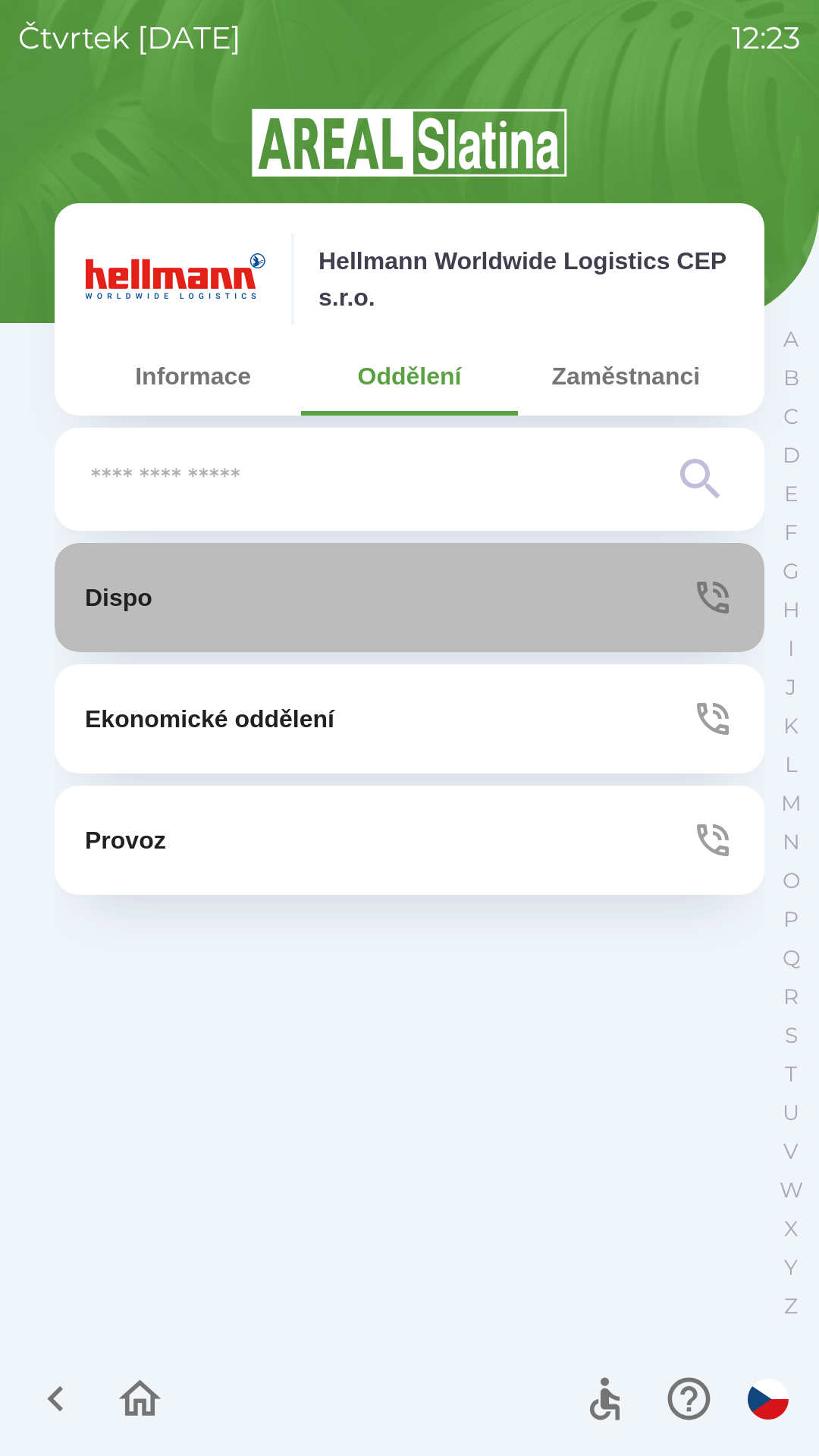
click at [694, 591] on icon "button" at bounding box center [712, 597] width 42 height 42
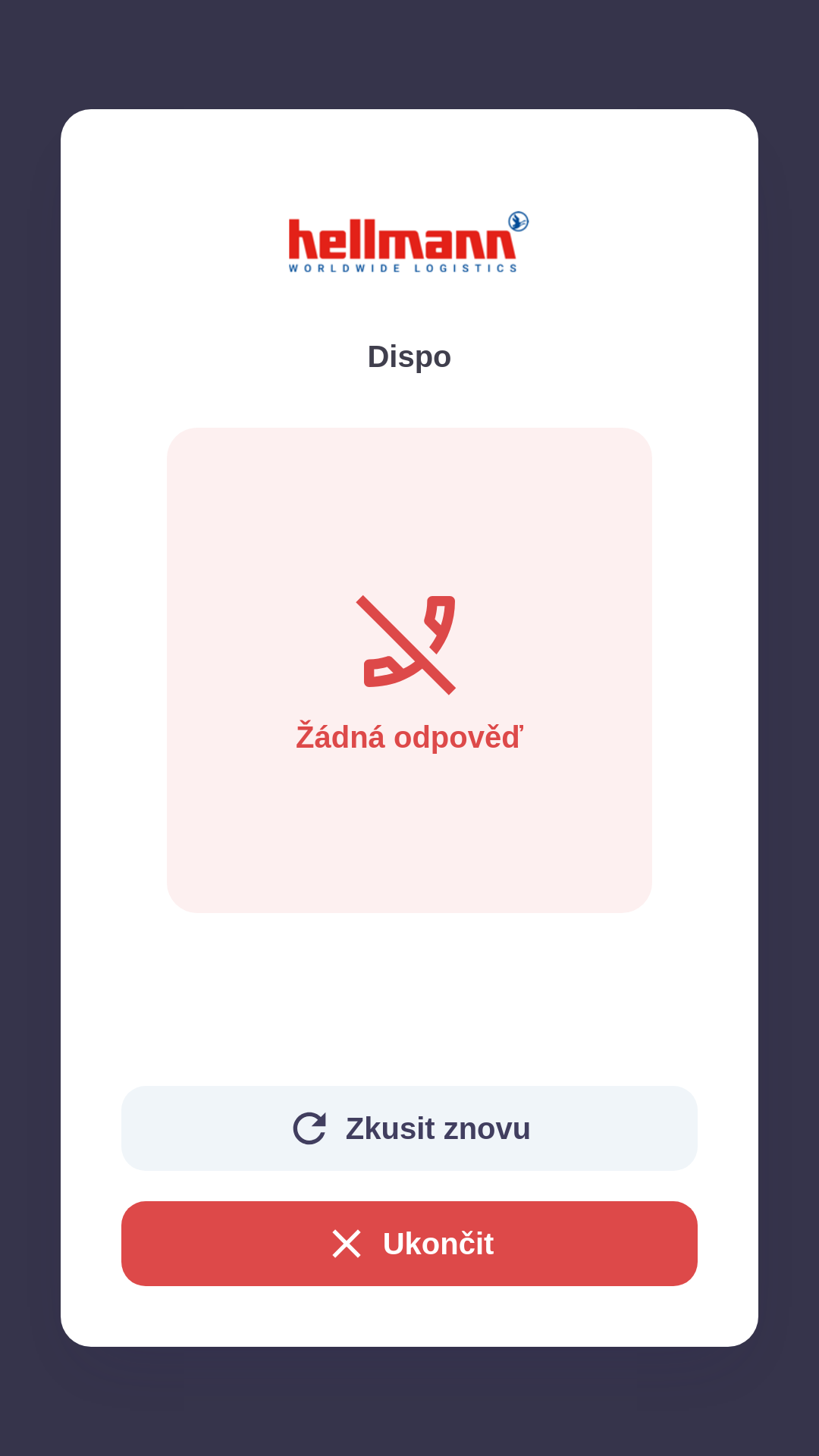
click at [443, 1252] on button "Ukončit" at bounding box center [410, 1244] width 576 height 85
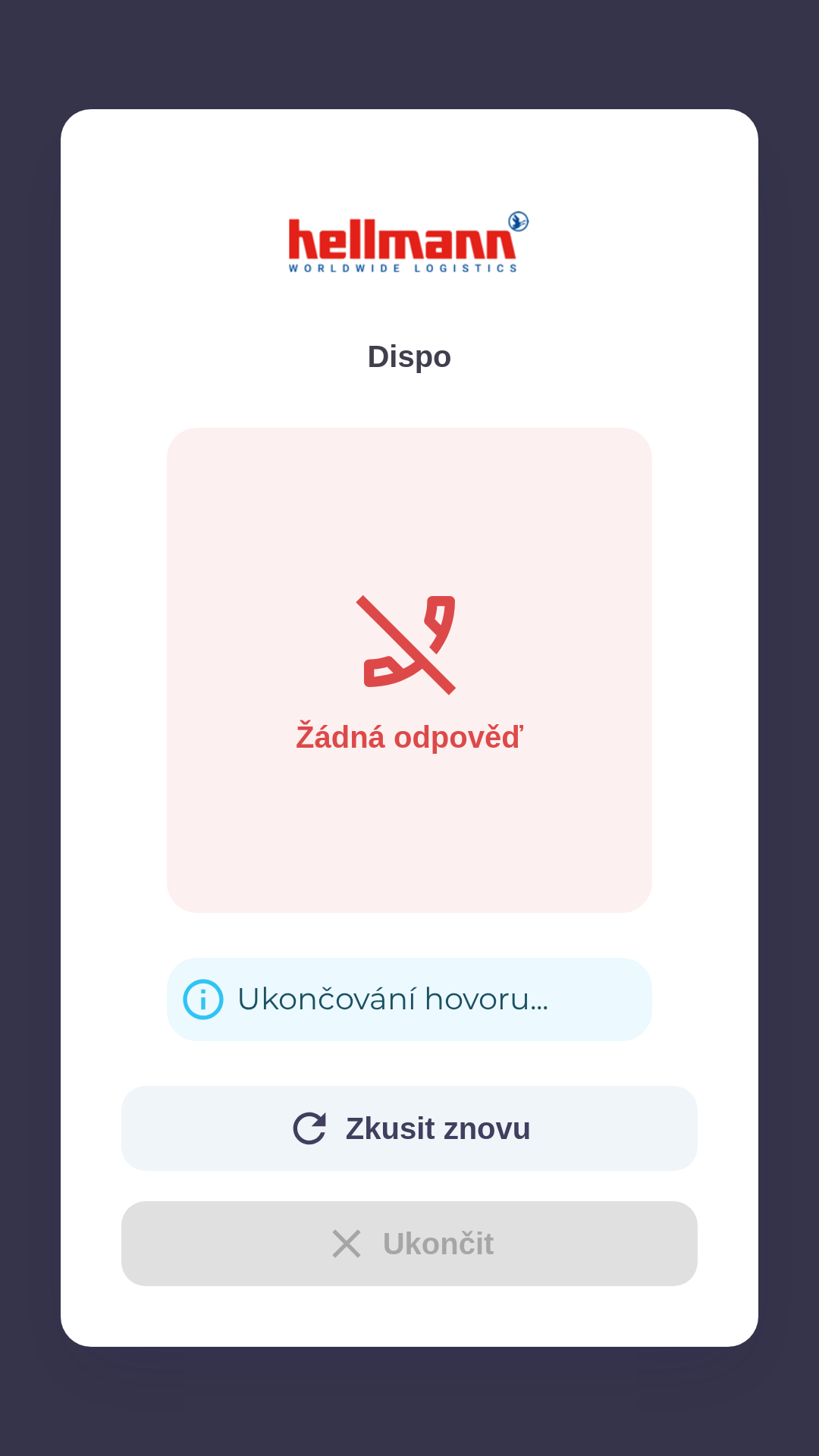
click at [414, 1129] on button "Zkusit znovu" at bounding box center [410, 1128] width 576 height 85
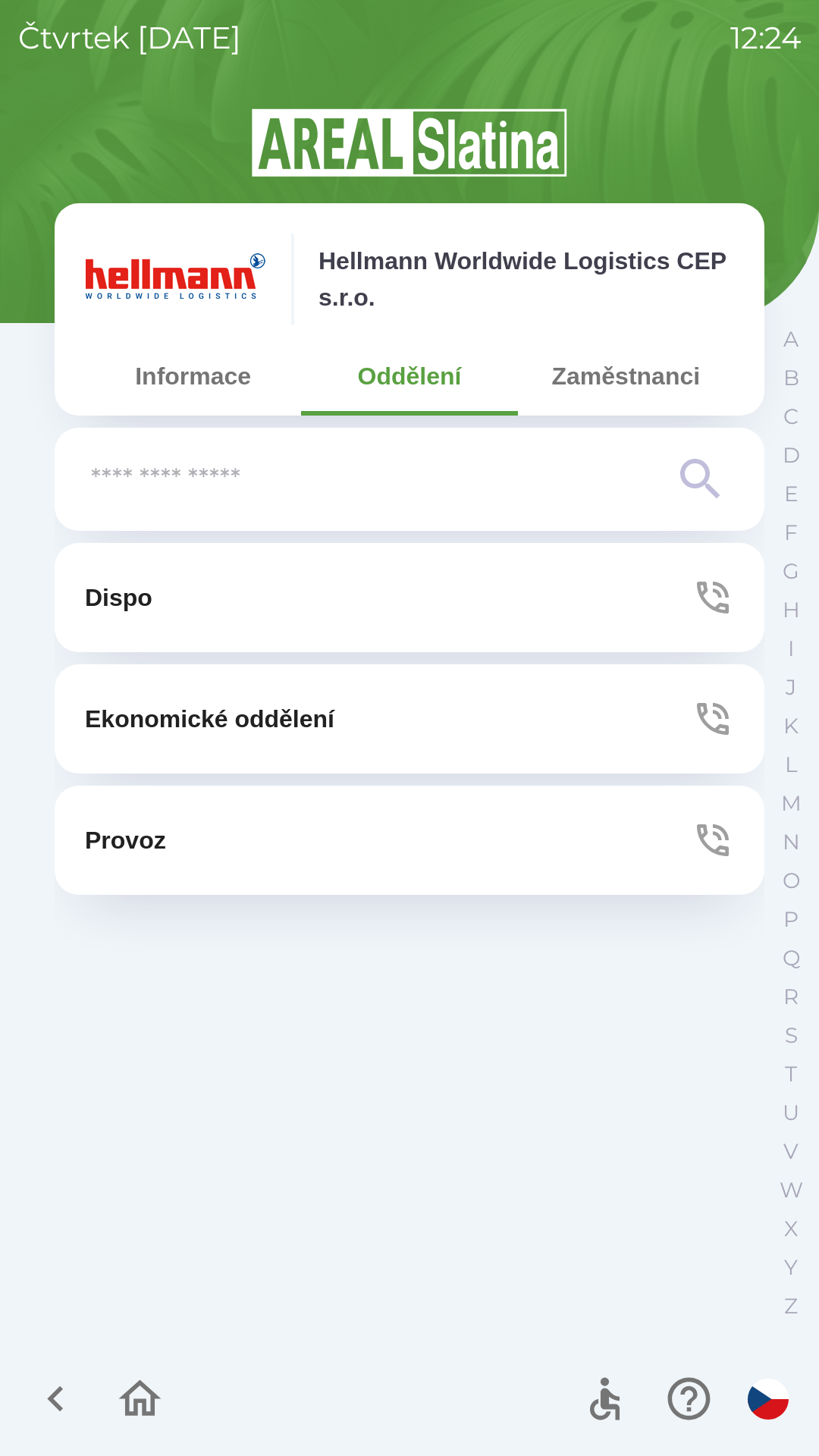
click at [680, 834] on button "Provoz" at bounding box center [410, 840] width 710 height 109
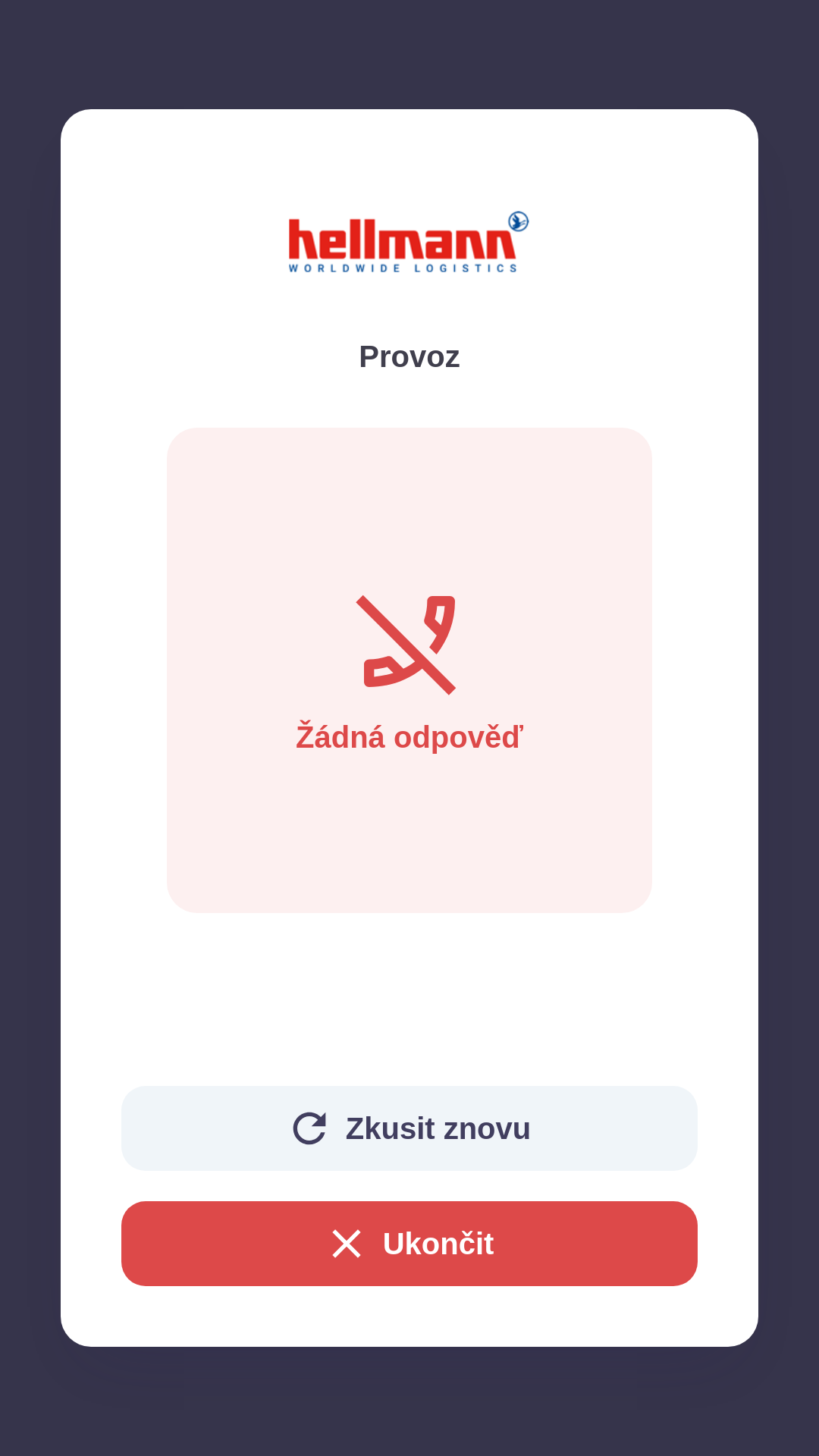
click at [488, 1255] on button "Ukončit" at bounding box center [410, 1244] width 576 height 85
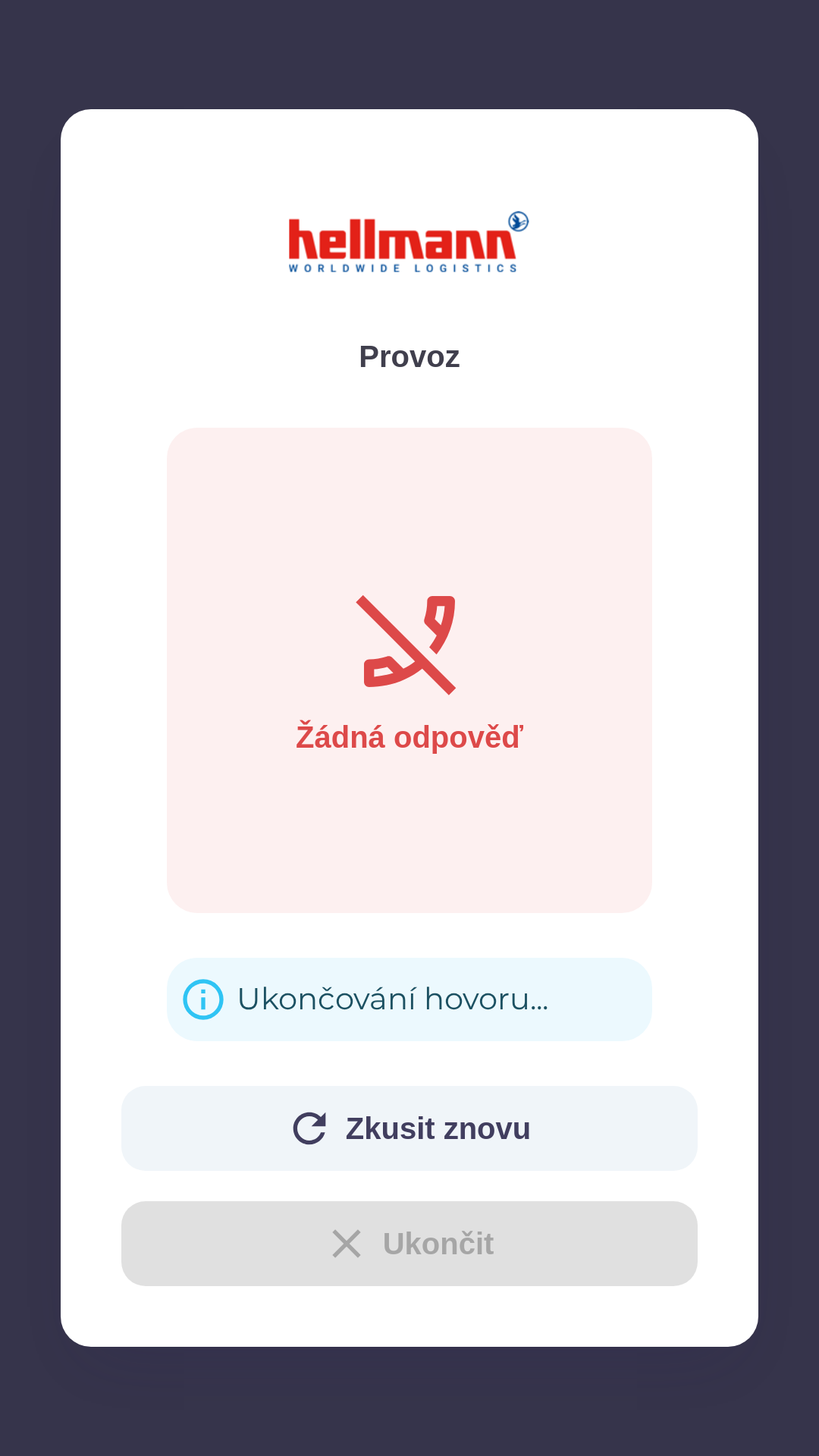
click at [463, 1134] on button "Zkusit znovu" at bounding box center [410, 1128] width 576 height 85
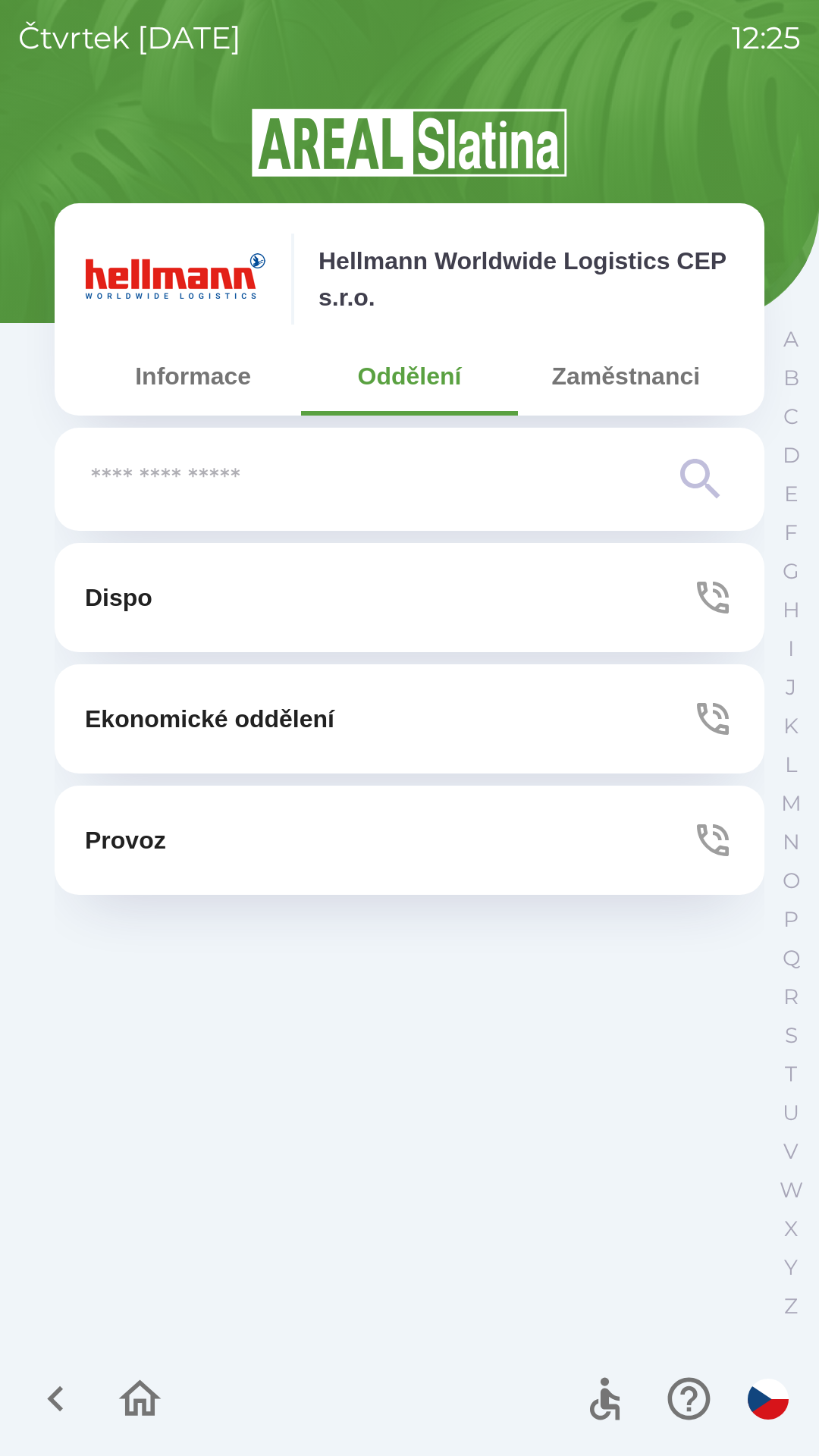
click at [535, 709] on button "Ekonomické oddělení" at bounding box center [410, 719] width 710 height 109
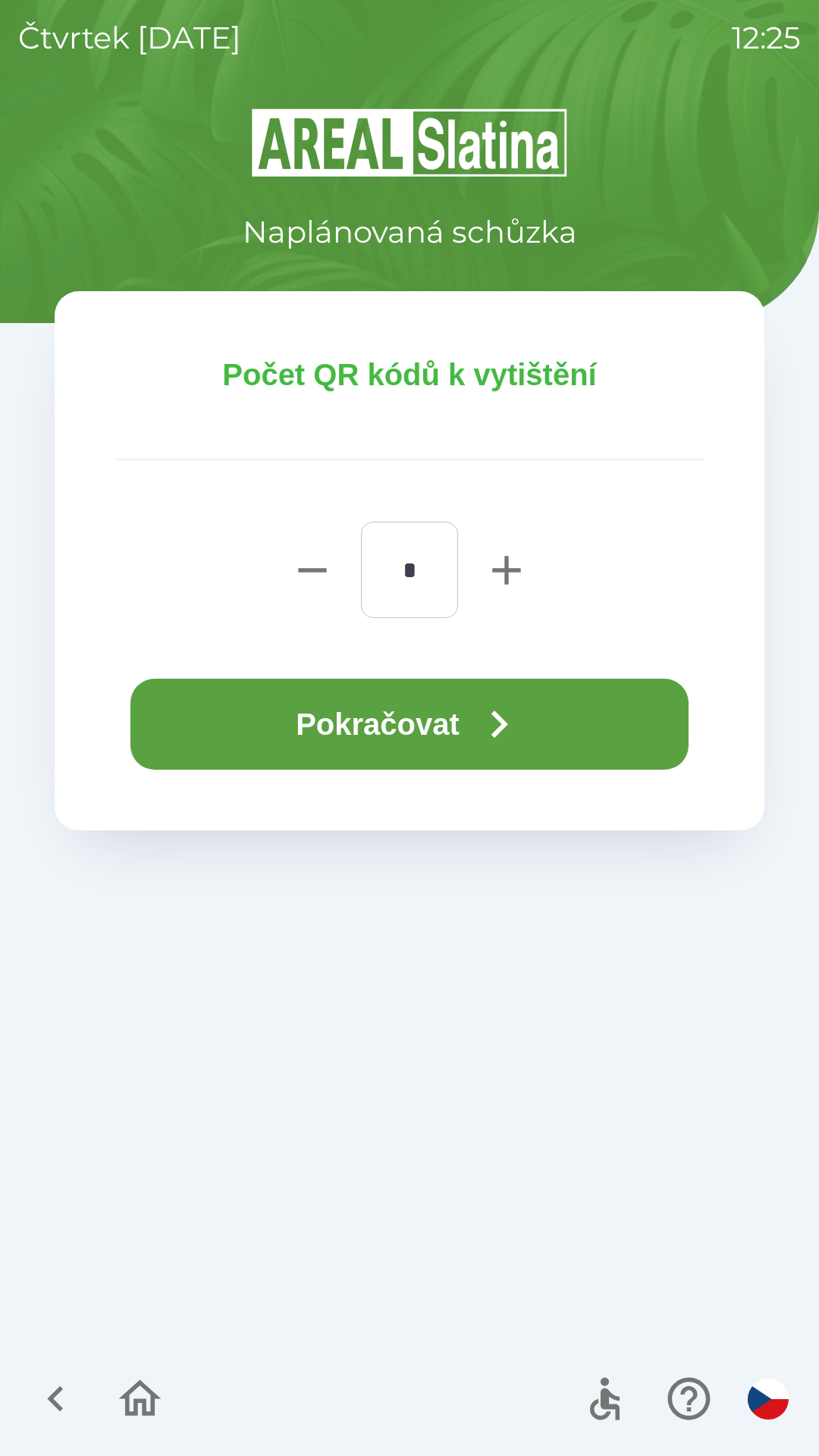
click at [271, 723] on button "Pokračovat" at bounding box center [410, 724] width 558 height 91
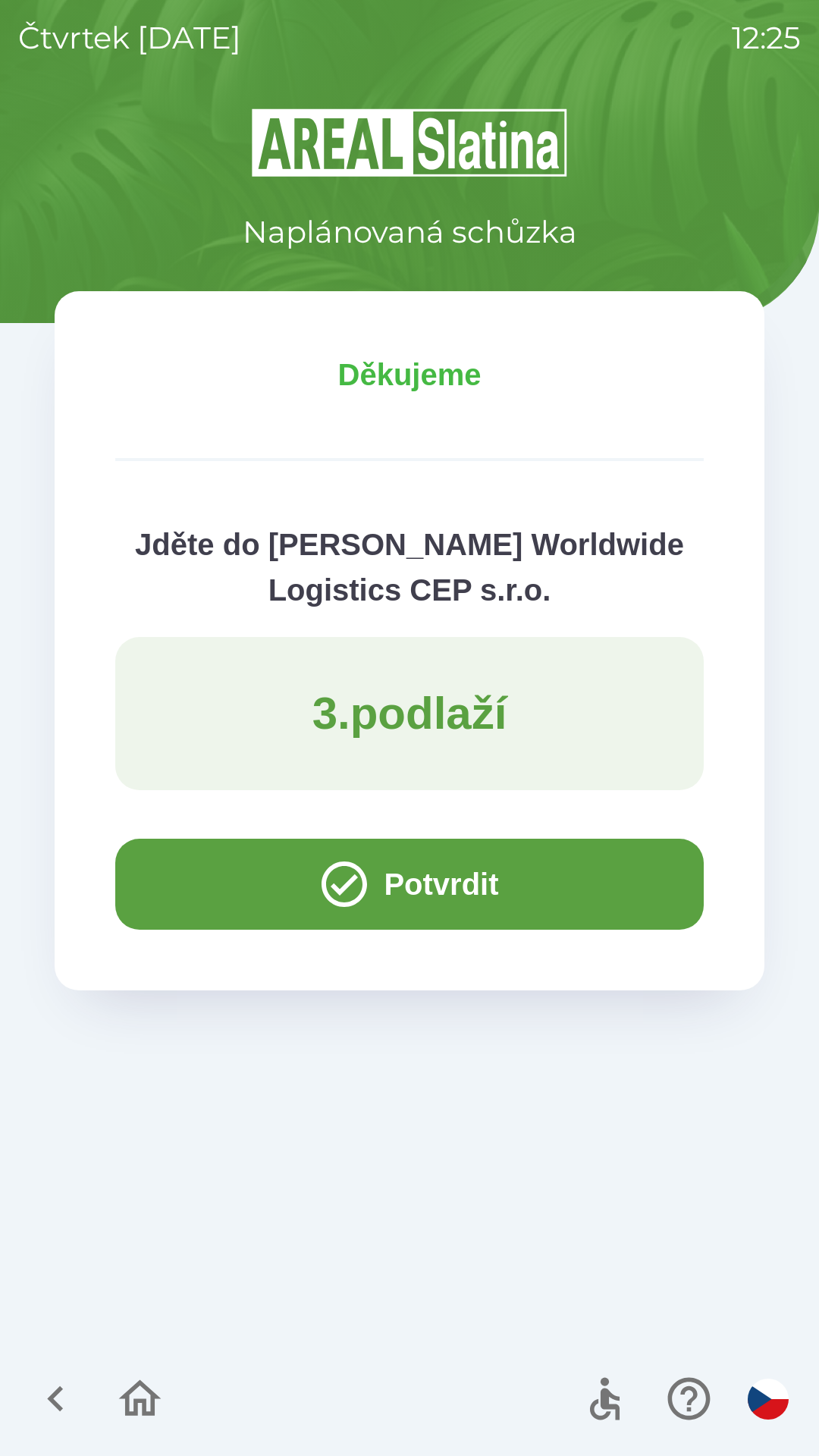
click at [433, 885] on button "Potvrdit" at bounding box center [409, 885] width 588 height 91
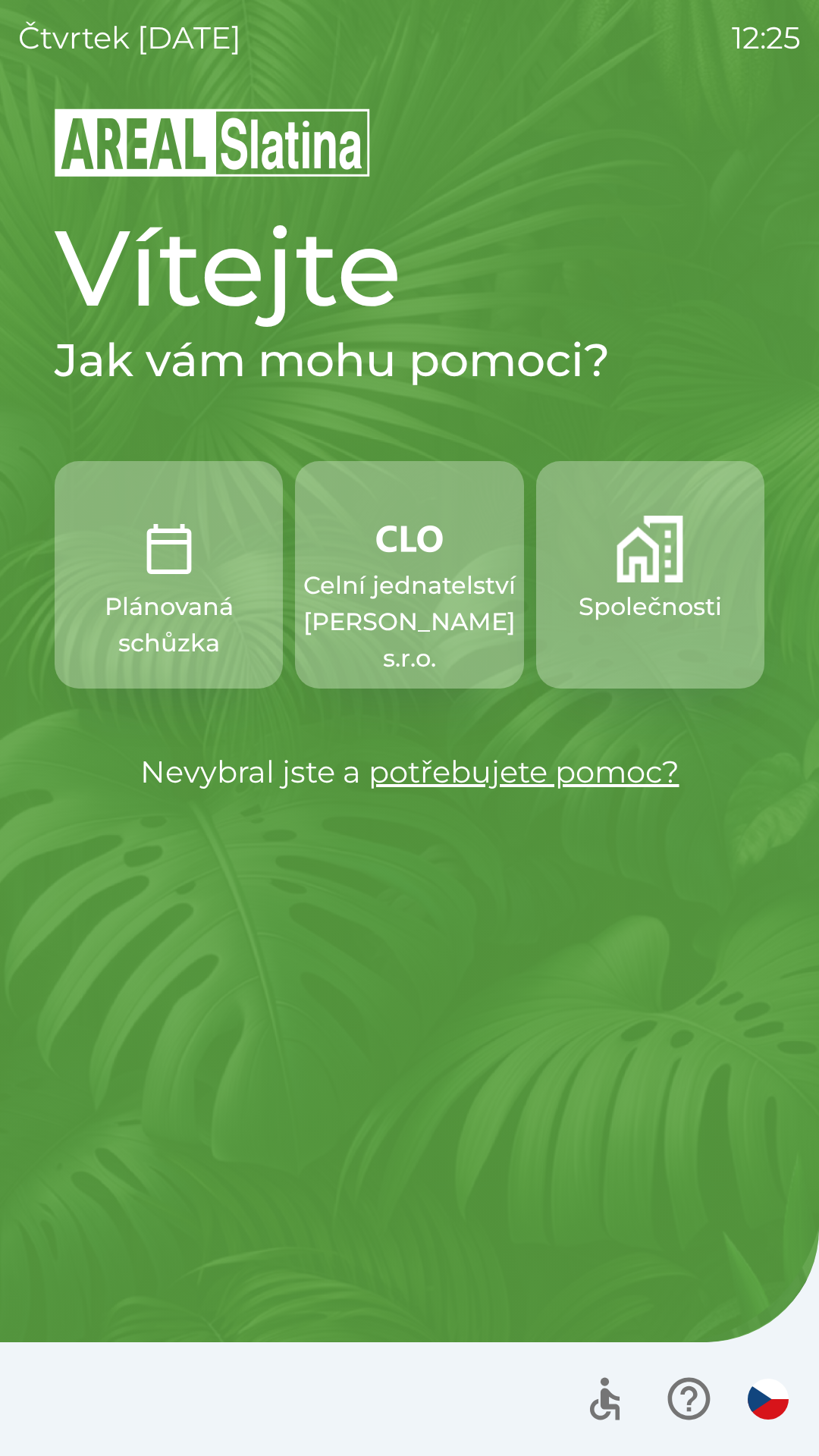
click at [639, 584] on button "Společnosti" at bounding box center [650, 574] width 228 height 228
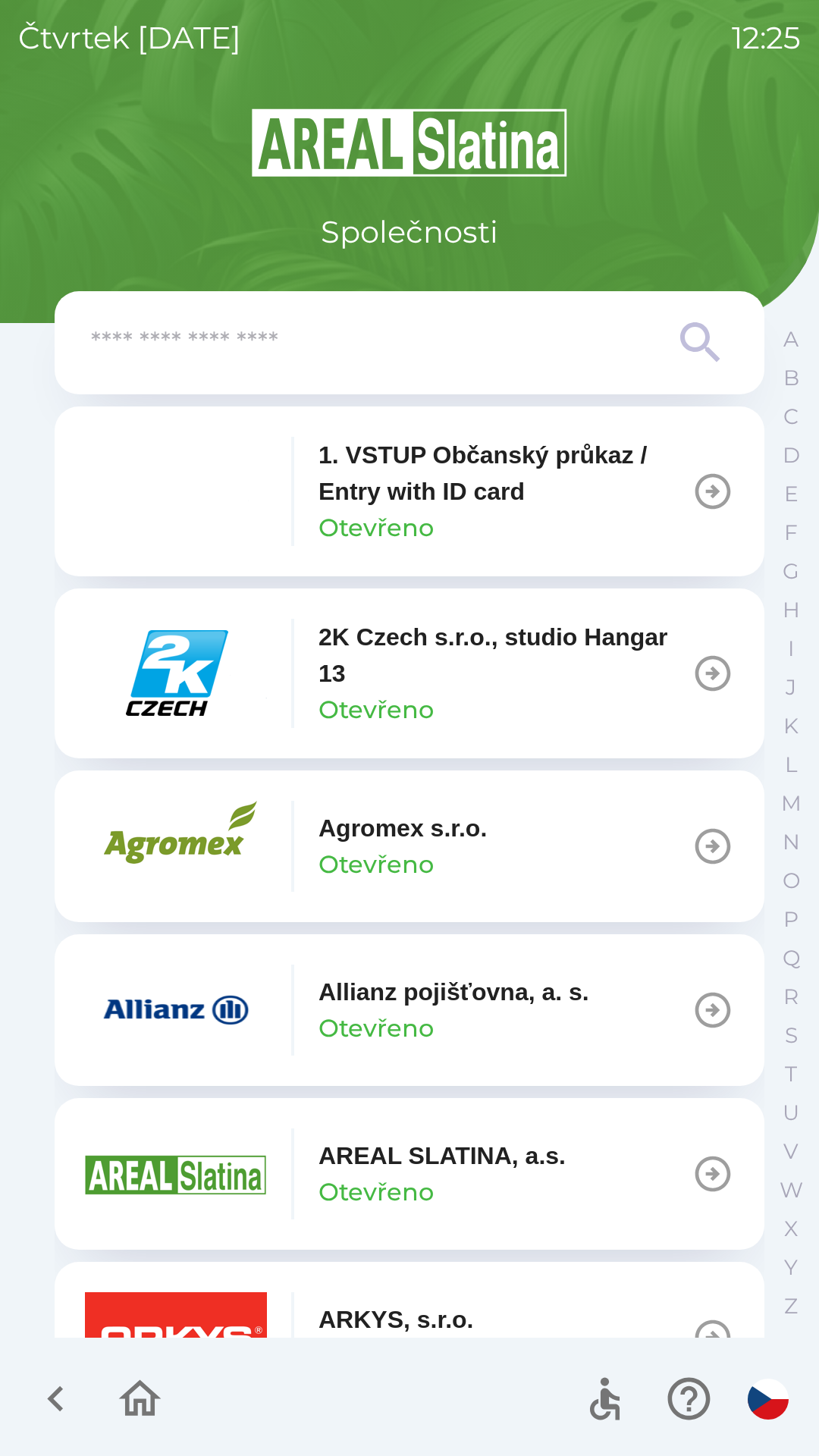
click at [200, 990] on img "button" at bounding box center [176, 1011] width 182 height 91
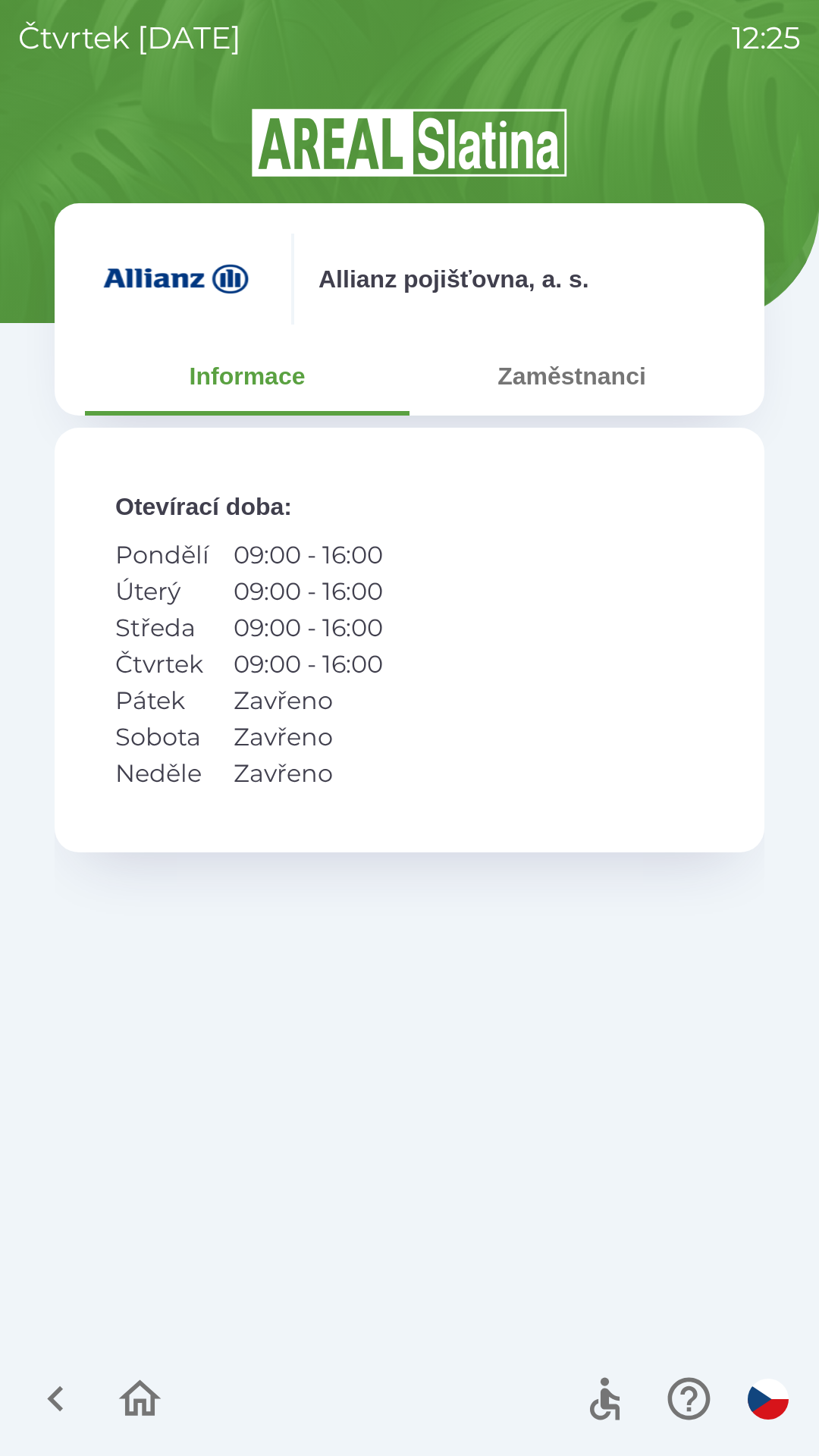
click at [585, 381] on button "Zaměstnanci" at bounding box center [572, 377] width 324 height 55
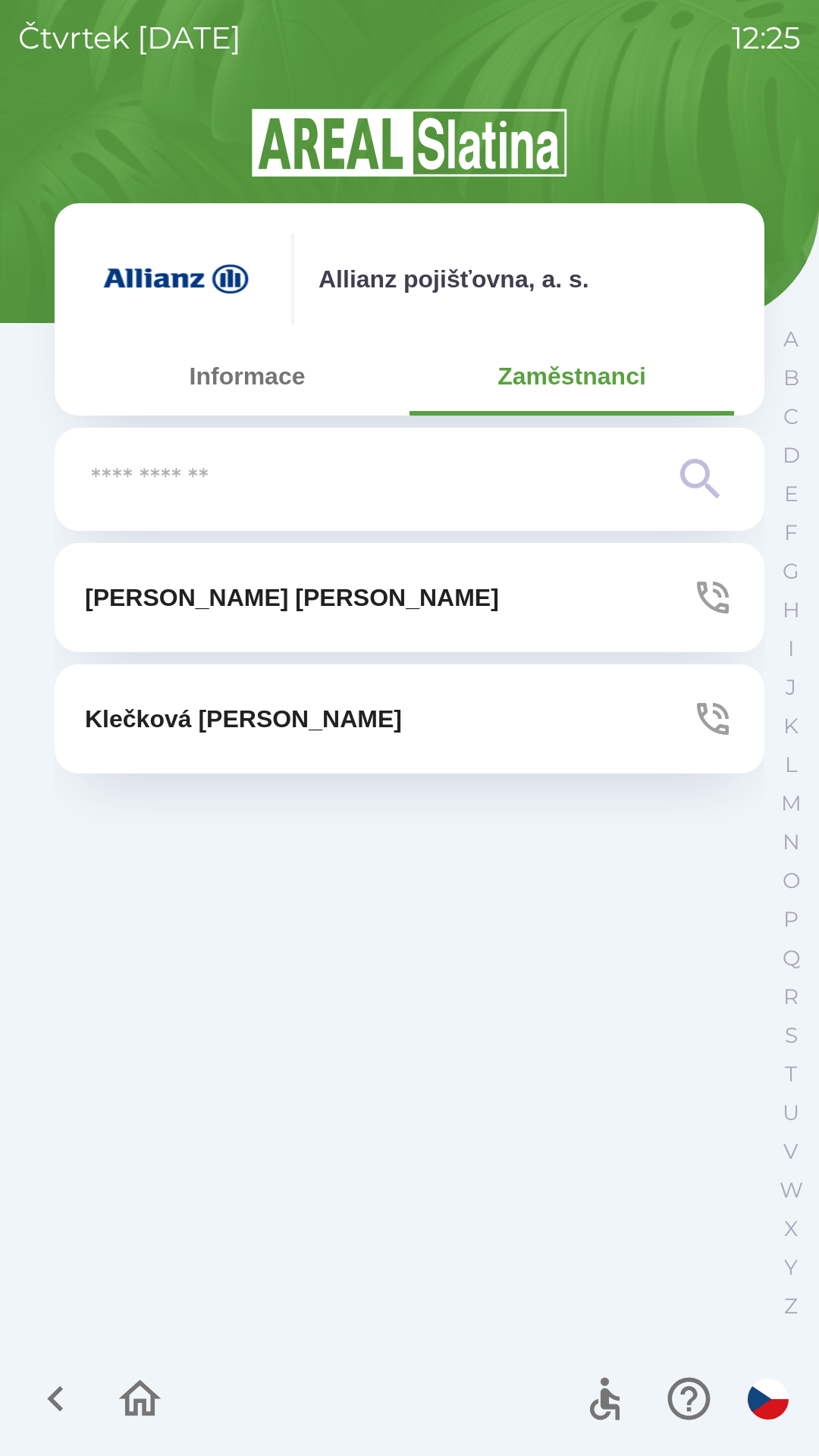
click at [187, 597] on p "[PERSON_NAME]" at bounding box center [292, 598] width 414 height 36
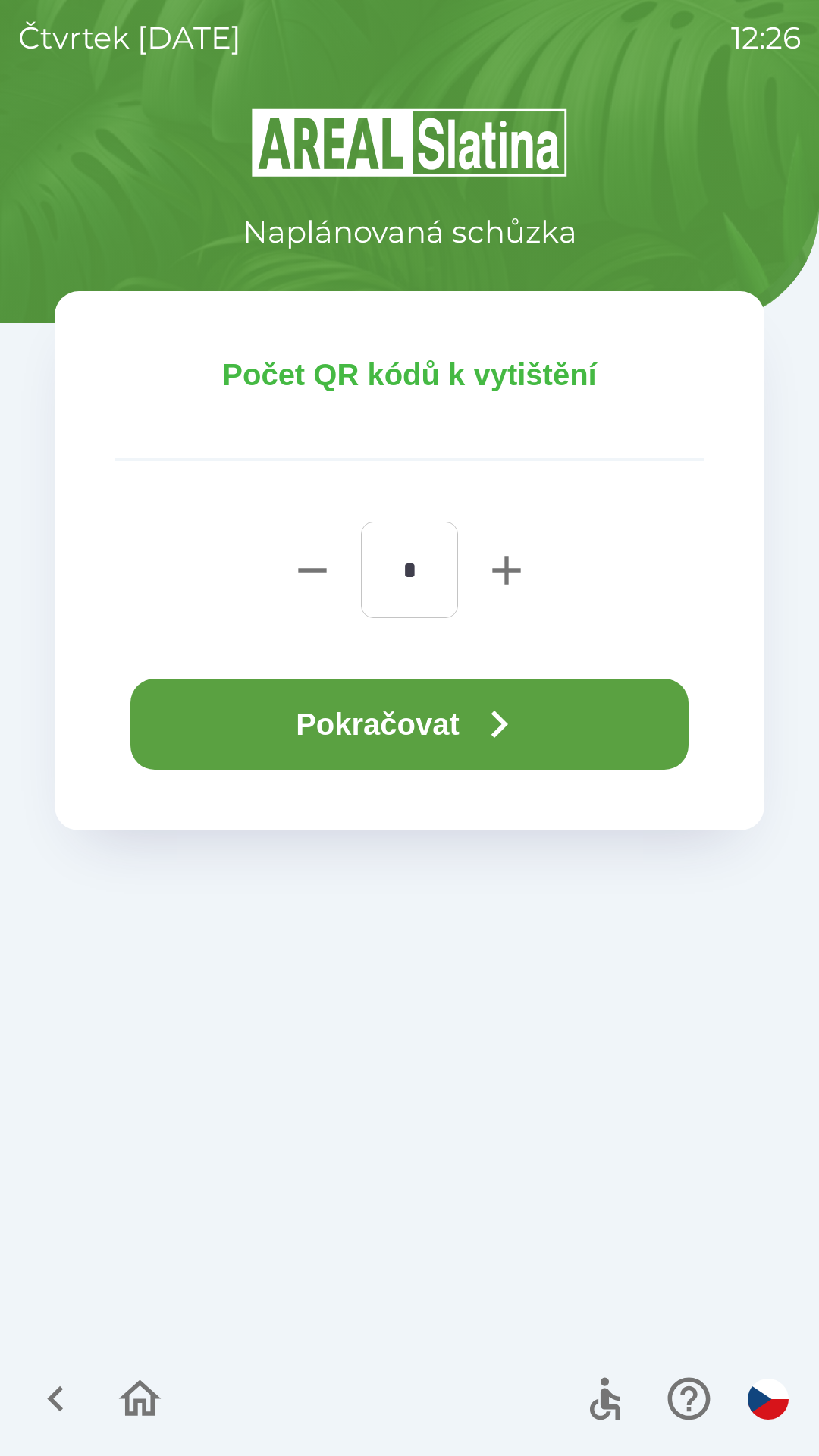
click at [419, 711] on button "Pokračovat" at bounding box center [410, 724] width 558 height 91
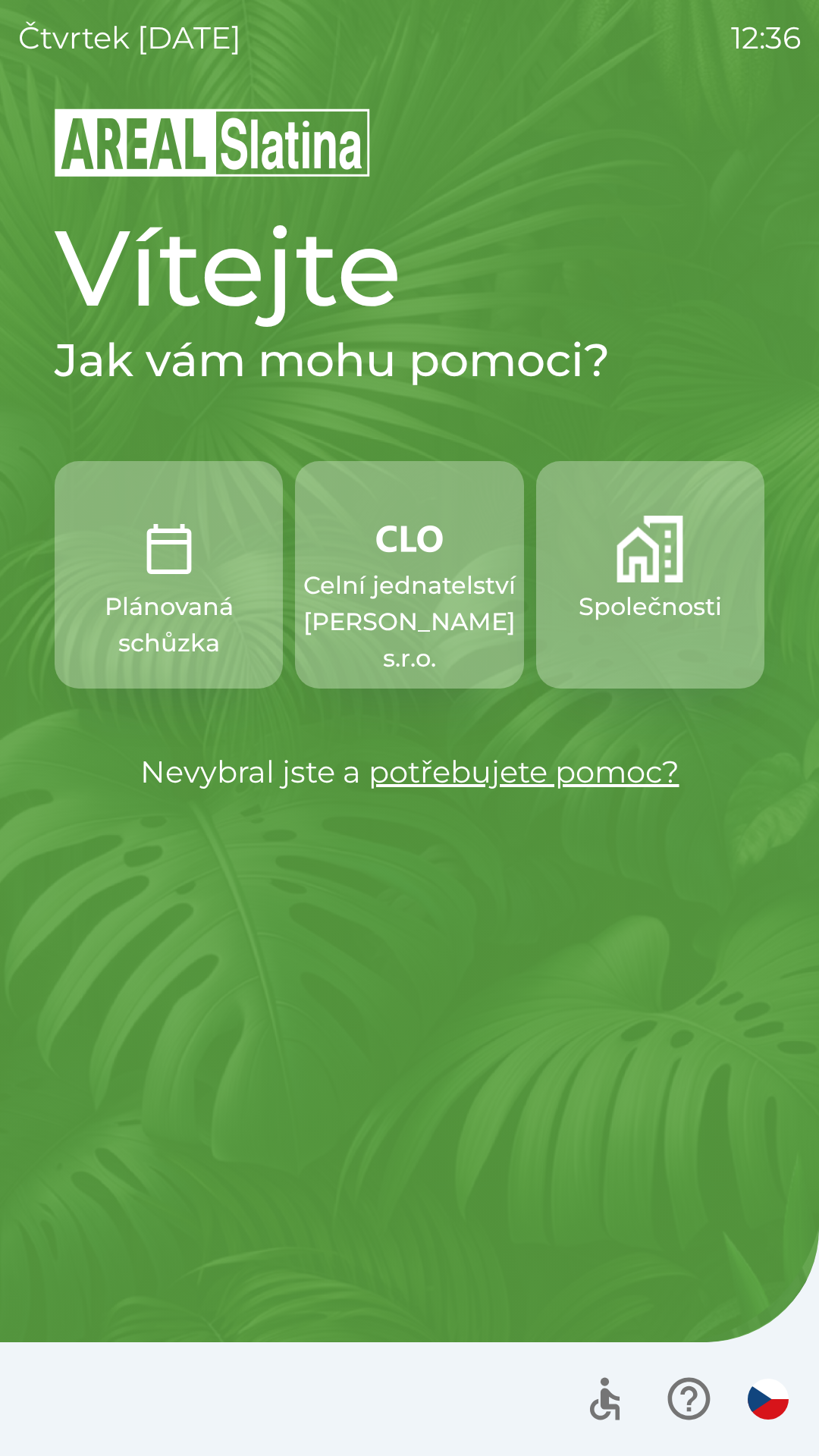
click at [429, 650] on p "Celní jednatelství [PERSON_NAME] s.r.o." at bounding box center [410, 622] width 213 height 109
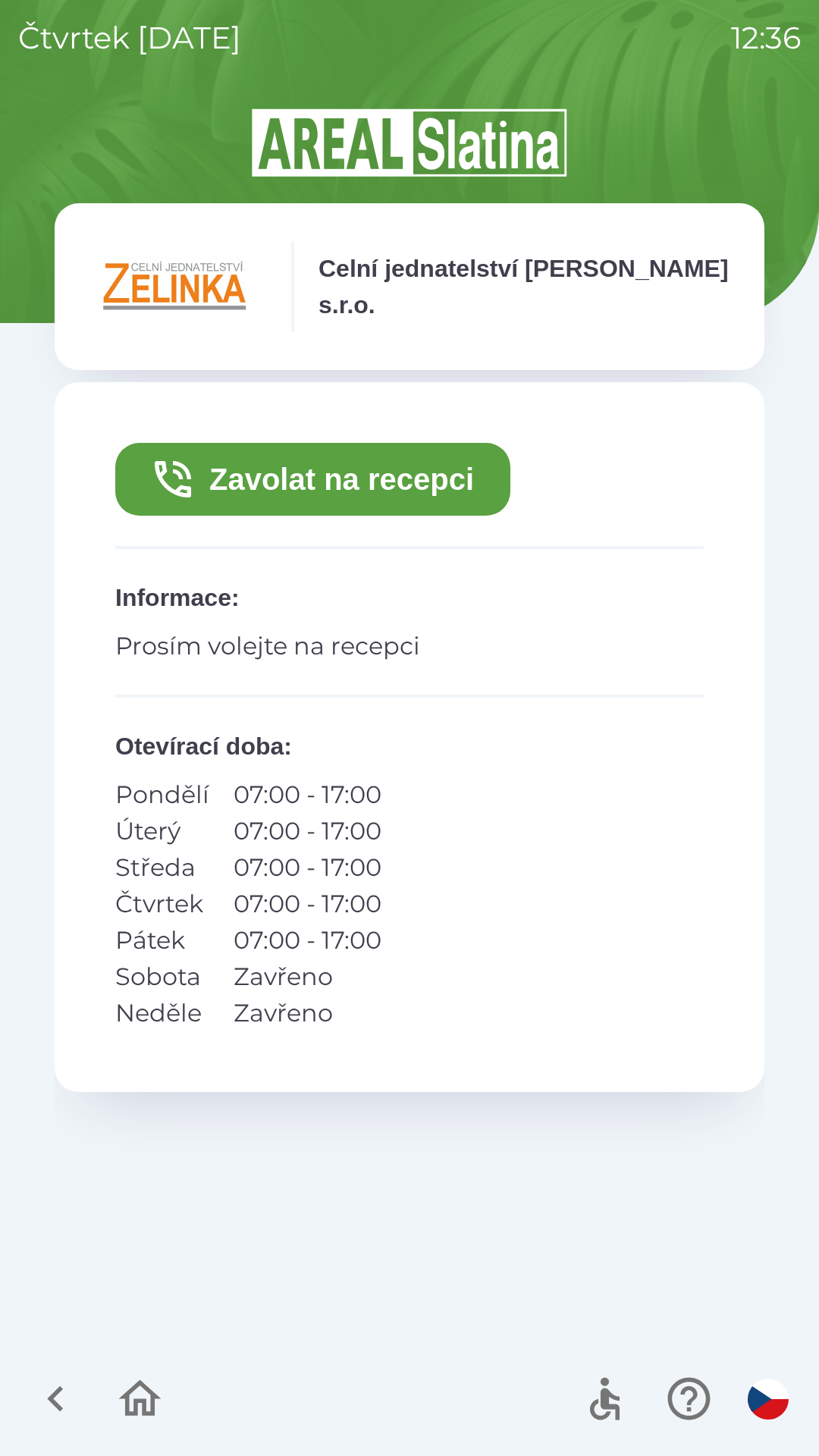
click at [429, 480] on button "Zavolat na recepci" at bounding box center [312, 479] width 395 height 73
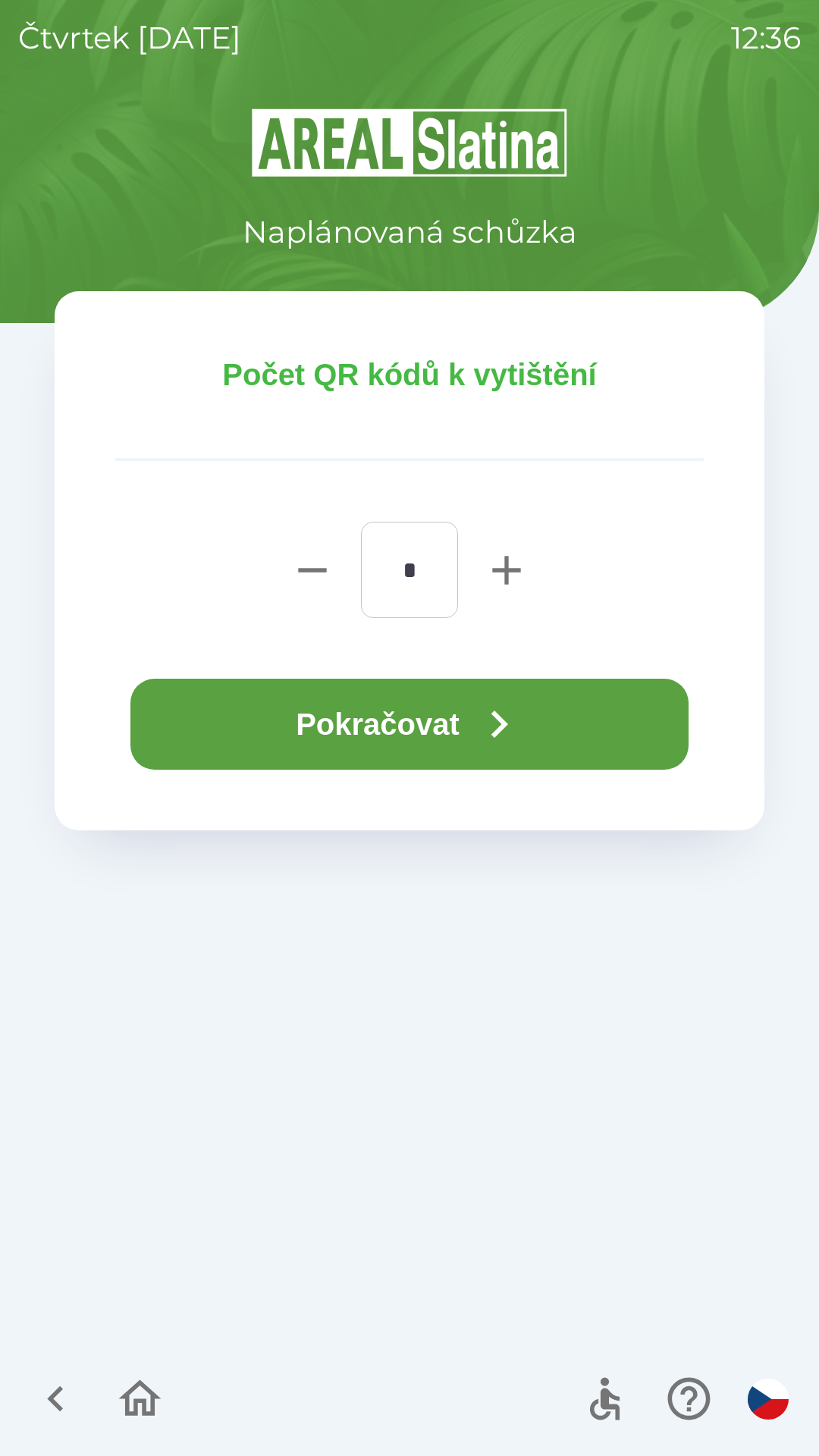
click at [534, 725] on button "Pokračovat" at bounding box center [410, 724] width 558 height 91
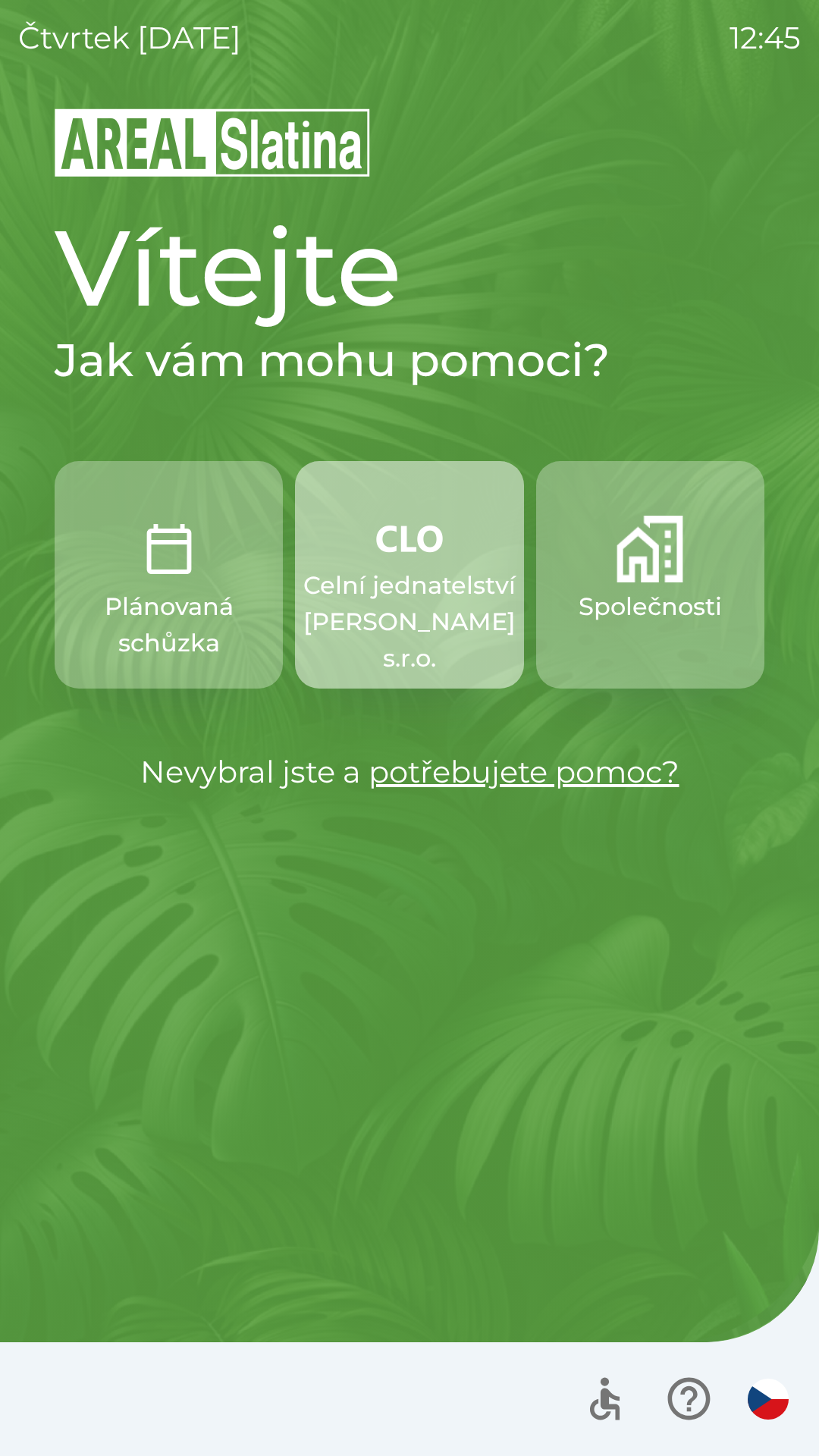
click at [396, 569] on p "Celní jednatelství [PERSON_NAME] s.r.o." at bounding box center [410, 622] width 213 height 109
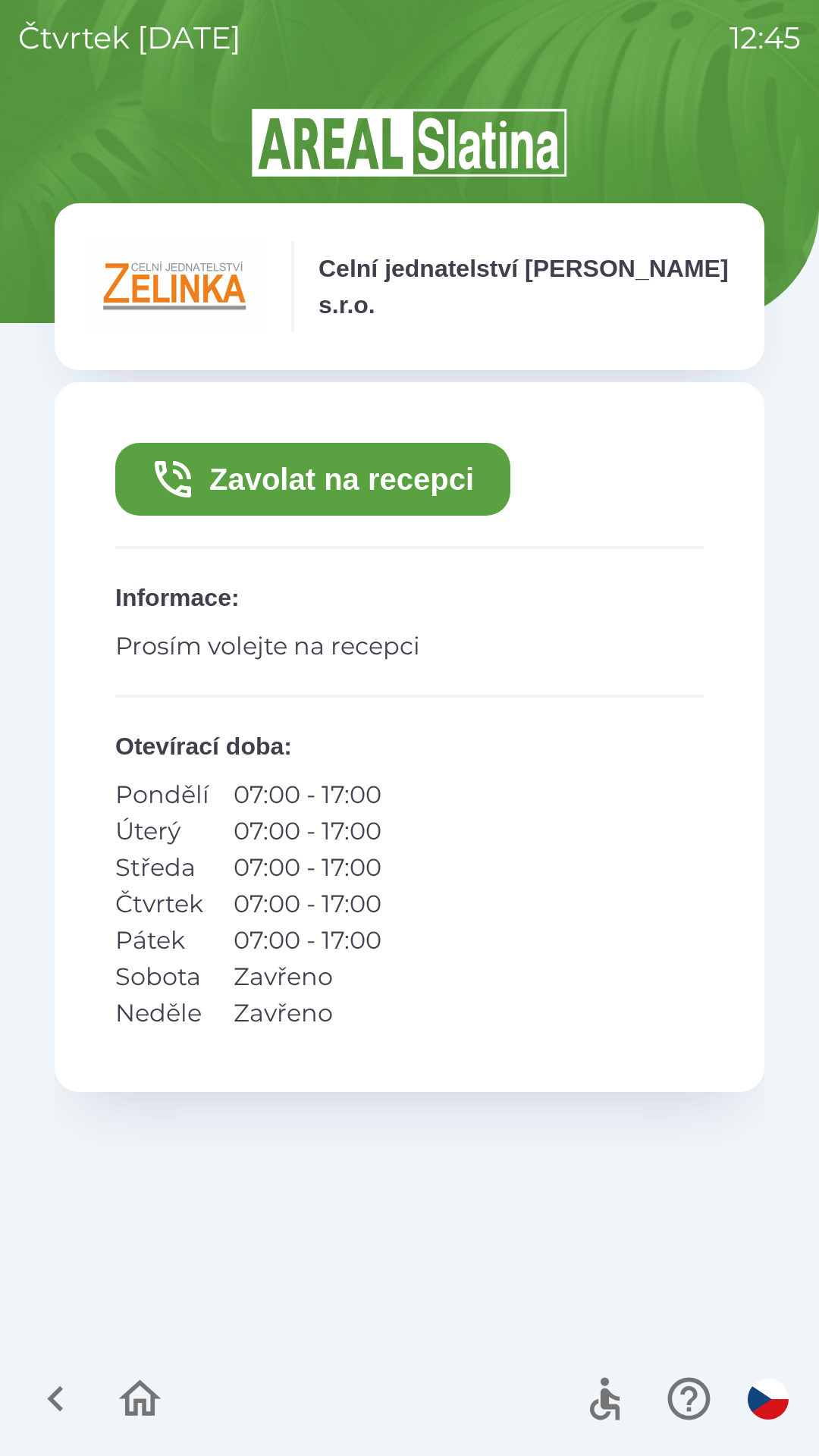
click at [248, 483] on button "Zavolat na recepci" at bounding box center [312, 479] width 395 height 73
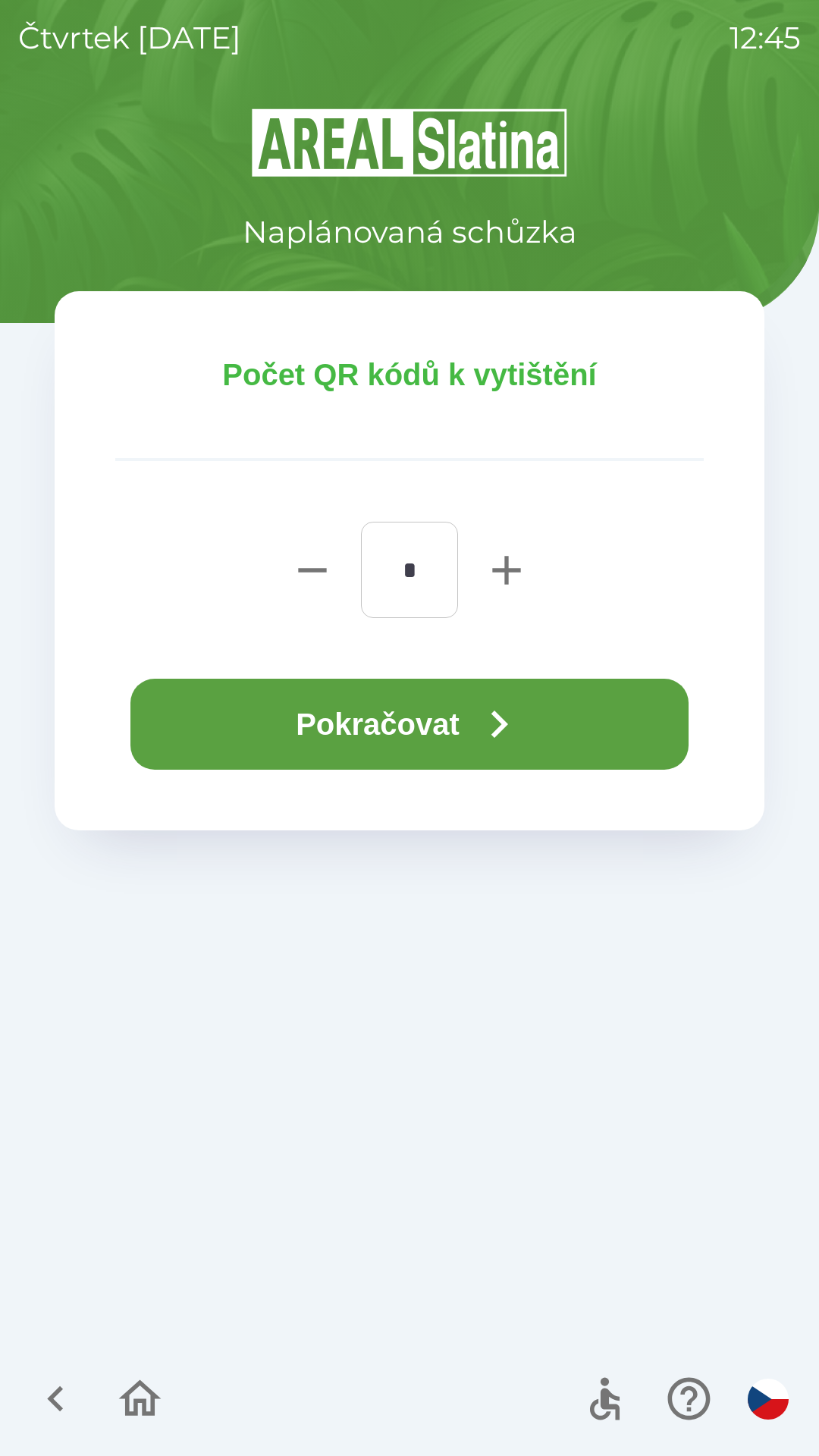
click at [447, 716] on button "Pokračovat" at bounding box center [410, 724] width 558 height 91
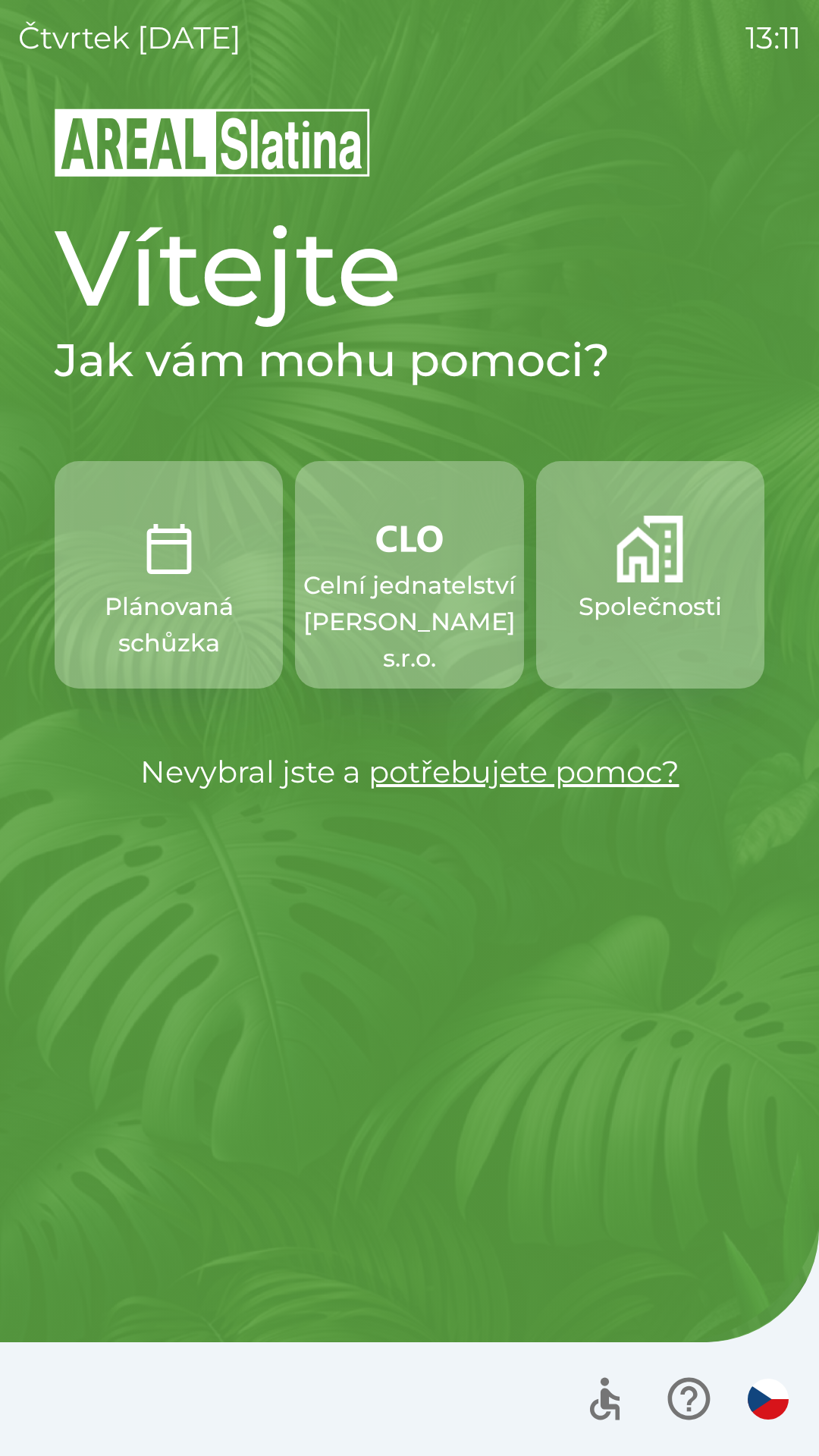
click at [410, 574] on p "Celní jednatelství [PERSON_NAME] s.r.o." at bounding box center [410, 622] width 213 height 109
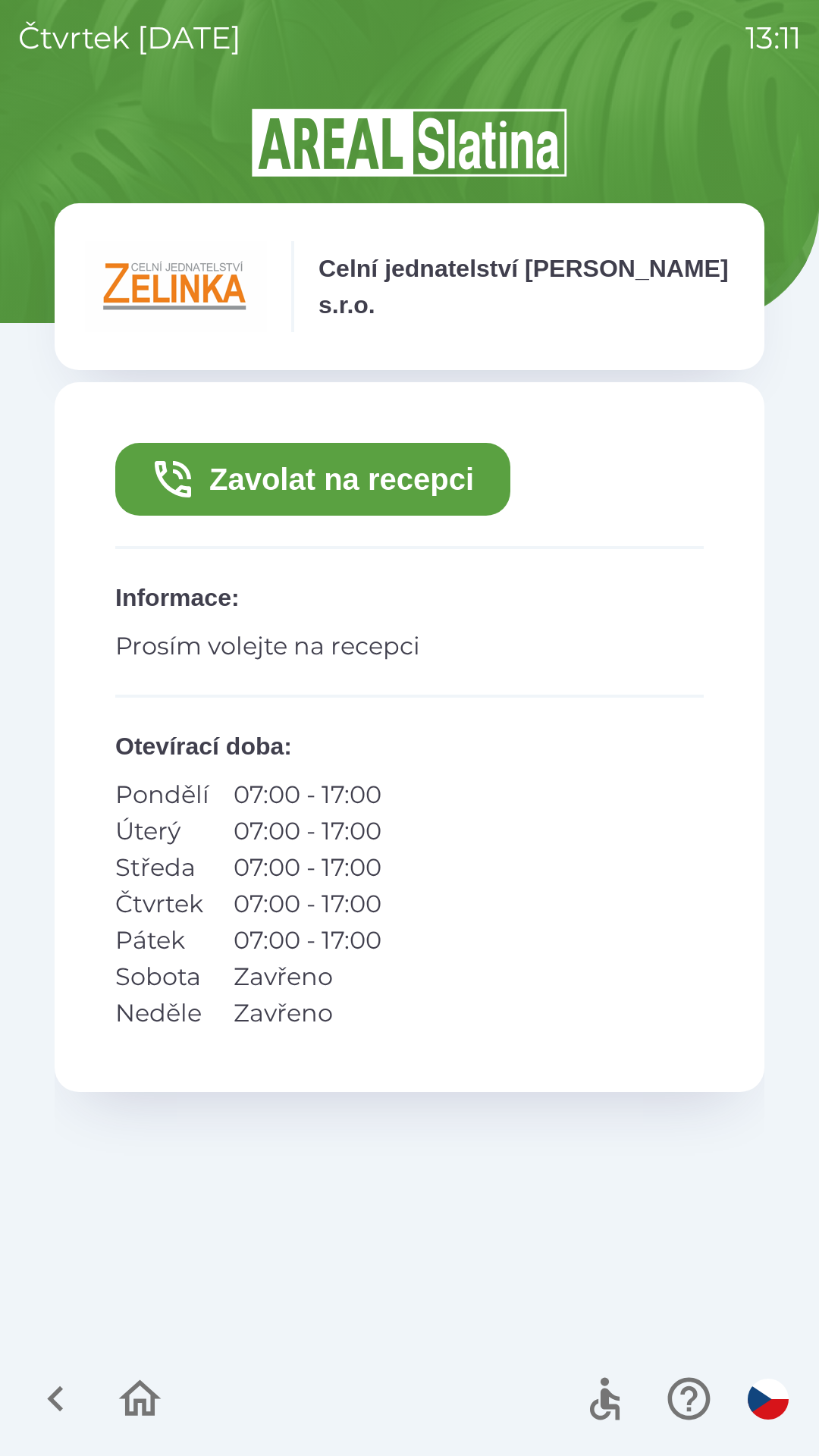
click at [309, 492] on button "Zavolat na recepci" at bounding box center [312, 479] width 395 height 73
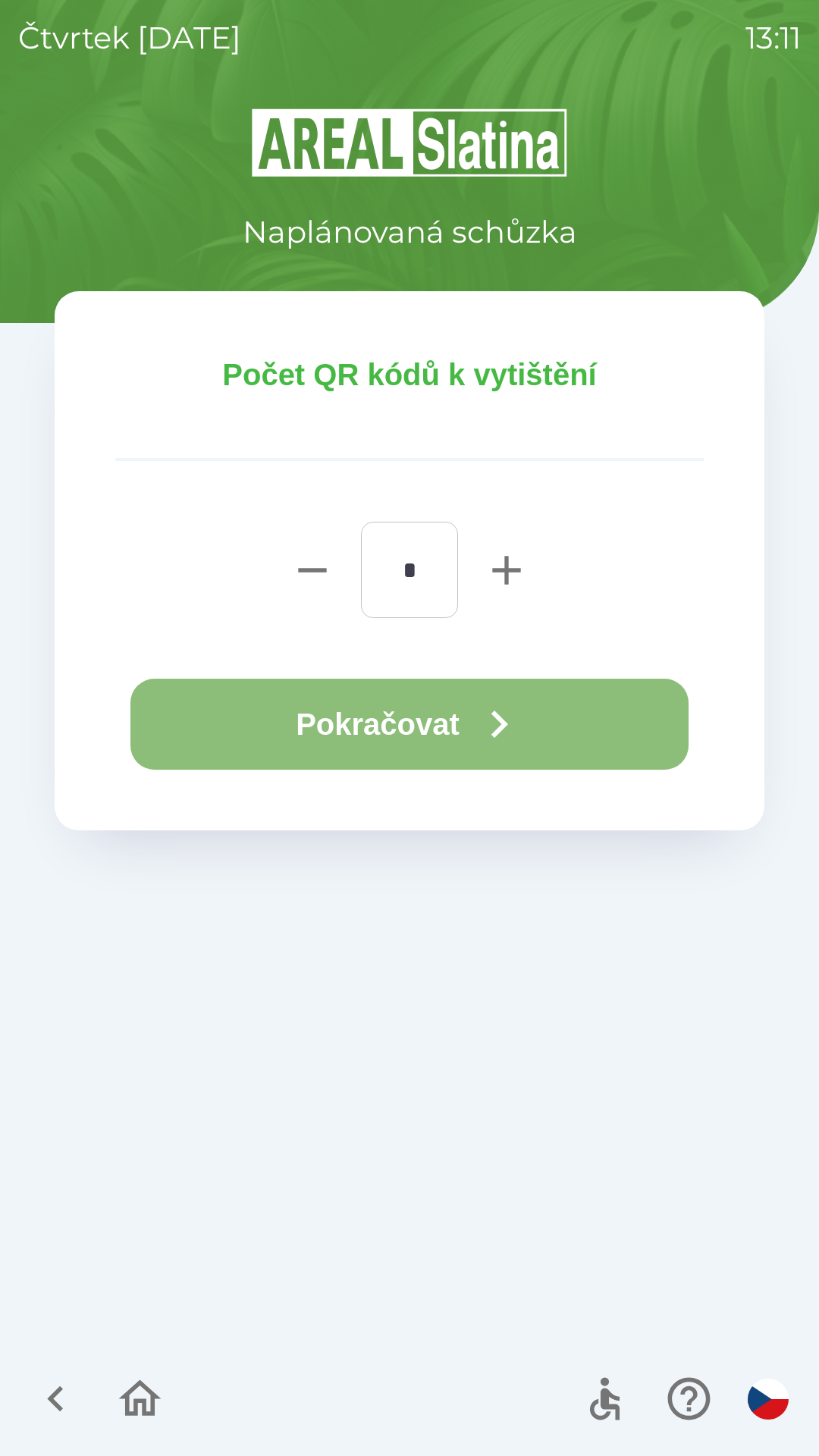
click at [363, 714] on button "Pokračovat" at bounding box center [410, 724] width 558 height 91
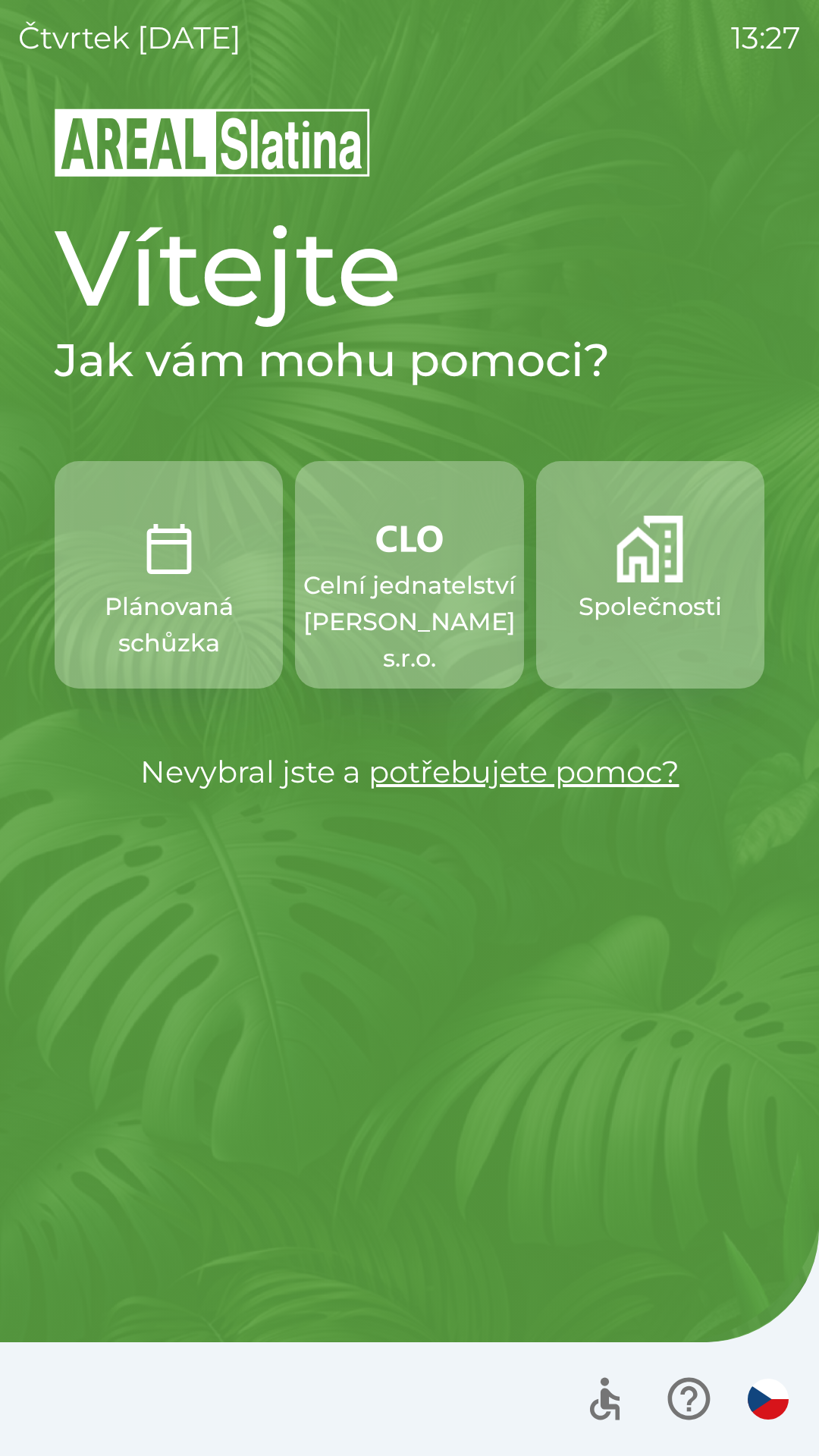
click at [411, 602] on p "Celní jednatelství [PERSON_NAME] s.r.o." at bounding box center [410, 622] width 213 height 109
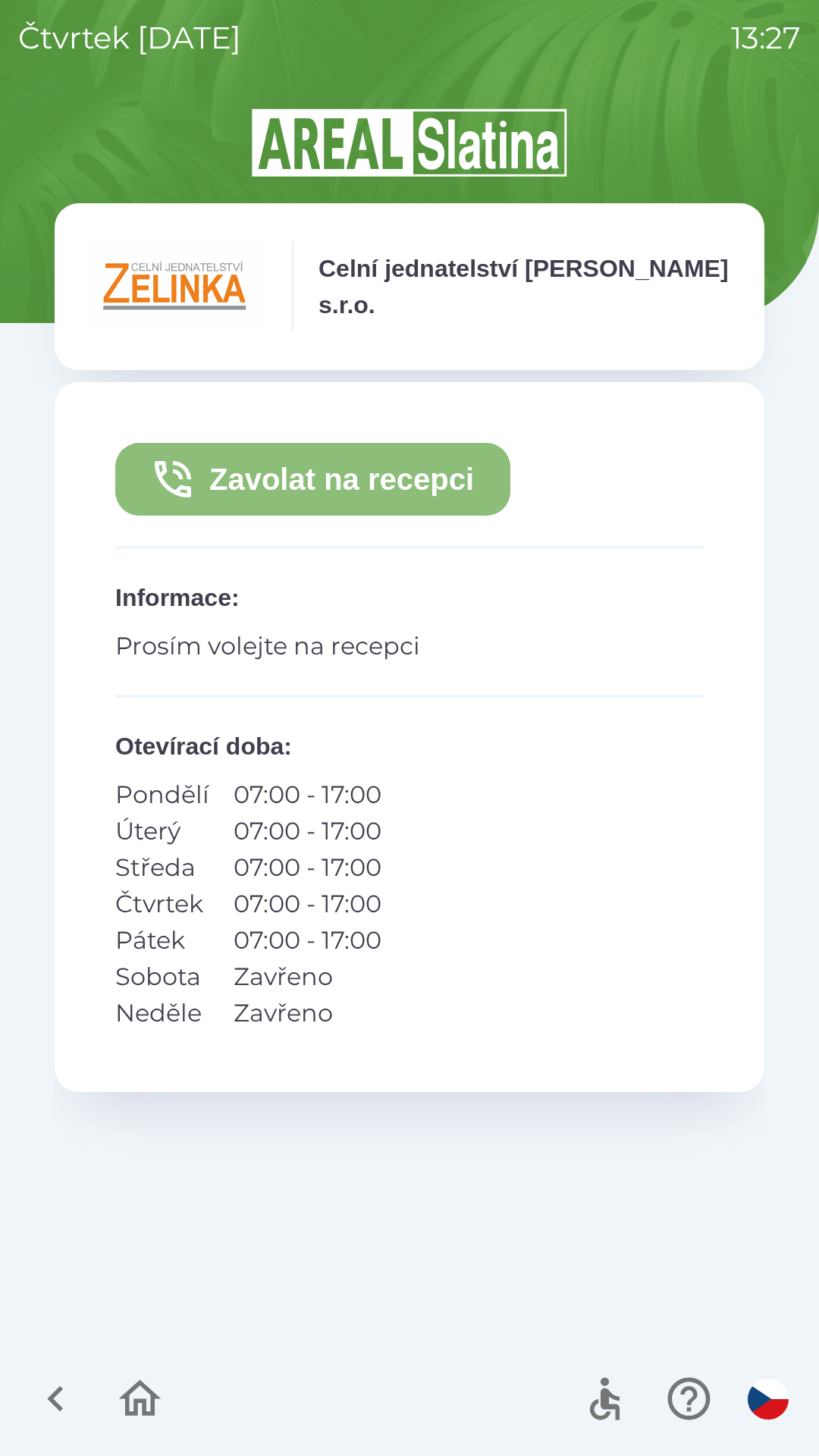
click at [418, 483] on button "Zavolat na recepci" at bounding box center [312, 479] width 395 height 73
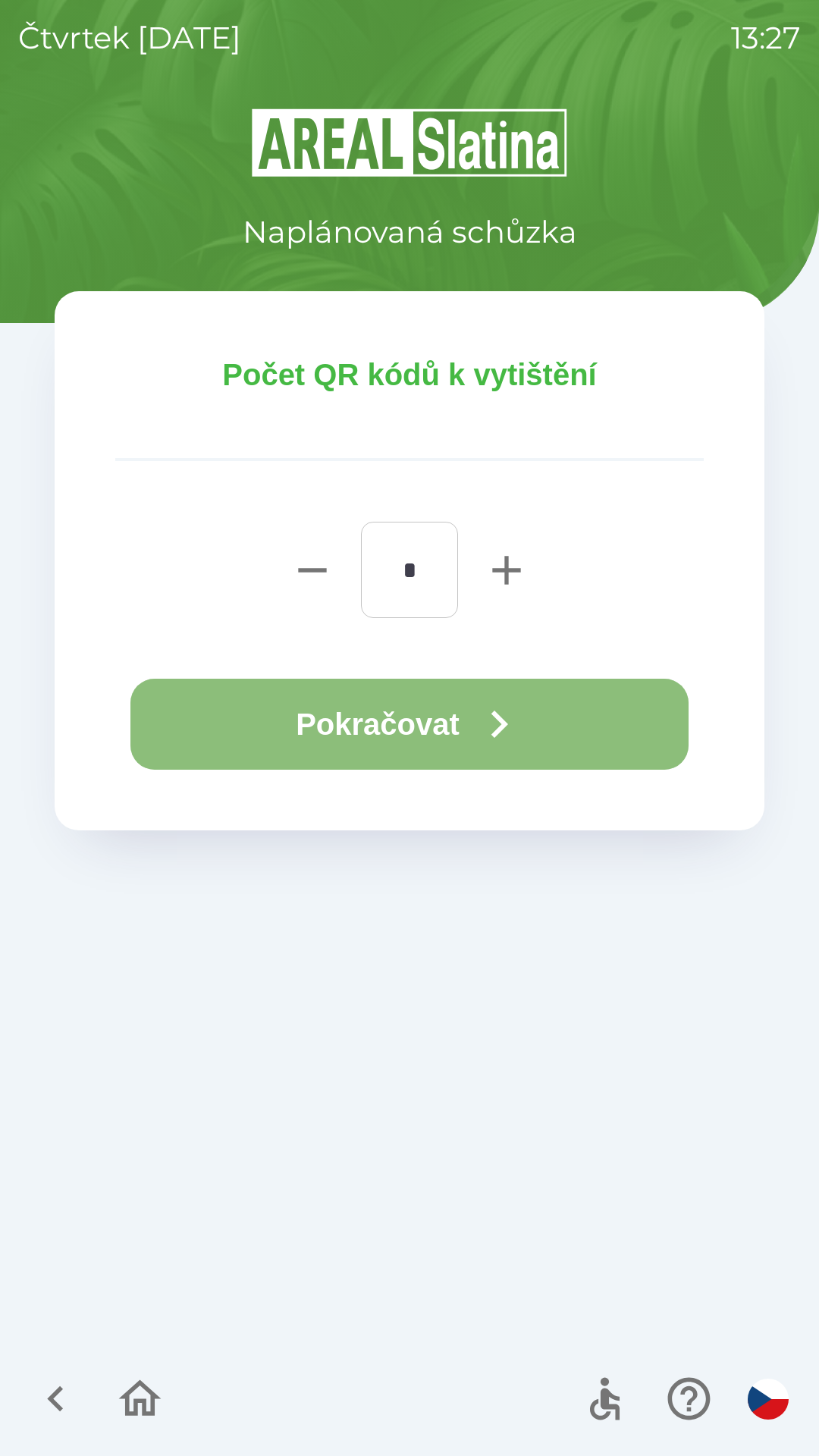
click at [400, 710] on button "Pokračovat" at bounding box center [410, 724] width 558 height 91
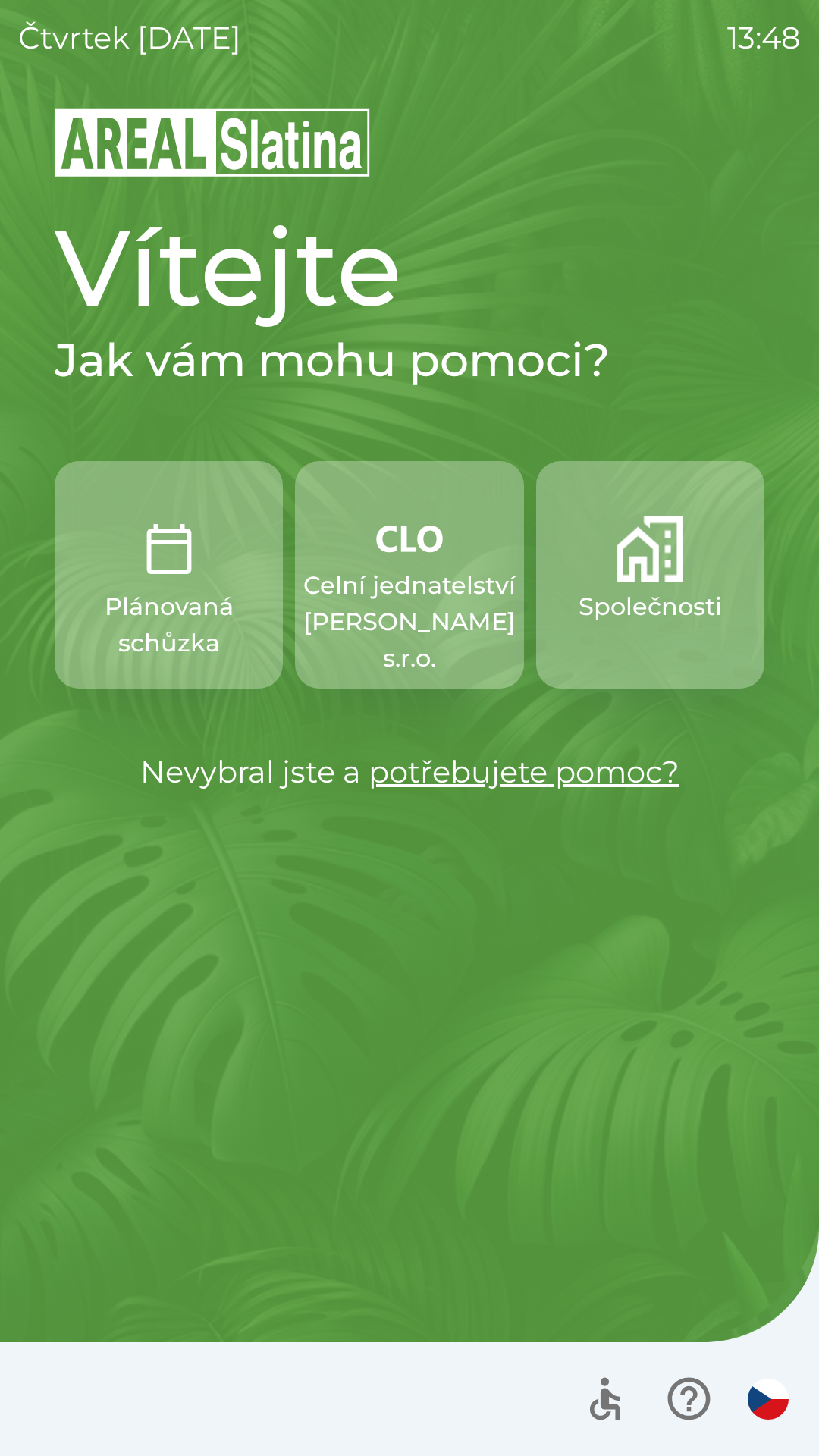
click at [626, 606] on p "Společnosti" at bounding box center [649, 607] width 143 height 36
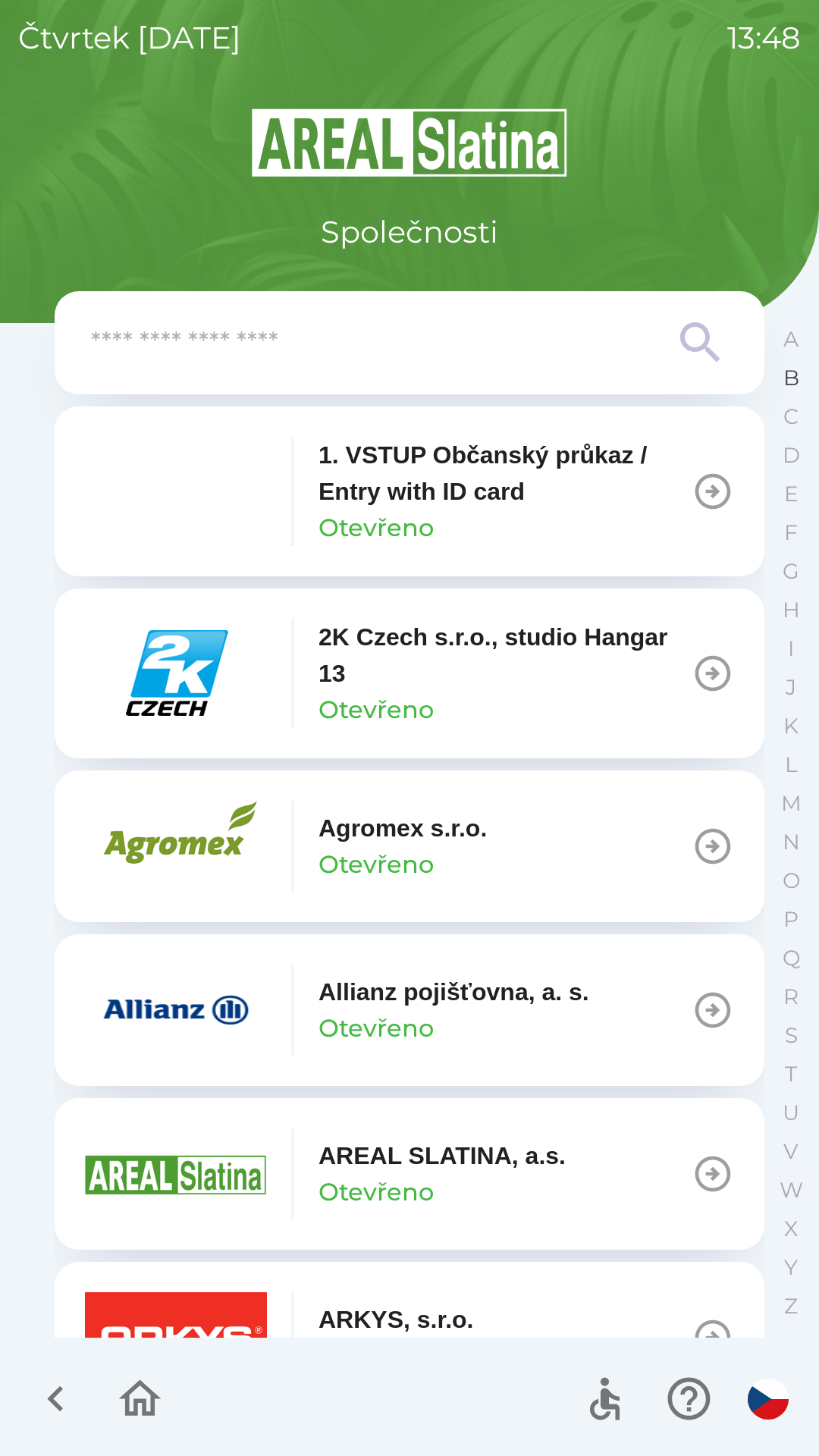
click at [796, 375] on p "B" at bounding box center [791, 378] width 16 height 26
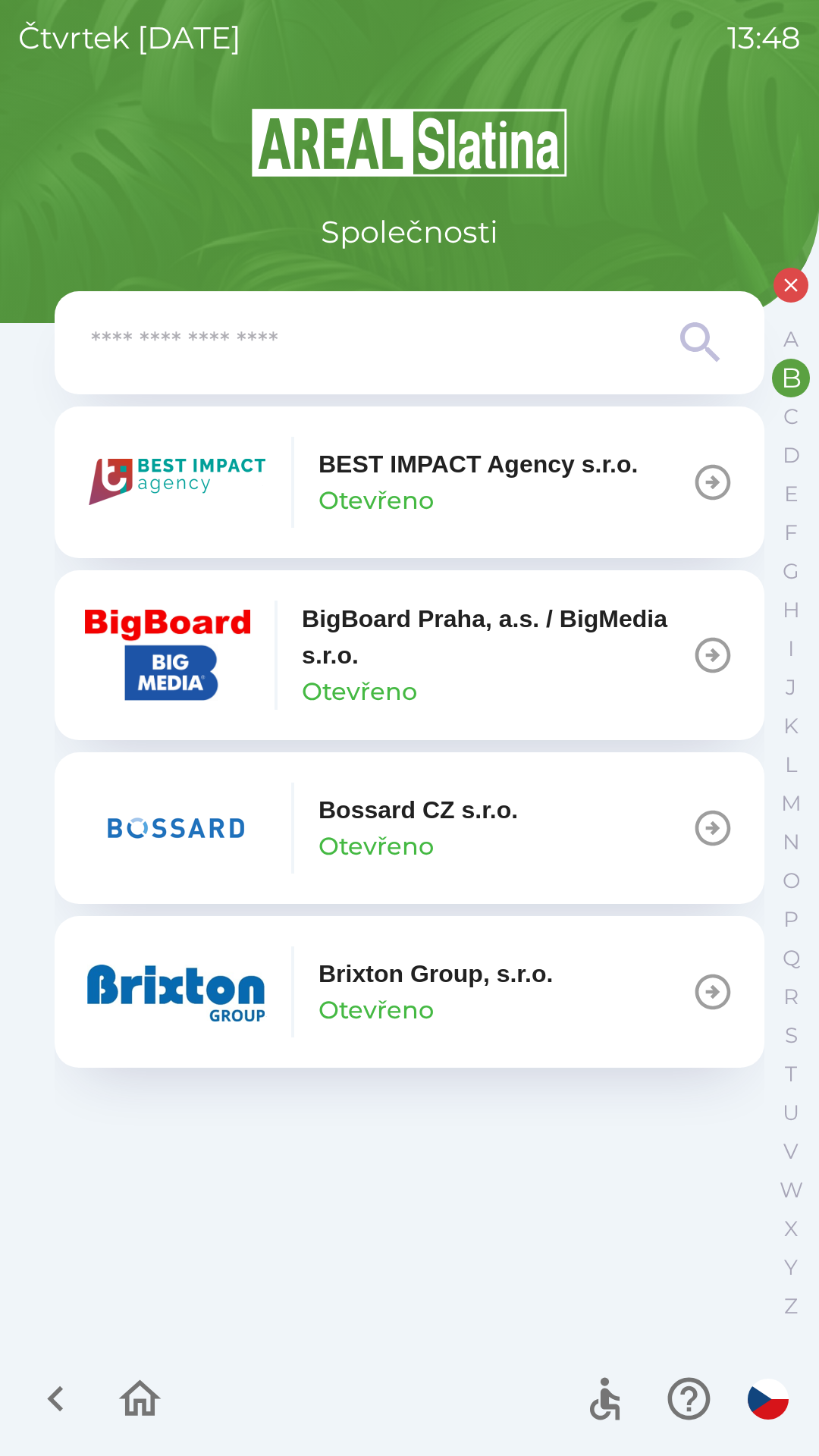
click at [216, 993] on img "button" at bounding box center [176, 992] width 182 height 91
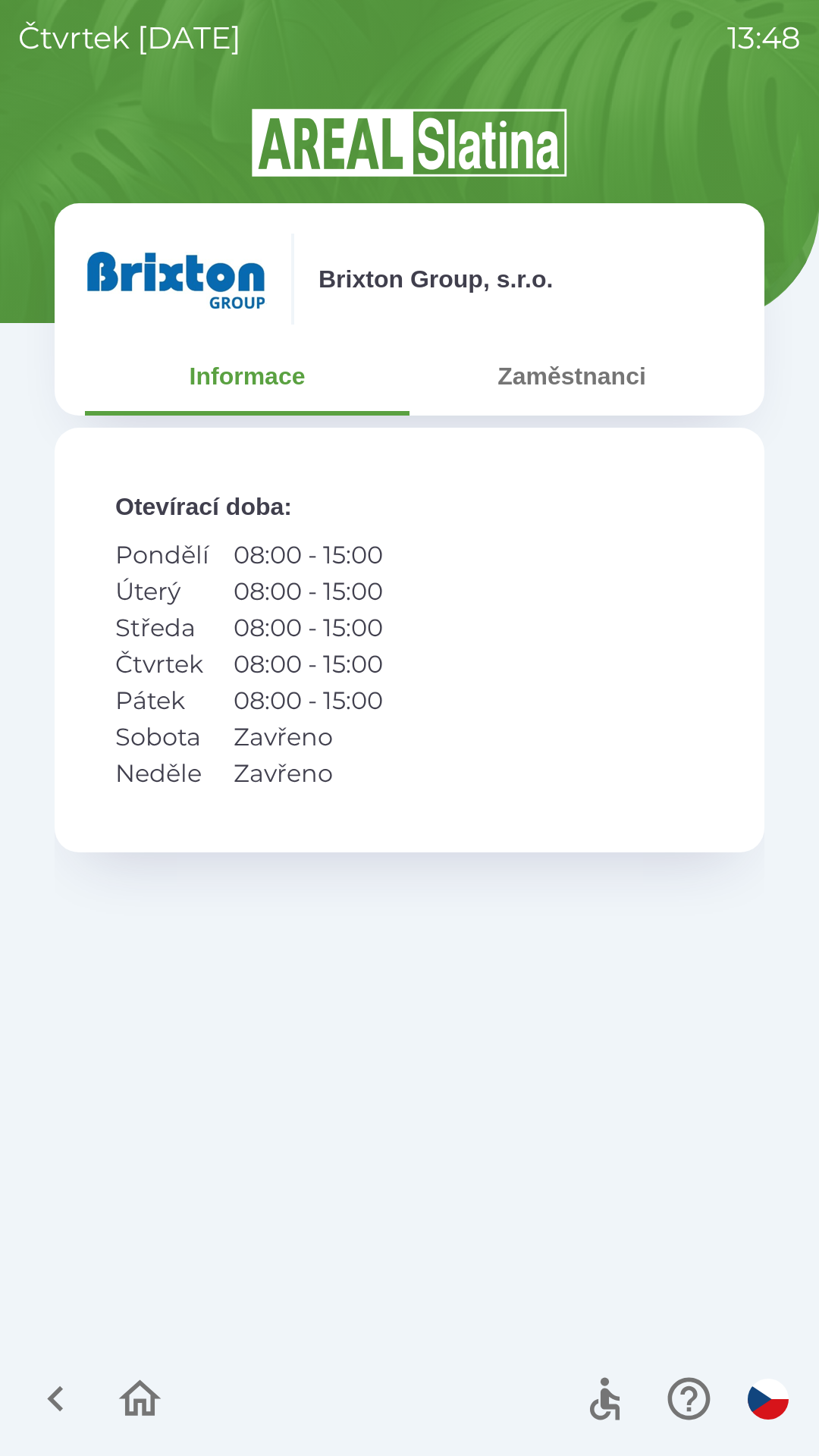
click at [554, 386] on button "Zaměstnanci" at bounding box center [572, 377] width 324 height 55
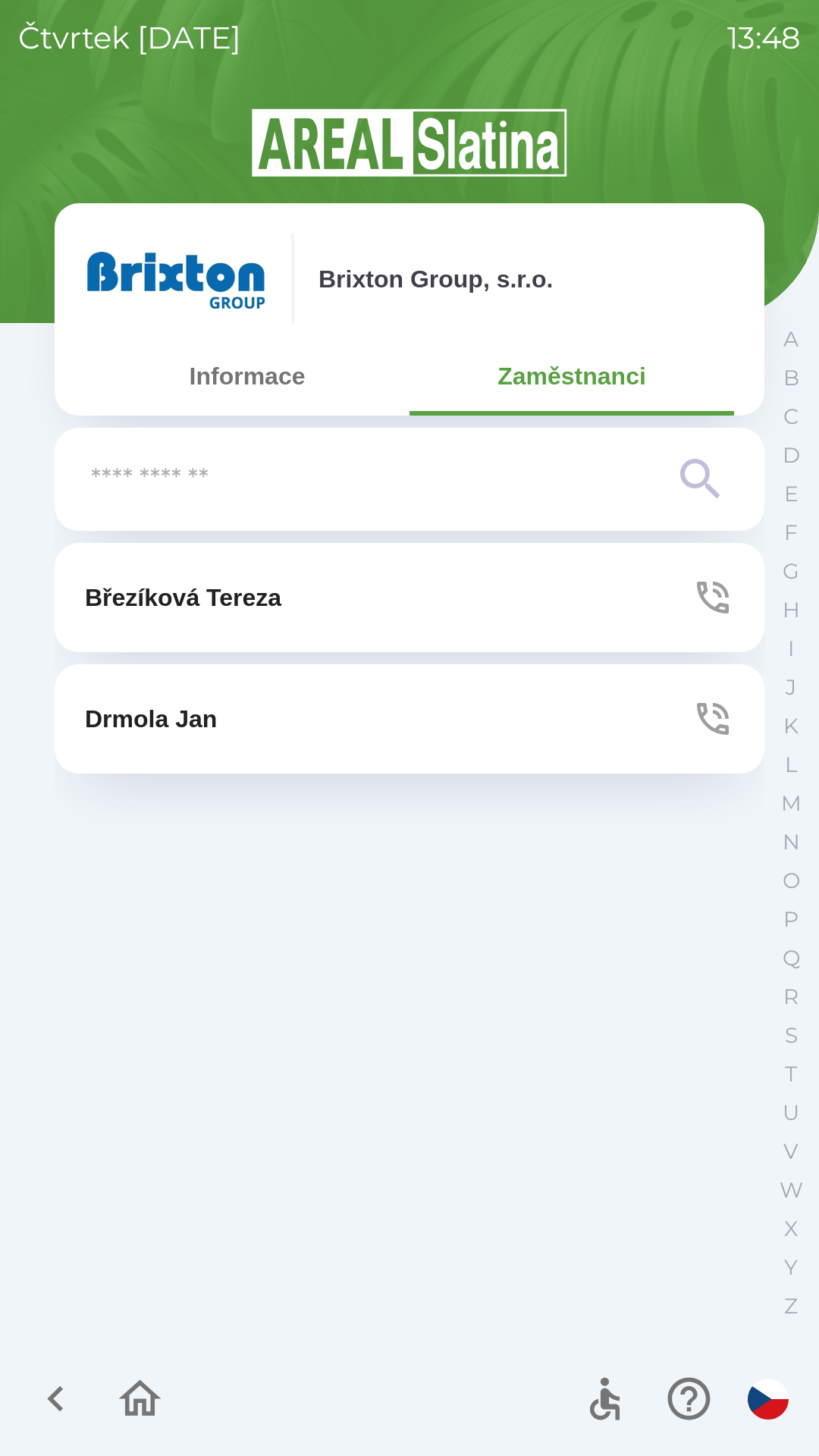
click at [711, 590] on icon "button" at bounding box center [712, 597] width 42 height 42
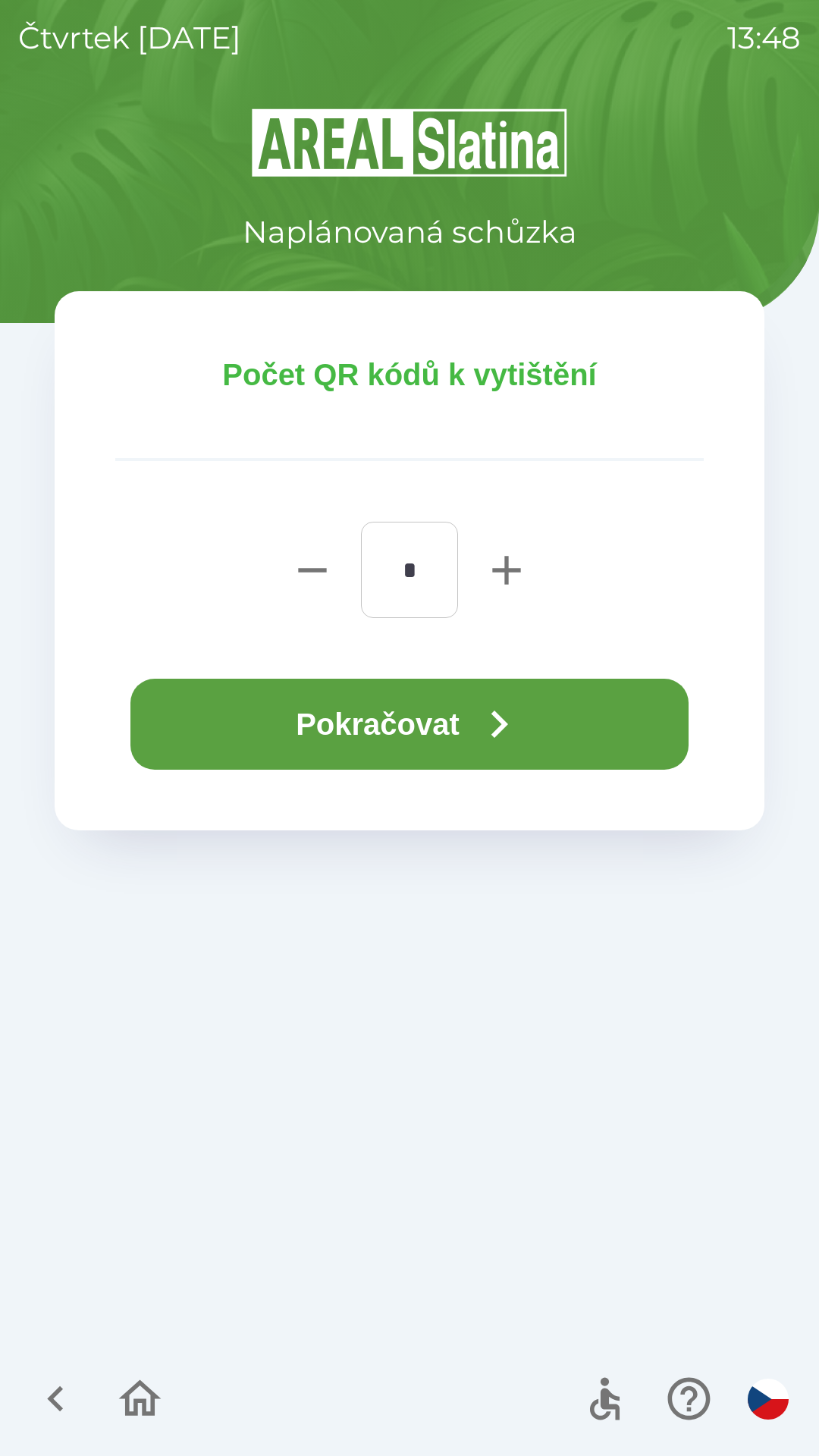
click at [440, 714] on button "Pokračovat" at bounding box center [410, 724] width 558 height 91
